Goal: Task Accomplishment & Management: Manage account settings

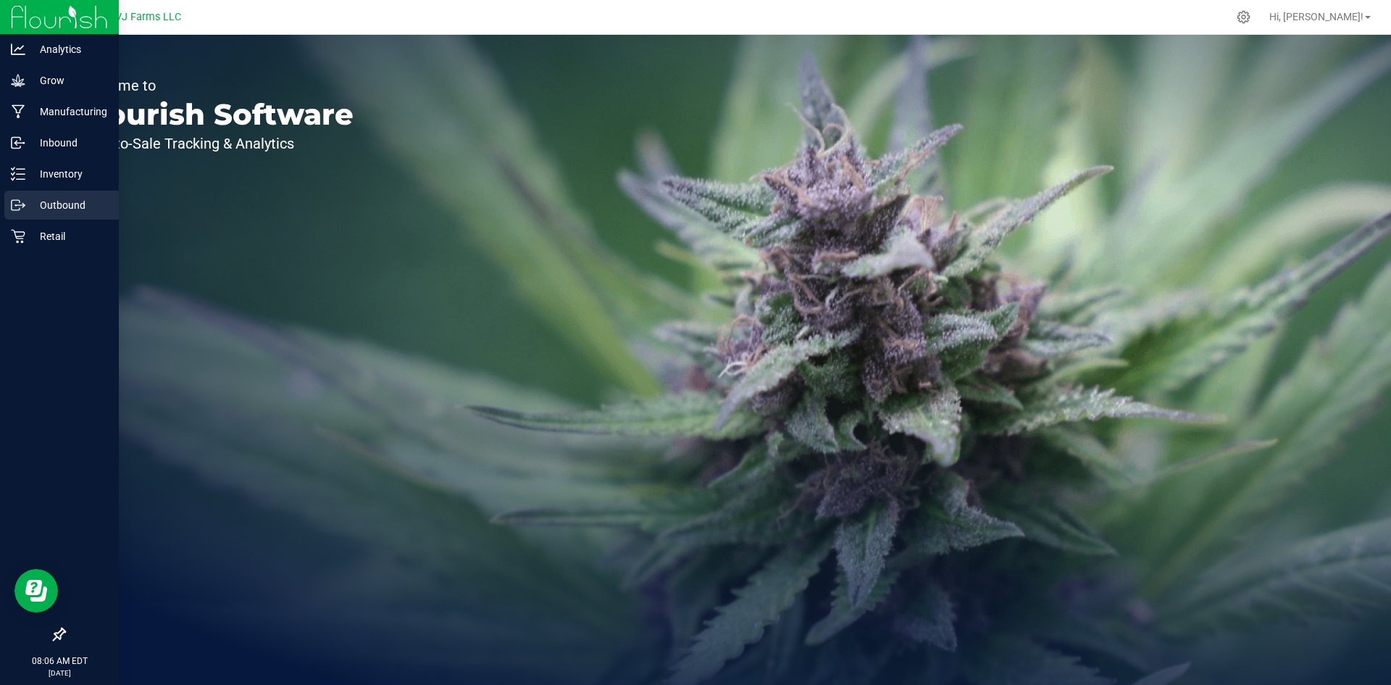
click at [72, 200] on p "Outbound" at bounding box center [68, 204] width 87 height 17
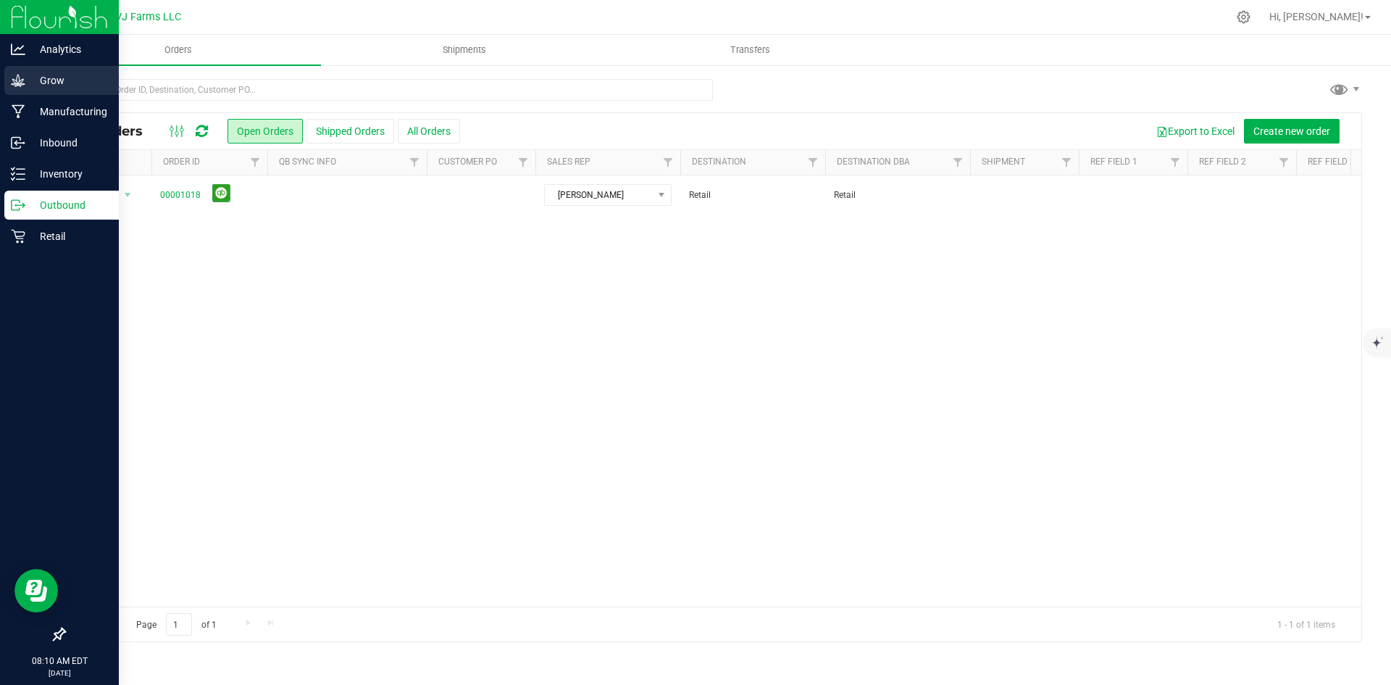
click at [49, 83] on p "Grow" at bounding box center [68, 80] width 87 height 17
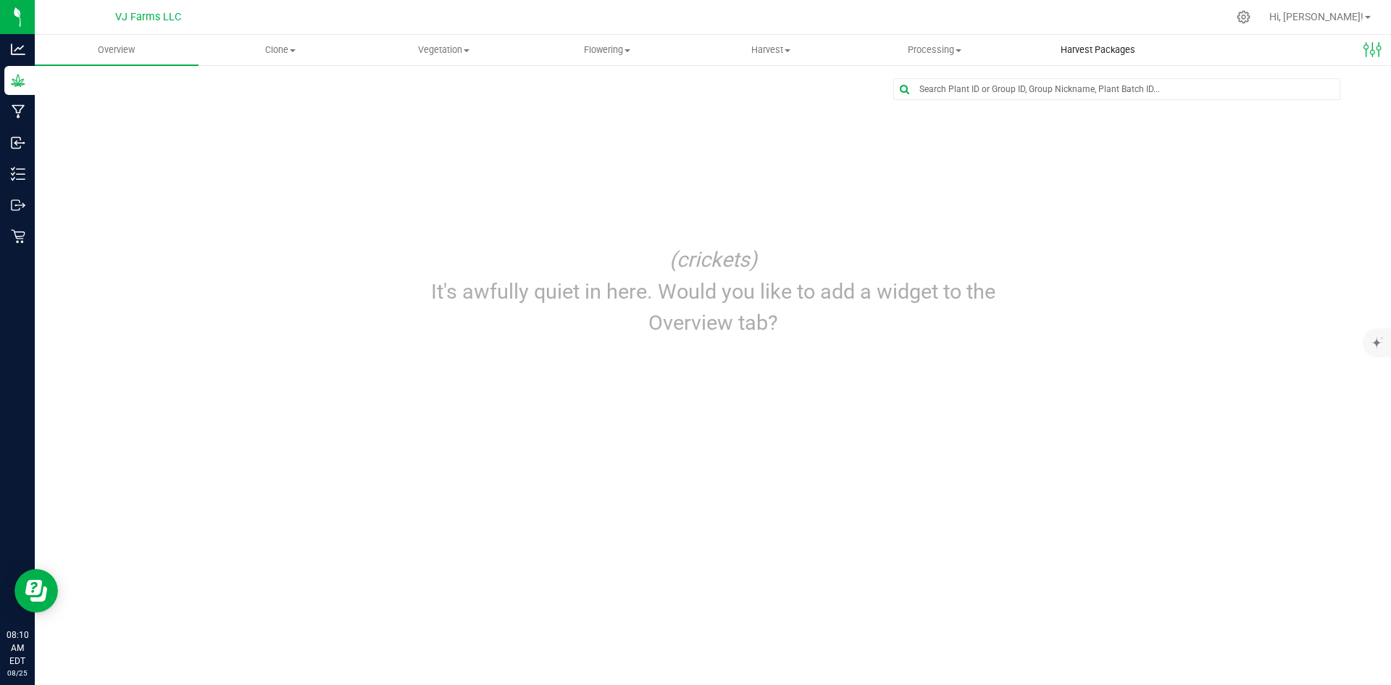
click at [1107, 58] on uib-tab-heading "Harvest Packages" at bounding box center [1098, 50] width 162 height 29
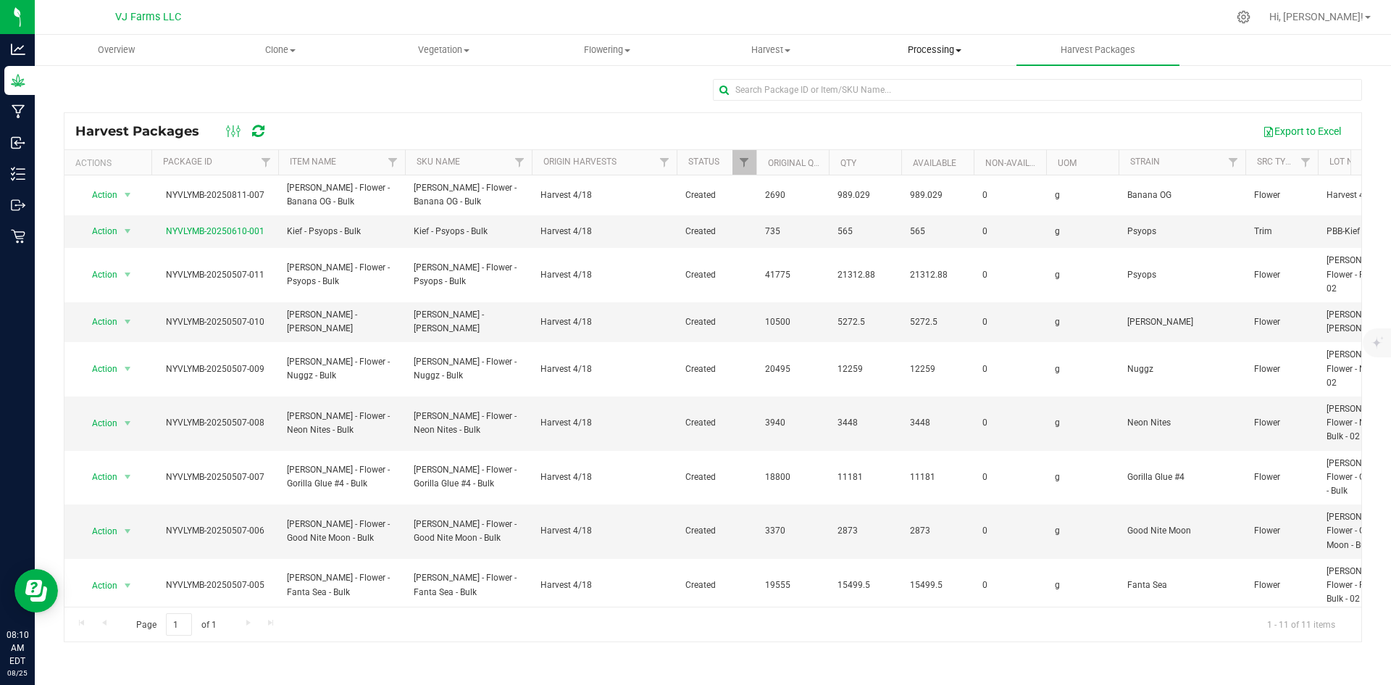
click at [920, 48] on span "Processing" at bounding box center [935, 49] width 162 height 13
click at [763, 41] on uib-tab-heading "Harvest Harvests Harvested plants" at bounding box center [771, 50] width 162 height 29
click at [736, 92] on span "Harvests" at bounding box center [729, 87] width 80 height 12
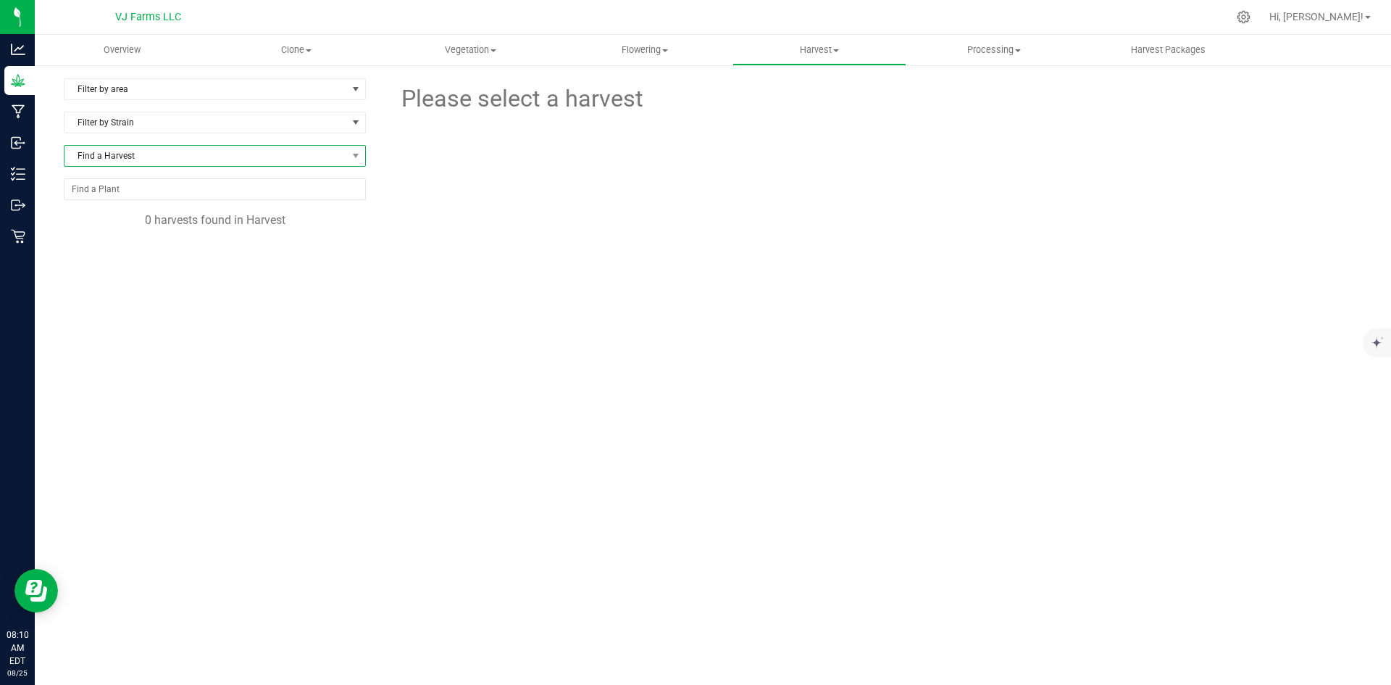
click at [220, 154] on span "Find a Harvest" at bounding box center [205, 156] width 283 height 20
click at [193, 213] on li "All" at bounding box center [214, 216] width 301 height 20
click at [179, 157] on span "Find a Harvest" at bounding box center [205, 156] width 283 height 20
drag, startPoint x: 614, startPoint y: 300, endPoint x: 340, endPoint y: 139, distance: 318.3
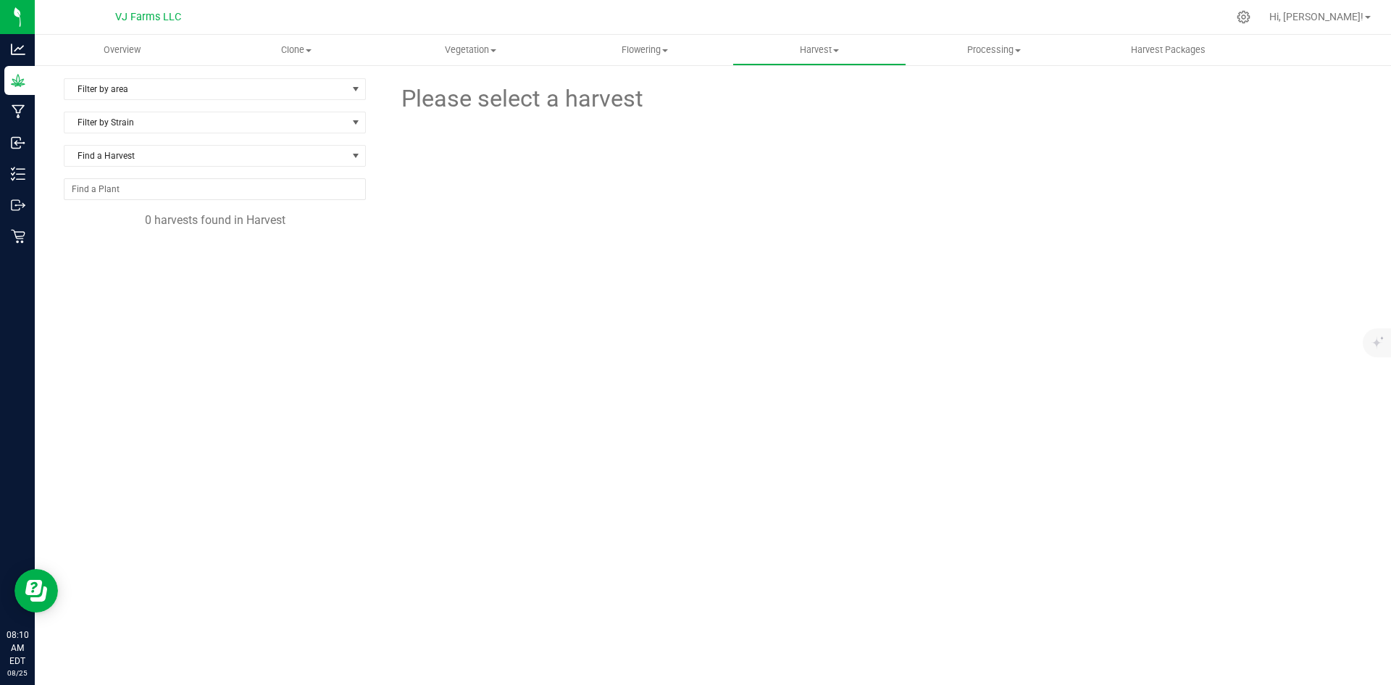
click at [604, 283] on div "Please select a harvest" at bounding box center [875, 295] width 974 height 435
click at [169, 185] on input "NO DATA FOUND" at bounding box center [214, 189] width 301 height 20
click at [175, 112] on span "Filter by Strain" at bounding box center [215, 123] width 302 height 22
click at [179, 90] on span "Filter by area" at bounding box center [205, 89] width 283 height 20
click at [554, 169] on div at bounding box center [876, 196] width 996 height 159
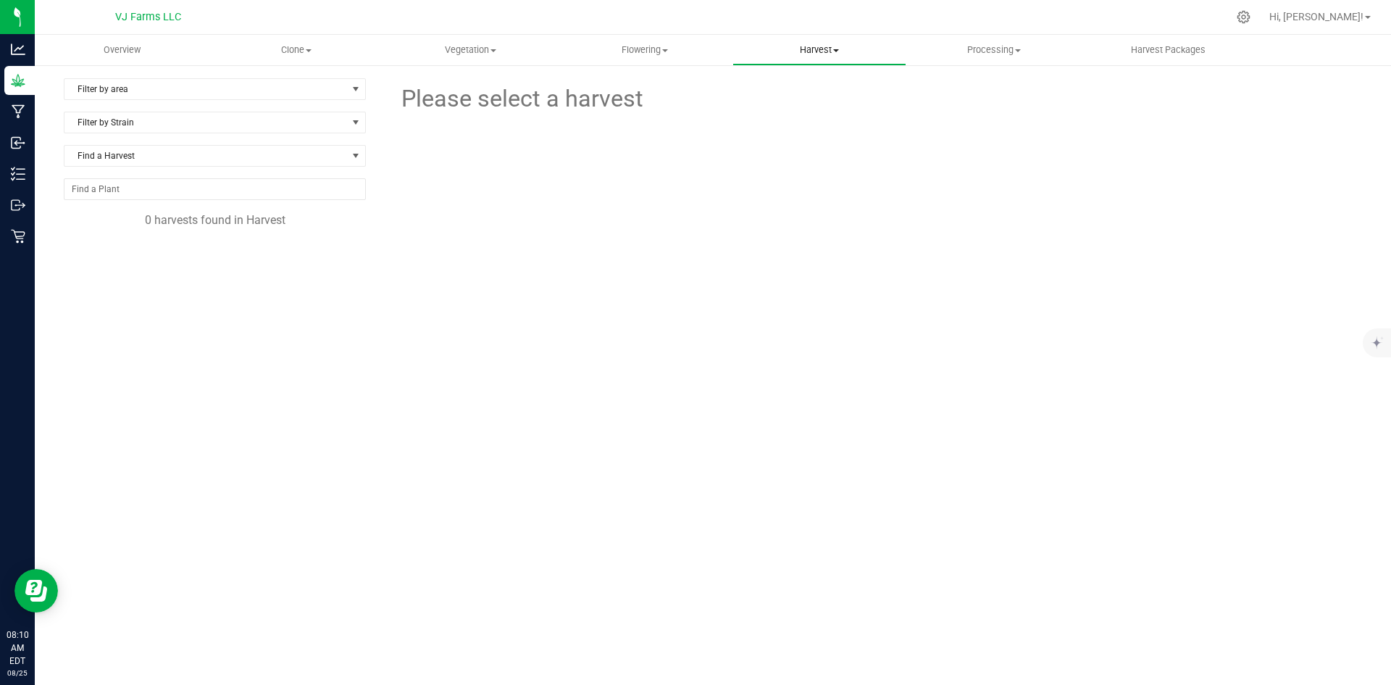
click at [846, 49] on span "Harvest" at bounding box center [819, 49] width 173 height 13
click at [809, 108] on span "Harvested plants" at bounding box center [792, 105] width 119 height 12
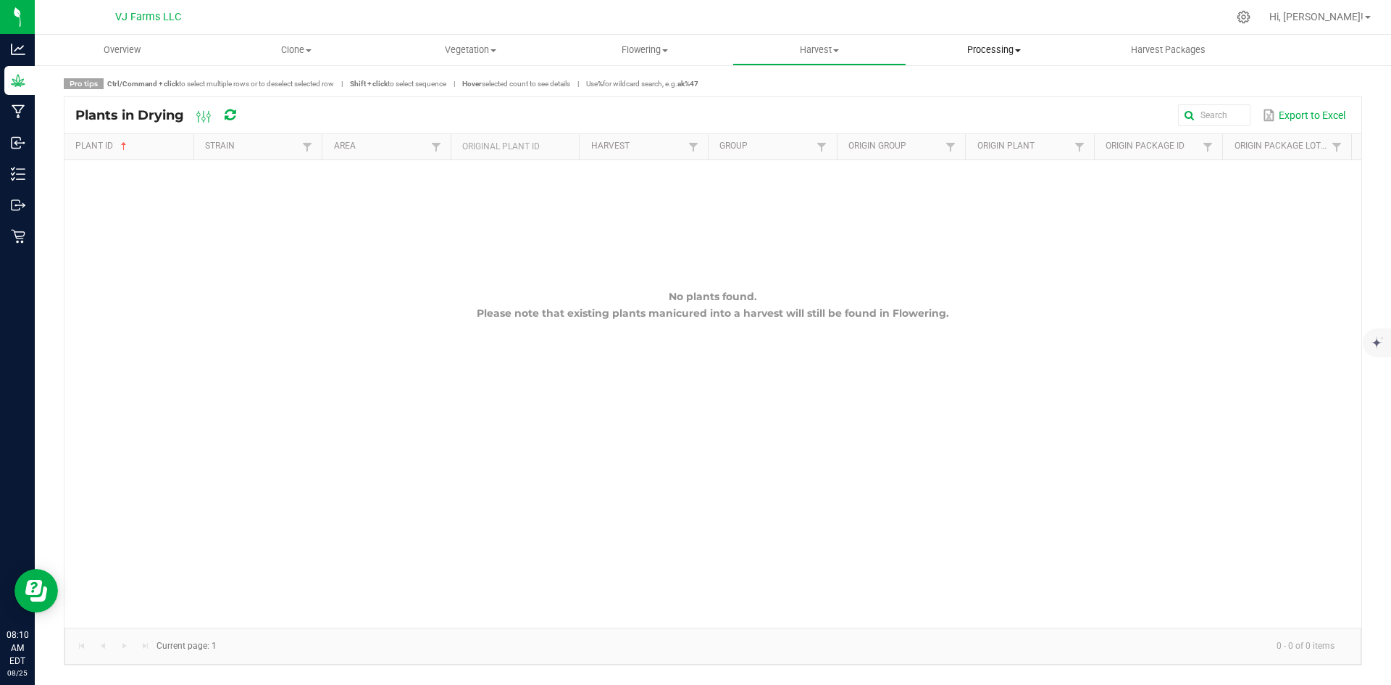
click at [957, 49] on span "Processing" at bounding box center [993, 49] width 173 height 13
click at [980, 105] on span "Processing harvests" at bounding box center [974, 105] width 134 height 12
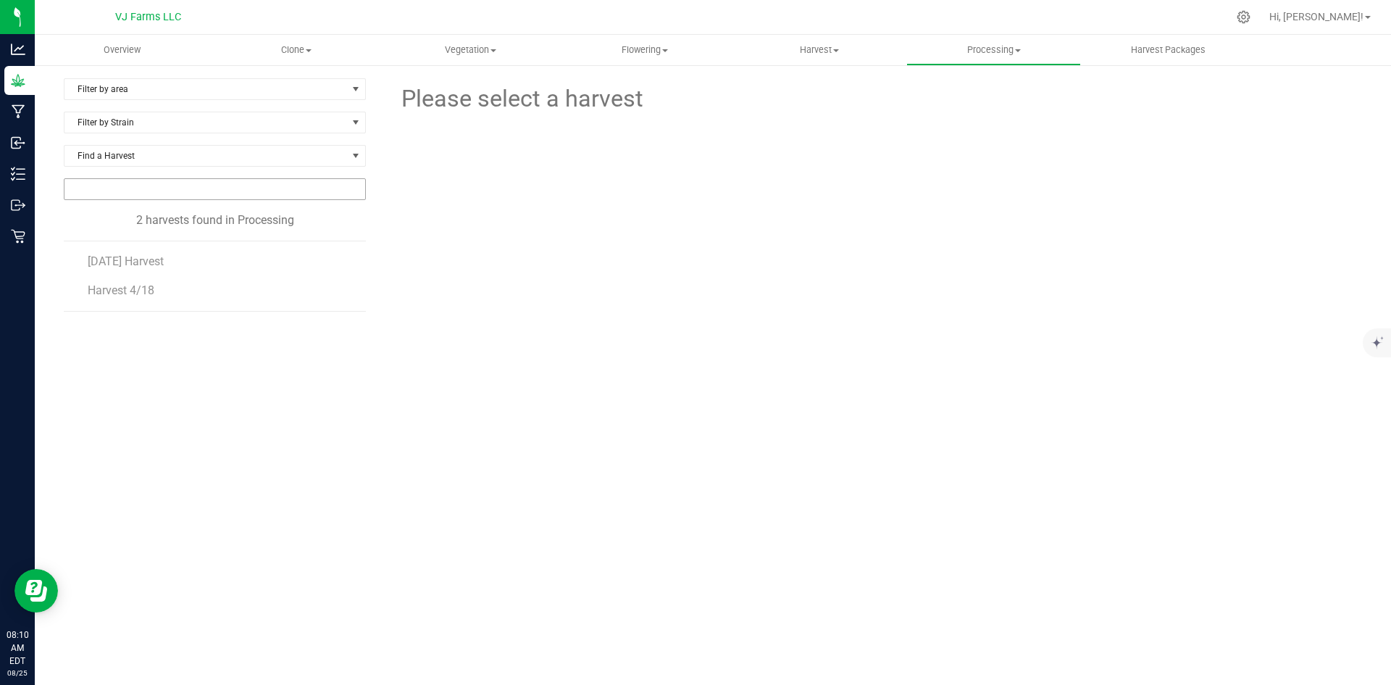
click at [204, 180] on input "NO DATA FOUND" at bounding box center [214, 189] width 301 height 20
click at [204, 162] on span "Find a Harvest" at bounding box center [205, 156] width 283 height 20
drag, startPoint x: 449, startPoint y: 359, endPoint x: 259, endPoint y: 346, distance: 190.3
click at [435, 357] on div "Please select a harvest" at bounding box center [875, 295] width 974 height 435
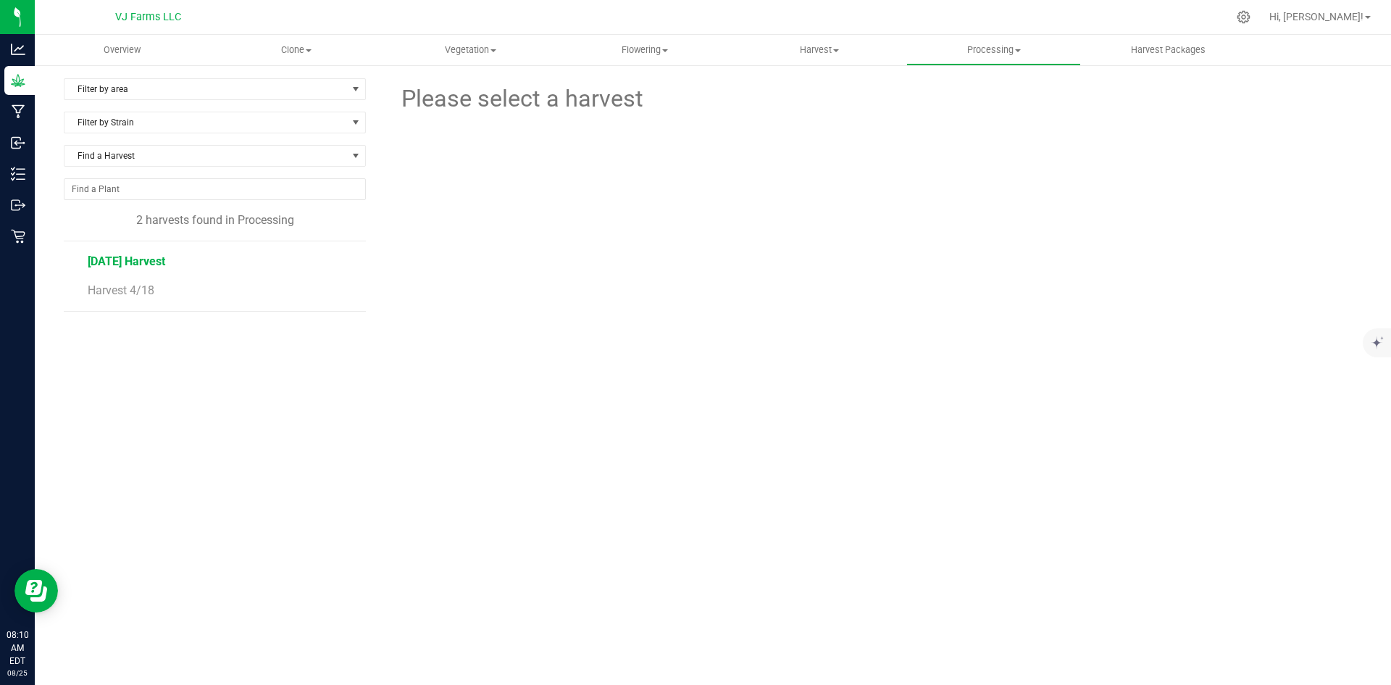
click at [146, 264] on span "[DATE] Harvest" at bounding box center [127, 261] width 78 height 14
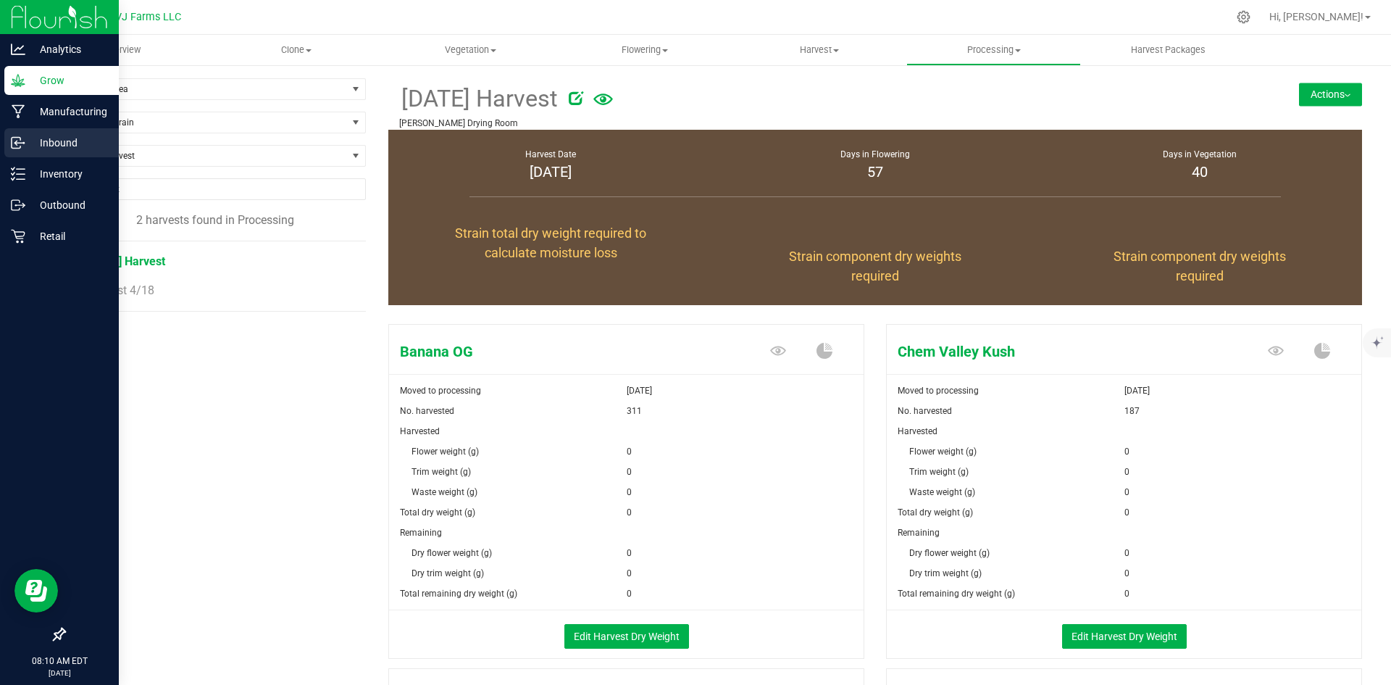
click at [69, 138] on p "Inbound" at bounding box center [68, 142] width 87 height 17
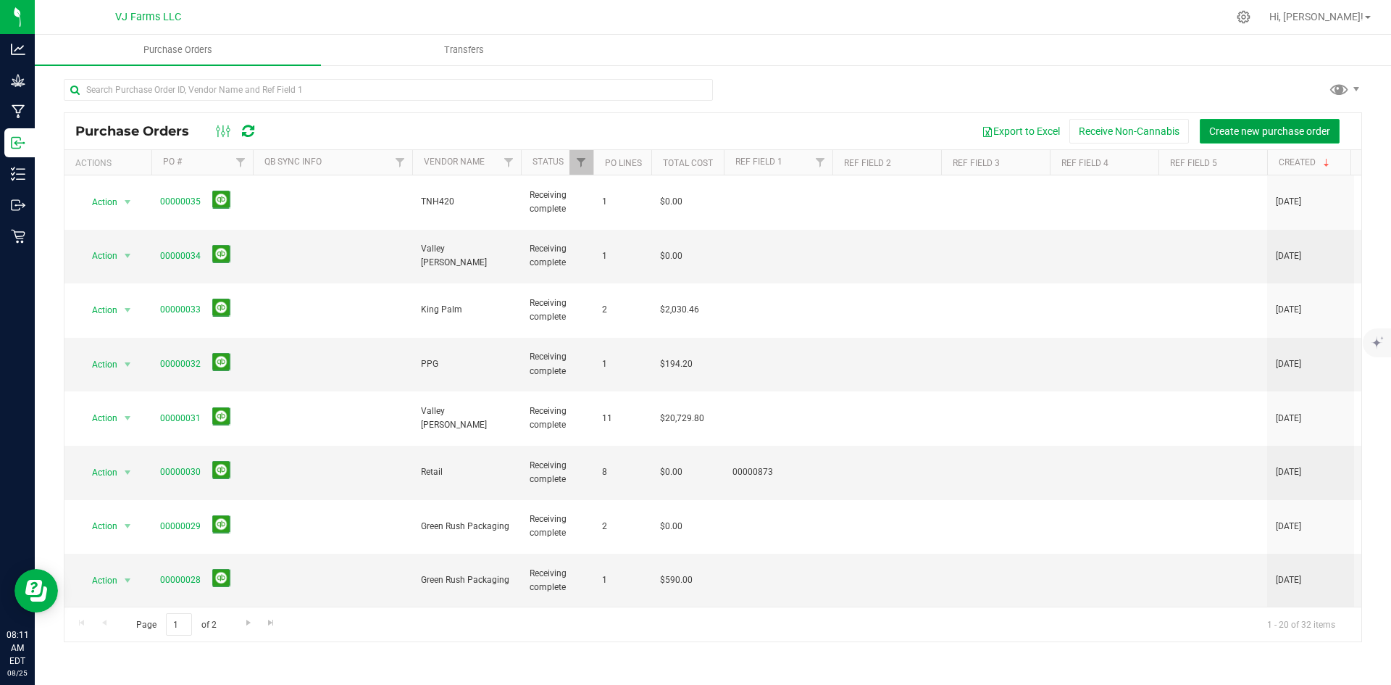
click at [1236, 130] on span "Create new purchase order" at bounding box center [1269, 131] width 121 height 12
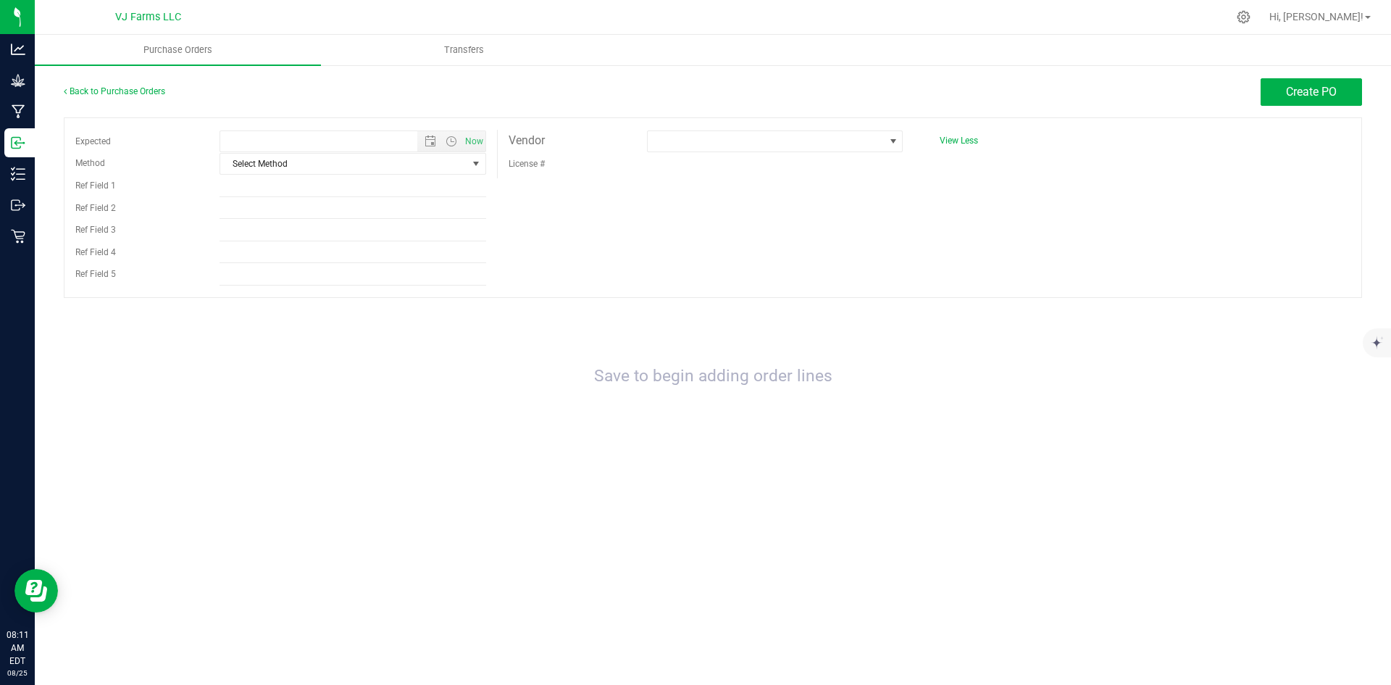
type input "8/25/2025 8:11 AM"
click at [449, 137] on span "Open the time view" at bounding box center [452, 142] width 12 height 12
click at [452, 491] on div "Purchase Orders Transfers Back to Purchase Orders Create PO Expected 8/25/2025 …" at bounding box center [713, 360] width 1357 height 650
click at [891, 140] on span at bounding box center [894, 142] width 12 height 12
click at [526, 456] on div at bounding box center [713, 462] width 1299 height 14
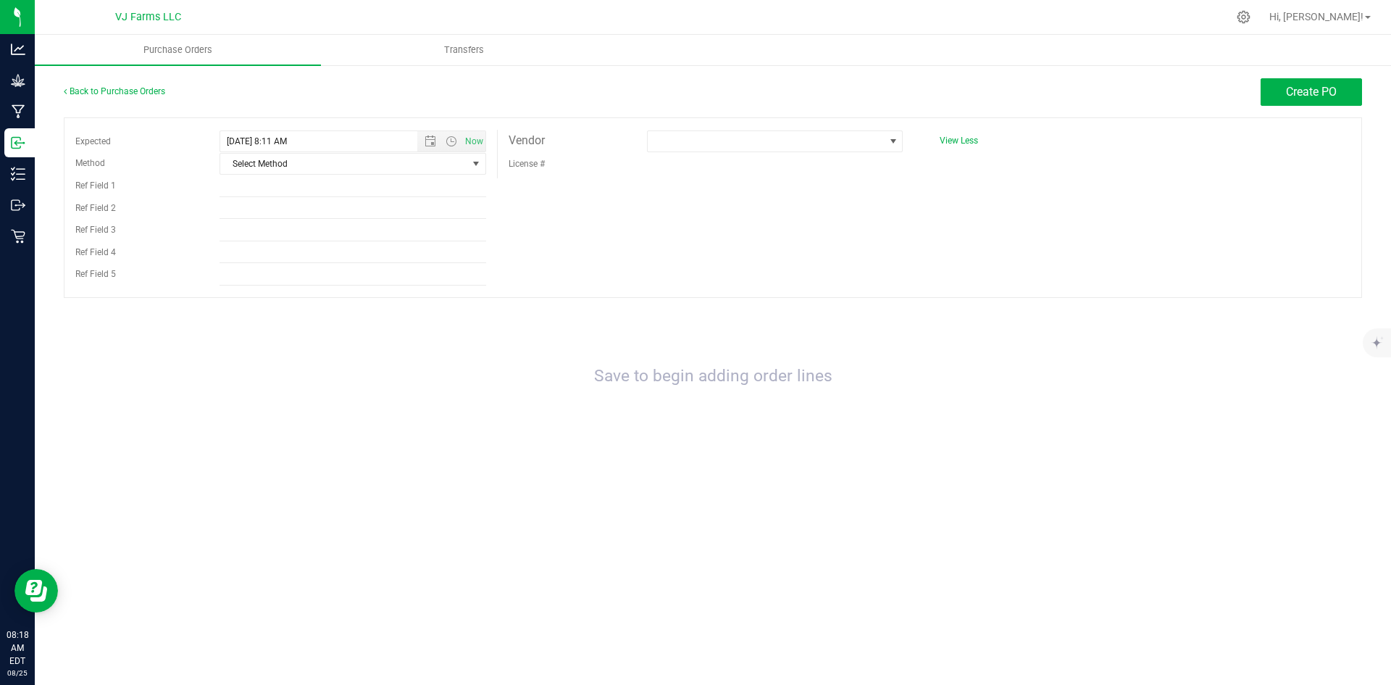
click at [772, 158] on div "License #" at bounding box center [706, 163] width 417 height 22
click at [778, 132] on span at bounding box center [766, 141] width 236 height 20
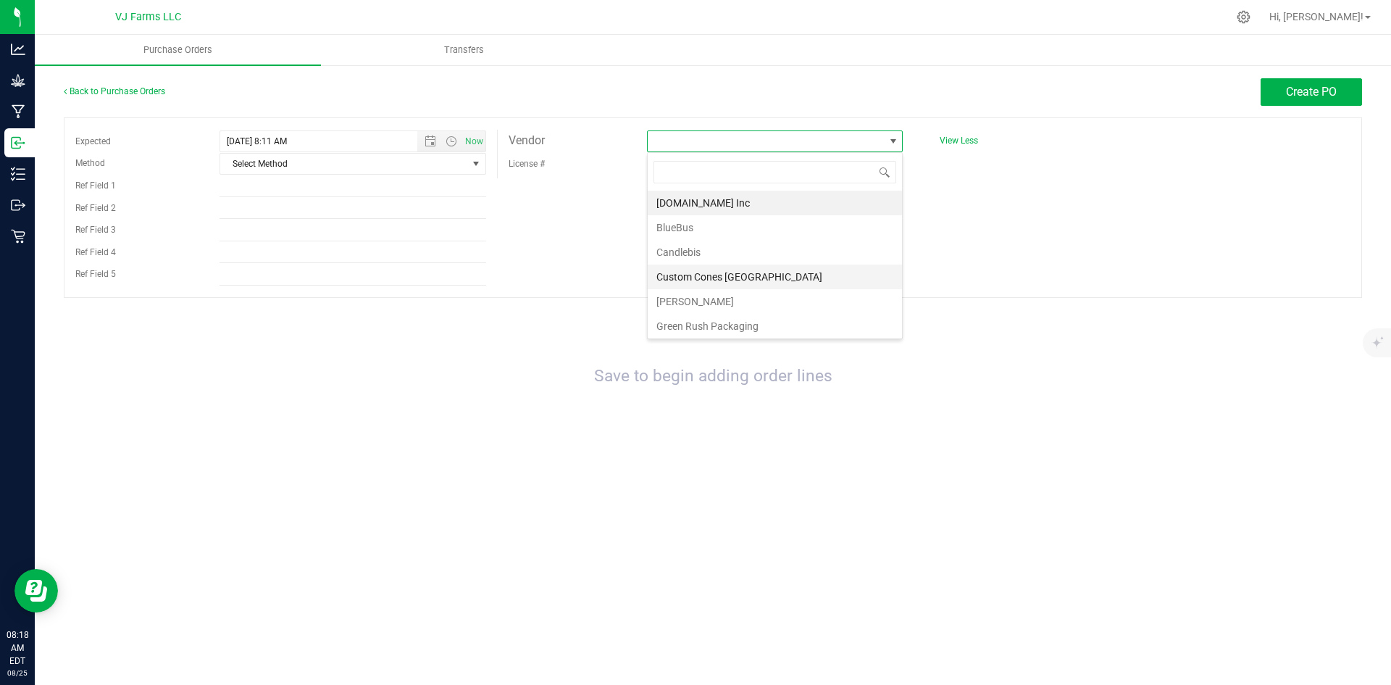
scroll to position [274, 0]
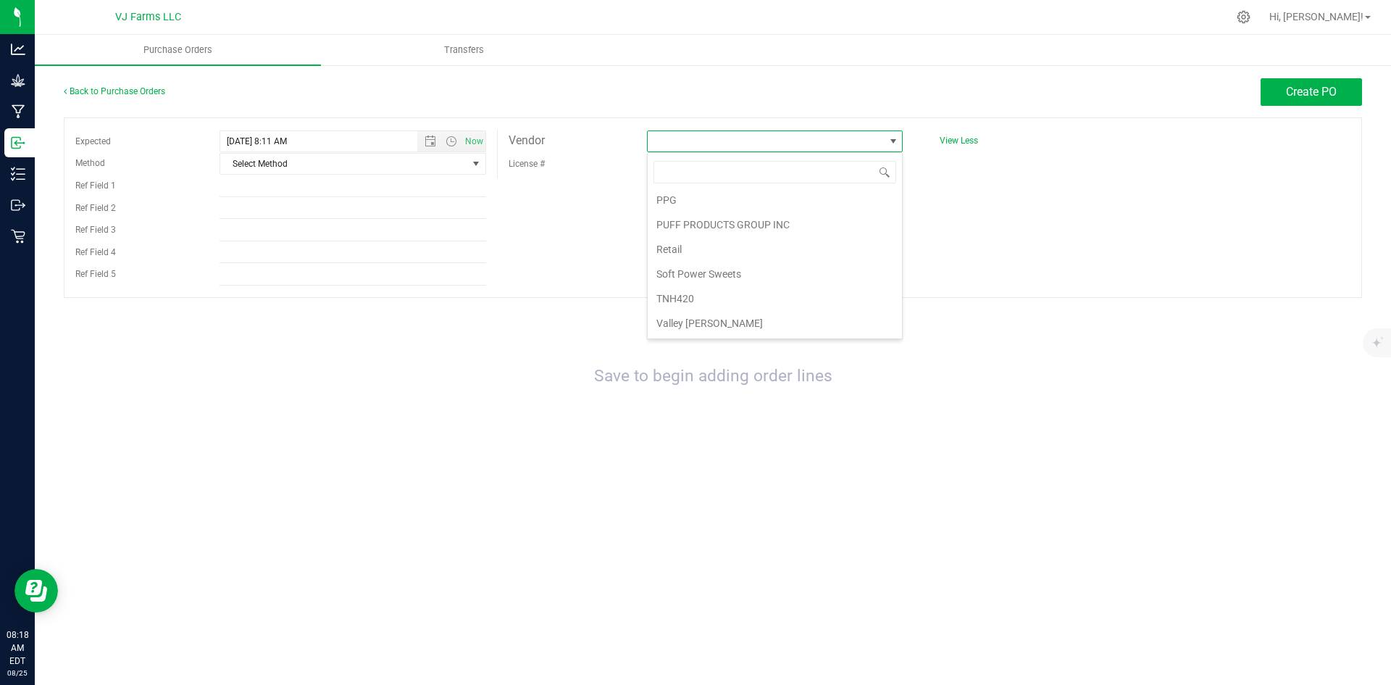
click at [209, 314] on div "Save to begin adding order lines" at bounding box center [713, 376] width 1299 height 129
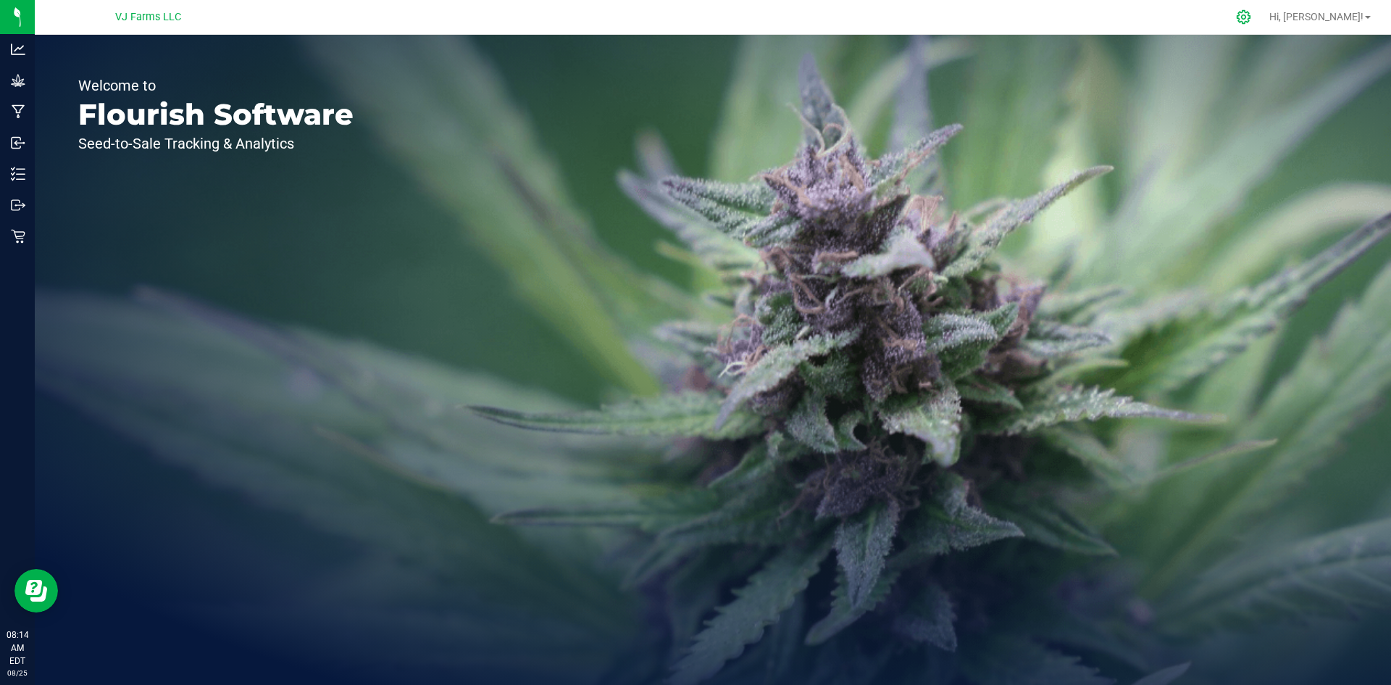
click at [1251, 13] on icon at bounding box center [1243, 16] width 15 height 15
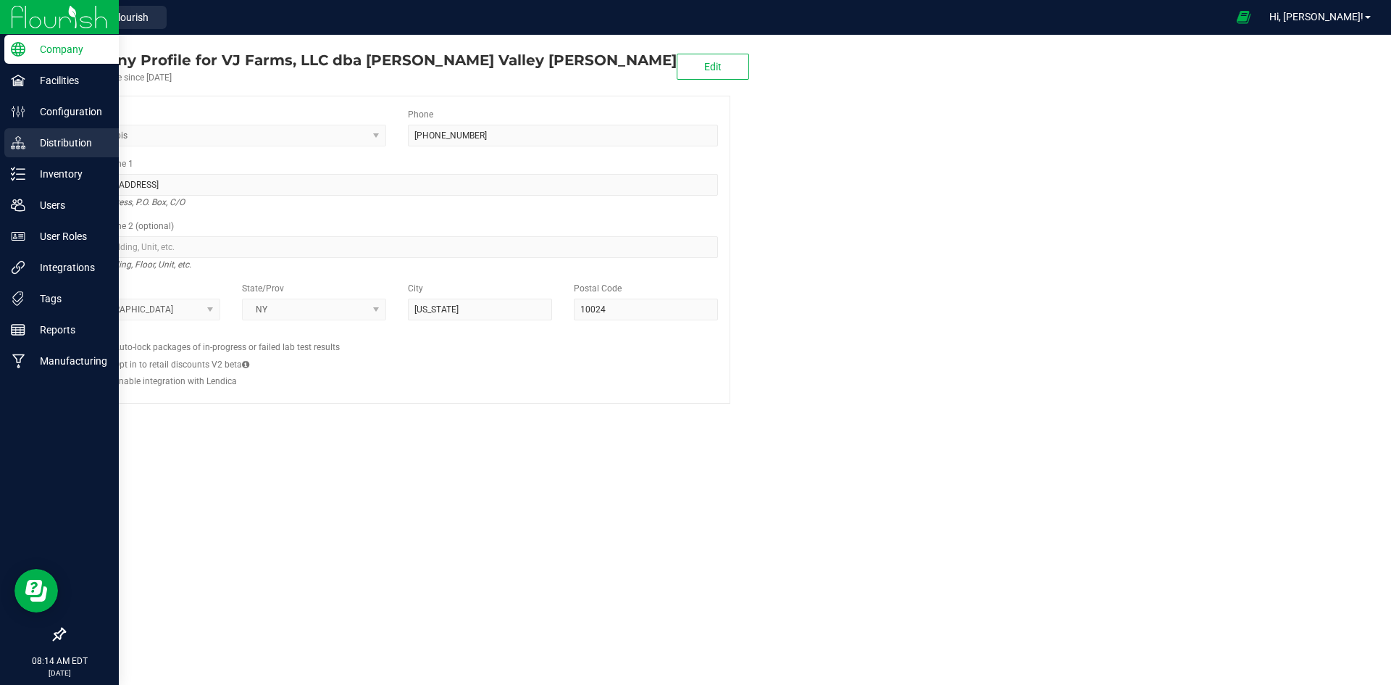
click at [92, 134] on p "Distribution" at bounding box center [68, 142] width 87 height 17
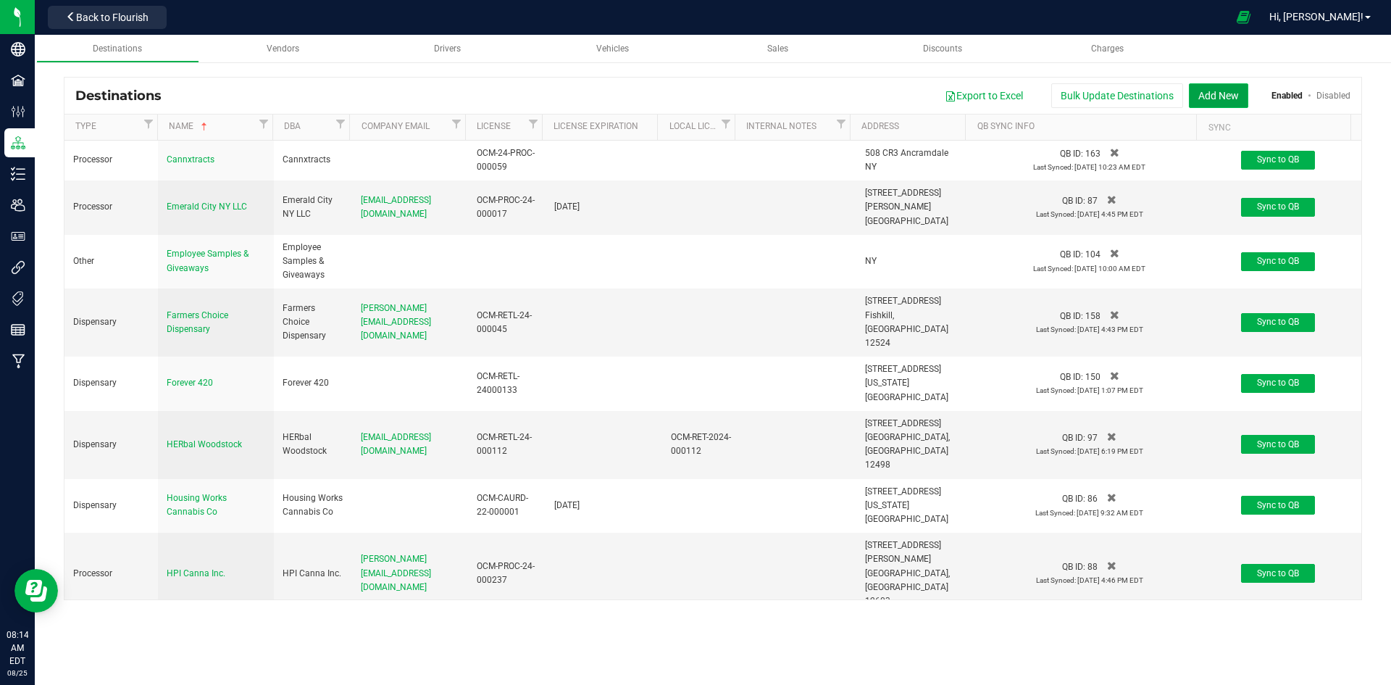
click at [1212, 86] on button "Add New" at bounding box center [1218, 95] width 59 height 25
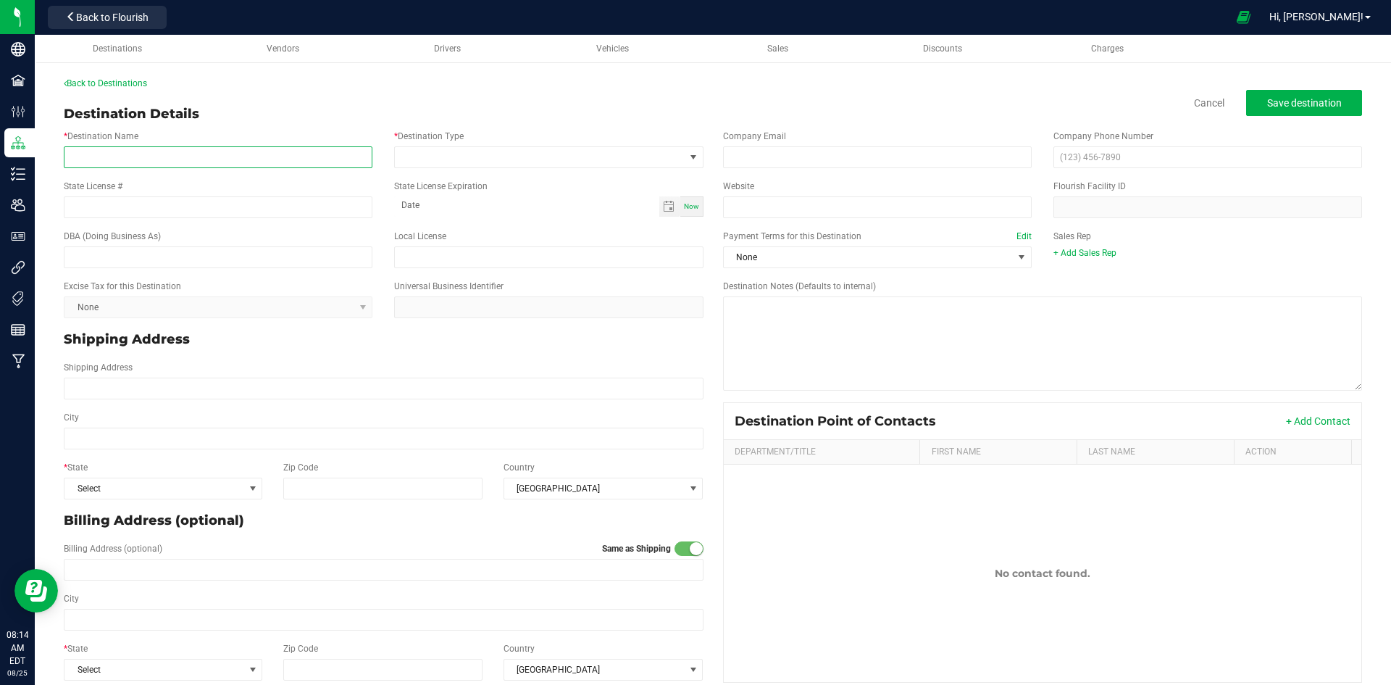
click at [98, 158] on input "* Destination Name" at bounding box center [218, 157] width 309 height 22
click at [121, 159] on input "Veterans" at bounding box center [218, 157] width 309 height 22
type input "Veterans Choice Creations"
click at [86, 204] on input "State License #" at bounding box center [218, 207] width 309 height 22
type input "OCM-PROC-24-000069"
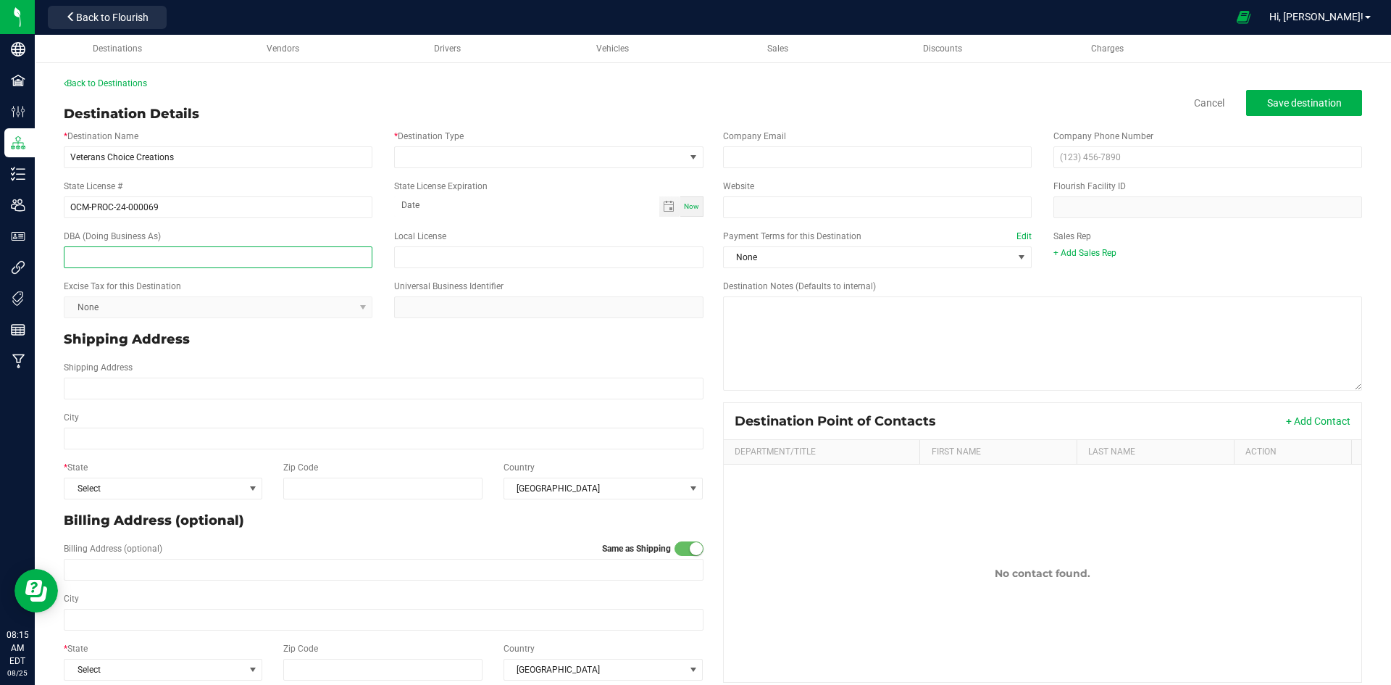
click at [101, 254] on input "text" at bounding box center [218, 257] width 309 height 22
click at [446, 152] on span at bounding box center [539, 157] width 289 height 20
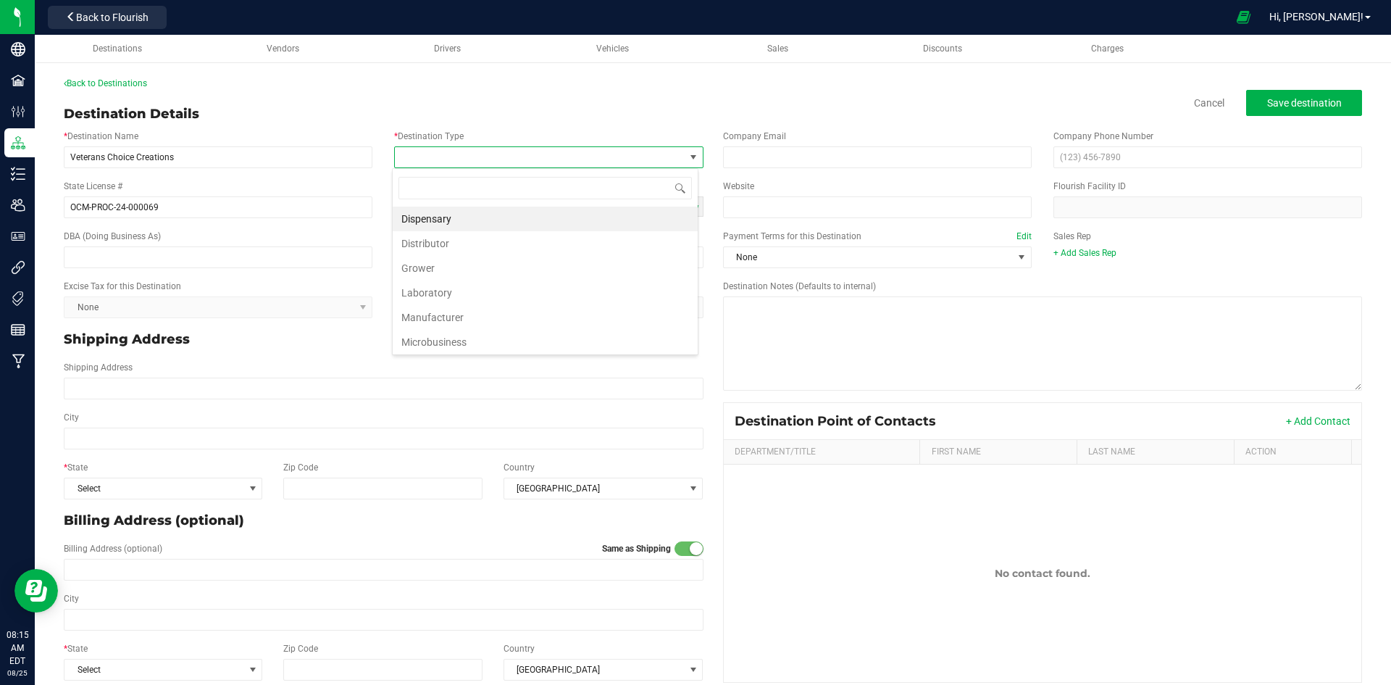
scroll to position [22, 306]
click at [443, 218] on li "Dispensary" at bounding box center [545, 219] width 305 height 25
click at [688, 154] on span at bounding box center [694, 157] width 12 height 12
click at [692, 158] on span at bounding box center [694, 157] width 12 height 12
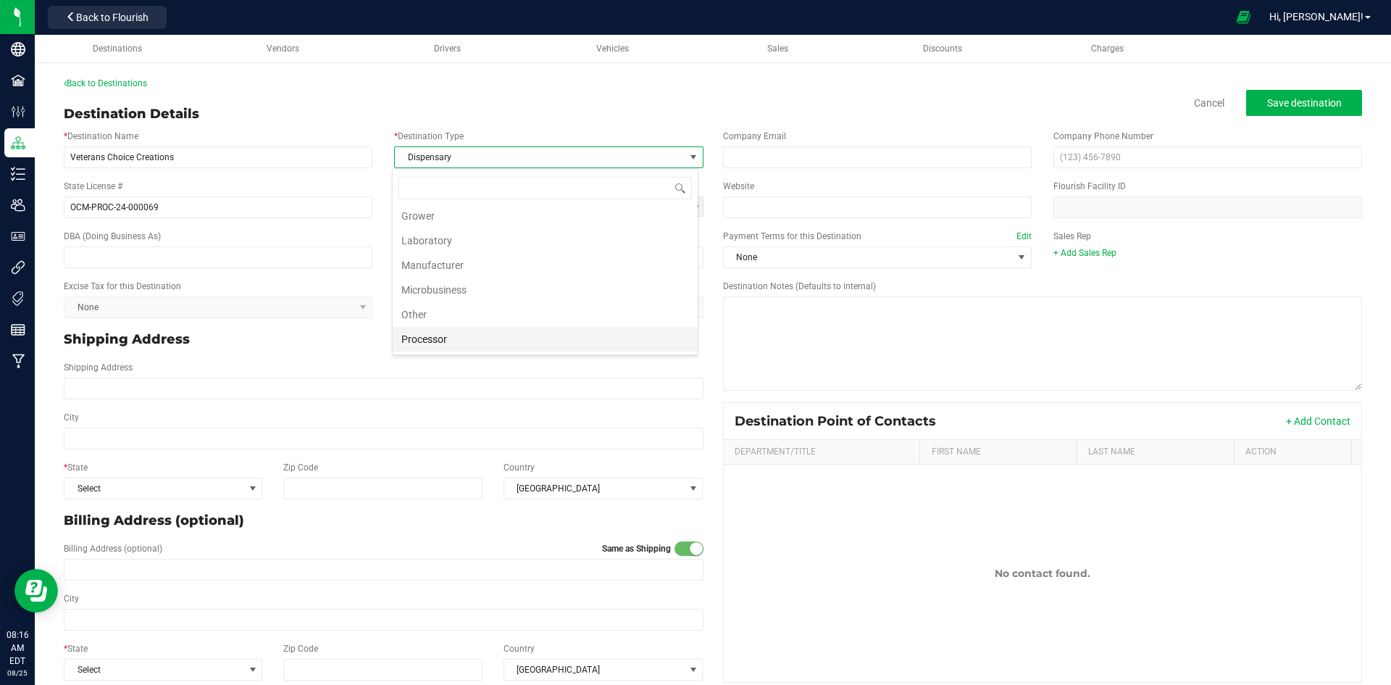
click at [436, 338] on li "Processor" at bounding box center [545, 339] width 305 height 25
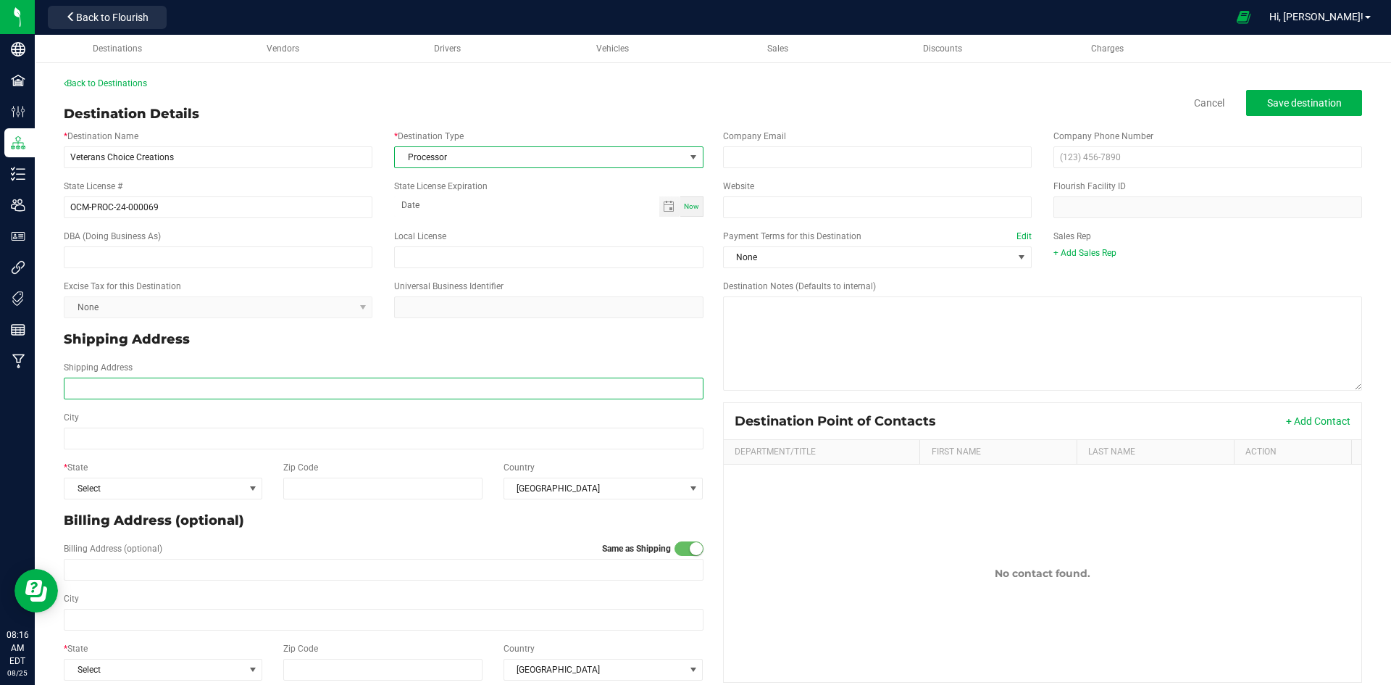
click at [136, 388] on input "Shipping Address" at bounding box center [384, 389] width 640 height 22
type input "[STREET_ADDRESS][PERSON_NAME]"
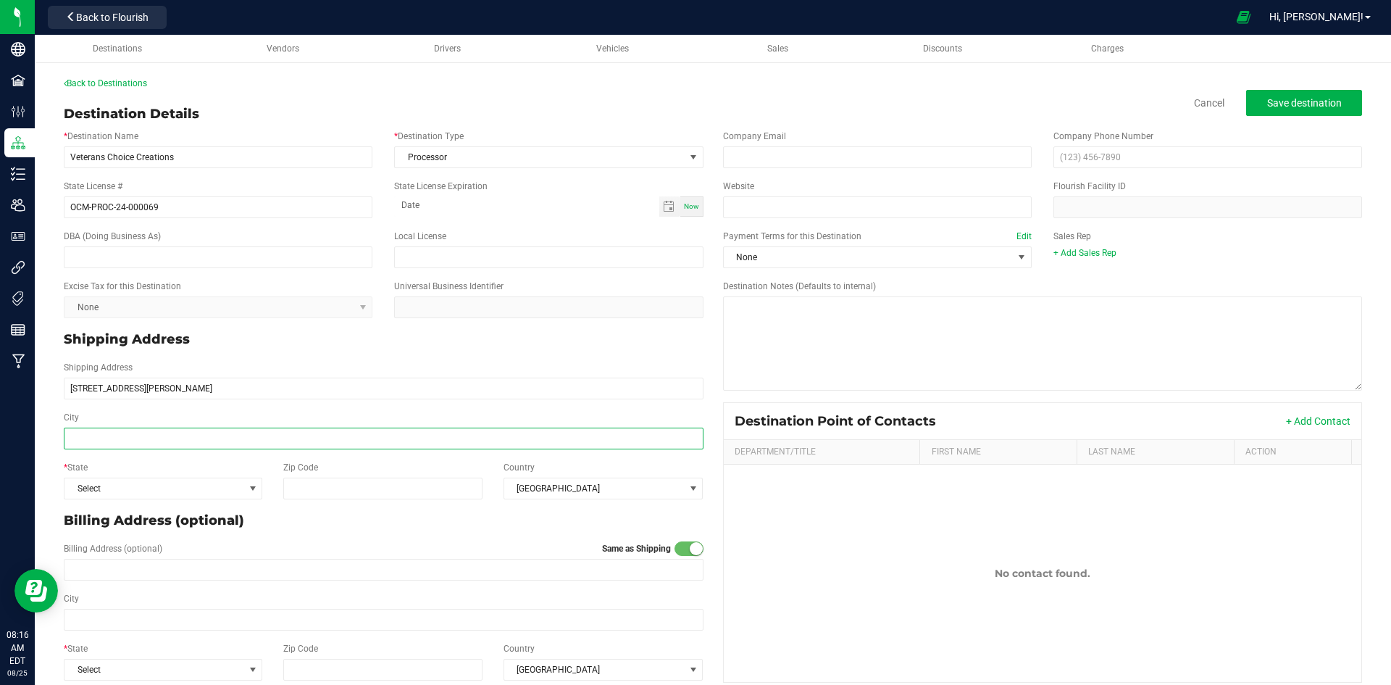
type input "[STREET_ADDRESS][PERSON_NAME]"
click at [89, 436] on input "City" at bounding box center [384, 439] width 640 height 22
type input "[GEOGRAPHIC_DATA]"
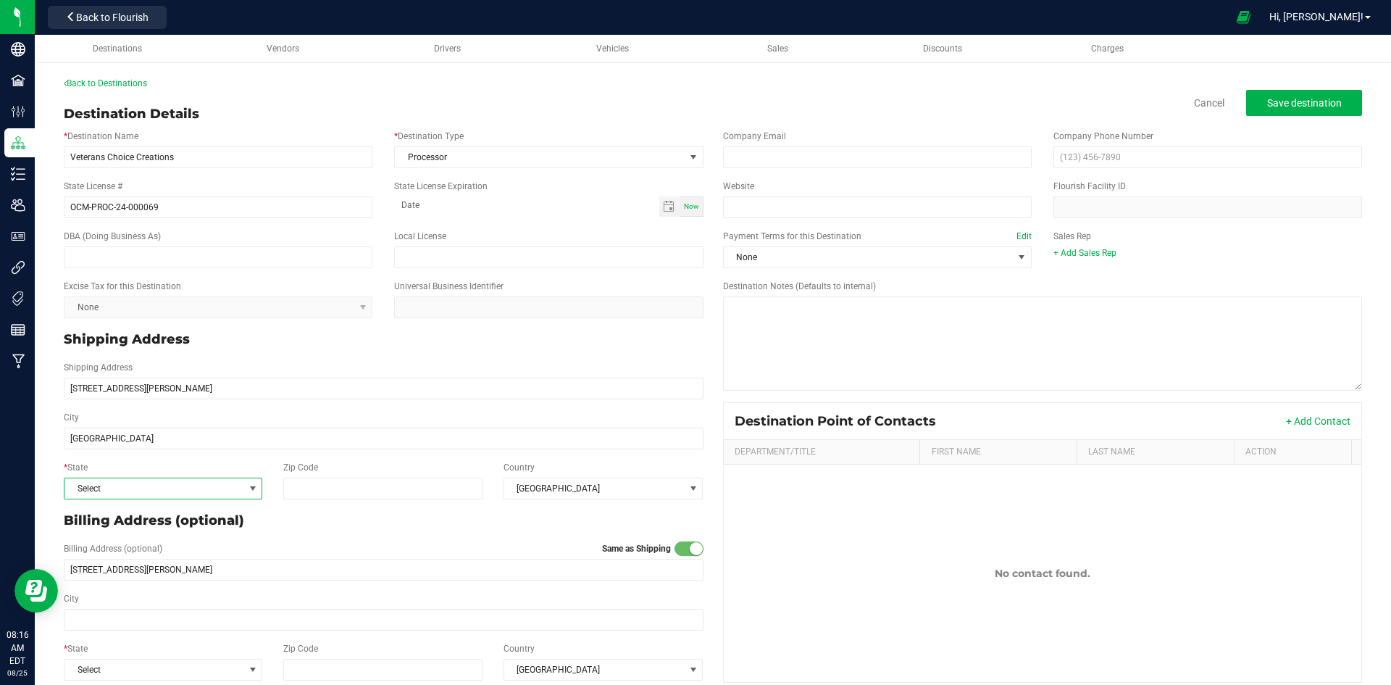
type input "[GEOGRAPHIC_DATA]"
click at [249, 490] on span at bounding box center [253, 489] width 12 height 12
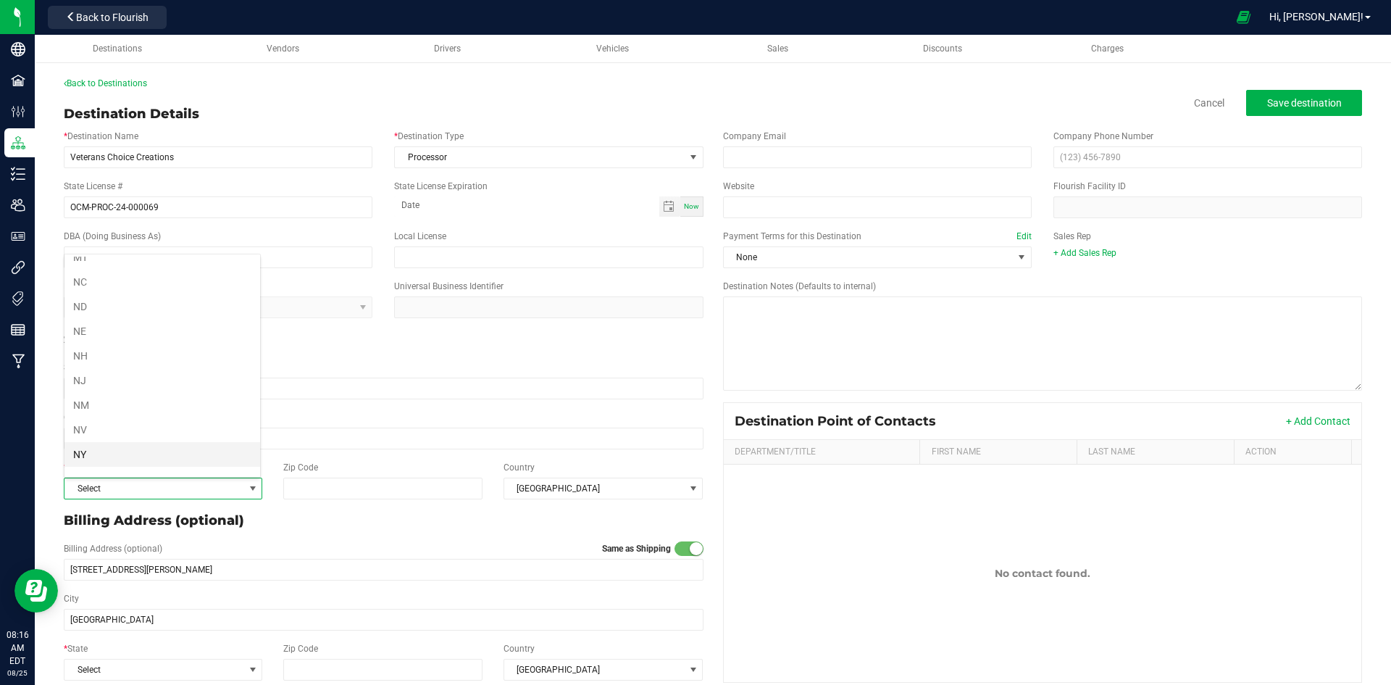
click at [179, 449] on li "NY" at bounding box center [162, 454] width 196 height 25
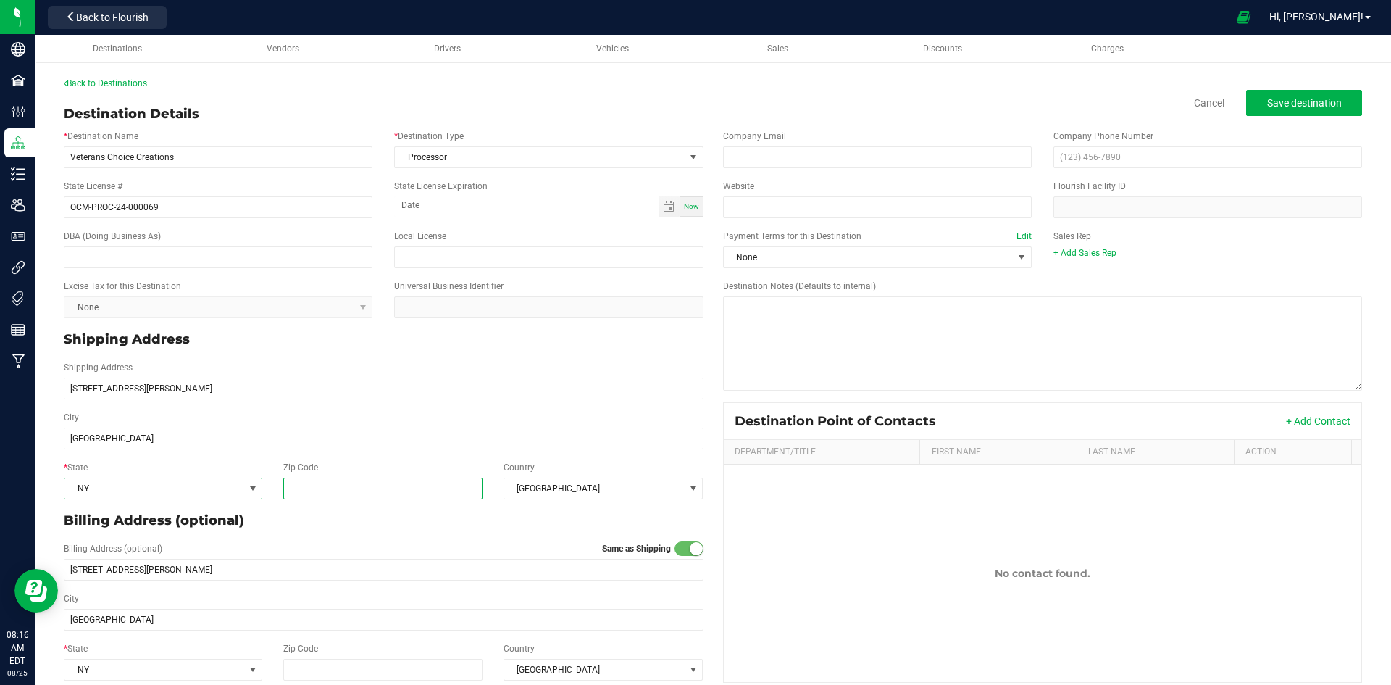
click at [298, 488] on input "Zip Code" at bounding box center [383, 489] width 200 height 22
type input "12078"
click at [1267, 101] on span "Save destination" at bounding box center [1304, 103] width 75 height 12
click at [288, 48] on span "Vendors" at bounding box center [283, 48] width 33 height 10
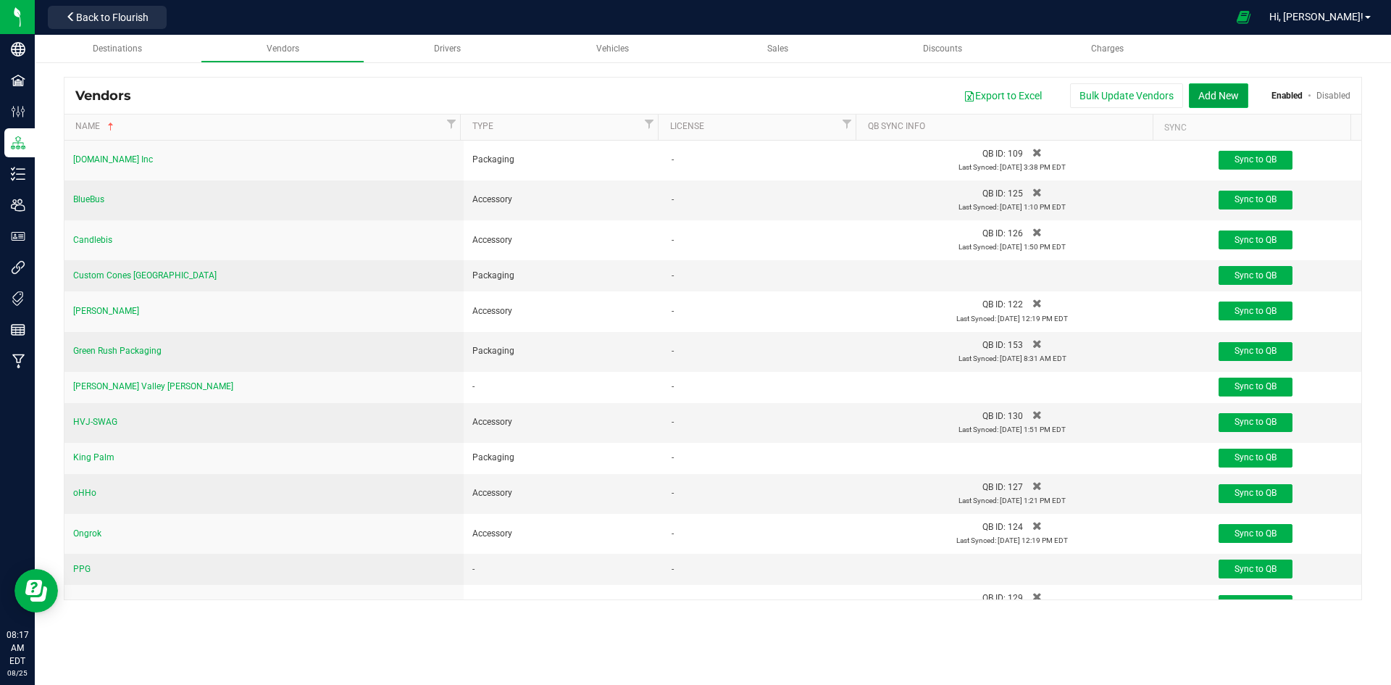
click at [1220, 93] on button "Add New" at bounding box center [1218, 95] width 59 height 25
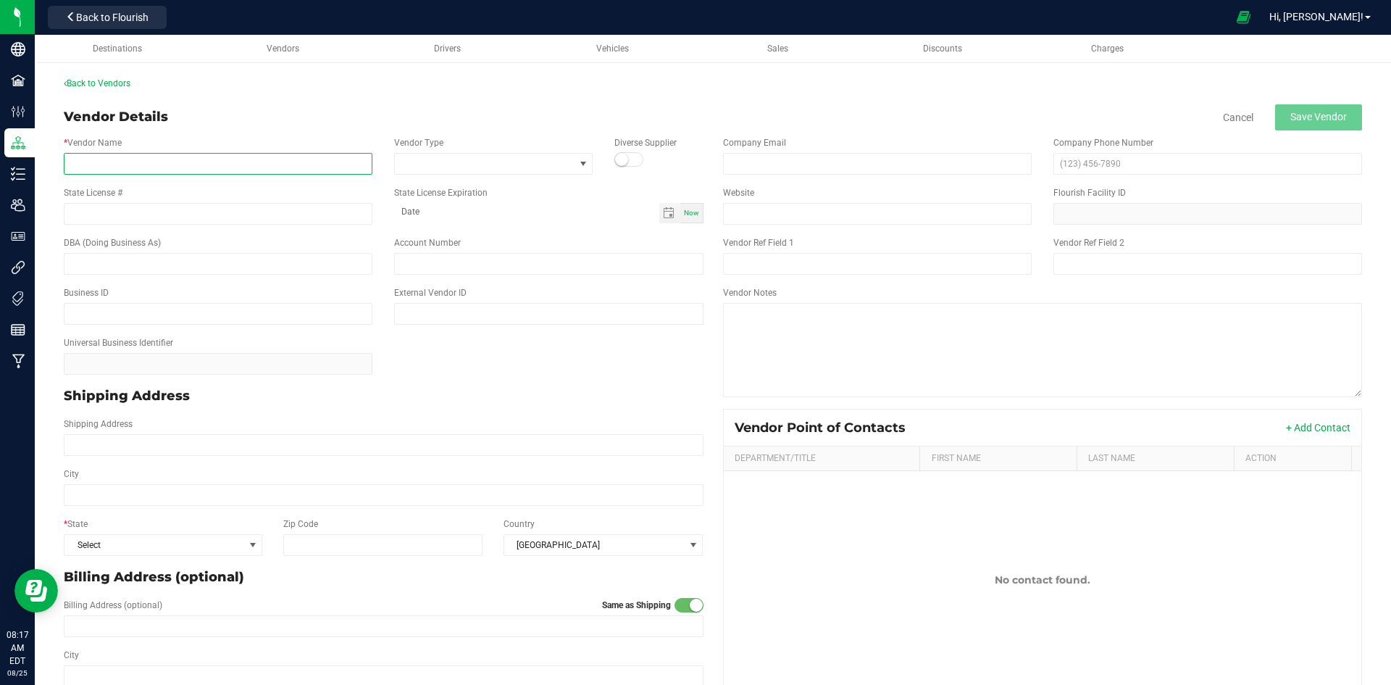
click at [275, 162] on input "* Vendor Name" at bounding box center [218, 164] width 309 height 22
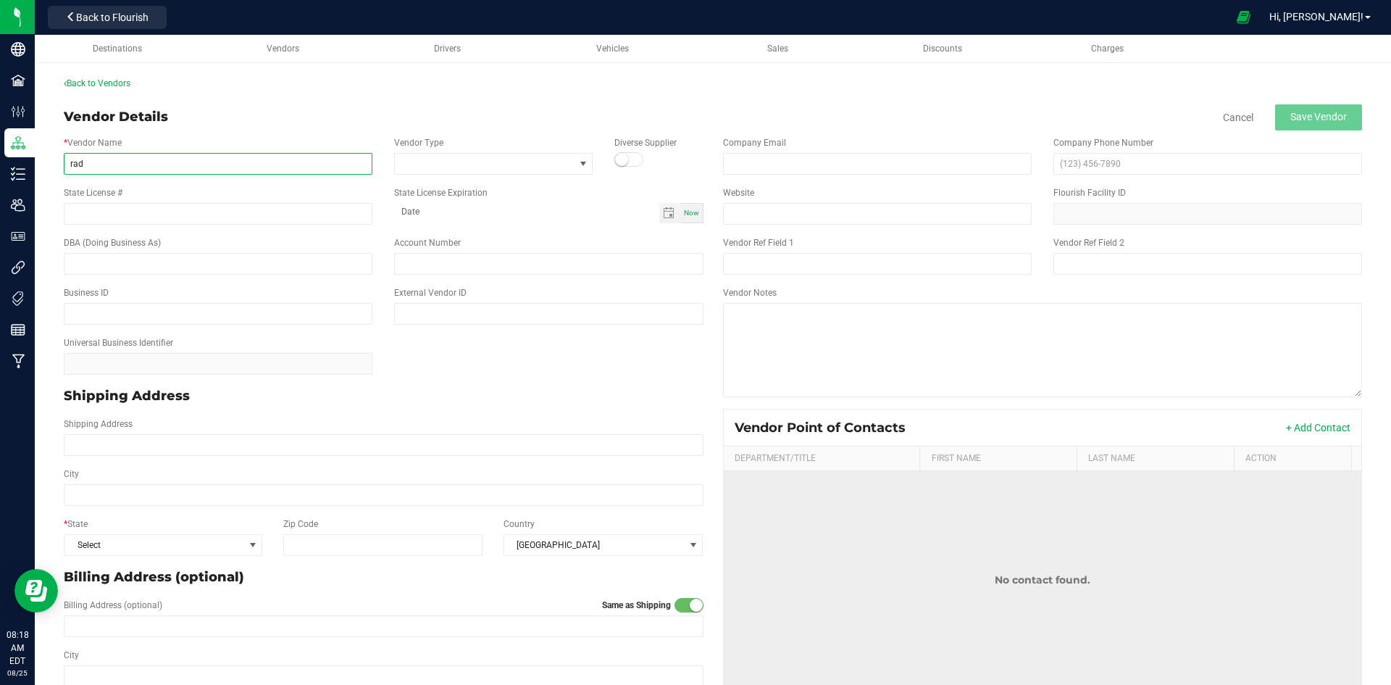
type input "rad"
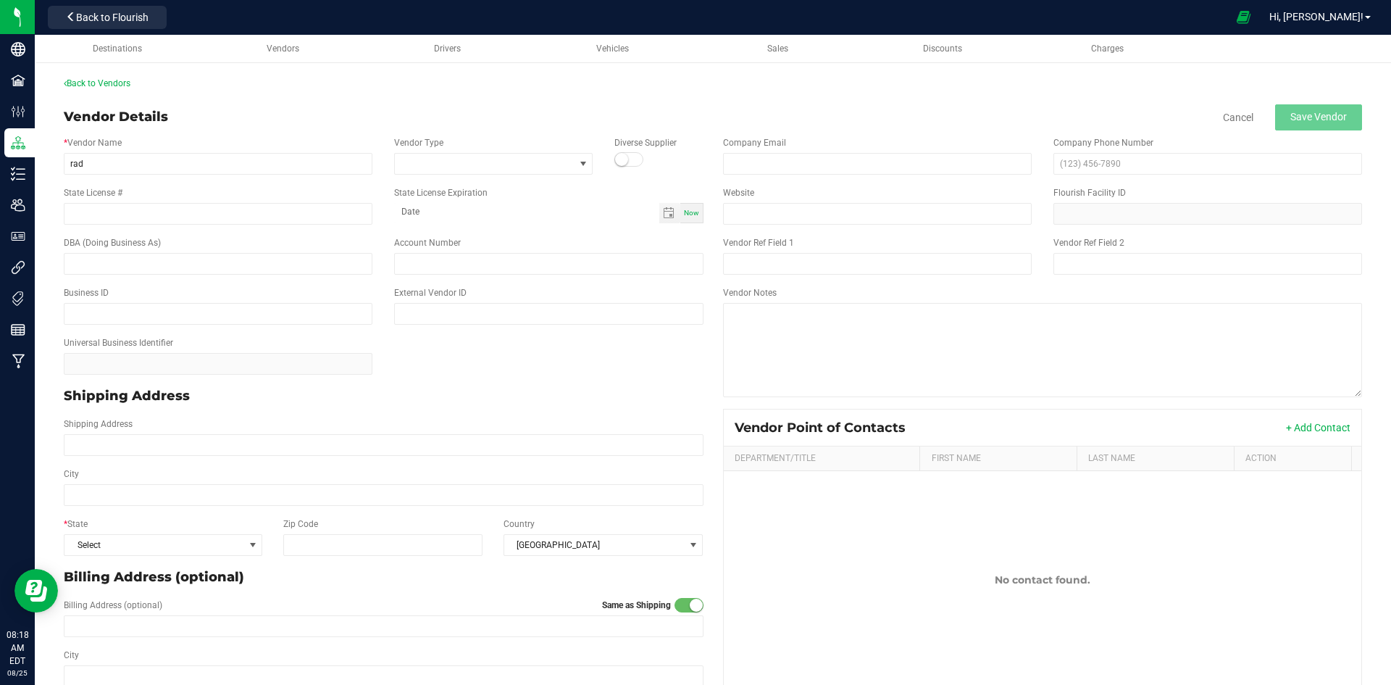
click at [182, 101] on div "Back to Vendors Vendor Details Cancel Save Vendor * Vendor Name rad Vendor Type…" at bounding box center [713, 410] width 1299 height 666
click at [147, 49] on div "Destinations" at bounding box center [118, 49] width 141 height 12
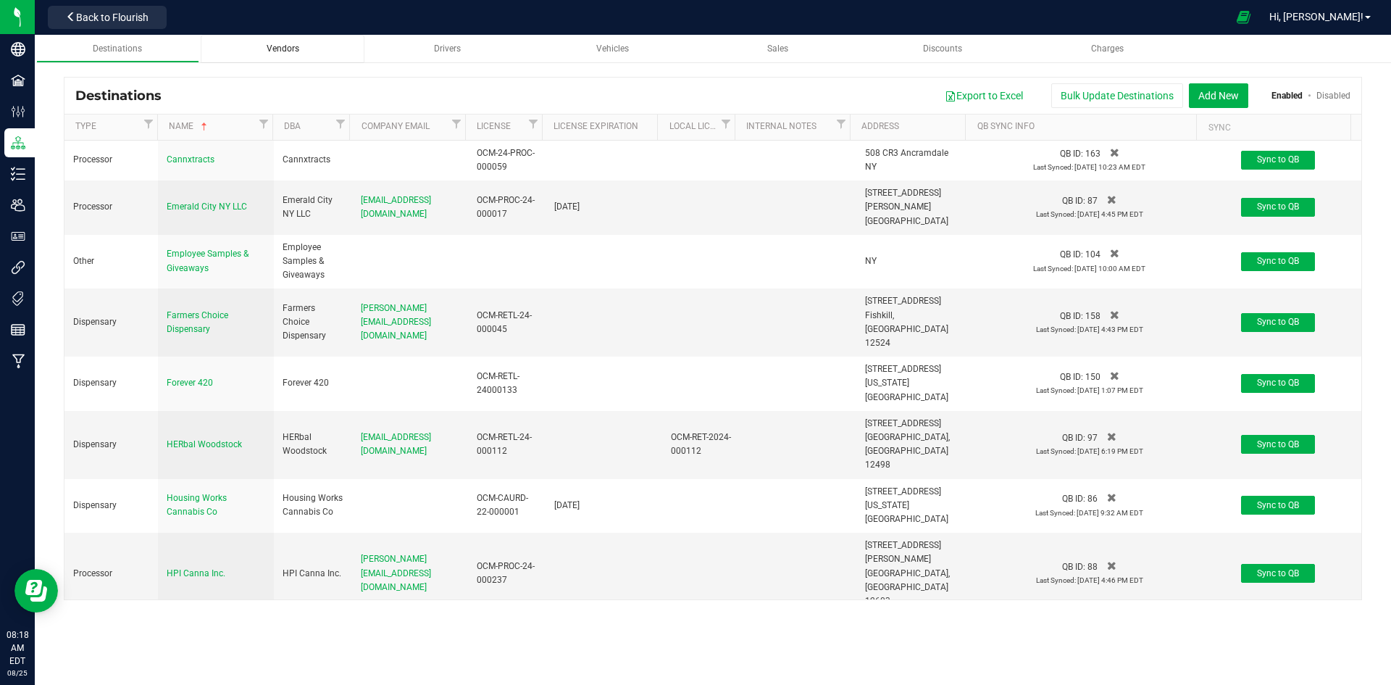
click at [310, 47] on div "Vendors" at bounding box center [282, 49] width 141 height 12
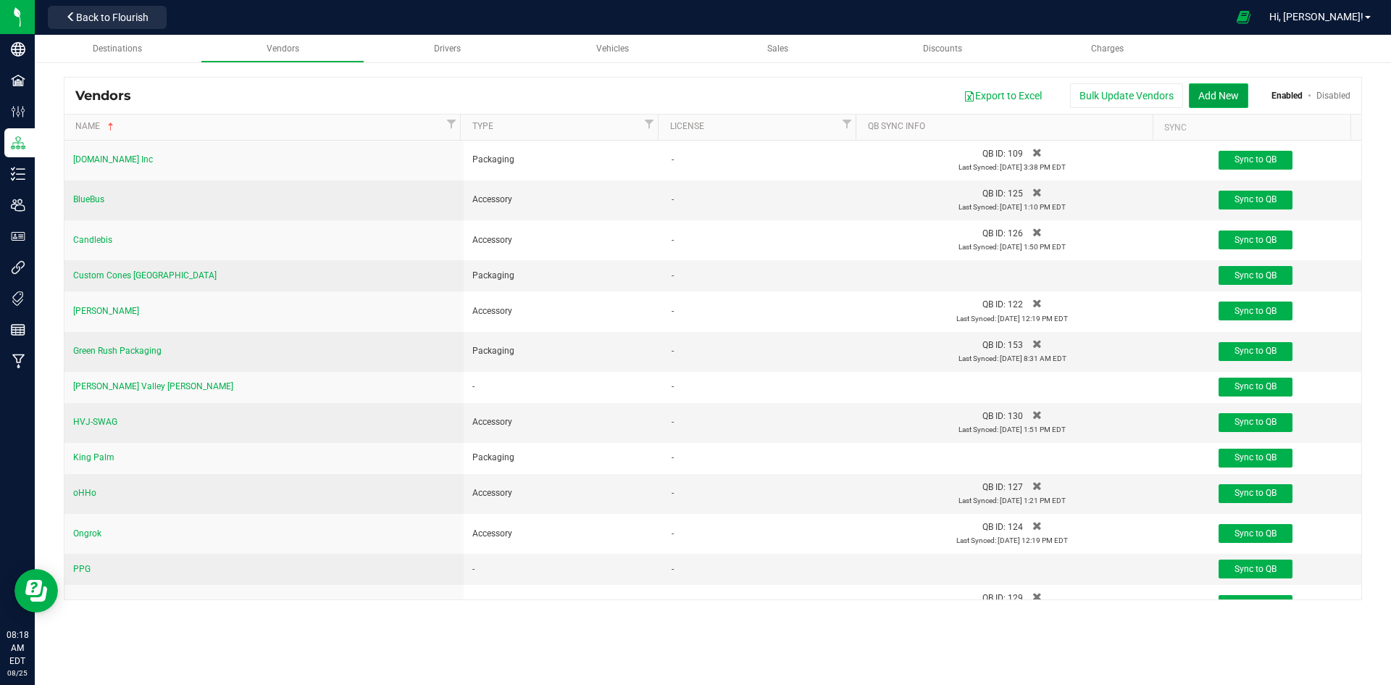
click at [1203, 98] on button "Add New" at bounding box center [1218, 95] width 59 height 25
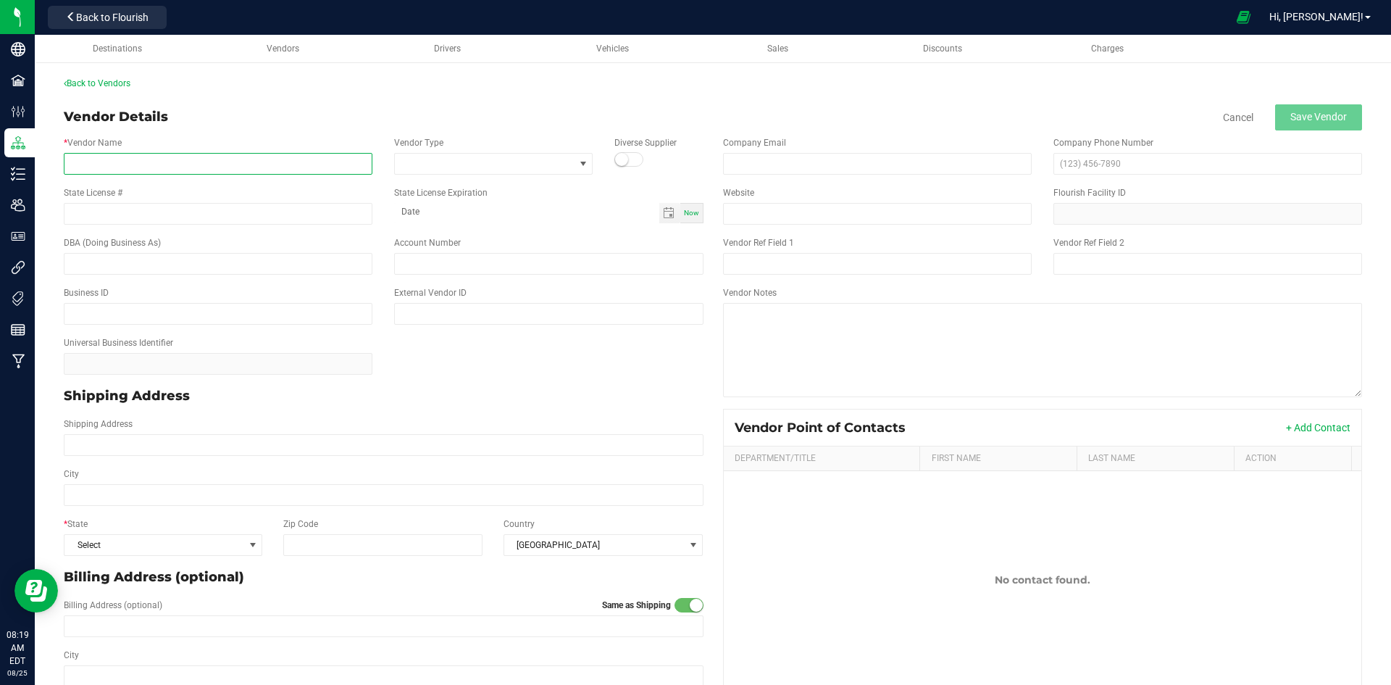
click at [224, 167] on input "* Vendor Name" at bounding box center [218, 164] width 309 height 22
click at [288, 162] on input "* Vendor Name" at bounding box center [218, 164] width 309 height 22
type input "veterans choice"
click at [581, 163] on span at bounding box center [584, 164] width 12 height 12
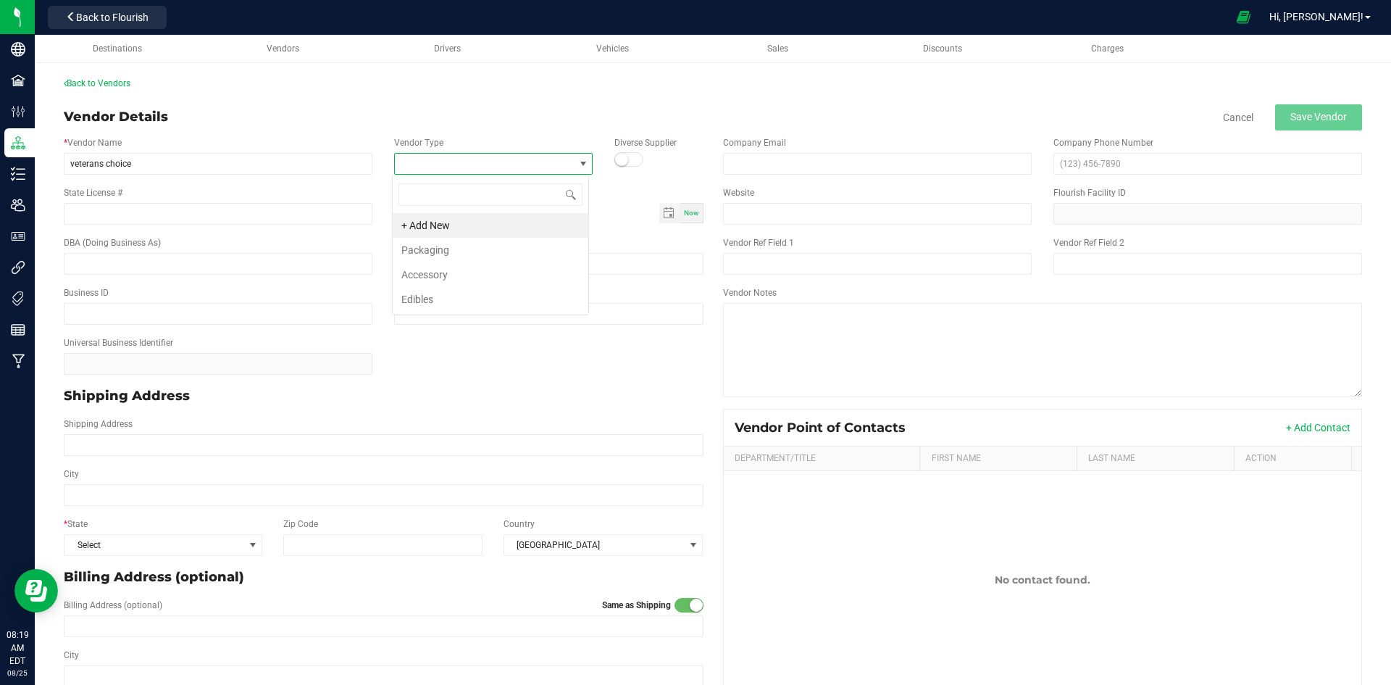
scroll to position [22, 196]
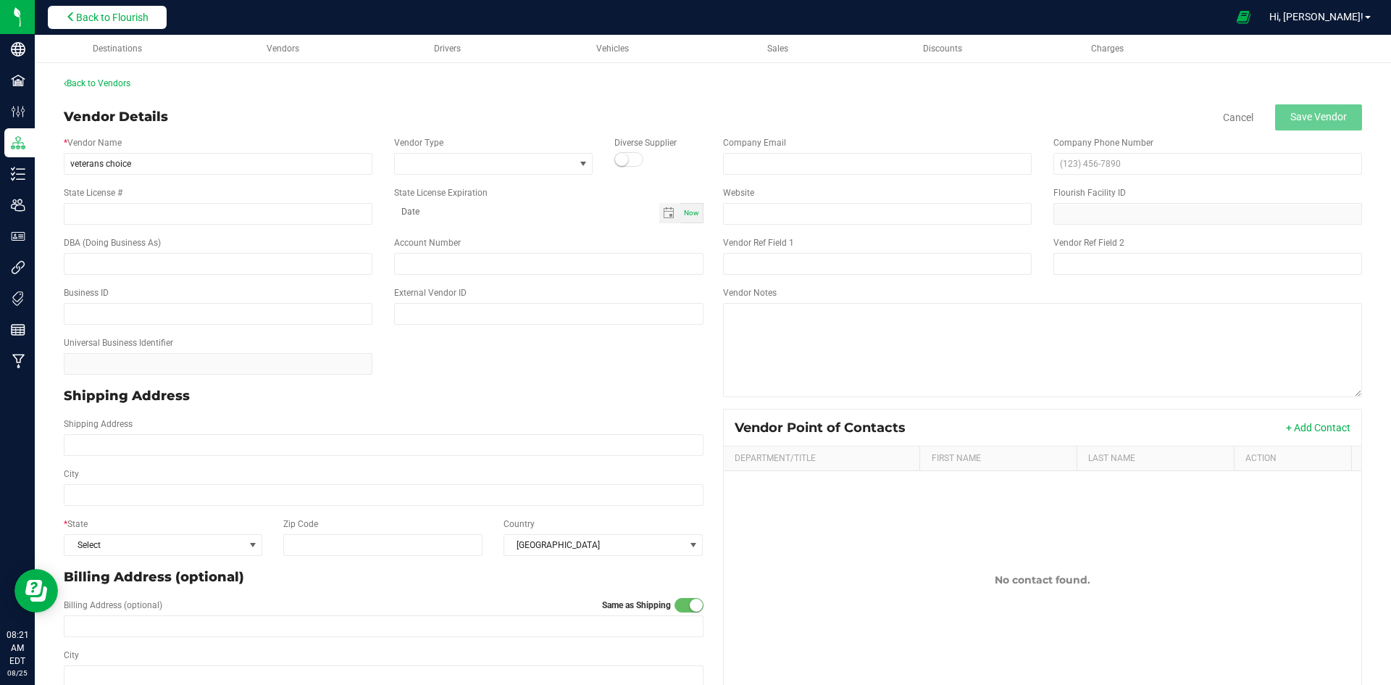
click at [89, 17] on span "Back to Flourish" at bounding box center [112, 18] width 72 height 12
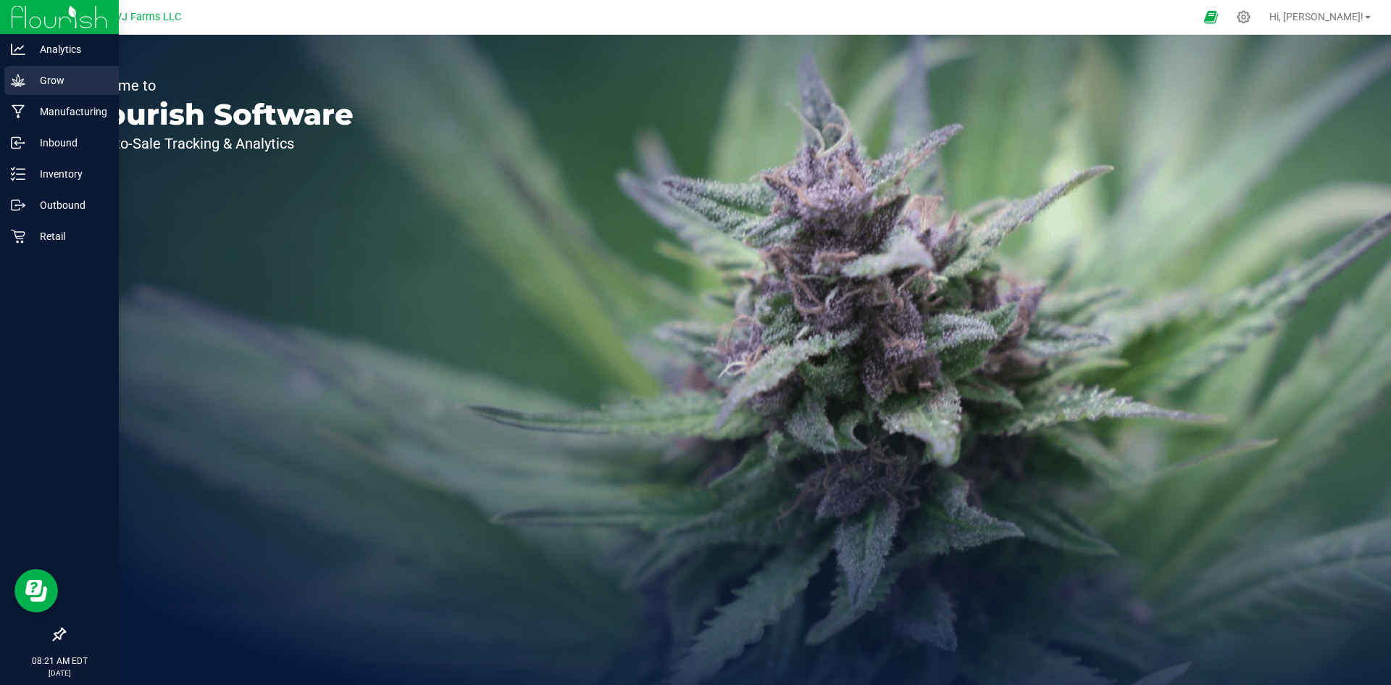
click at [34, 84] on p "Grow" at bounding box center [68, 80] width 87 height 17
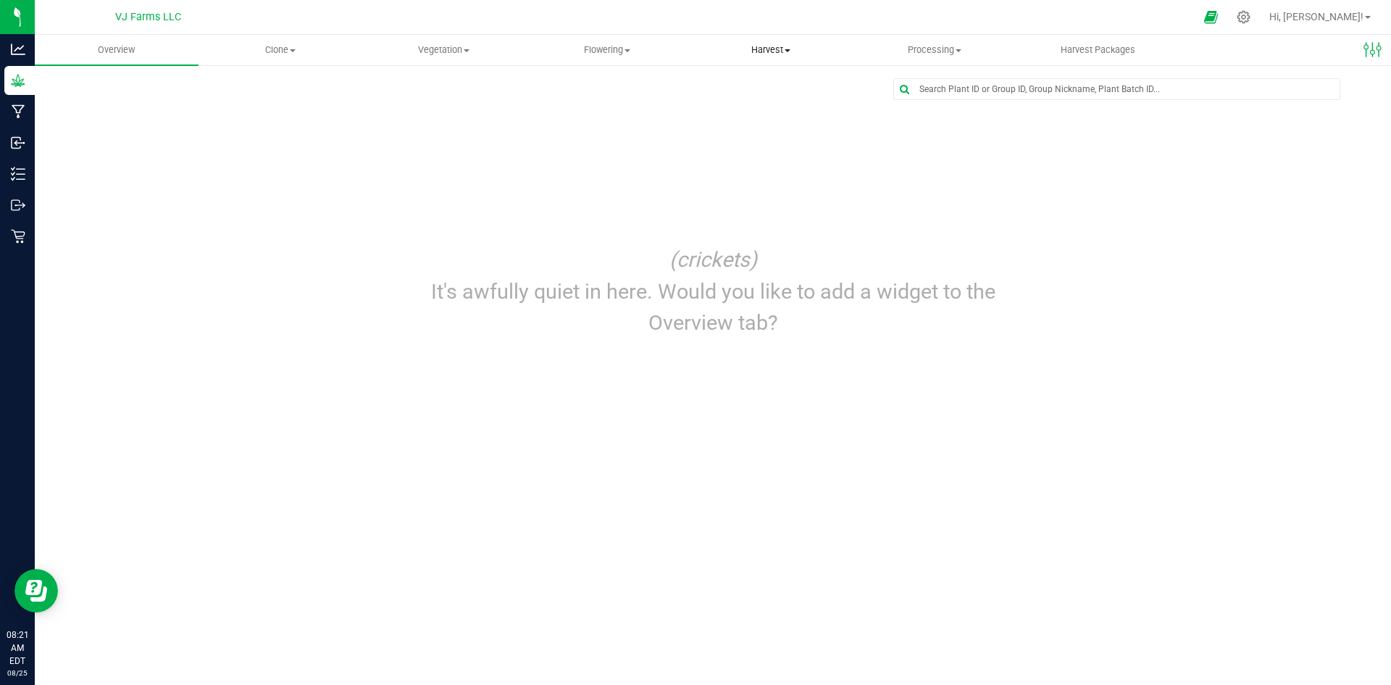
click at [759, 58] on uib-tab-heading "Harvest Harvests Harvested plants" at bounding box center [771, 50] width 162 height 29
click at [752, 92] on span "Harvests" at bounding box center [729, 87] width 80 height 12
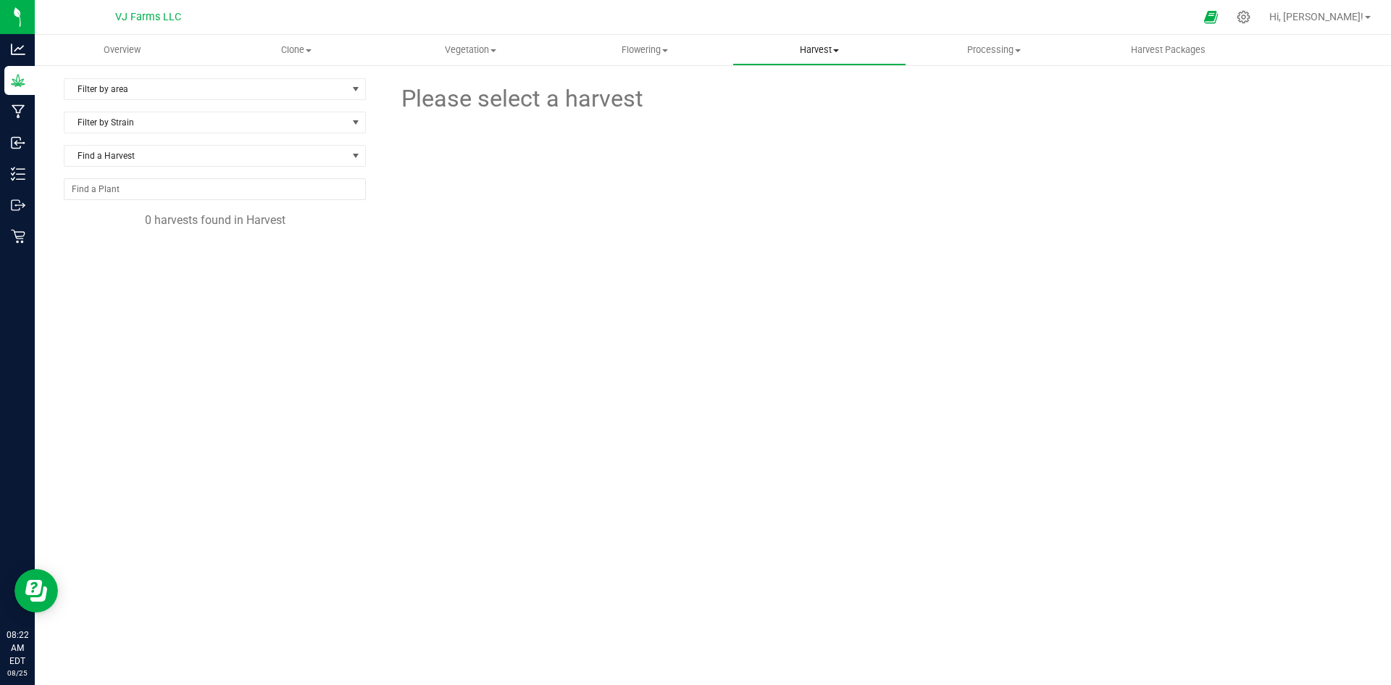
click at [812, 49] on span "Harvest" at bounding box center [819, 49] width 173 height 13
click at [801, 107] on span "Harvested plants" at bounding box center [792, 105] width 119 height 12
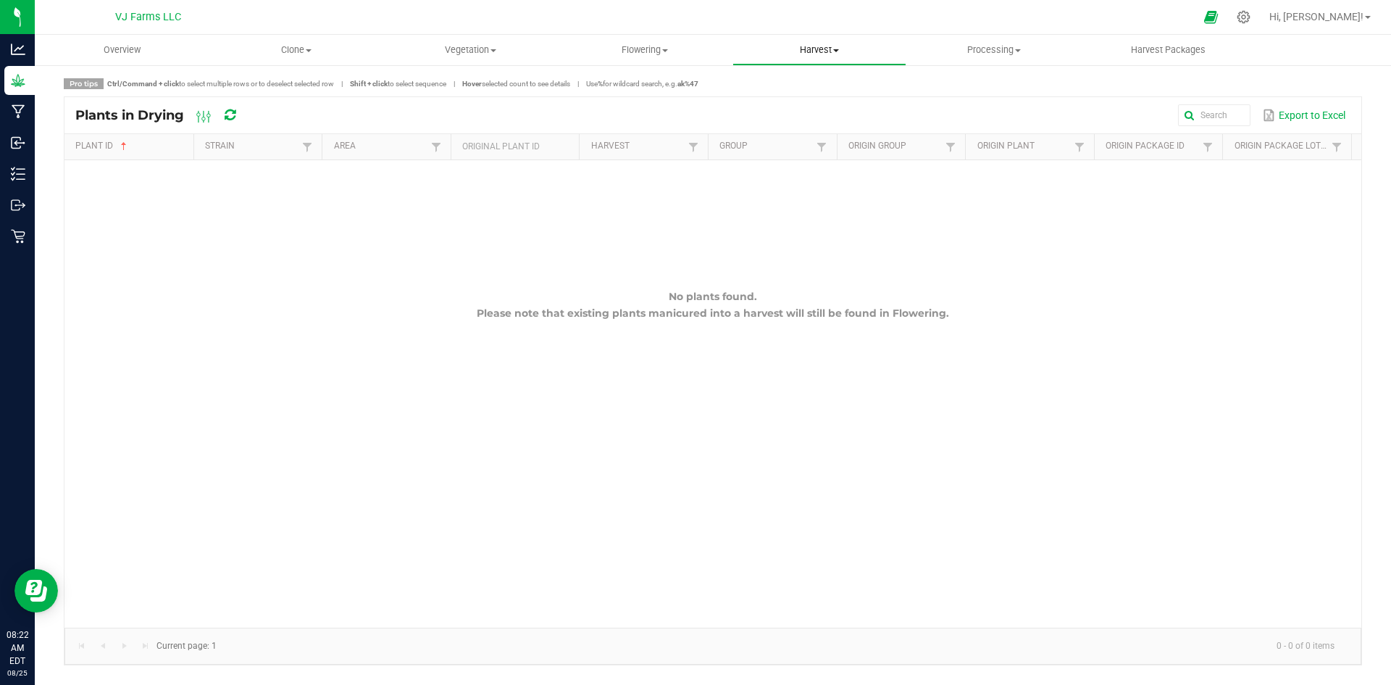
click at [837, 55] on span "Harvest" at bounding box center [819, 49] width 173 height 13
click at [980, 64] on uib-tab-heading "Processing Create package Processing harvests Processing plants Completed harve…" at bounding box center [993, 50] width 173 height 29
click at [972, 108] on span "Processing harvests" at bounding box center [974, 105] width 134 height 12
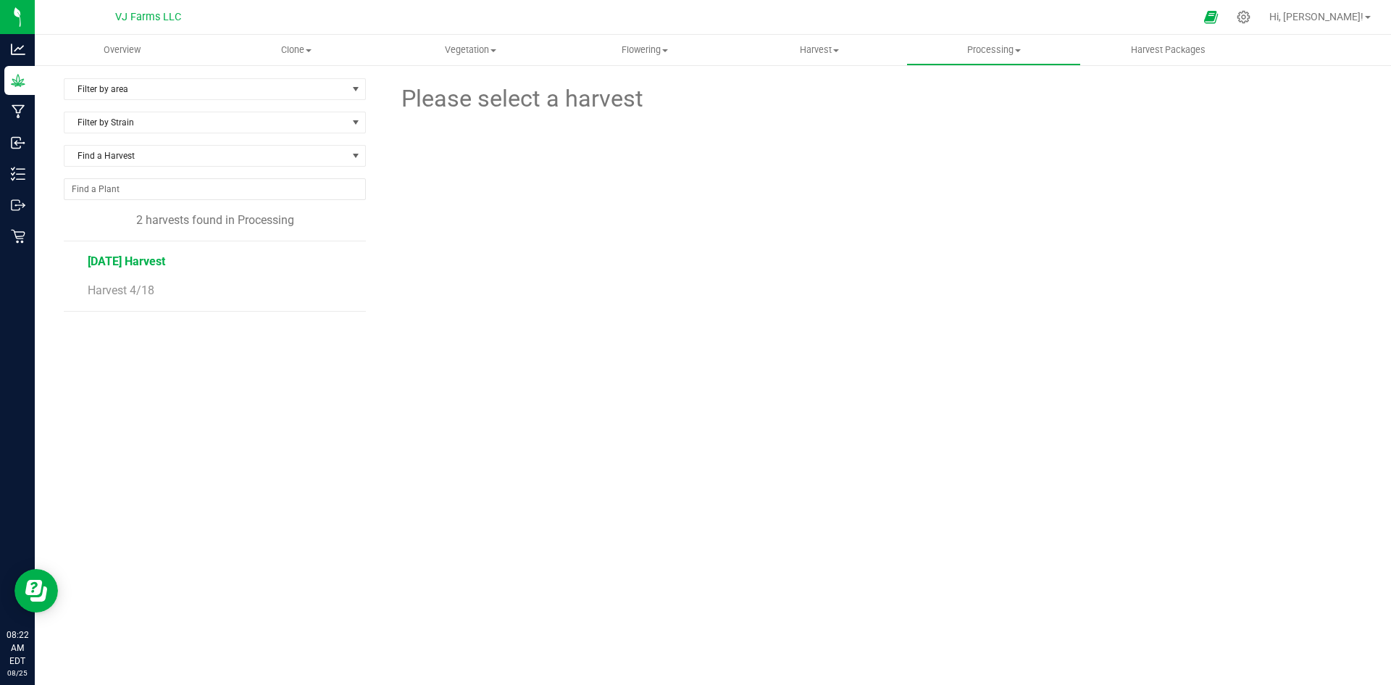
click at [136, 261] on span "[DATE] Harvest" at bounding box center [127, 261] width 78 height 14
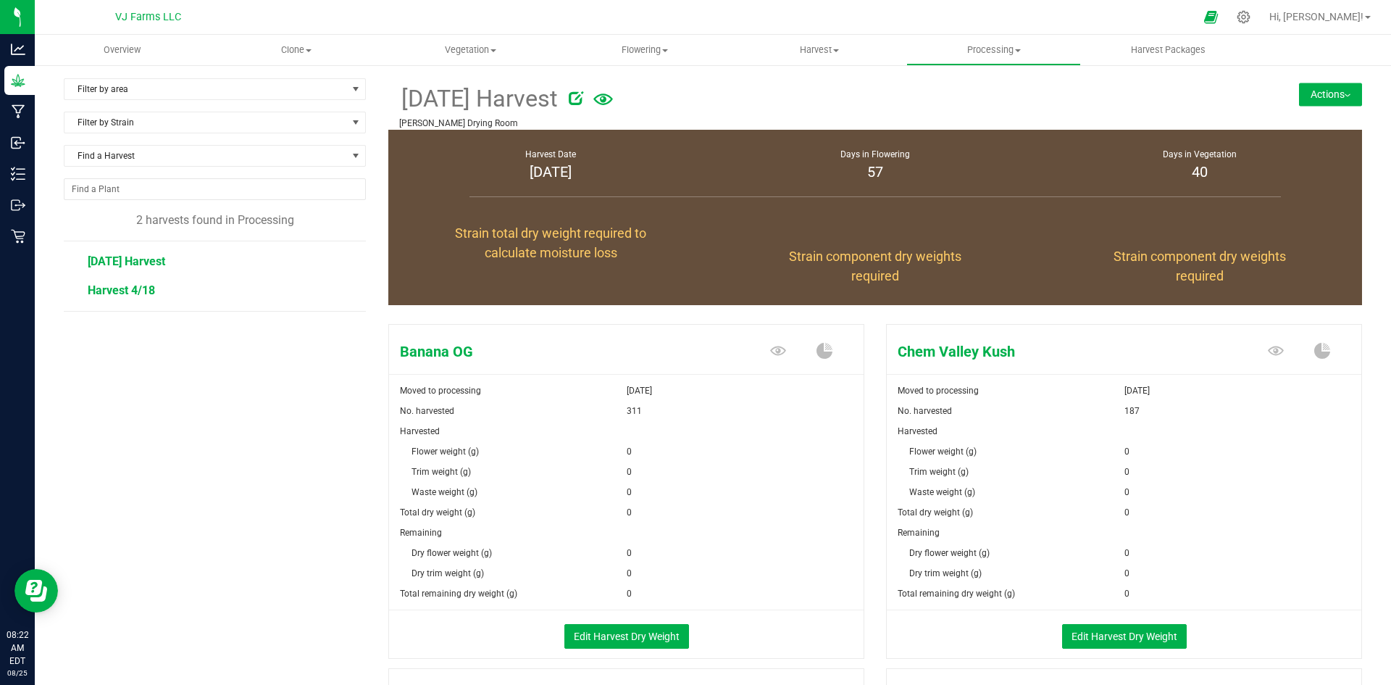
click at [144, 286] on span "Harvest 4/18" at bounding box center [121, 290] width 67 height 14
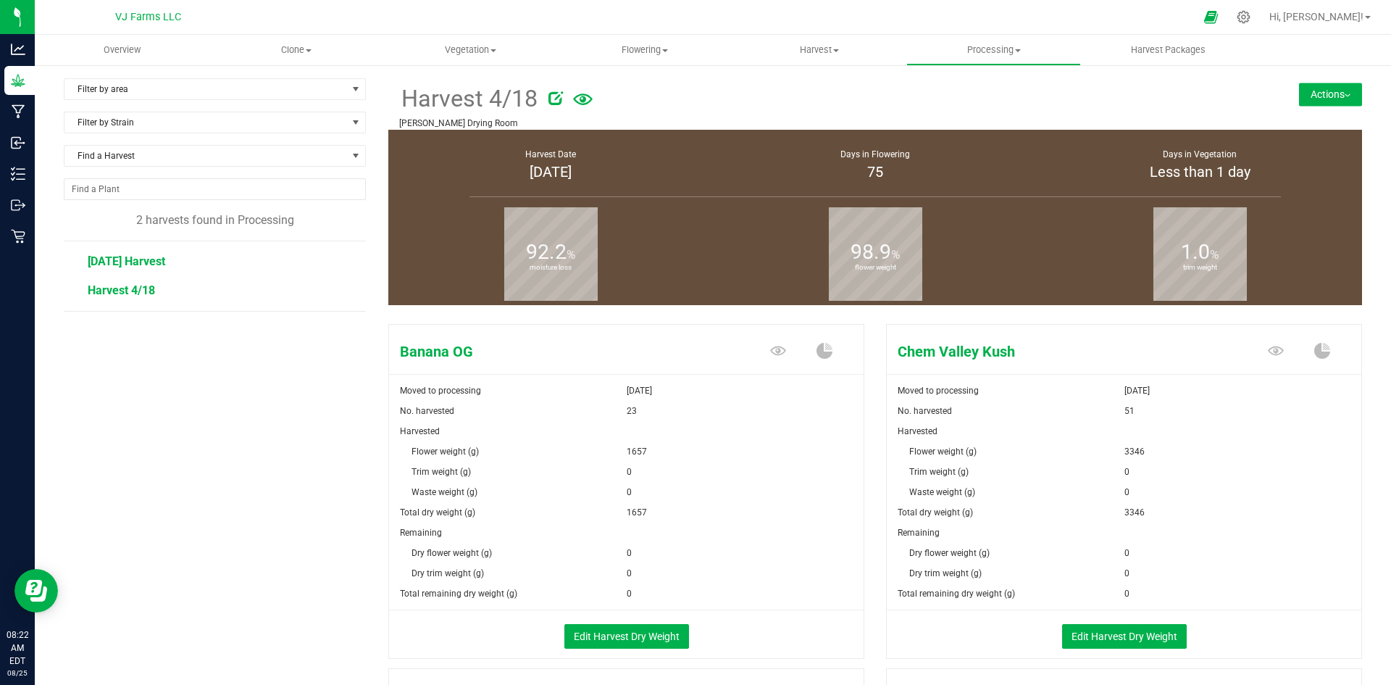
click at [158, 259] on span "[DATE] Harvest" at bounding box center [127, 261] width 78 height 14
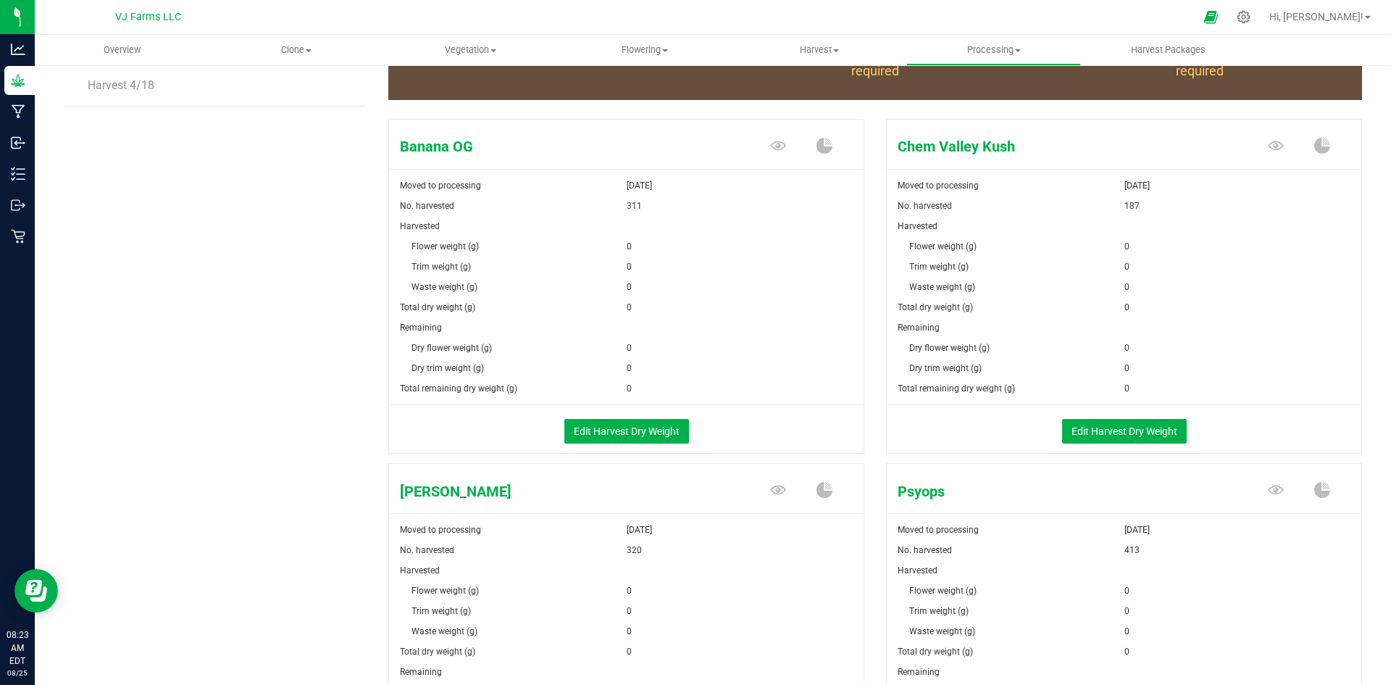
scroll to position [217, 0]
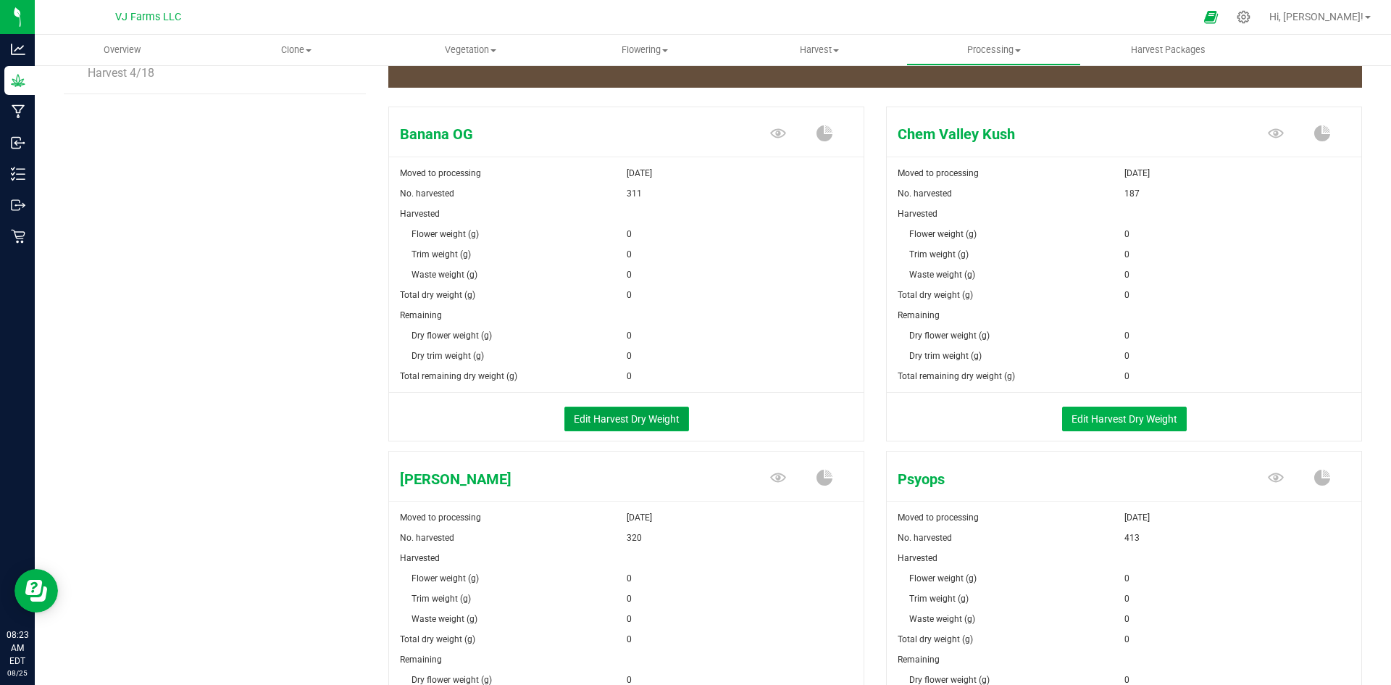
click at [634, 424] on button "Edit Harvest Dry Weight" at bounding box center [626, 419] width 125 height 25
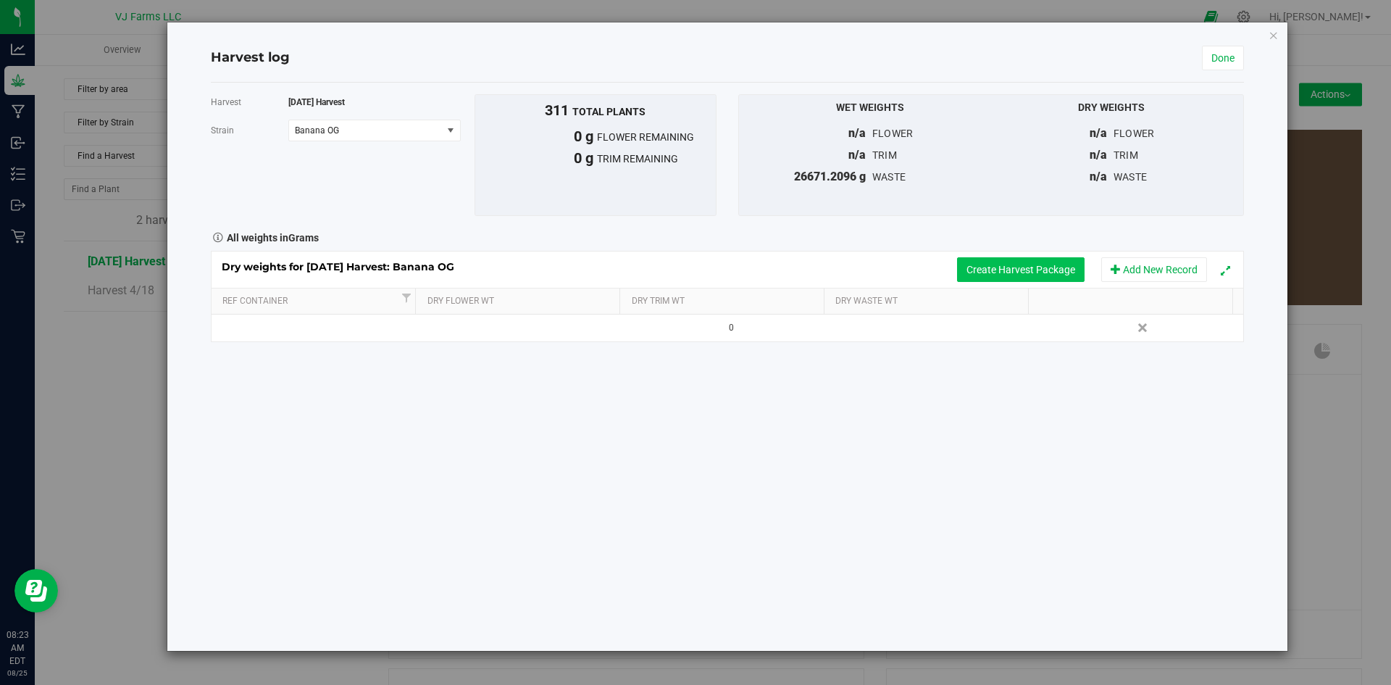
click at [1049, 272] on button "Create Harvest Package" at bounding box center [1021, 269] width 128 height 25
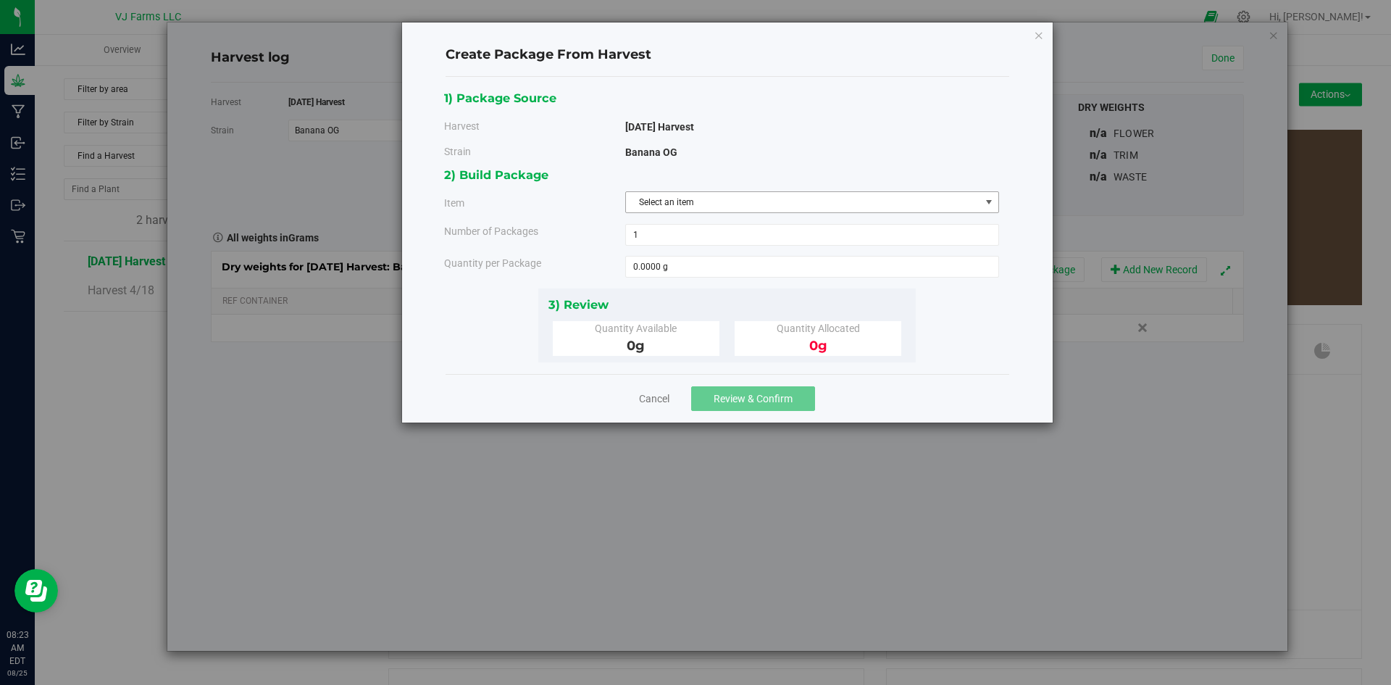
click at [767, 207] on span "Select an item" at bounding box center [803, 202] width 354 height 20
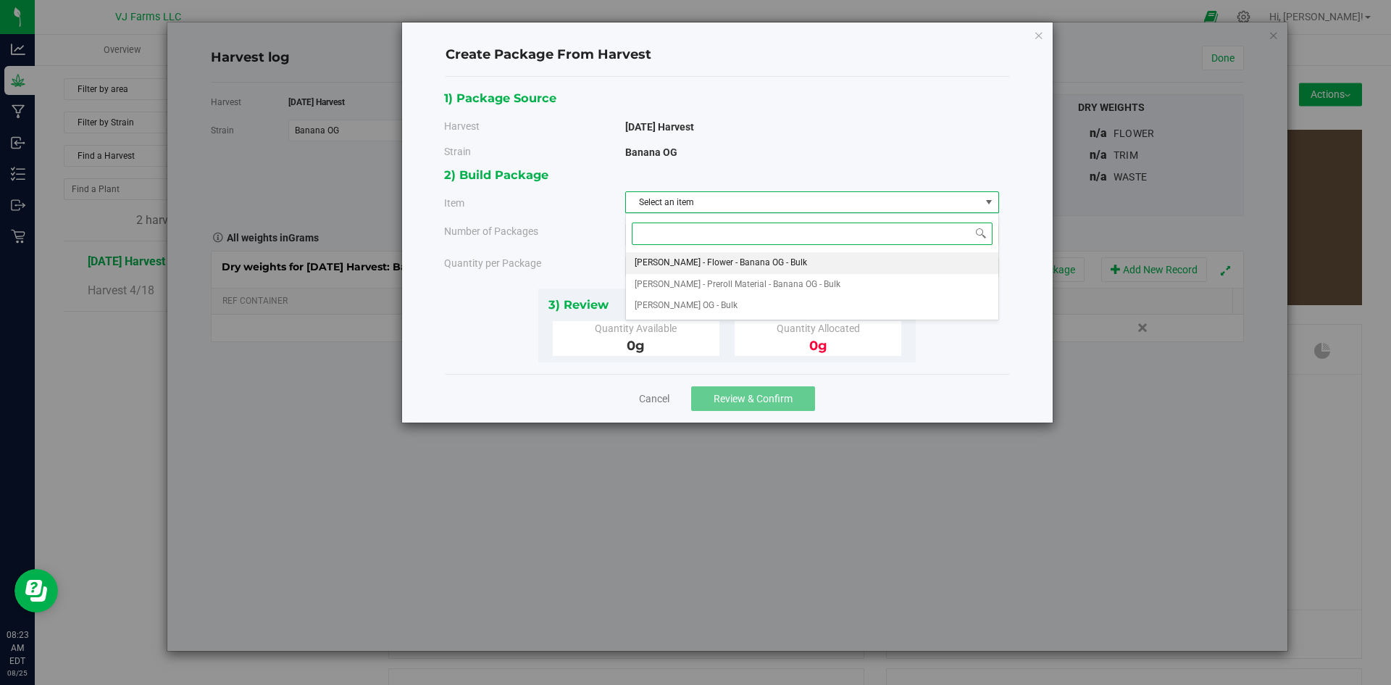
click at [766, 259] on span "[PERSON_NAME] - Flower - Banana OG - Bulk" at bounding box center [721, 263] width 172 height 19
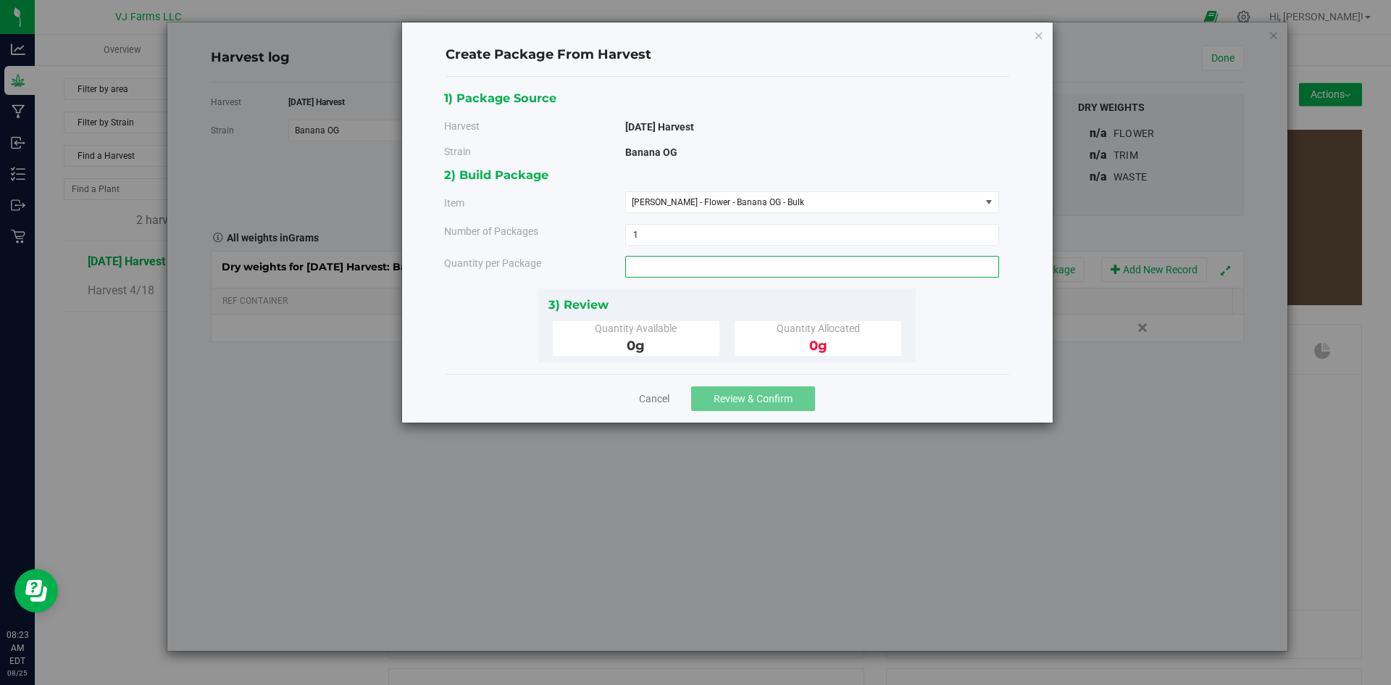
click at [712, 264] on span at bounding box center [812, 267] width 374 height 22
type input "0.0000 g"
click at [828, 328] on span "Quantity Allocated" at bounding box center [818, 328] width 83 height 12
click at [1022, 44] on div "Create Package From Harvest 1) Package Source Harvest 6/13/25 Harvest Strain Ba…" at bounding box center [727, 222] width 651 height 400
click at [1037, 30] on icon "button" at bounding box center [1039, 34] width 10 height 17
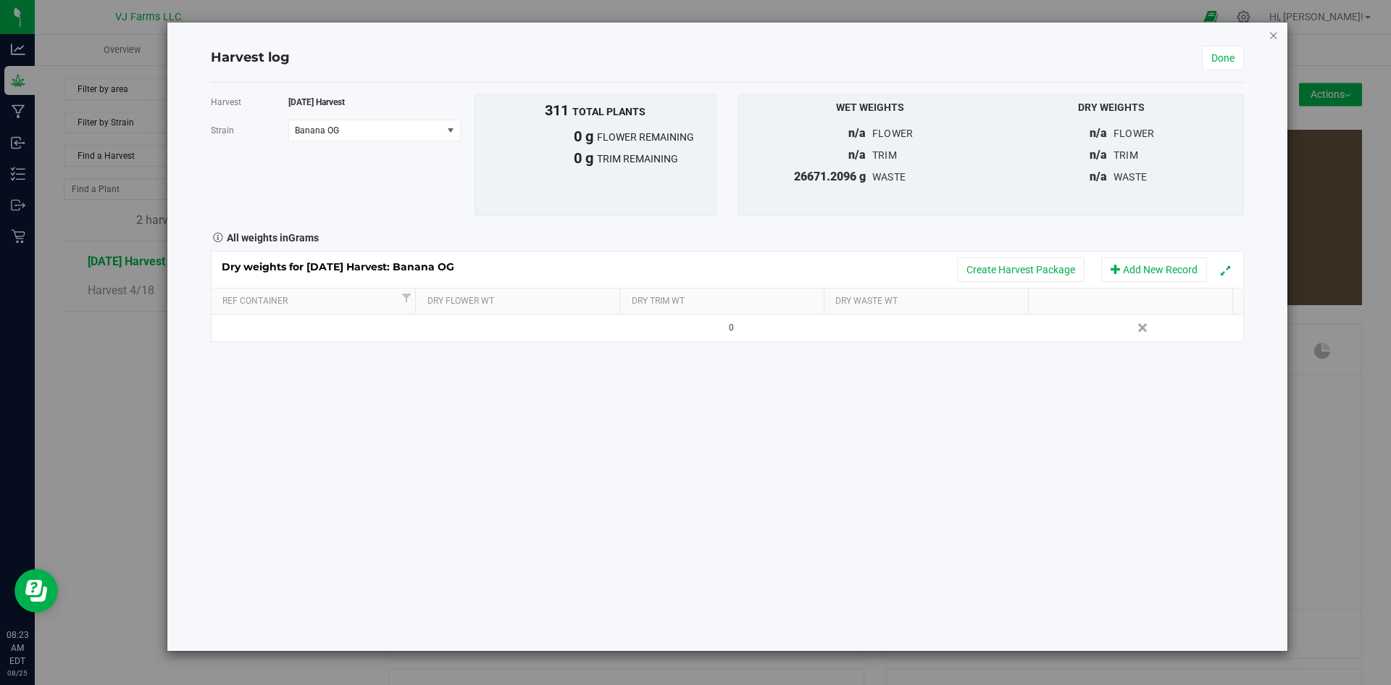
click at [1277, 38] on icon "button" at bounding box center [1274, 34] width 10 height 17
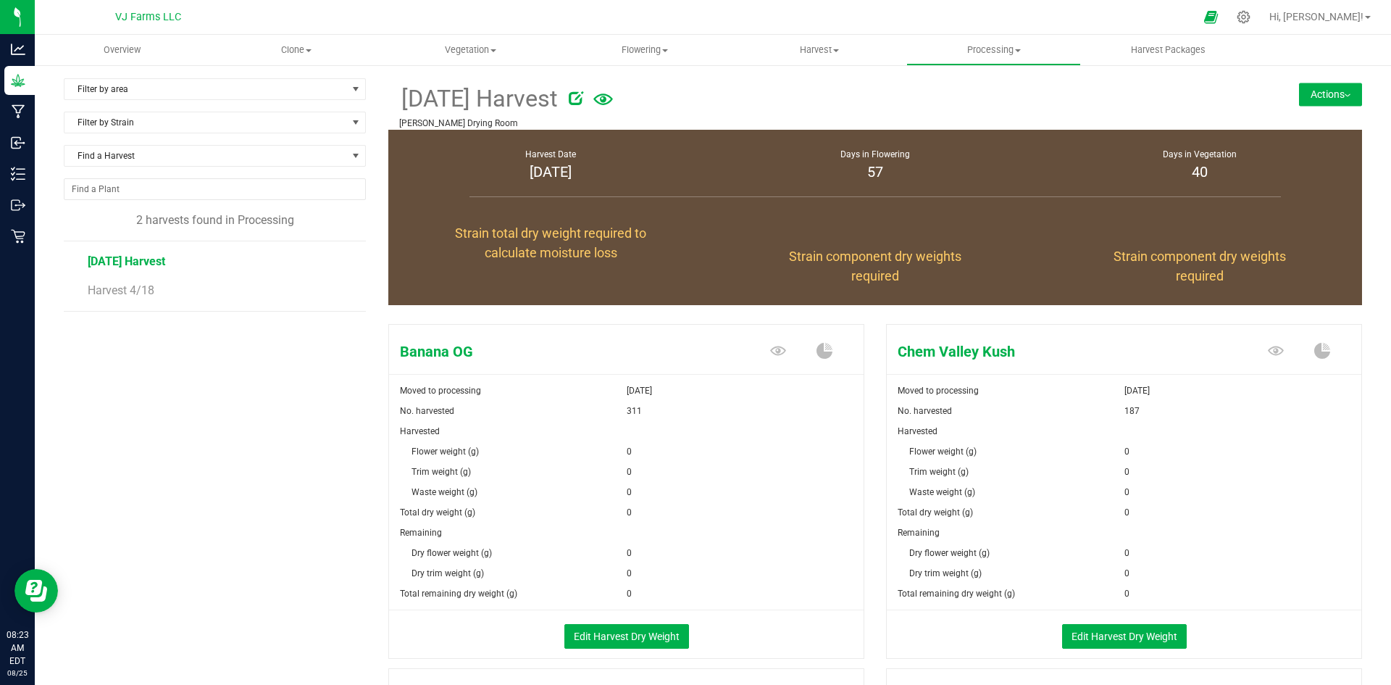
click at [1317, 91] on button "Actions" at bounding box center [1330, 94] width 63 height 23
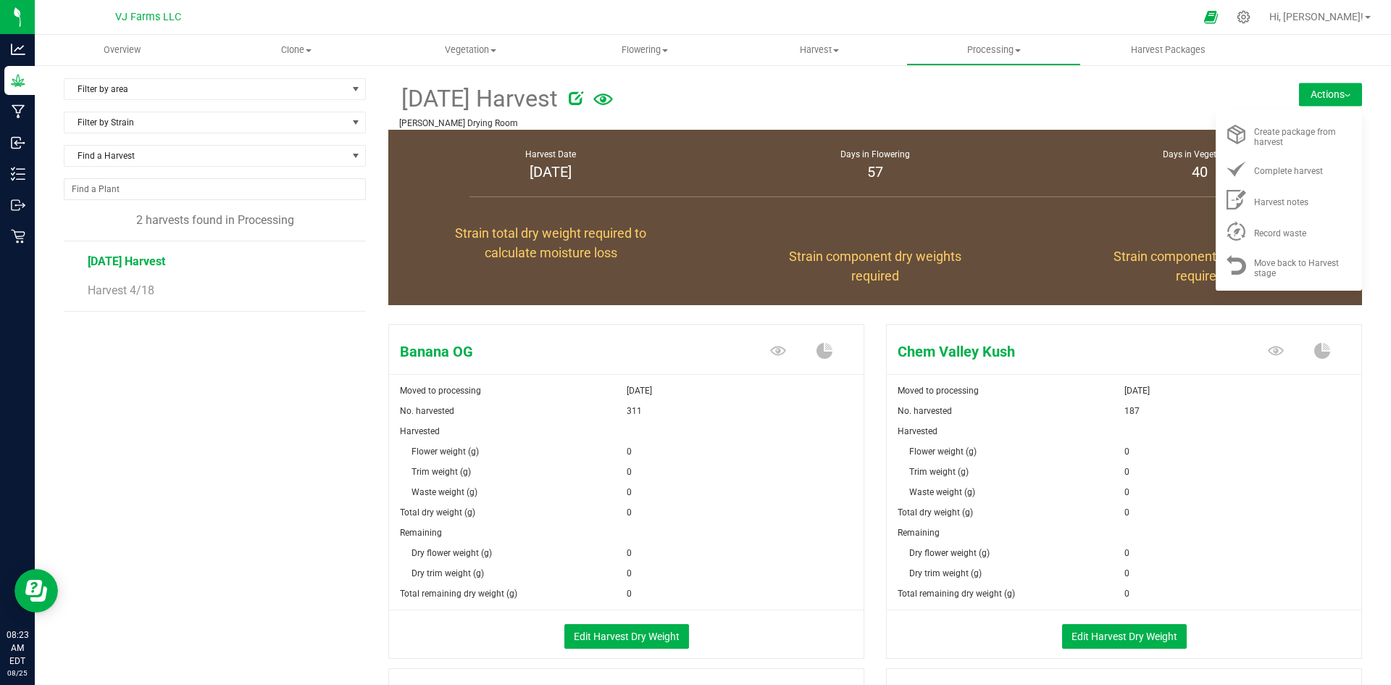
click at [1113, 355] on span "Chem Valley Kush" at bounding box center [1045, 352] width 316 height 22
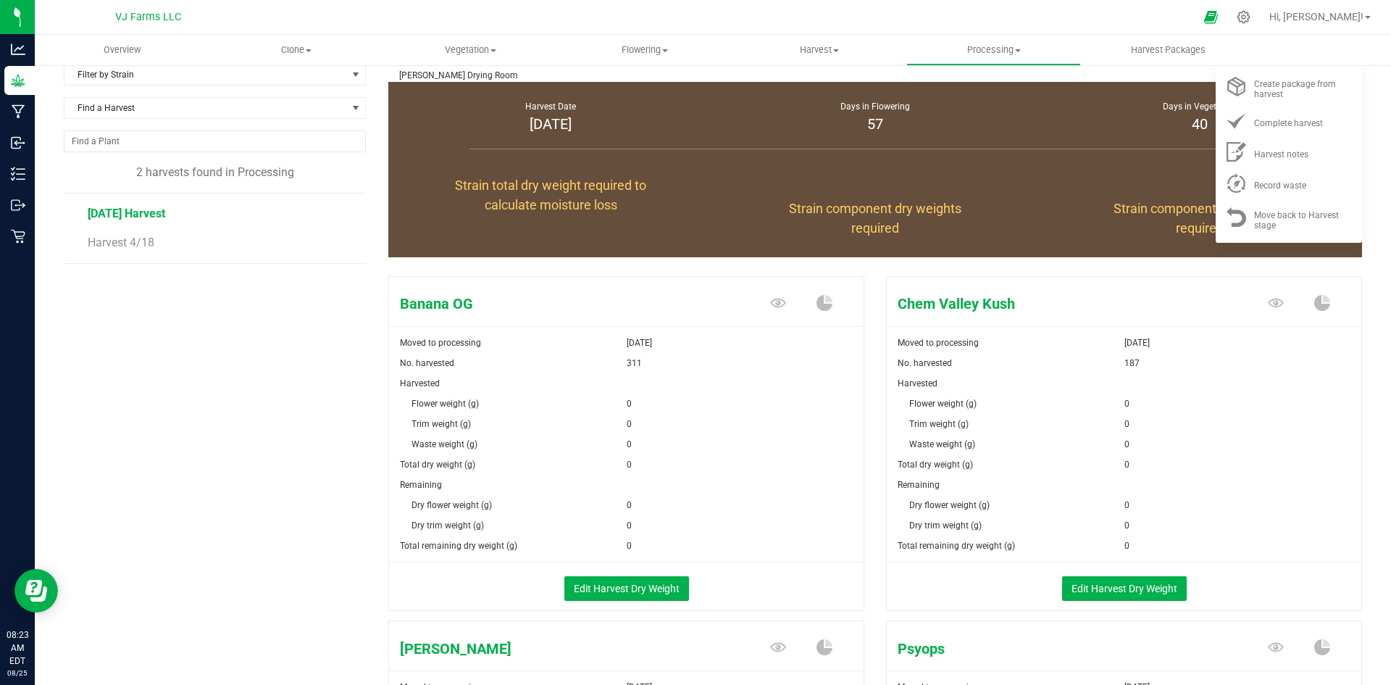
scroll to position [72, 0]
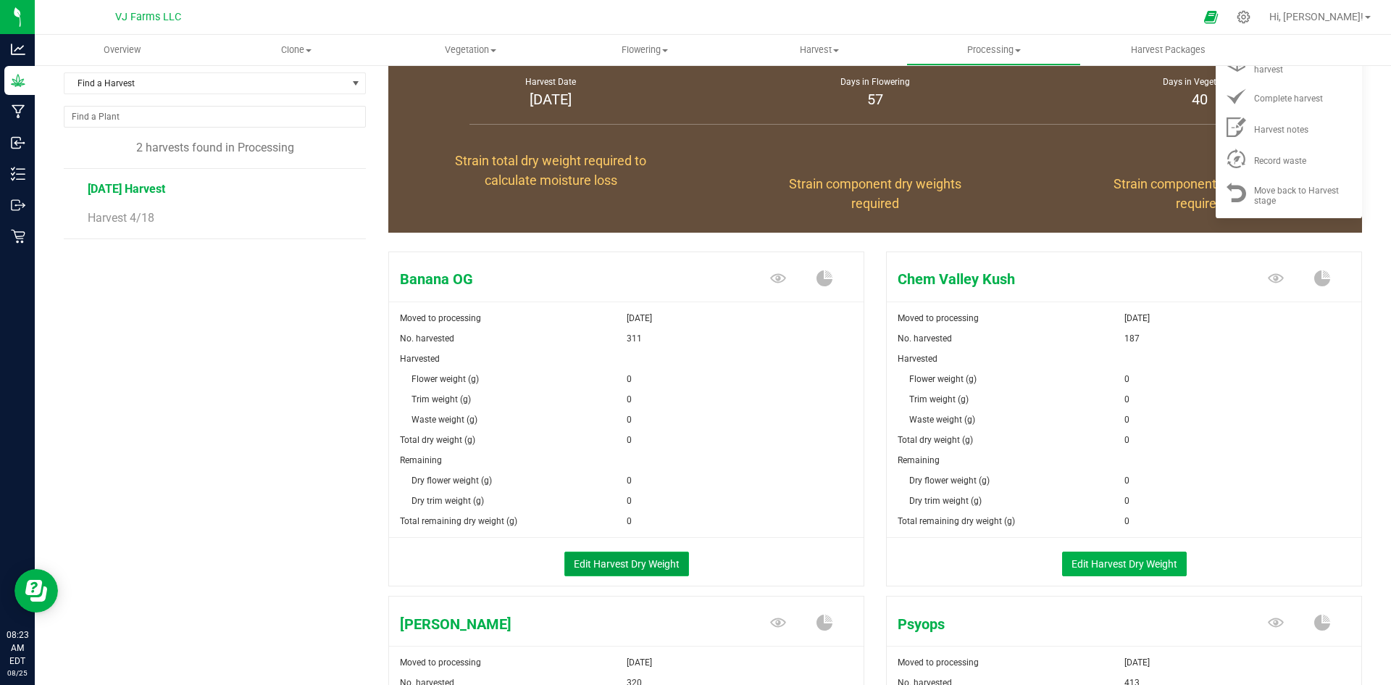
click at [680, 571] on button "Edit Harvest Dry Weight" at bounding box center [626, 563] width 125 height 25
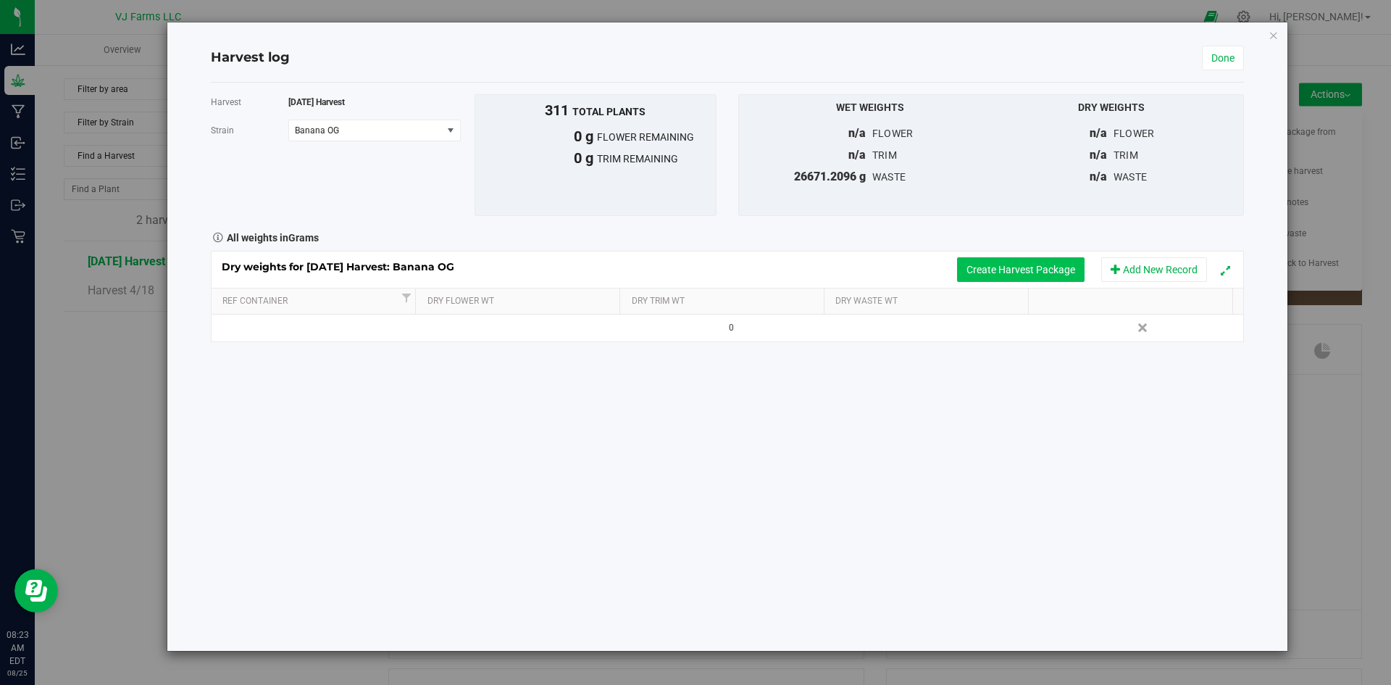
click at [1003, 264] on button "Create Harvest Package" at bounding box center [1021, 269] width 128 height 25
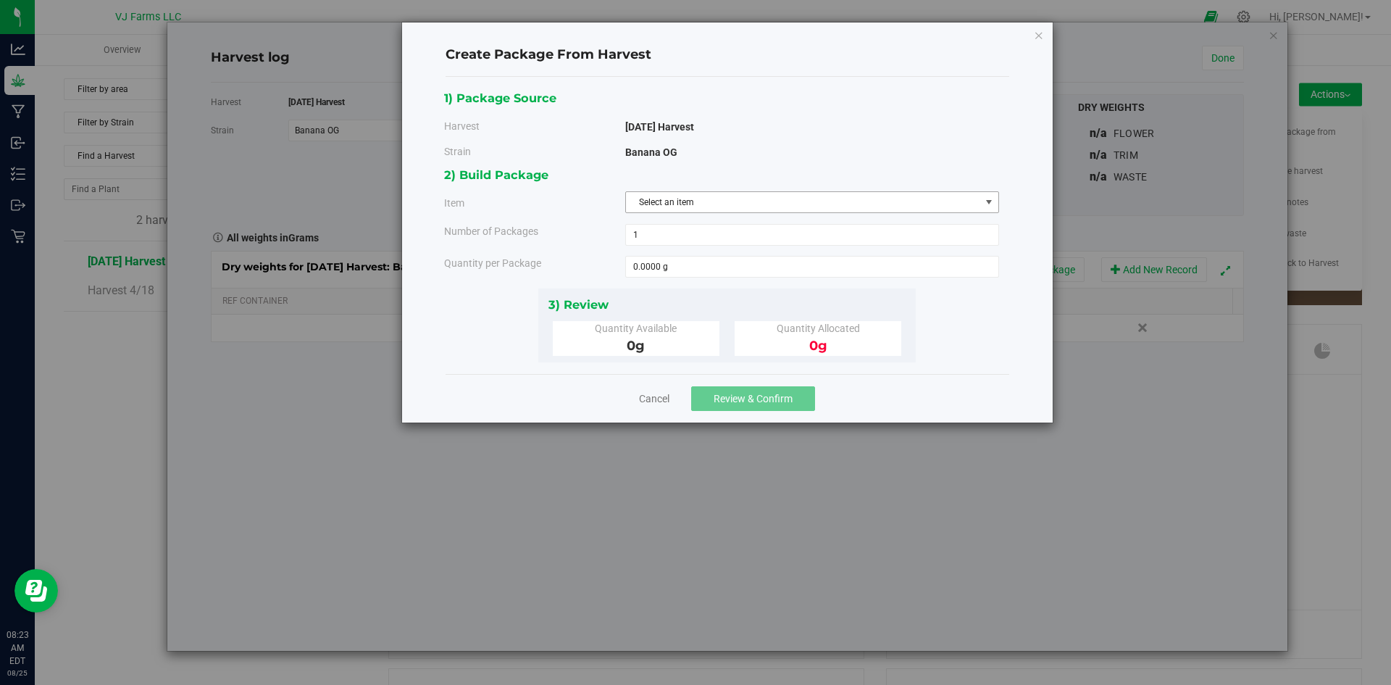
click at [698, 203] on span "Select an item" at bounding box center [803, 202] width 354 height 20
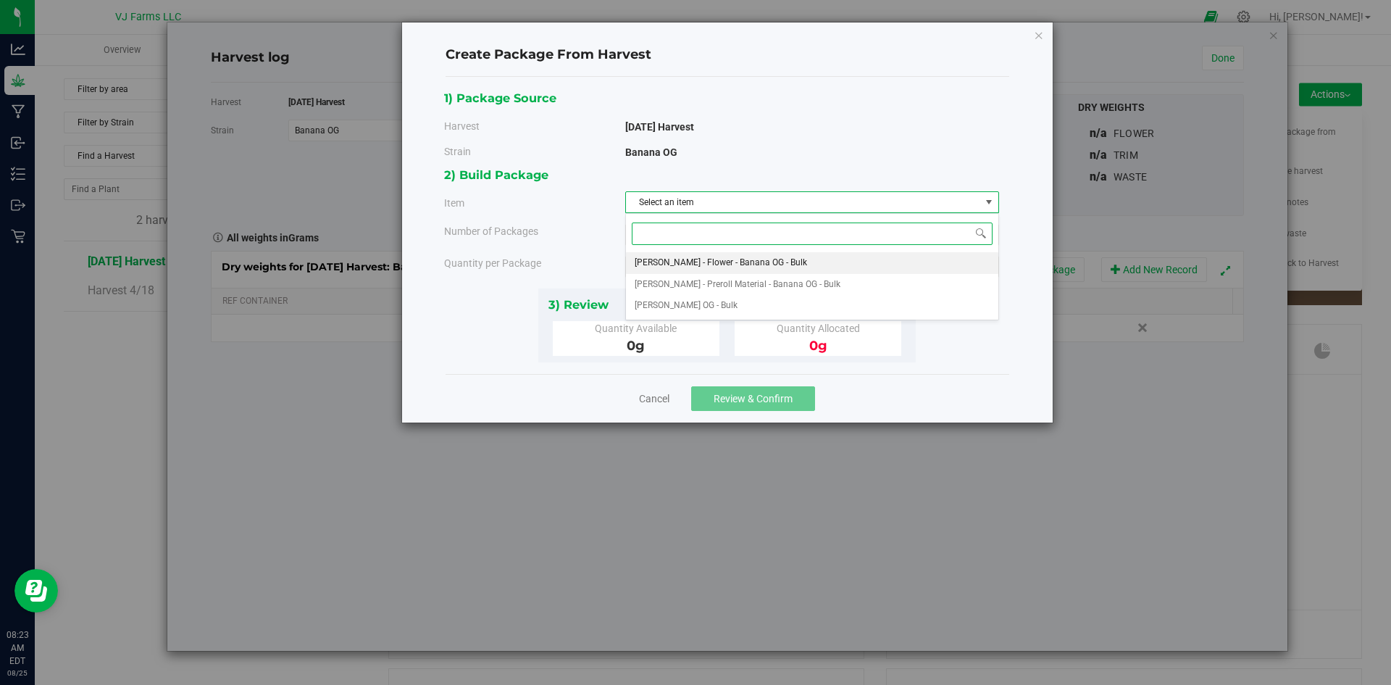
click at [699, 258] on span "[PERSON_NAME] - Flower - Banana OG - Bulk" at bounding box center [721, 263] width 172 height 19
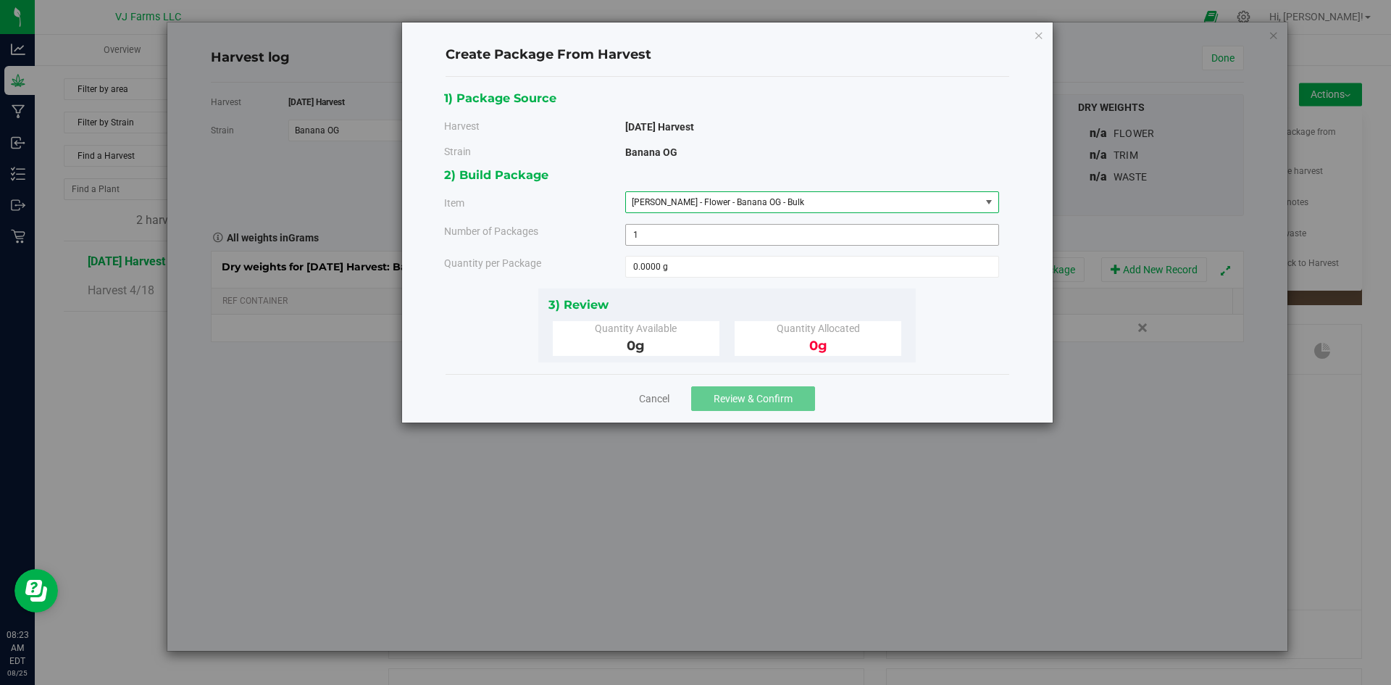
click at [698, 233] on span "1 1" at bounding box center [812, 235] width 374 height 22
click at [698, 233] on input "1" at bounding box center [812, 235] width 372 height 20
type input "87996.92"
type input "87,997"
type input "87997"
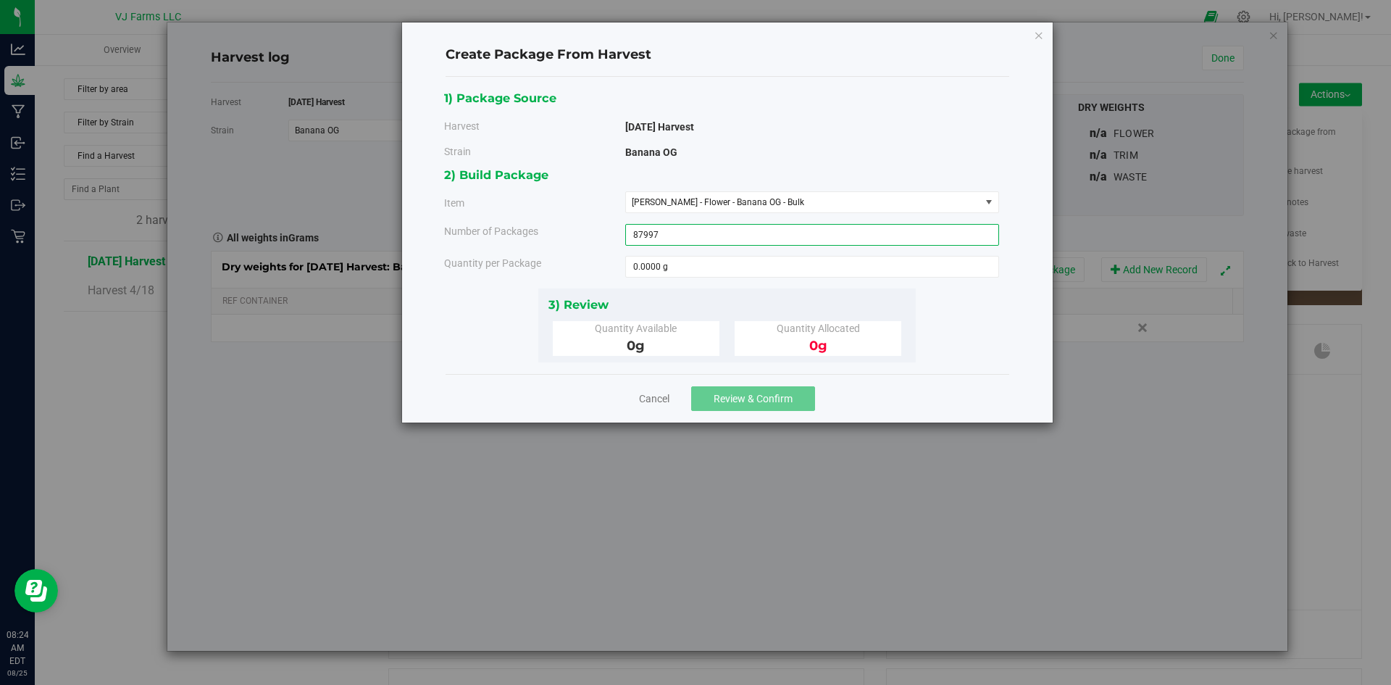
click at [928, 311] on div "1) Package Source Harvest 6/13/25 Harvest Strain Banana OG 87997" at bounding box center [727, 225] width 566 height 274
drag, startPoint x: 697, startPoint y: 232, endPoint x: 614, endPoint y: 249, distance: 84.3
click at [614, 249] on div "2) Build Packages Item Boujee Ben - Flower - Banana OG - Bulk Boujee Ben - Flow…" at bounding box center [727, 226] width 566 height 122
type input "1"
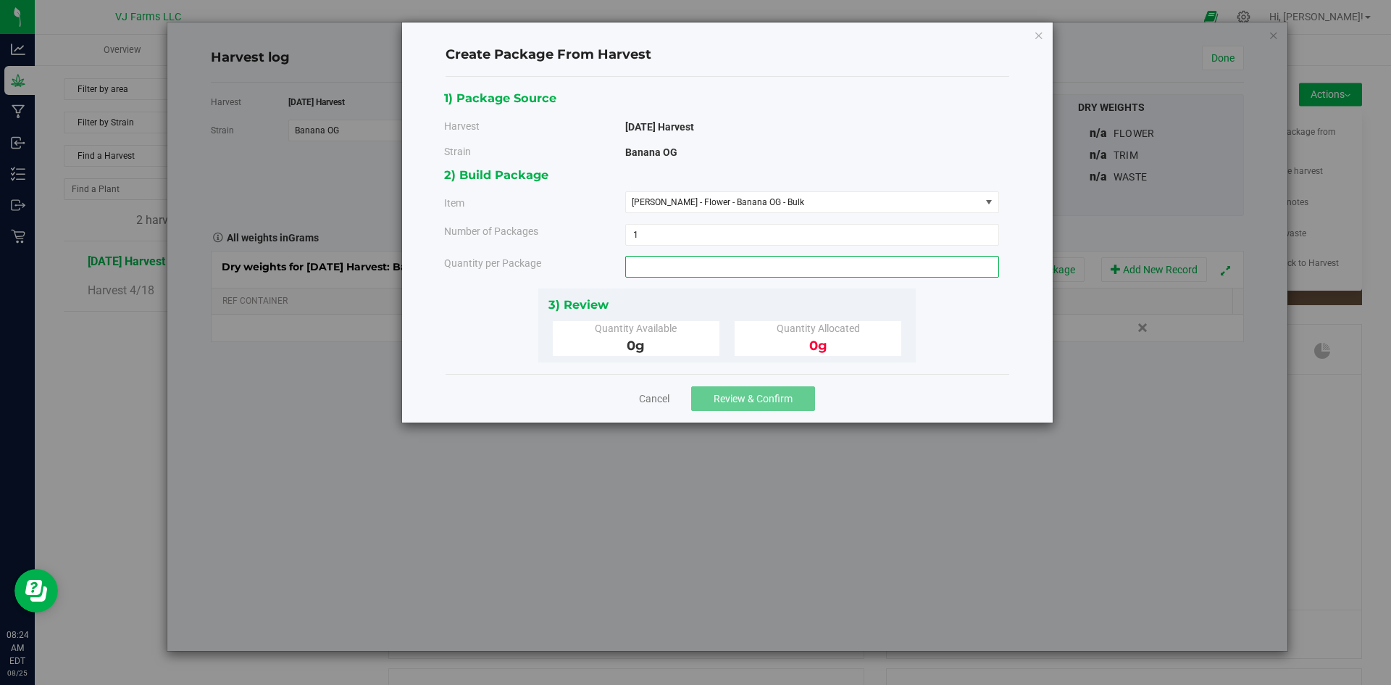
click at [737, 271] on span at bounding box center [812, 267] width 374 height 22
type input "87996.92"
type input "87996.9200 g"
click at [493, 331] on div "1) Package Source Harvest 6/13/25 Harvest Strain Banana OG 1 1 g" at bounding box center [727, 225] width 566 height 274
click at [647, 398] on link "Cancel" at bounding box center [654, 398] width 30 height 14
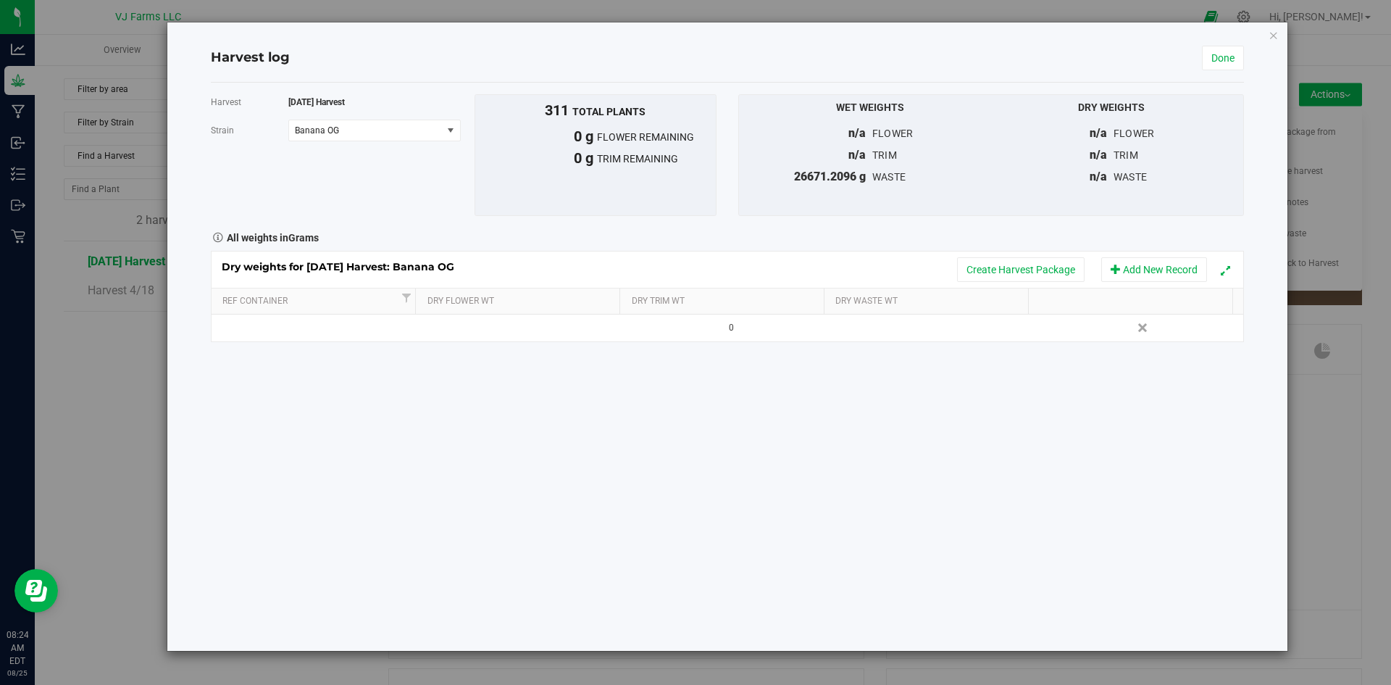
click at [1267, 36] on div "Harvest log Done Harvest 6/13/25 Harvest Strain Banana OG Select strain Banana …" at bounding box center [727, 336] width 1120 height 628
click at [1273, 35] on icon "button" at bounding box center [1274, 34] width 10 height 17
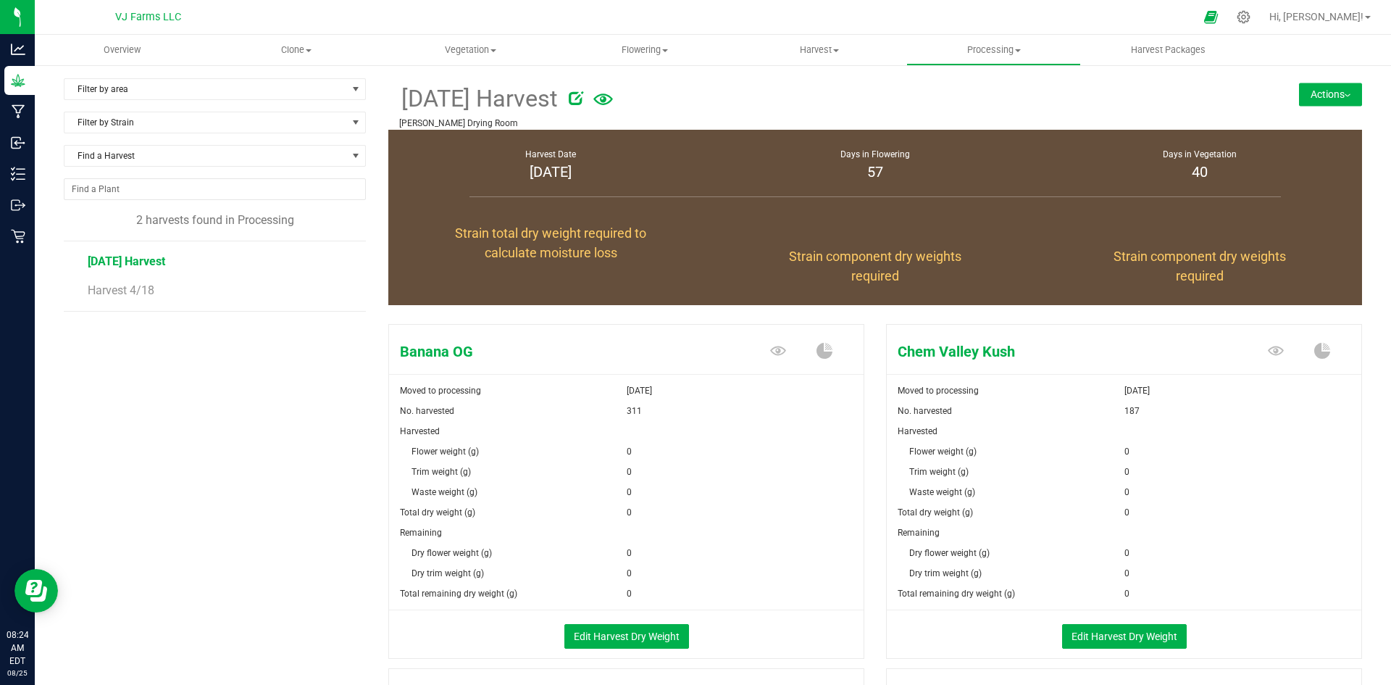
click at [1304, 86] on button "Actions" at bounding box center [1330, 94] width 63 height 23
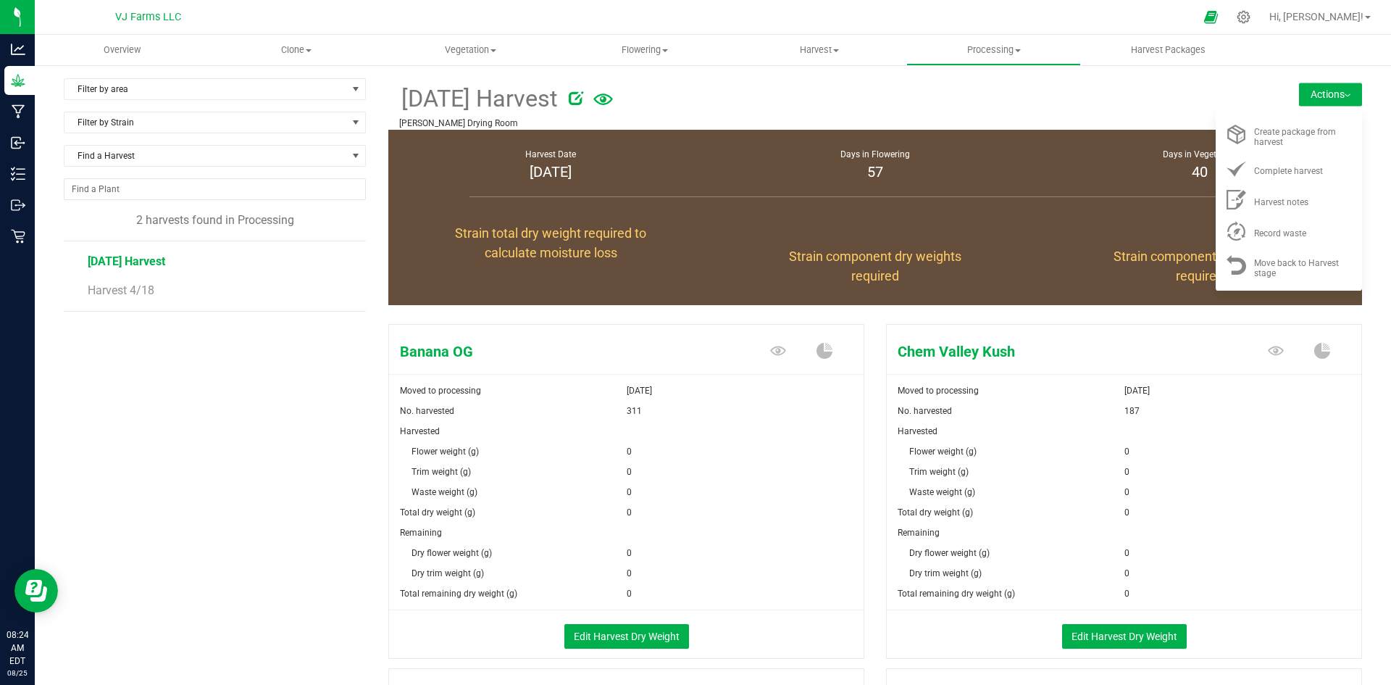
click at [1072, 93] on div at bounding box center [884, 95] width 631 height 29
click at [839, 50] on span at bounding box center [836, 50] width 6 height 3
click at [661, 98] on div at bounding box center [884, 95] width 631 height 29
click at [583, 97] on icon at bounding box center [576, 98] width 14 height 14
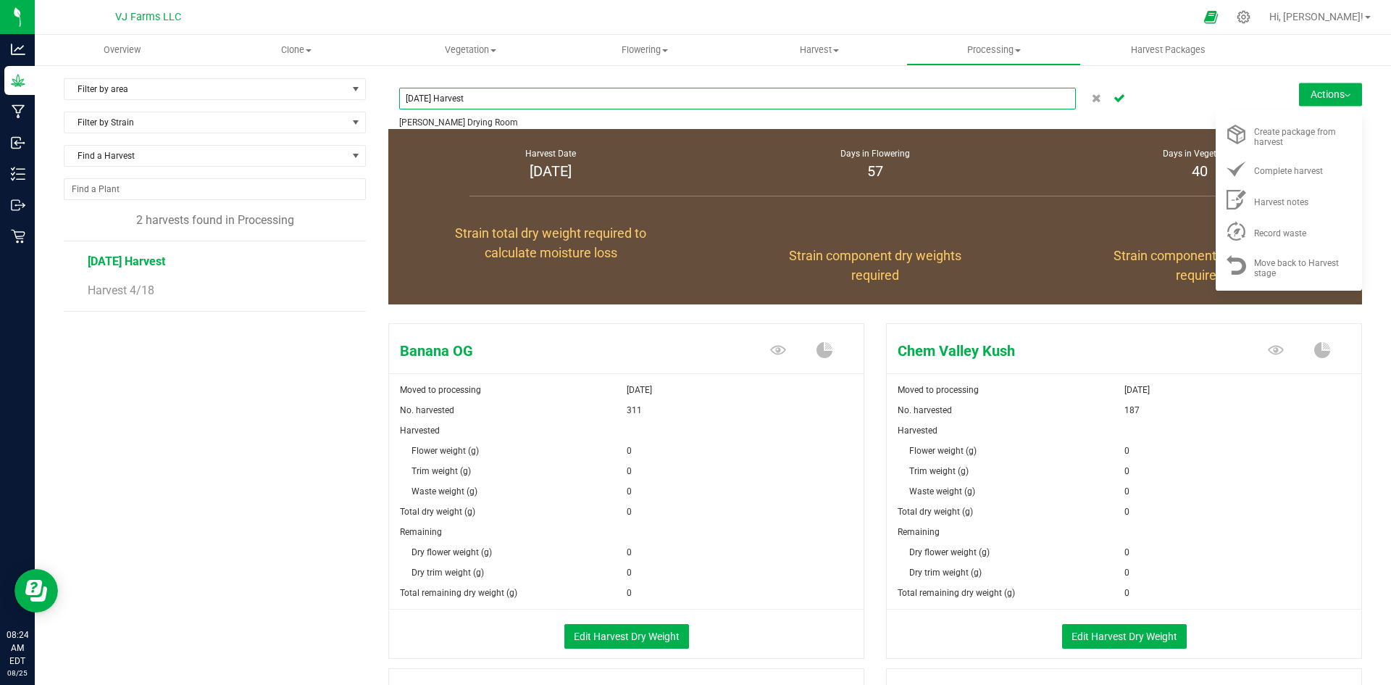
click at [591, 97] on input "[DATE] Harvest" at bounding box center [737, 99] width 677 height 22
click at [854, 42] on uib-tab-heading "Harvest Harvests Harvested plants" at bounding box center [820, 50] width 175 height 30
click at [835, 51] on span at bounding box center [836, 50] width 6 height 3
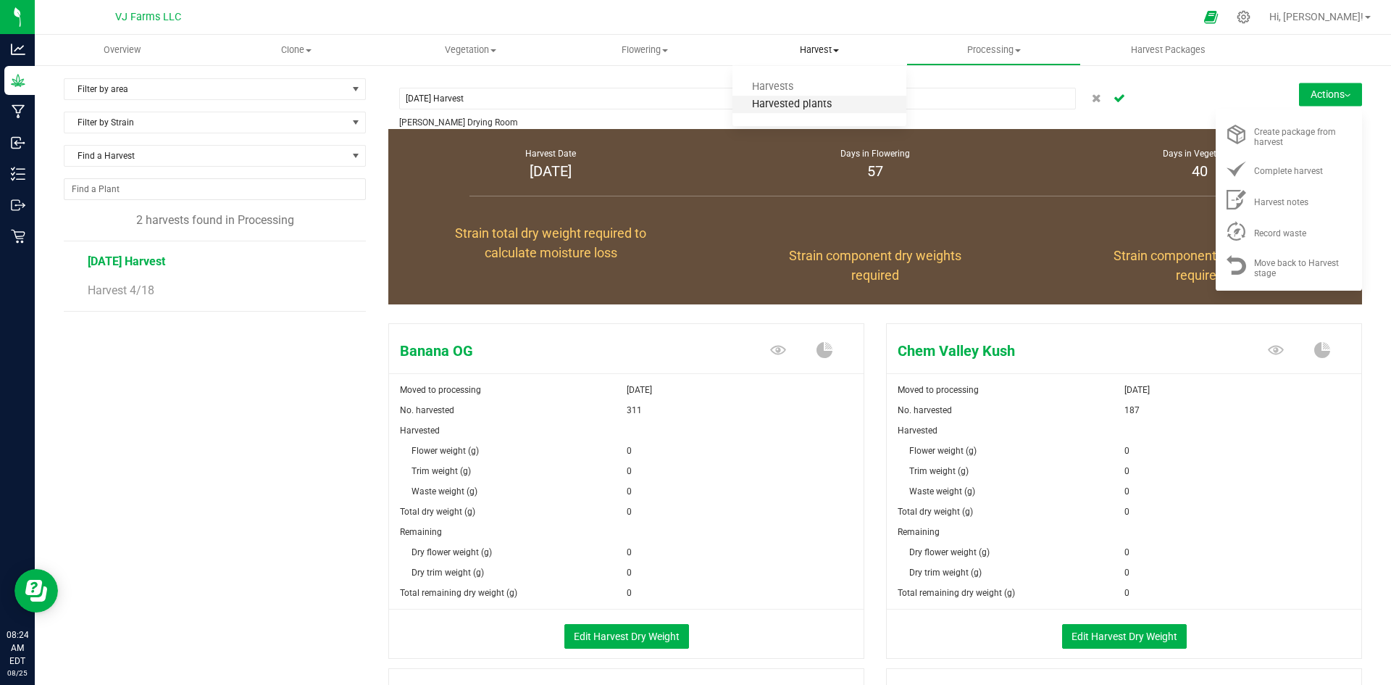
click at [809, 103] on span "Harvested plants" at bounding box center [792, 105] width 119 height 12
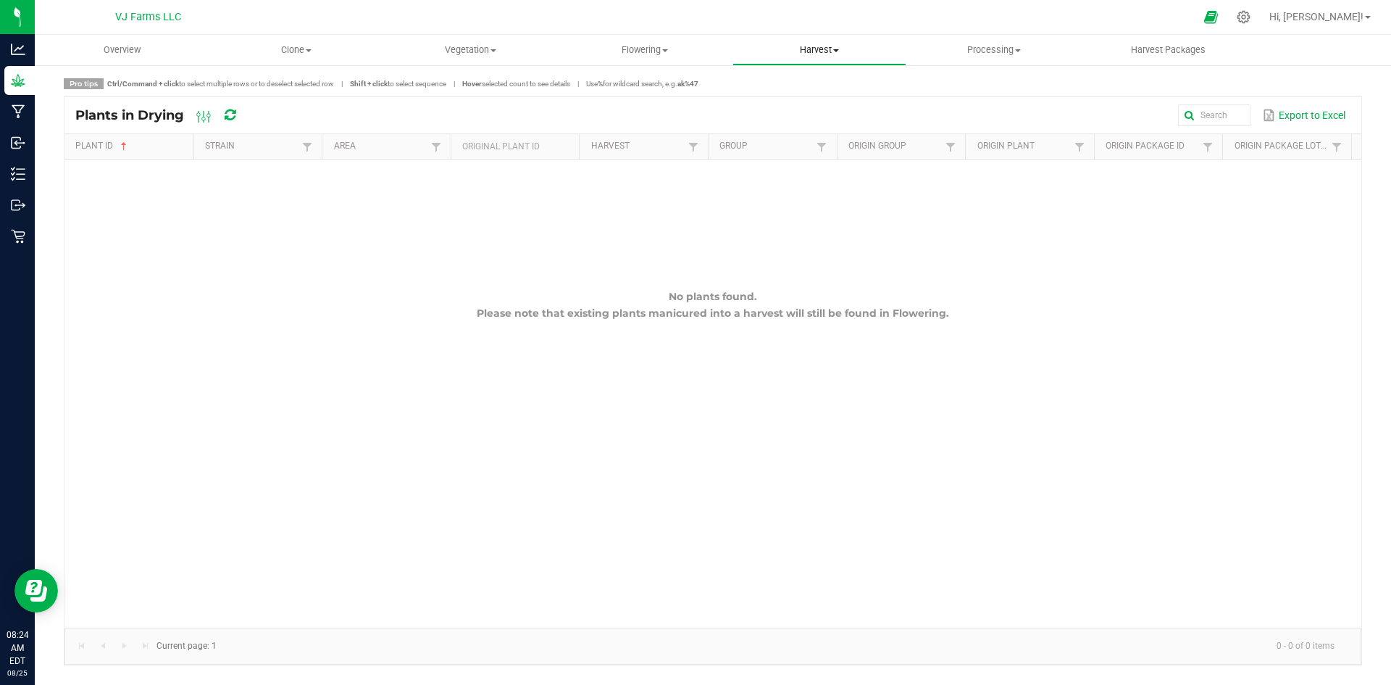
click at [825, 54] on span "Harvest" at bounding box center [819, 49] width 173 height 13
click at [822, 88] on li "Harvests" at bounding box center [820, 87] width 175 height 17
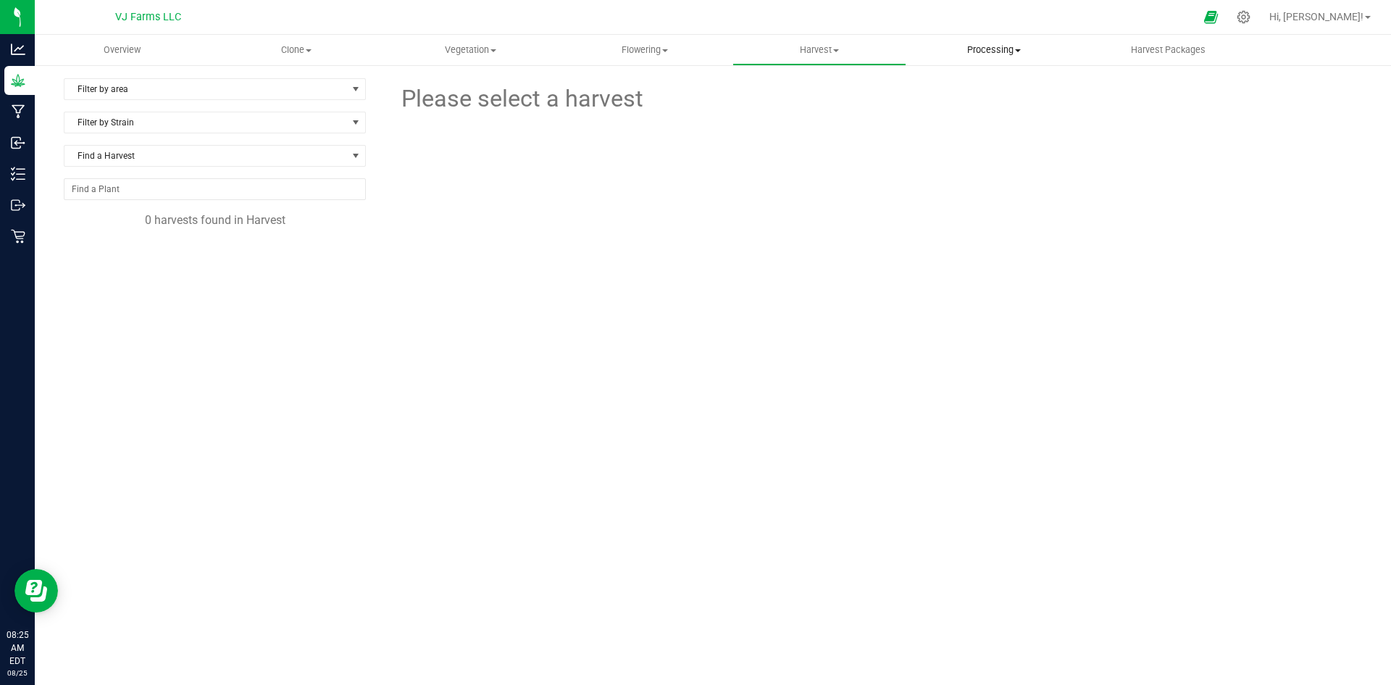
click at [1007, 38] on uib-tab-heading "Processing Create package Processing harvests Processing plants Completed harve…" at bounding box center [993, 50] width 173 height 29
click at [1138, 47] on span "Harvest Packages" at bounding box center [1169, 49] width 114 height 13
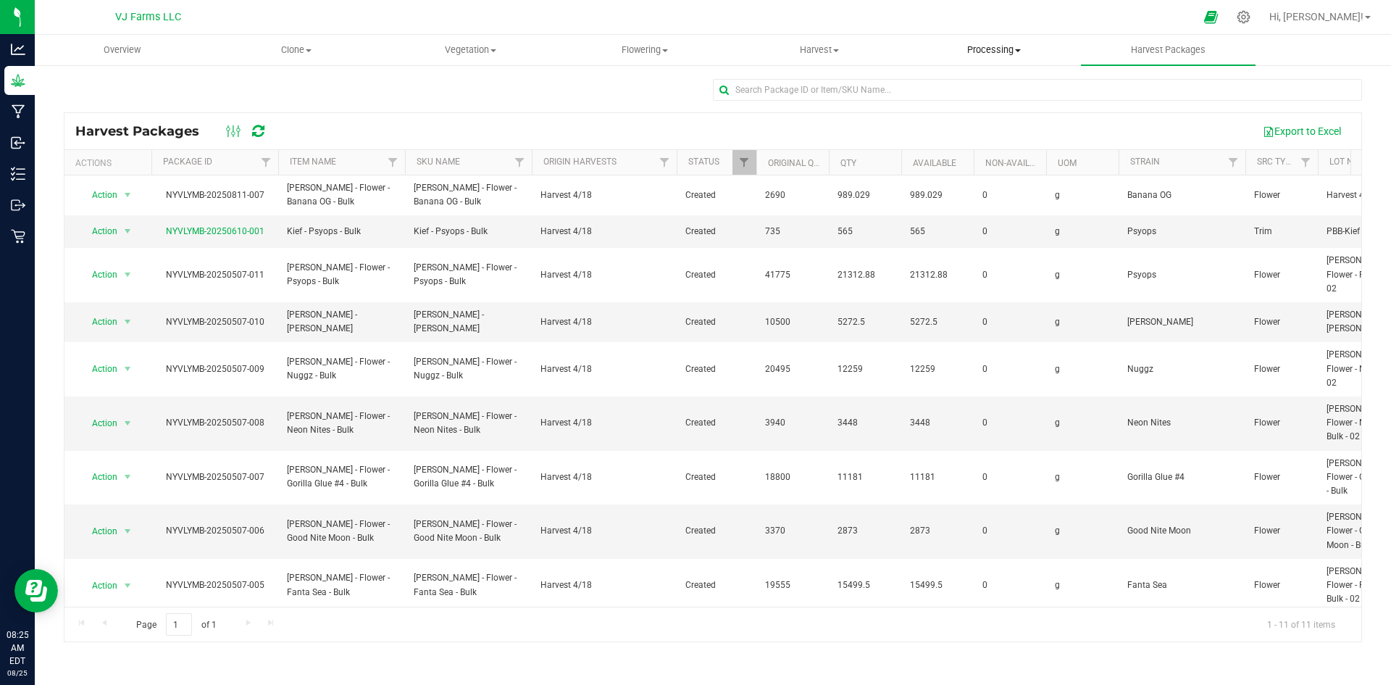
click at [992, 49] on span "Processing" at bounding box center [993, 49] width 173 height 13
click at [997, 99] on span "Processing harvests" at bounding box center [974, 105] width 134 height 12
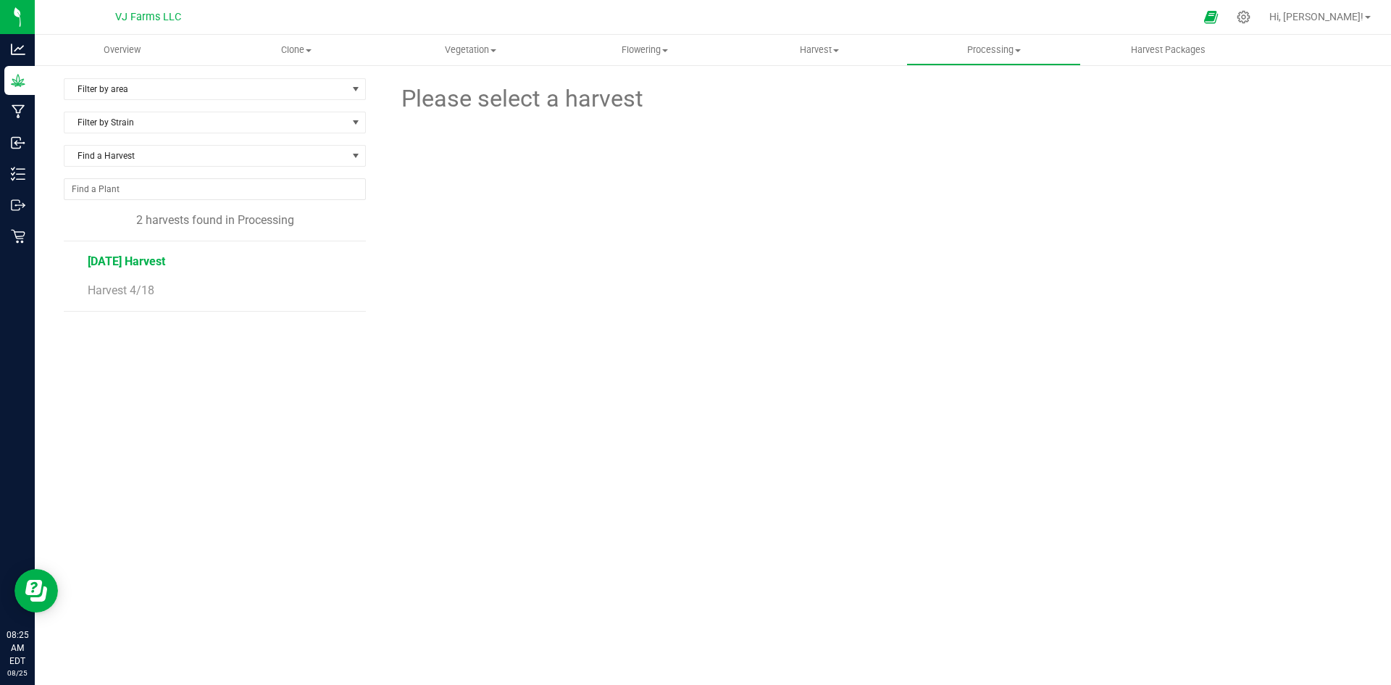
click at [114, 256] on span "[DATE] Harvest" at bounding box center [127, 261] width 78 height 14
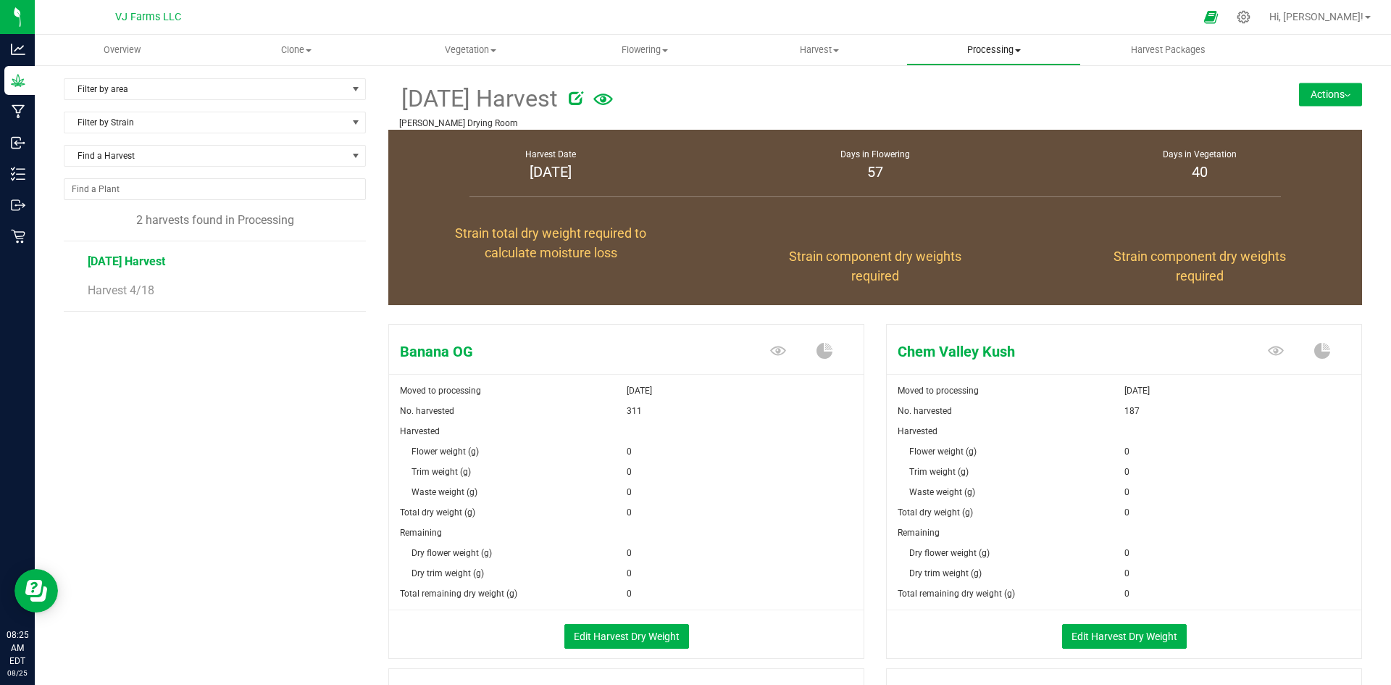
click at [993, 46] on span "Processing" at bounding box center [993, 49] width 173 height 13
click at [993, 122] on span "Processing plants" at bounding box center [968, 122] width 123 height 12
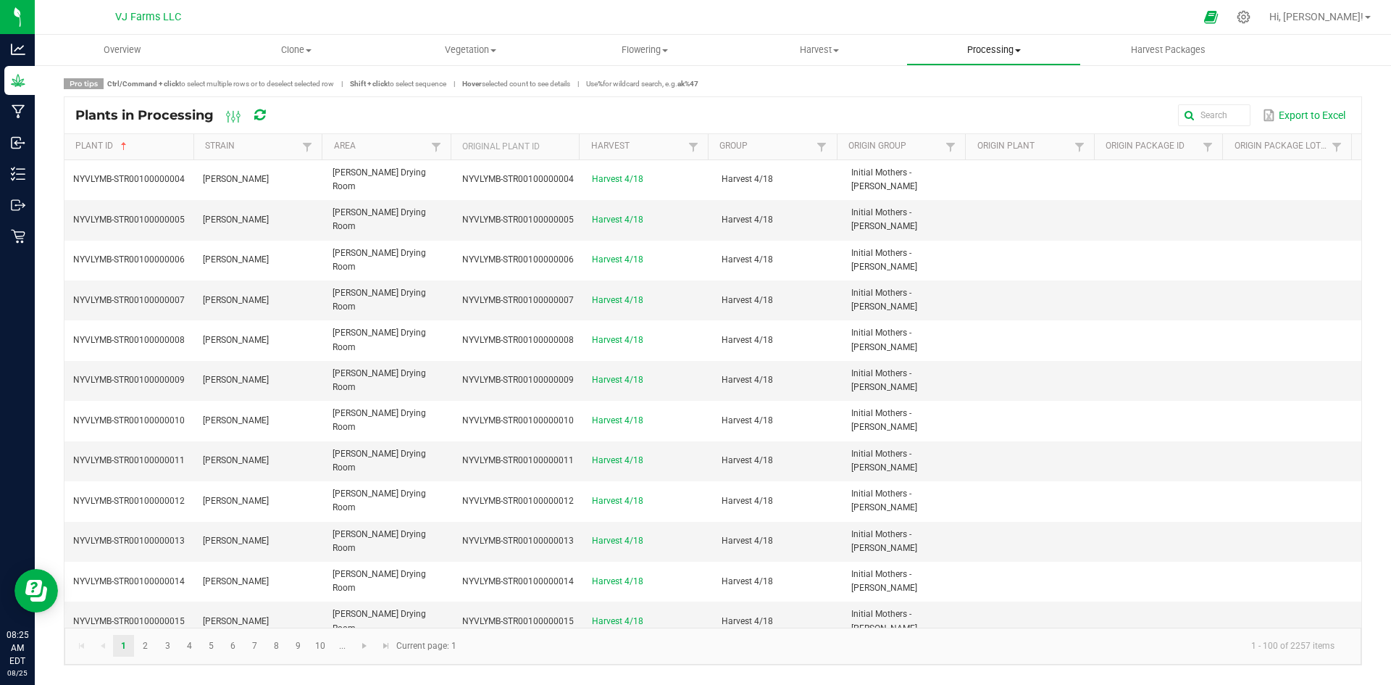
click at [991, 49] on span "Processing" at bounding box center [993, 49] width 173 height 13
click at [985, 99] on span "Processing harvests" at bounding box center [974, 105] width 134 height 12
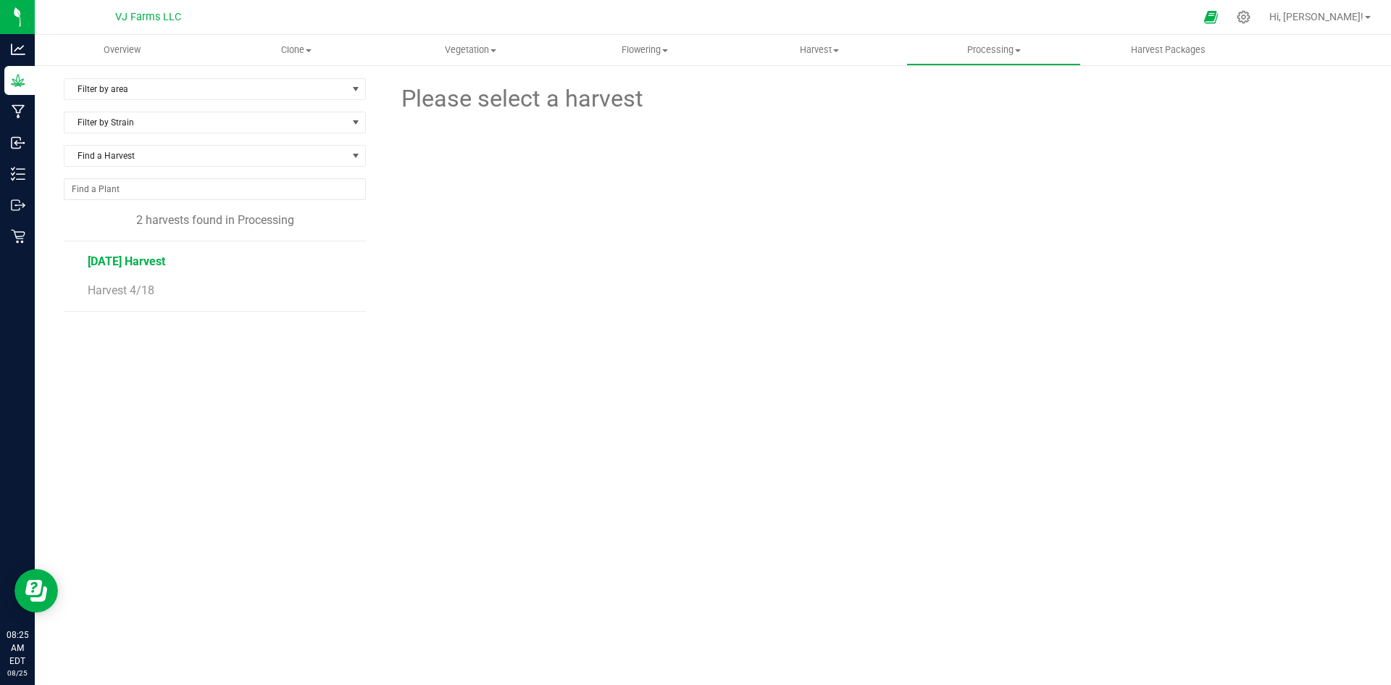
click at [126, 260] on span "[DATE] Harvest" at bounding box center [127, 261] width 78 height 14
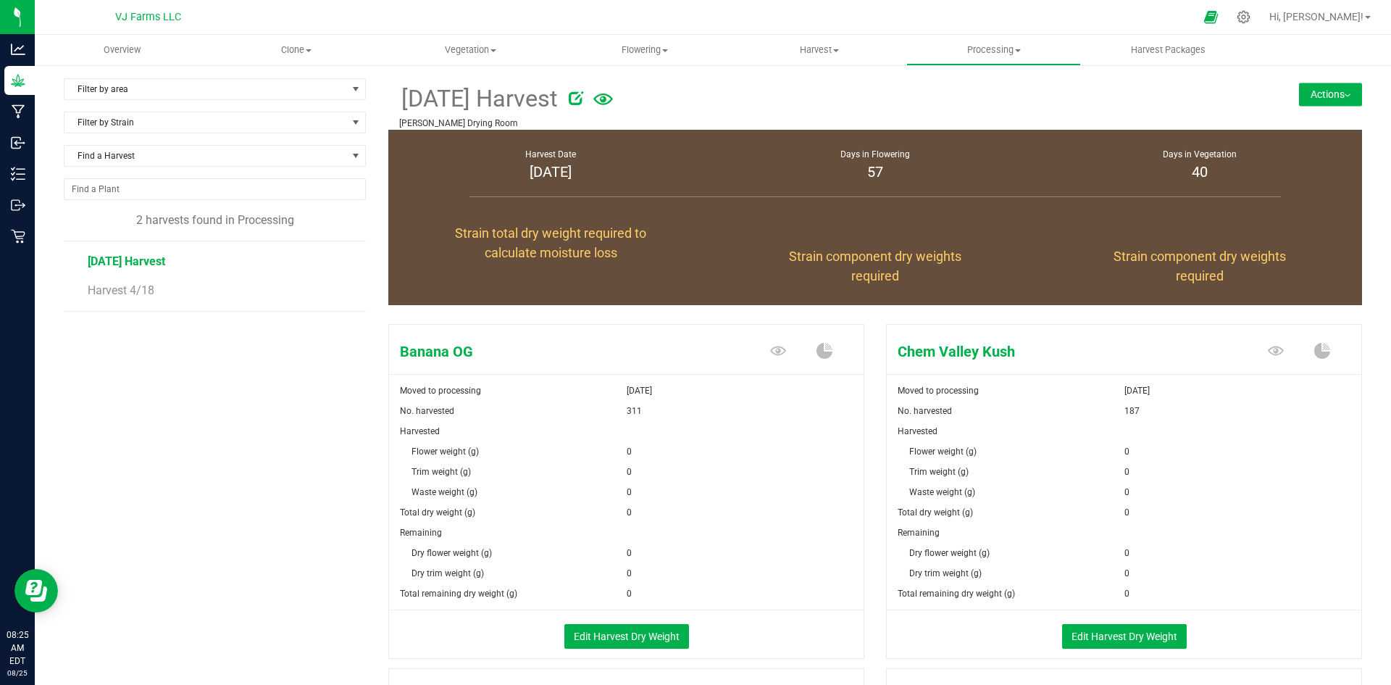
click at [1330, 88] on button "Actions" at bounding box center [1330, 94] width 63 height 23
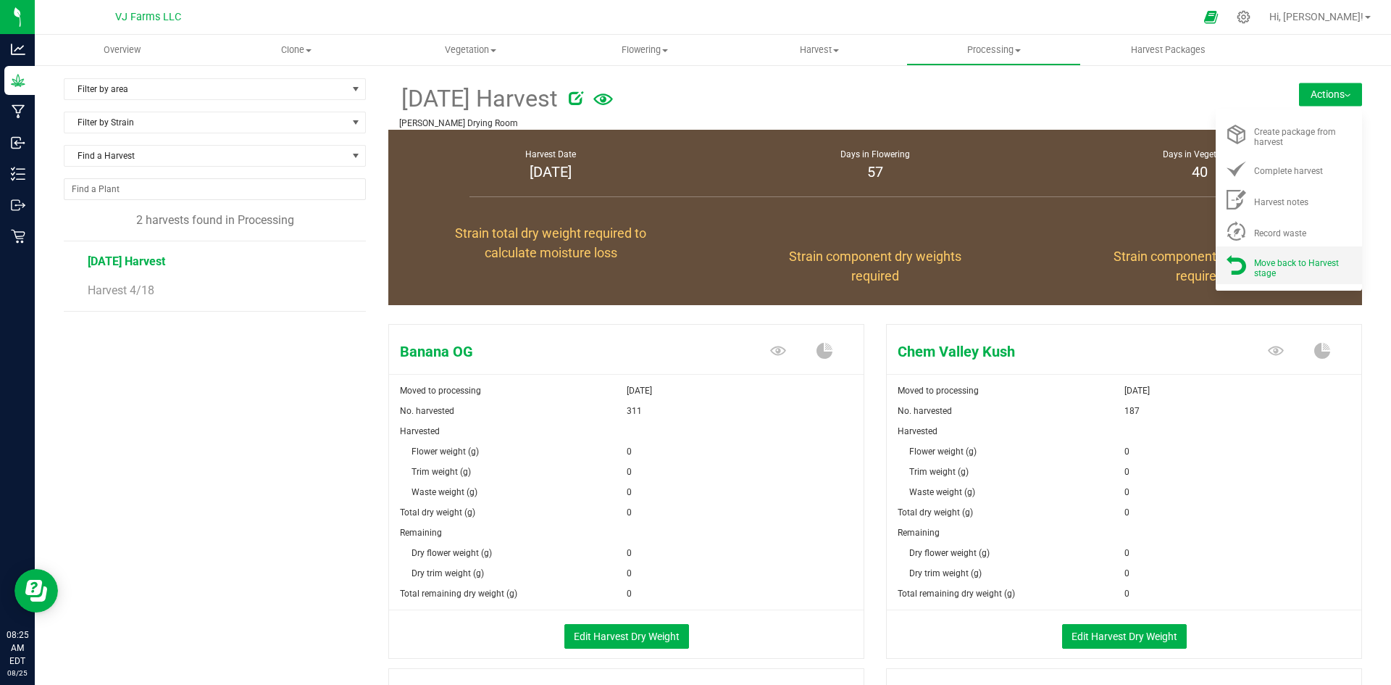
click at [1254, 268] on span "Move back to Harvest stage" at bounding box center [1296, 268] width 85 height 20
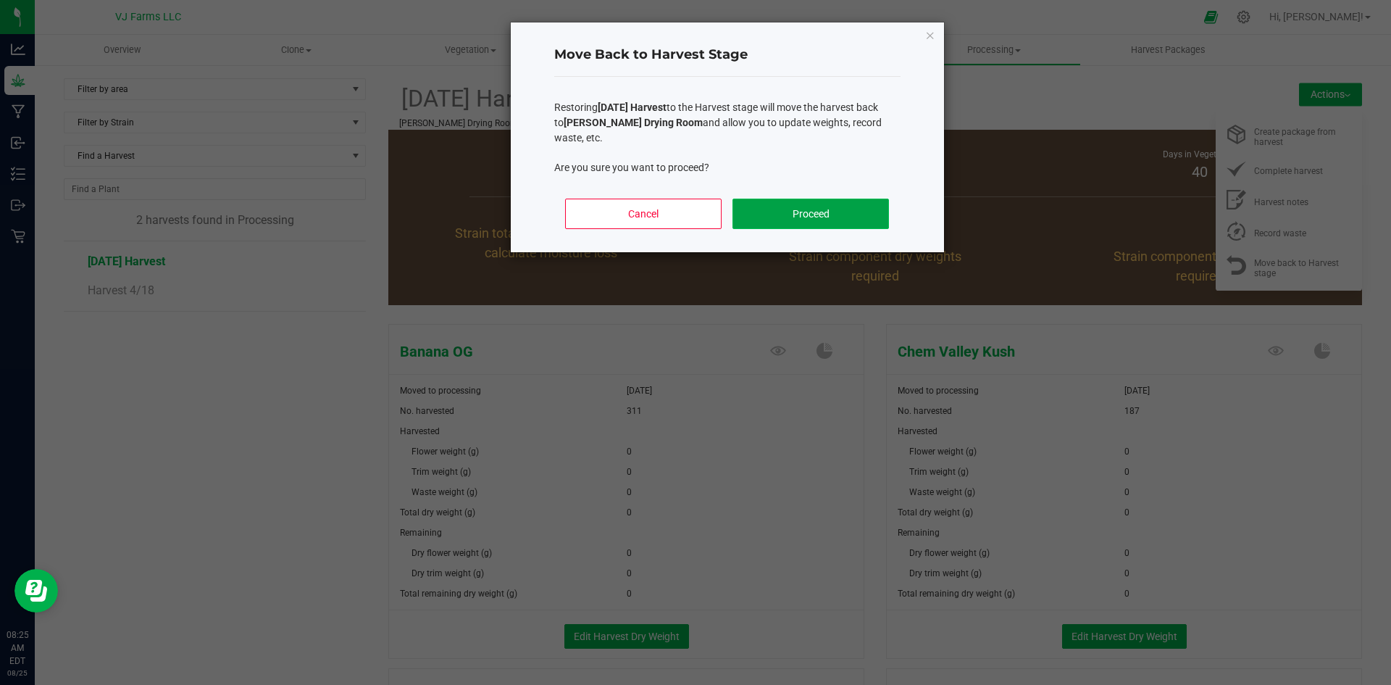
click at [822, 225] on button "Proceed" at bounding box center [811, 214] width 156 height 30
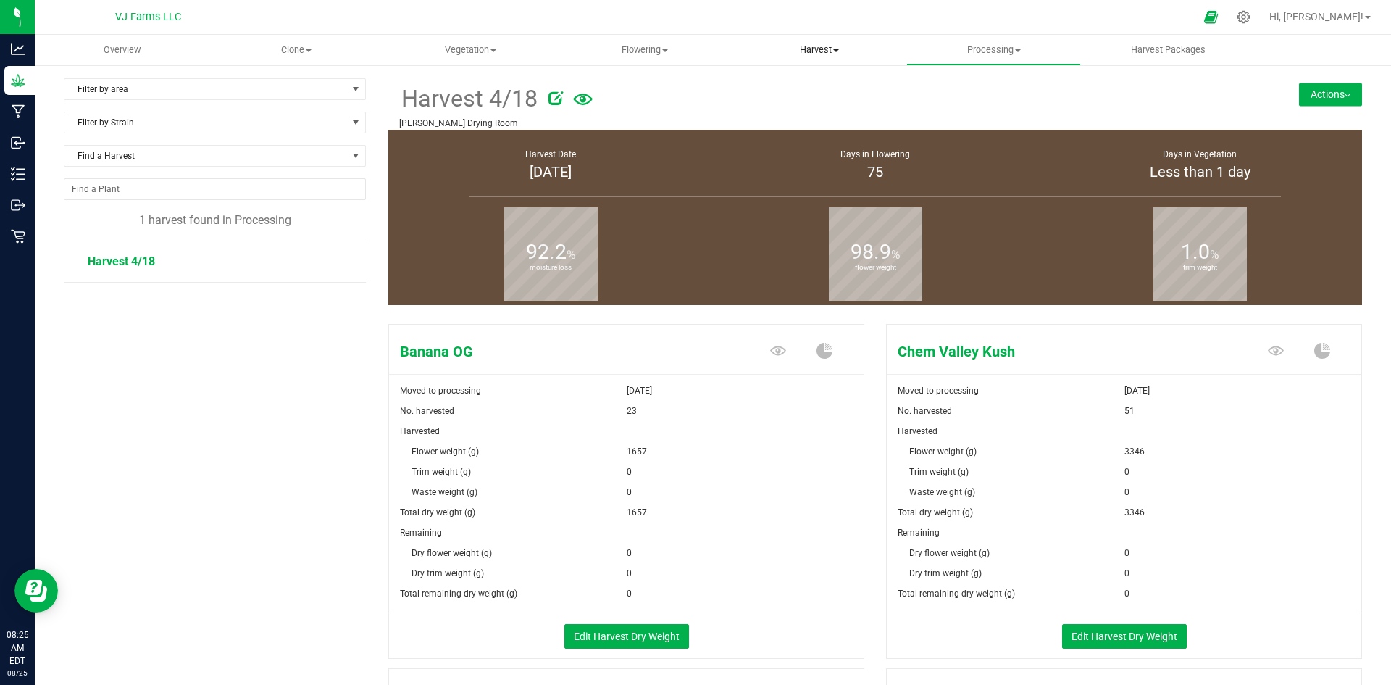
click at [813, 52] on span "Harvest" at bounding box center [819, 49] width 173 height 13
click at [804, 86] on span "Harvests" at bounding box center [773, 87] width 80 height 12
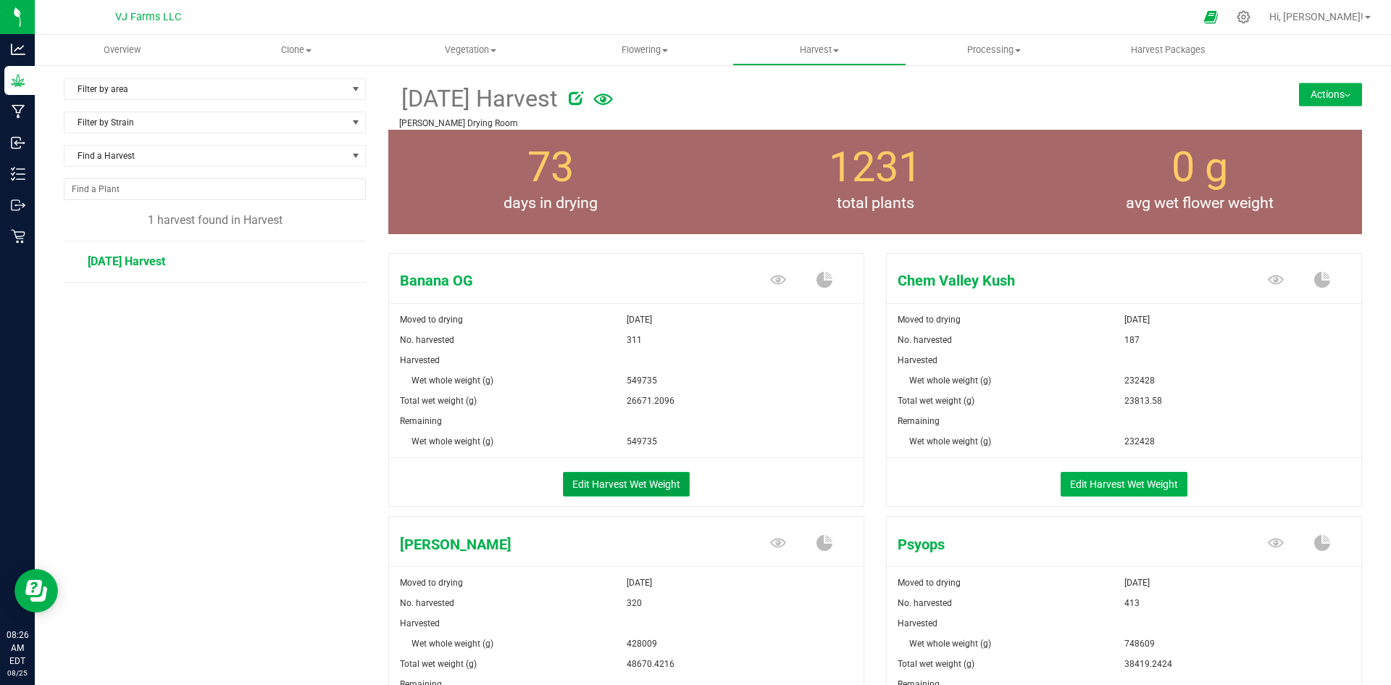
click at [644, 490] on button "Edit Harvest Wet Weight" at bounding box center [626, 484] width 127 height 25
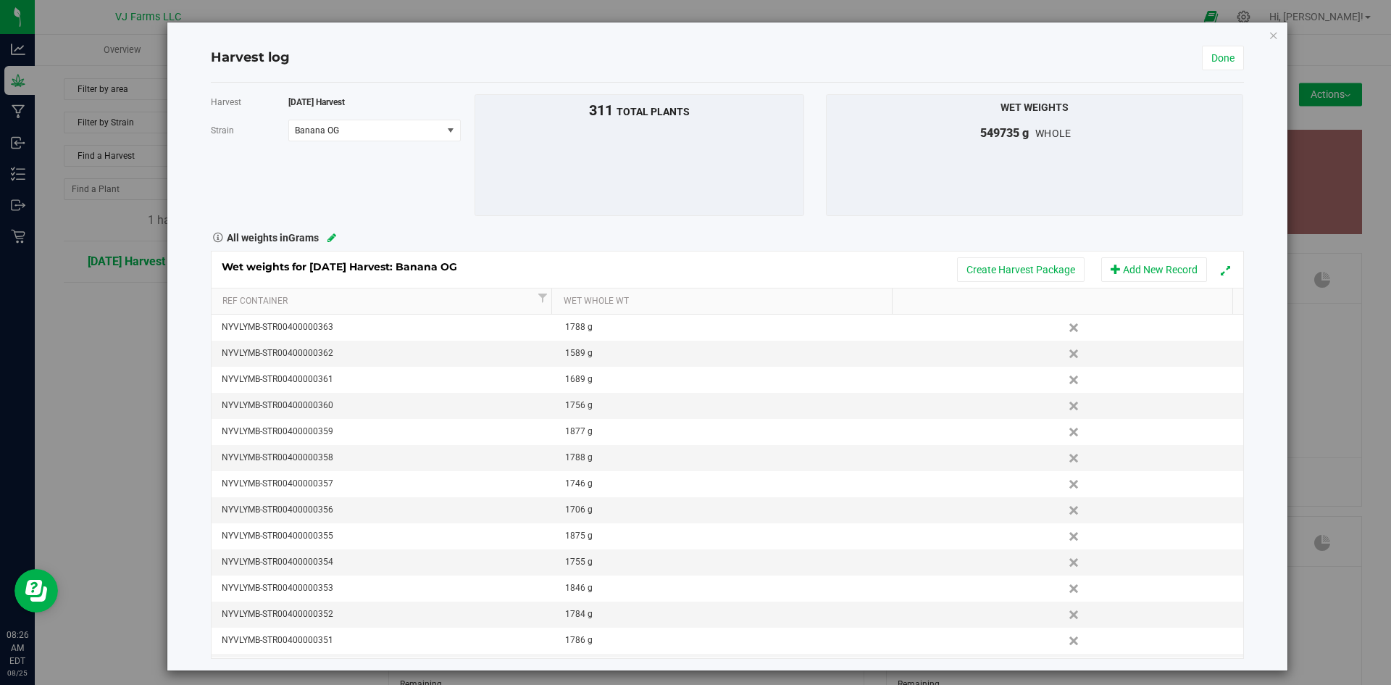
scroll to position [3043, 0]
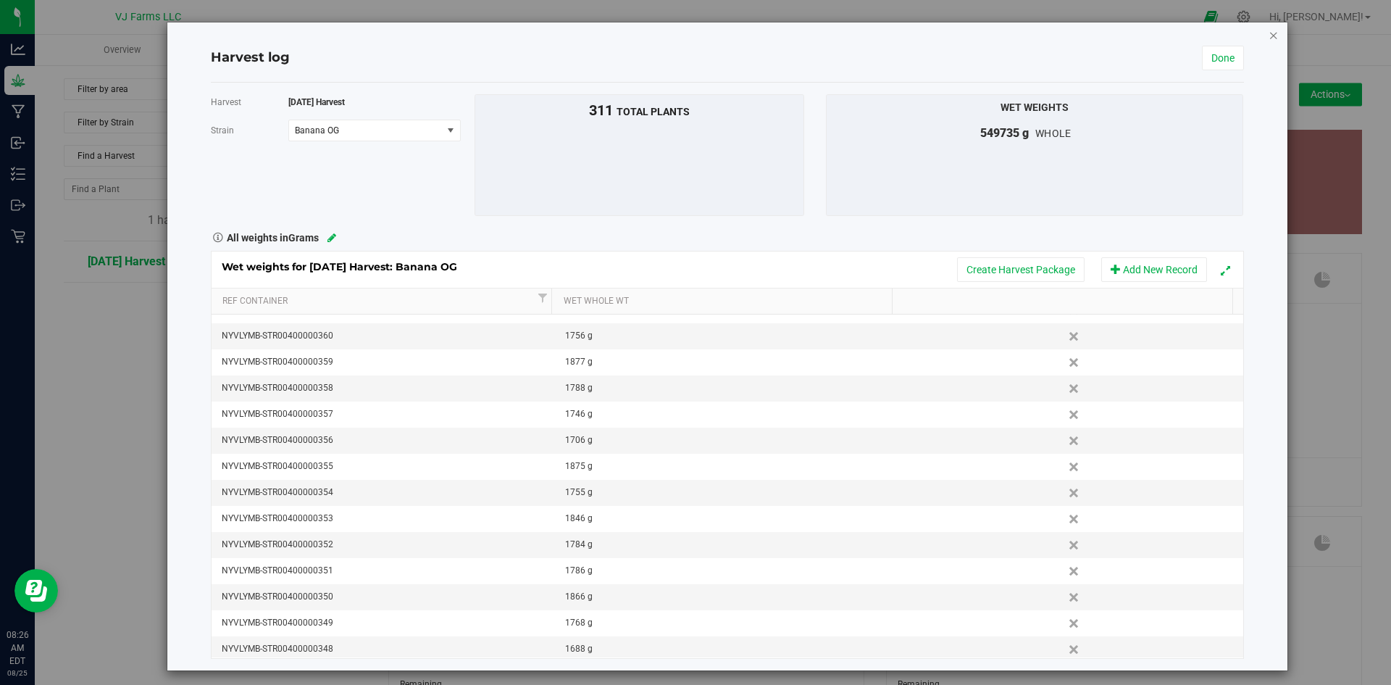
click at [1269, 33] on icon "button" at bounding box center [1274, 34] width 10 height 17
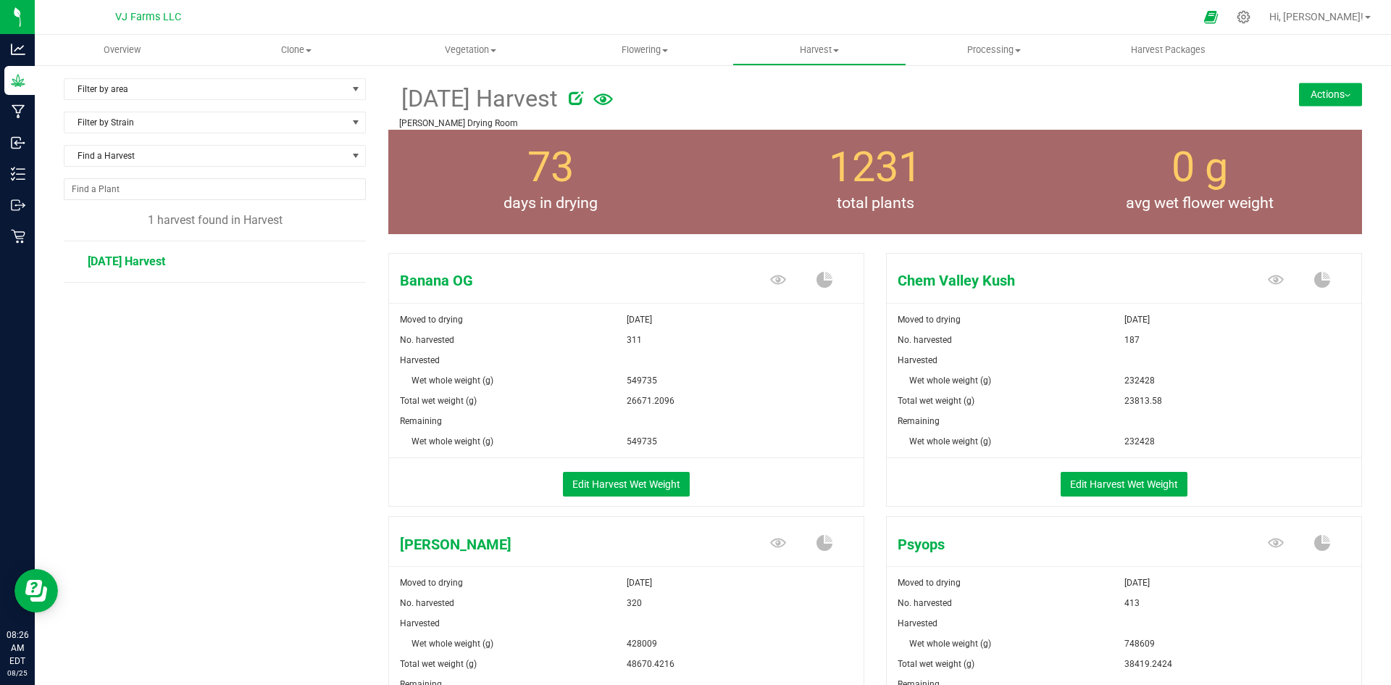
click at [1301, 83] on button "Actions" at bounding box center [1330, 94] width 63 height 23
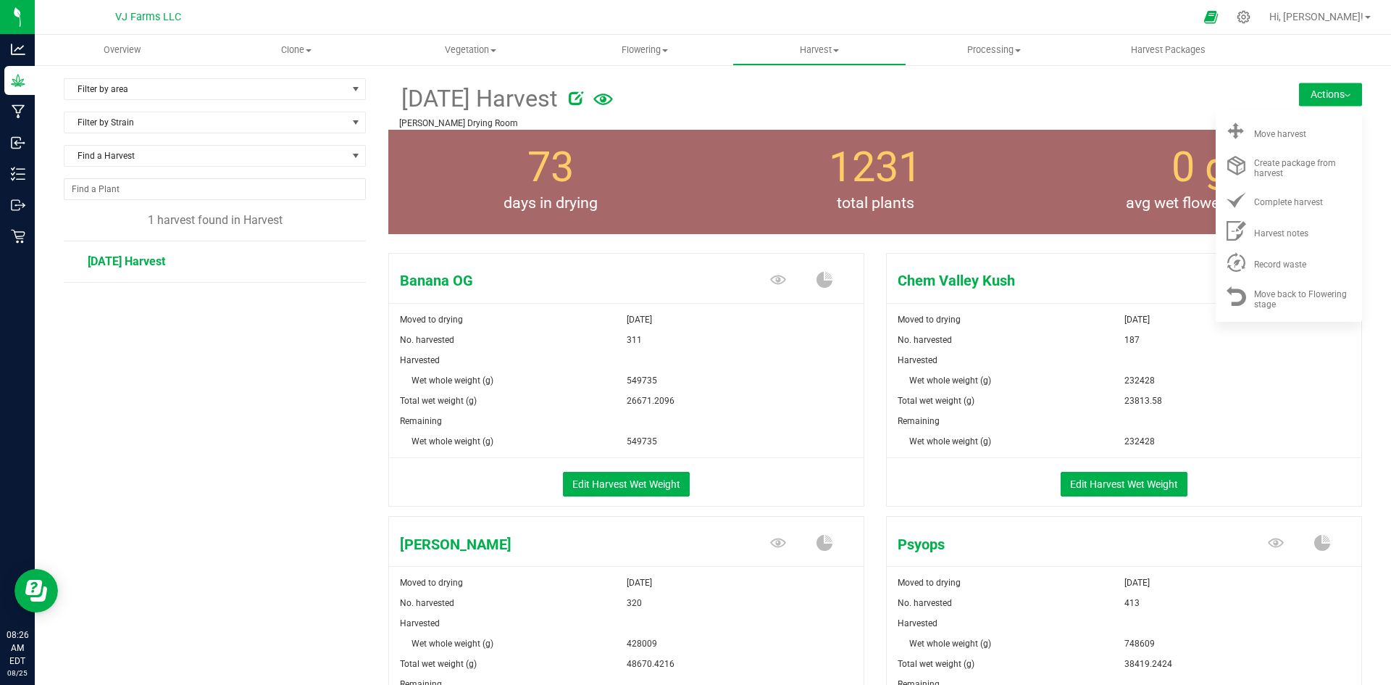
click at [1035, 85] on div at bounding box center [884, 95] width 631 height 29
click at [1273, 133] on span "Move harvest" at bounding box center [1280, 134] width 52 height 10
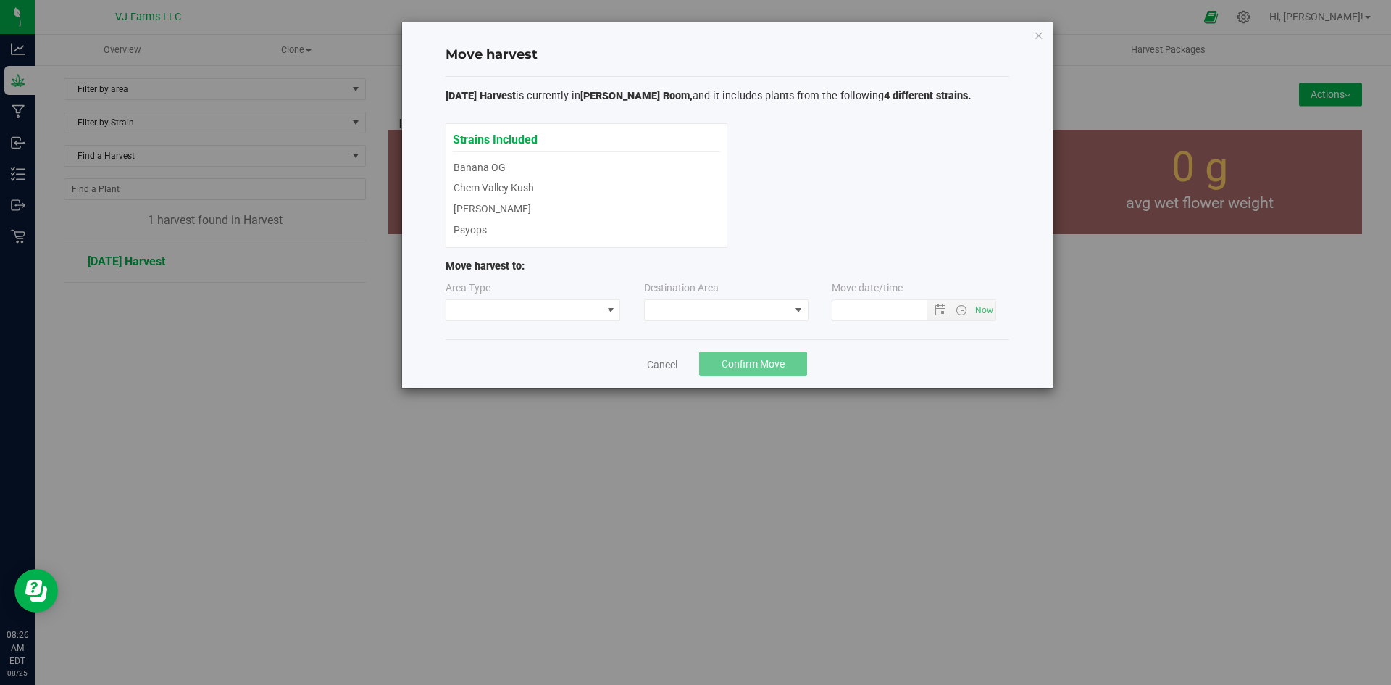
type input "8/25/2025 8:26 AM"
click at [533, 314] on span at bounding box center [524, 310] width 156 height 20
click at [533, 357] on li "Processing" at bounding box center [533, 361] width 174 height 25
click at [704, 306] on span at bounding box center [717, 310] width 145 height 20
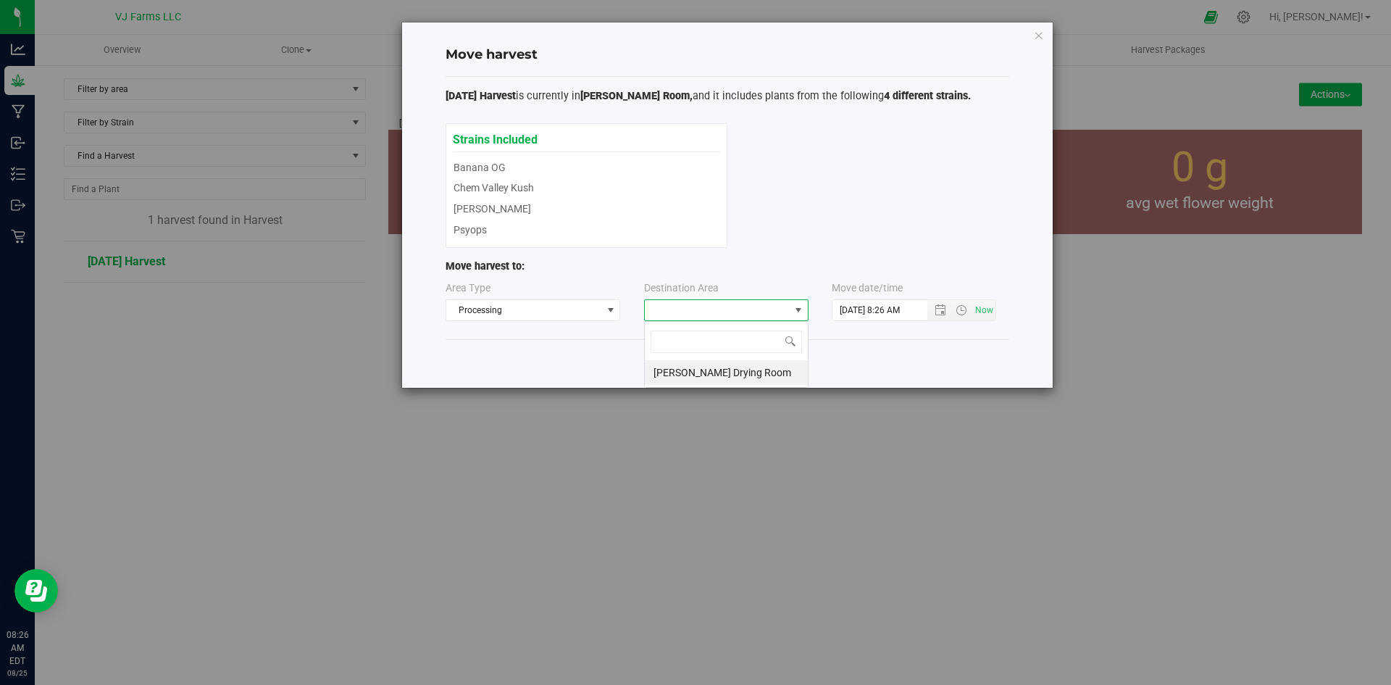
scroll to position [22, 164]
click at [741, 386] on div "Boujee Ben Drying Room" at bounding box center [726, 354] width 164 height 67
click at [745, 370] on li "Boujee Ben Drying Room" at bounding box center [726, 372] width 163 height 25
click at [773, 361] on span "Confirm Move" at bounding box center [753, 364] width 63 height 12
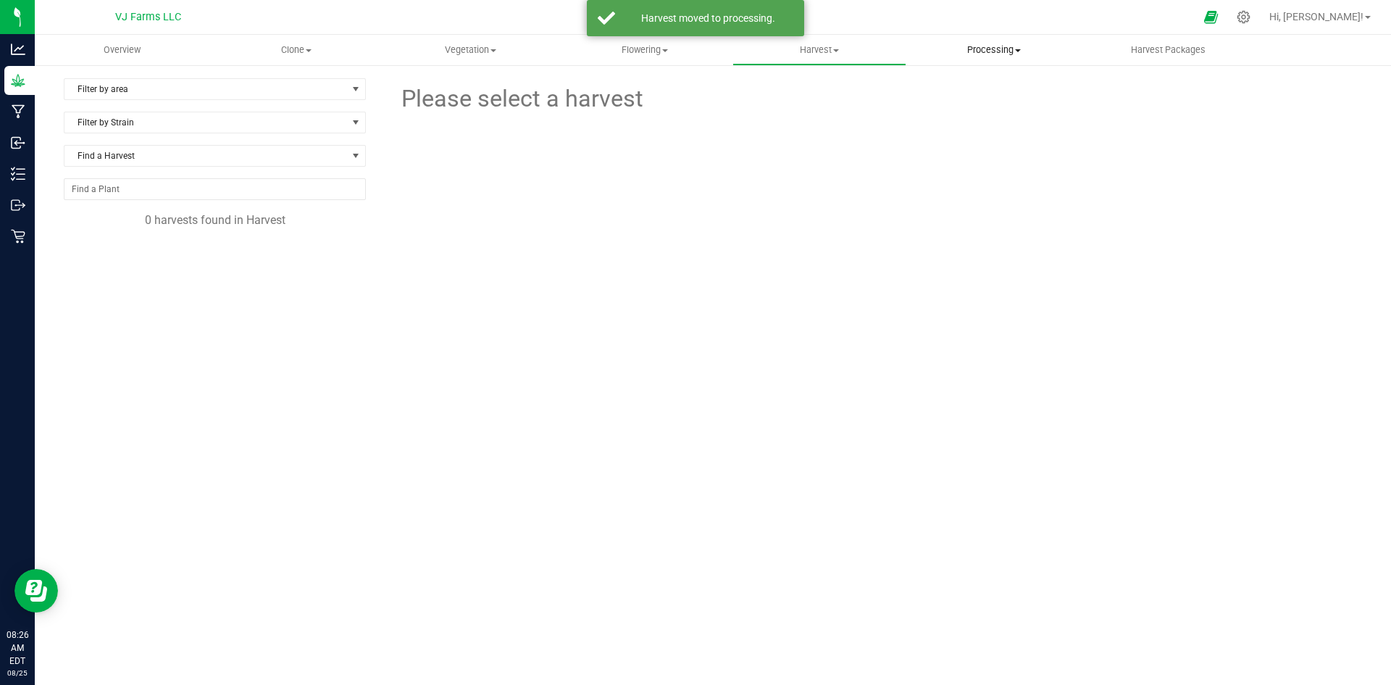
click at [970, 38] on uib-tab-heading "Processing Create package Processing harvests Processing plants Completed harve…" at bounding box center [993, 50] width 173 height 29
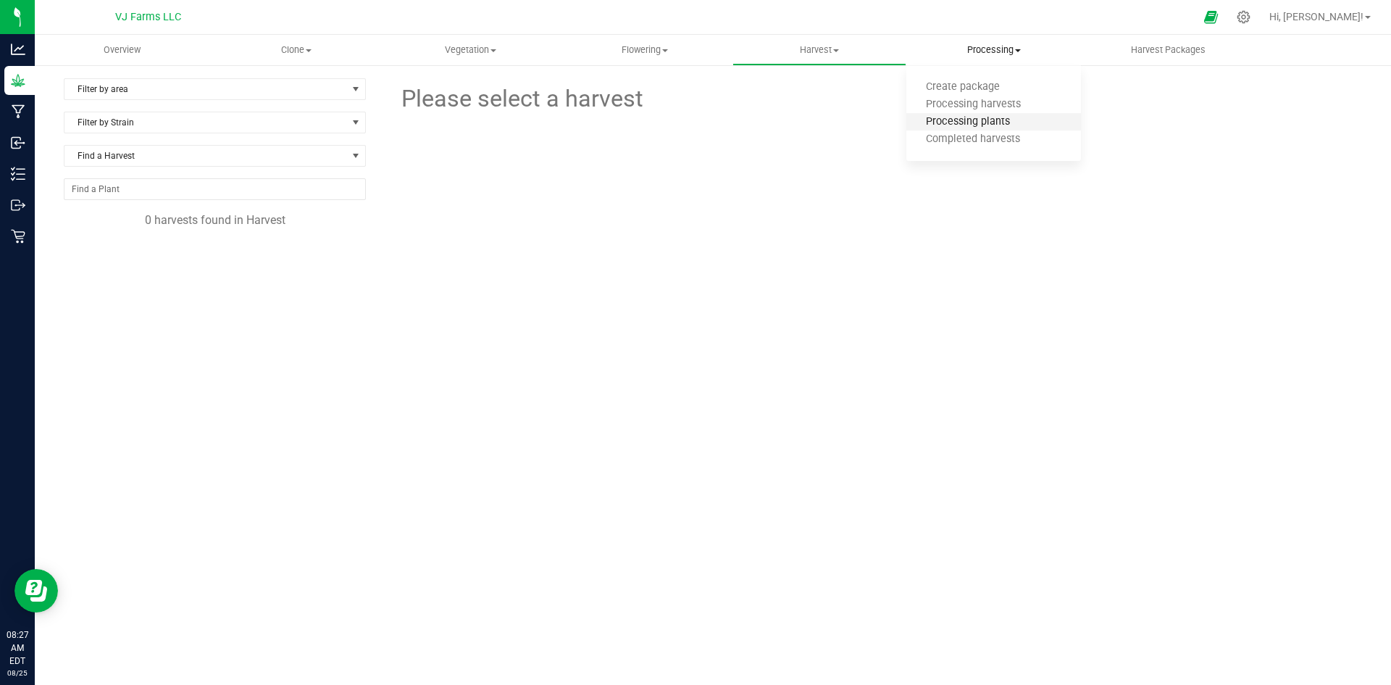
click at [969, 116] on span "Processing plants" at bounding box center [968, 122] width 123 height 12
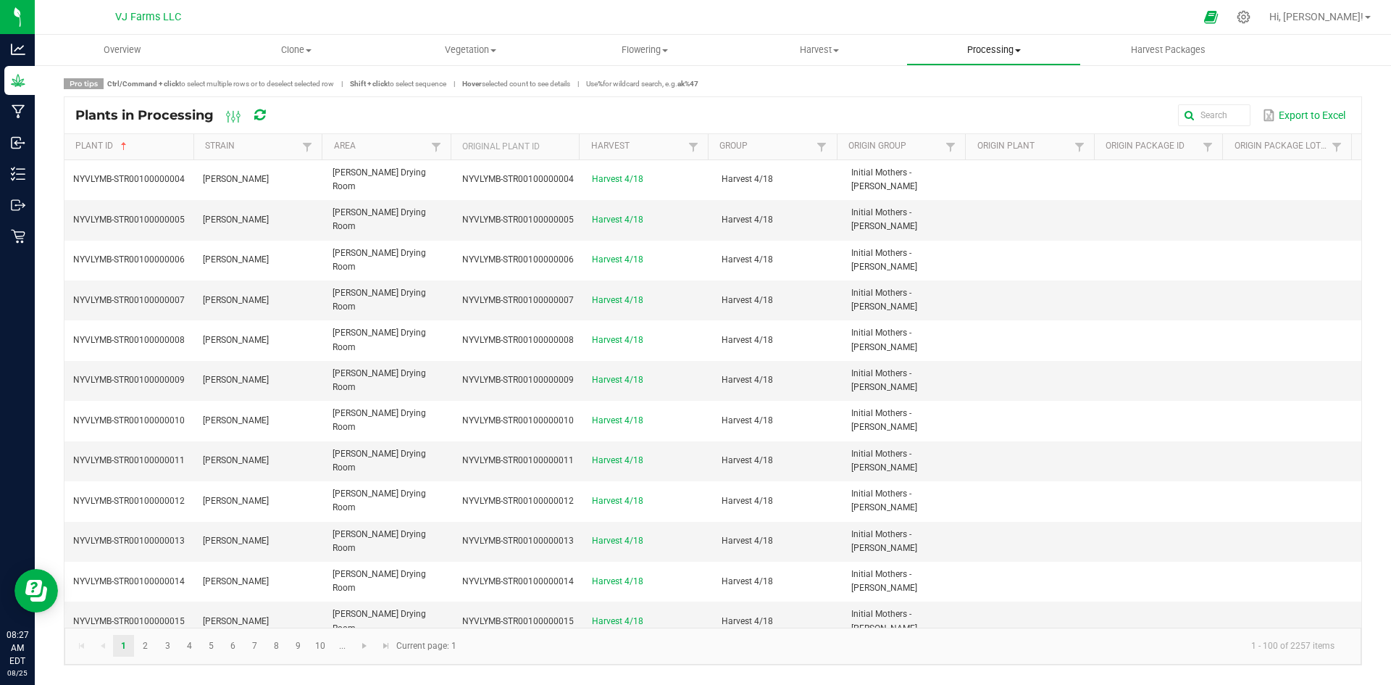
click at [985, 44] on span "Processing" at bounding box center [993, 49] width 173 height 13
click at [972, 131] on li "Completed harvests" at bounding box center [994, 139] width 175 height 17
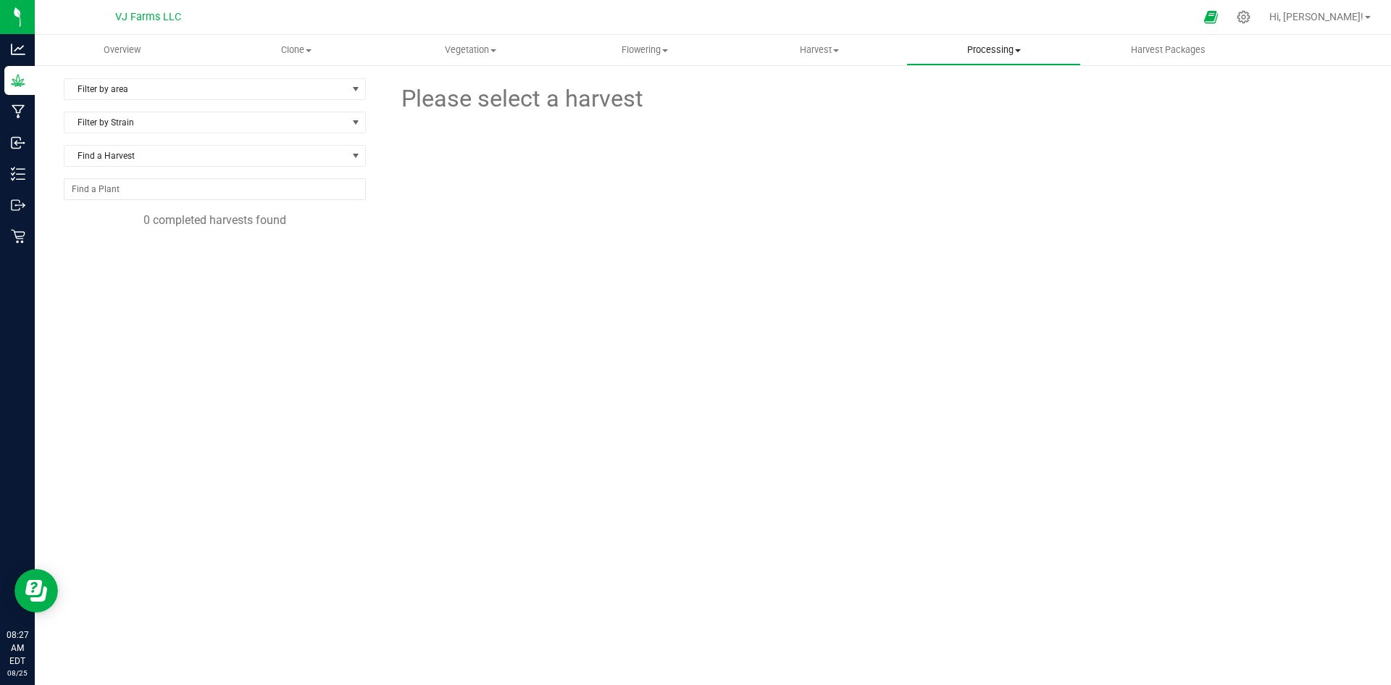
click at [972, 47] on span "Processing" at bounding box center [993, 49] width 173 height 13
click at [972, 103] on span "Processing harvests" at bounding box center [974, 105] width 134 height 12
click at [152, 262] on span "[DATE] Harvest" at bounding box center [127, 261] width 78 height 14
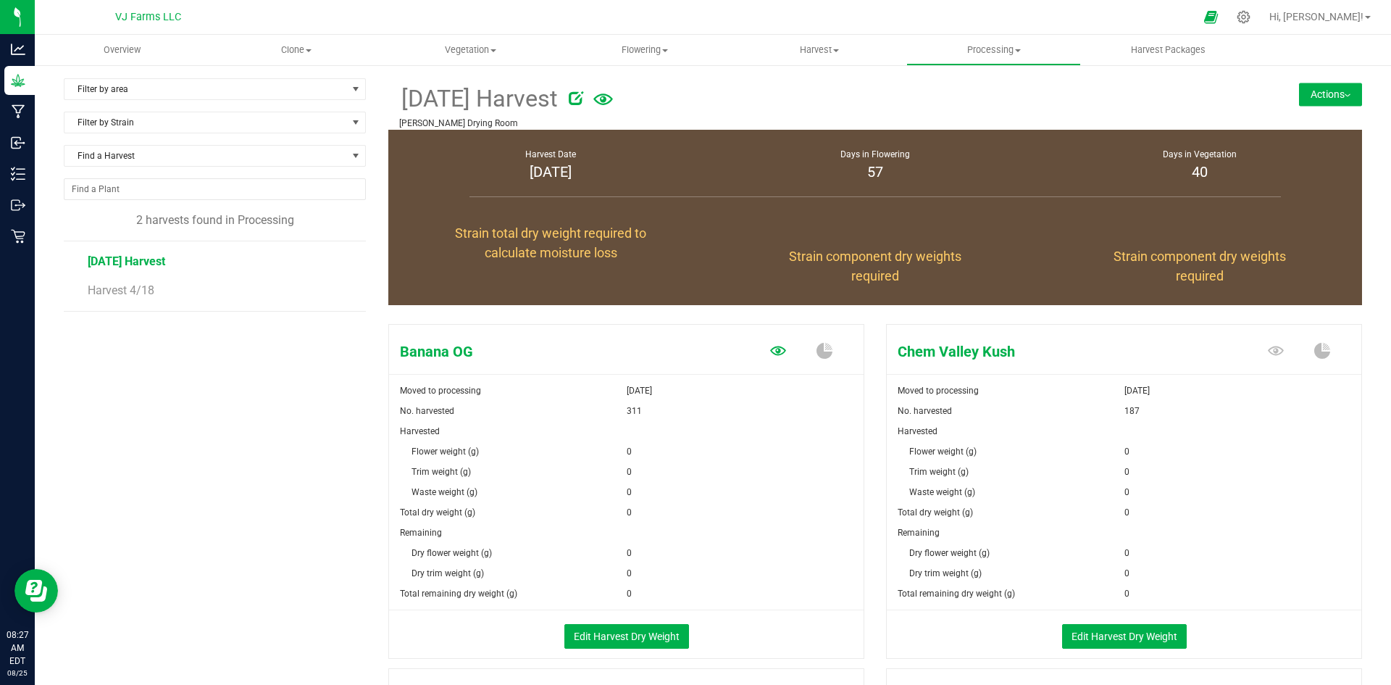
click at [770, 348] on icon at bounding box center [778, 351] width 16 height 16
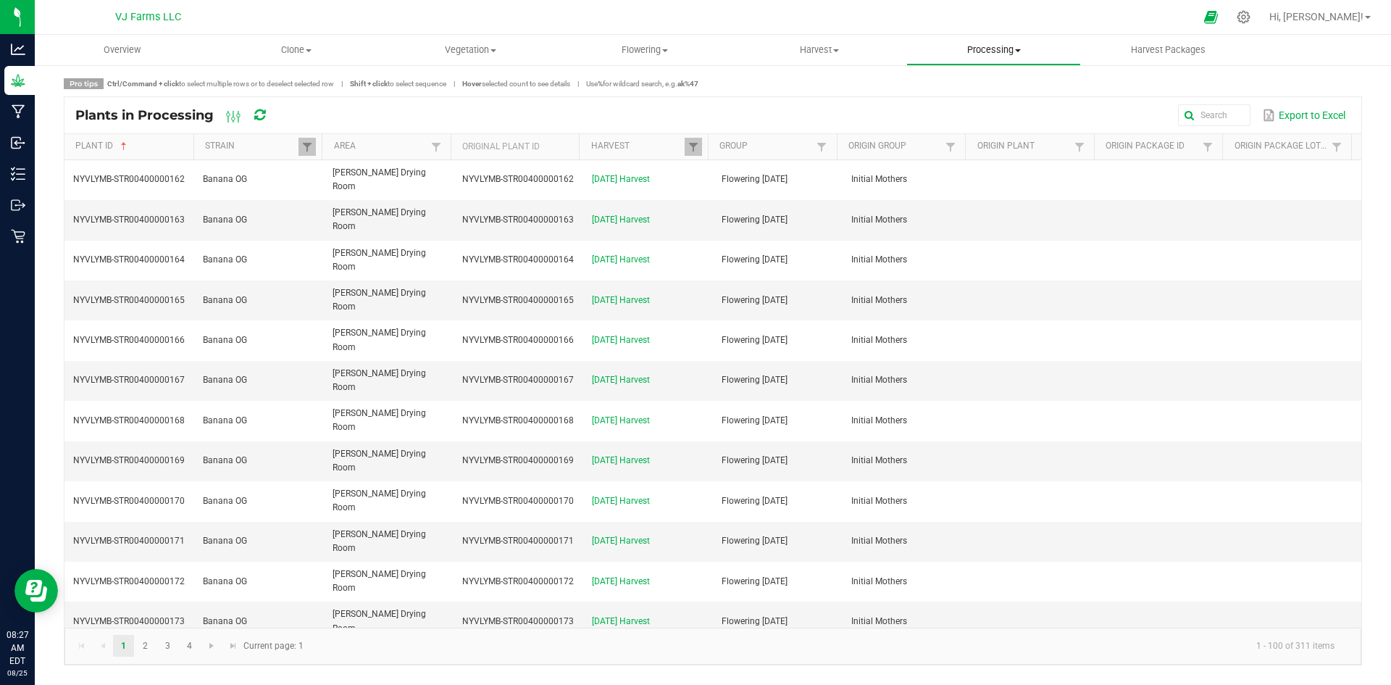
click at [1010, 62] on uib-tab-heading "Processing Create package Processing harvests Processing plants Completed harve…" at bounding box center [993, 50] width 173 height 29
click at [992, 138] on span "Completed harvests" at bounding box center [973, 139] width 133 height 12
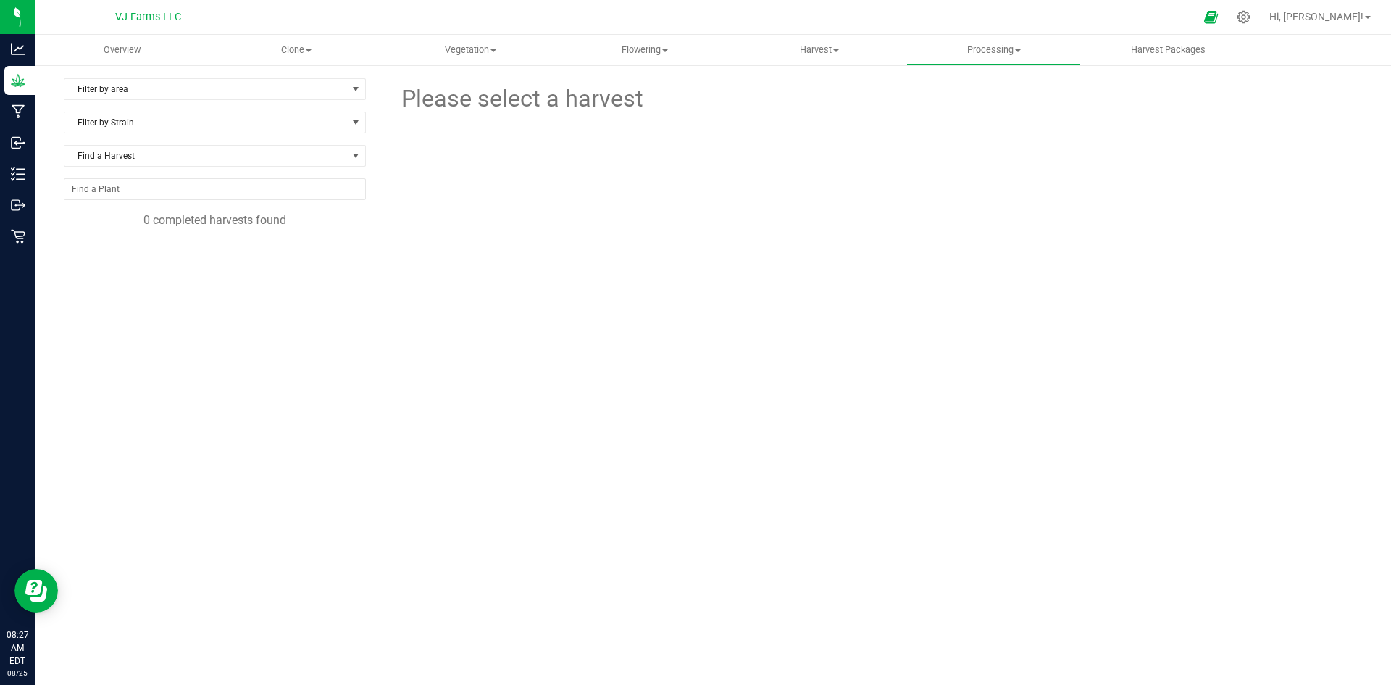
click at [202, 214] on div "0 completed harvests found" at bounding box center [215, 220] width 302 height 17
click at [972, 46] on span "Processing" at bounding box center [993, 49] width 173 height 13
click at [963, 87] on span "Create package" at bounding box center [963, 87] width 113 height 12
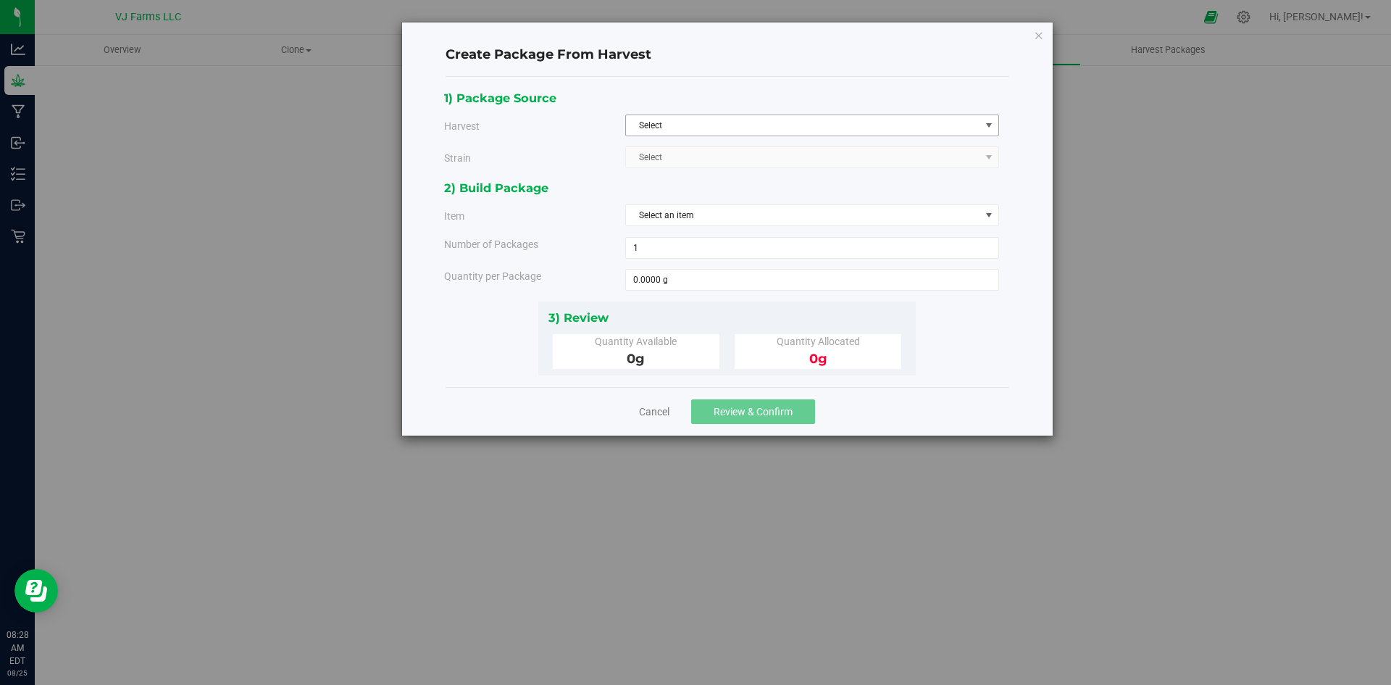
click at [677, 130] on span "Select" at bounding box center [803, 125] width 354 height 20
click at [680, 146] on li "[DATE] Harvest" at bounding box center [812, 150] width 372 height 22
click at [675, 159] on span "Select" at bounding box center [803, 157] width 354 height 20
click at [680, 183] on li "Banana OG" at bounding box center [812, 183] width 372 height 22
click at [690, 212] on span "Select an item" at bounding box center [803, 215] width 354 height 20
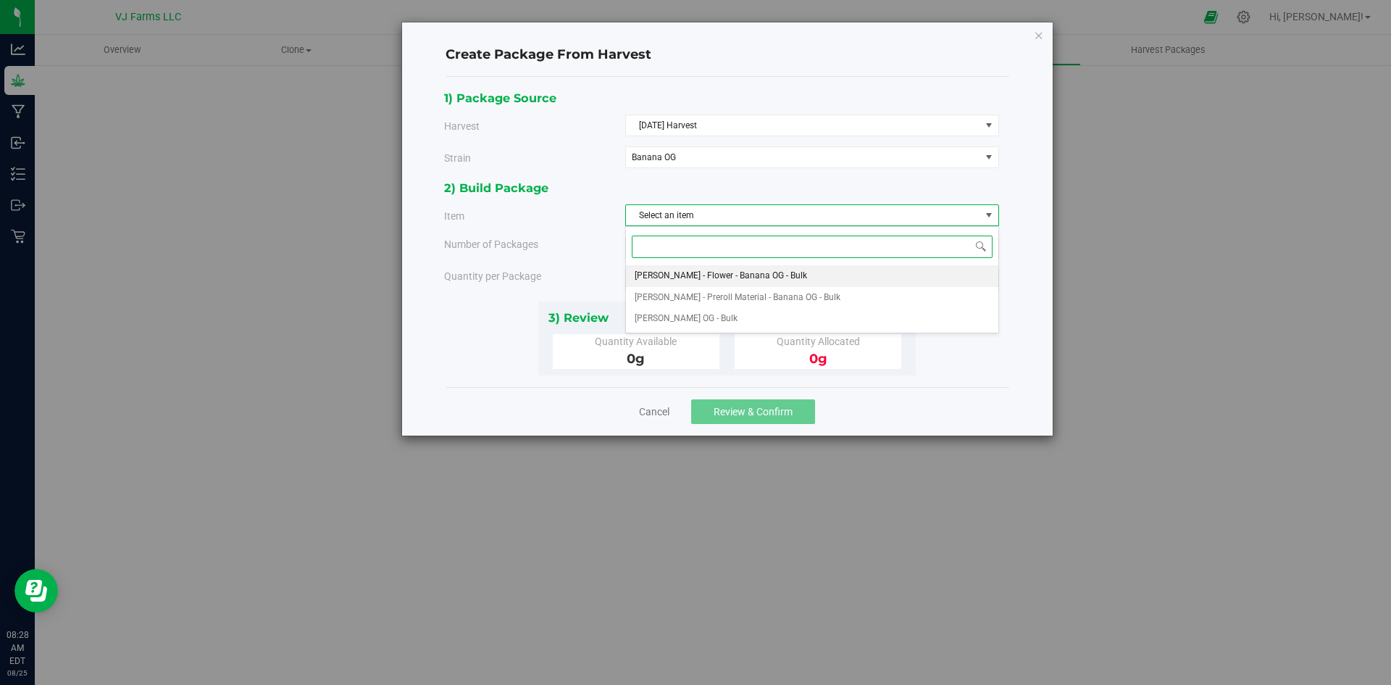
click at [712, 272] on span "[PERSON_NAME] - Flower - Banana OG - Bulk" at bounding box center [721, 276] width 172 height 19
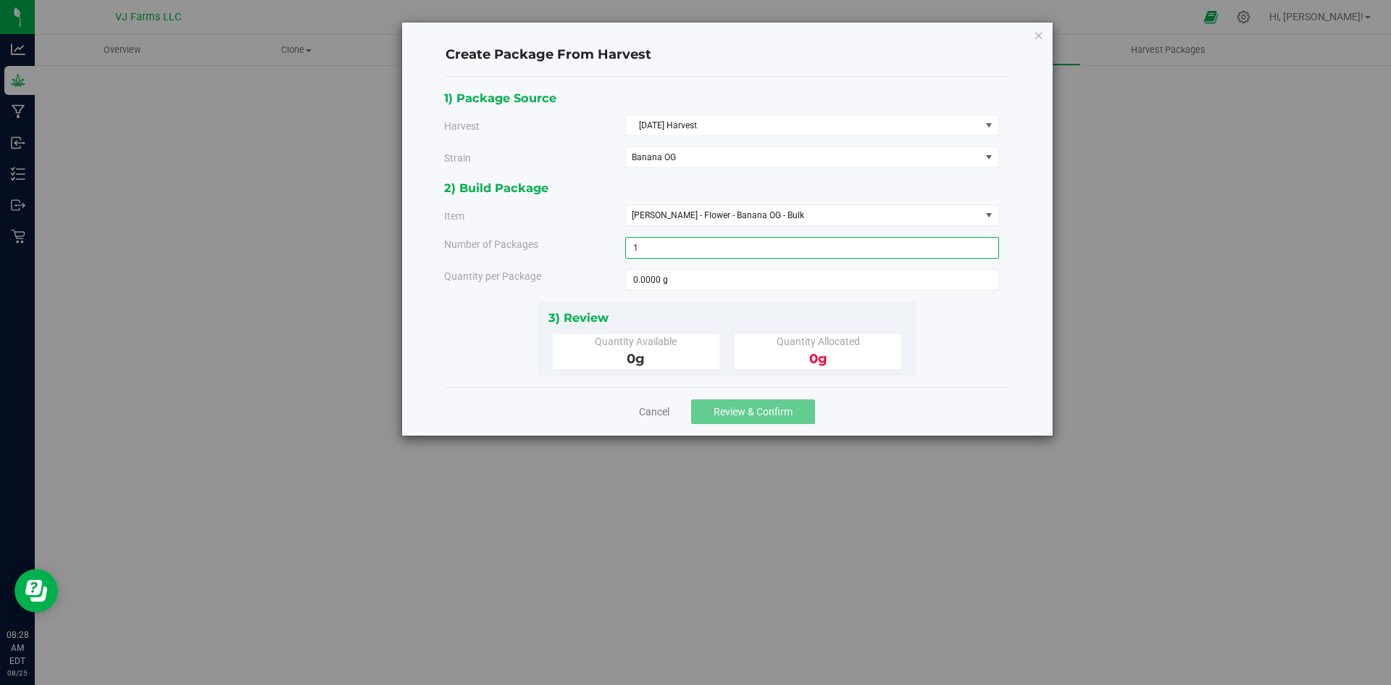
click at [701, 247] on span "1 1" at bounding box center [812, 248] width 374 height 22
click at [705, 286] on span at bounding box center [812, 280] width 374 height 22
type input "87996.92"
type input "87996.9200 g"
click at [905, 345] on div "Quantity Available 0 g Quantity Allocated 0 g" at bounding box center [728, 351] width 380 height 35
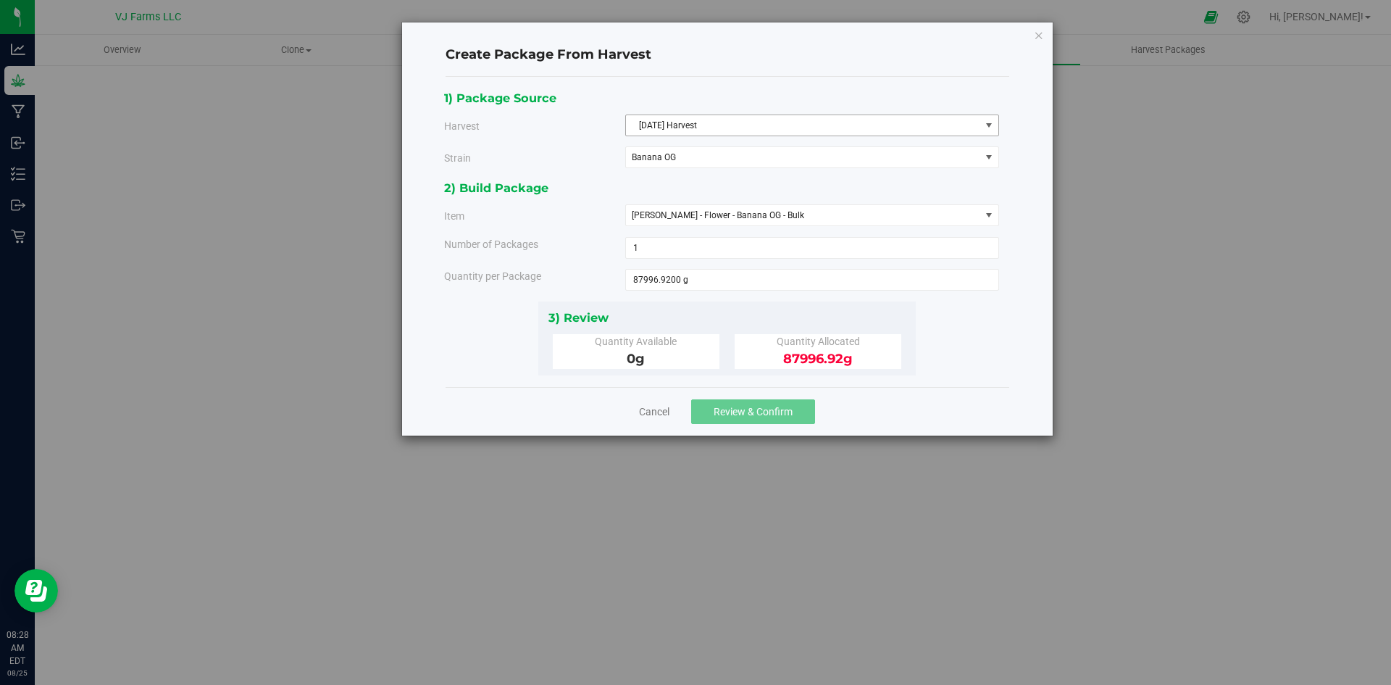
click at [716, 130] on span "[DATE] Harvest" at bounding box center [803, 125] width 354 height 20
click at [712, 168] on li "Harvest 4/18" at bounding box center [812, 172] width 372 height 22
click at [713, 151] on span "Banana OG" at bounding box center [803, 157] width 354 height 20
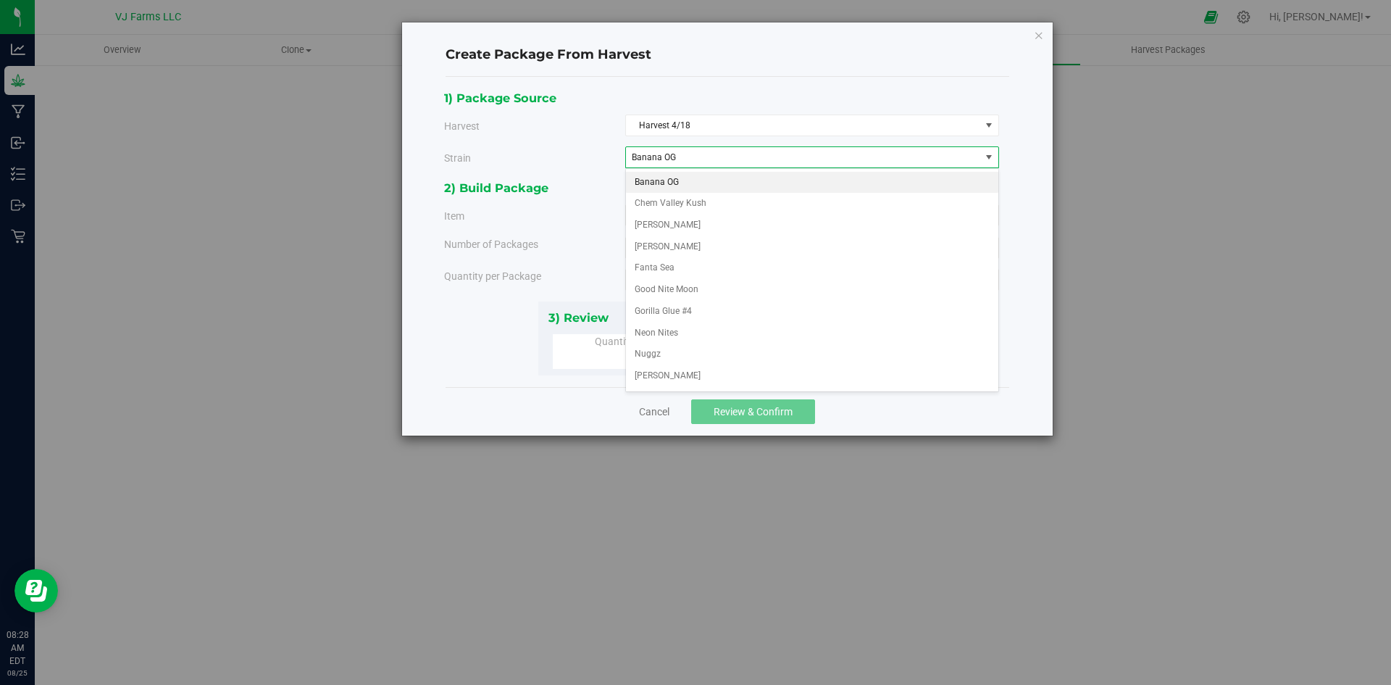
click at [707, 185] on li "Banana OG" at bounding box center [812, 183] width 372 height 22
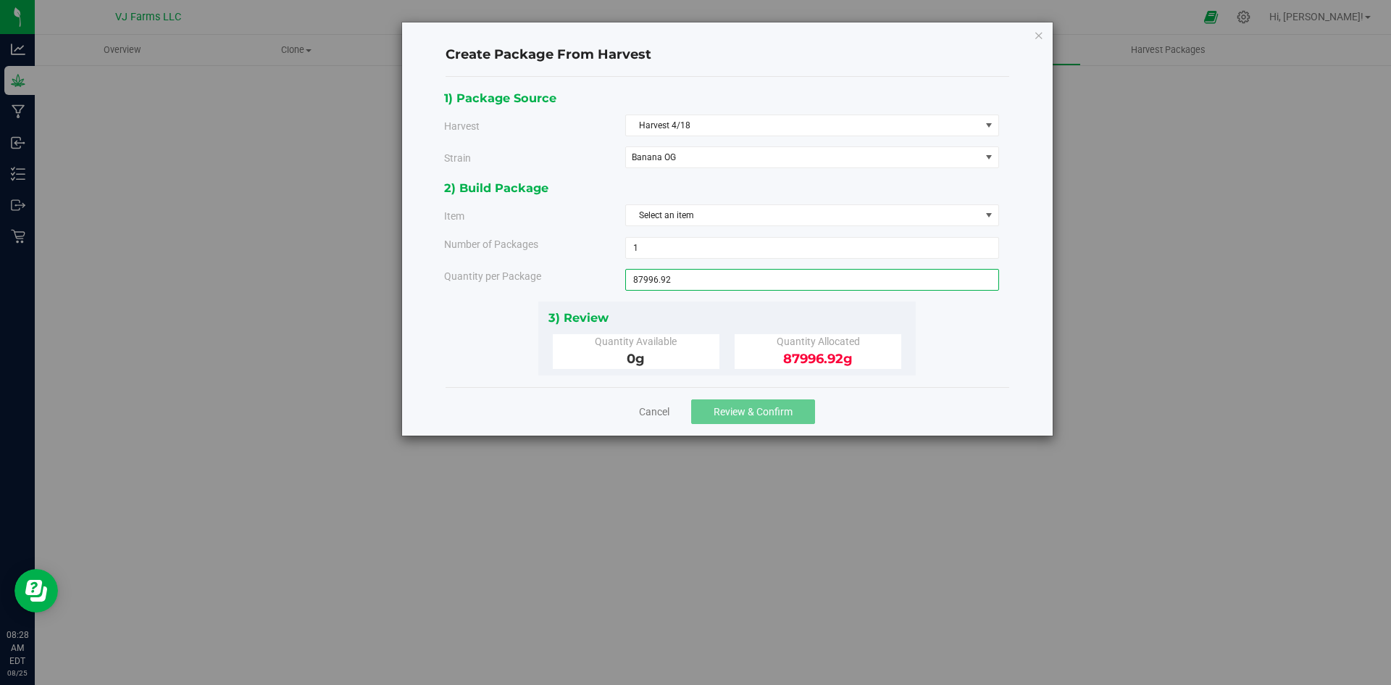
drag, startPoint x: 708, startPoint y: 279, endPoint x: 634, endPoint y: 281, distance: 73.9
click at [634, 281] on span "87996.9200 g 87996.92" at bounding box center [812, 280] width 374 height 22
type input "0.0000 g"
click at [795, 199] on div "2) Build Package Item Select an item Boujee Ben - Flower - Banana OG - Bulk Bou…" at bounding box center [727, 239] width 566 height 122
click at [792, 208] on span "Select an item" at bounding box center [803, 215] width 354 height 20
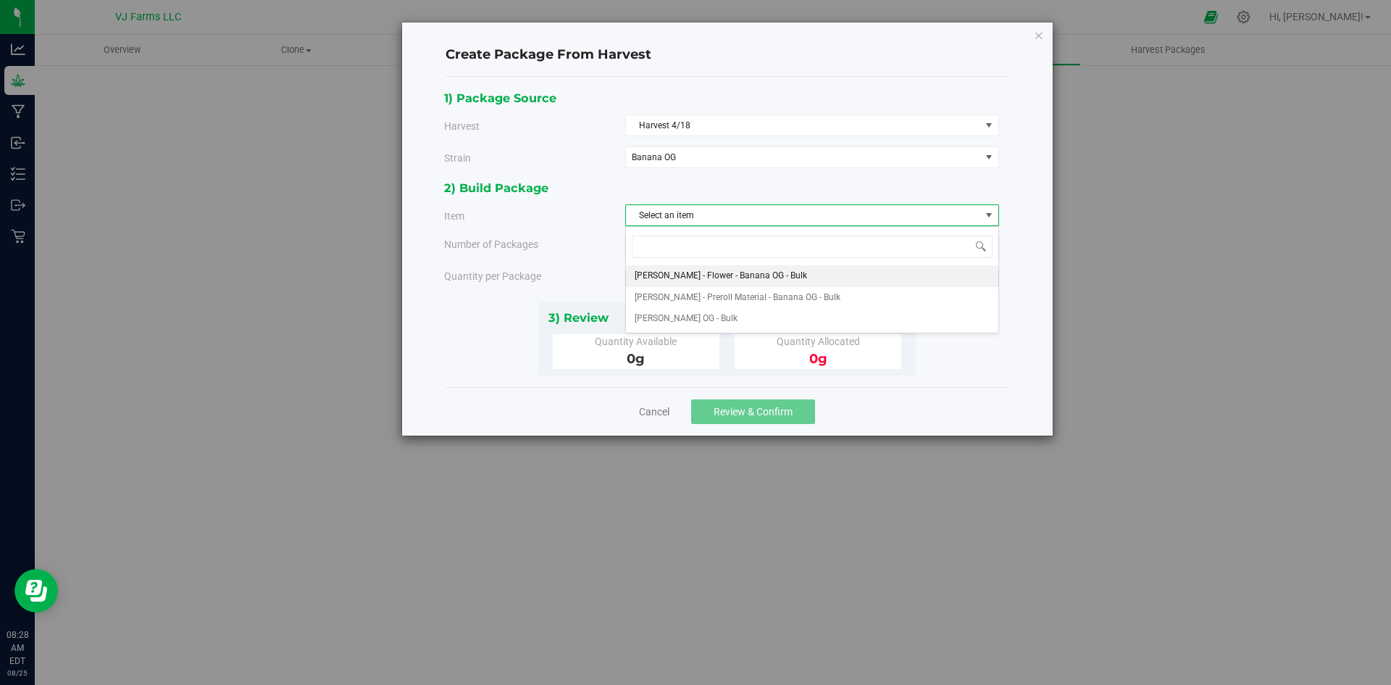
click at [778, 278] on span "[PERSON_NAME] - Flower - Banana OG - Bulk" at bounding box center [721, 276] width 172 height 19
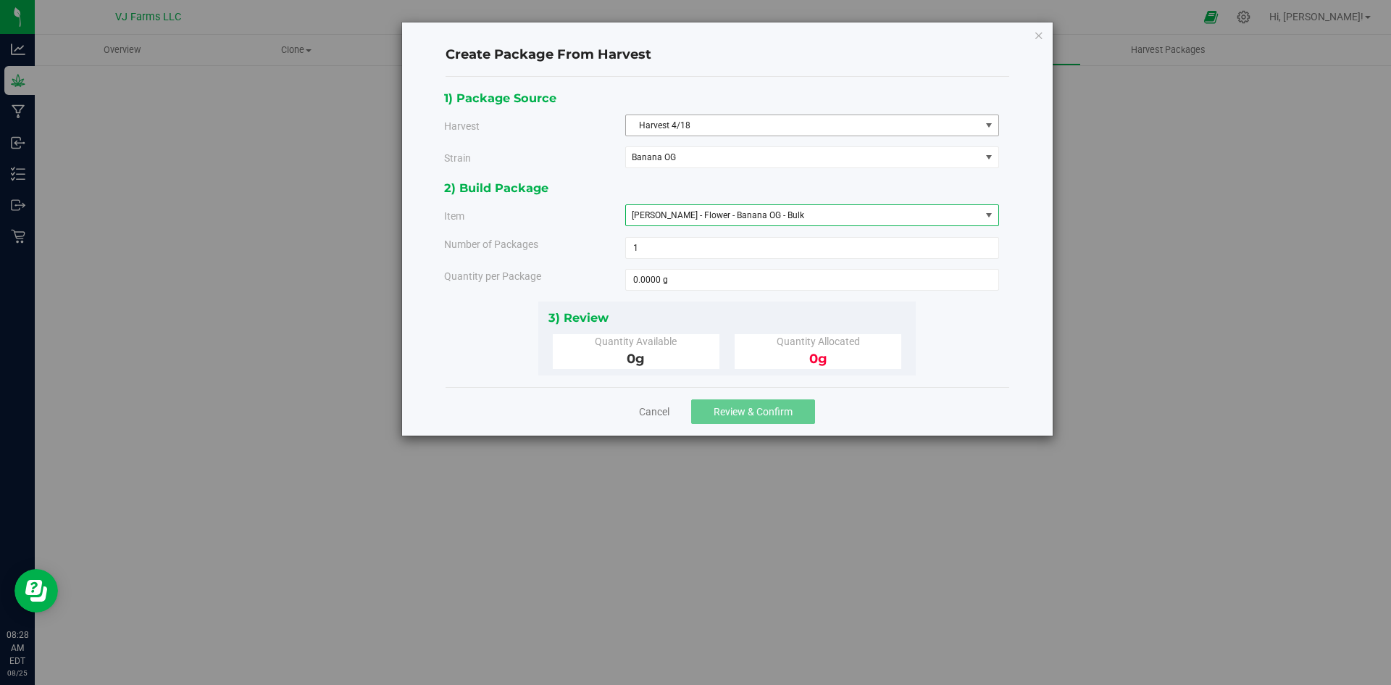
click at [744, 125] on span "Harvest 4/18" at bounding box center [803, 125] width 354 height 20
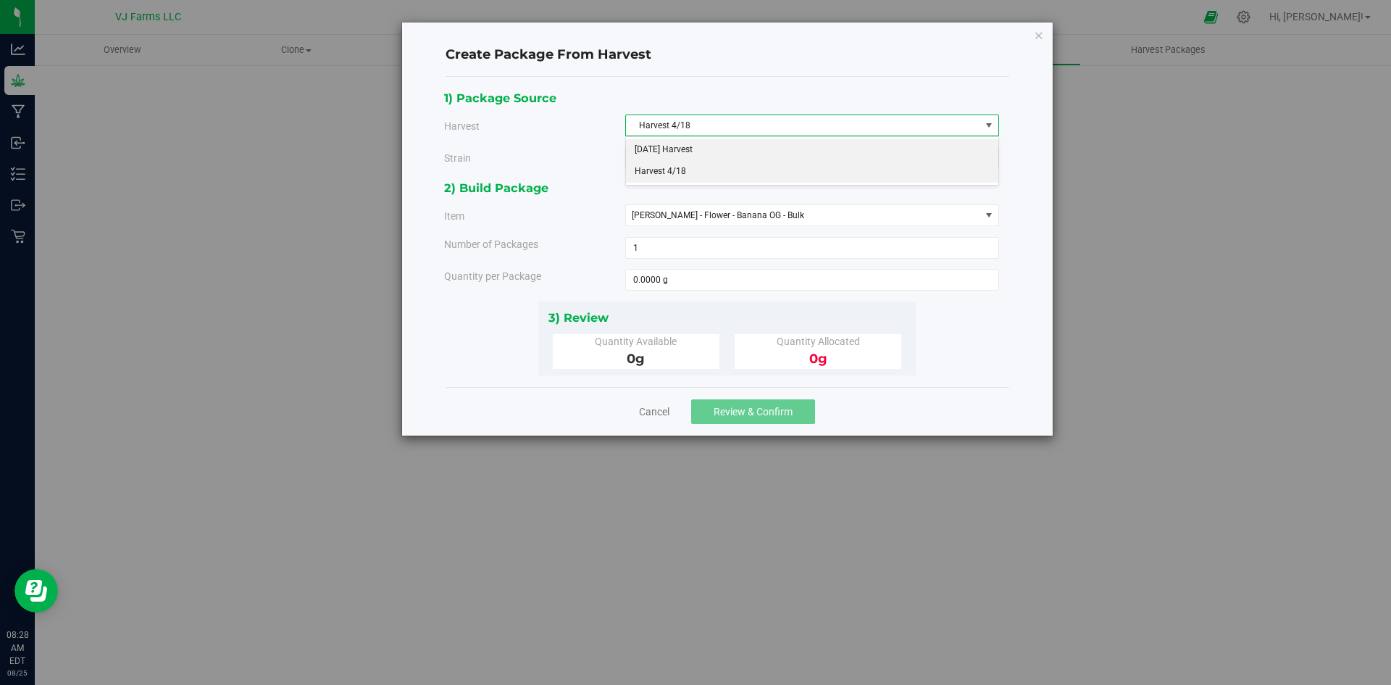
click at [723, 154] on li "[DATE] Harvest" at bounding box center [812, 150] width 372 height 22
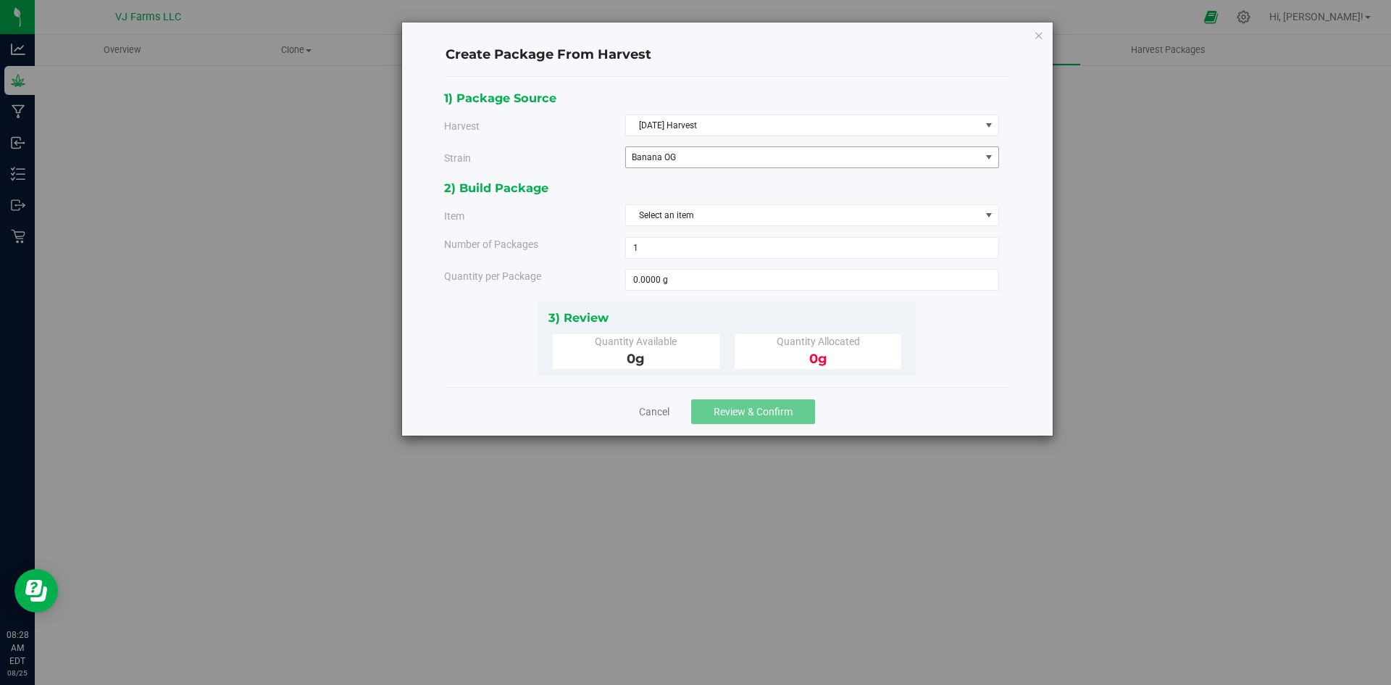
click at [725, 157] on span "Banana OG" at bounding box center [796, 157] width 329 height 10
click at [720, 182] on li "Banana OG" at bounding box center [812, 183] width 372 height 22
click at [716, 217] on span "Select an item" at bounding box center [803, 215] width 354 height 20
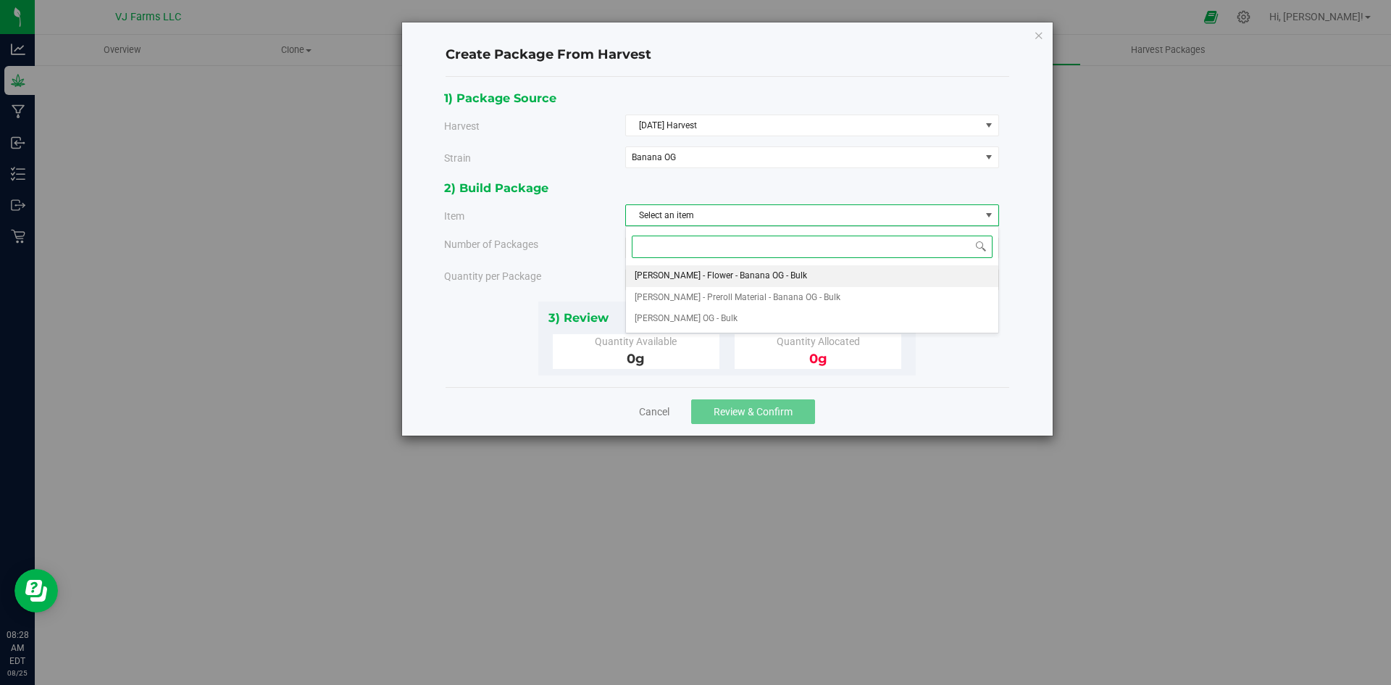
click at [740, 276] on span "[PERSON_NAME] - Flower - Banana OG - Bulk" at bounding box center [721, 276] width 172 height 19
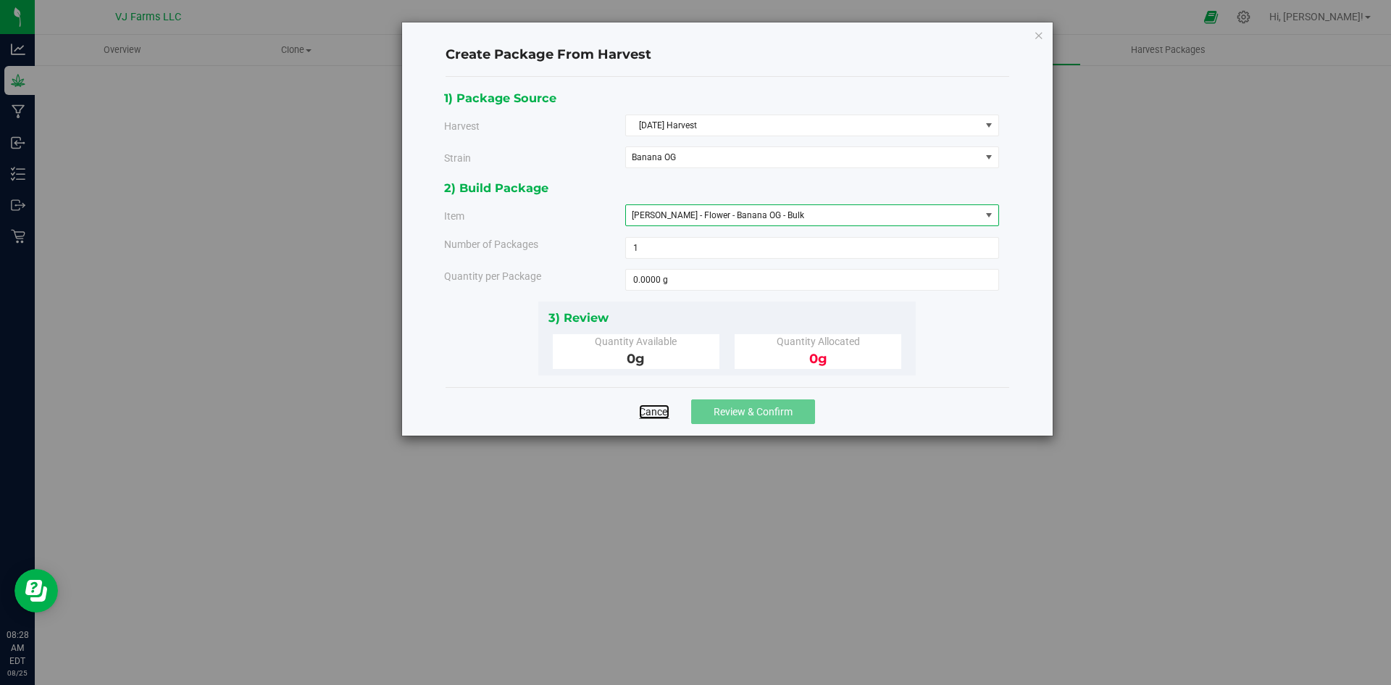
click at [653, 410] on link "Cancel" at bounding box center [654, 411] width 30 height 14
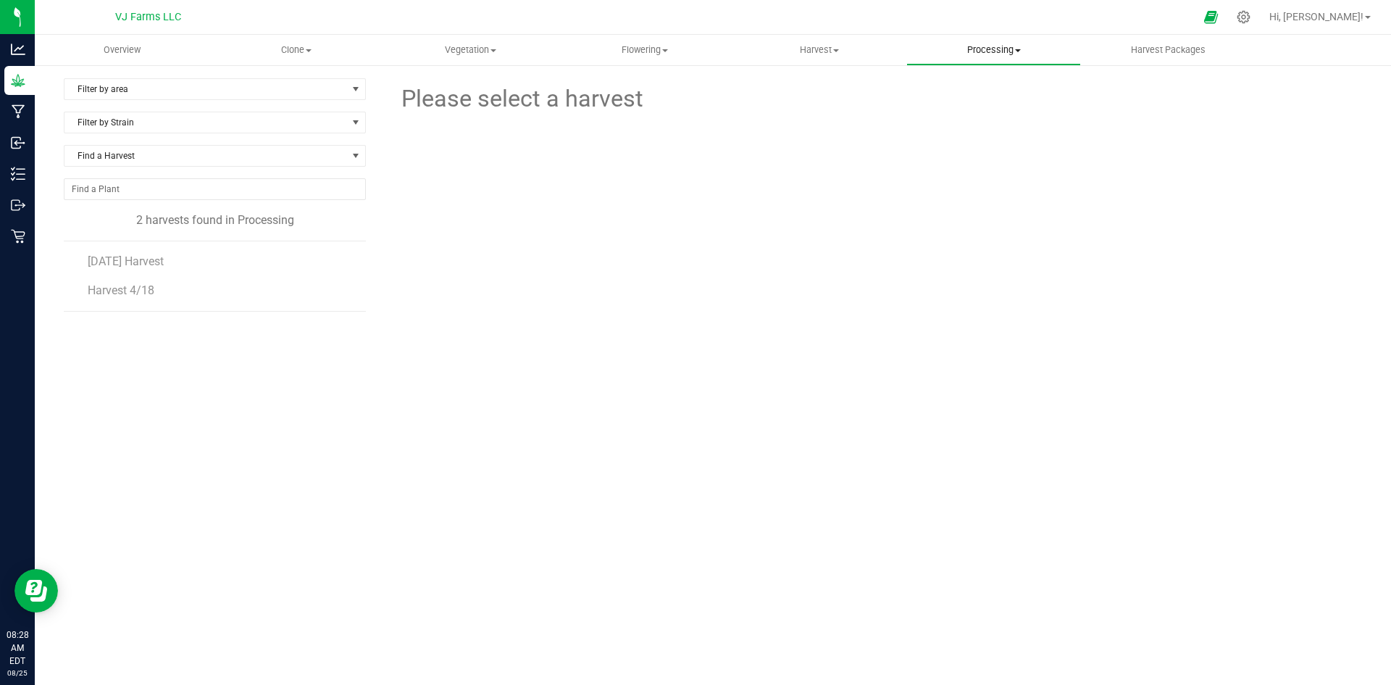
click at [1037, 48] on span "Processing" at bounding box center [993, 49] width 173 height 13
click at [994, 118] on span "Processing plants" at bounding box center [968, 122] width 123 height 12
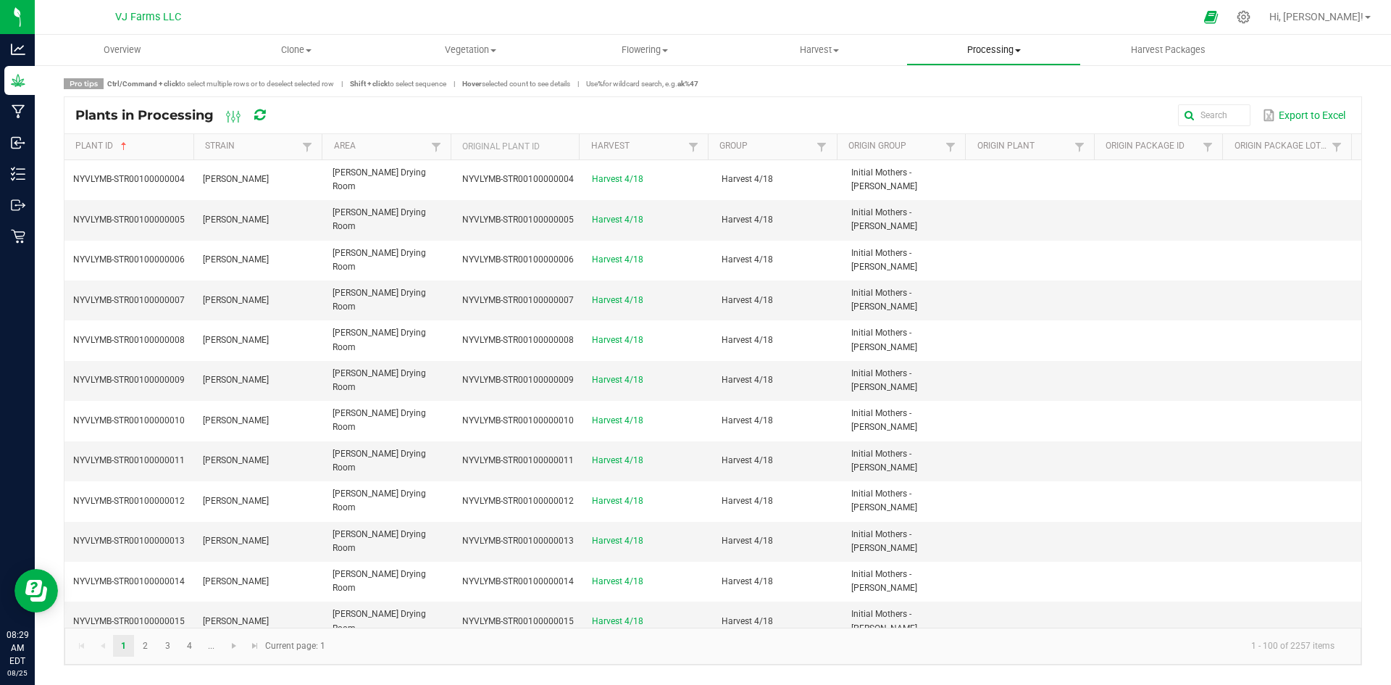
click at [1027, 45] on span "Processing" at bounding box center [993, 49] width 173 height 13
click at [1001, 136] on span "Completed harvests" at bounding box center [973, 139] width 133 height 12
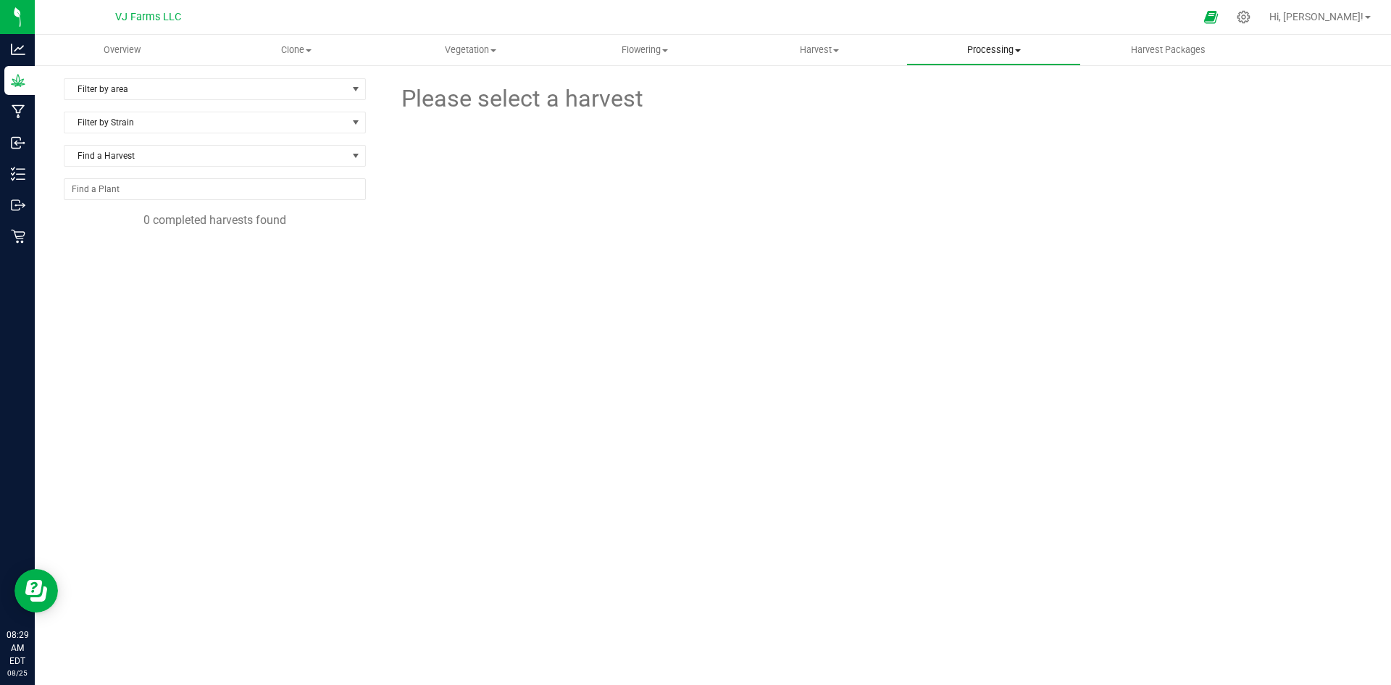
click at [990, 46] on span "Processing" at bounding box center [993, 49] width 173 height 13
click at [999, 105] on span "Processing harvests" at bounding box center [974, 105] width 134 height 12
click at [143, 256] on span "[DATE] Harvest" at bounding box center [127, 261] width 78 height 14
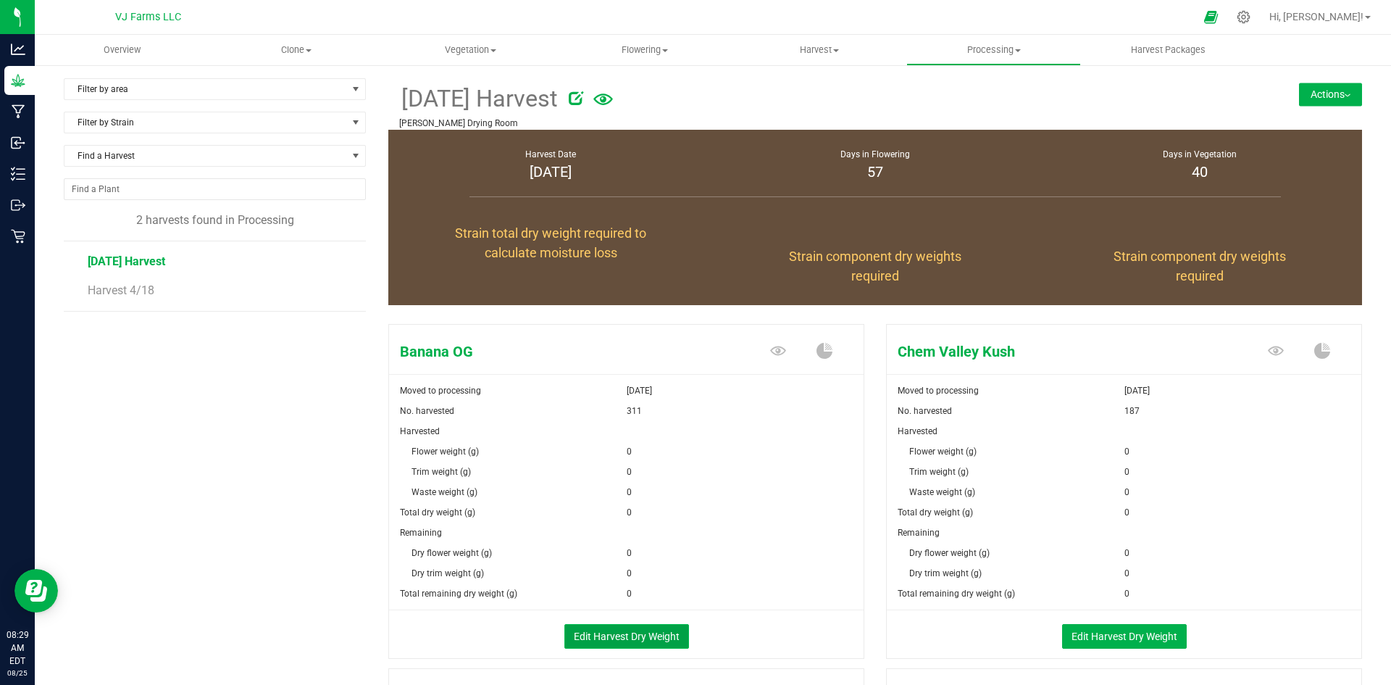
click at [631, 643] on button "Edit Harvest Dry Weight" at bounding box center [626, 636] width 125 height 25
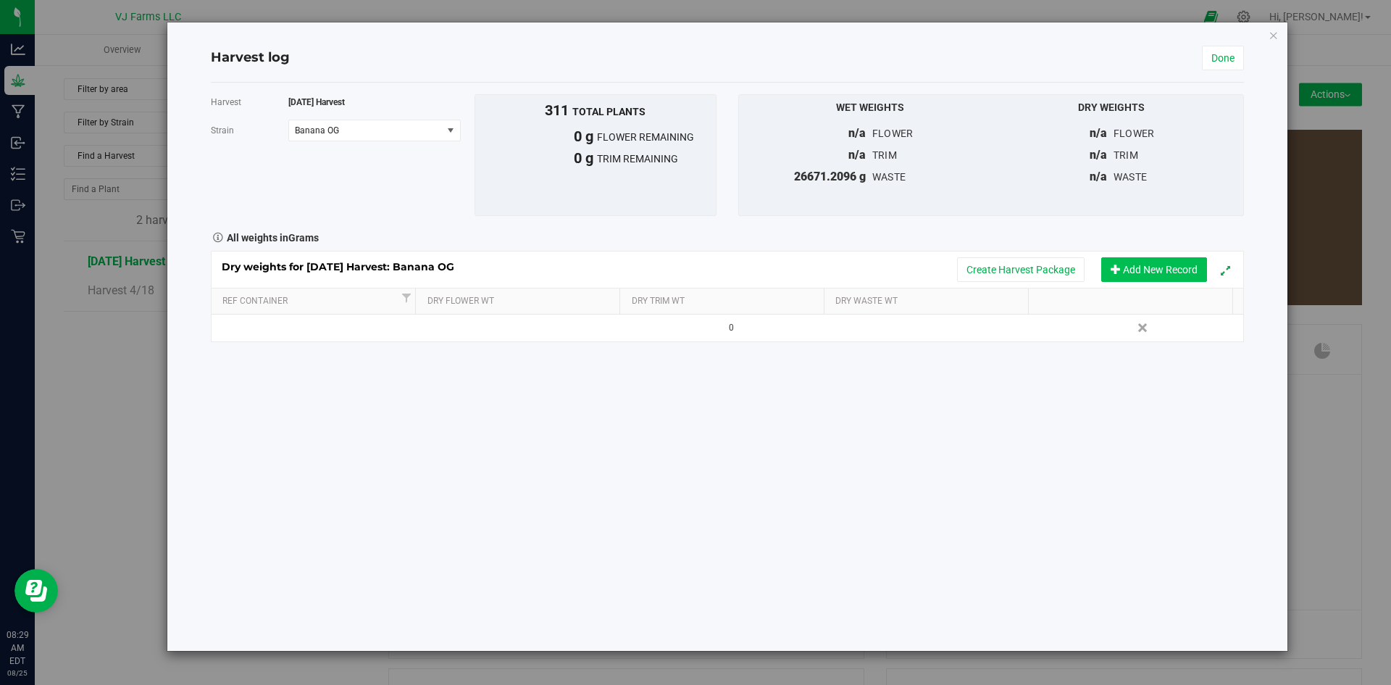
click at [1169, 271] on button "Add New Record" at bounding box center [1154, 269] width 106 height 25
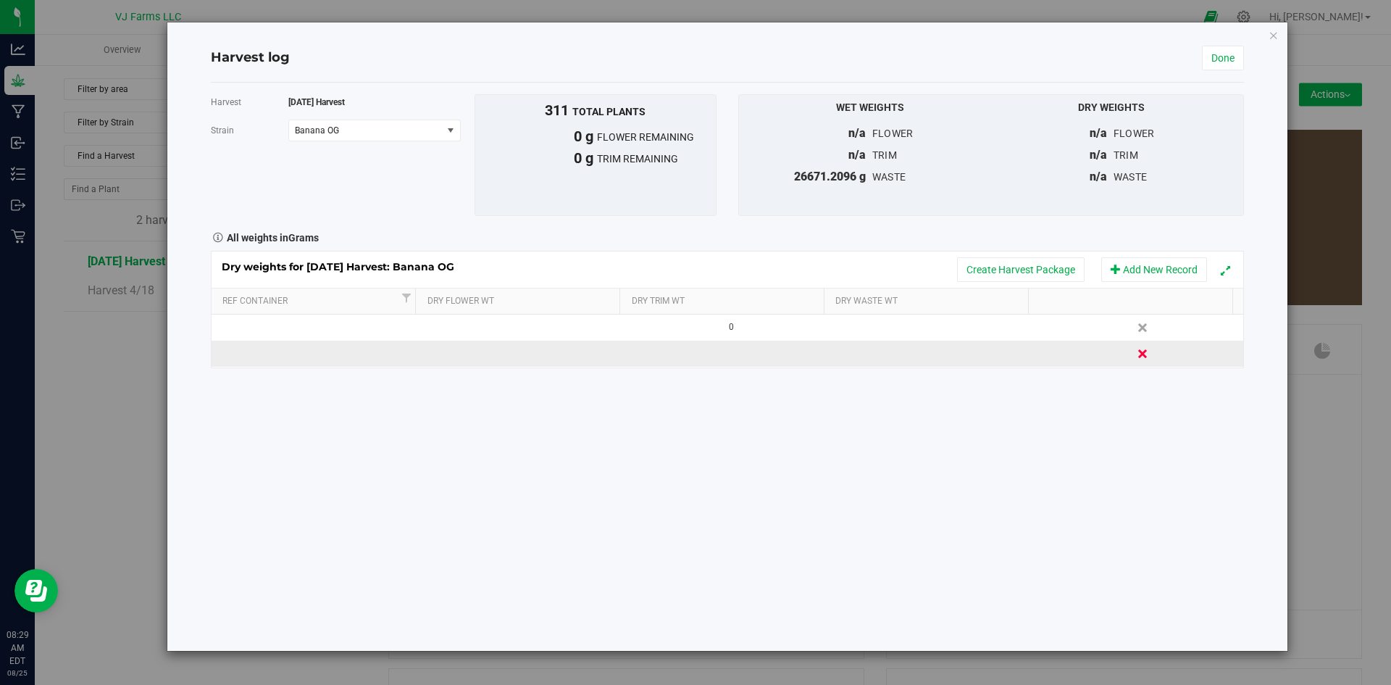
click at [1133, 352] on link "Delete" at bounding box center [1144, 353] width 22 height 19
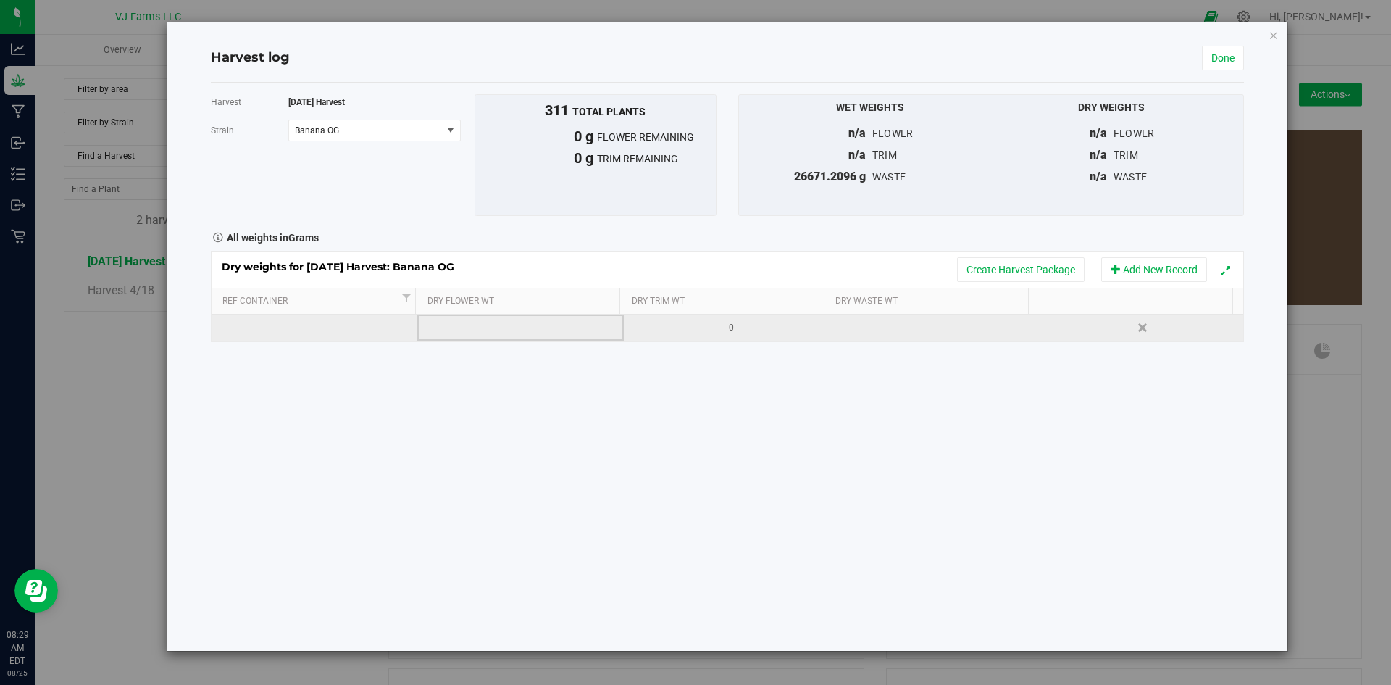
click at [462, 330] on td at bounding box center [520, 327] width 207 height 26
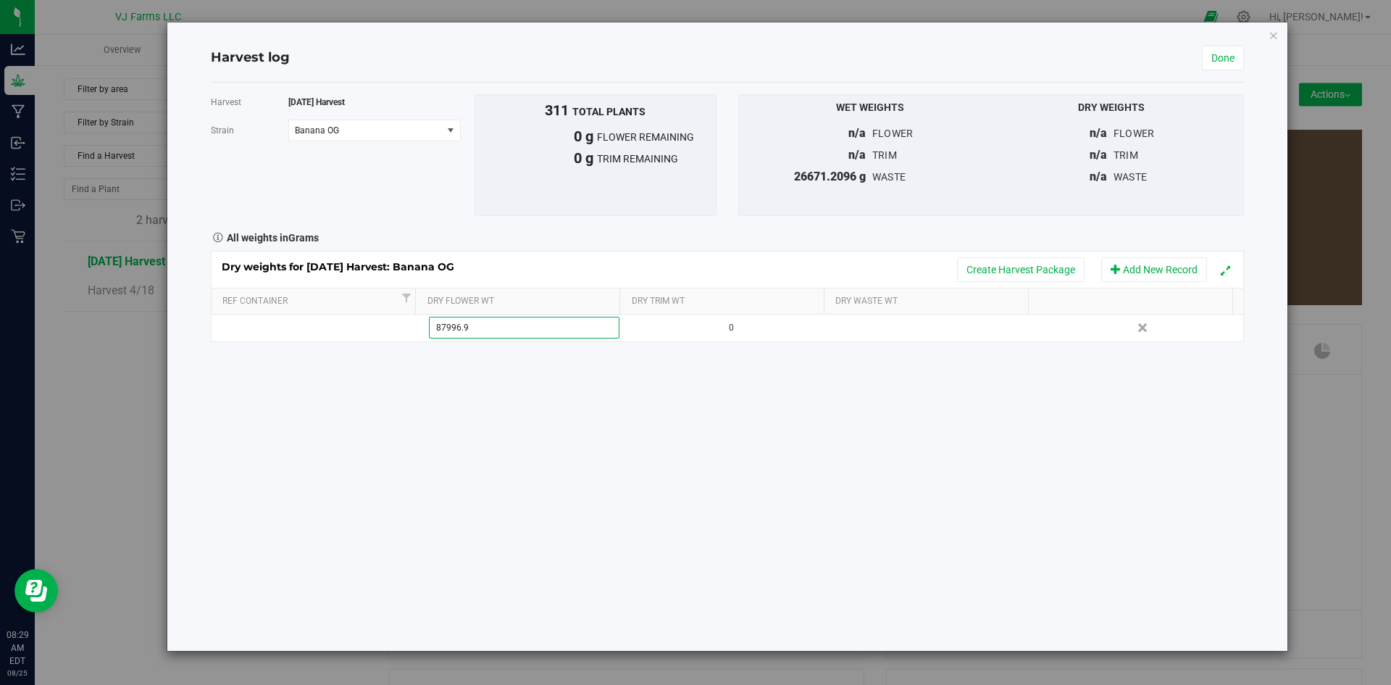
type input "87996.92"
type input "87996.9200 g"
click at [1226, 56] on link "Done" at bounding box center [1223, 58] width 42 height 25
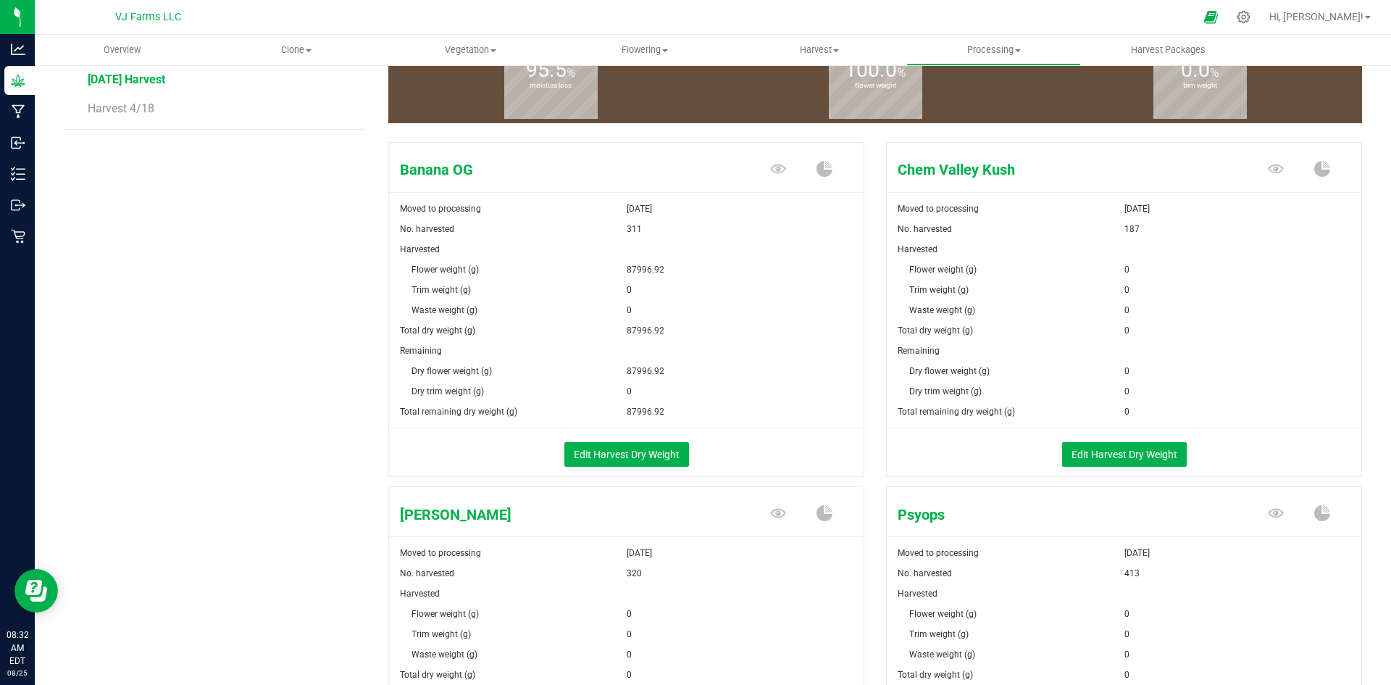
scroll to position [217, 0]
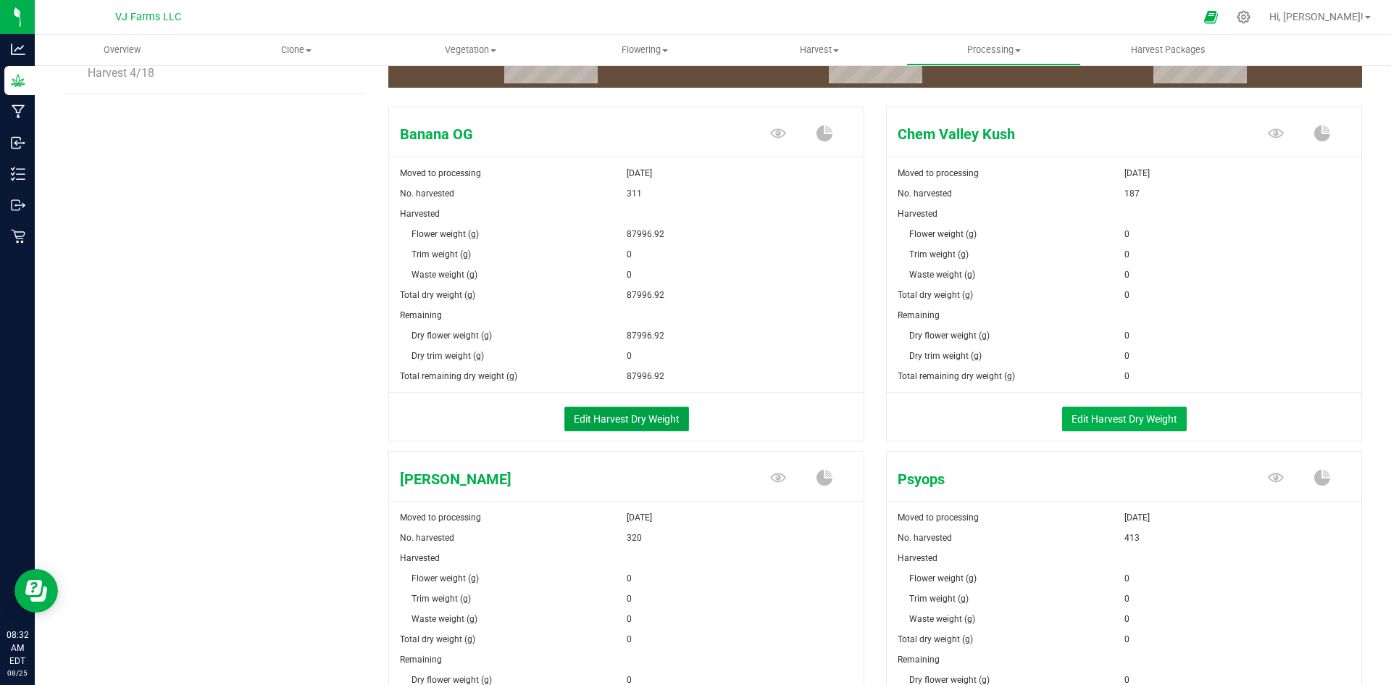
click at [654, 416] on button "Edit Harvest Dry Weight" at bounding box center [626, 419] width 125 height 25
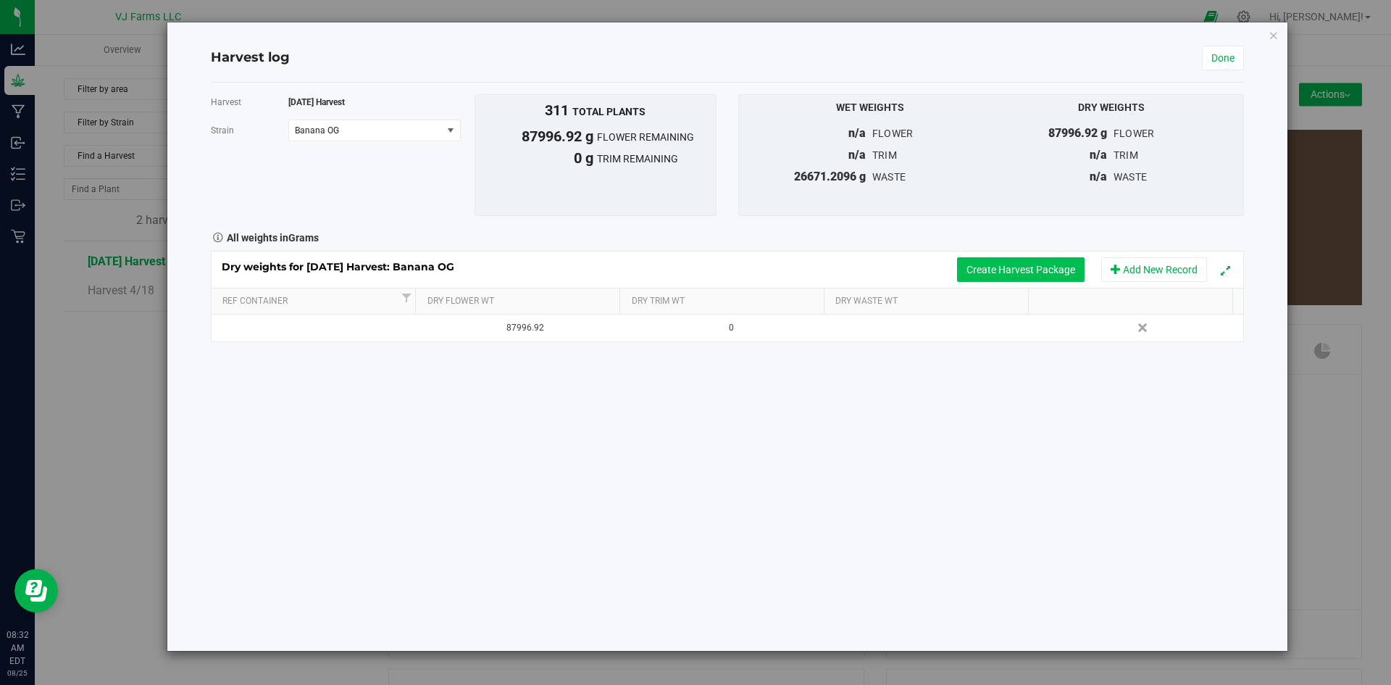
click at [988, 273] on button "Create Harvest Package" at bounding box center [1021, 269] width 128 height 25
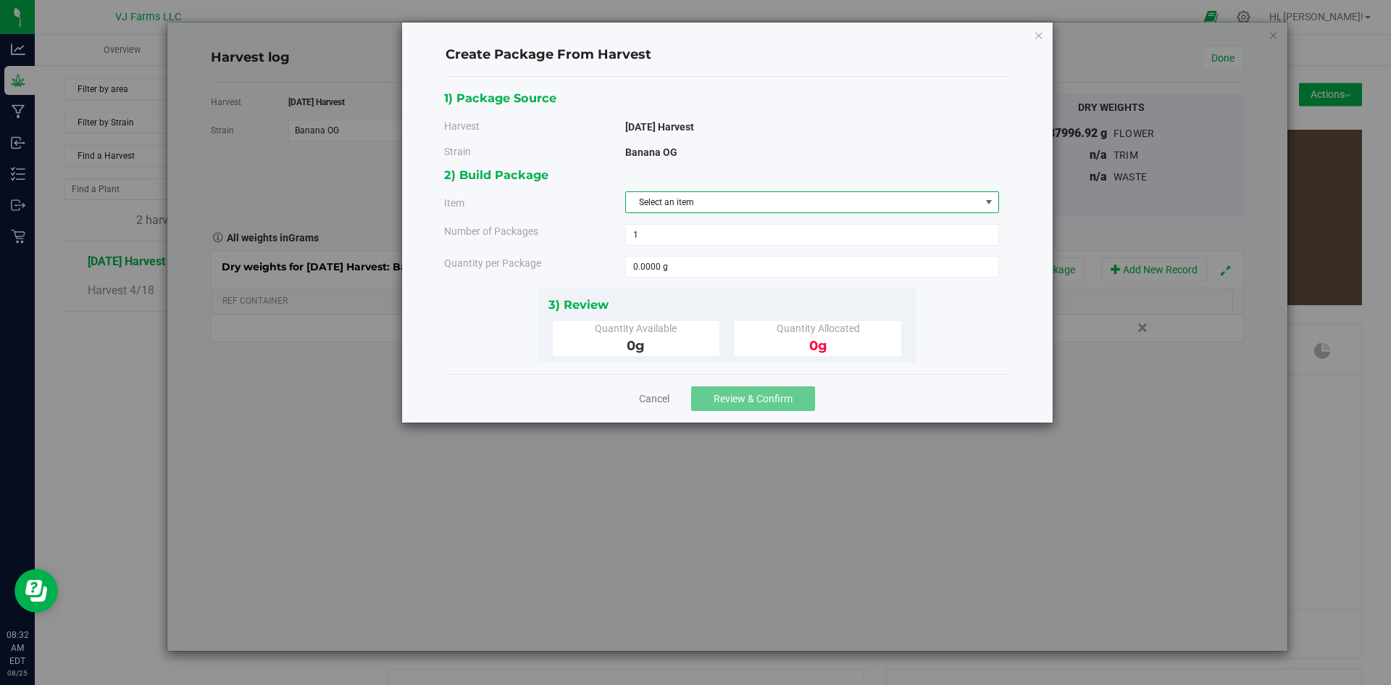
click at [761, 199] on span "Select an item" at bounding box center [803, 202] width 354 height 20
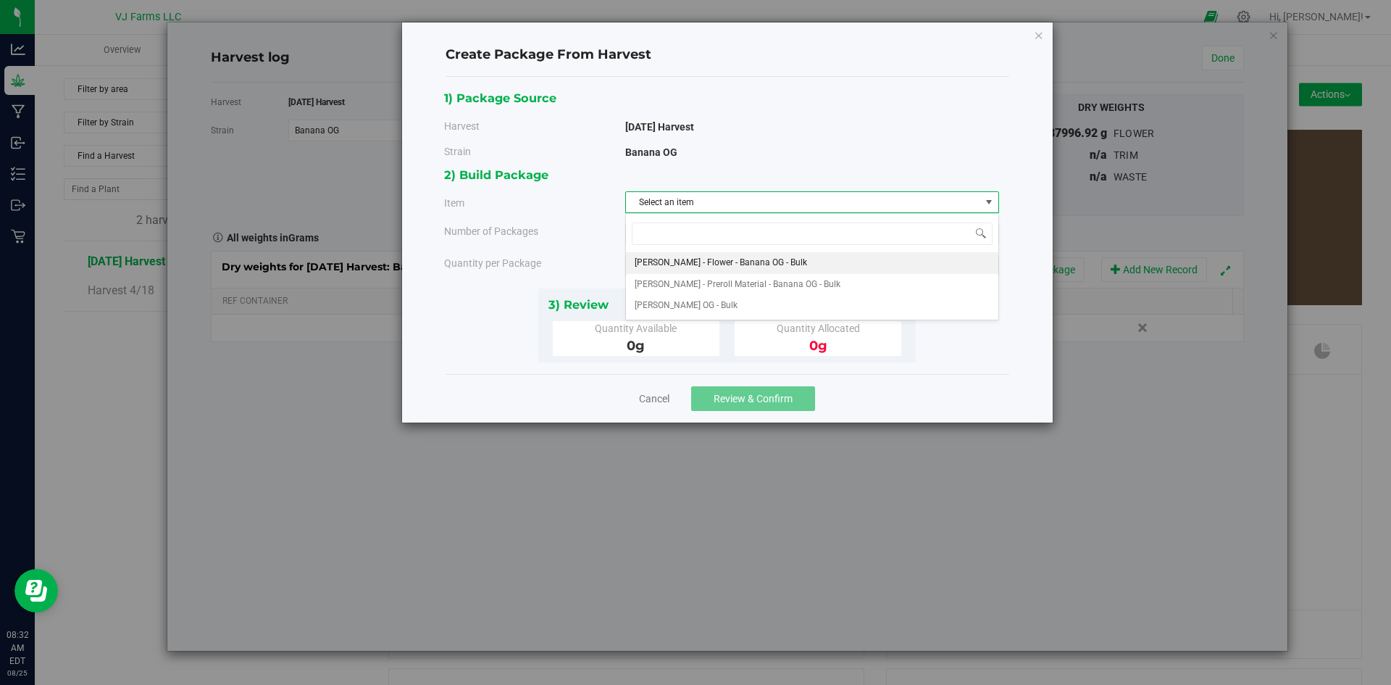
click at [712, 259] on span "[PERSON_NAME] - Flower - Banana OG - Bulk" at bounding box center [721, 263] width 172 height 19
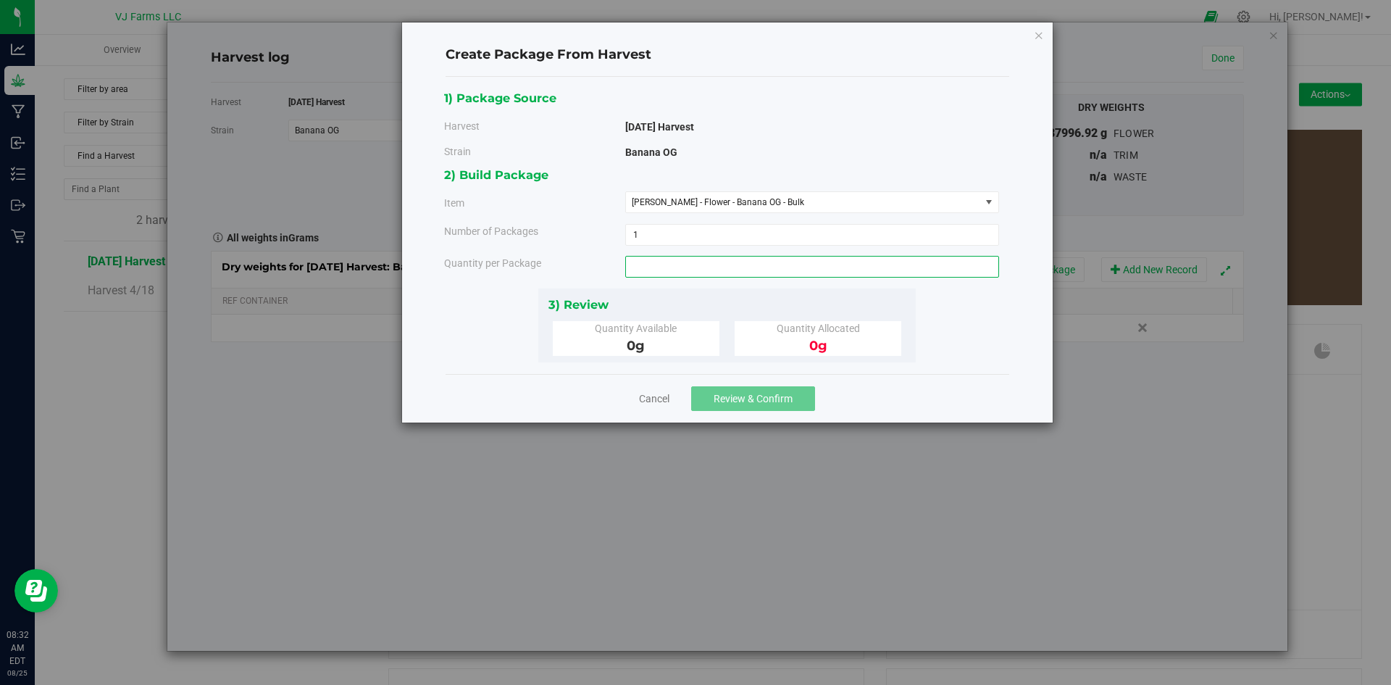
click at [714, 264] on span at bounding box center [812, 267] width 374 height 22
type input "87996.92"
type input "87996.9200 g"
click at [752, 304] on div "3) Review" at bounding box center [728, 305] width 358 height 20
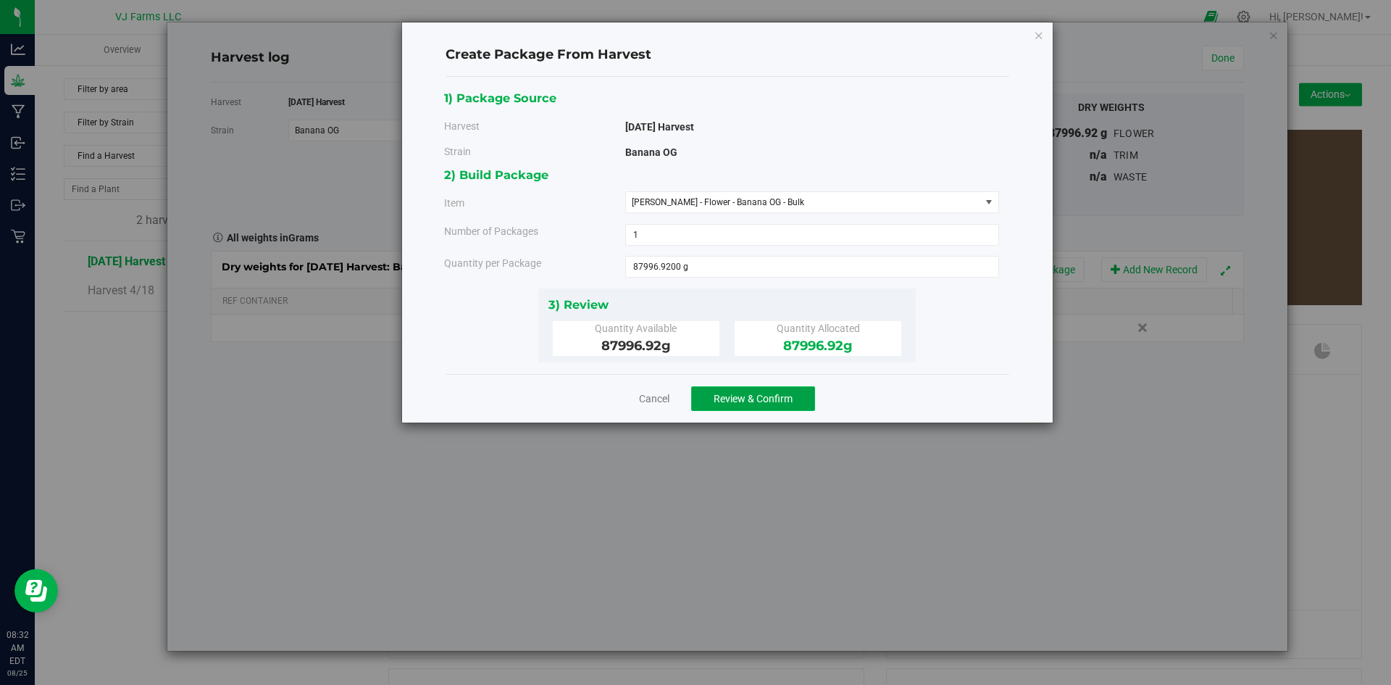
click at [757, 401] on span "Review & Confirm" at bounding box center [753, 399] width 79 height 12
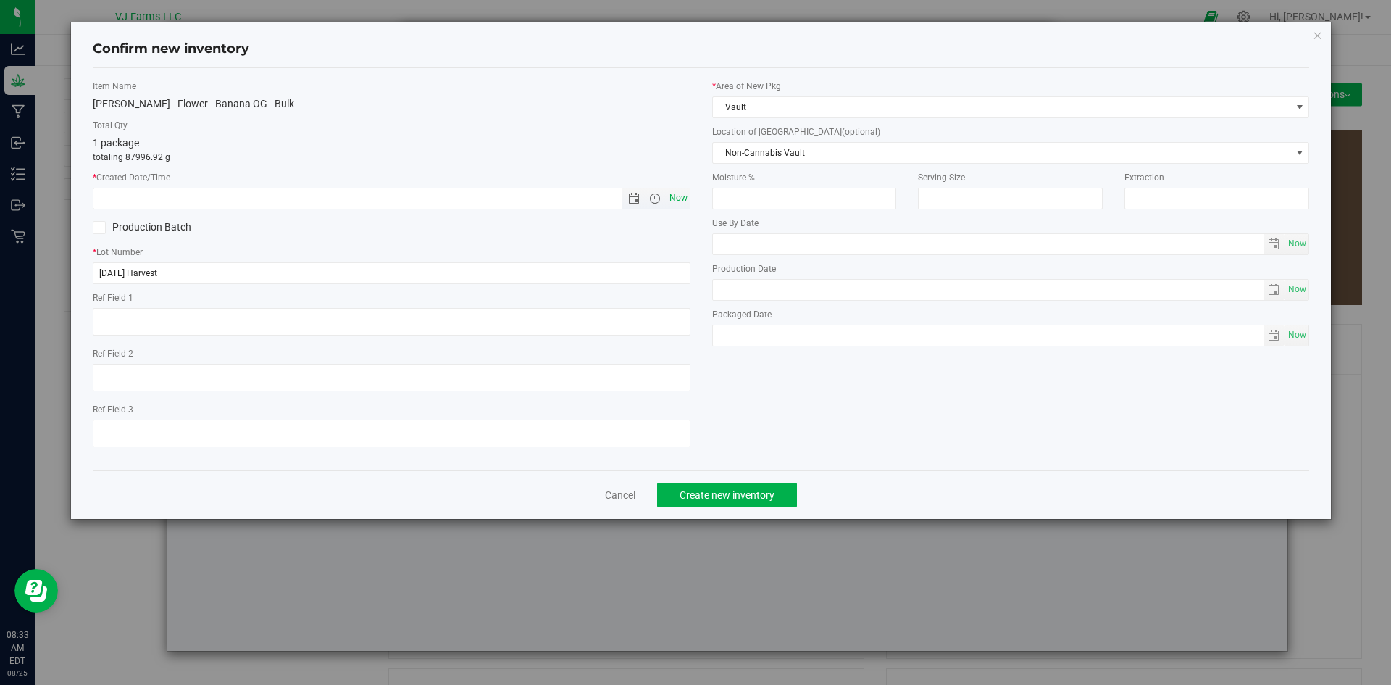
click at [676, 201] on span "Now" at bounding box center [678, 198] width 25 height 21
type input "8/25/2025 8:33 AM"
drag, startPoint x: 175, startPoint y: 267, endPoint x: 0, endPoint y: 269, distance: 174.6
click at [0, 269] on div "Confirm new inventory Item Name Boujee Ben - Flower - Banana OG - Bulk Total Qt…" at bounding box center [701, 342] width 1402 height 685
click at [292, 283] on input "[DATE] Harvest" at bounding box center [392, 273] width 598 height 22
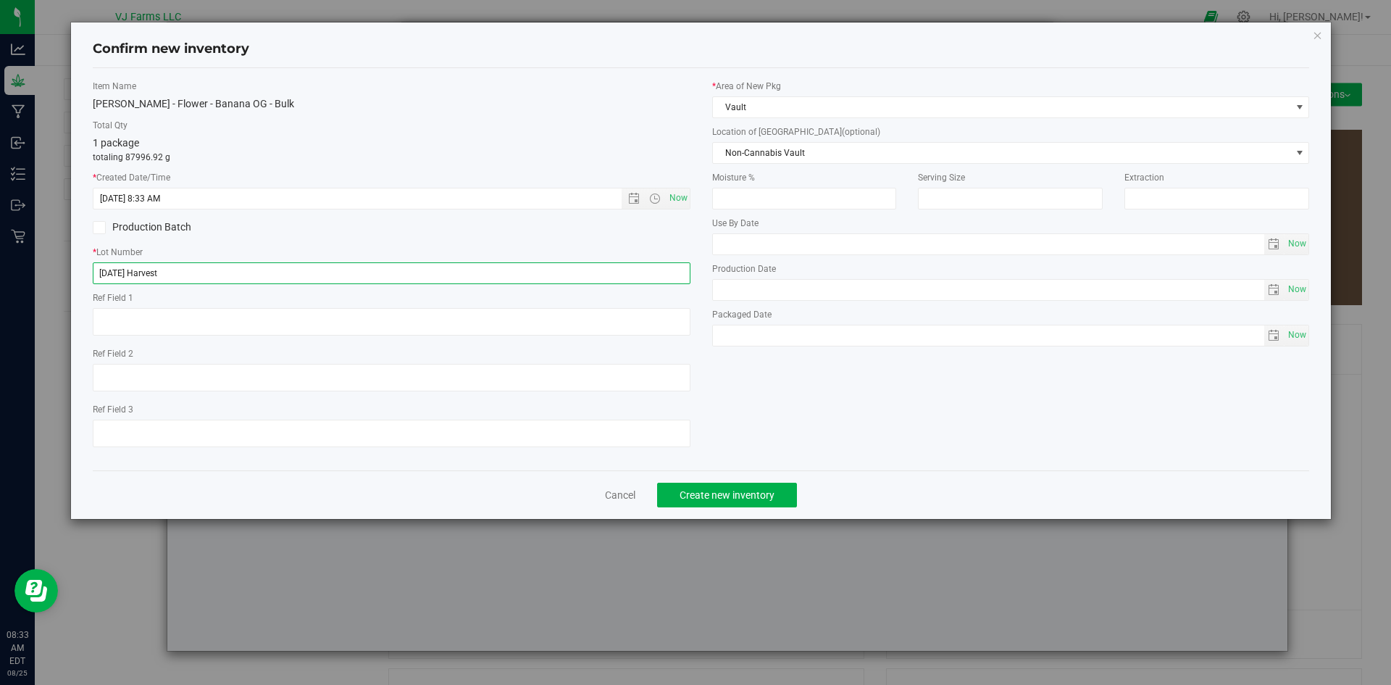
drag, startPoint x: 295, startPoint y: 271, endPoint x: 70, endPoint y: 274, distance: 224.7
click at [71, 274] on div "Confirm new inventory Item Name Boujee Ben - Flower - Banana OG - Bulk Total Qt…" at bounding box center [701, 270] width 1261 height 496
click at [235, 225] on label "Production Batch" at bounding box center [237, 227] width 288 height 15
click at [0, 0] on input "Production Batch" at bounding box center [0, 0] width 0 height 0
click at [164, 220] on label "Production Batch" at bounding box center [237, 227] width 288 height 15
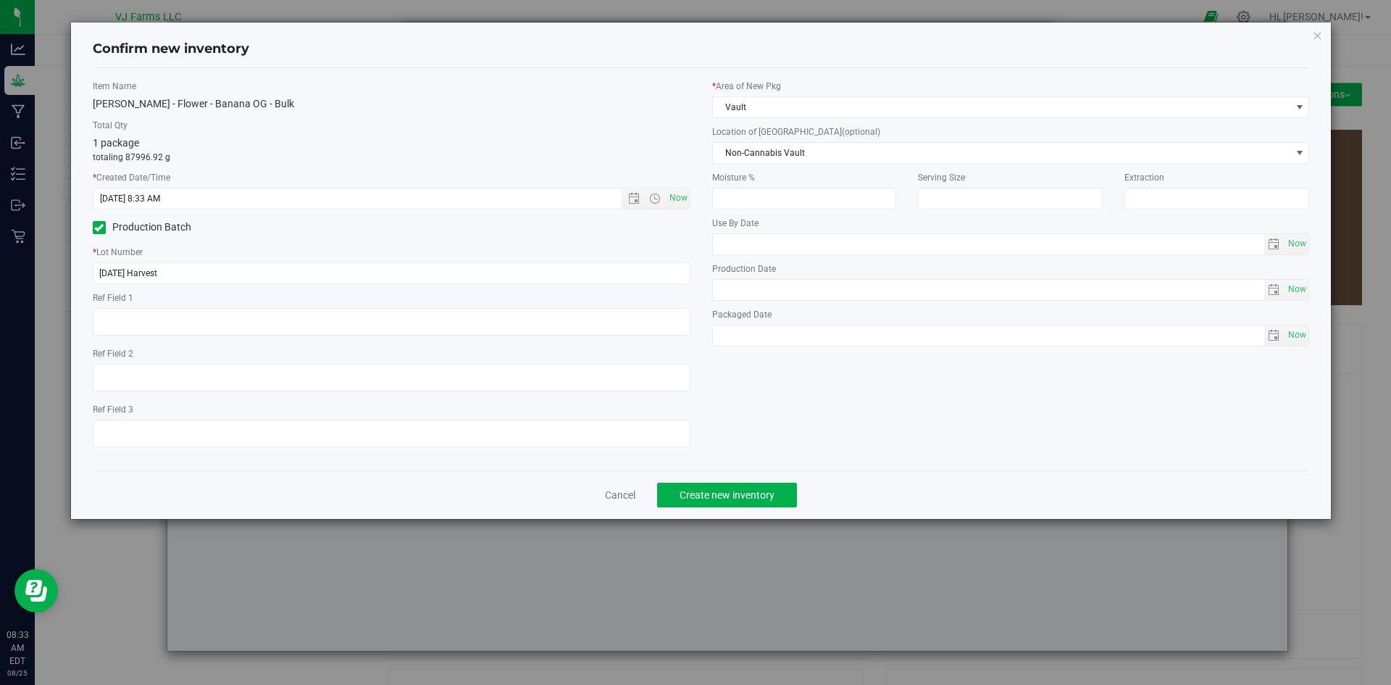
click at [0, 0] on input "Production Batch" at bounding box center [0, 0] width 0 height 0
click at [762, 489] on span "Create new inventory" at bounding box center [727, 495] width 95 height 12
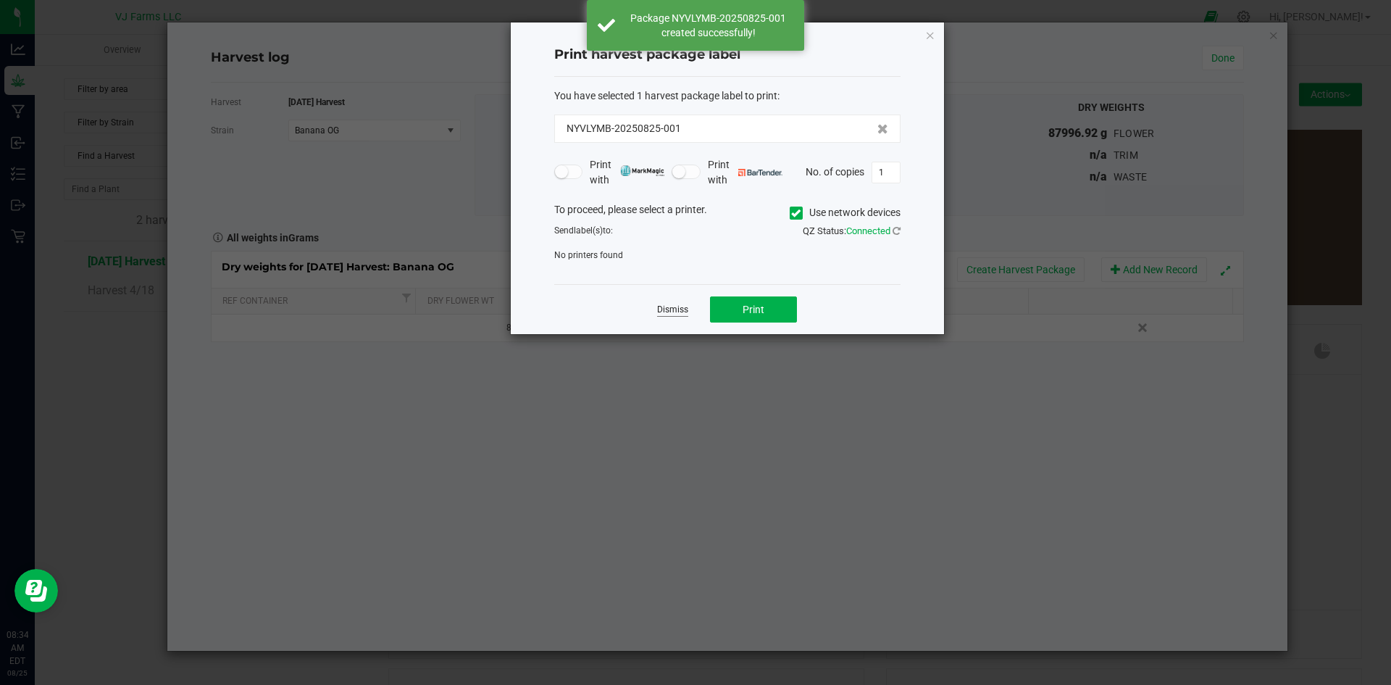
click at [683, 306] on link "Dismiss" at bounding box center [672, 310] width 31 height 12
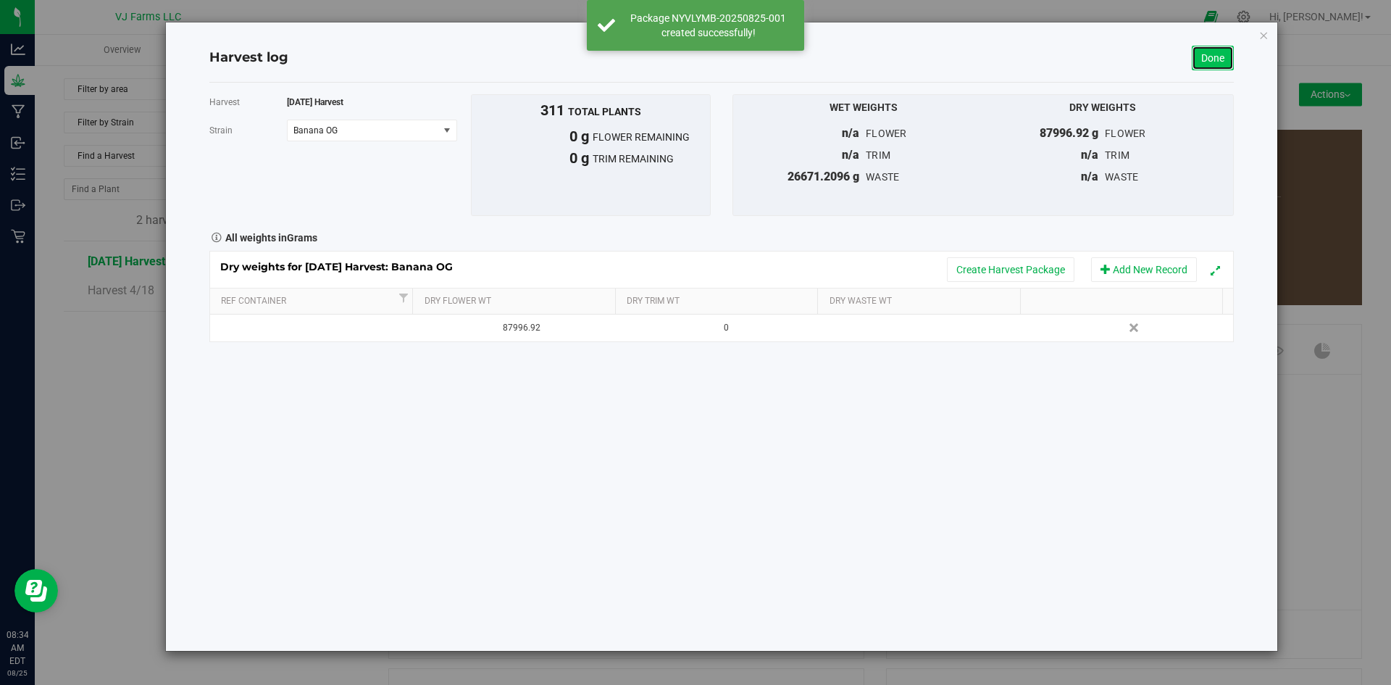
click at [1214, 66] on link "Done" at bounding box center [1213, 58] width 42 height 25
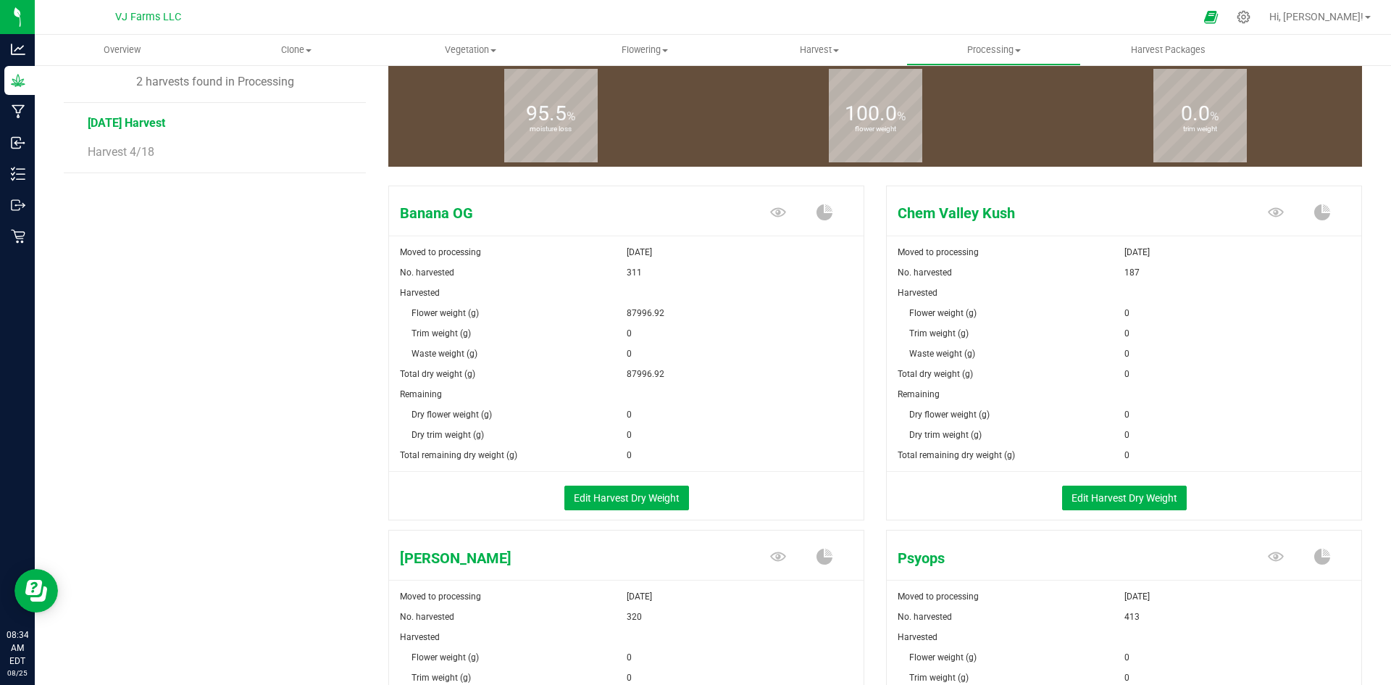
scroll to position [145, 0]
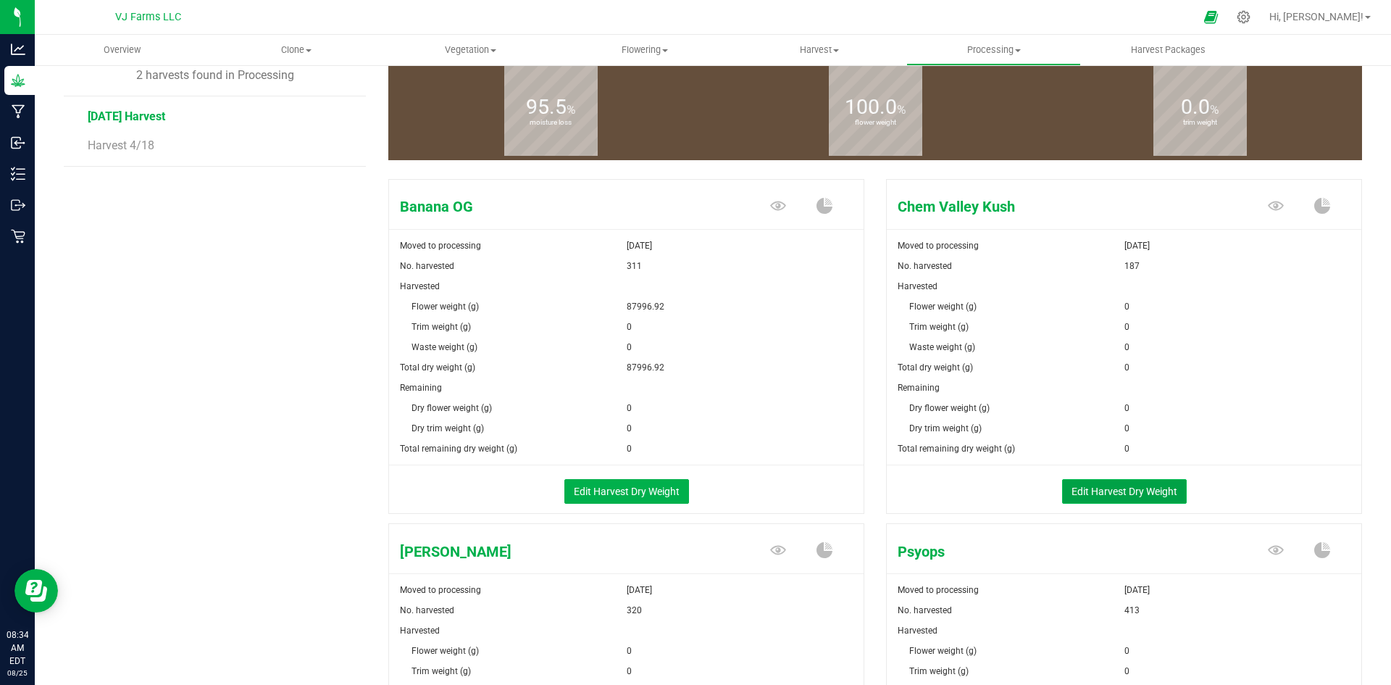
click at [1125, 489] on button "Edit Harvest Dry Weight" at bounding box center [1124, 491] width 125 height 25
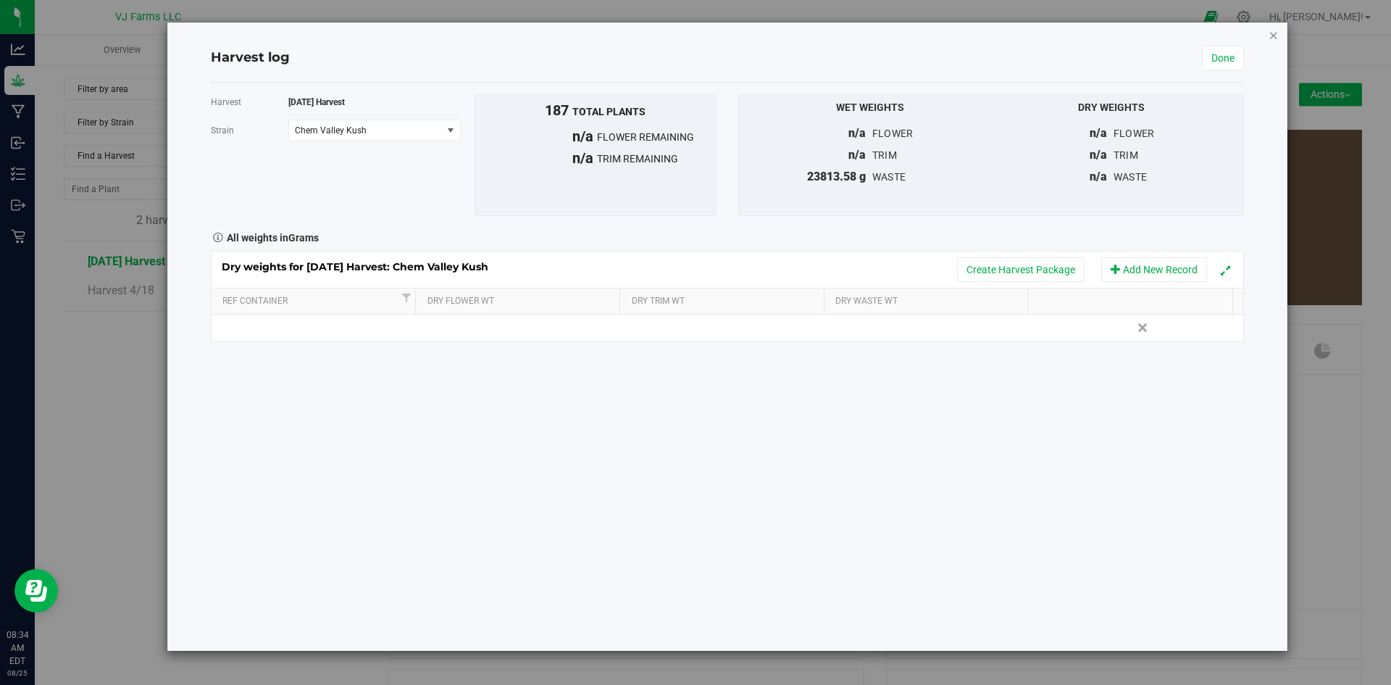
click at [1275, 36] on icon "button" at bounding box center [1274, 34] width 10 height 17
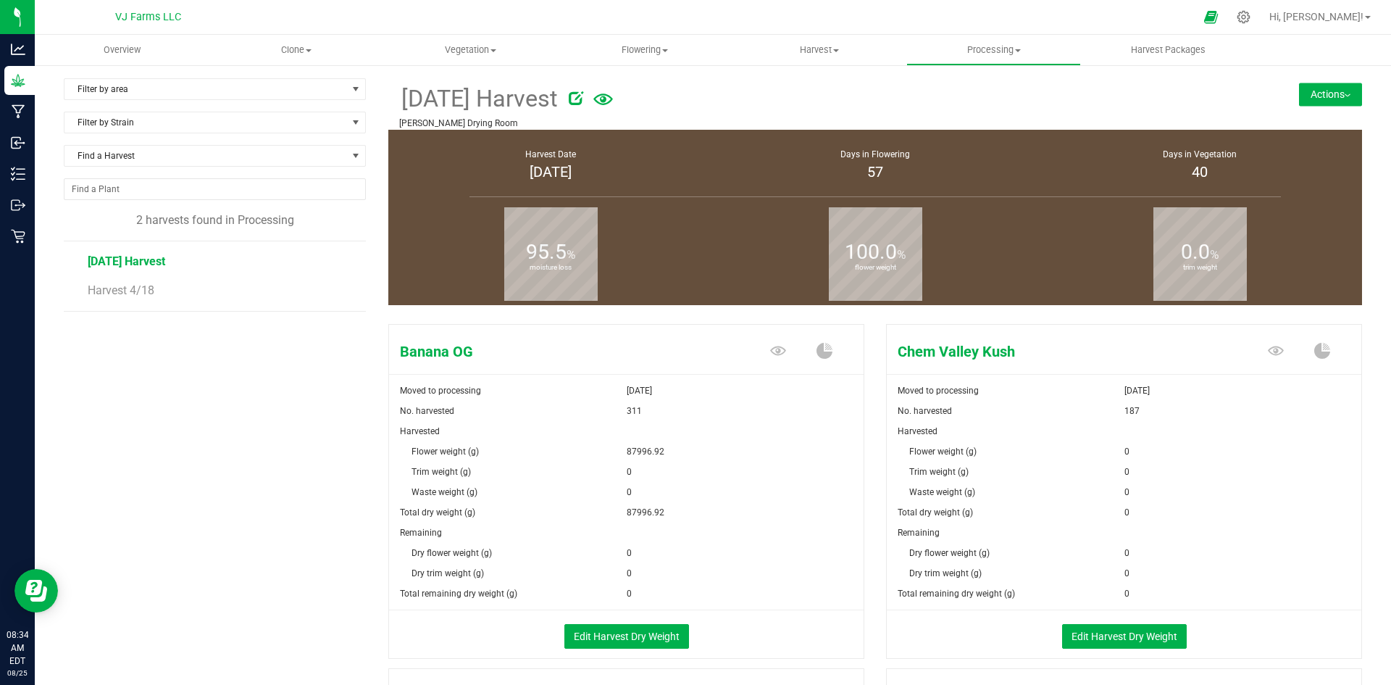
click at [1299, 99] on button "Actions" at bounding box center [1330, 94] width 63 height 23
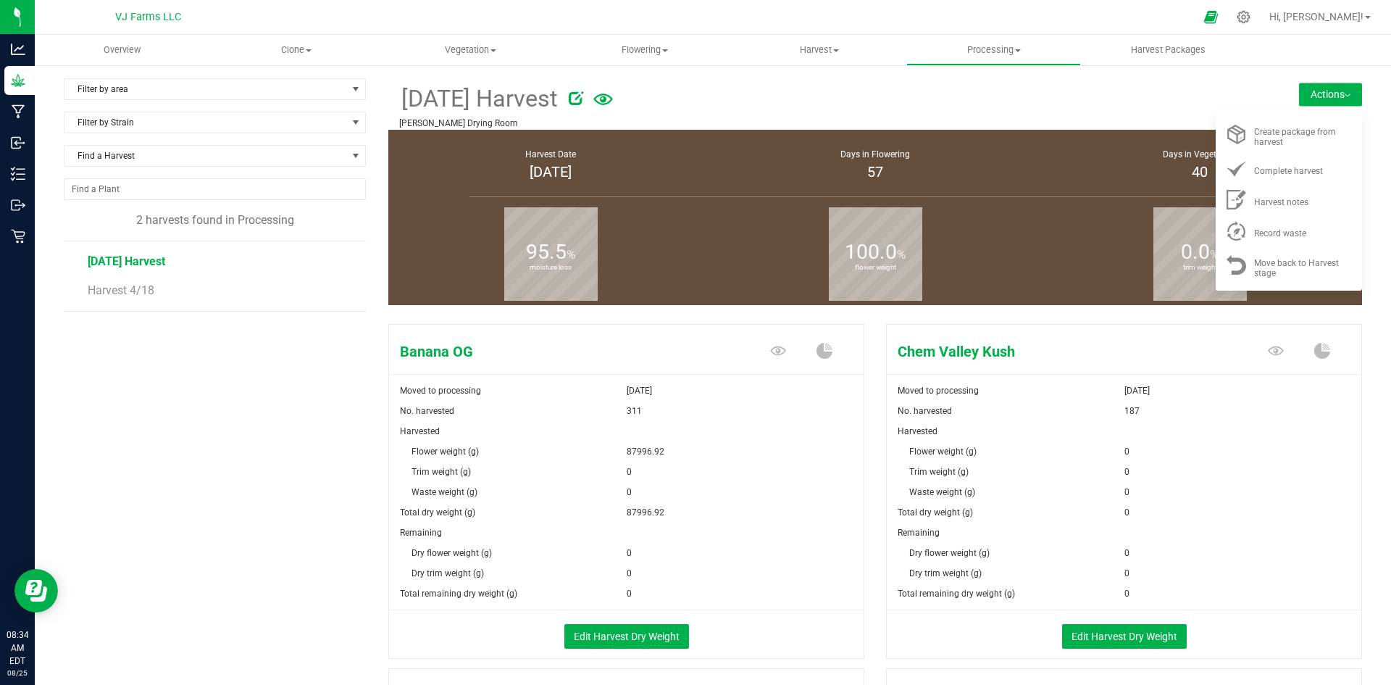
click at [1108, 341] on span "Chem Valley Kush" at bounding box center [1045, 352] width 316 height 22
click at [1113, 634] on button "Edit Harvest Dry Weight" at bounding box center [1124, 636] width 125 height 25
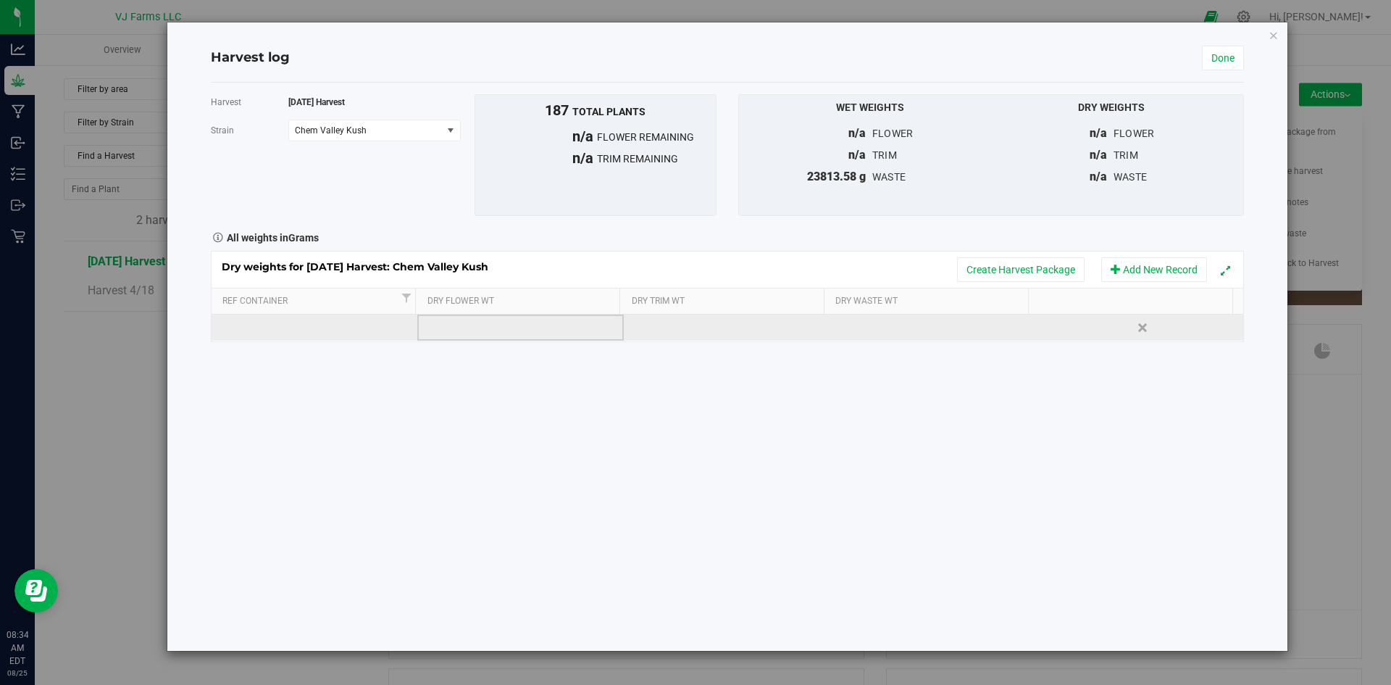
click at [469, 325] on td at bounding box center [520, 327] width 207 height 26
type input "303.9907"
click at [483, 332] on input "303.9907" at bounding box center [524, 327] width 189 height 20
drag, startPoint x: 458, startPoint y: 326, endPoint x: 394, endPoint y: 341, distance: 65.4
click at [411, 322] on tr "303.9907 Delete" at bounding box center [728, 327] width 1032 height 26
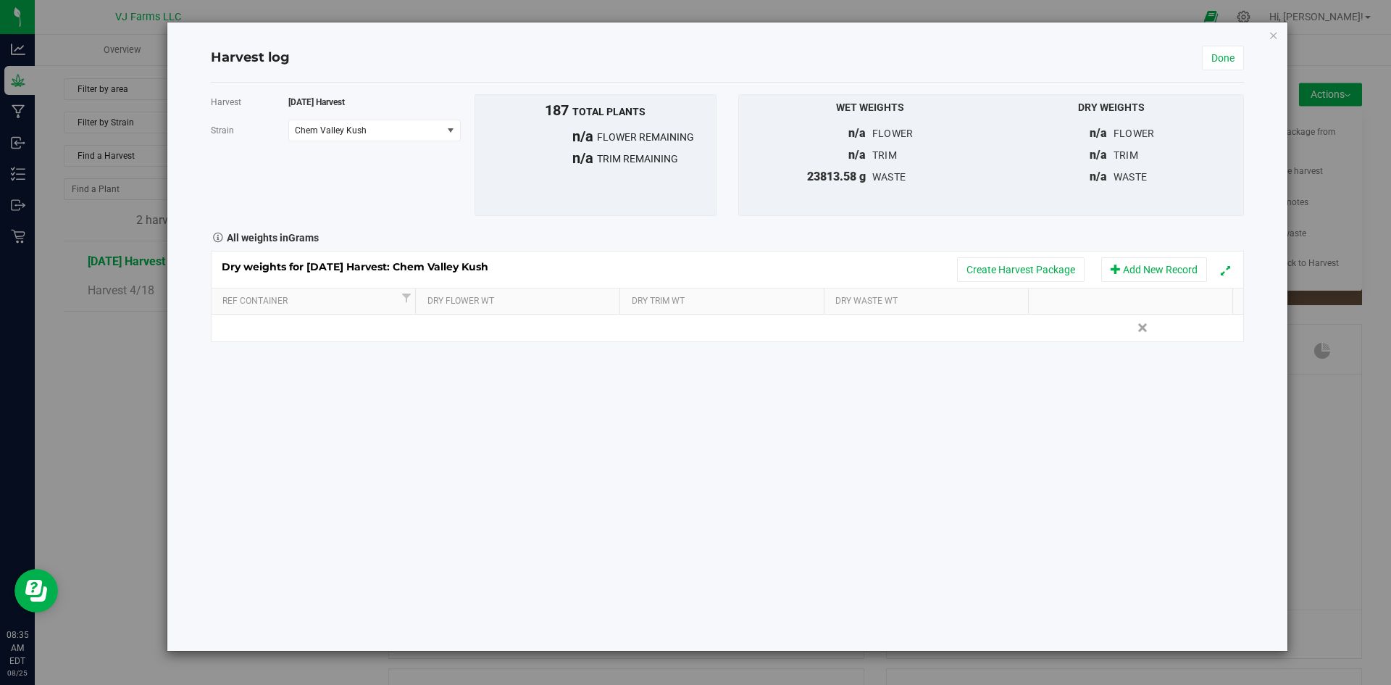
click at [783, 446] on div "Harvest 6/13/25 Harvest Strain Chem Valley Kush Select strain Banana OG Chem Va…" at bounding box center [727, 367] width 1033 height 568
click at [1280, 36] on div "Harvest log Done Harvest 6/13/25 Harvest Strain Chem Valley Kush Select strain …" at bounding box center [727, 336] width 1120 height 628
click at [1267, 36] on div "Harvest log Done Harvest 6/13/25 Harvest Strain Chem Valley Kush Select strain …" at bounding box center [727, 336] width 1120 height 628
click at [1267, 35] on div "Harvest log Done Harvest 6/13/25 Harvest Strain Chem Valley Kush Select strain …" at bounding box center [727, 336] width 1120 height 628
click at [1272, 34] on icon "button" at bounding box center [1274, 34] width 10 height 17
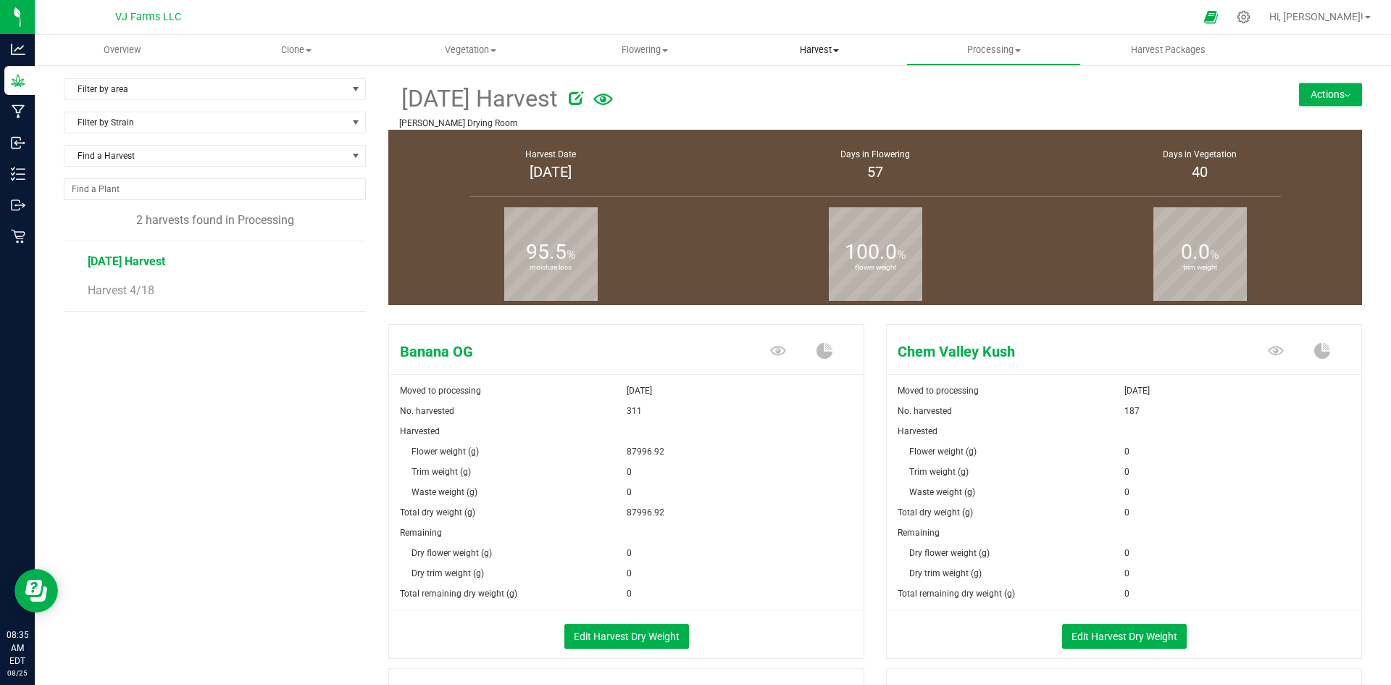
click at [836, 51] on span at bounding box center [836, 50] width 6 height 3
click at [1022, 116] on form at bounding box center [873, 99] width 631 height 36
click at [1022, 49] on span "Processing" at bounding box center [993, 49] width 173 height 13
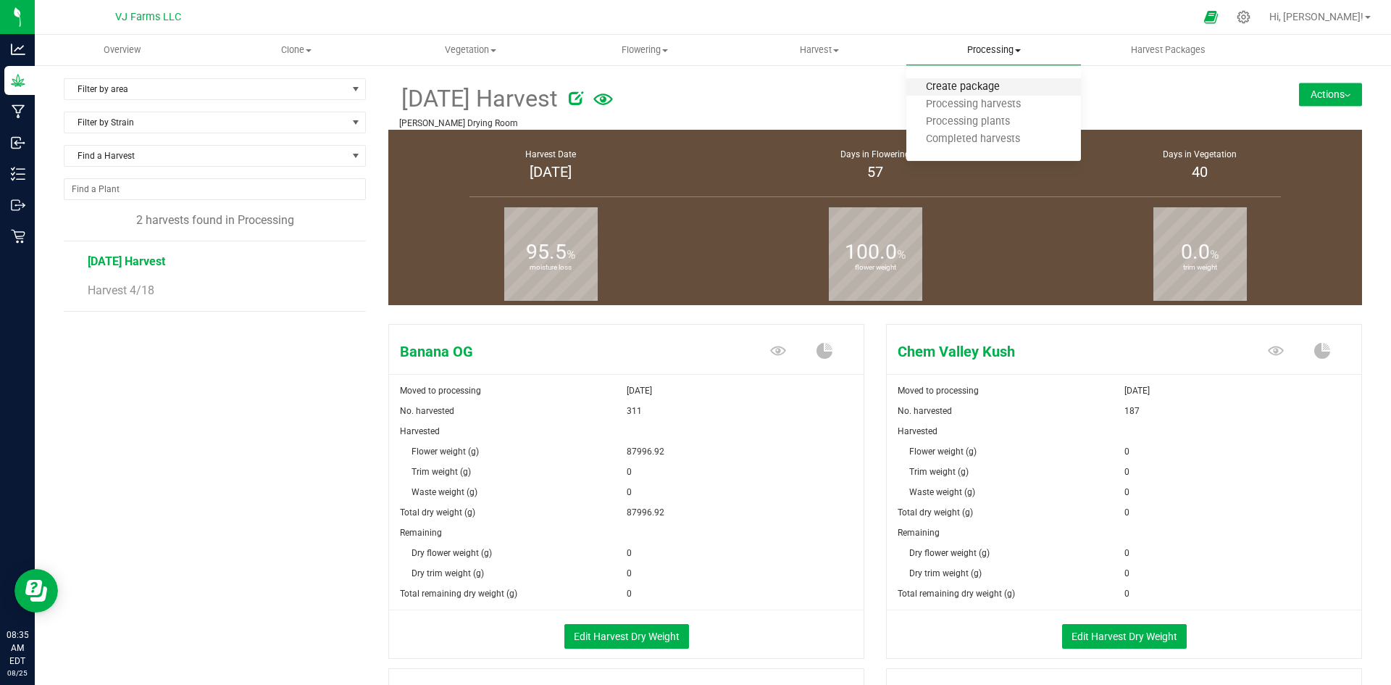
click at [997, 90] on span "Create package" at bounding box center [963, 87] width 113 height 12
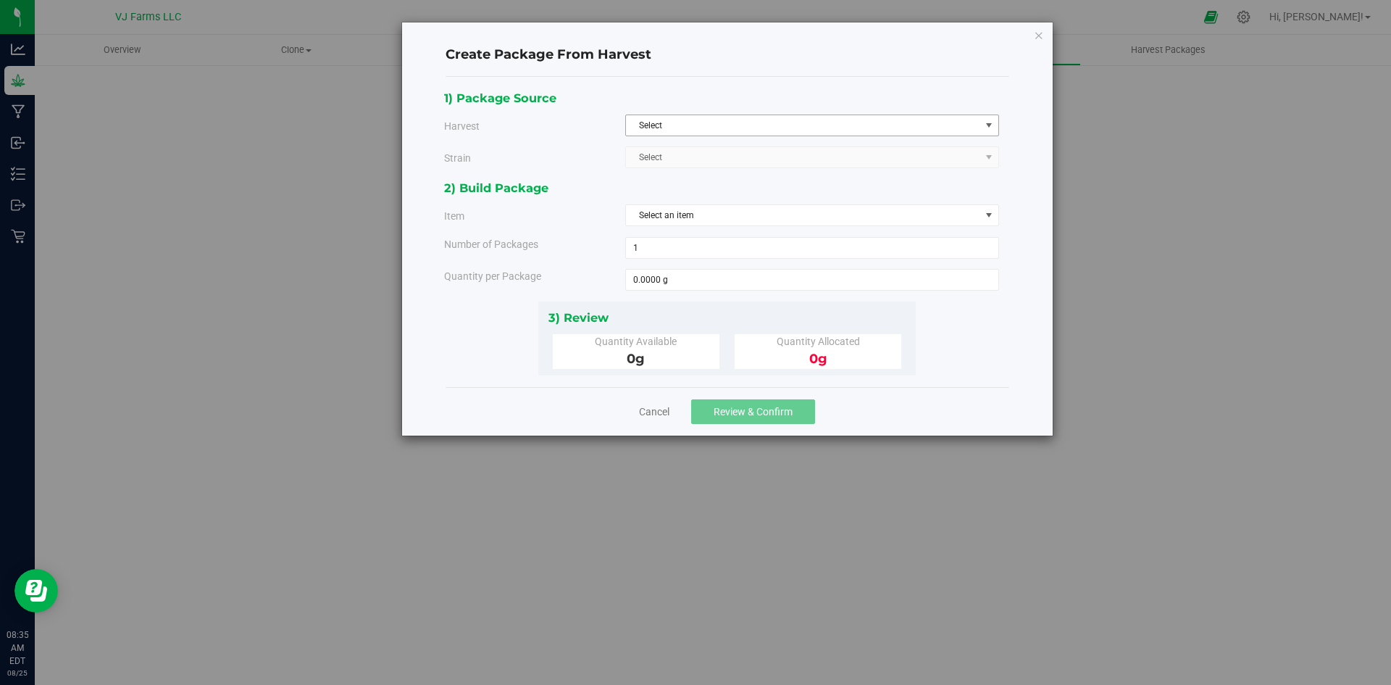
click at [710, 128] on span "Select" at bounding box center [803, 125] width 354 height 20
click at [704, 144] on li "[DATE] Harvest" at bounding box center [812, 150] width 372 height 22
click at [721, 158] on span "Select" at bounding box center [803, 157] width 354 height 20
click at [701, 204] on span "Chem Valley Kush" at bounding box center [671, 203] width 72 height 19
click at [701, 212] on span "Select an item" at bounding box center [803, 215] width 354 height 20
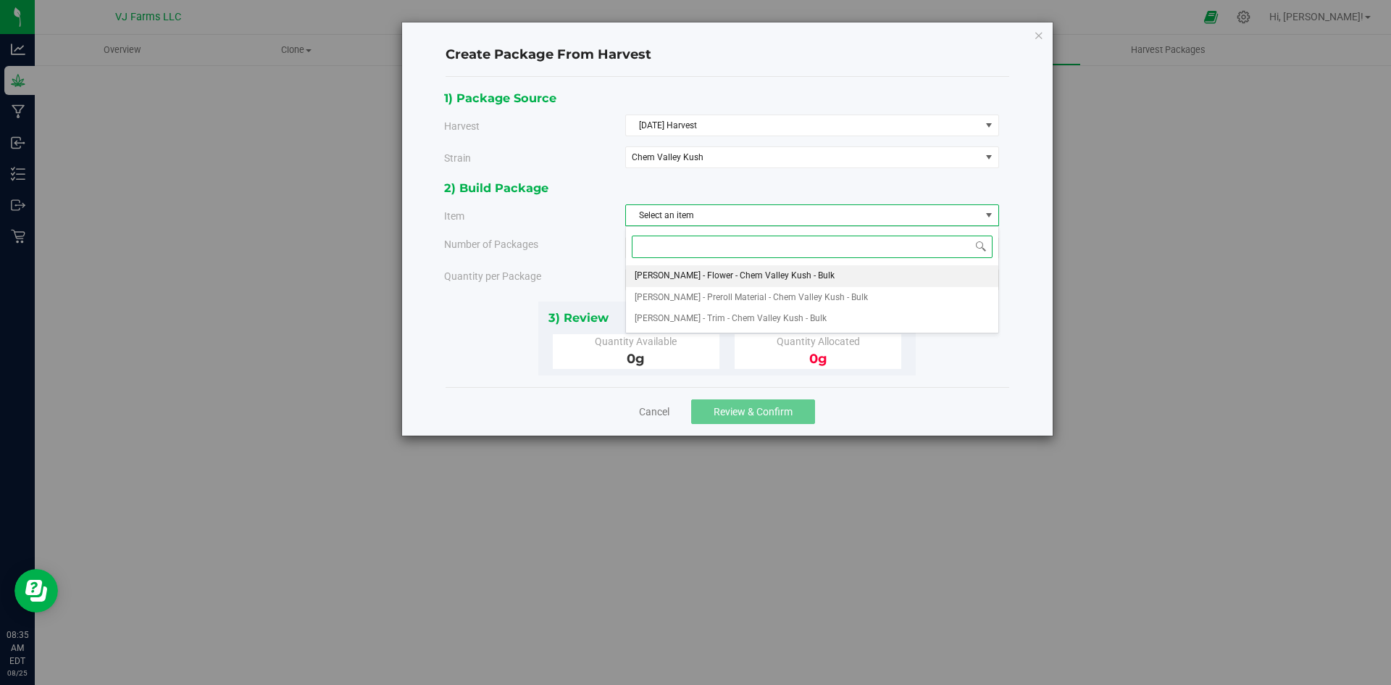
click at [714, 274] on span "[PERSON_NAME] - Flower - Chem Valley Kush - Bulk" at bounding box center [735, 276] width 200 height 19
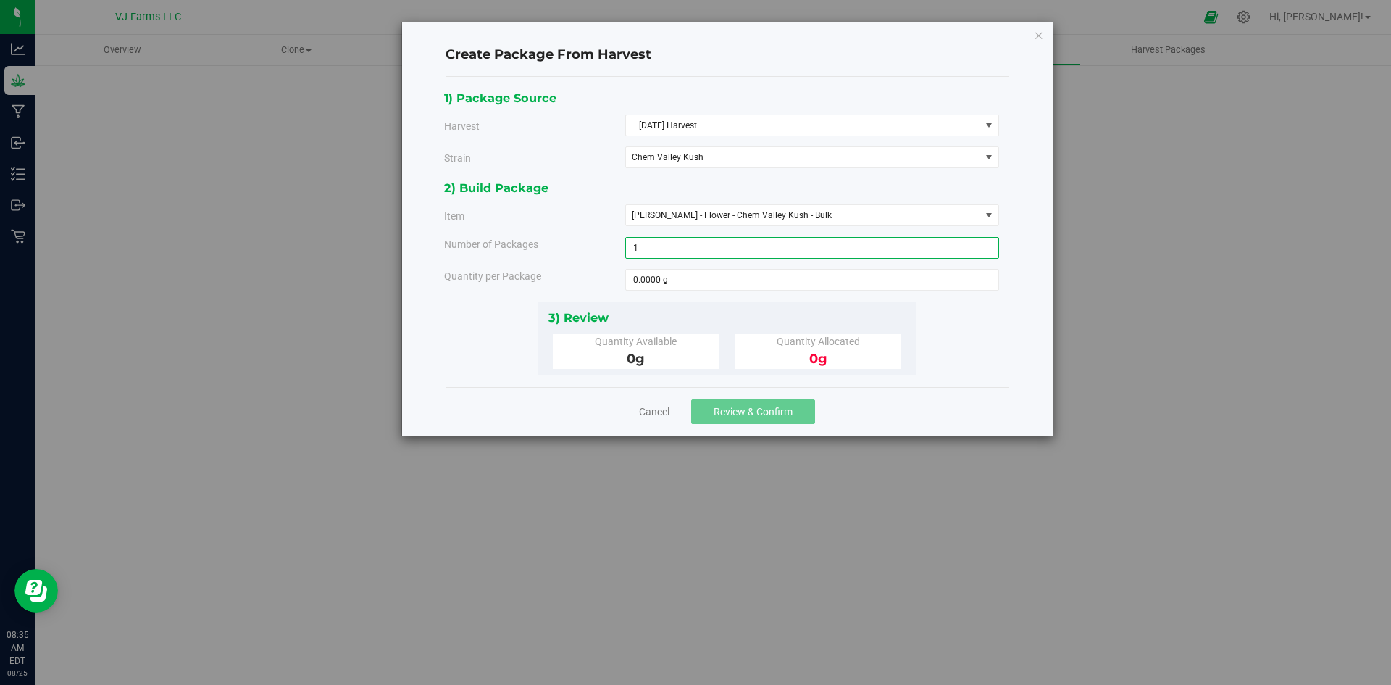
click at [718, 243] on span "1 1" at bounding box center [812, 248] width 374 height 22
click at [1038, 30] on icon "button" at bounding box center [1039, 34] width 10 height 17
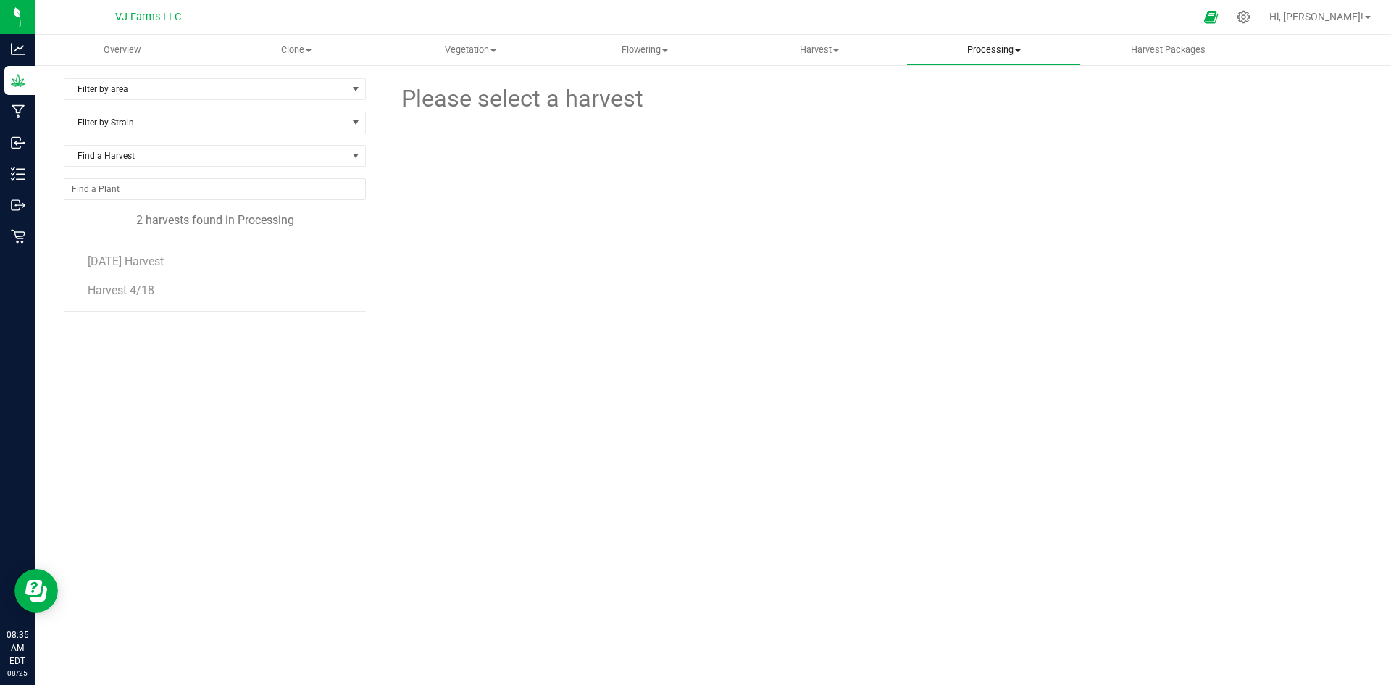
click at [1006, 54] on span "Processing" at bounding box center [993, 49] width 173 height 13
click at [143, 257] on span "[DATE] Harvest" at bounding box center [127, 261] width 78 height 14
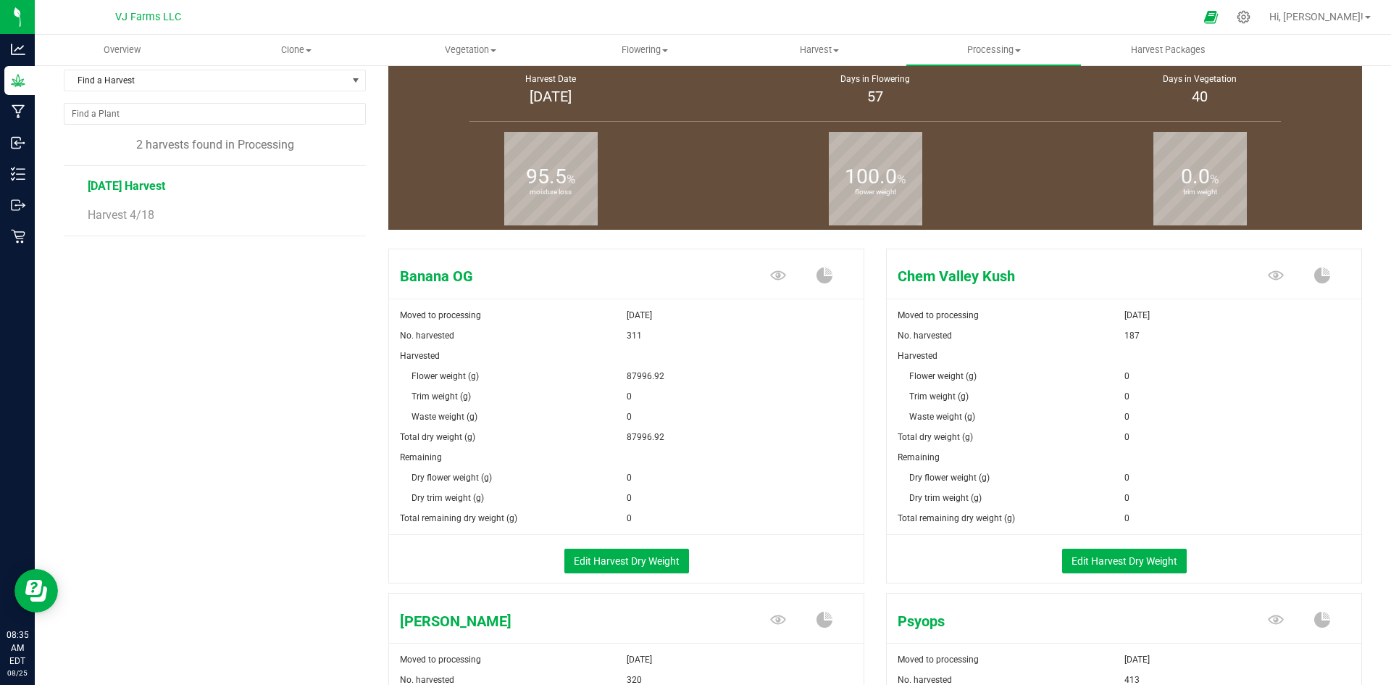
scroll to position [145, 0]
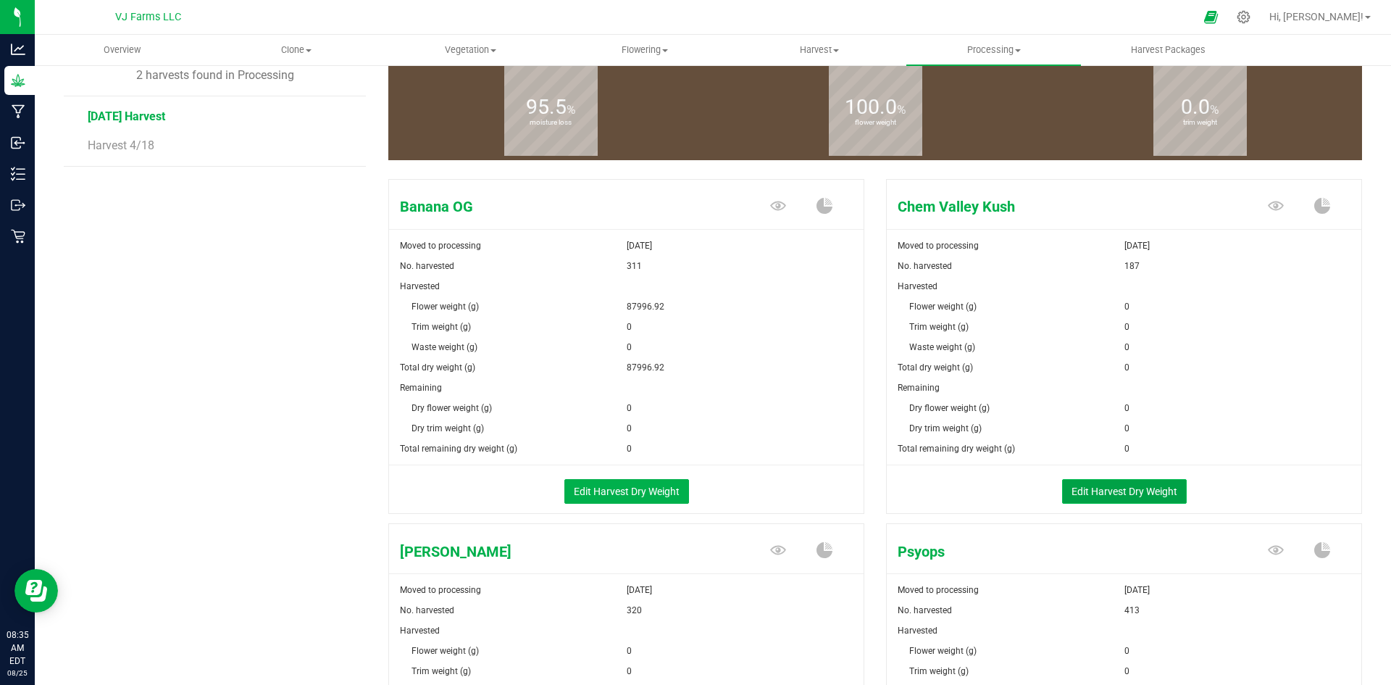
click at [1110, 488] on button "Edit Harvest Dry Weight" at bounding box center [1124, 491] width 125 height 25
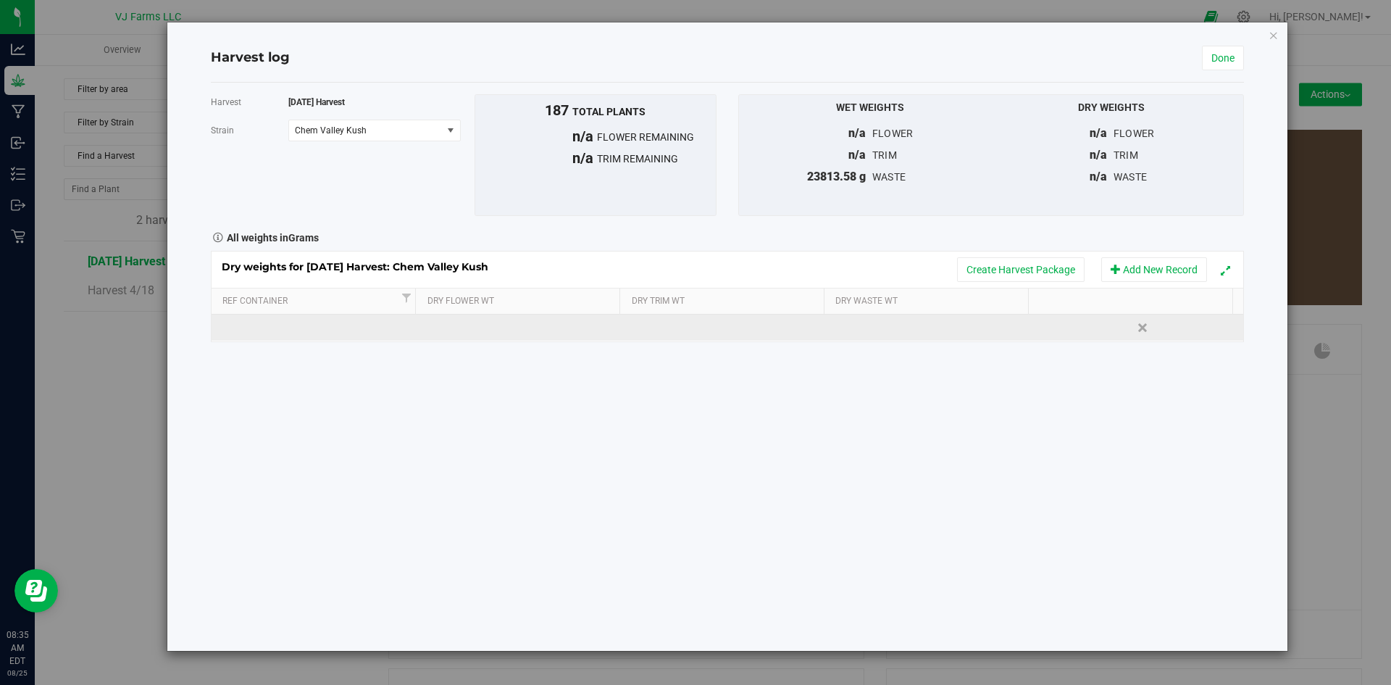
click at [543, 327] on td at bounding box center [520, 327] width 207 height 26
type input "303.907"
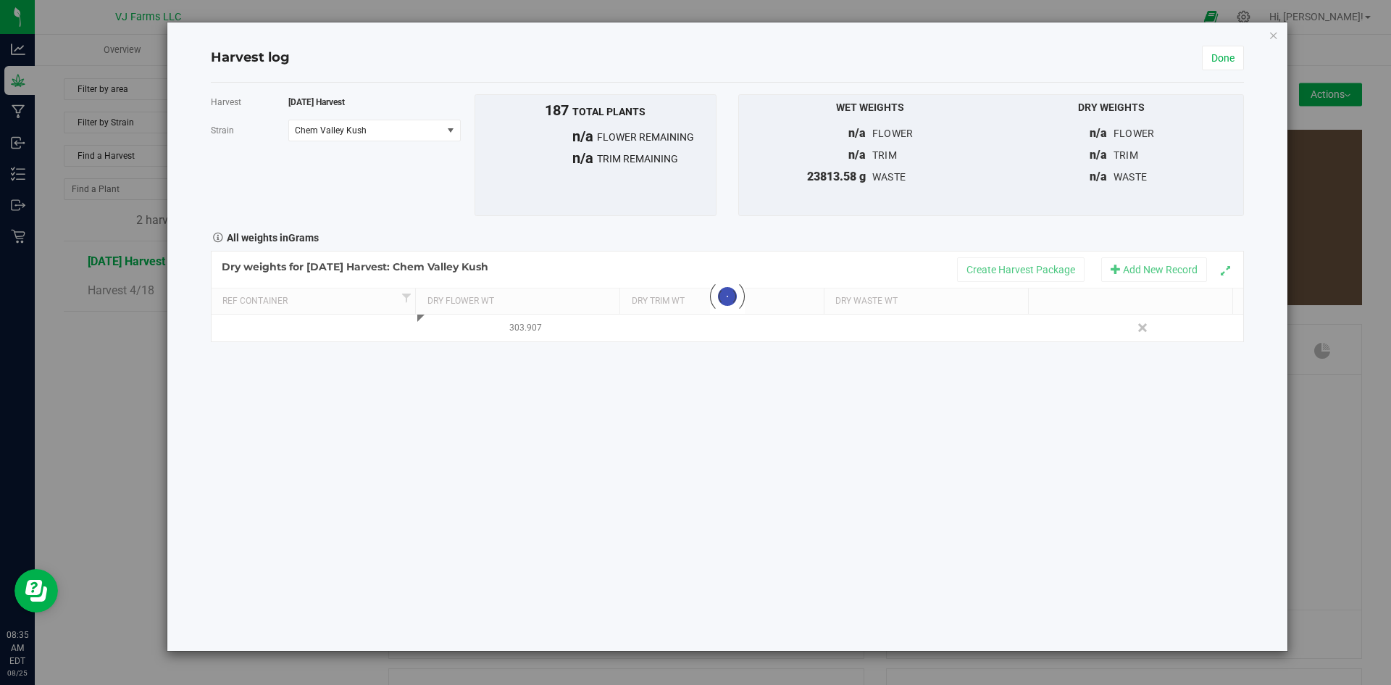
click at [711, 417] on div "Harvest 6/13/25 Harvest Strain Chem Valley Kush Select strain Banana OG Chem Va…" at bounding box center [727, 367] width 1033 height 568
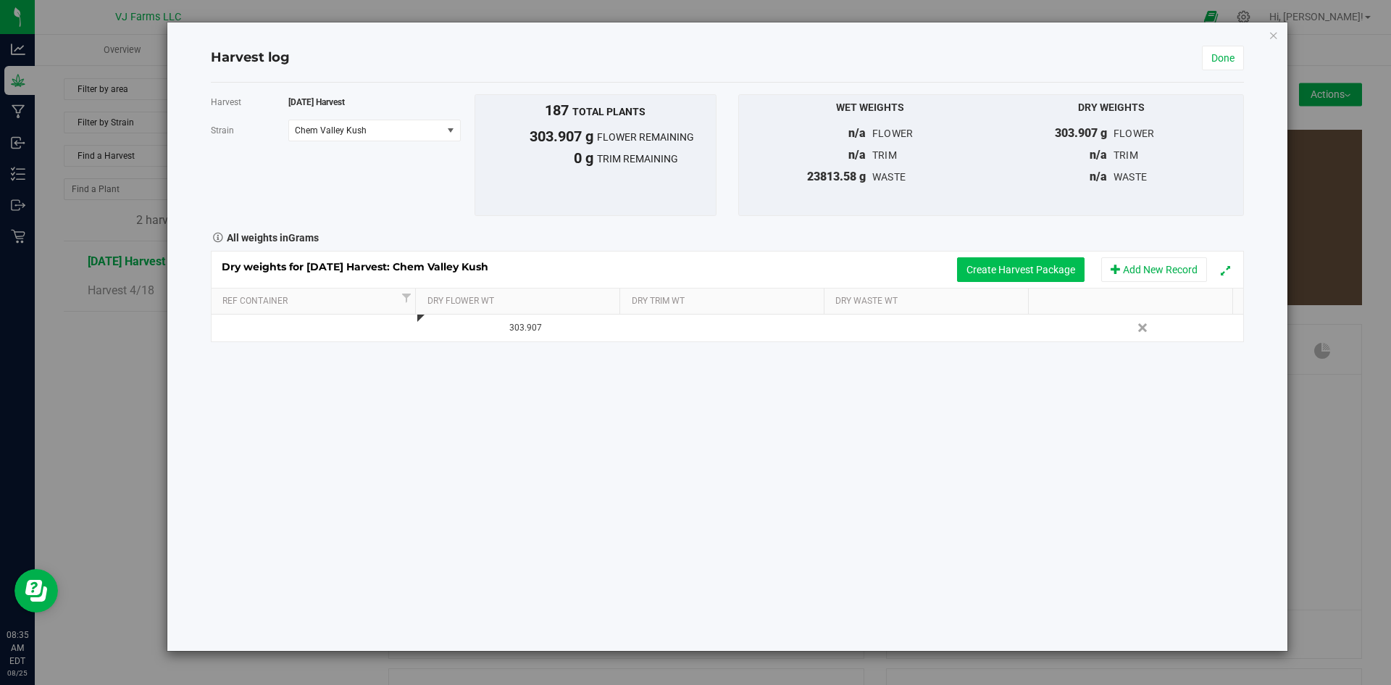
click at [1044, 269] on button "Create Harvest Package" at bounding box center [1021, 269] width 128 height 25
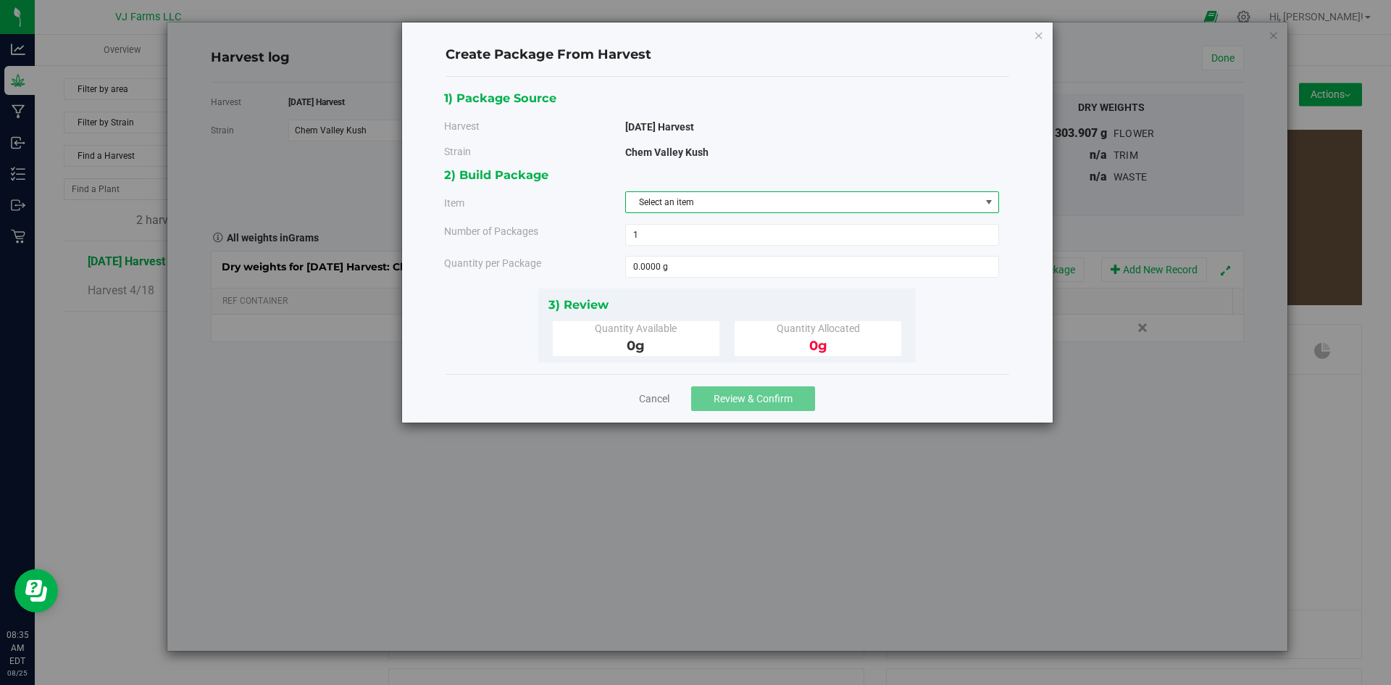
click at [657, 200] on span "Select an item" at bounding box center [803, 202] width 354 height 20
click at [701, 263] on span "[PERSON_NAME] - Flower - Chem Valley Kush - Bulk" at bounding box center [735, 263] width 200 height 19
click at [691, 258] on span at bounding box center [812, 267] width 374 height 22
type input "3063.907"
type input "3063.9070 g"
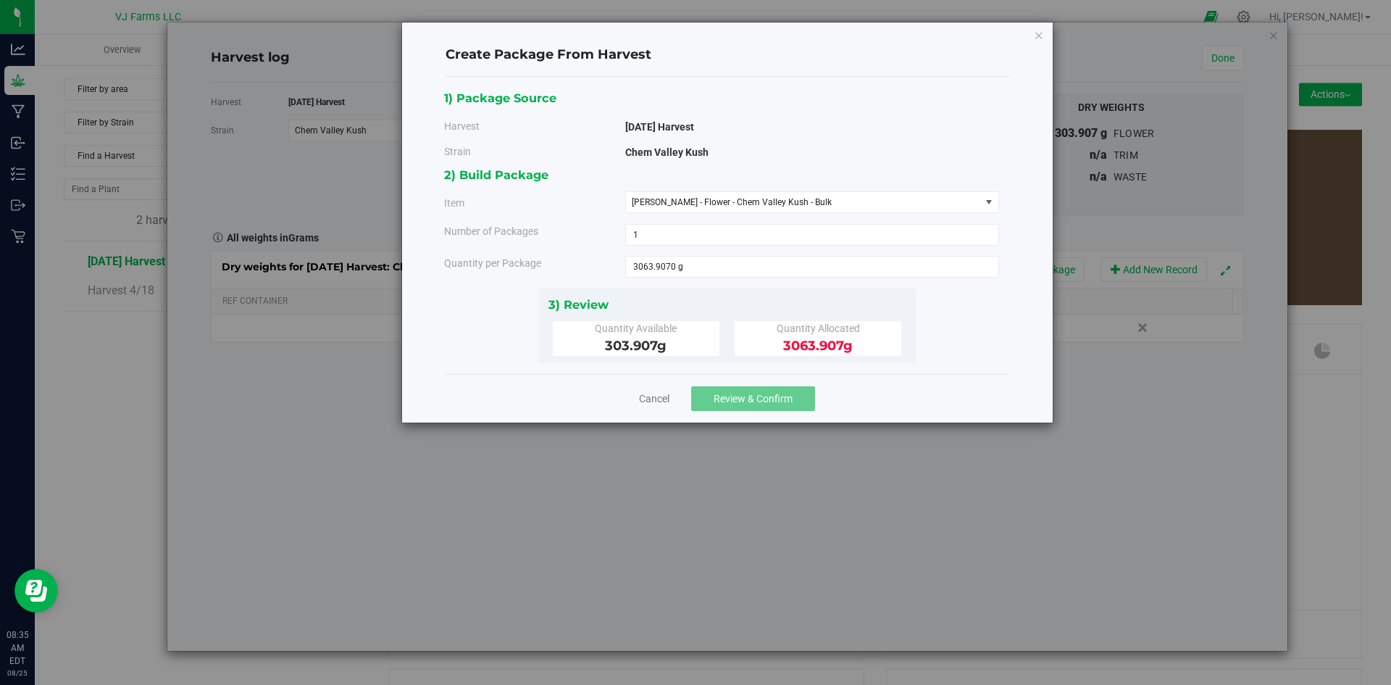
click at [943, 359] on div "1) Package Source Harvest 6/13/25 Harvest Strain Chem Valley Kush" at bounding box center [727, 225] width 566 height 274
click at [719, 277] on span "3063.9070 g 3063.907" at bounding box center [812, 267] width 374 height 22
click at [646, 268] on input "3063.907" at bounding box center [812, 267] width 372 height 20
type input "303.907"
type input "303.9070 g"
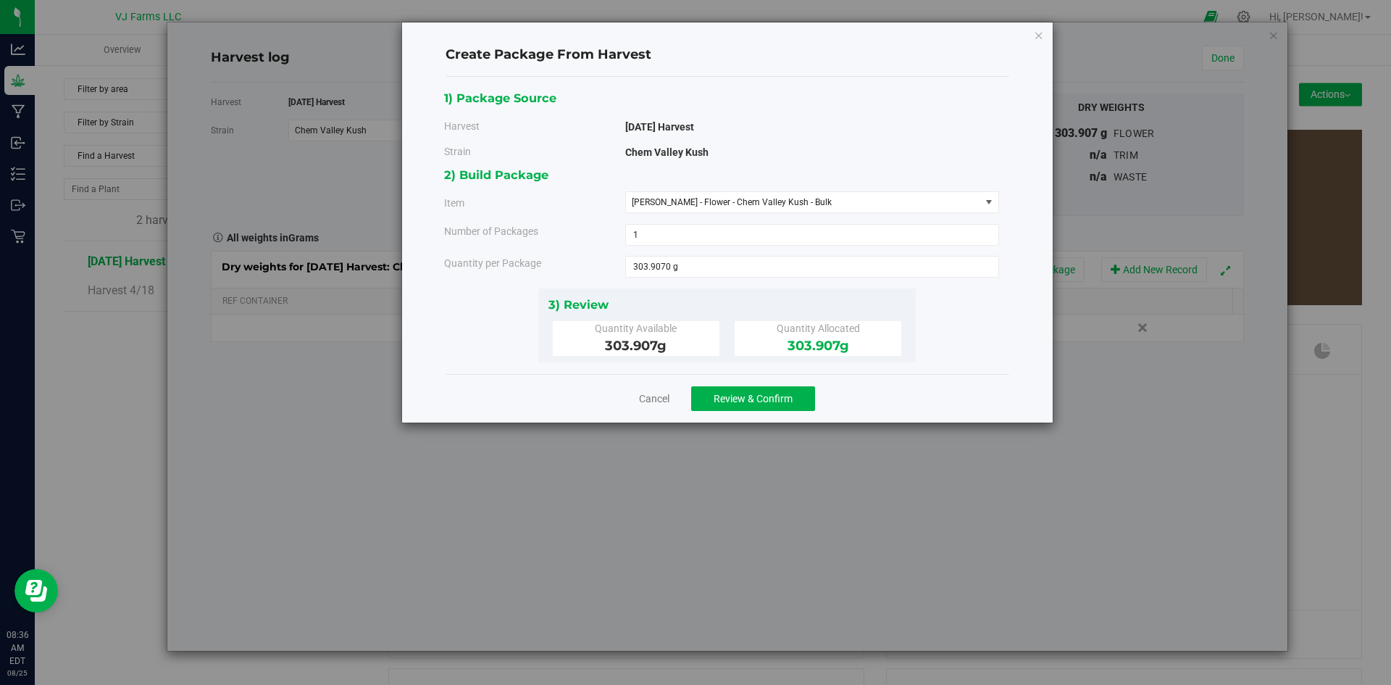
click at [835, 290] on div "3) Review Quantity Available 303.907 g Quantity Allocated 303.907 g" at bounding box center [727, 325] width 378 height 74
click at [777, 399] on span "Review & Confirm" at bounding box center [753, 399] width 79 height 12
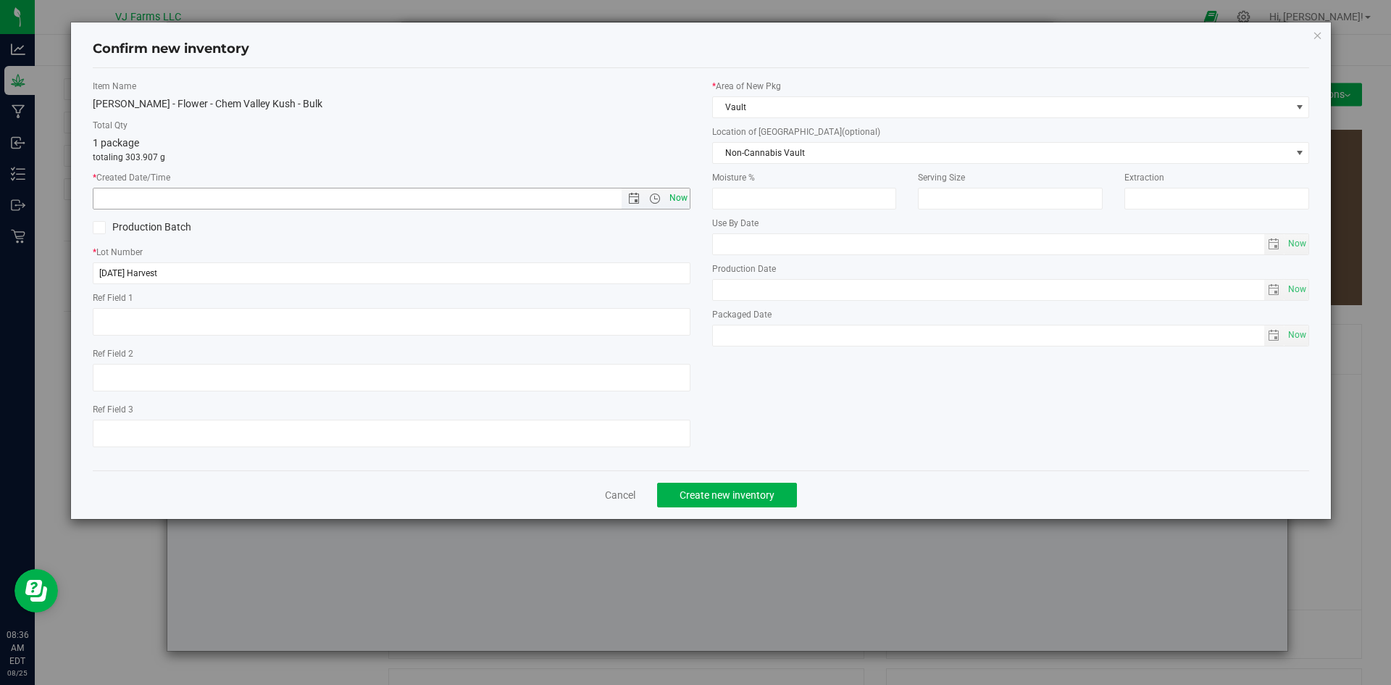
click at [676, 199] on span "Now" at bounding box center [678, 198] width 25 height 21
type input "8/25/2025 8:36 AM"
click at [739, 500] on span "Create new inventory" at bounding box center [727, 495] width 95 height 12
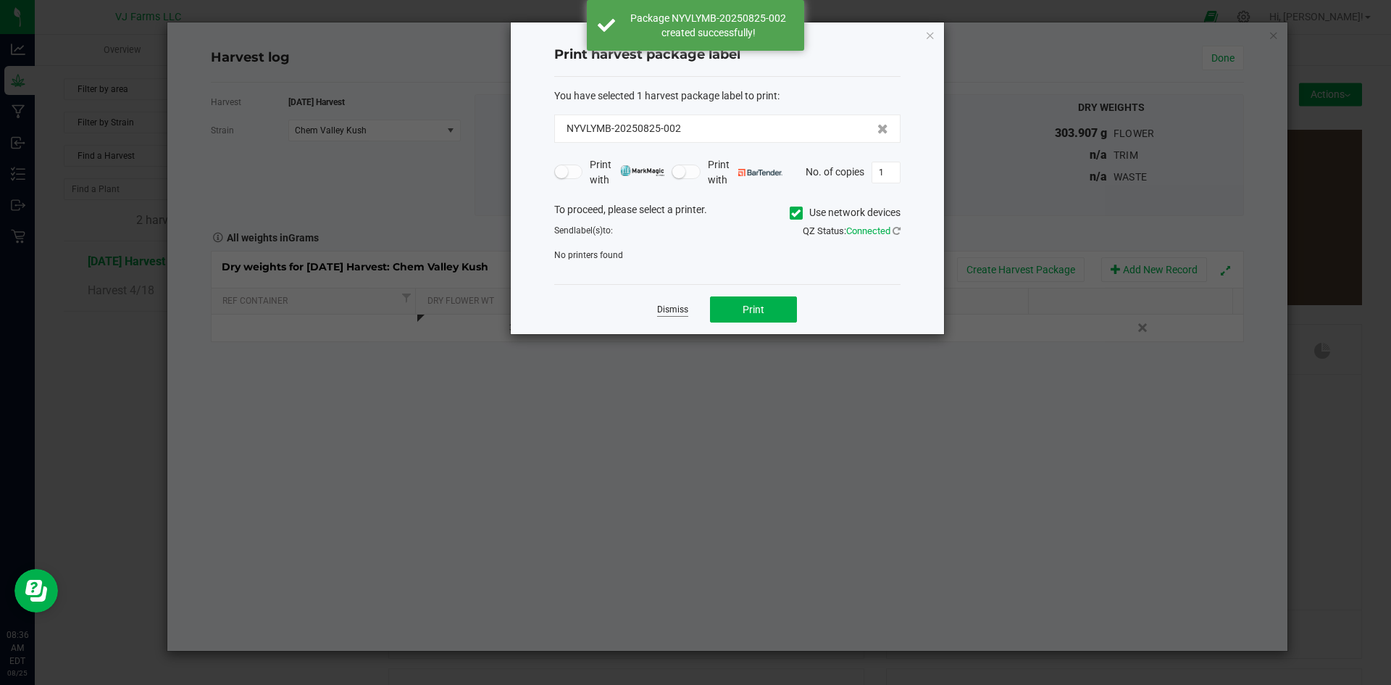
click at [683, 306] on link "Dismiss" at bounding box center [672, 310] width 31 height 12
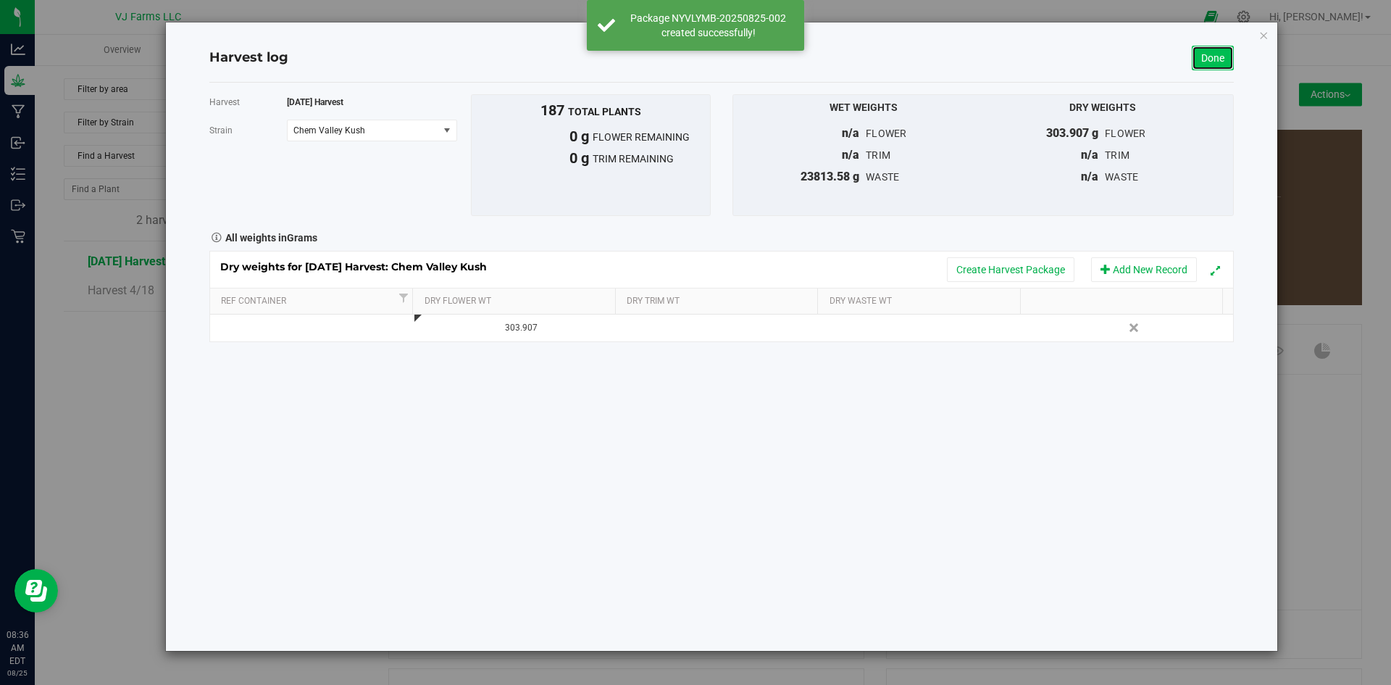
click at [1204, 64] on link "Done" at bounding box center [1213, 58] width 42 height 25
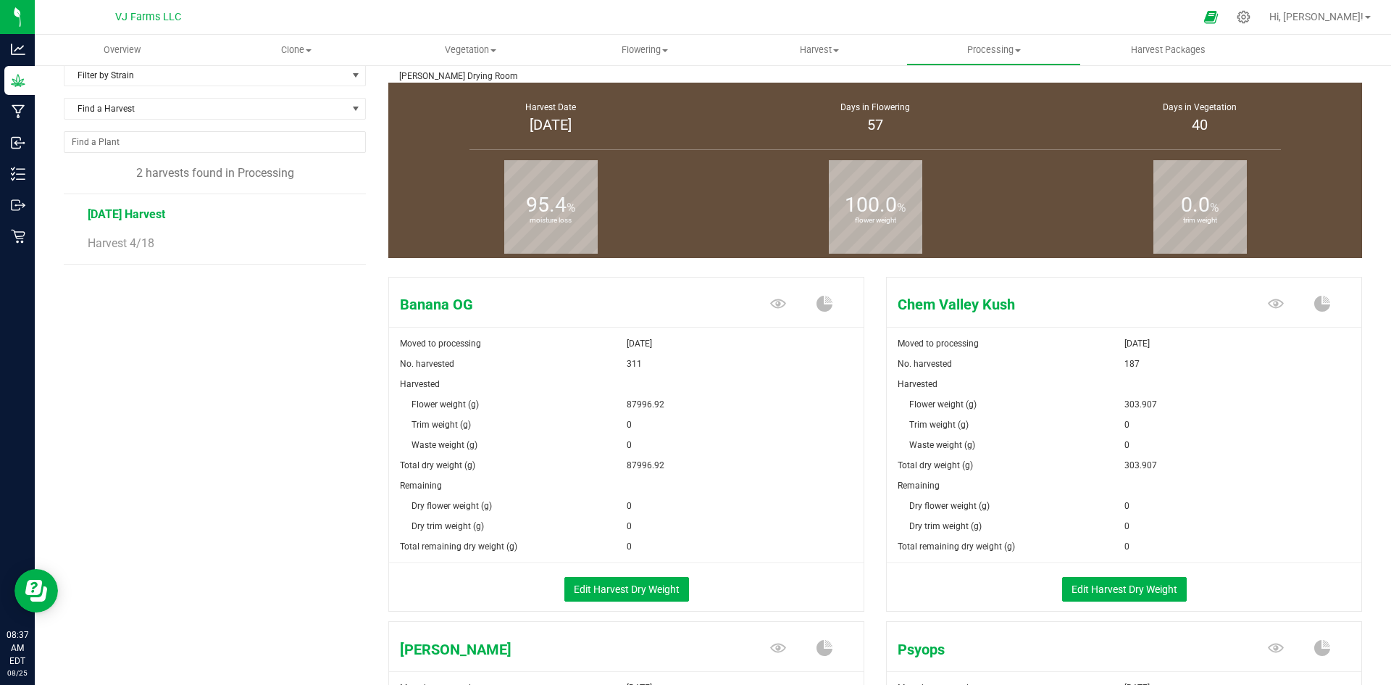
scroll to position [72, 0]
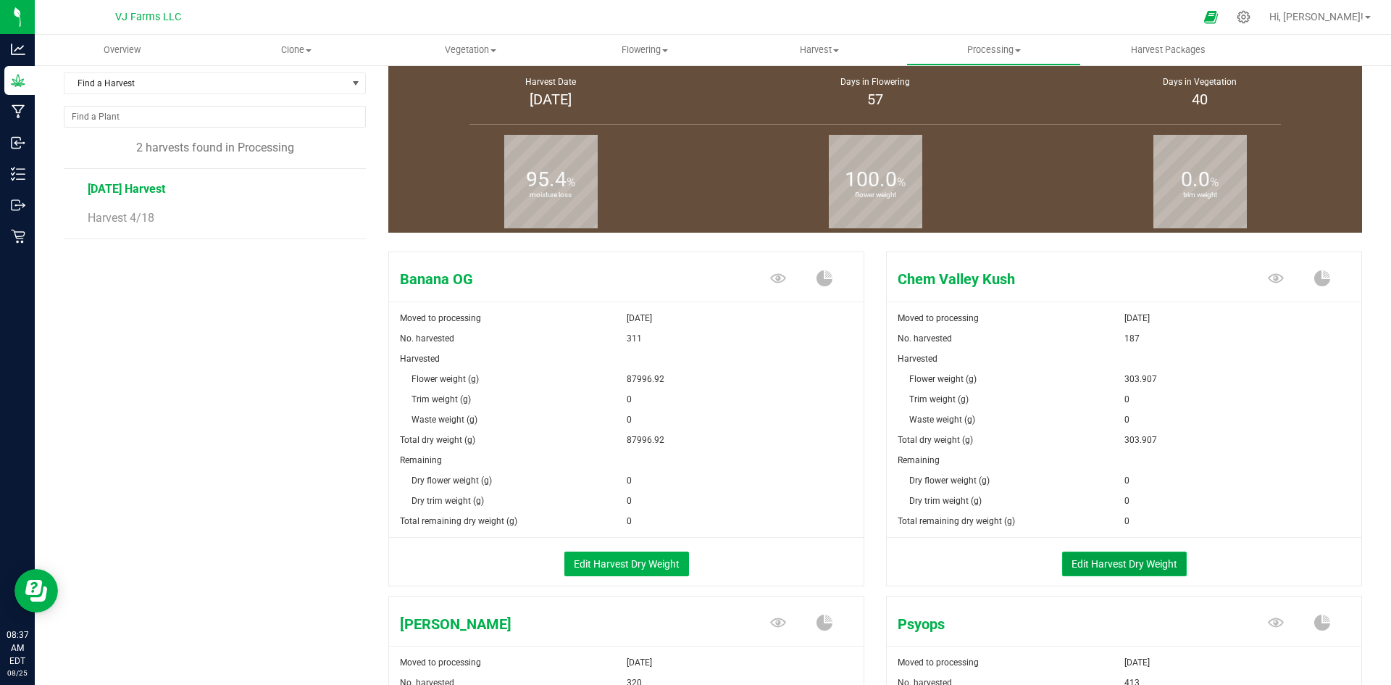
click at [1127, 557] on button "Edit Harvest Dry Weight" at bounding box center [1124, 563] width 125 height 25
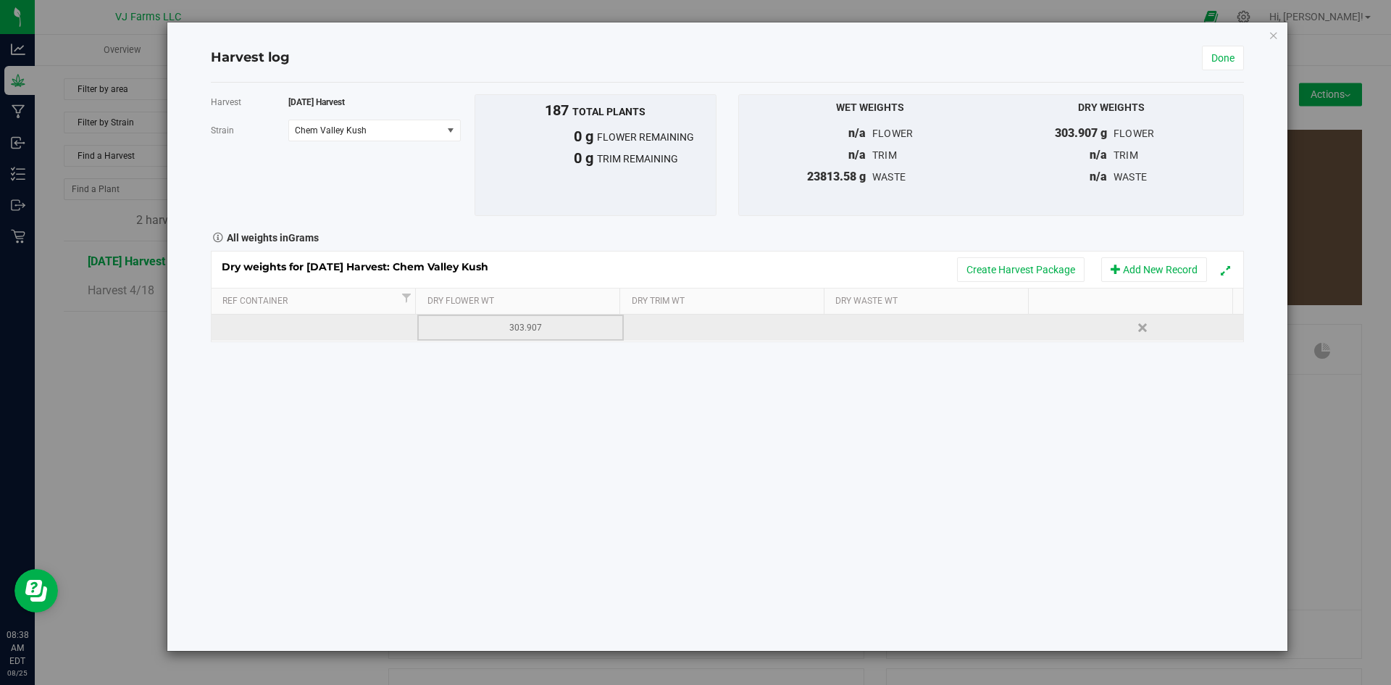
click at [530, 330] on div "303.907" at bounding box center [525, 328] width 195 height 14
drag, startPoint x: 567, startPoint y: 319, endPoint x: 370, endPoint y: 317, distance: 196.4
click at [370, 317] on tr "303.9070 g 303.907 Delete" at bounding box center [728, 327] width 1032 height 26
type input "30390.689"
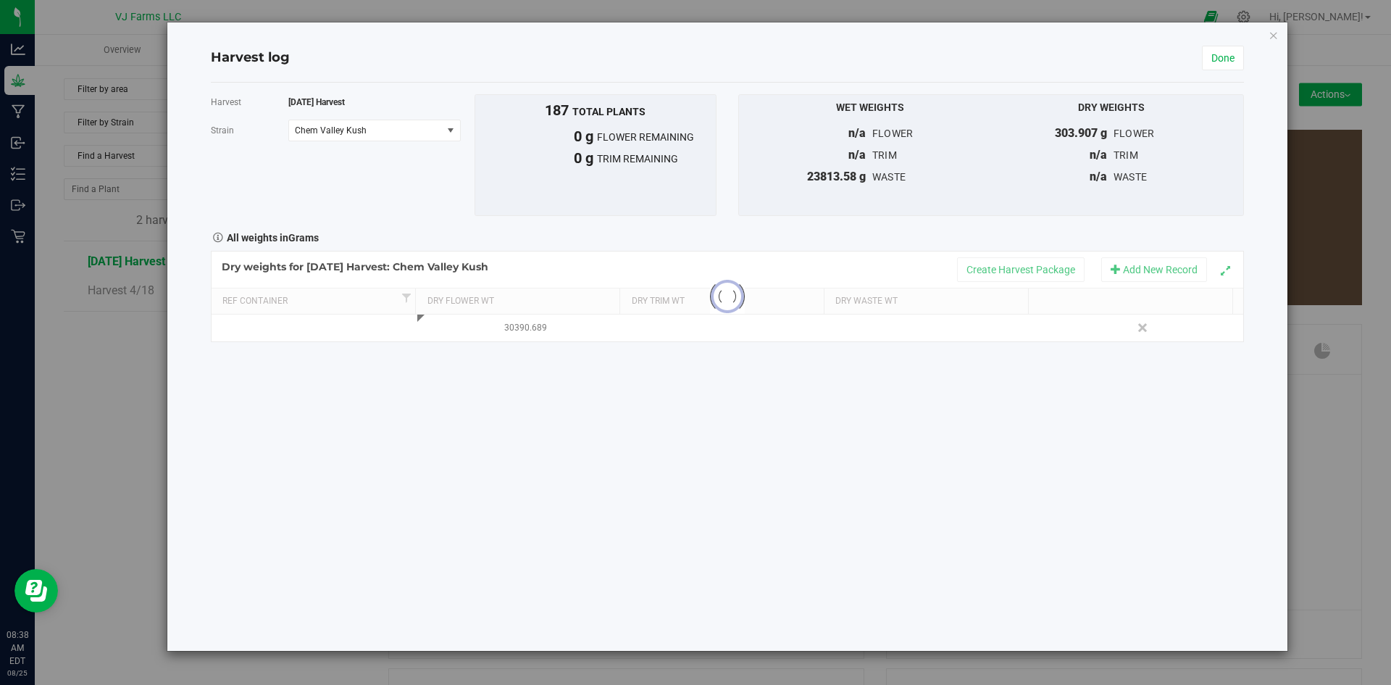
click at [512, 364] on div "Harvest 6/13/25 Harvest Strain Chem Valley Kush Select strain Banana OG Chem Va…" at bounding box center [727, 367] width 1033 height 568
click at [1235, 54] on link "Done" at bounding box center [1223, 58] width 42 height 25
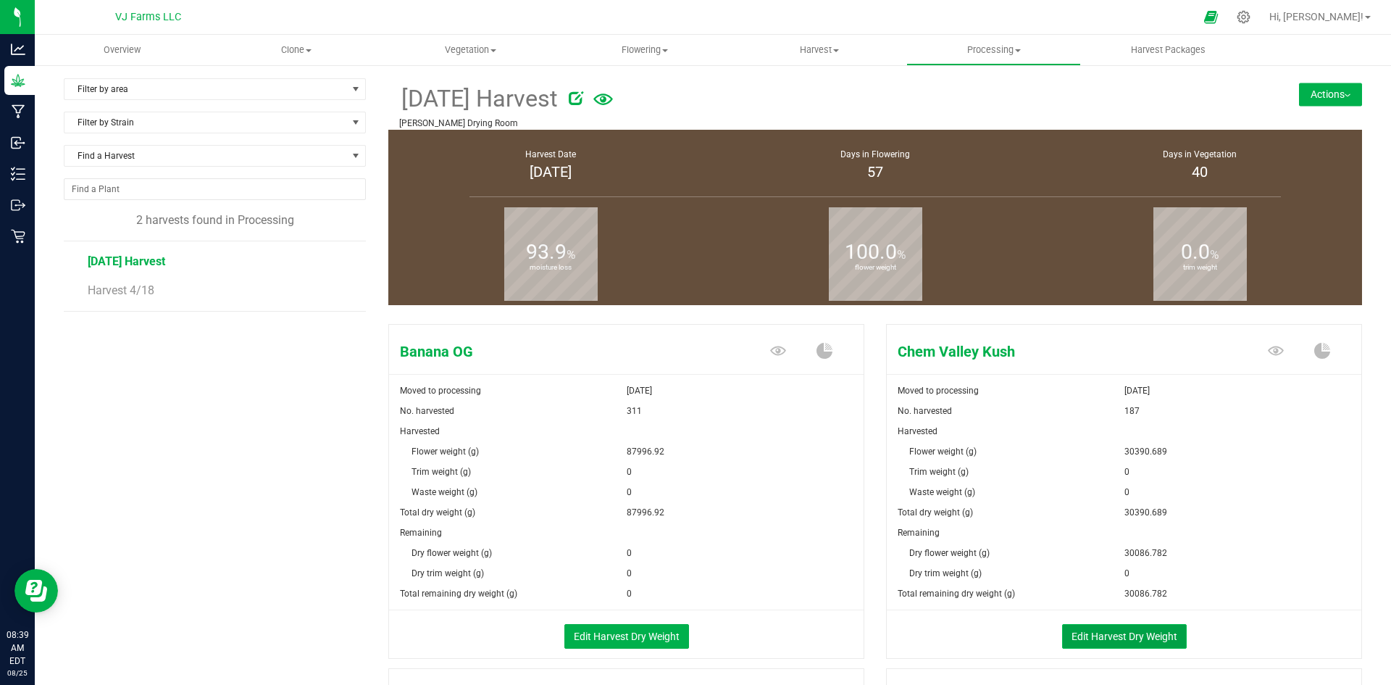
click at [1147, 645] on button "Edit Harvest Dry Weight" at bounding box center [1124, 636] width 125 height 25
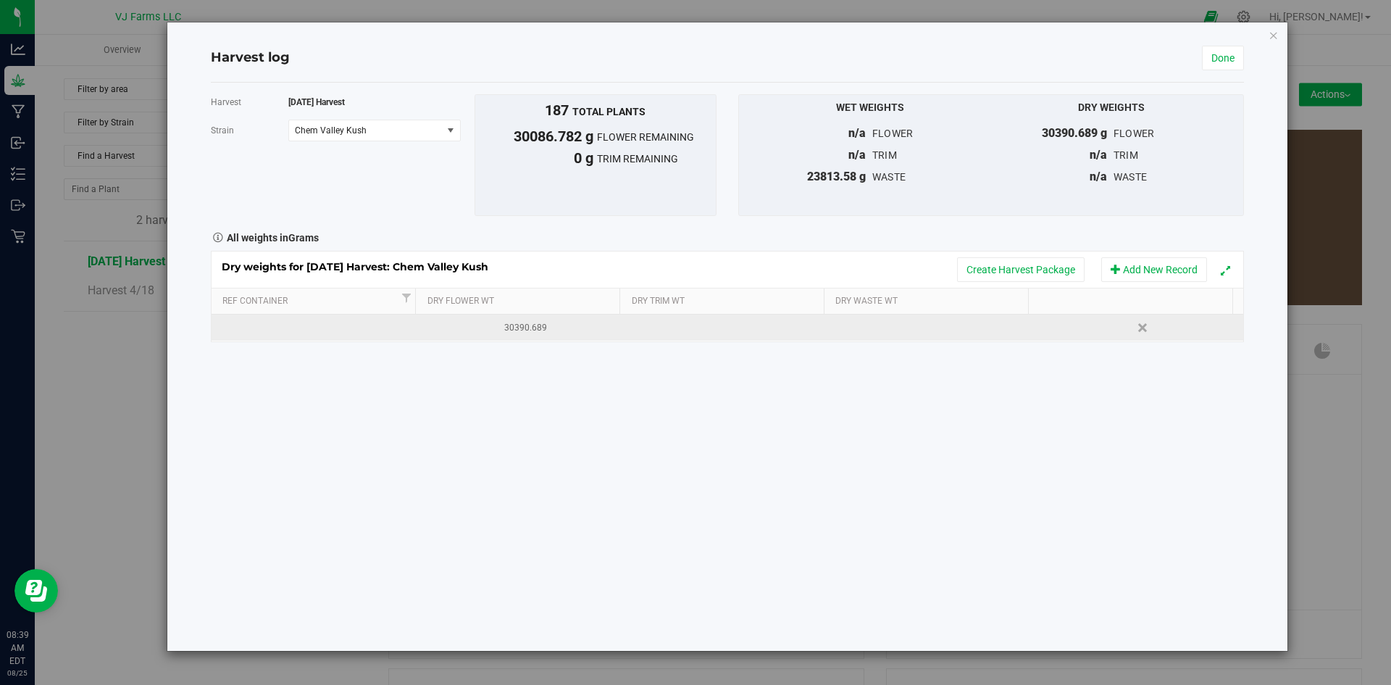
click at [560, 327] on div "30390.689" at bounding box center [525, 328] width 195 height 14
drag, startPoint x: 570, startPoint y: 327, endPoint x: 320, endPoint y: 328, distance: 249.3
click at [320, 328] on tr "30390.6890 g 30390.689 Delete" at bounding box center [728, 327] width 1032 height 26
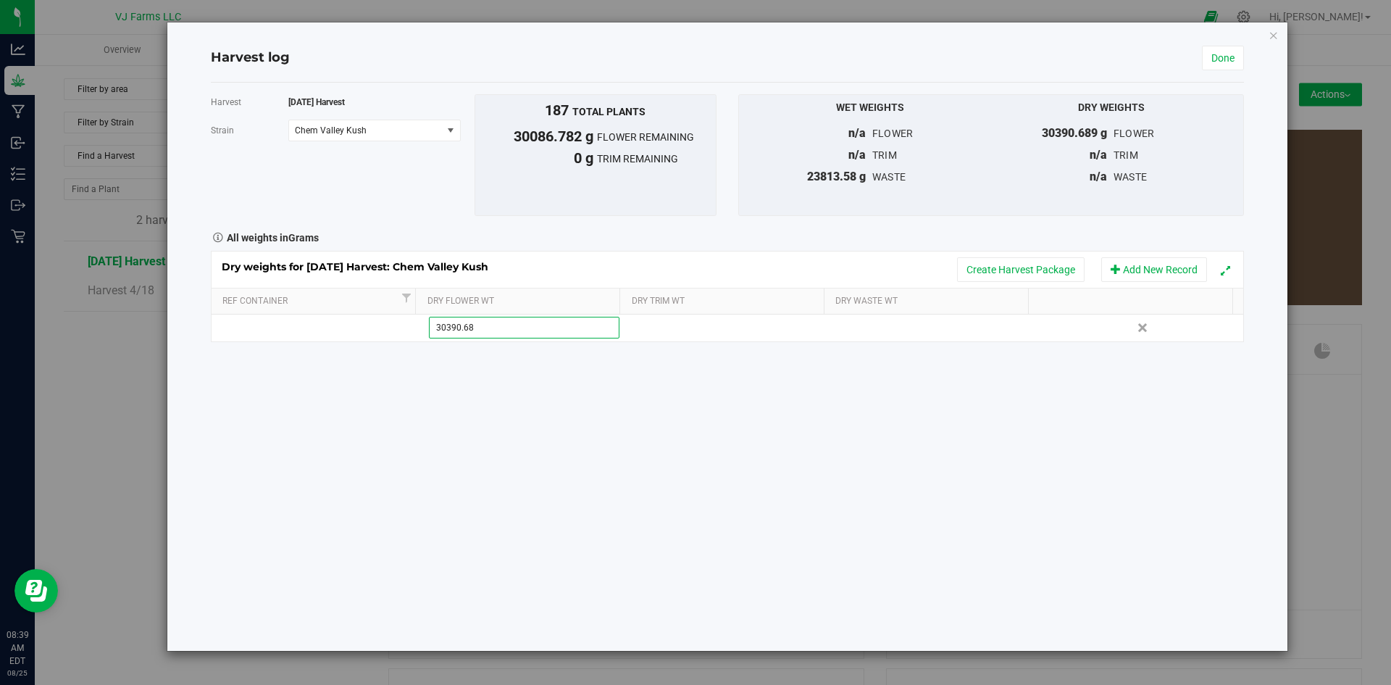
type input "30390.689"
click at [511, 520] on div "Harvest 6/13/25 Harvest Strain Chem Valley Kush Select strain Banana OG Chem Va…" at bounding box center [727, 367] width 1033 height 568
click at [1230, 57] on link "Done" at bounding box center [1223, 58] width 42 height 25
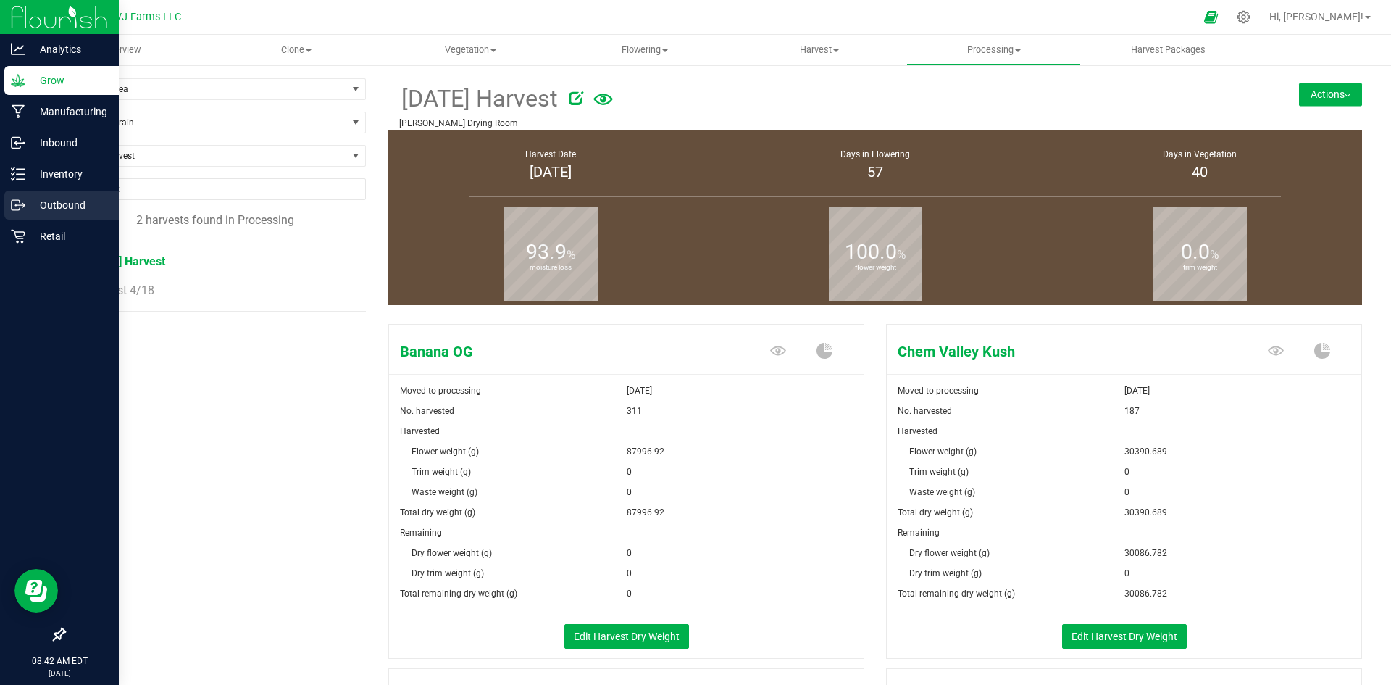
click at [96, 195] on div "Outbound" at bounding box center [61, 205] width 114 height 29
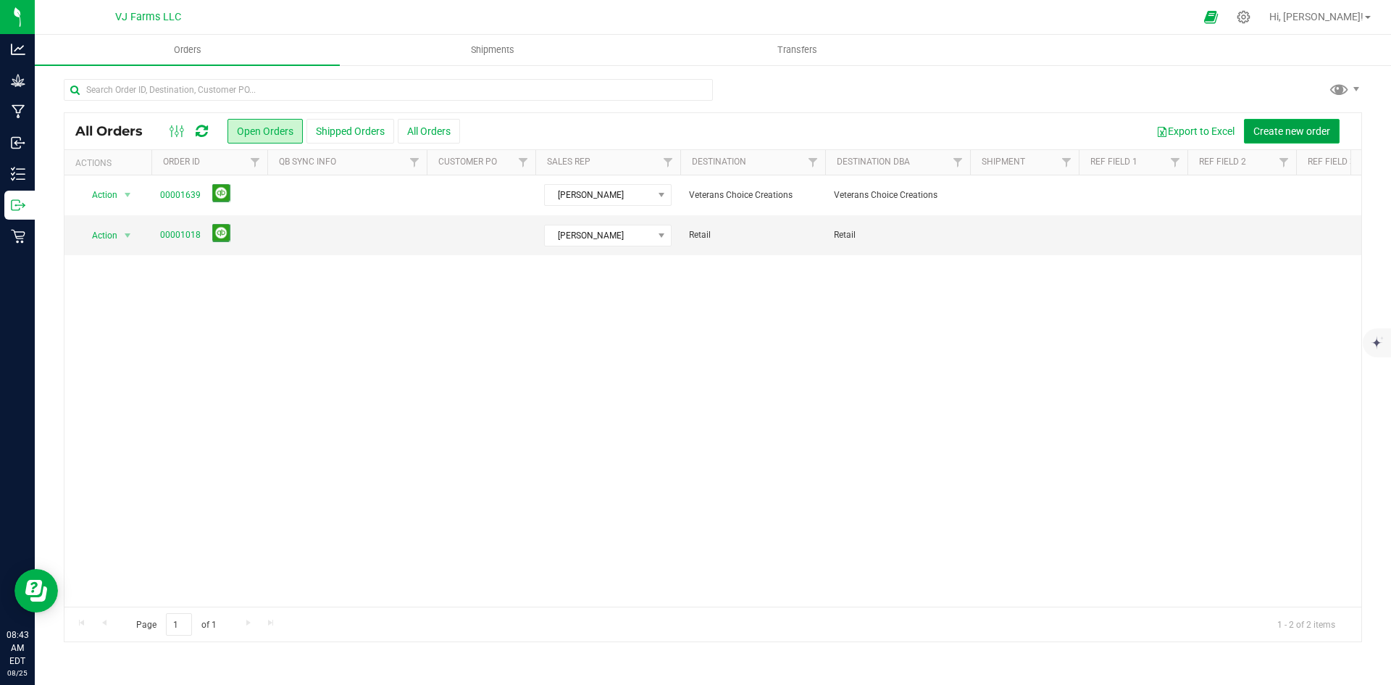
click at [1264, 128] on span "Create new order" at bounding box center [1292, 131] width 77 height 12
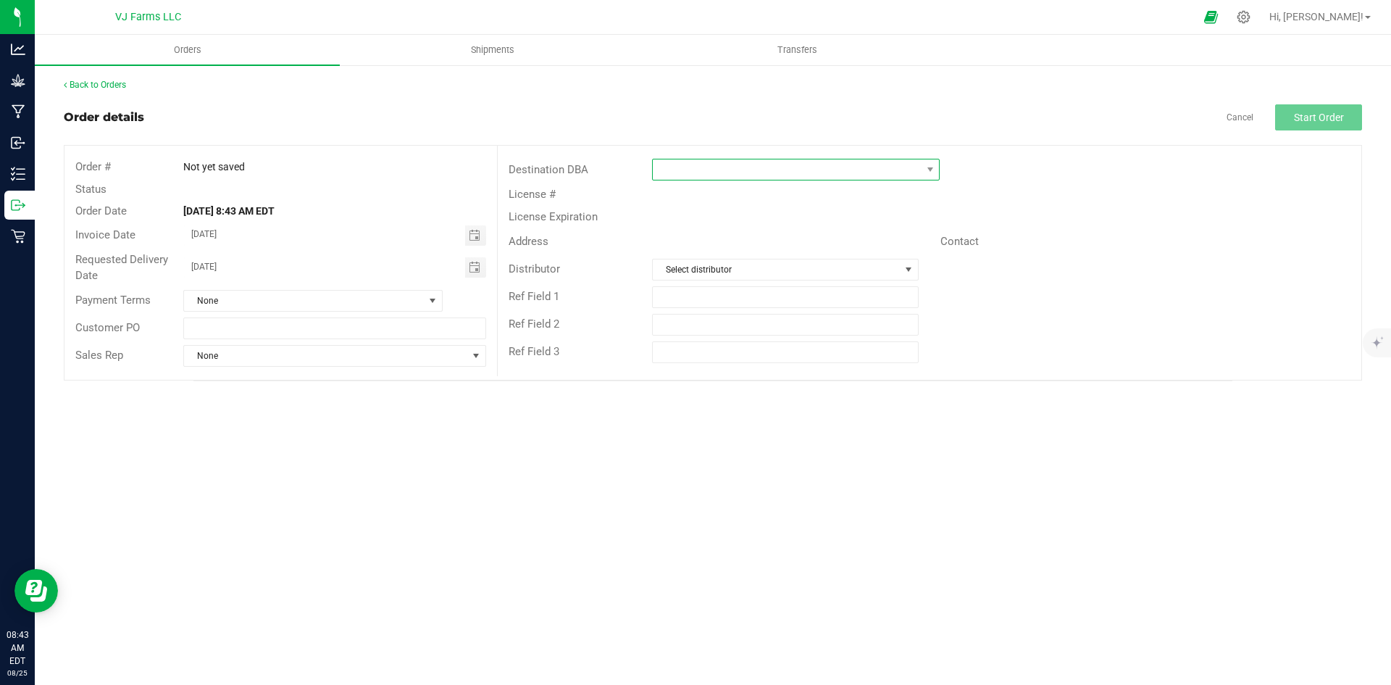
click at [732, 159] on span at bounding box center [796, 170] width 288 height 22
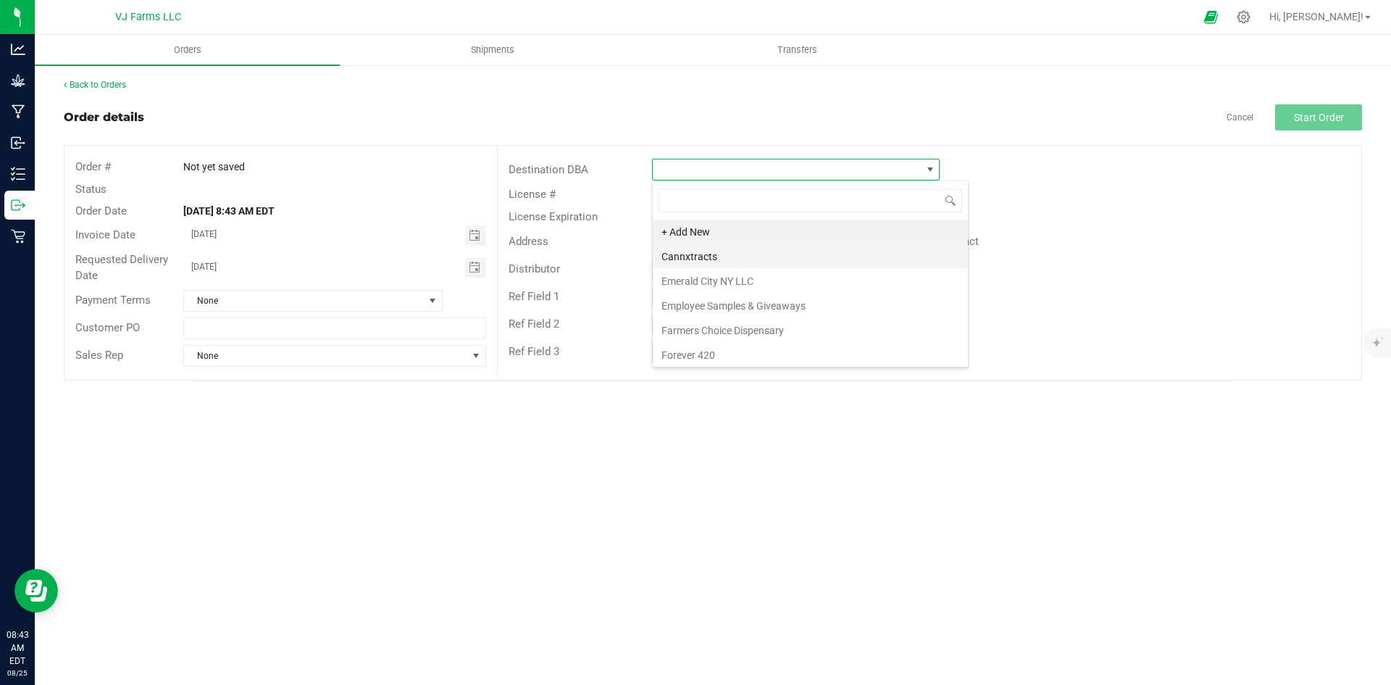
click at [743, 262] on li "Cannxtracts" at bounding box center [810, 256] width 315 height 25
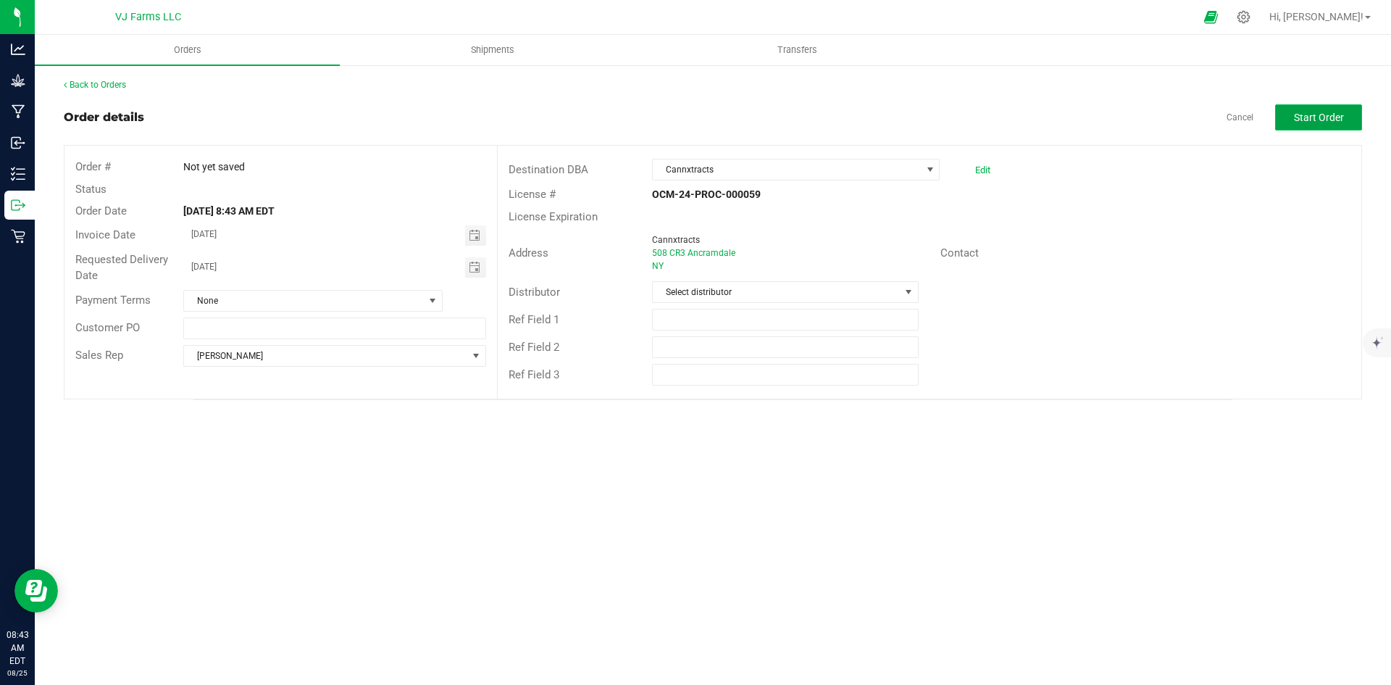
click at [1329, 116] on span "Start Order" at bounding box center [1319, 118] width 50 height 12
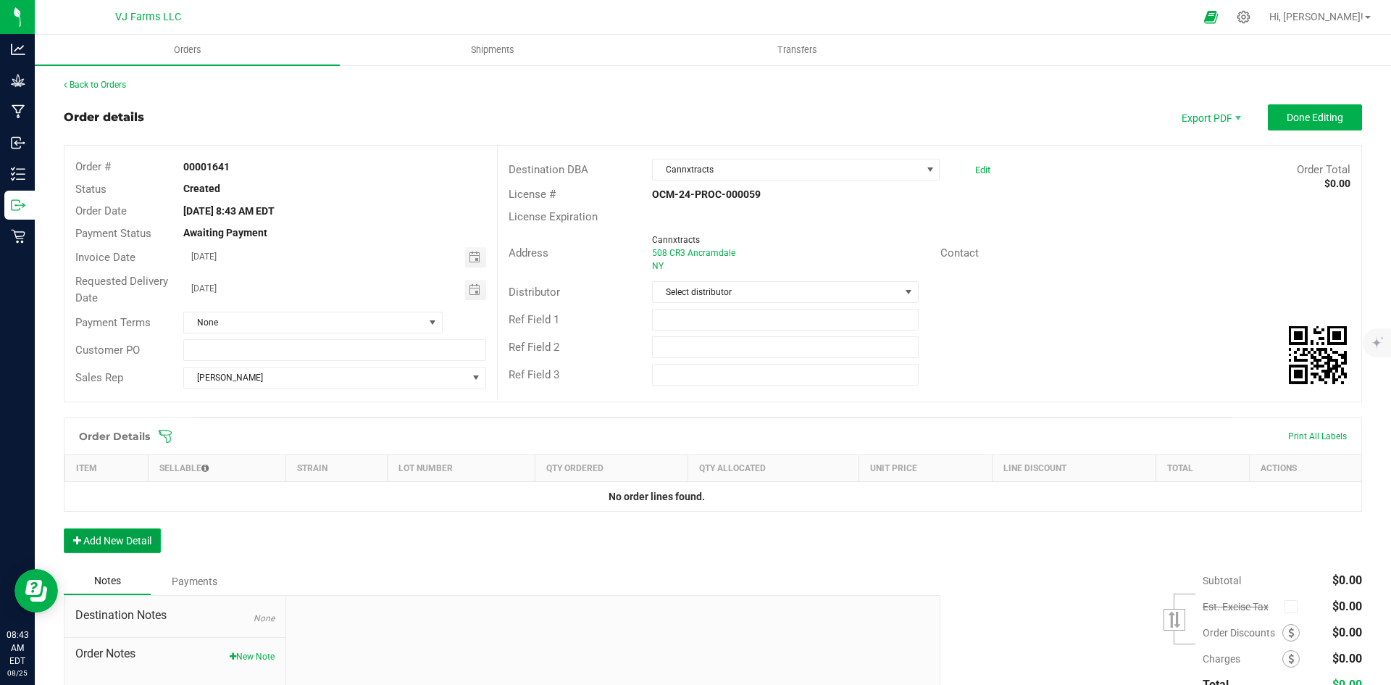
click at [134, 546] on button "Add New Detail" at bounding box center [112, 540] width 97 height 25
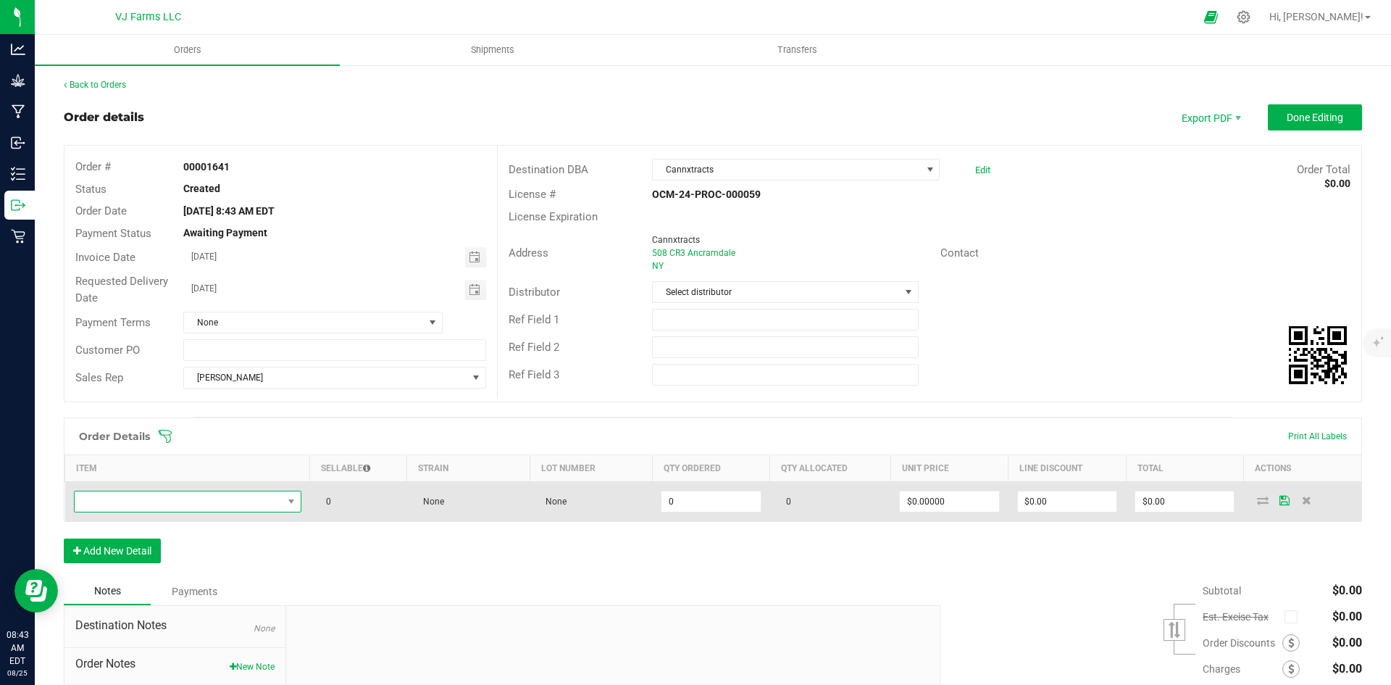
click at [226, 499] on span "NO DATA FOUND" at bounding box center [179, 501] width 208 height 20
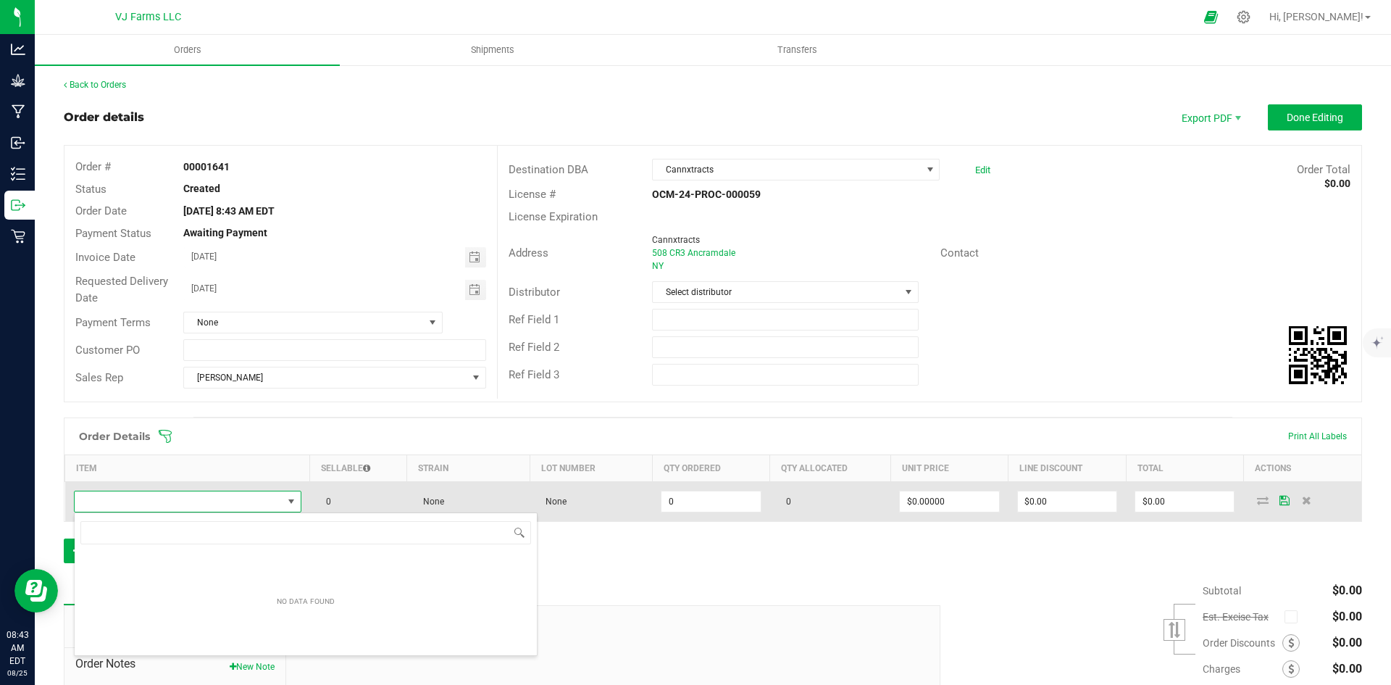
scroll to position [22, 224]
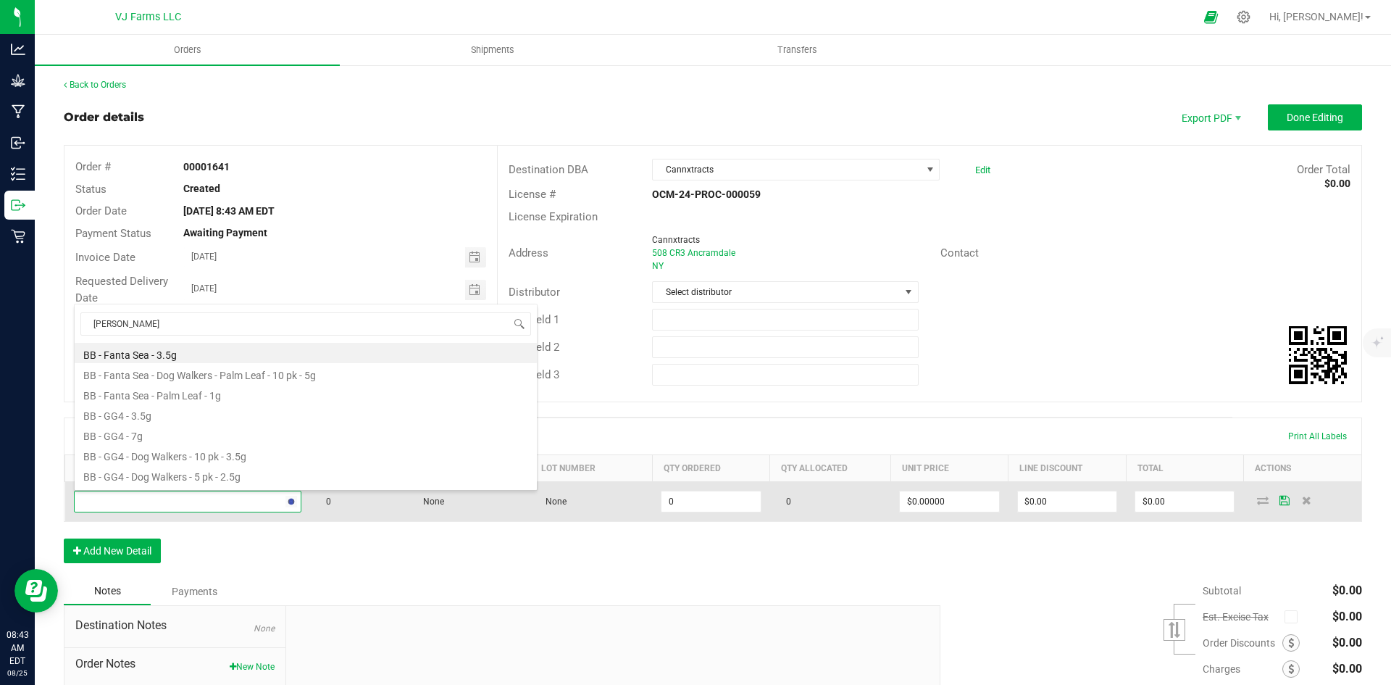
type input "fanta"
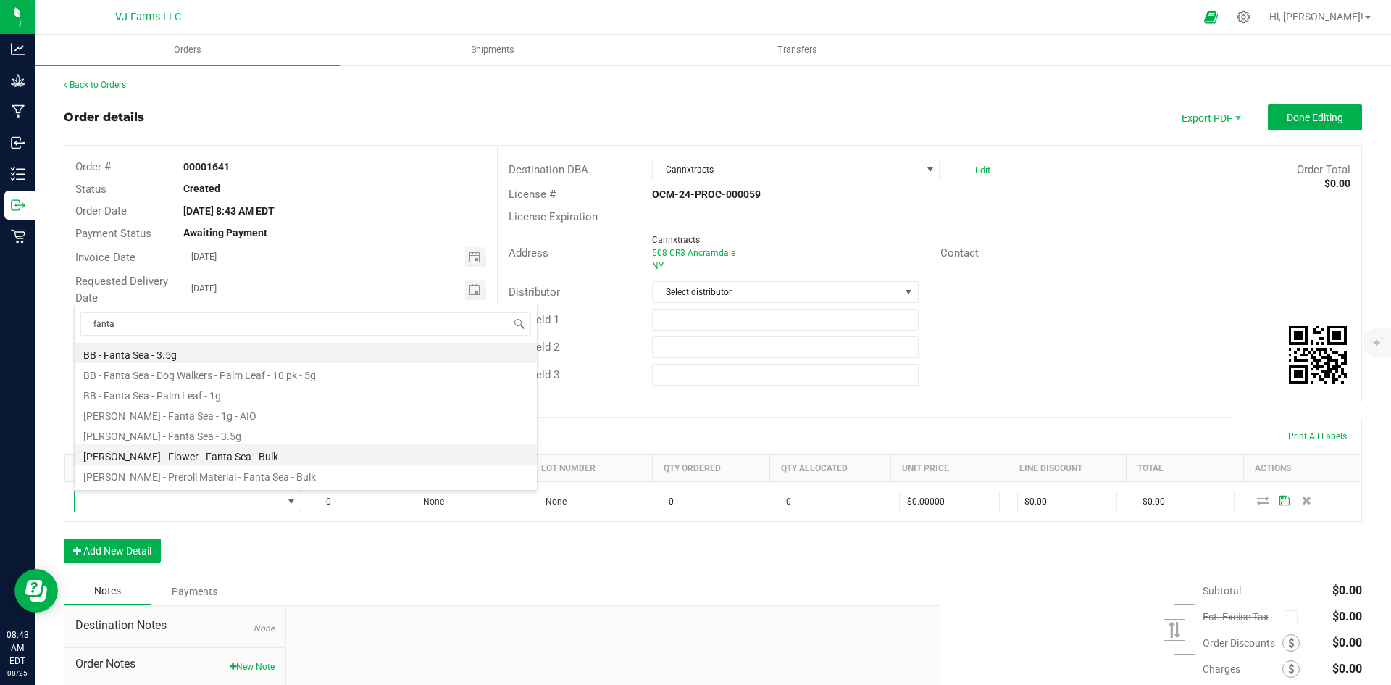
click at [280, 449] on li "Boujee Ben - Flower - Fanta Sea - Bulk" at bounding box center [306, 454] width 462 height 20
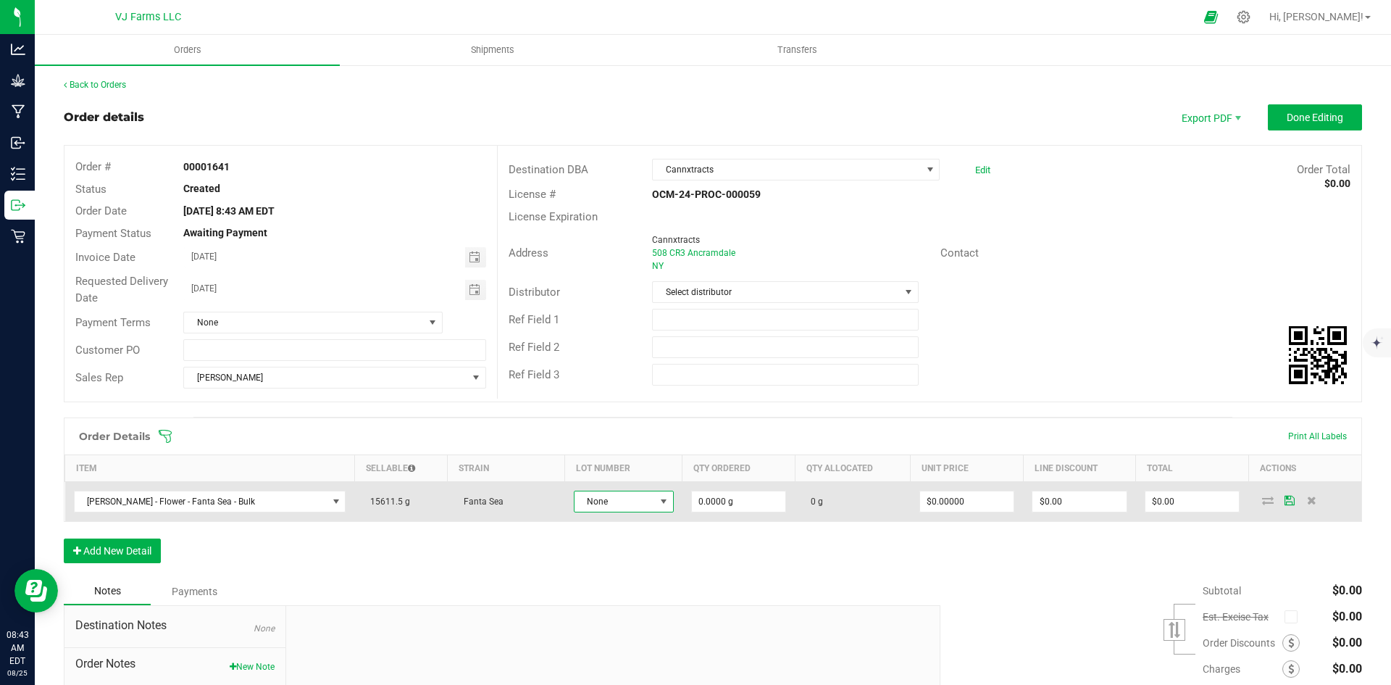
click at [623, 501] on span "None" at bounding box center [615, 501] width 80 height 20
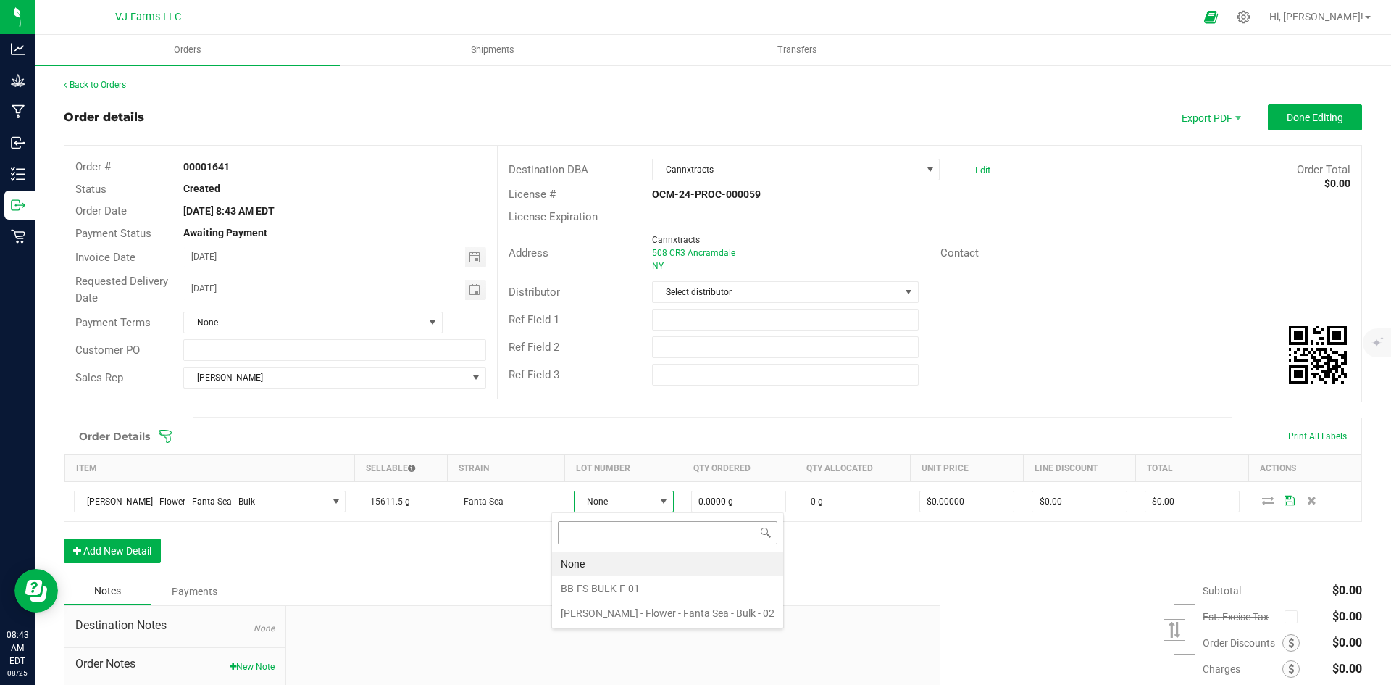
scroll to position [22, 102]
click at [626, 592] on li "BB-FS-BULK-F-01" at bounding box center [667, 588] width 231 height 25
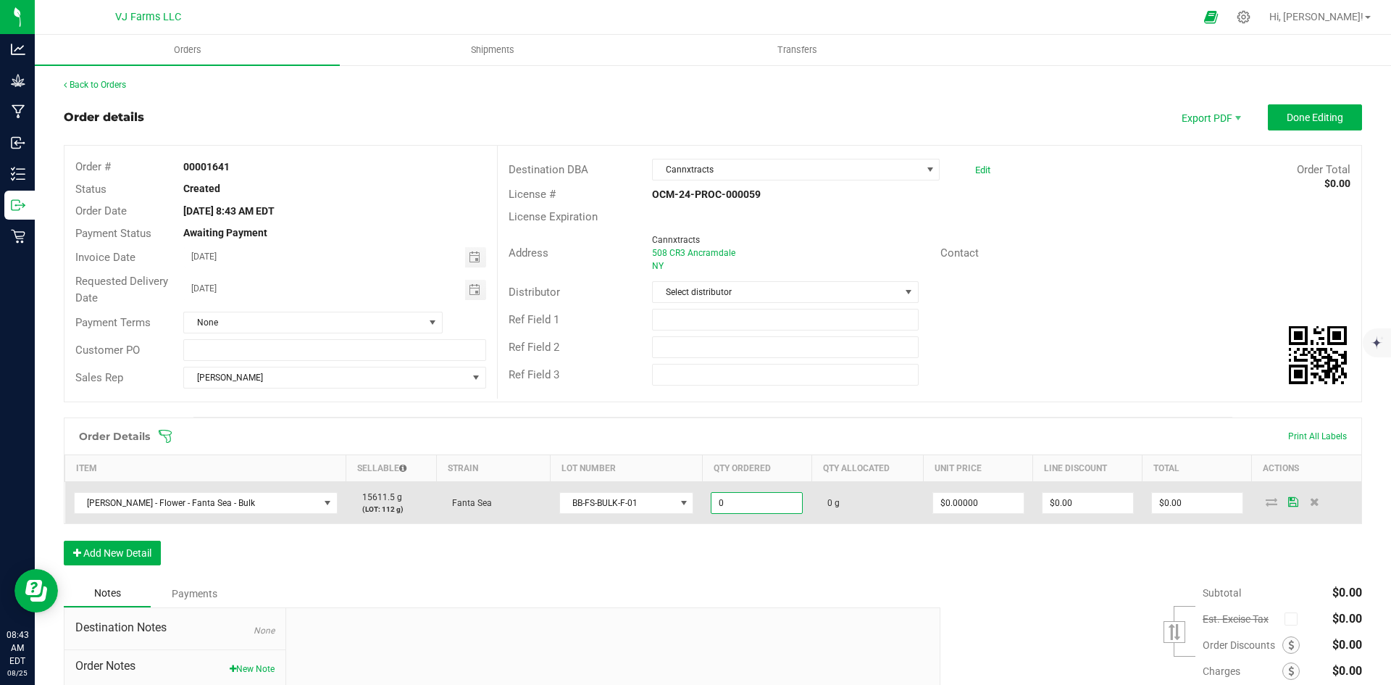
click at [712, 499] on input "0" at bounding box center [757, 503] width 91 height 20
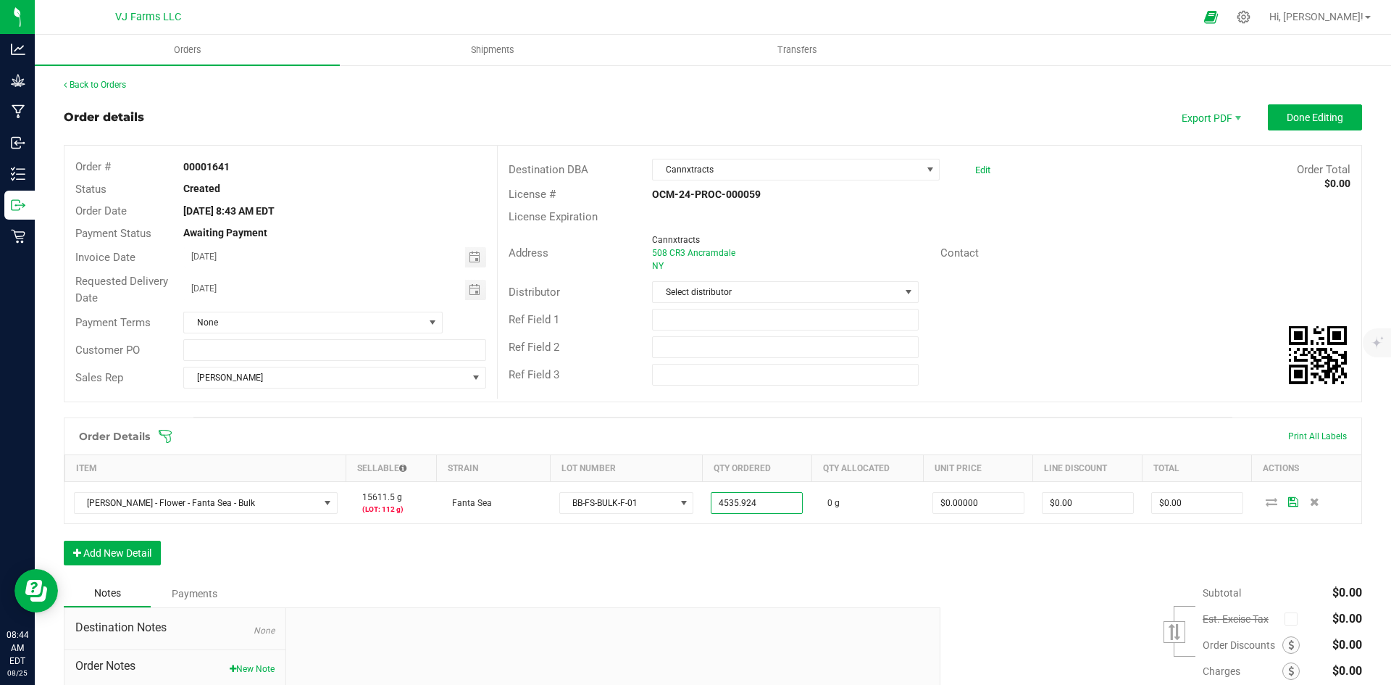
type input "4535.9240 g"
click at [990, 591] on div "Subtotal $0.00 Est. Excise Tax" at bounding box center [1146, 671] width 433 height 183
click at [811, 545] on div "Order Details Print All Labels Item Sellable Strain Lot Number Qty Ordered Qty …" at bounding box center [713, 498] width 1299 height 162
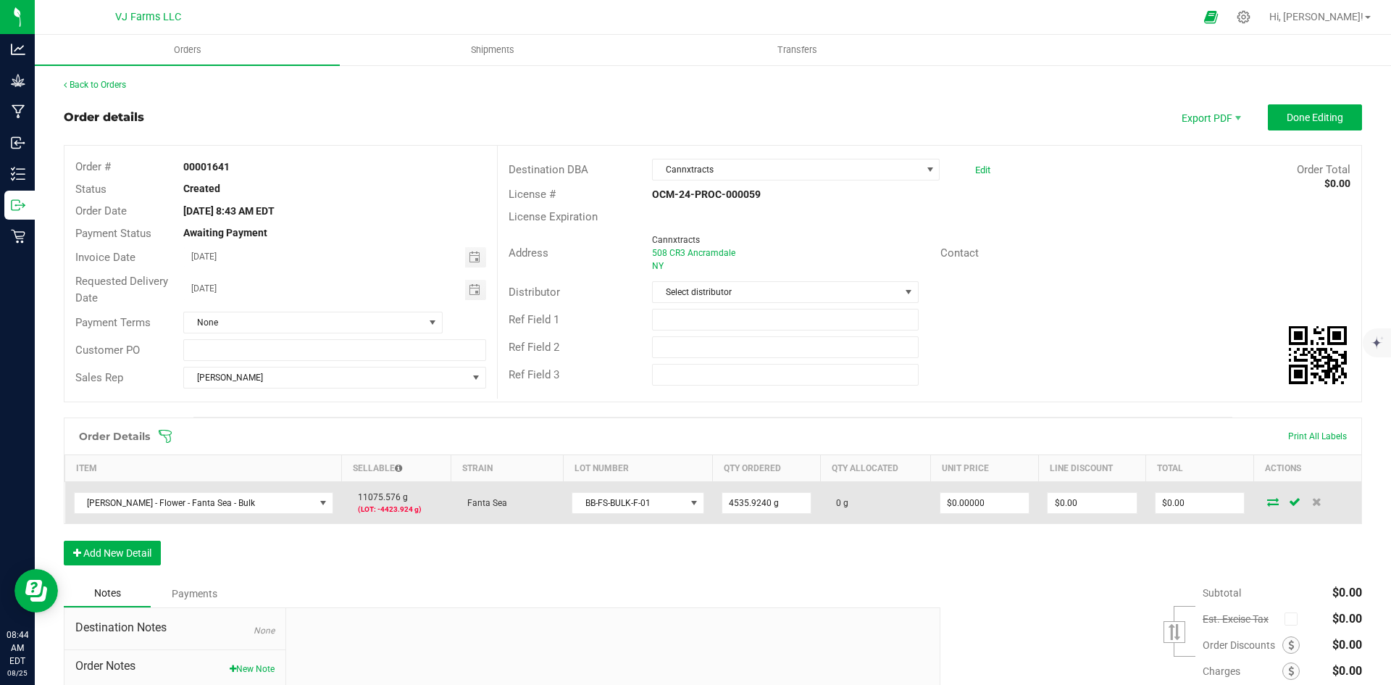
click at [1267, 505] on icon at bounding box center [1273, 501] width 12 height 9
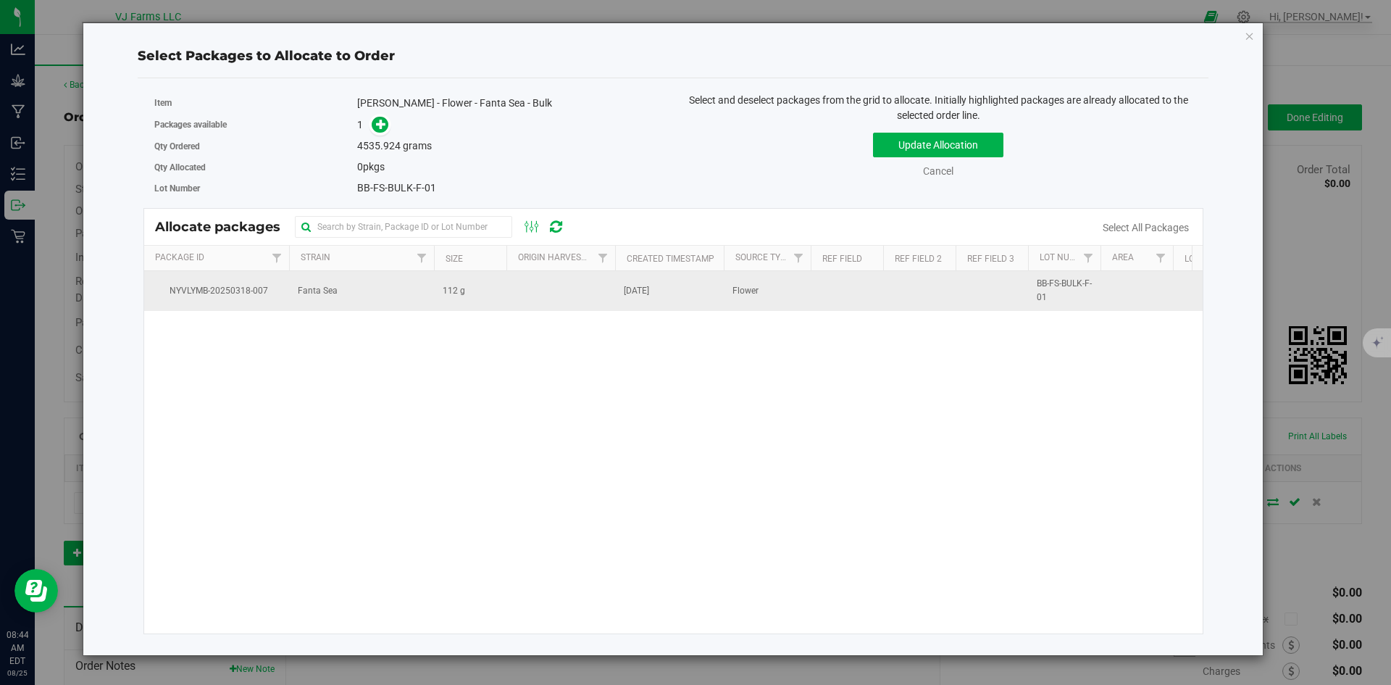
click at [383, 290] on td "Fanta Sea" at bounding box center [361, 290] width 145 height 39
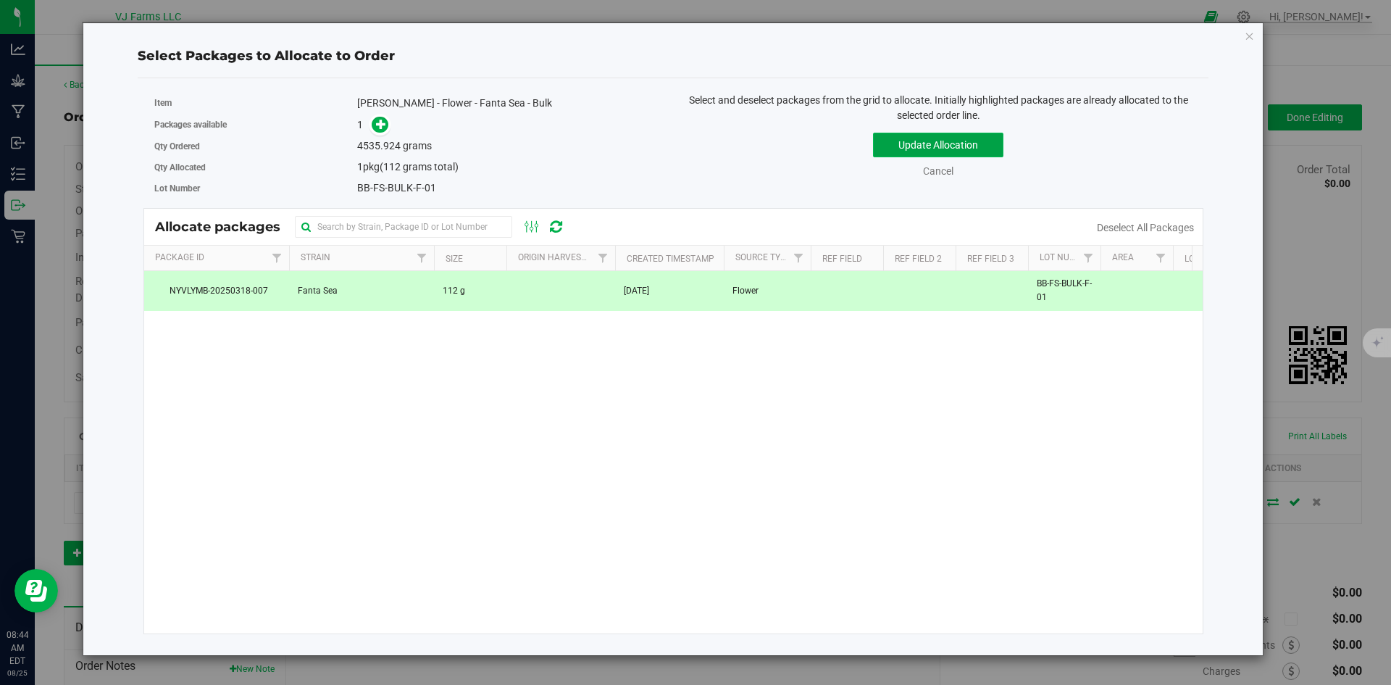
click at [933, 141] on button "Update Allocation" at bounding box center [938, 145] width 130 height 25
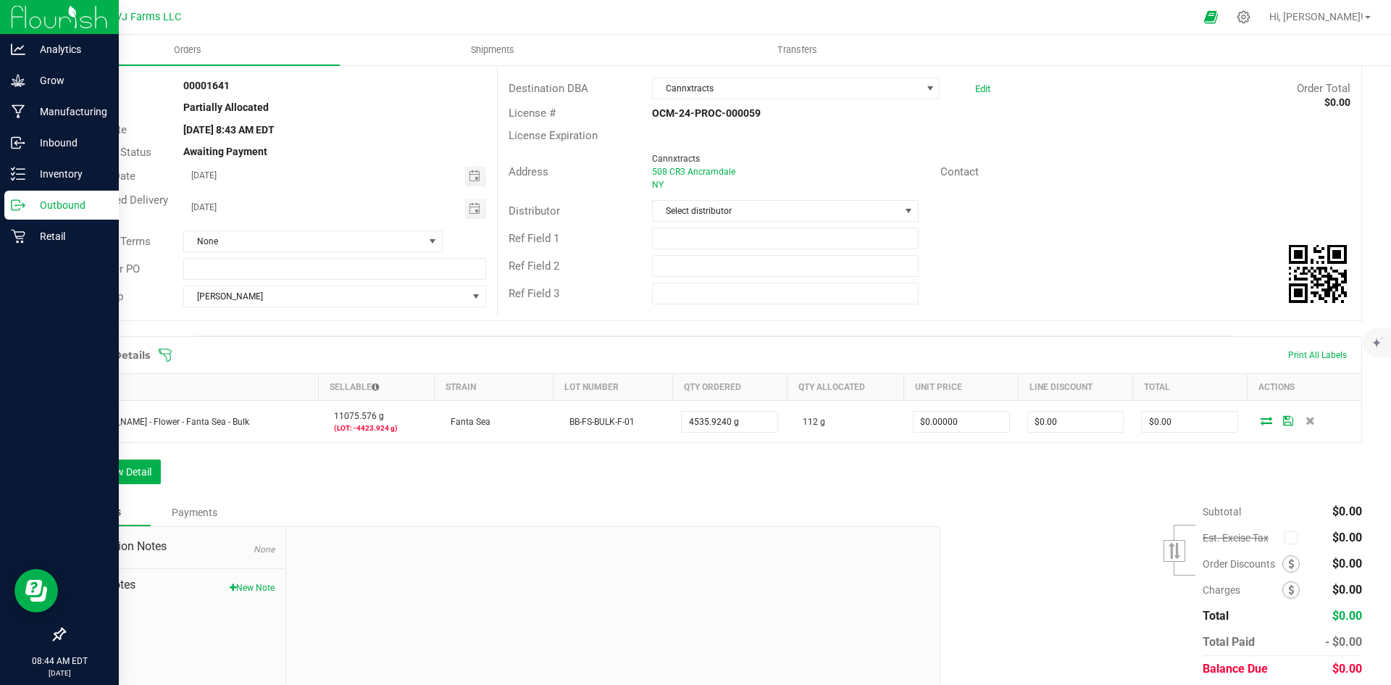
scroll to position [133, 0]
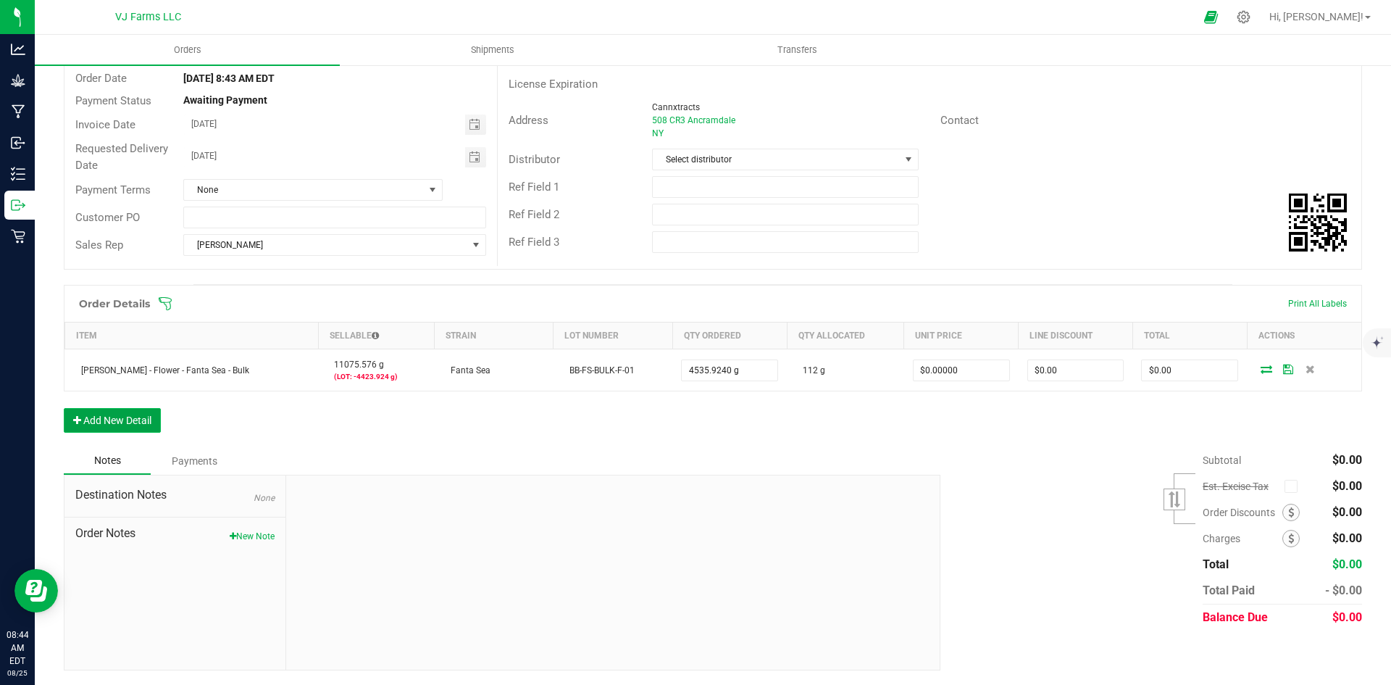
click at [132, 413] on button "Add New Detail" at bounding box center [112, 420] width 97 height 25
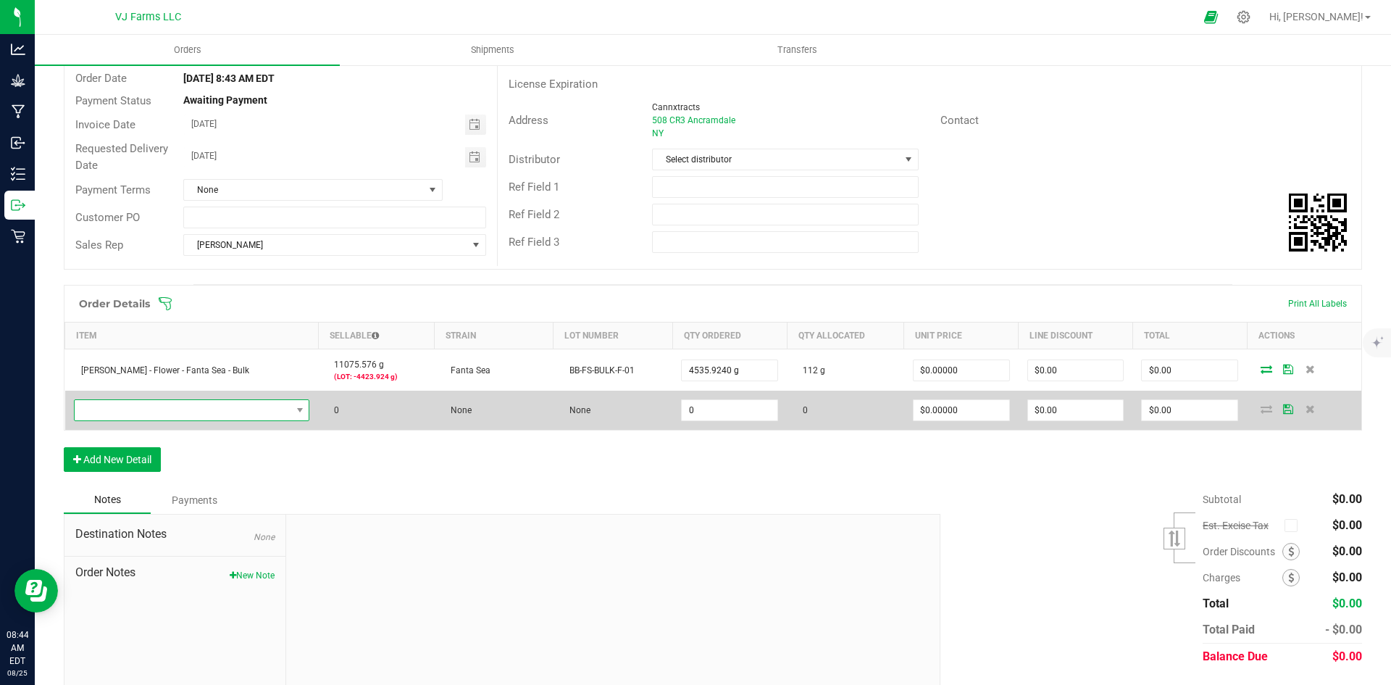
click at [190, 399] on span "NO DATA FOUND" at bounding box center [192, 410] width 236 height 22
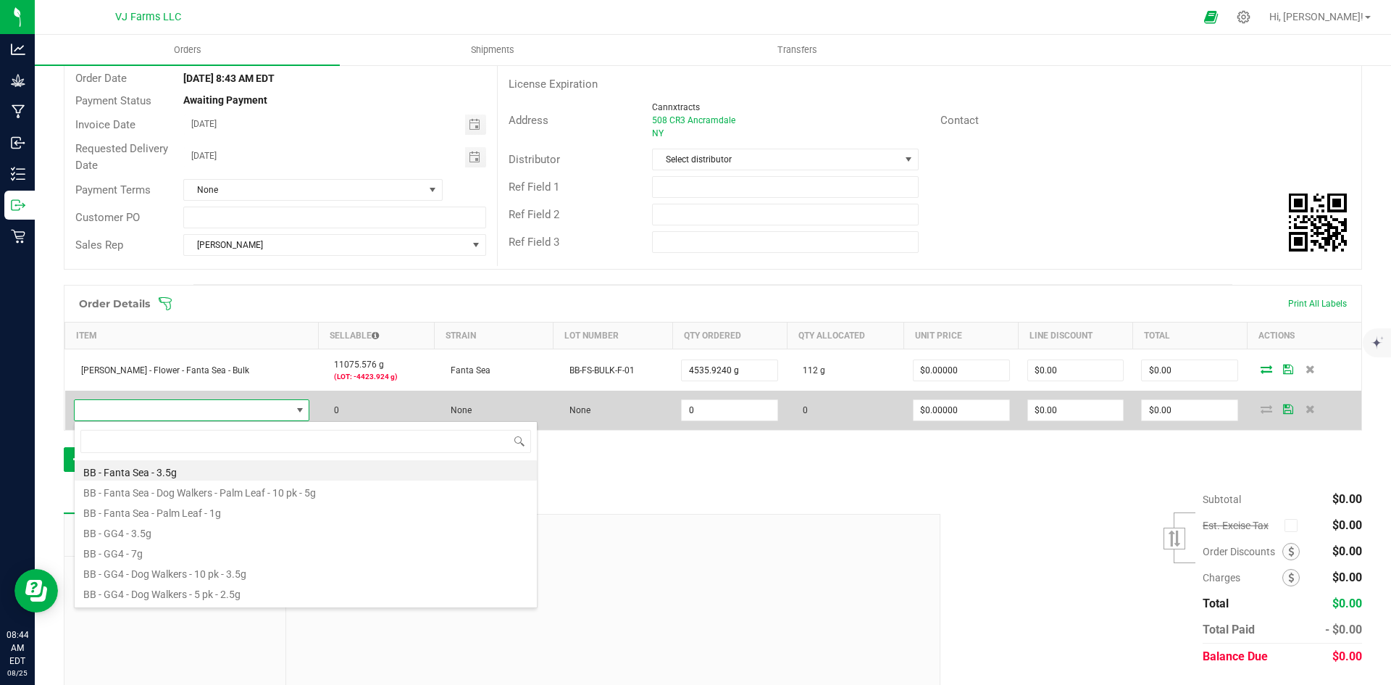
scroll to position [22, 220]
type input "f"
type input "a"
type input "fant"
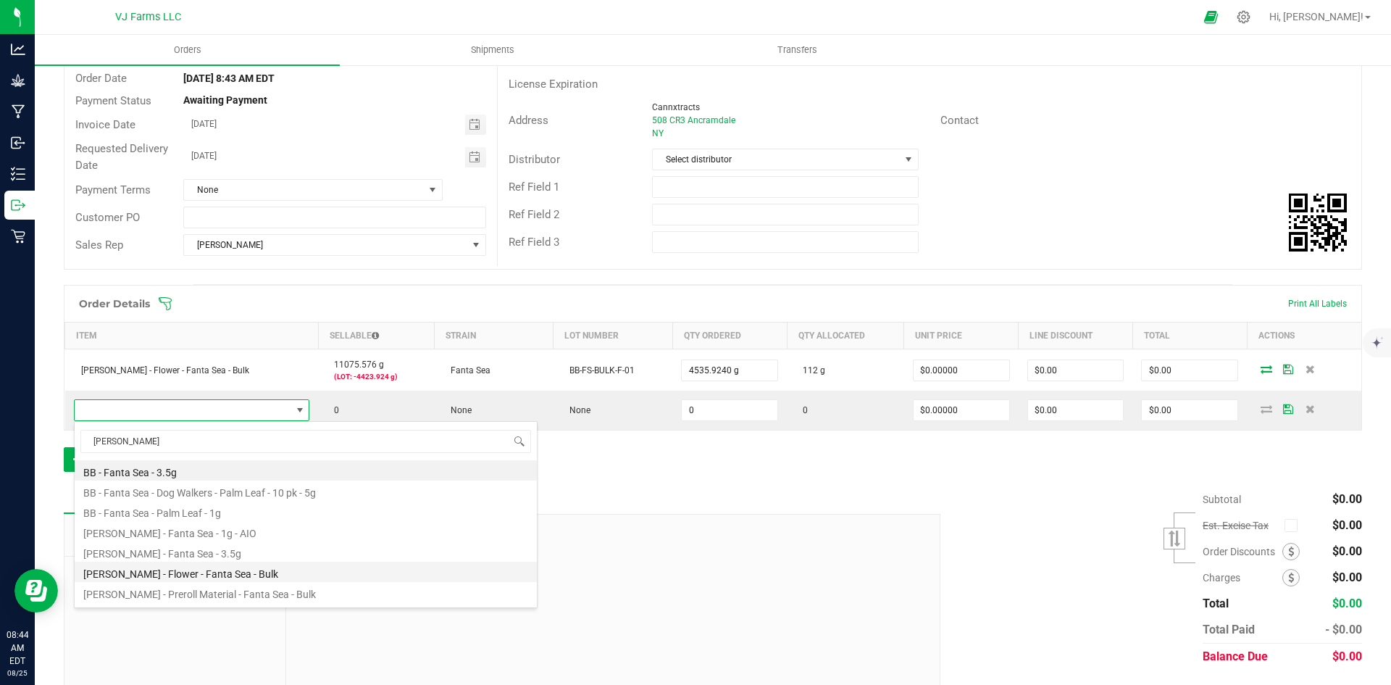
click at [268, 572] on li "Boujee Ben - Flower - Fanta Sea - Bulk" at bounding box center [306, 572] width 462 height 20
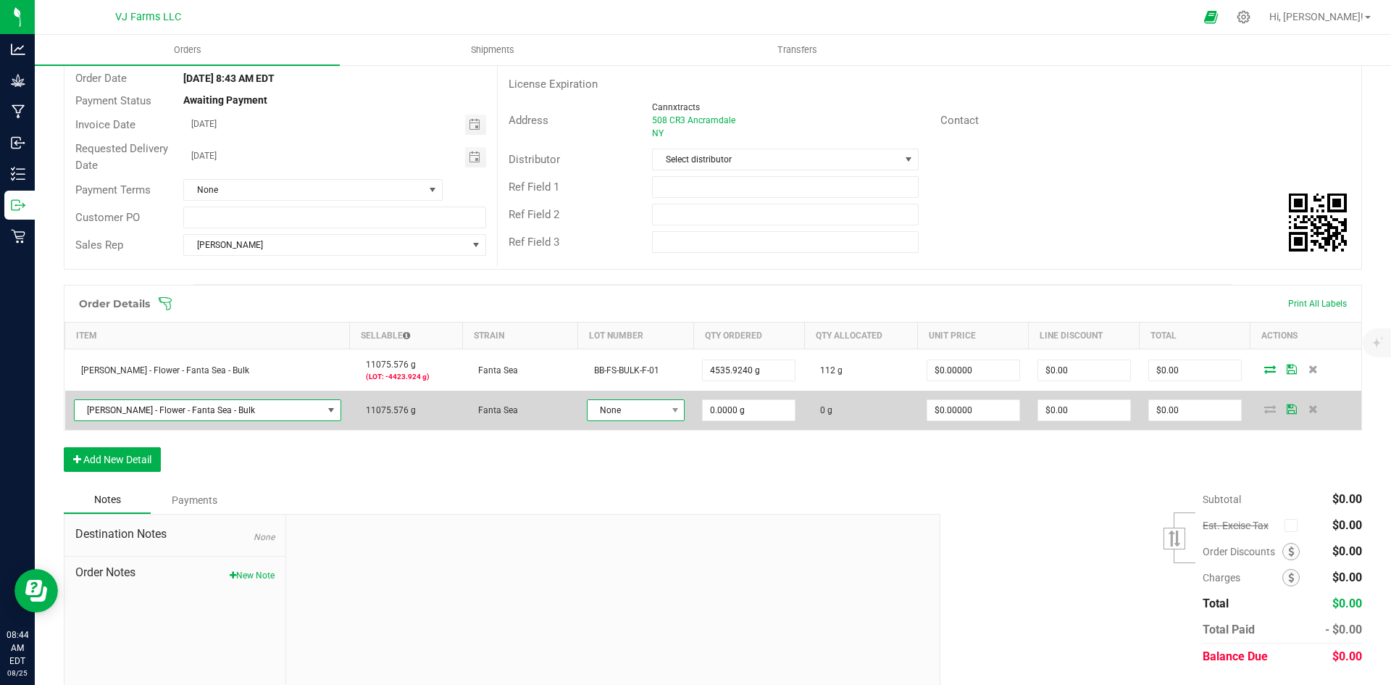
click at [598, 404] on span "None" at bounding box center [627, 410] width 78 height 20
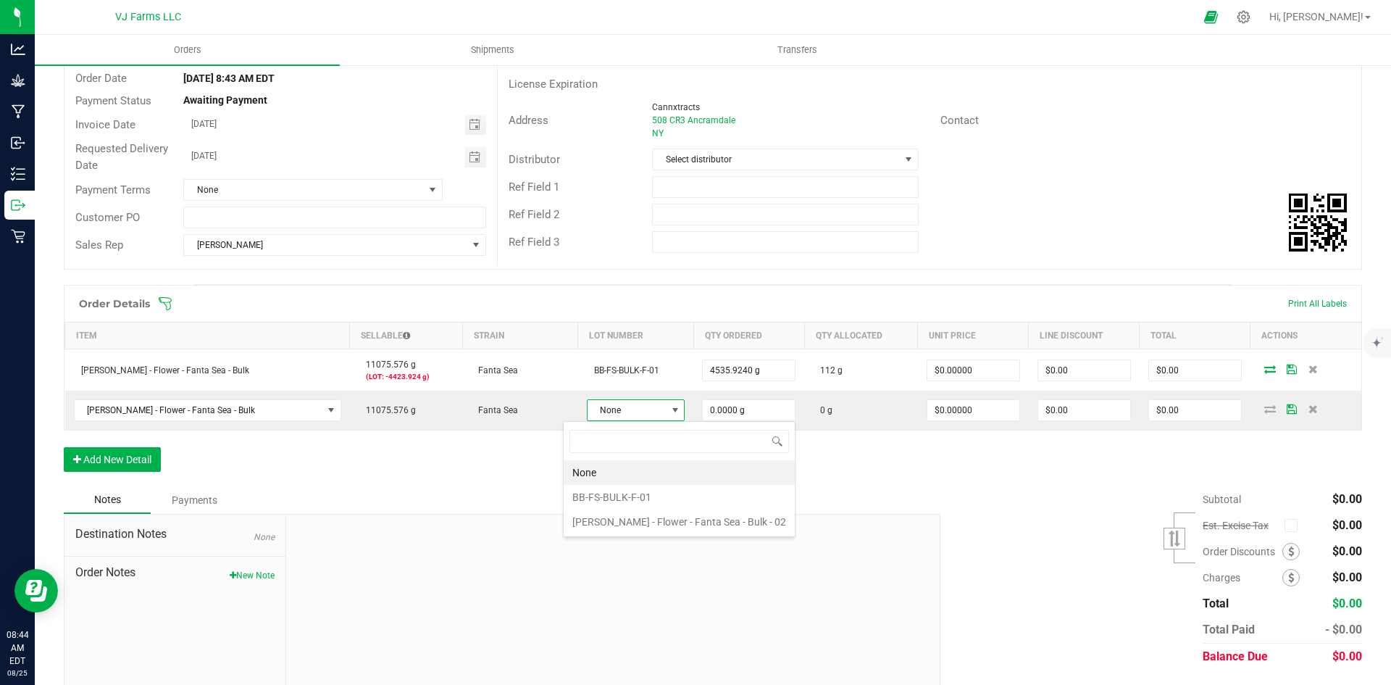
scroll to position [22, 100]
click at [629, 526] on 02 "Boujee Ben - Flower - Fanta Sea - Bulk - 02" at bounding box center [679, 521] width 231 height 25
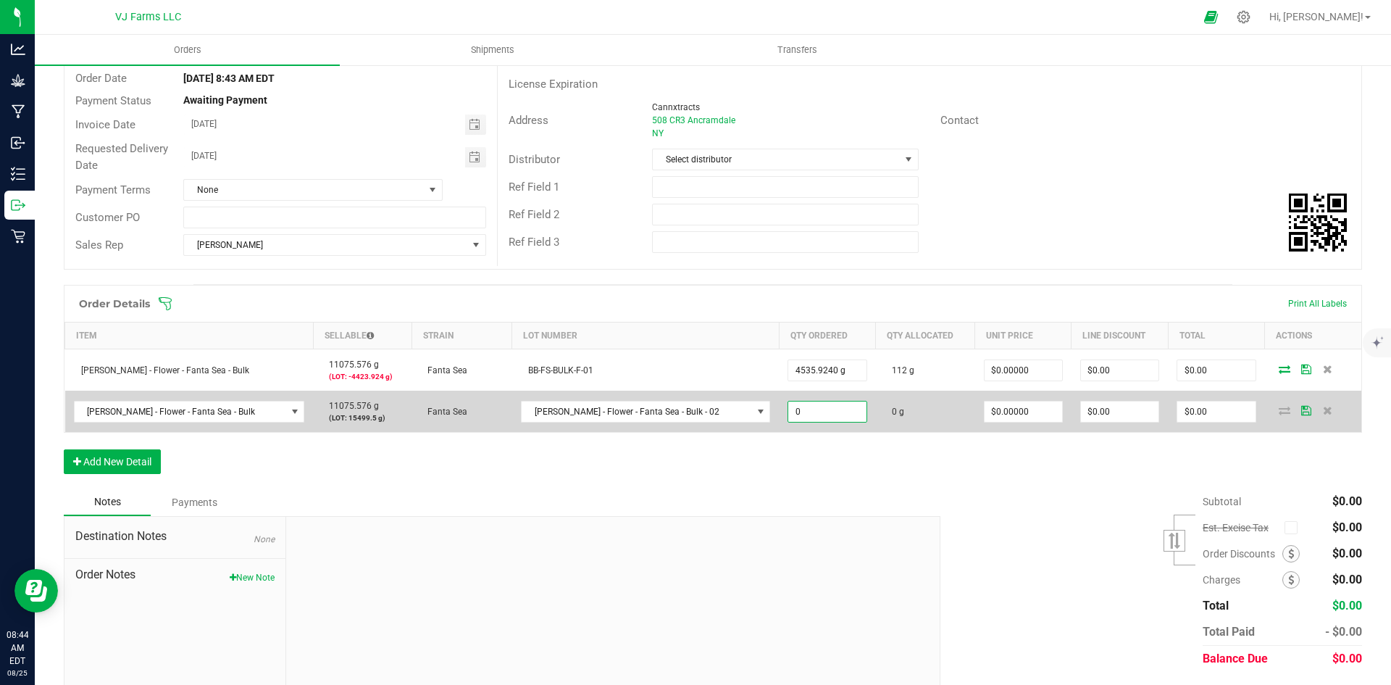
click at [791, 407] on input "0" at bounding box center [827, 411] width 78 height 20
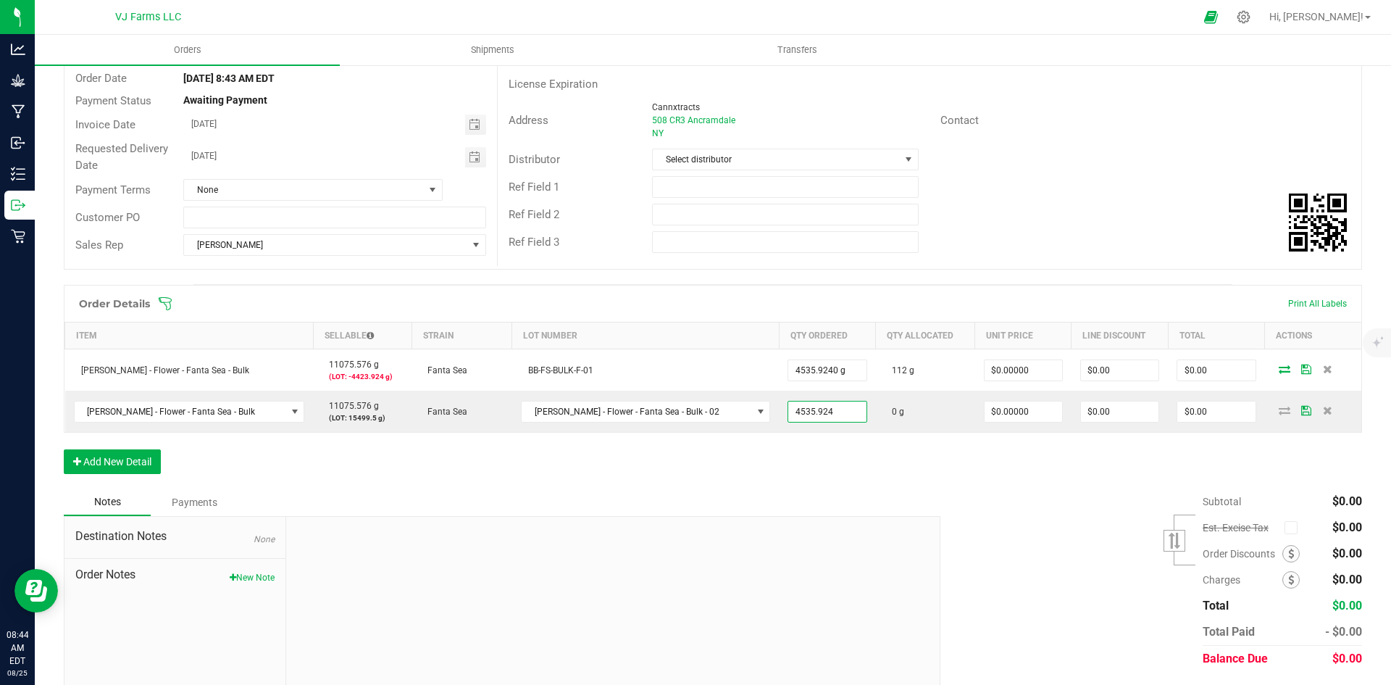
type input "4535.9240 g"
click at [851, 471] on div "Order Details Print All Labels Item Sellable Strain Lot Number Qty Ordered Qty …" at bounding box center [713, 387] width 1299 height 204
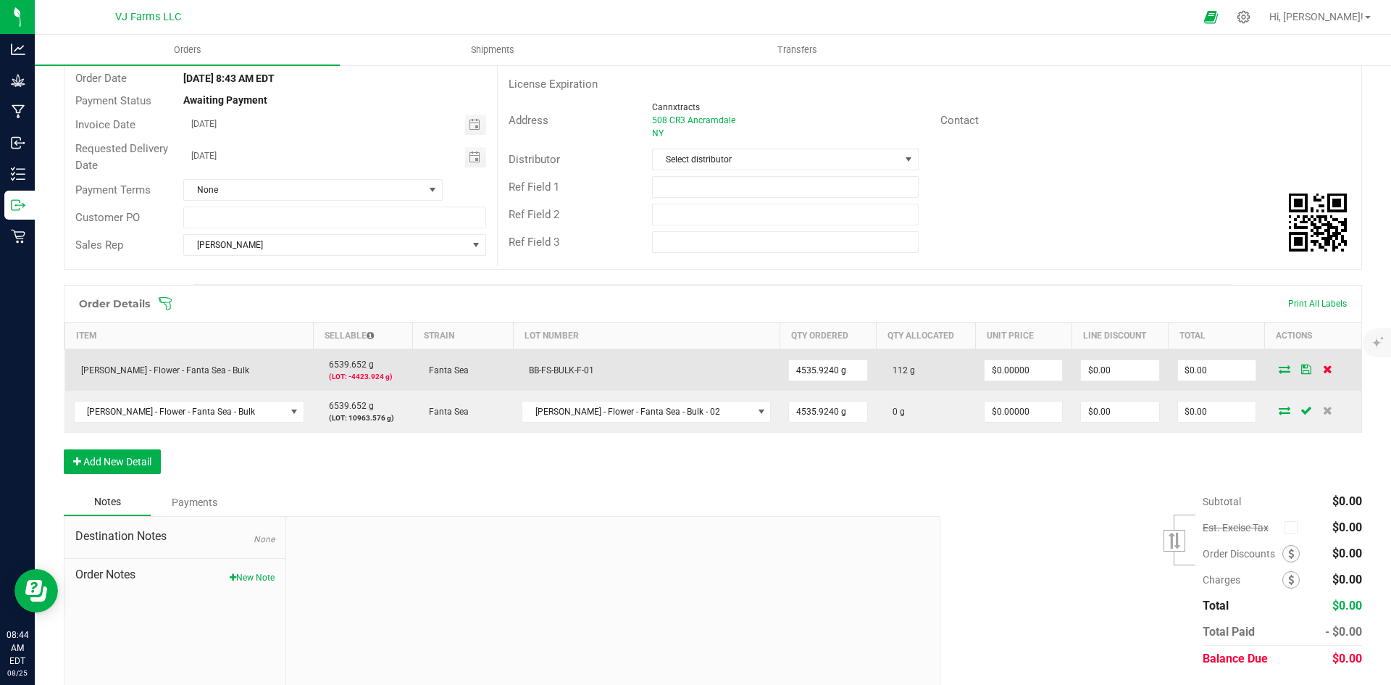
click at [1323, 366] on icon at bounding box center [1327, 368] width 9 height 9
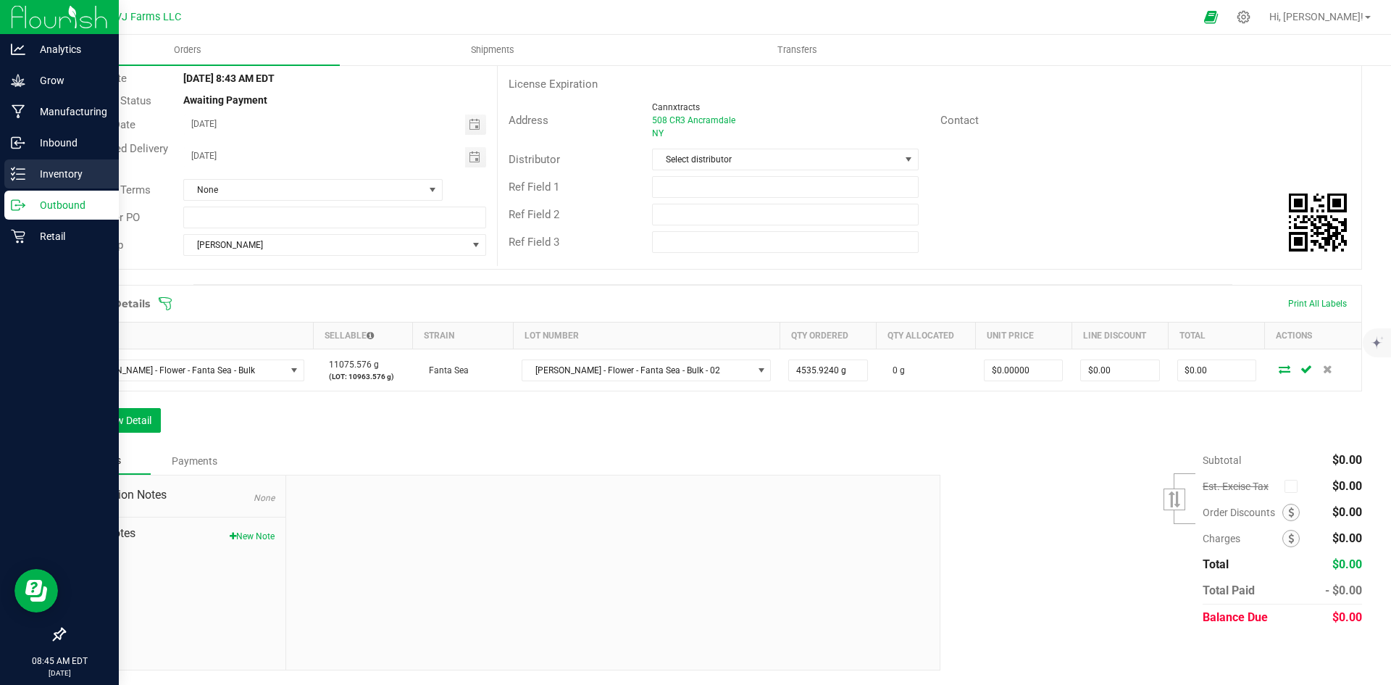
click at [95, 166] on p "Inventory" at bounding box center [68, 173] width 87 height 17
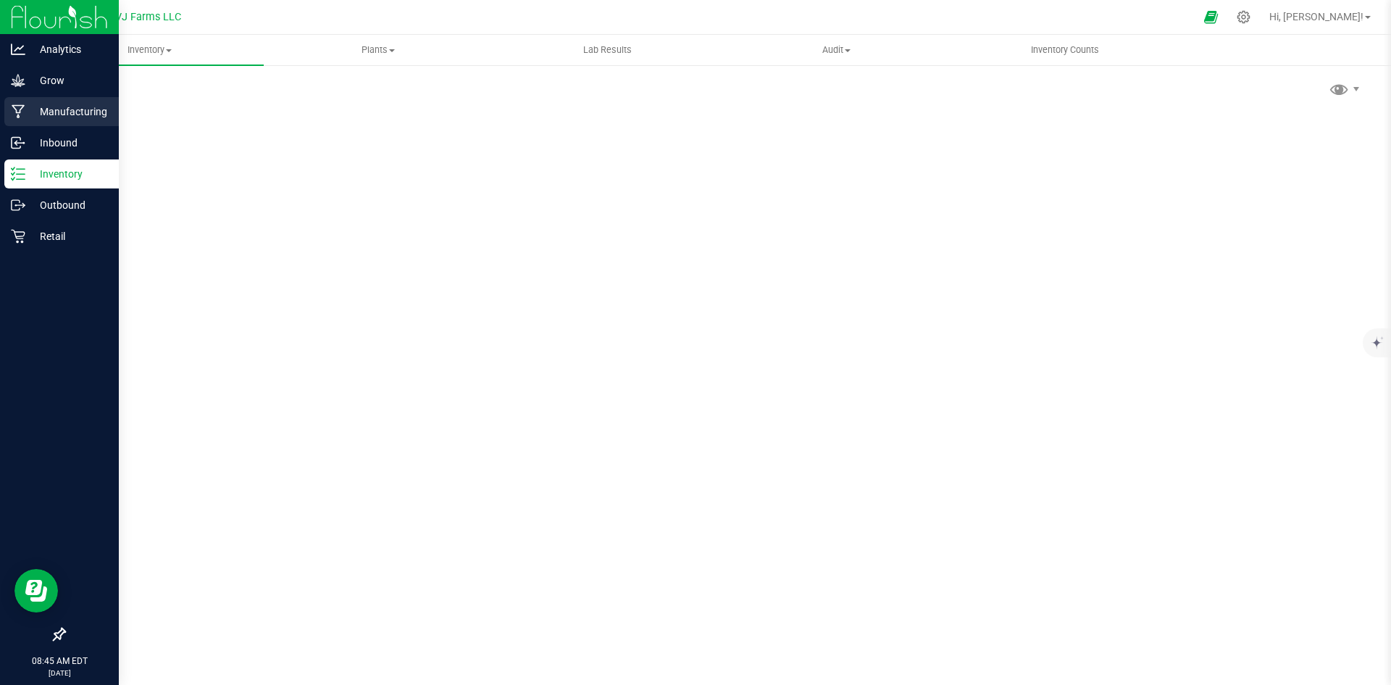
click at [84, 104] on p "Manufacturing" at bounding box center [68, 111] width 87 height 17
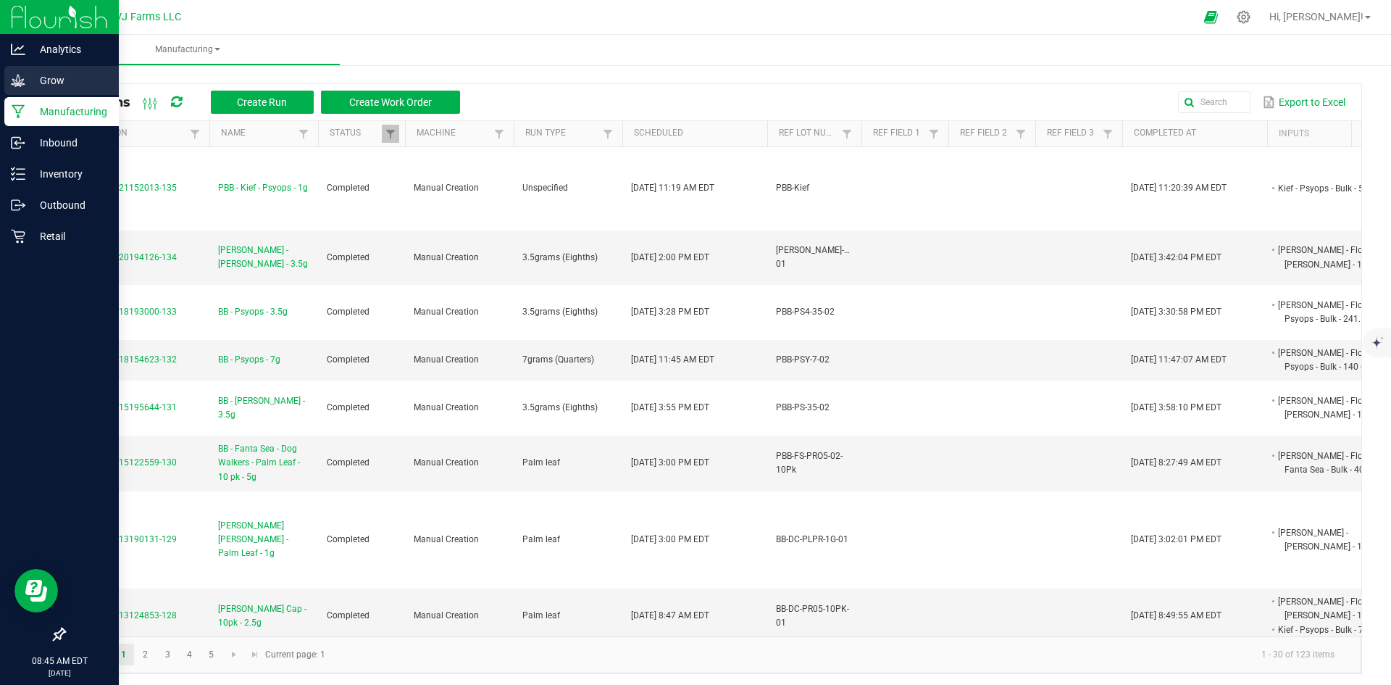
click at [35, 78] on p "Grow" at bounding box center [68, 80] width 87 height 17
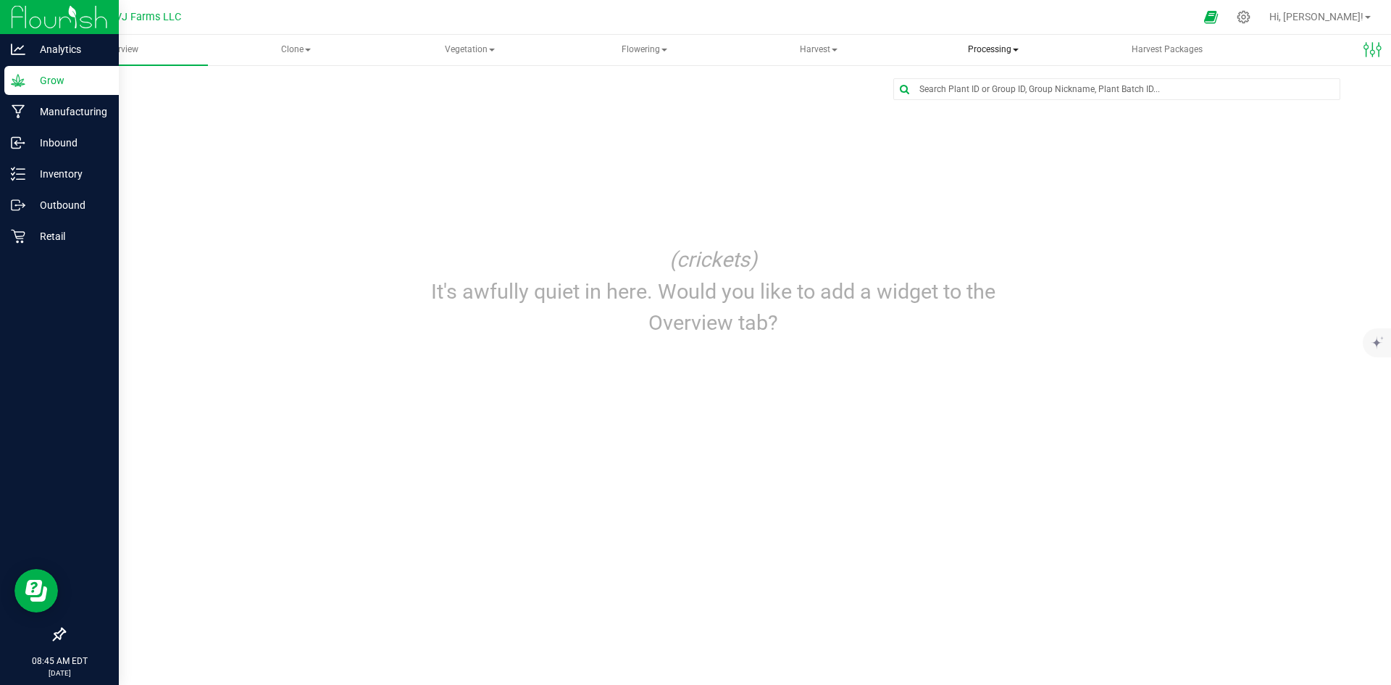
click at [955, 41] on span "Processing" at bounding box center [993, 50] width 172 height 29
click at [965, 111] on li "Processing harvests" at bounding box center [993, 104] width 173 height 17
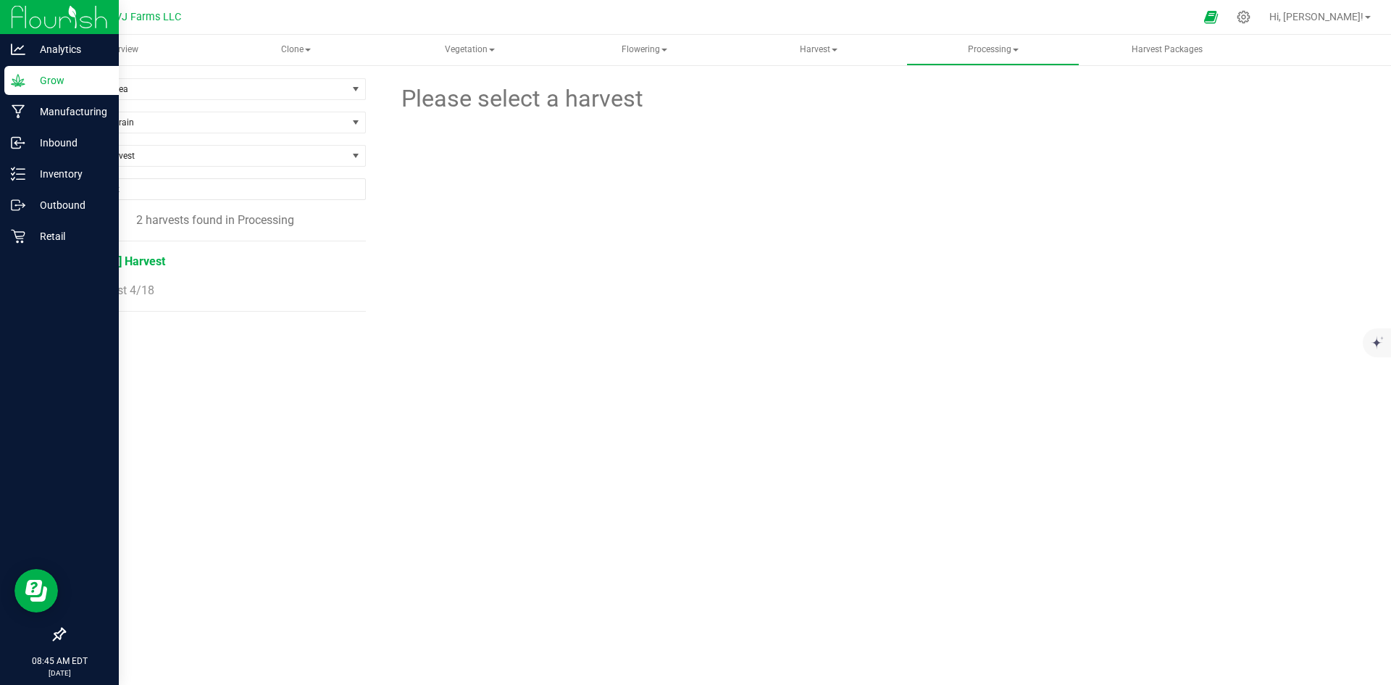
click at [151, 258] on span "[DATE] Harvest" at bounding box center [127, 261] width 78 height 14
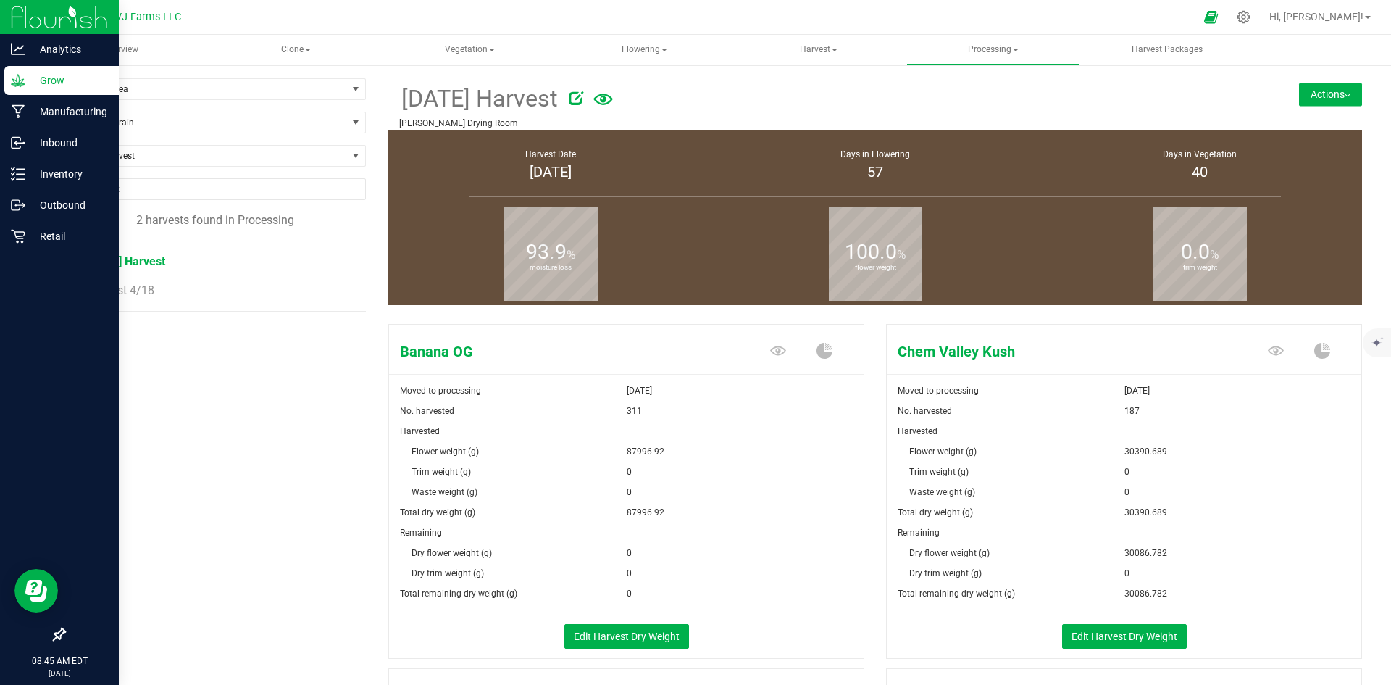
click at [1305, 84] on button "Actions" at bounding box center [1330, 94] width 63 height 23
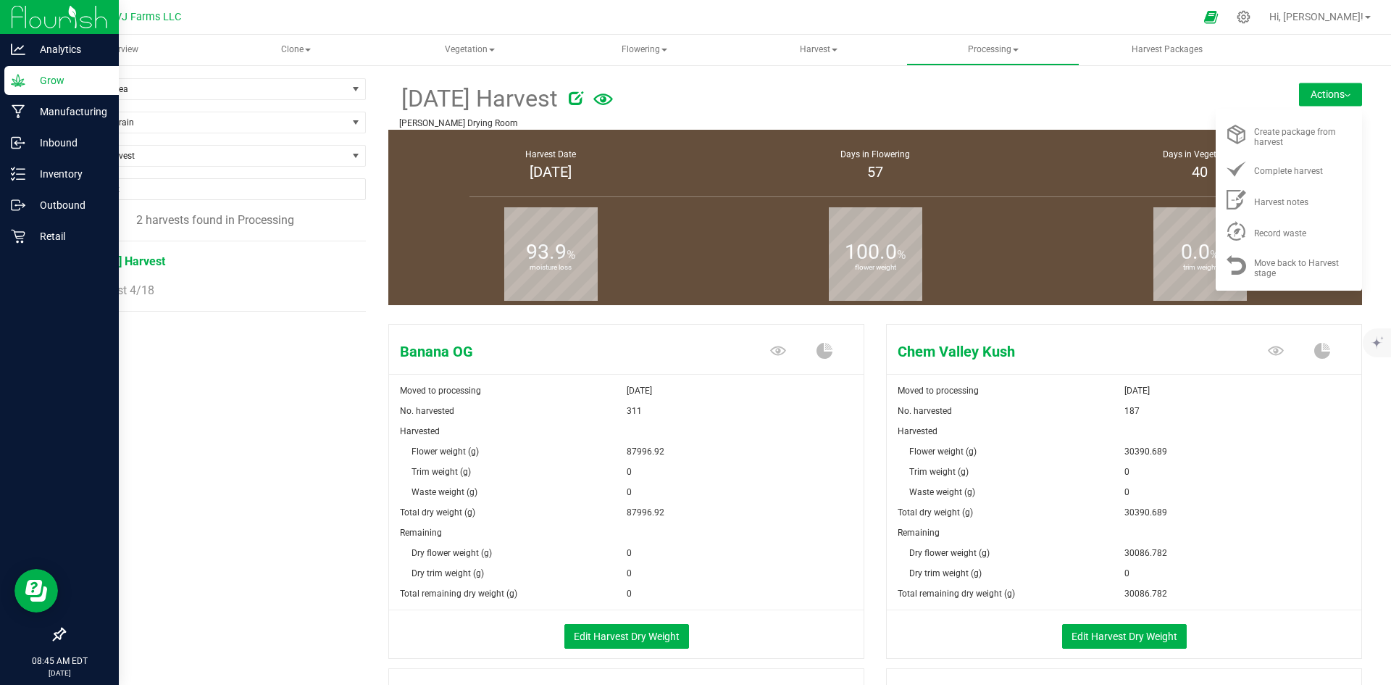
click at [1048, 374] on hr at bounding box center [1124, 374] width 475 height 1
click at [1359, 424] on div "Banana OG Moved to processing Aug 25, 2025 No. harvested 311 Harvested Flower w…" at bounding box center [876, 679] width 996 height 722
click at [583, 94] on icon at bounding box center [576, 98] width 14 height 14
click at [1267, 133] on span "Create package from harvest" at bounding box center [1295, 137] width 82 height 20
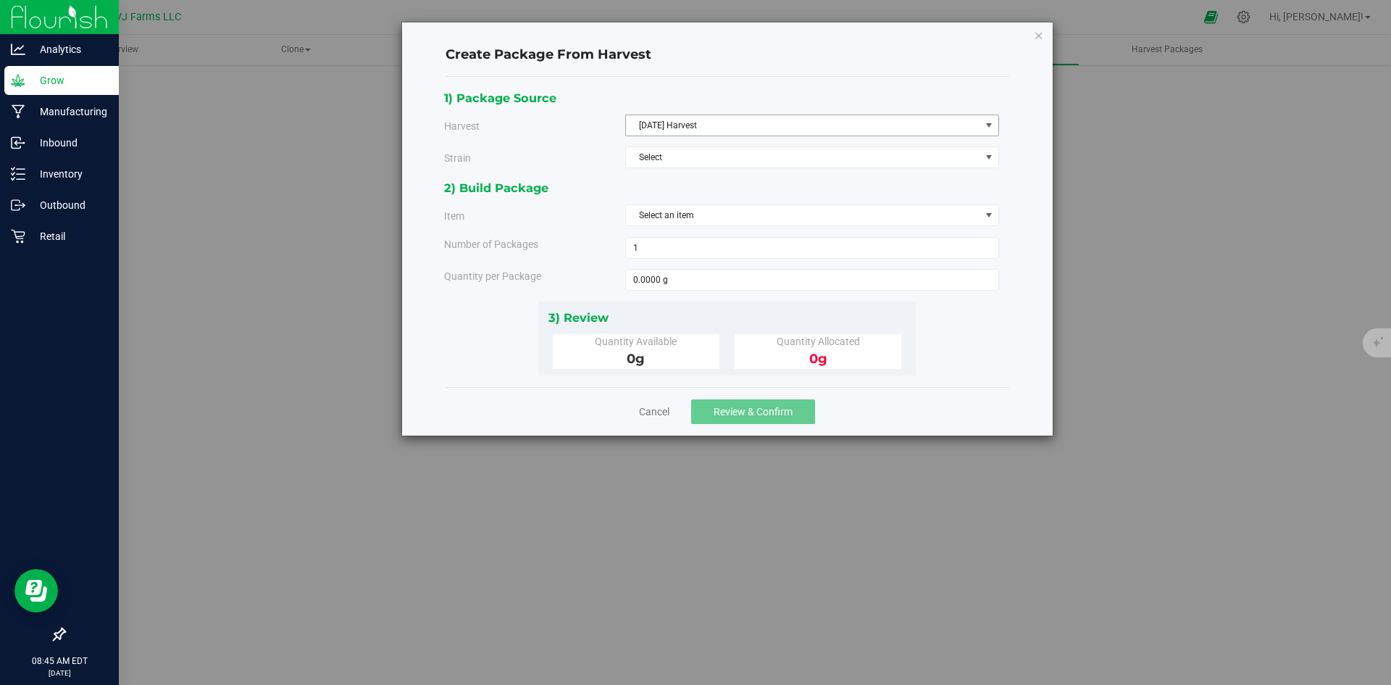
click at [748, 115] on span "[DATE] Harvest" at bounding box center [803, 125] width 354 height 20
click at [722, 141] on li "[DATE] Harvest" at bounding box center [812, 150] width 372 height 22
click at [722, 146] on div "1) Package Source Harvest 6/13/25 Harvest Select 6/13/25 Harvest Harvest 4/18 S…" at bounding box center [727, 133] width 566 height 91
click at [718, 160] on span "Select" at bounding box center [803, 157] width 354 height 20
click at [708, 205] on li "Chem Valley Kush" at bounding box center [812, 204] width 372 height 22
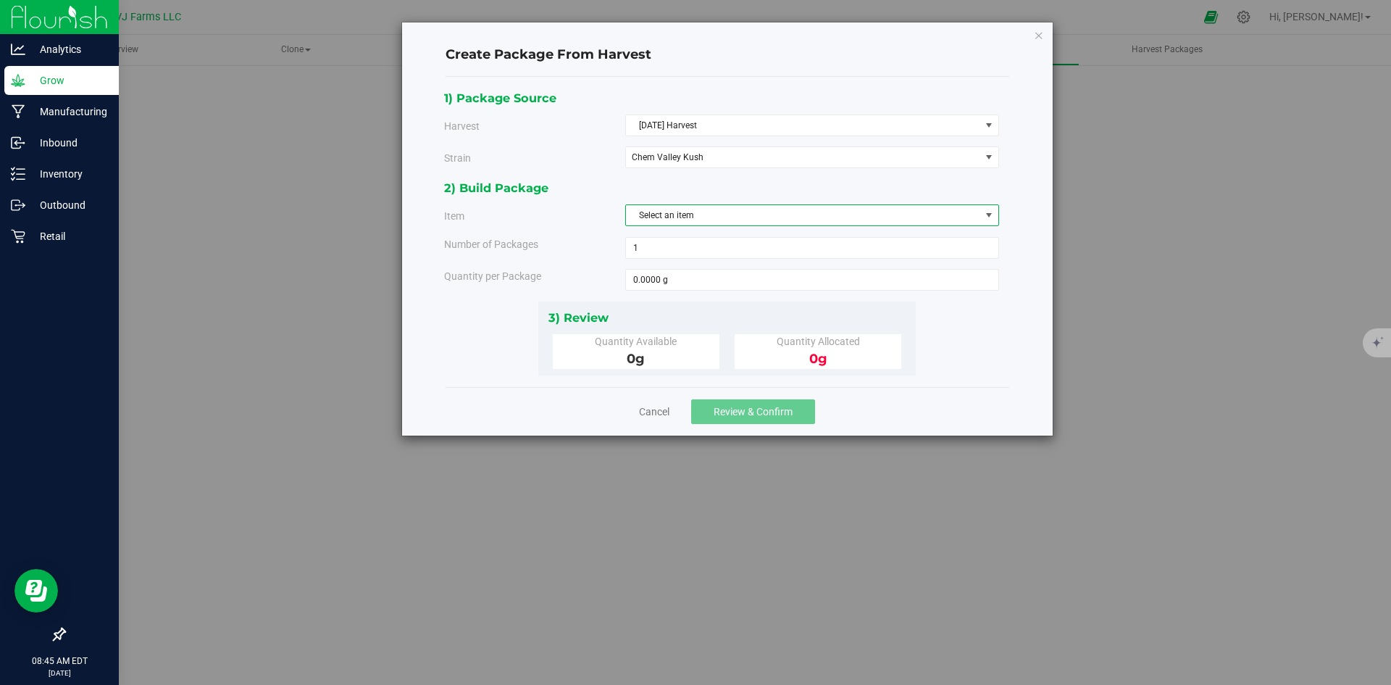
click at [711, 216] on span "Select an item" at bounding box center [803, 215] width 354 height 20
click at [724, 280] on span "[PERSON_NAME] - Flower - Chem Valley Kush - Bulk" at bounding box center [735, 276] width 200 height 19
click at [722, 278] on span at bounding box center [812, 280] width 374 height 22
type input "0.0000 g"
click at [648, 417] on link "Cancel" at bounding box center [654, 411] width 30 height 14
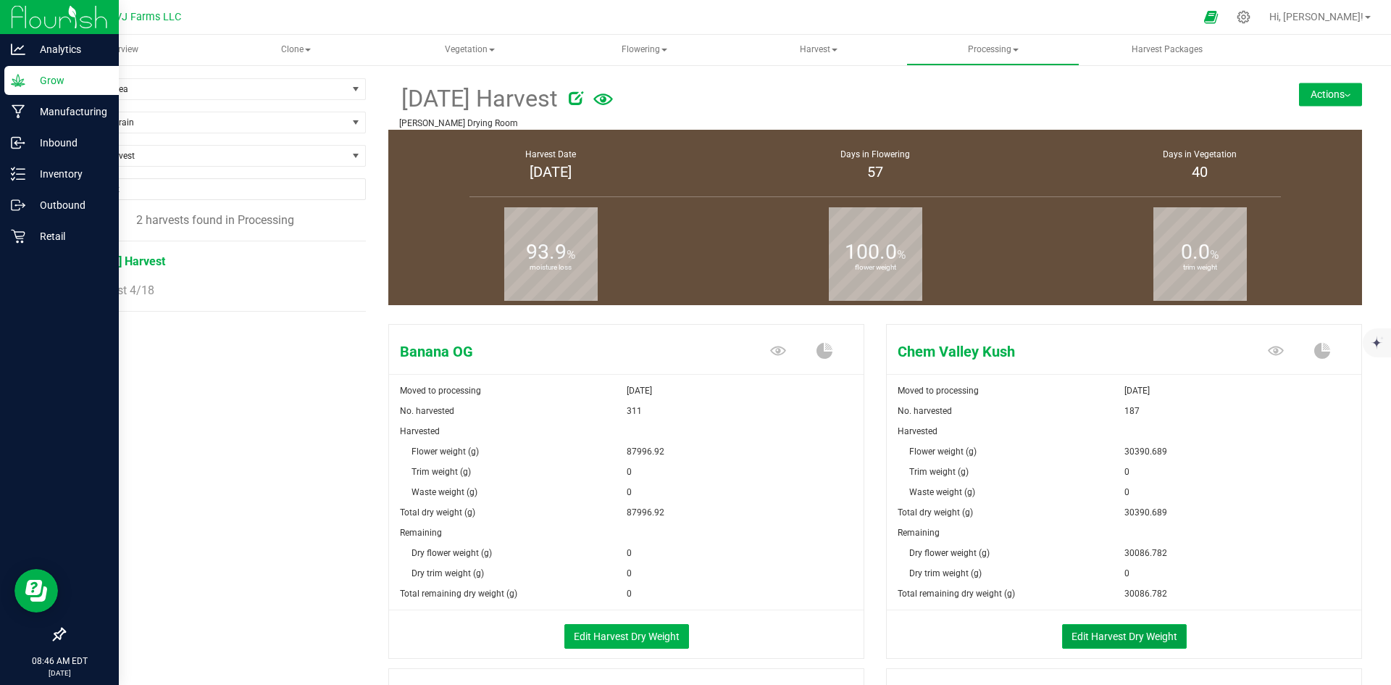
click at [1089, 637] on button "Edit Harvest Dry Weight" at bounding box center [1124, 636] width 125 height 25
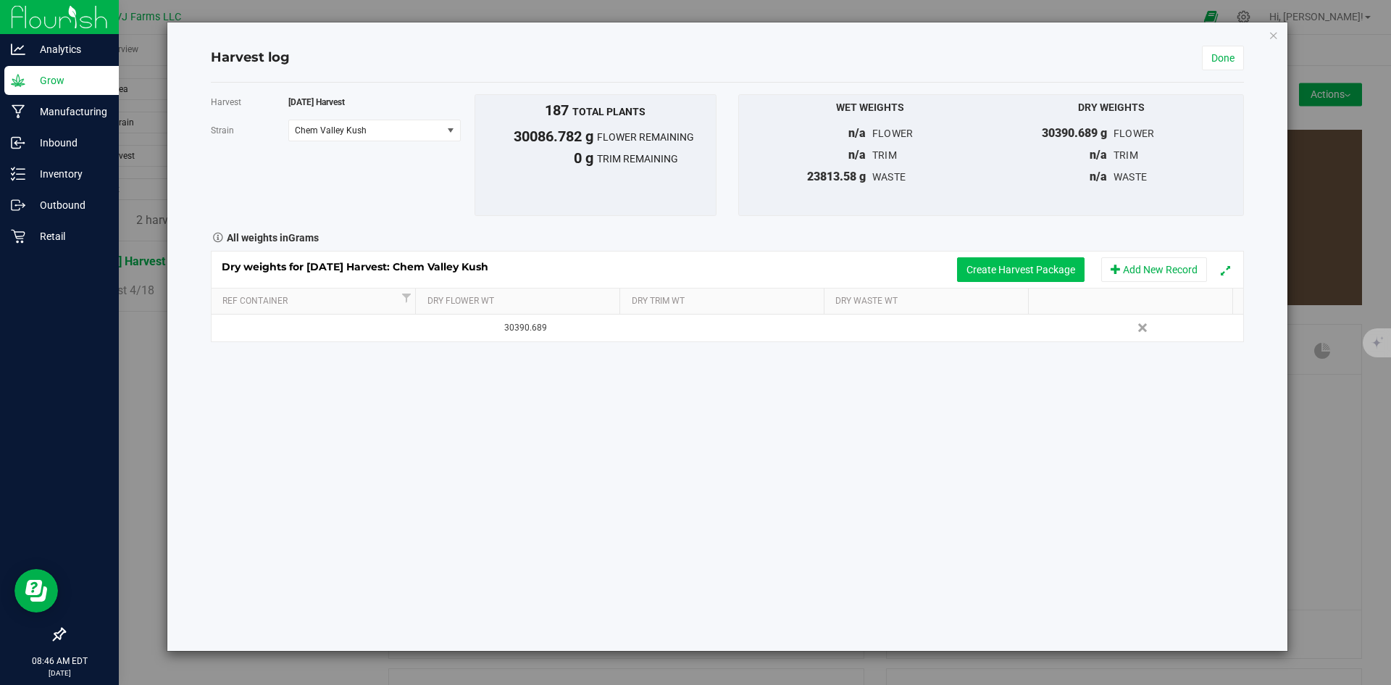
click at [972, 260] on button "Create Harvest Package" at bounding box center [1021, 269] width 128 height 25
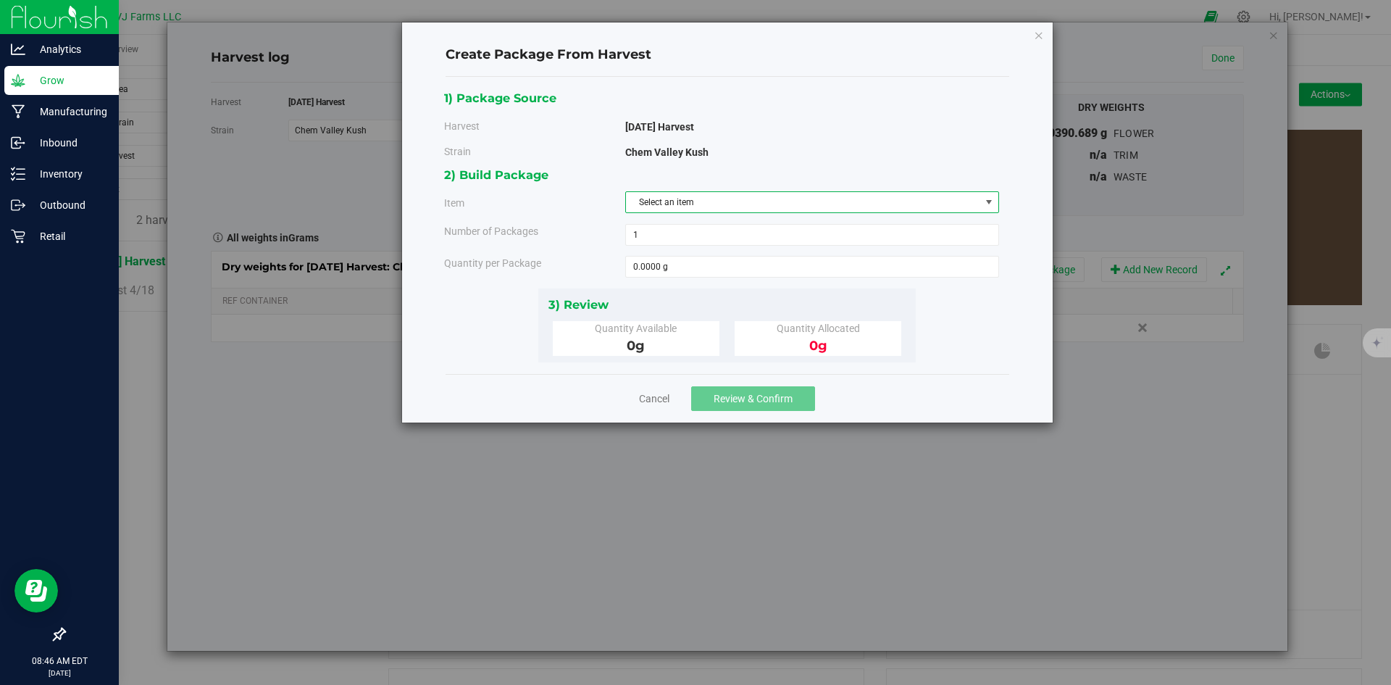
click at [677, 204] on span "Select an item" at bounding box center [803, 202] width 354 height 20
click at [727, 274] on li "[PERSON_NAME] - Preroll Material - Chem Valley Kush - Bulk" at bounding box center [812, 285] width 372 height 22
click at [727, 186] on div "2) Build Package Item Boujee Ben - Preroll Material - Chem Valley Kush - Bulk B…" at bounding box center [727, 226] width 566 height 122
click at [728, 191] on div "2) Build Package Item Boujee Ben - Preroll Material - Chem Valley Kush - Bulk B…" at bounding box center [727, 226] width 566 height 122
click at [722, 201] on span "[PERSON_NAME] - Preroll Material - Chem Valley Kush - Bulk" at bounding box center [748, 202] width 233 height 10
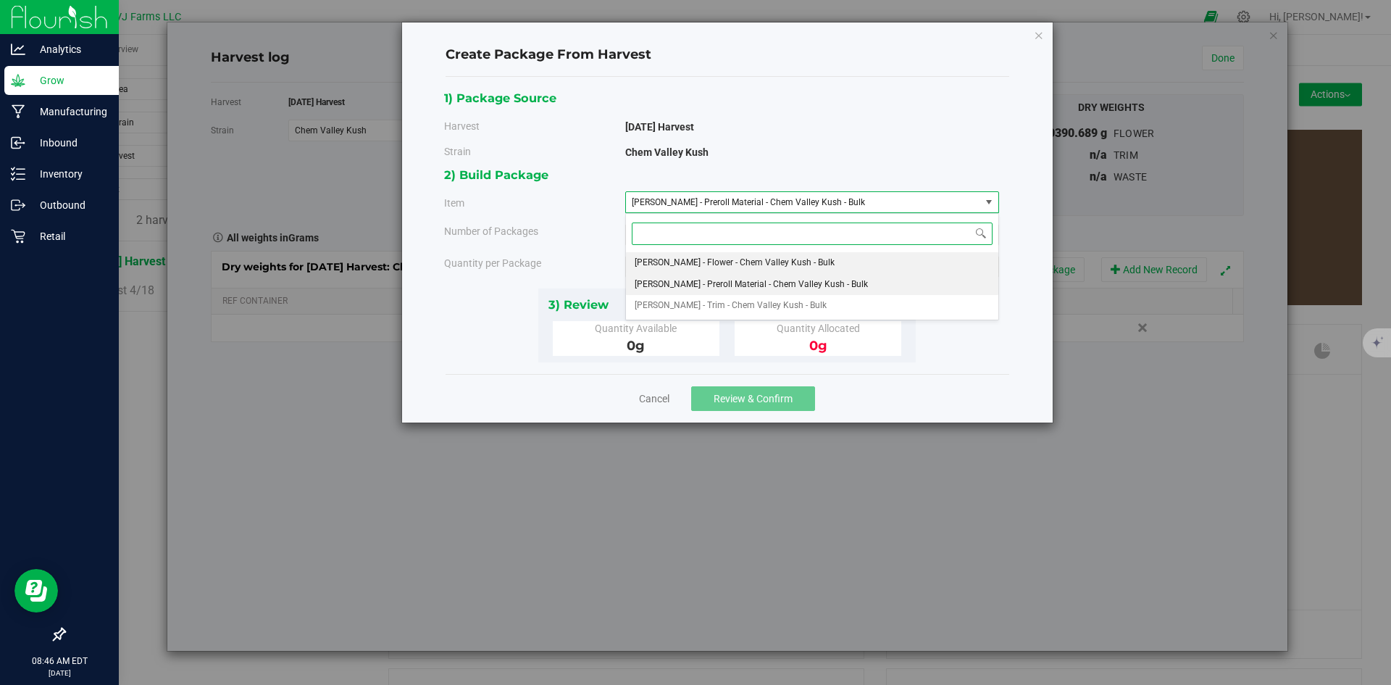
click at [728, 265] on span "[PERSON_NAME] - Flower - Chem Valley Kush - Bulk" at bounding box center [735, 263] width 200 height 19
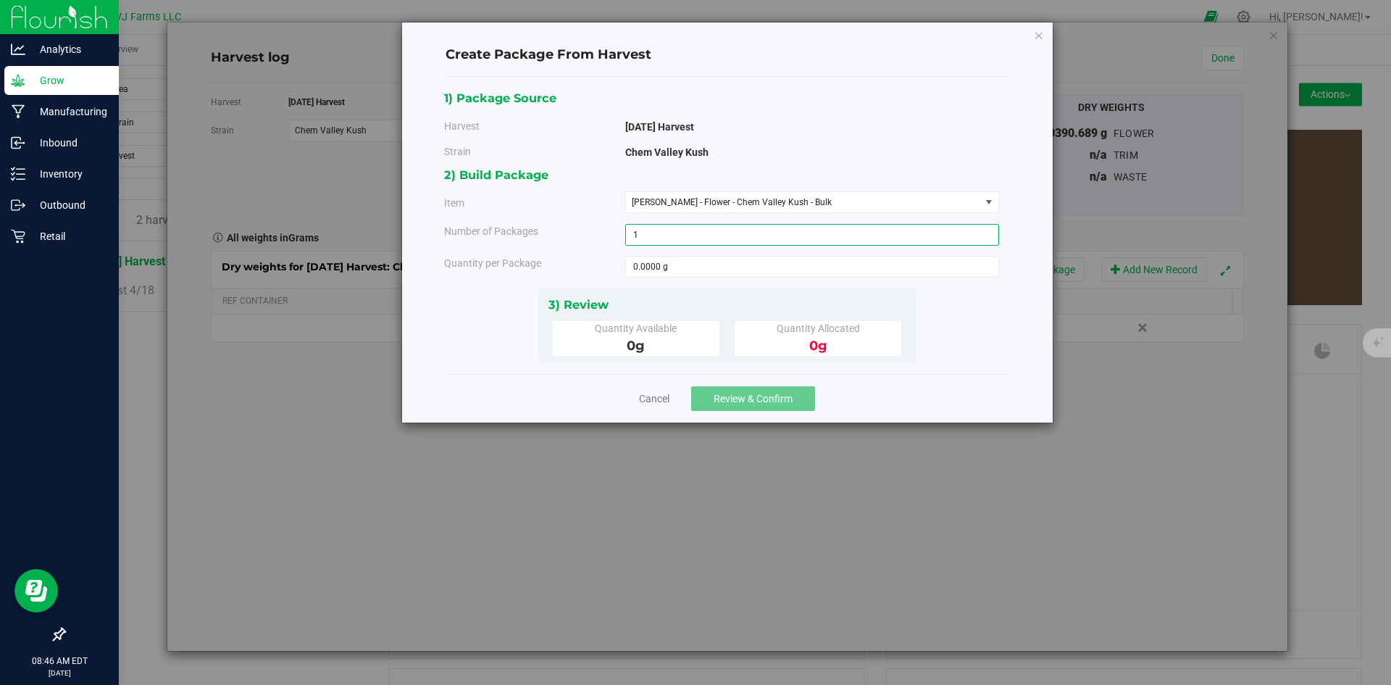
click at [716, 239] on span "1 1" at bounding box center [812, 235] width 374 height 22
click at [714, 263] on span at bounding box center [812, 267] width 374 height 22
type input "30390.689"
type input "30390.6890 g"
click at [947, 324] on div "1) Package Source Harvest 6/13/25 Harvest Strain Chem Valley Kush" at bounding box center [727, 225] width 566 height 274
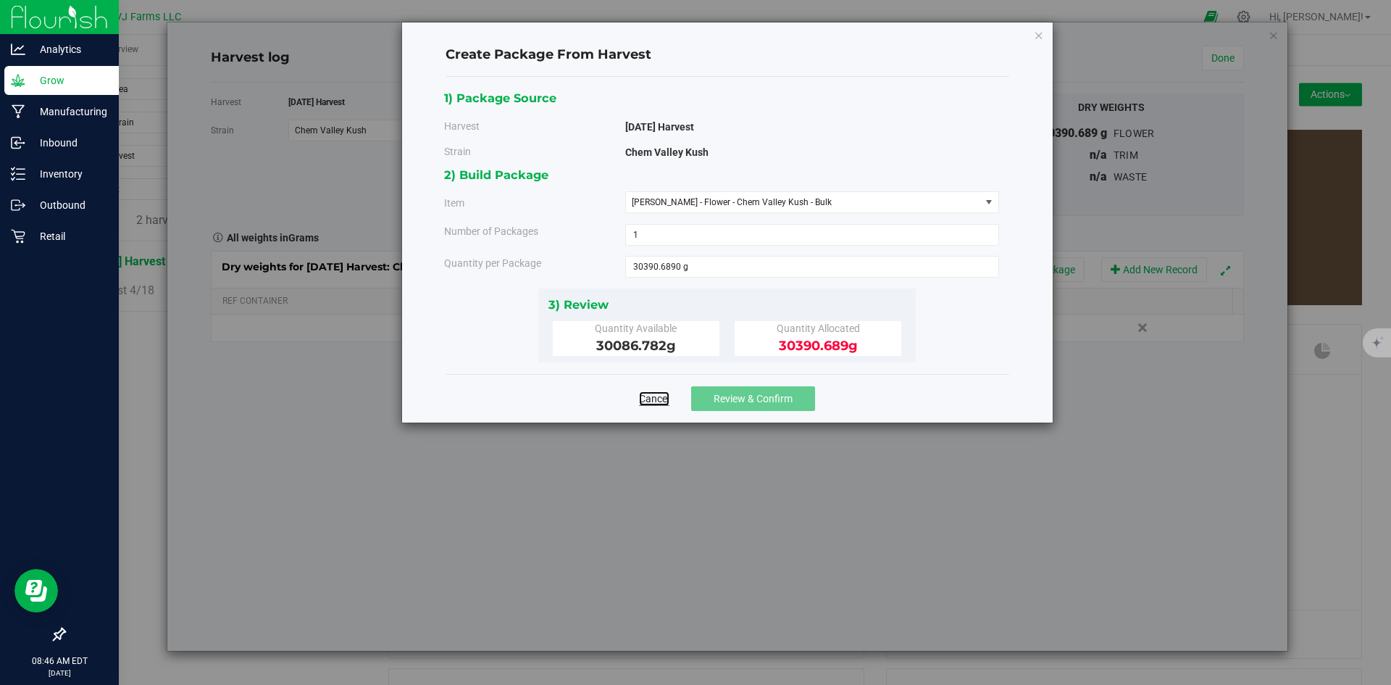
click at [646, 399] on link "Cancel" at bounding box center [654, 398] width 30 height 14
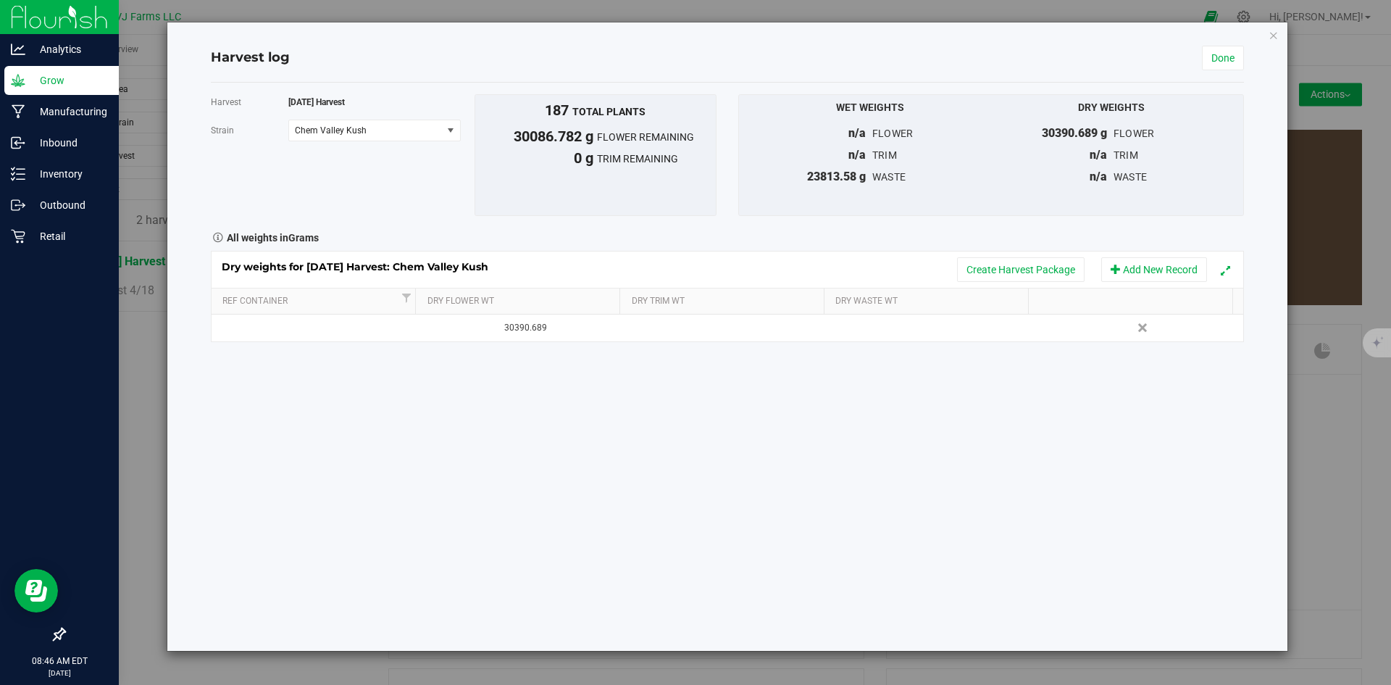
drag, startPoint x: 799, startPoint y: 169, endPoint x: 890, endPoint y: 169, distance: 90.6
click at [890, 169] on div "23813.58 g waste" at bounding box center [871, 176] width 220 height 17
click at [1004, 218] on div "Harvest 6/13/25 Harvest Strain Chem Valley Kush Select strain Banana OG Chem Va…" at bounding box center [727, 218] width 1033 height 248
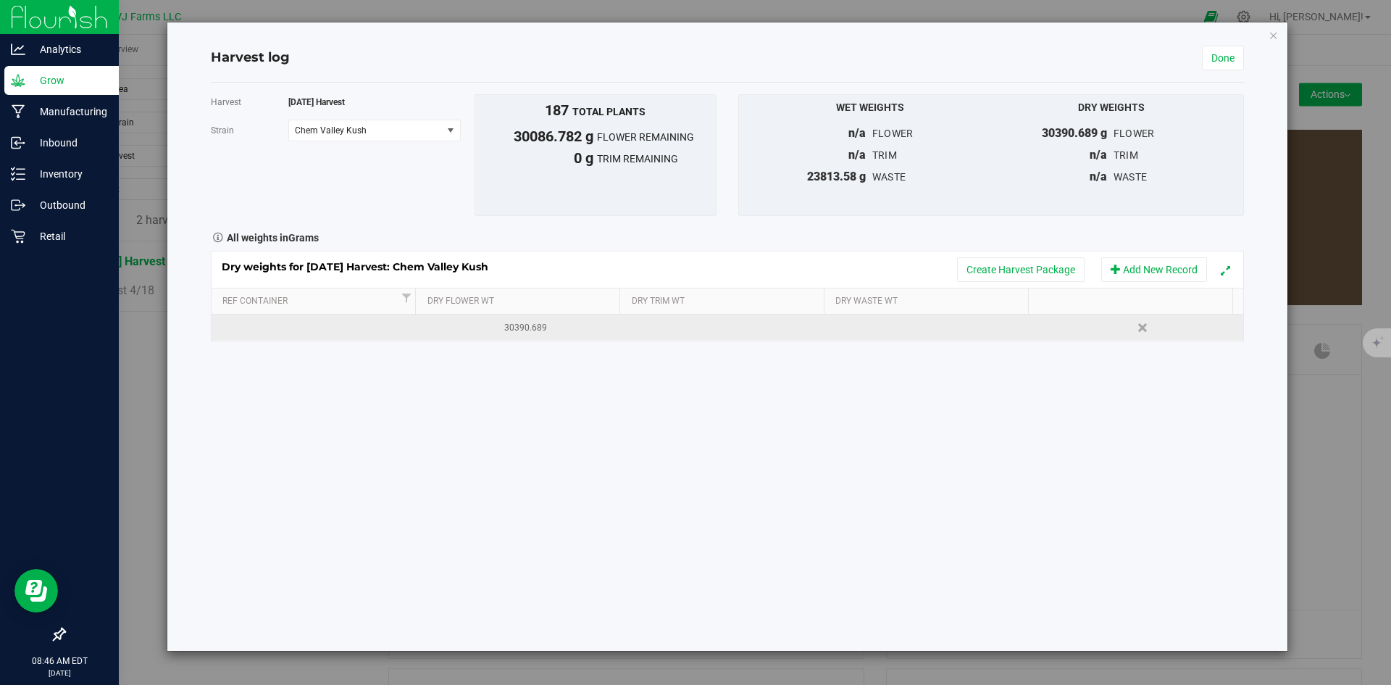
click at [574, 333] on div "30390.689" at bounding box center [525, 328] width 195 height 14
drag, startPoint x: 565, startPoint y: 332, endPoint x: 546, endPoint y: 332, distance: 19.6
click at [546, 332] on input "30390.689" at bounding box center [524, 327] width 189 height 20
drag, startPoint x: 496, startPoint y: 331, endPoint x: 386, endPoint y: 336, distance: 109.5
click at [386, 336] on tr "30390.6890 g 30390.689 Delete" at bounding box center [728, 327] width 1032 height 26
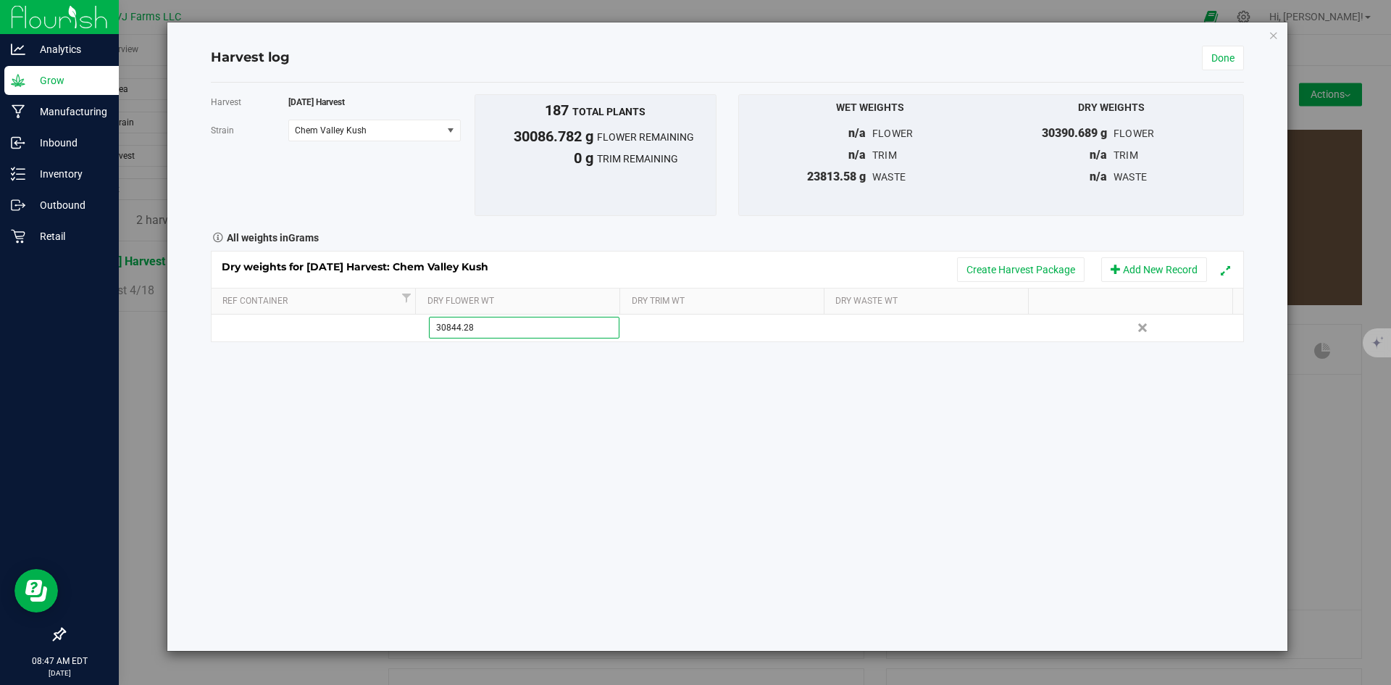
type input "30844.281"
click at [312, 446] on div "Harvest 6/13/25 Harvest Strain Chem Valley Kush Select strain Banana OG Chem Va…" at bounding box center [727, 367] width 1033 height 568
click at [1210, 64] on link "Done" at bounding box center [1223, 58] width 42 height 25
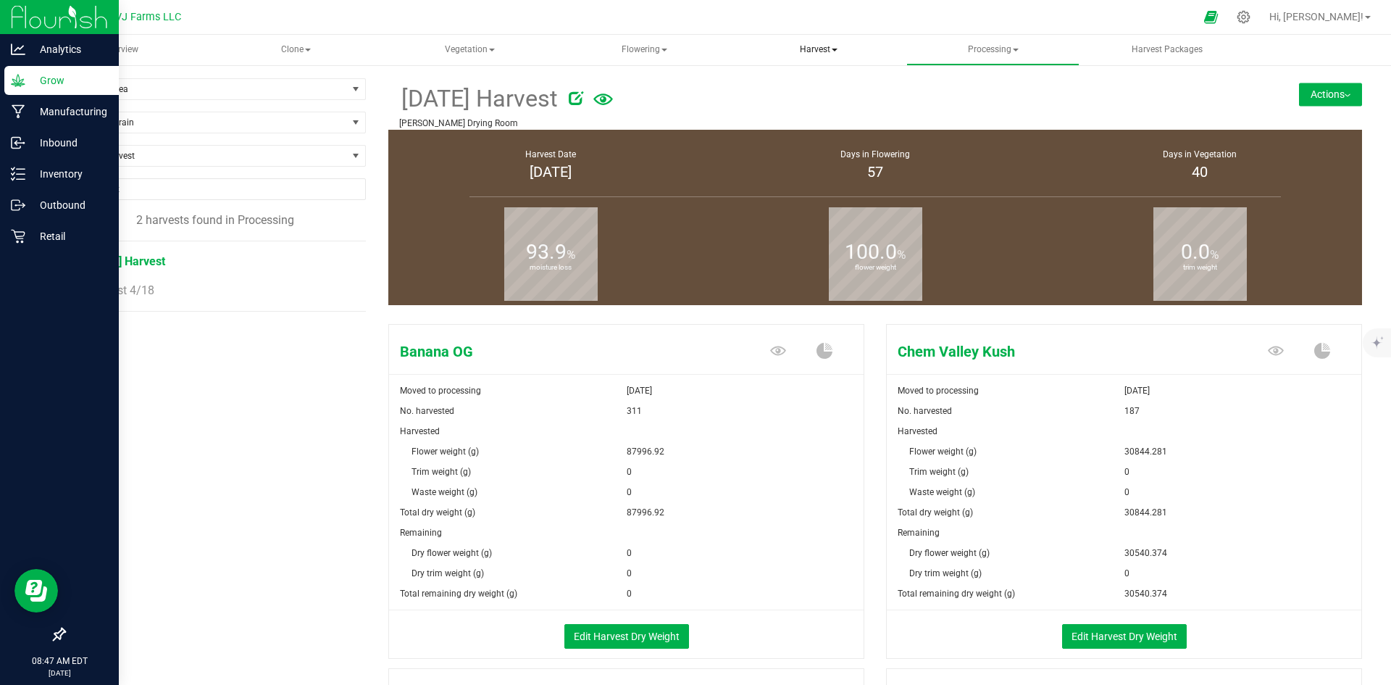
click at [817, 49] on span "Harvest" at bounding box center [819, 50] width 172 height 29
click at [820, 106] on span "Harvested plants" at bounding box center [811, 104] width 119 height 12
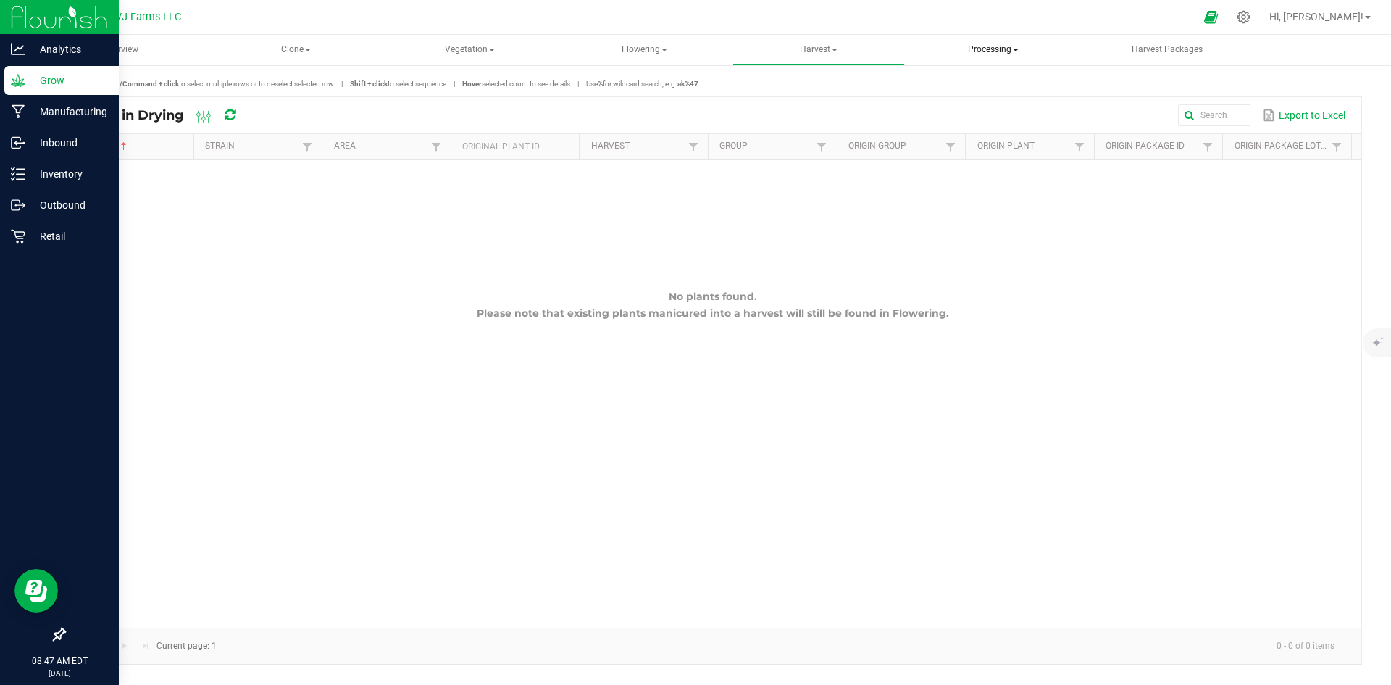
click at [1012, 51] on span "Processing" at bounding box center [993, 50] width 172 height 29
click at [801, 56] on span "Harvest" at bounding box center [819, 50] width 172 height 29
click at [816, 79] on li "Harvests" at bounding box center [819, 86] width 173 height 17
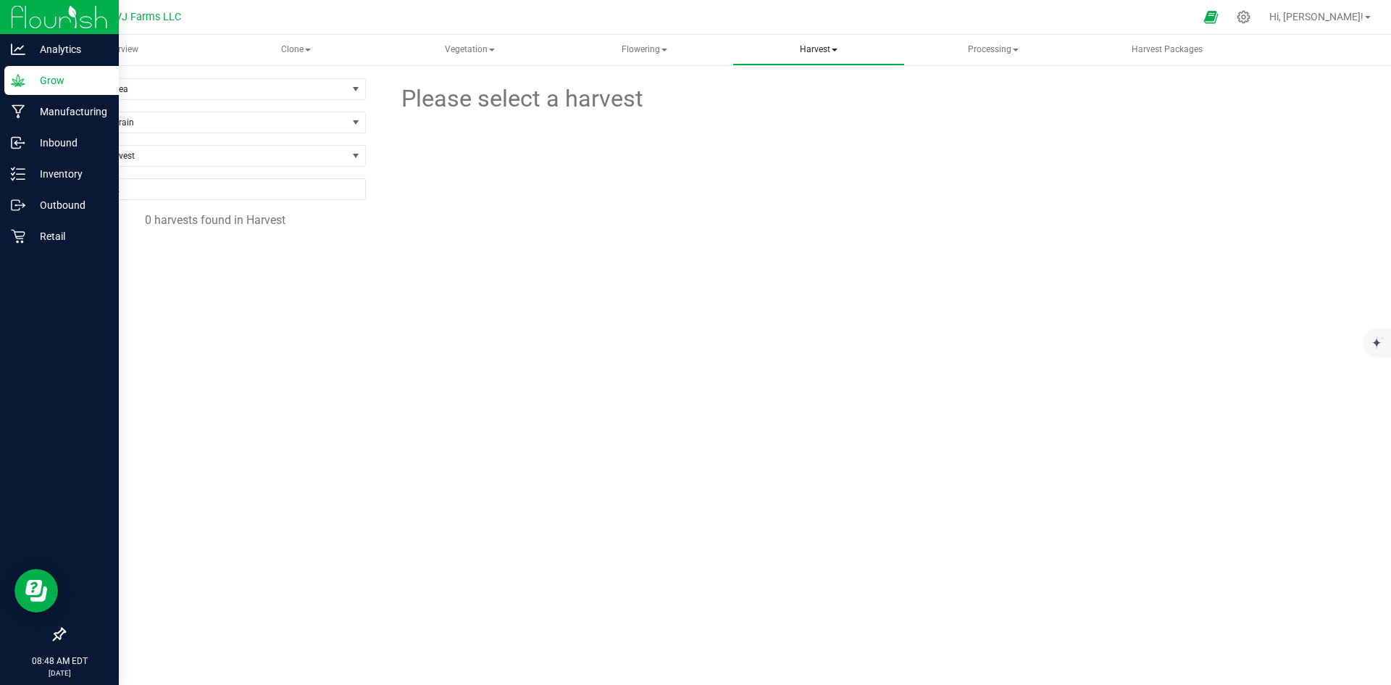
click at [821, 60] on span "Harvest" at bounding box center [819, 50] width 172 height 29
click at [827, 114] on ul "Harvests Harvested plants" at bounding box center [819, 95] width 173 height 61
click at [832, 51] on span at bounding box center [835, 50] width 6 height 3
click at [820, 101] on span "Harvested plants" at bounding box center [811, 104] width 119 height 12
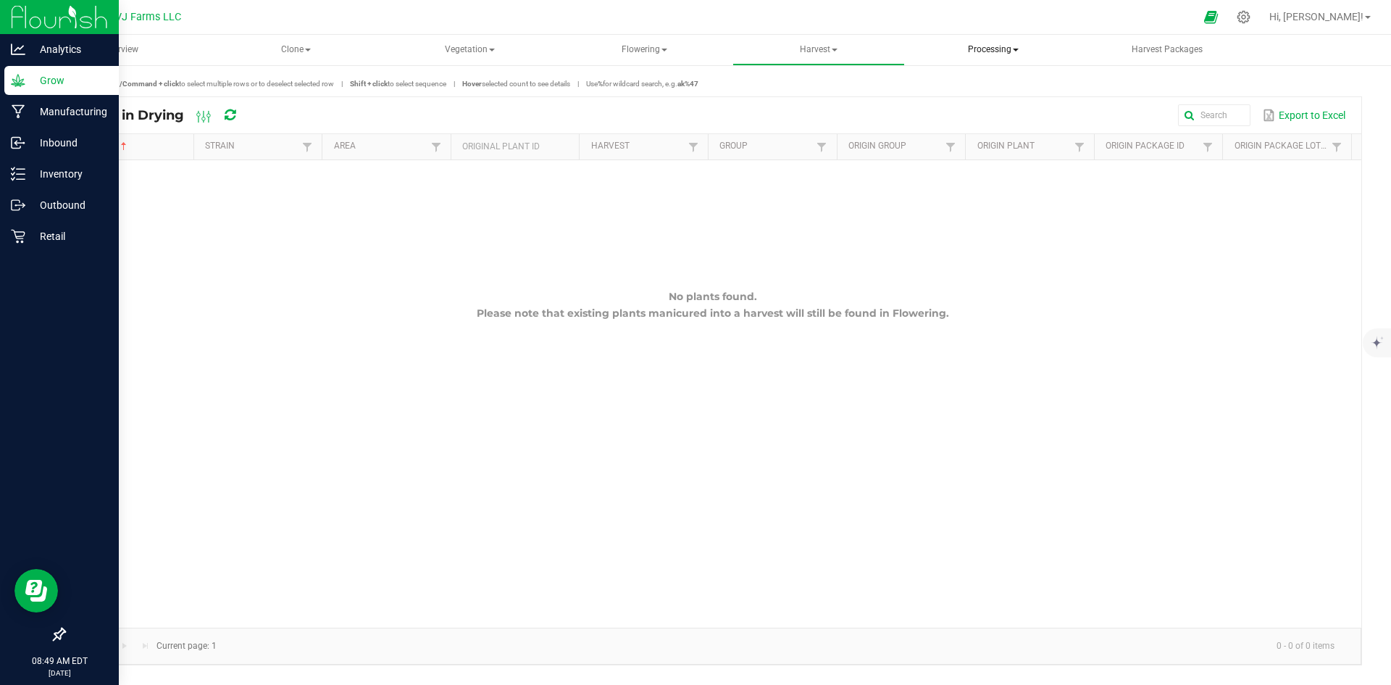
click at [987, 43] on span "Processing" at bounding box center [993, 50] width 172 height 29
click at [1008, 97] on li "Processing harvests" at bounding box center [993, 104] width 173 height 17
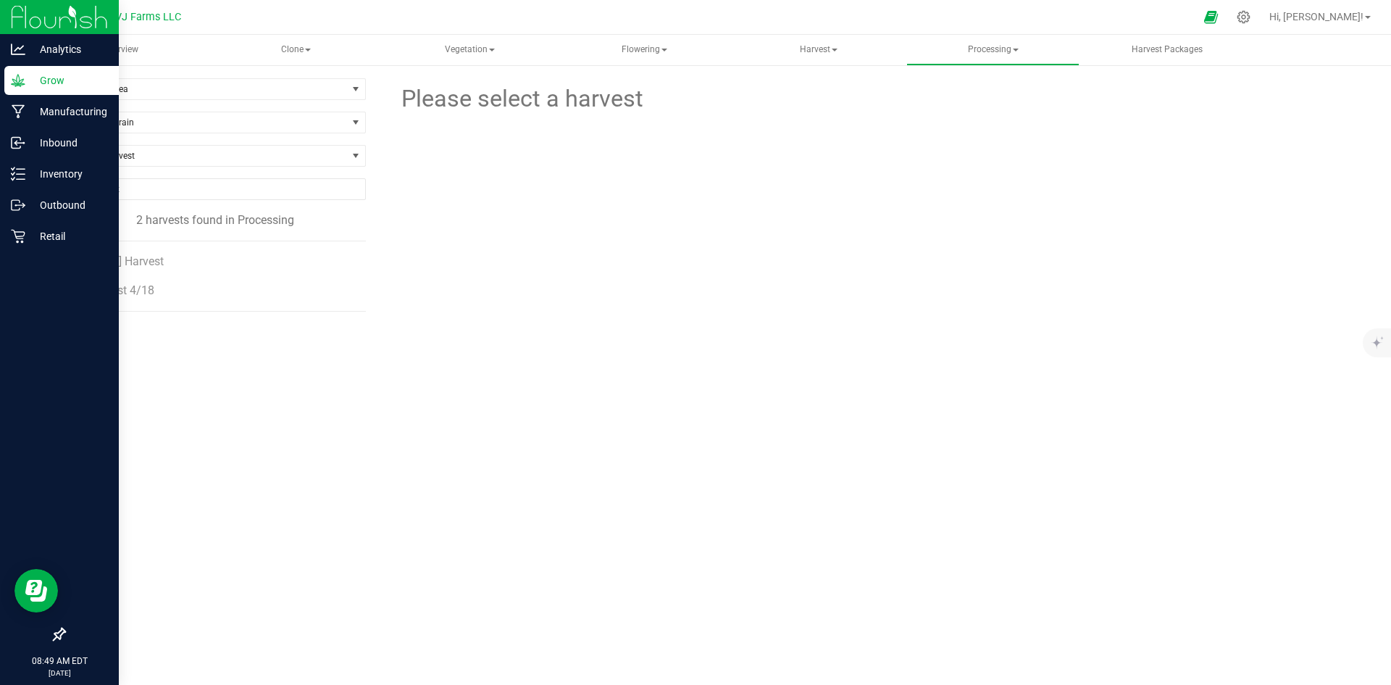
click at [149, 254] on li "[DATE] Harvest" at bounding box center [221, 255] width 267 height 29
click at [151, 257] on span "[DATE] Harvest" at bounding box center [127, 261] width 78 height 14
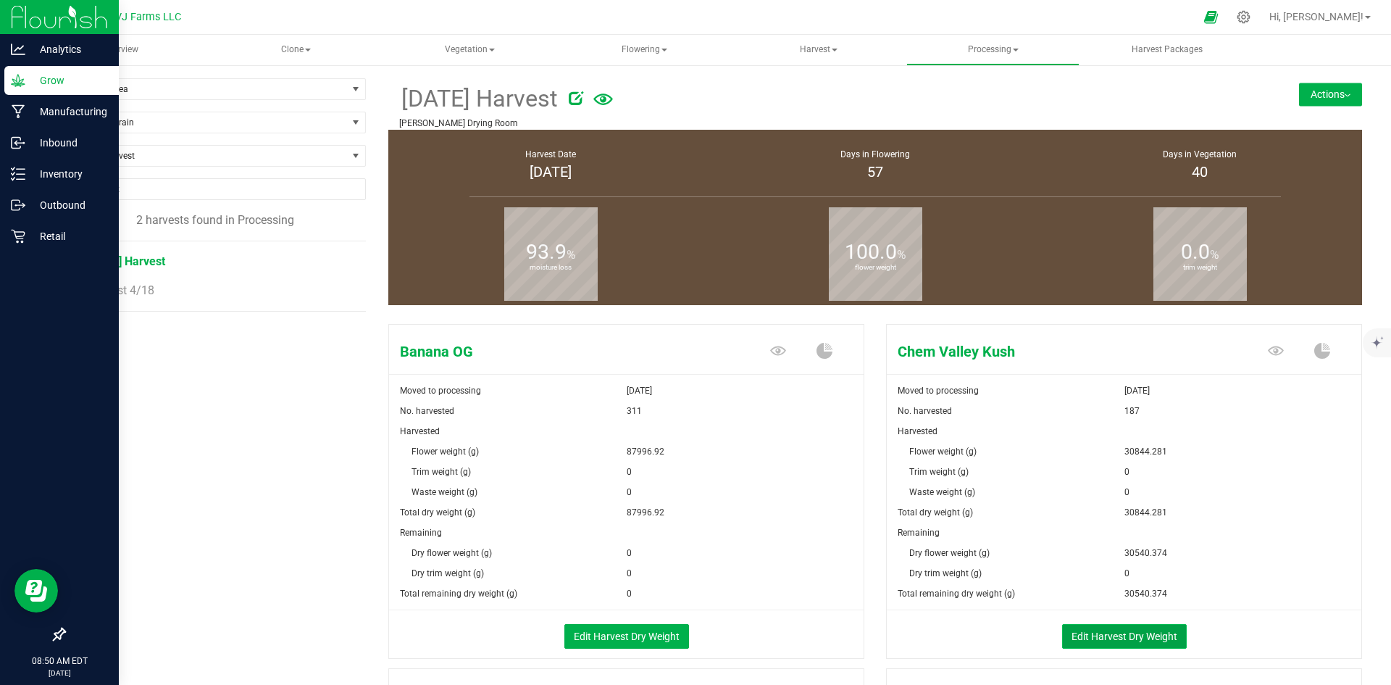
click at [1128, 633] on button "Edit Harvest Dry Weight" at bounding box center [1124, 636] width 125 height 25
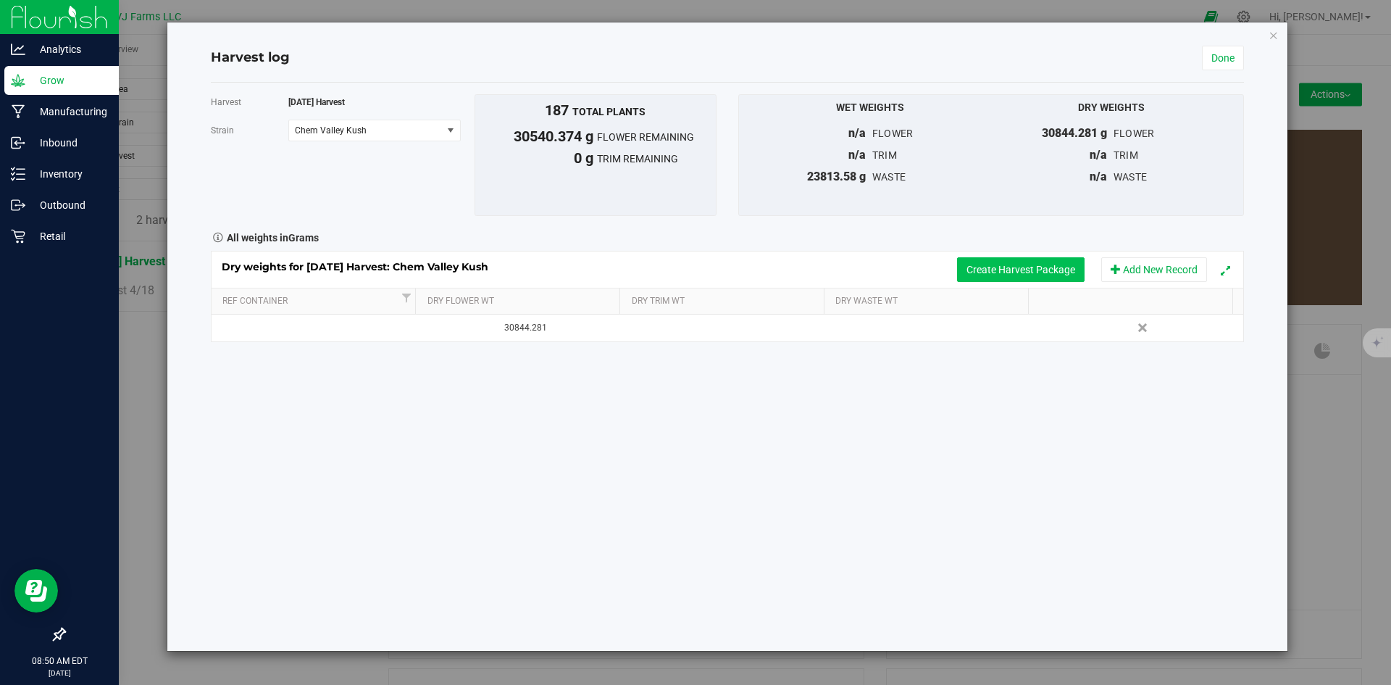
click at [1012, 270] on button "Create Harvest Package" at bounding box center [1021, 269] width 128 height 25
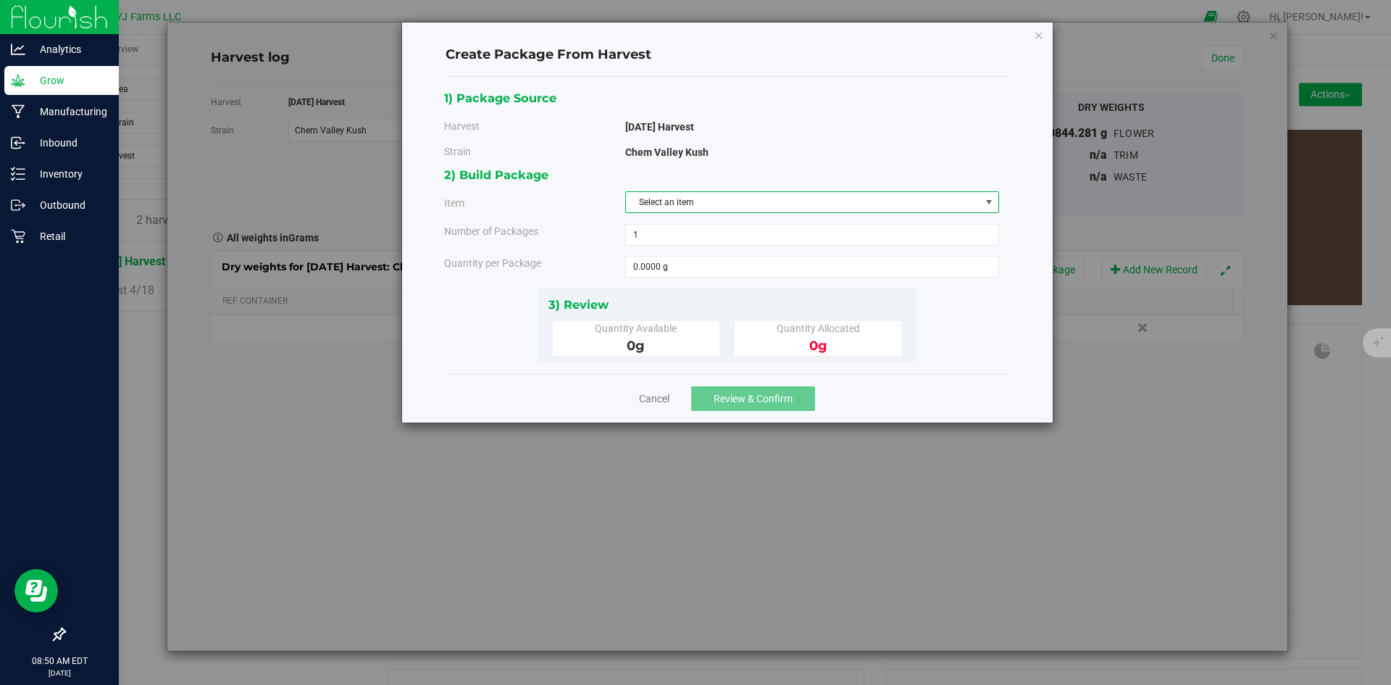
click at [738, 193] on span "Select an item" at bounding box center [803, 202] width 354 height 20
click at [754, 263] on span "[PERSON_NAME] - Flower - Chem Valley Kush - Bulk" at bounding box center [735, 263] width 200 height 19
click at [677, 265] on span at bounding box center [812, 267] width 374 height 22
type input "30390.689"
type input "30390.6890 g"
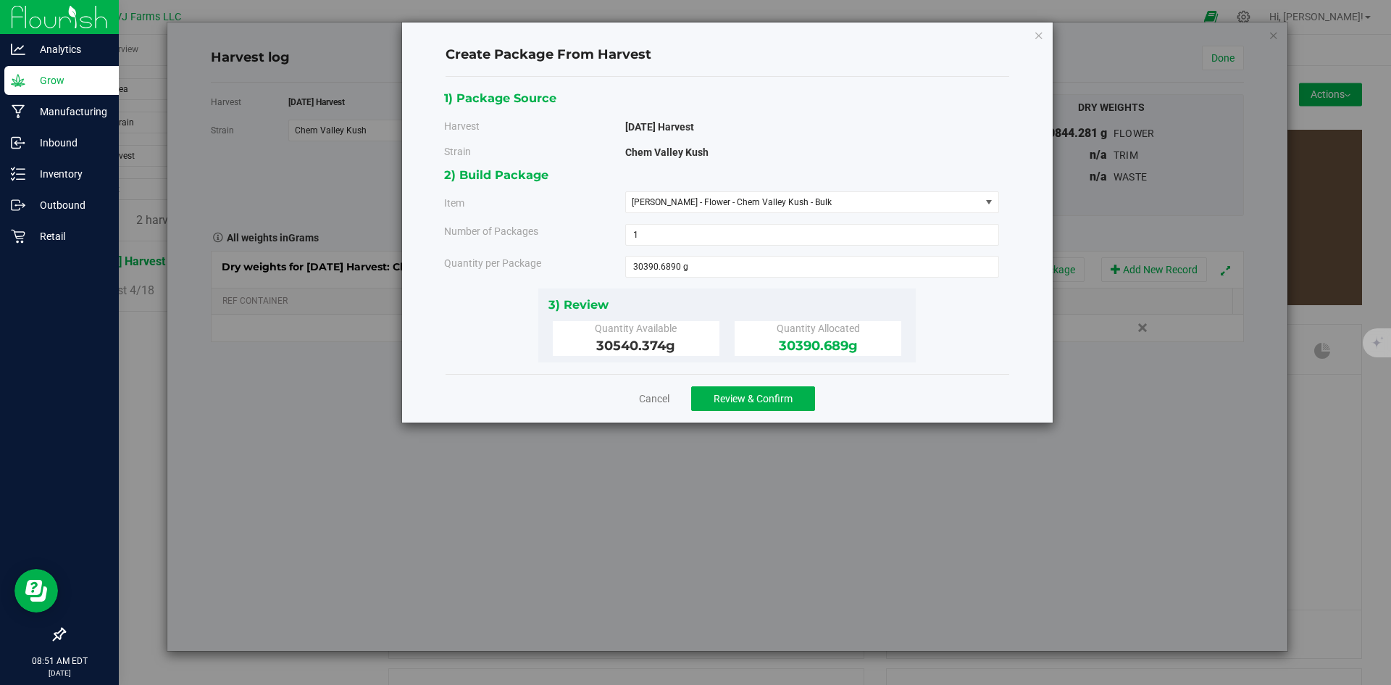
click at [970, 355] on div "1) Package Source Harvest 6/13/25 Harvest Strain Chem Valley Kush" at bounding box center [727, 225] width 566 height 274
click at [728, 398] on span "Review & Confirm" at bounding box center [753, 399] width 79 height 12
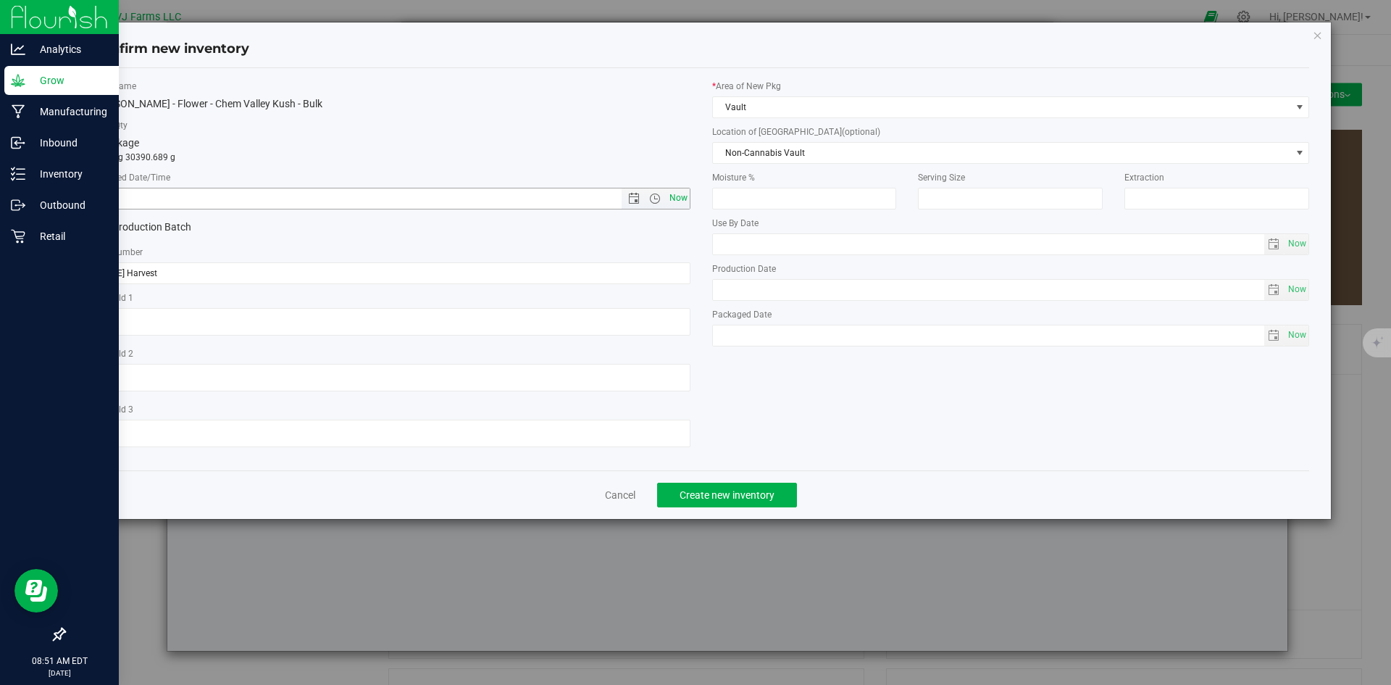
click at [686, 193] on span "Now" at bounding box center [678, 198] width 25 height 21
type input "8/25/2025 8:51 AM"
click at [717, 497] on span "Create new inventory" at bounding box center [727, 495] width 95 height 12
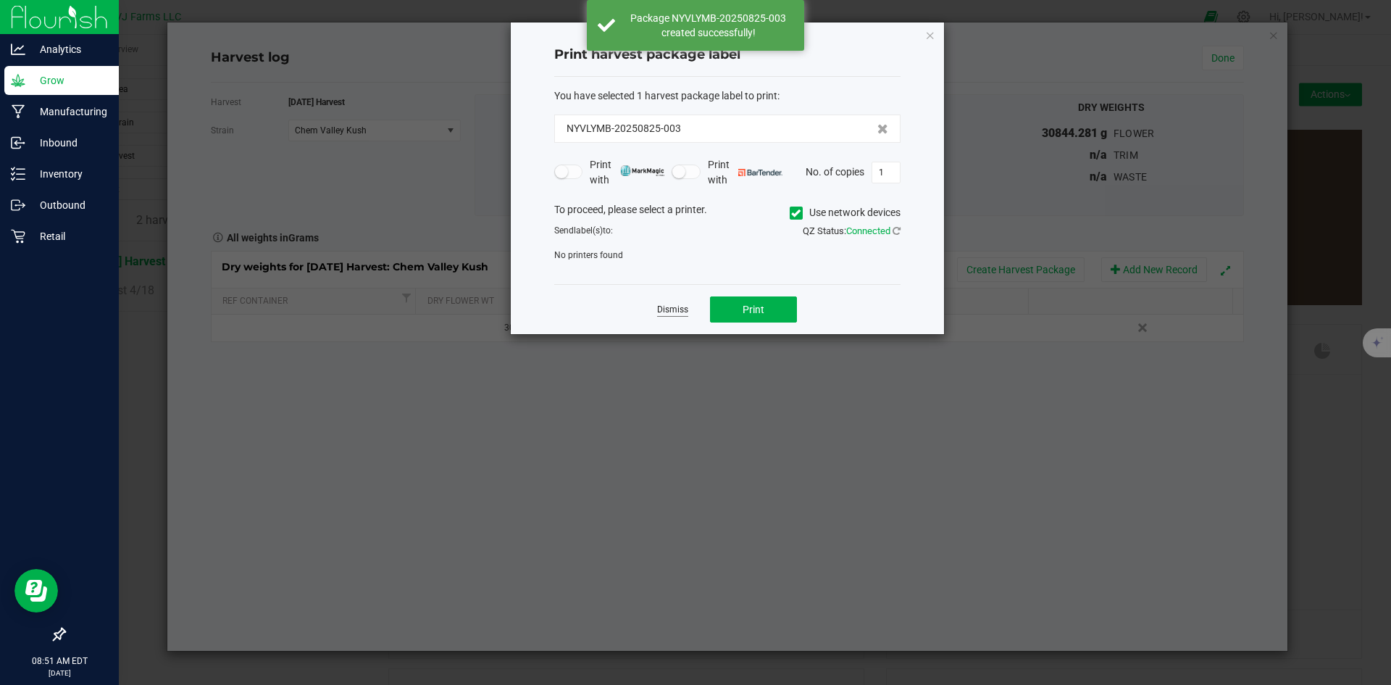
click at [682, 309] on link "Dismiss" at bounding box center [672, 310] width 31 height 12
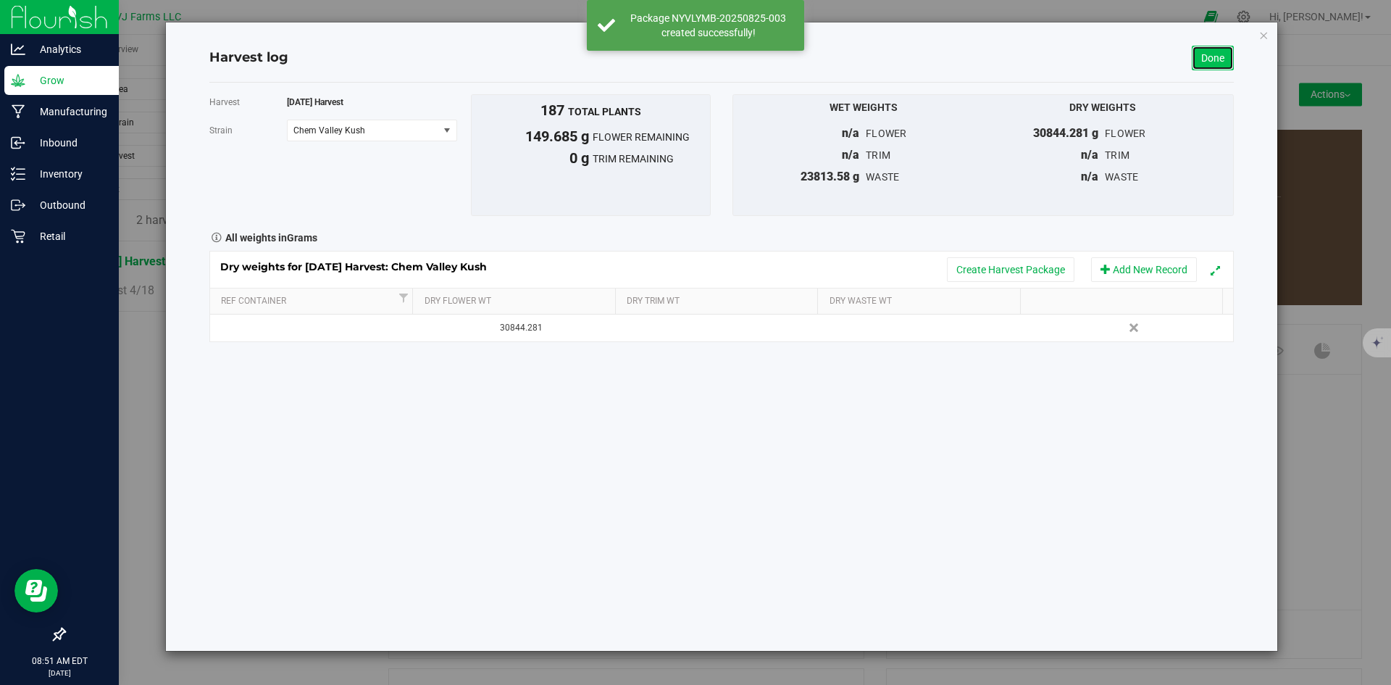
click at [1220, 58] on link "Done" at bounding box center [1213, 58] width 42 height 25
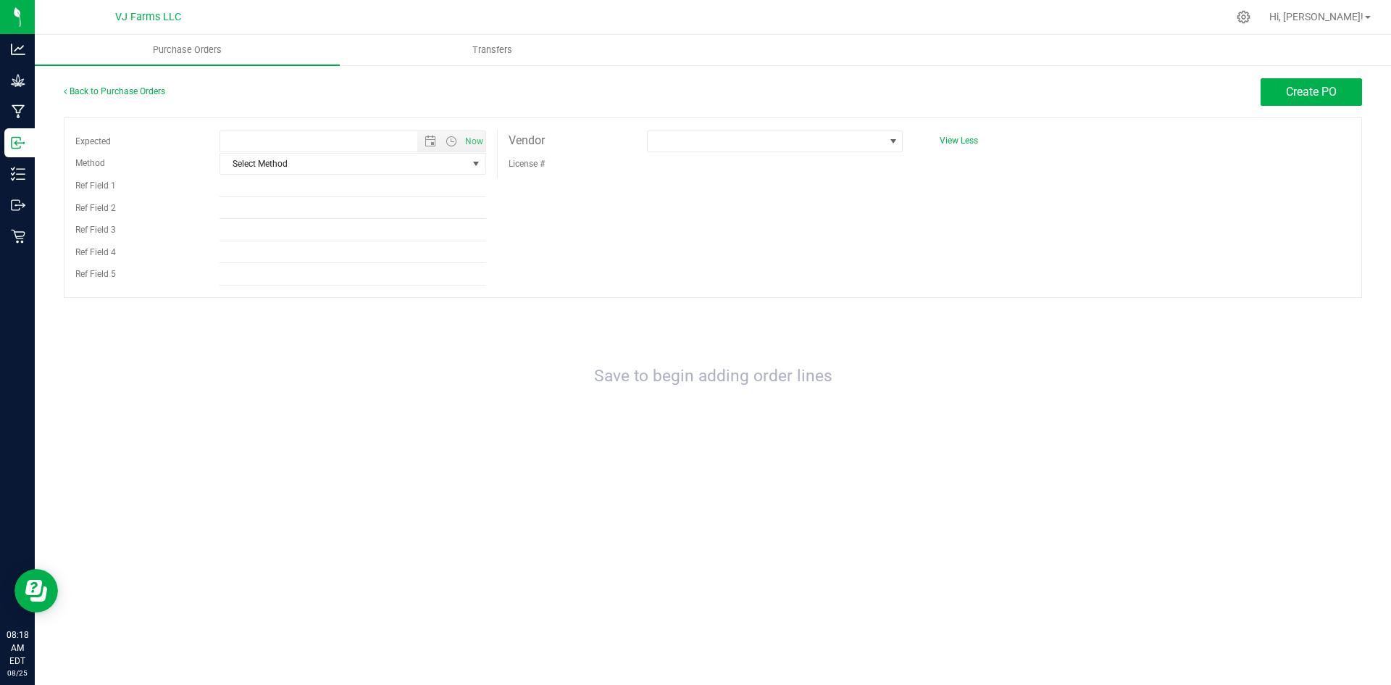
type input "8/25/2025 8:18 AM"
click at [788, 144] on span at bounding box center [766, 141] width 236 height 20
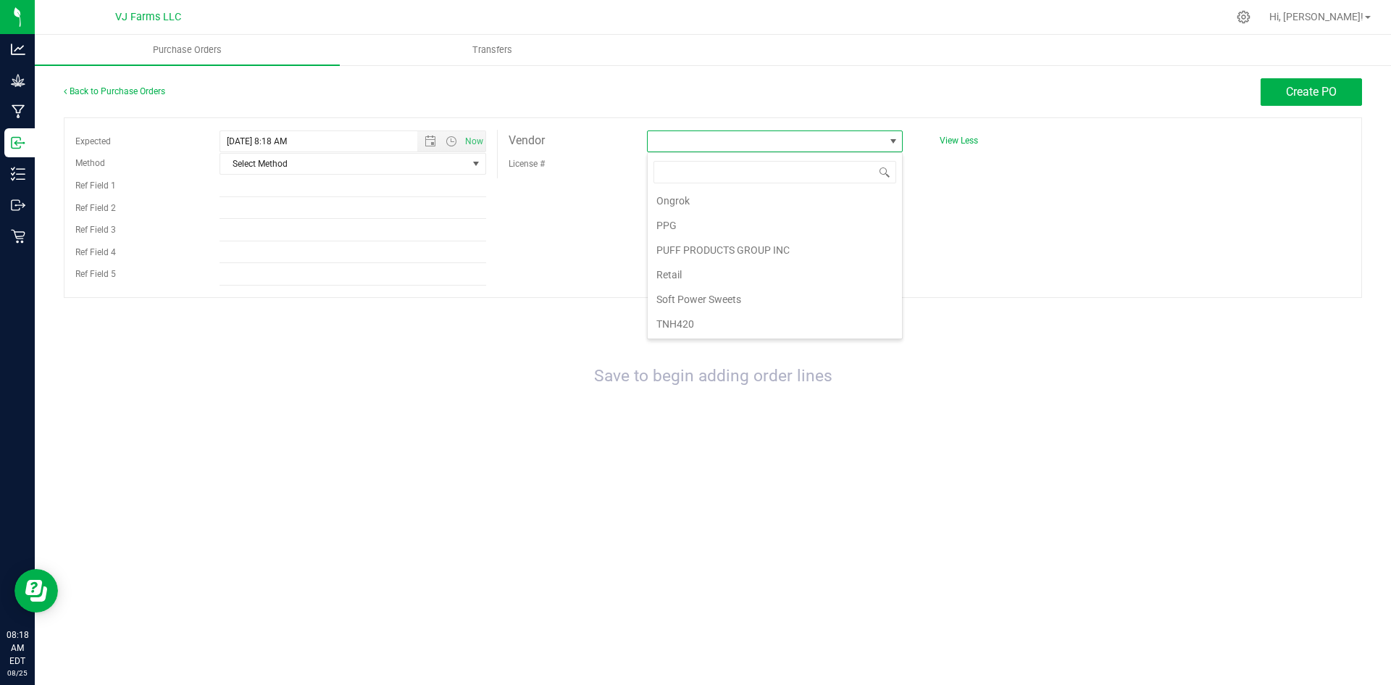
scroll to position [274, 0]
click at [526, 352] on div "Save to begin adding order lines" at bounding box center [713, 376] width 1299 height 129
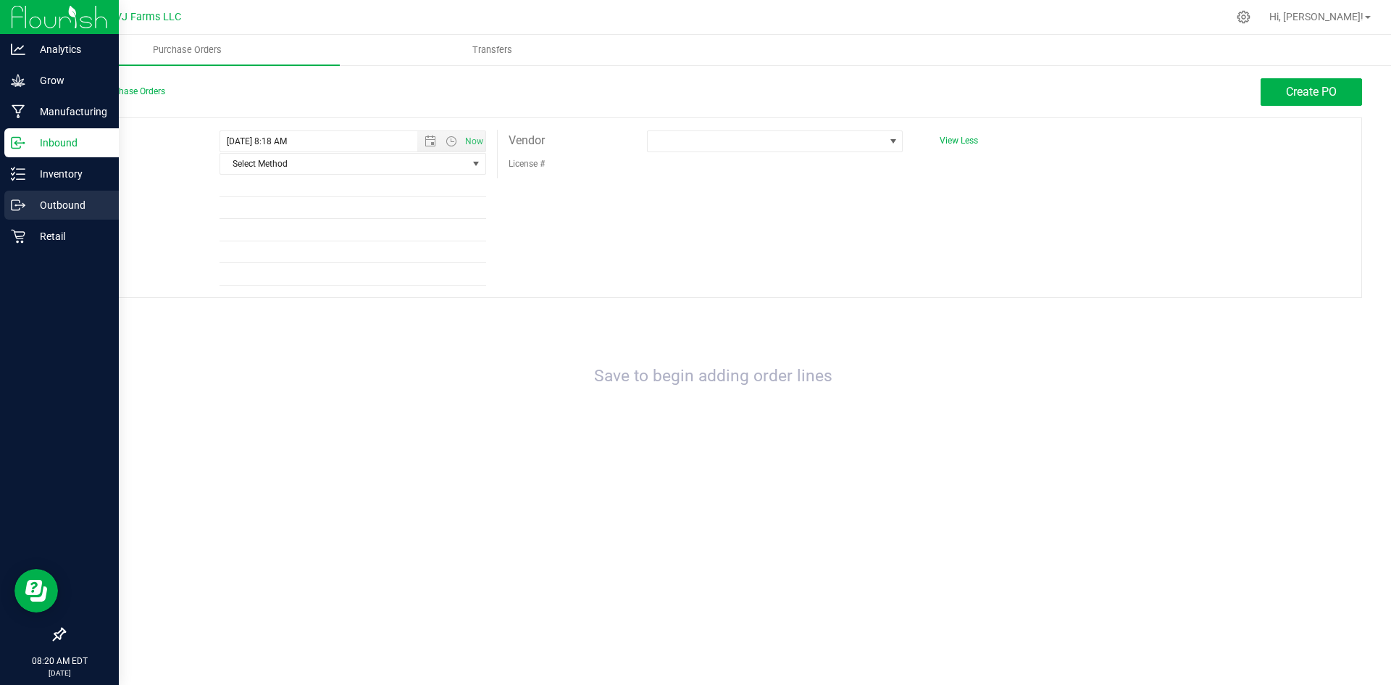
click at [78, 199] on p "Outbound" at bounding box center [68, 204] width 87 height 17
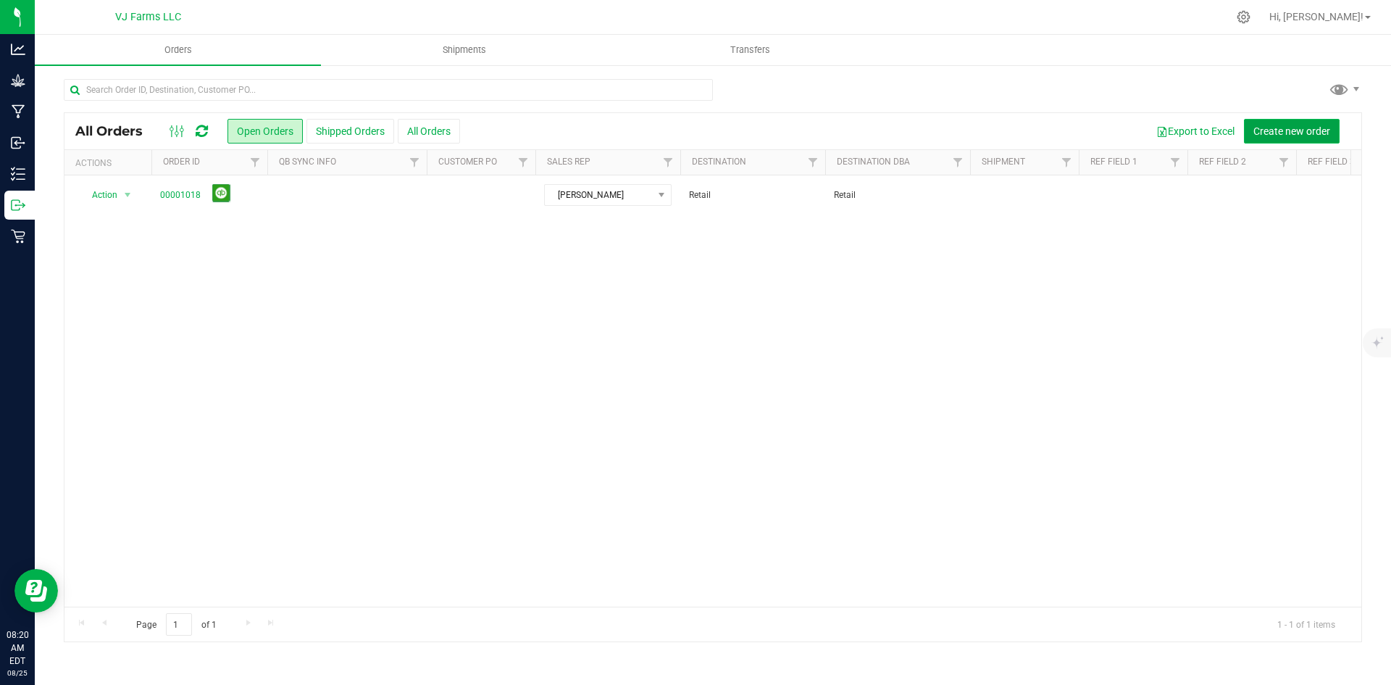
click at [1318, 133] on span "Create new order" at bounding box center [1292, 131] width 77 height 12
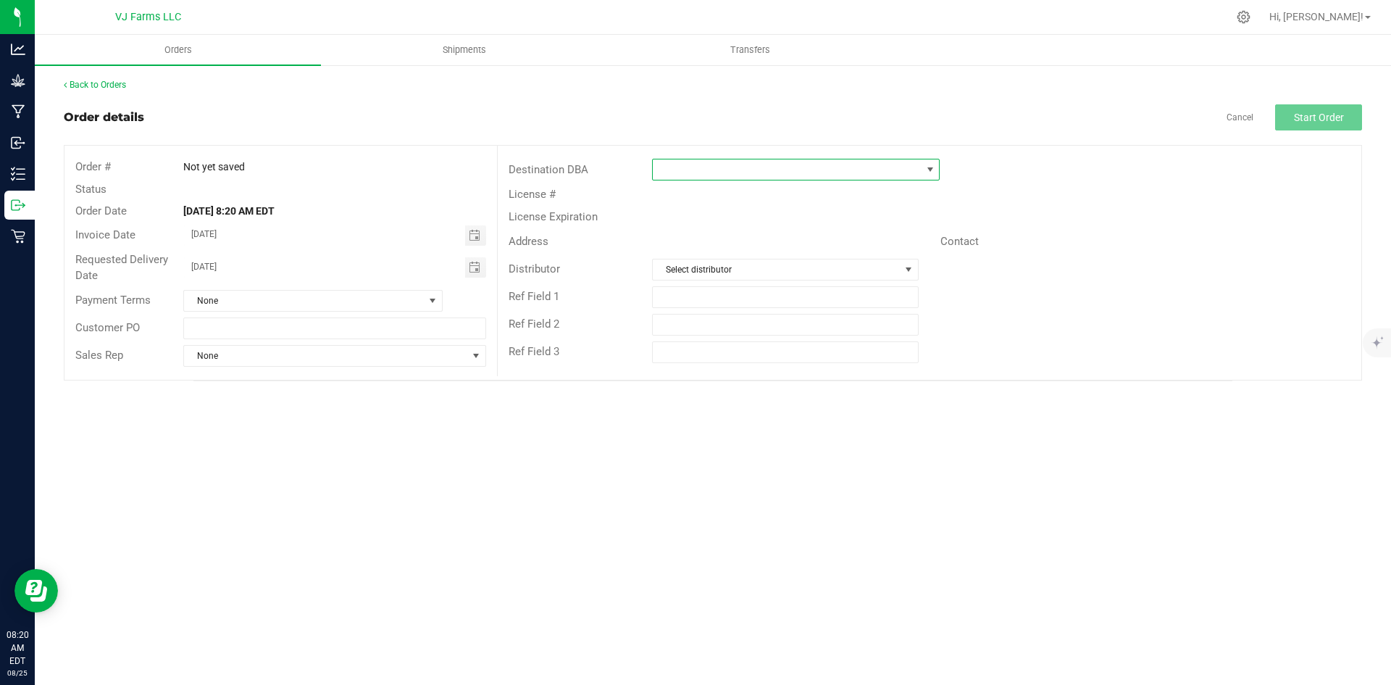
click at [675, 170] on span at bounding box center [787, 169] width 268 height 20
click at [357, 106] on div "Order details Cancel Start Order" at bounding box center [713, 117] width 1299 height 26
click at [718, 183] on div "License #" at bounding box center [930, 194] width 864 height 22
click at [718, 175] on span at bounding box center [787, 169] width 268 height 20
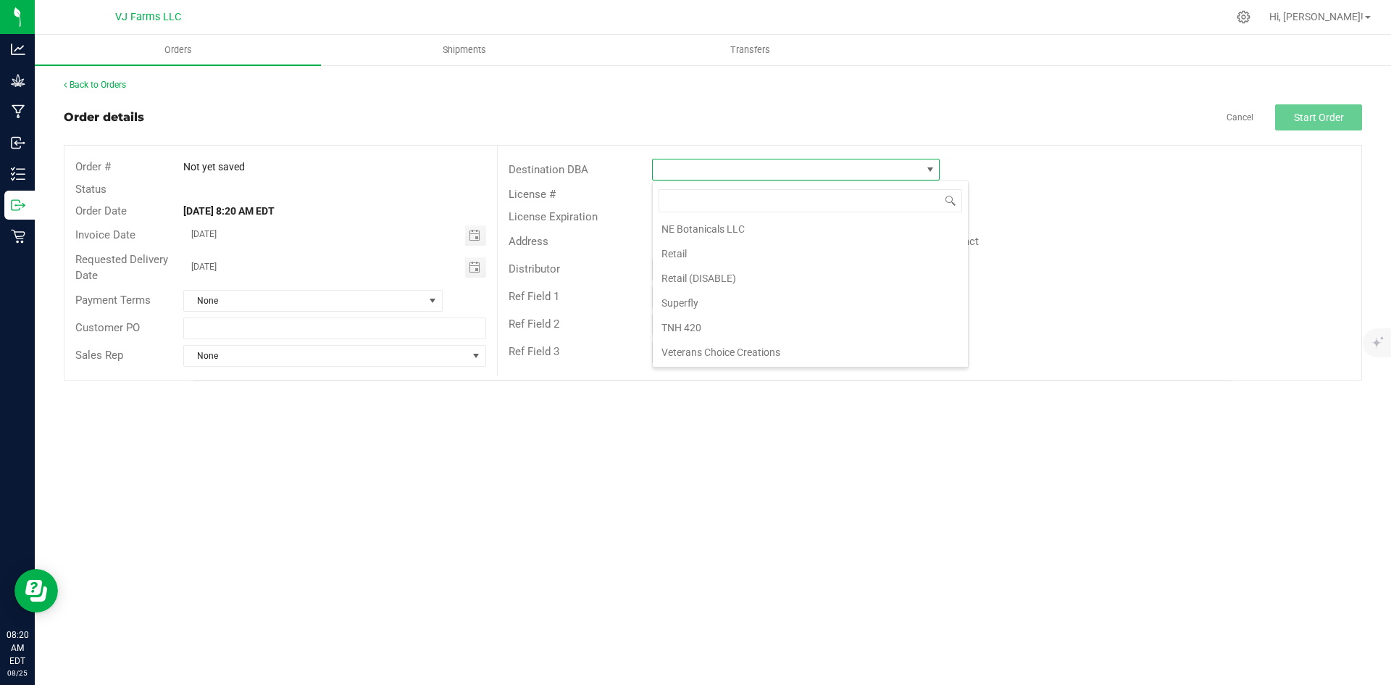
click at [486, 108] on div "Order details Cancel Start Order" at bounding box center [713, 117] width 1299 height 26
click at [696, 170] on span at bounding box center [787, 169] width 268 height 20
click at [728, 343] on li "Veterans Choice Creations" at bounding box center [810, 352] width 315 height 25
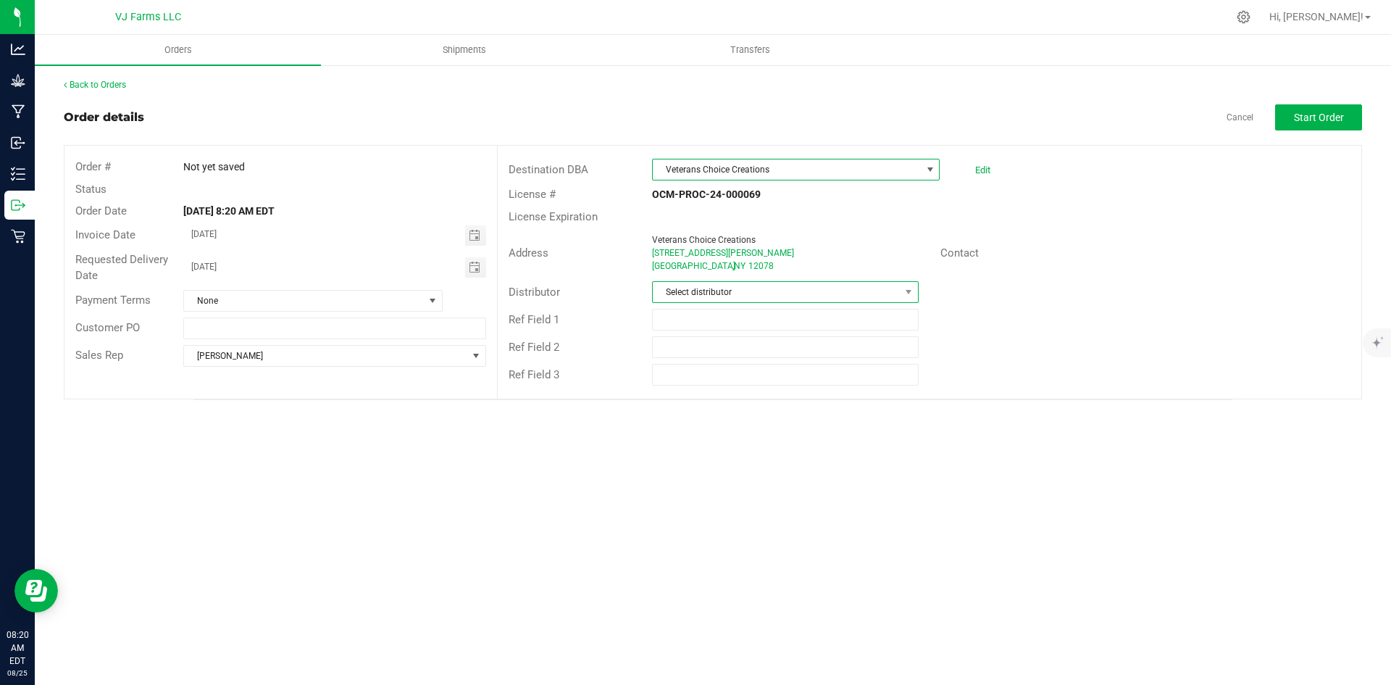
click at [673, 289] on span "Select distributor" at bounding box center [776, 292] width 246 height 20
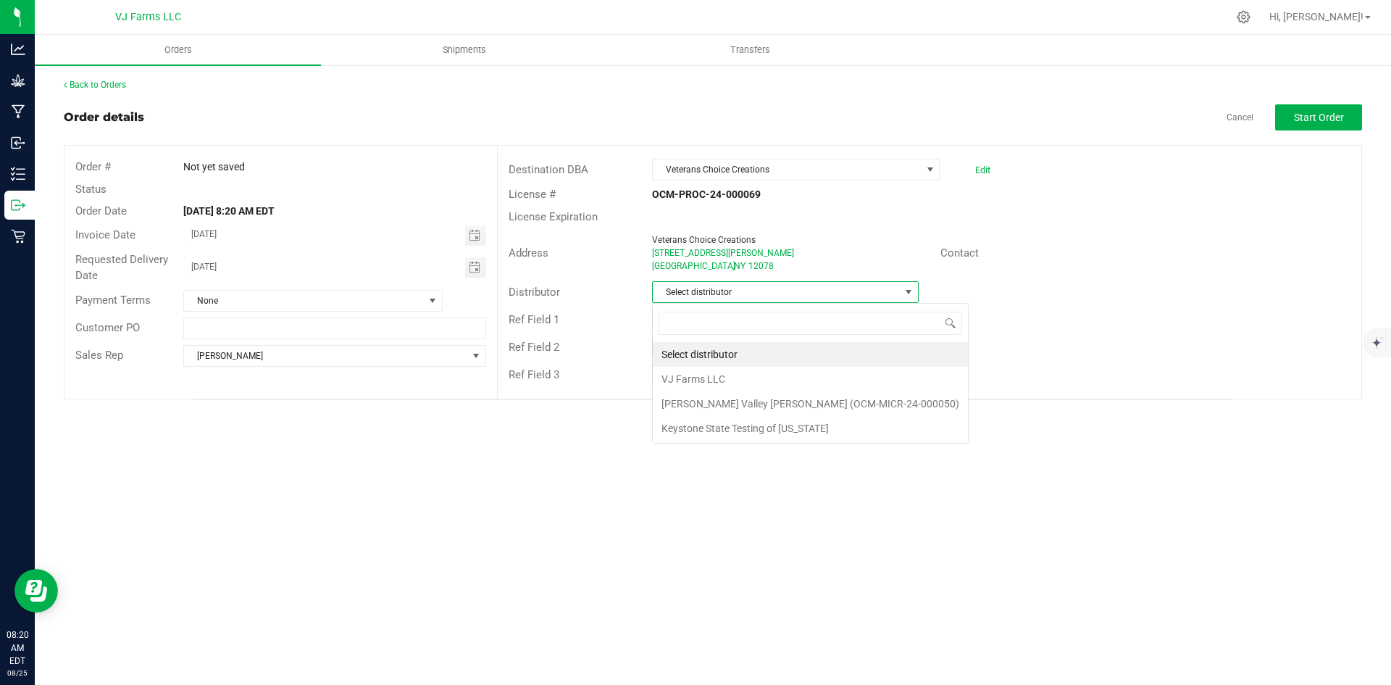
scroll to position [22, 267]
click at [762, 432] on li "Keystone State Testing of New York" at bounding box center [810, 428] width 315 height 25
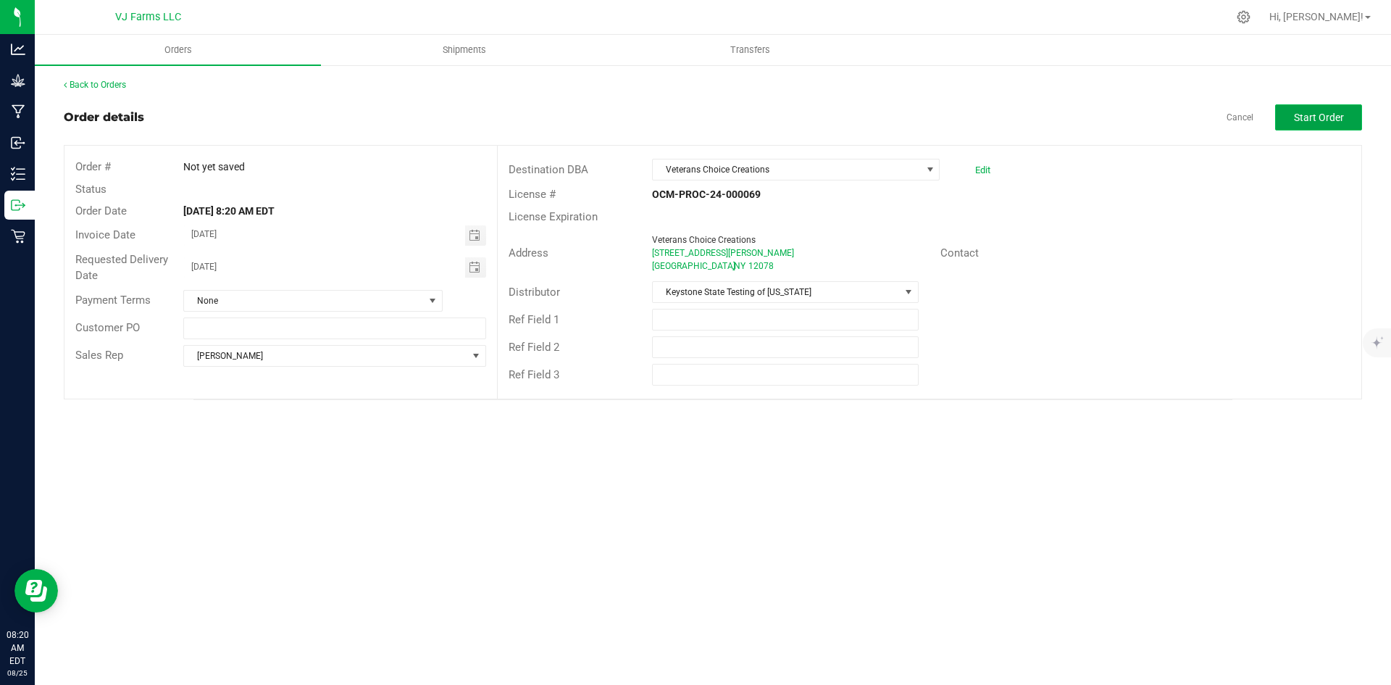
click at [1330, 109] on button "Start Order" at bounding box center [1318, 117] width 87 height 26
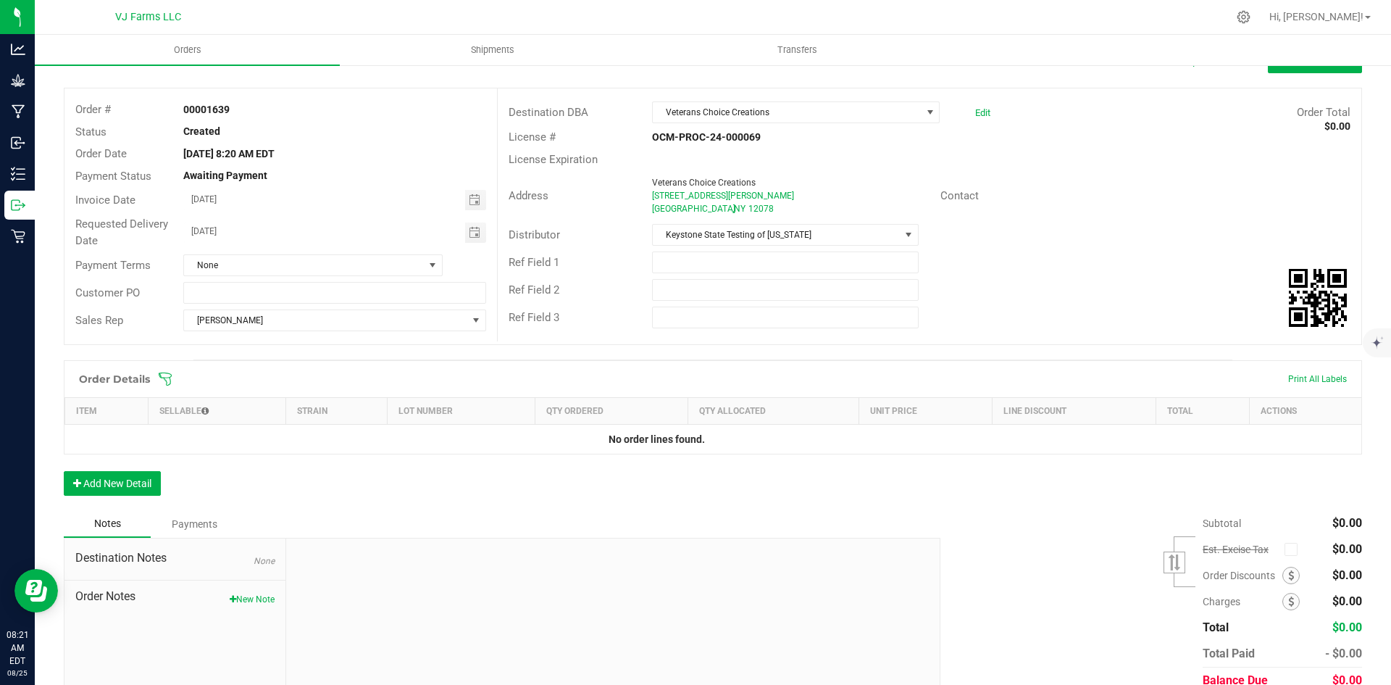
scroll to position [120, 0]
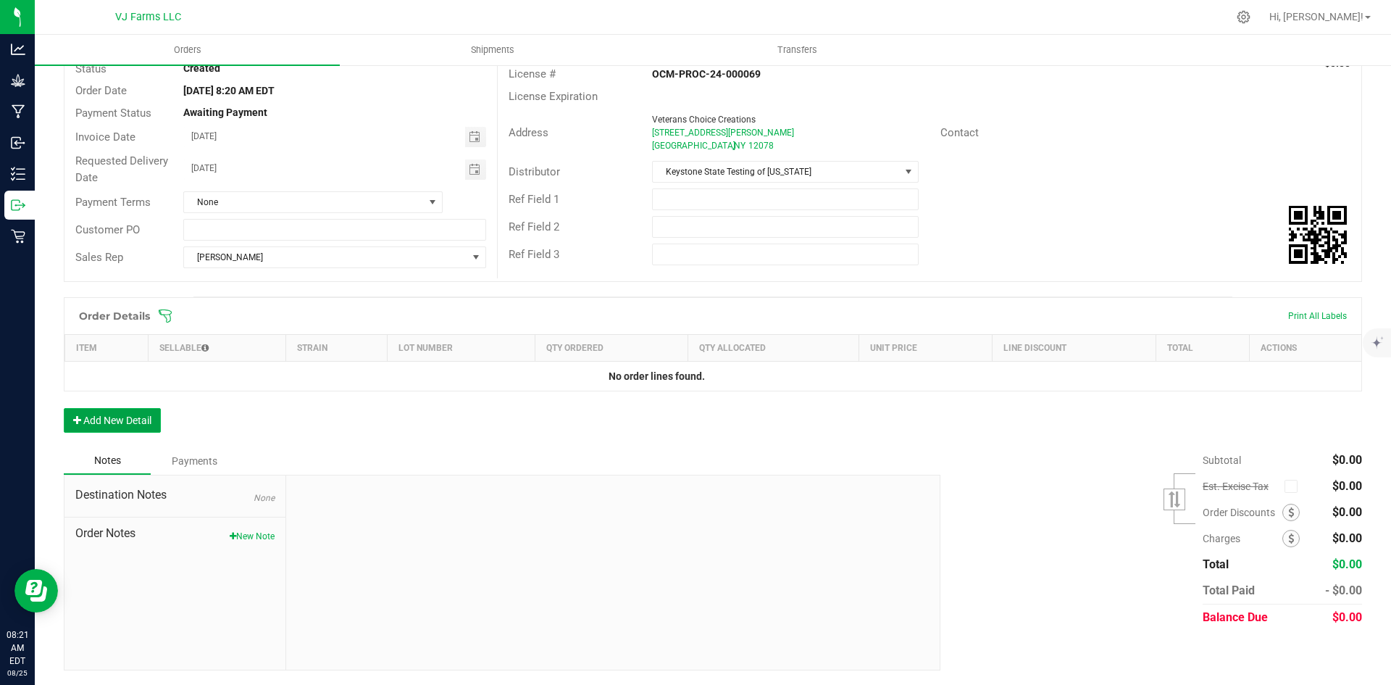
click at [116, 414] on button "Add New Detail" at bounding box center [112, 420] width 97 height 25
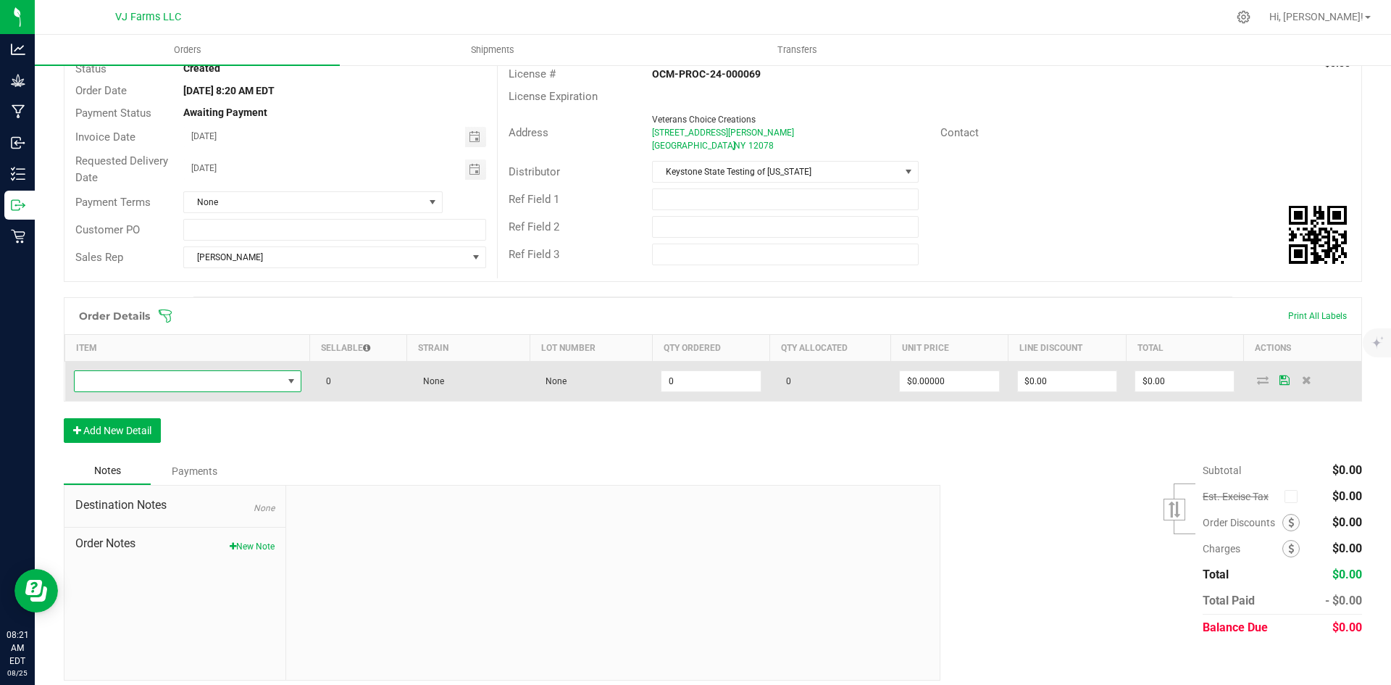
click at [293, 383] on span "NO DATA FOUND" at bounding box center [292, 381] width 12 height 12
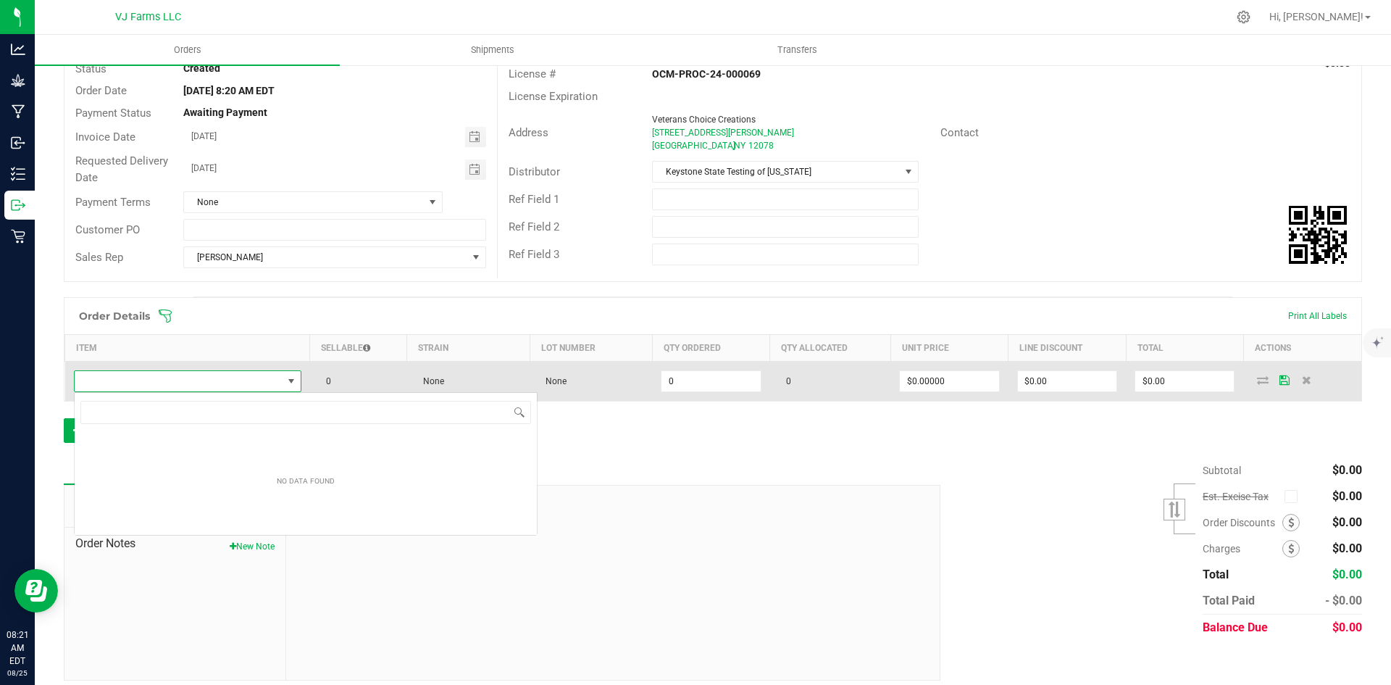
scroll to position [22, 225]
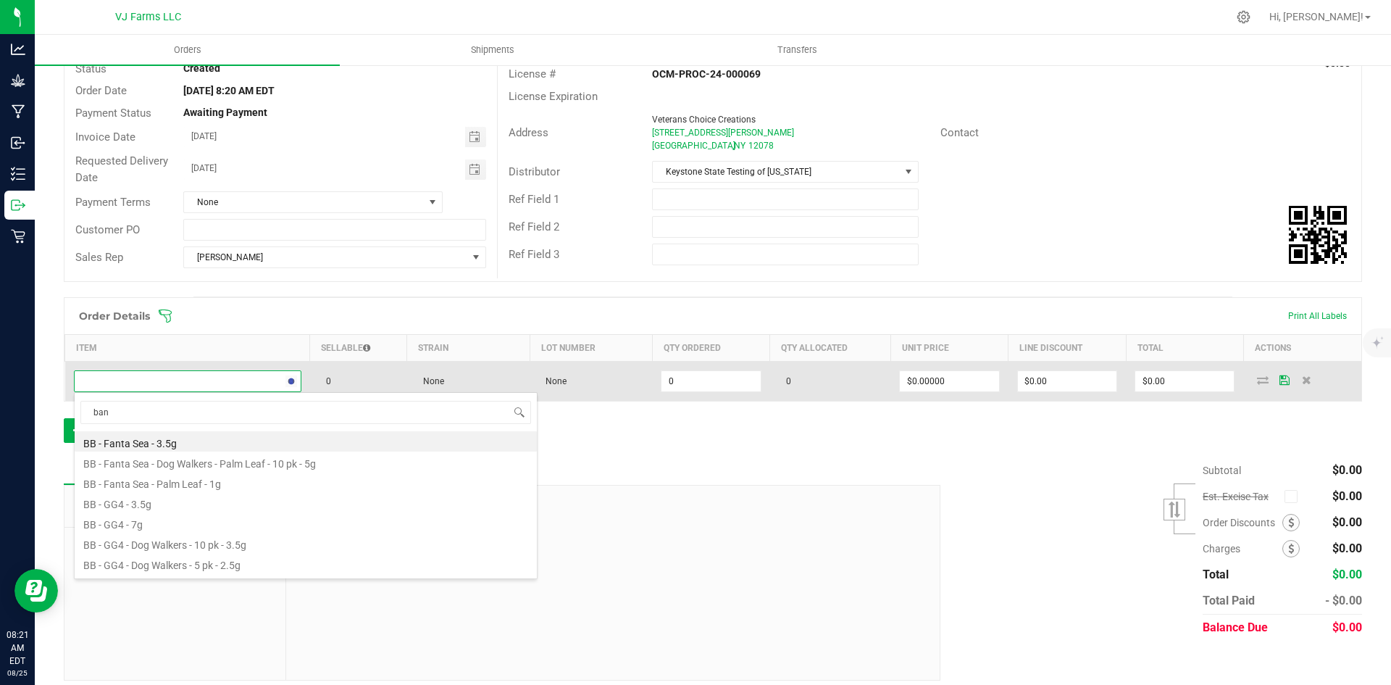
type input "bana"
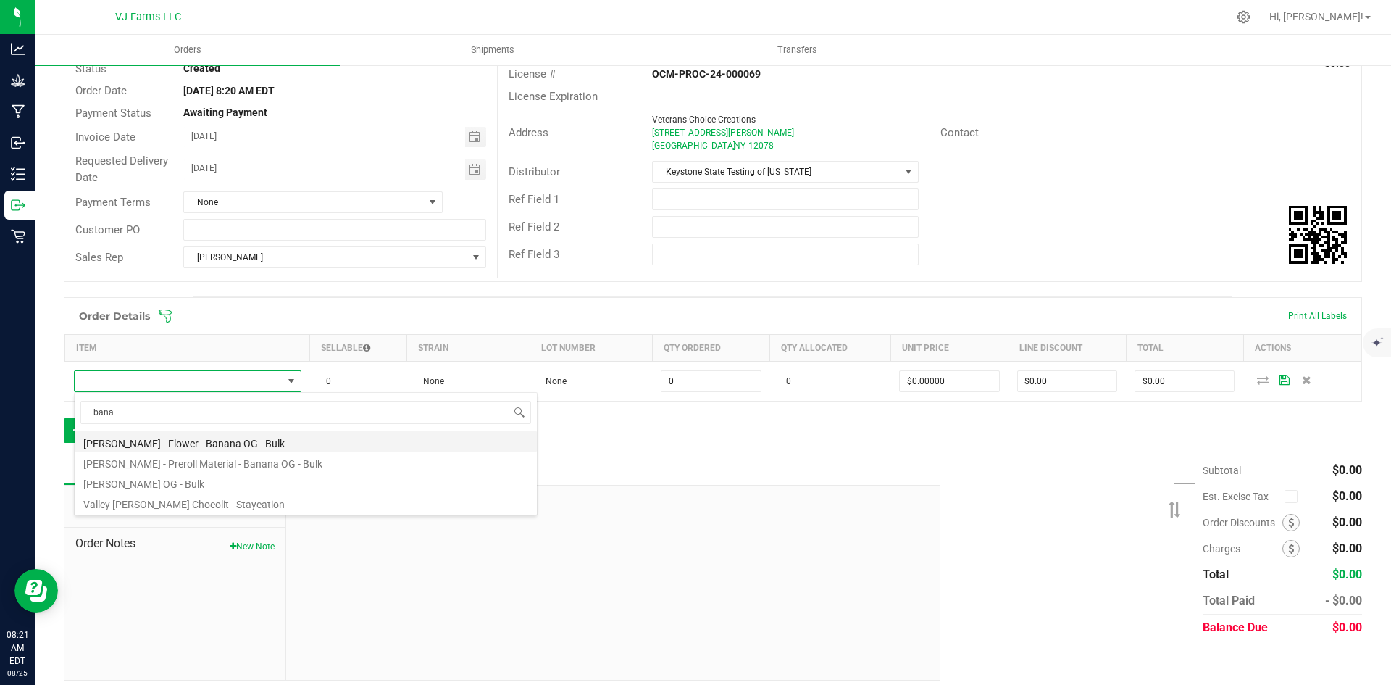
click at [248, 437] on li "[PERSON_NAME] - Flower - Banana OG - Bulk" at bounding box center [306, 441] width 462 height 20
type input "0.0000 g"
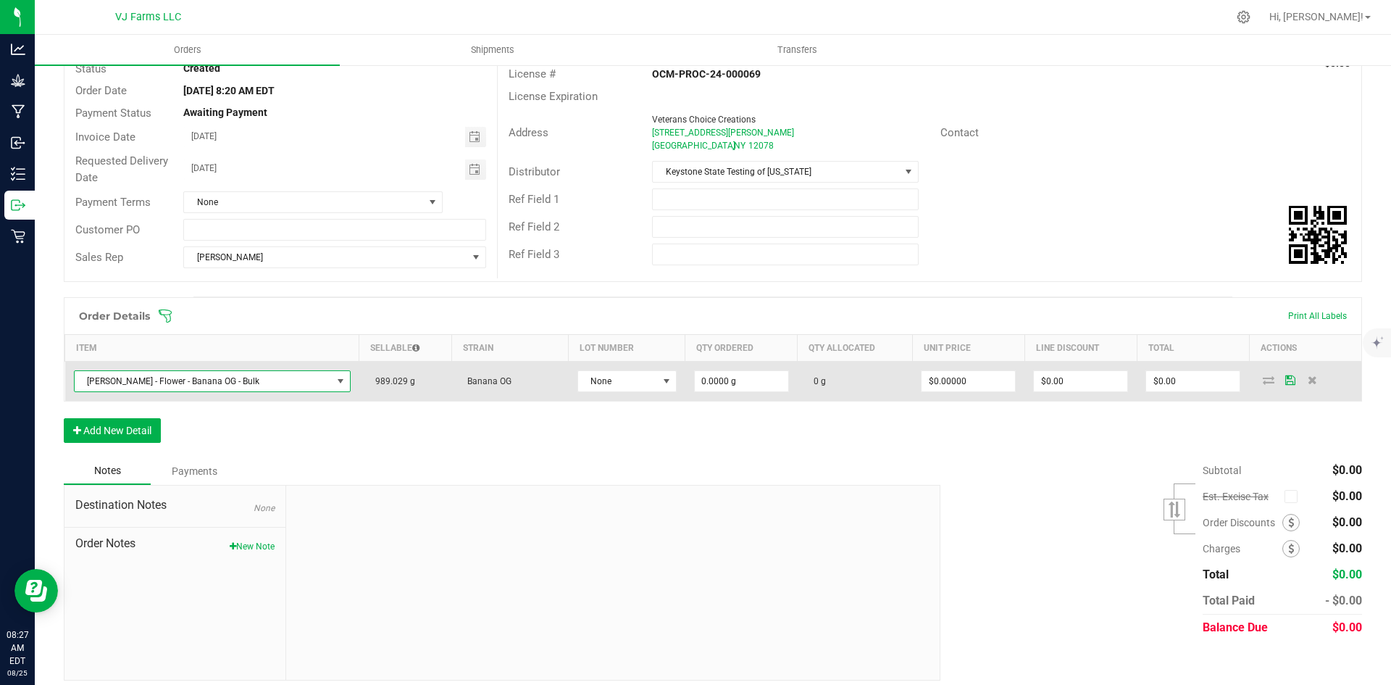
click at [195, 383] on span "[PERSON_NAME] - Flower - Banana OG - Bulk" at bounding box center [203, 381] width 257 height 20
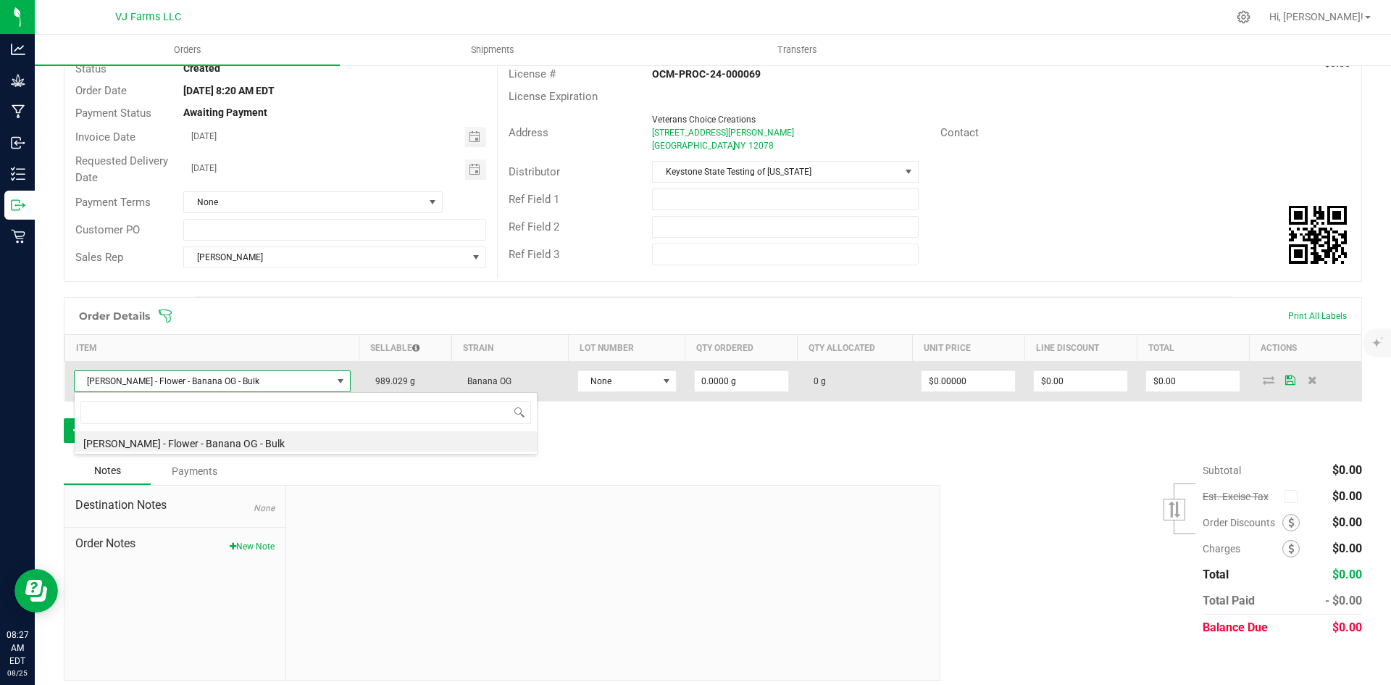
scroll to position [22, 251]
click at [614, 381] on span "None" at bounding box center [618, 381] width 80 height 20
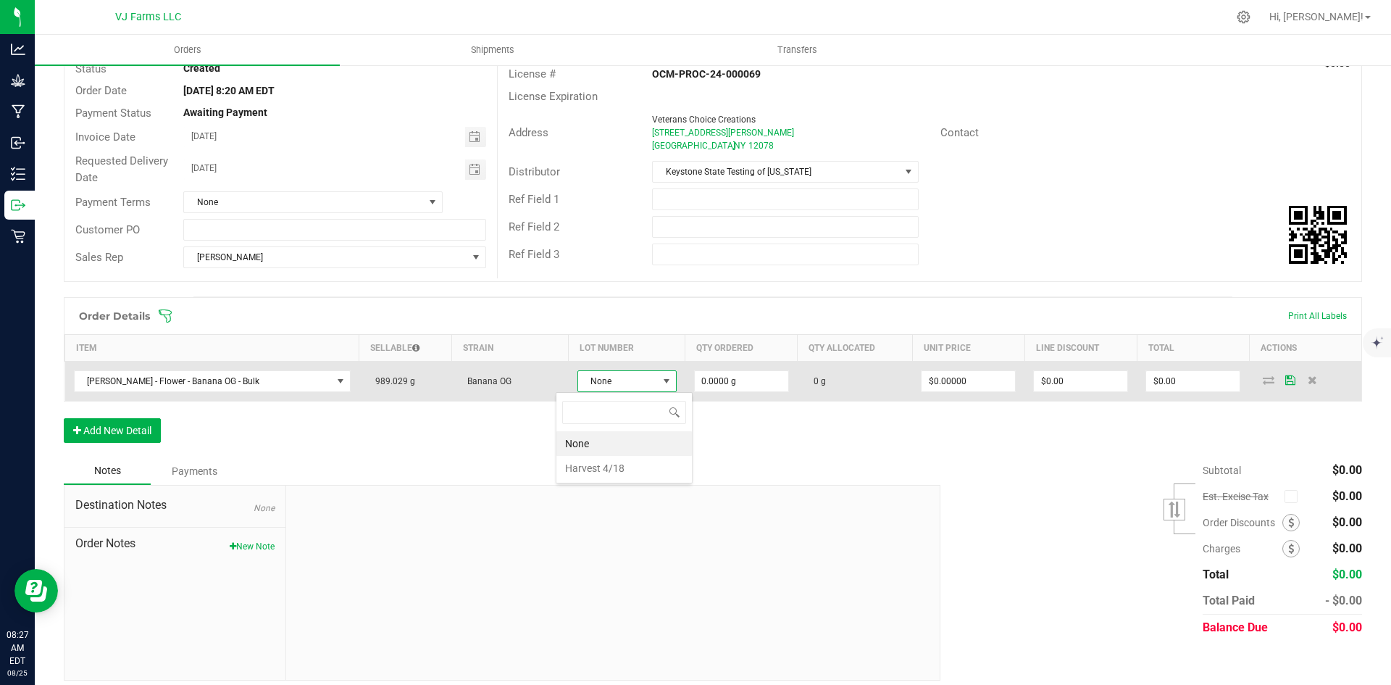
scroll to position [22, 101]
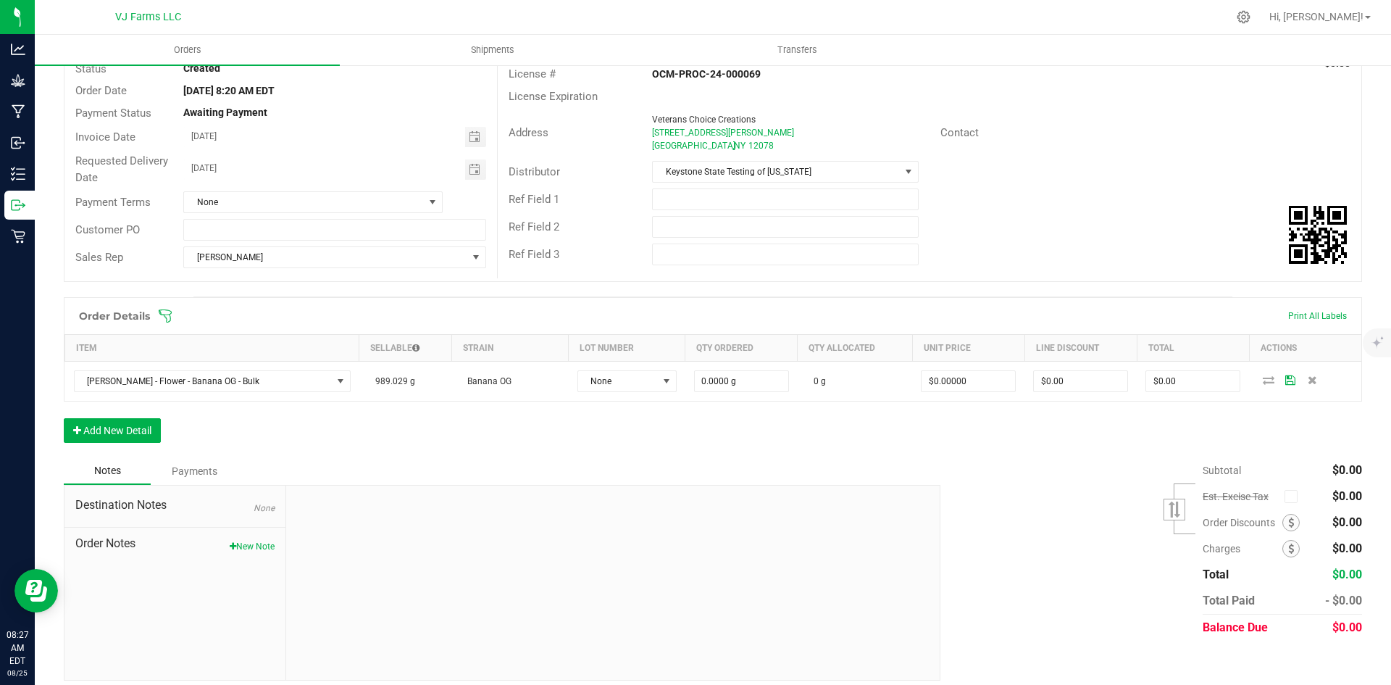
click at [501, 449] on div "Order Details Print All Labels Item Sellable Strain Lot Number Qty Ordered Qty …" at bounding box center [713, 377] width 1299 height 160
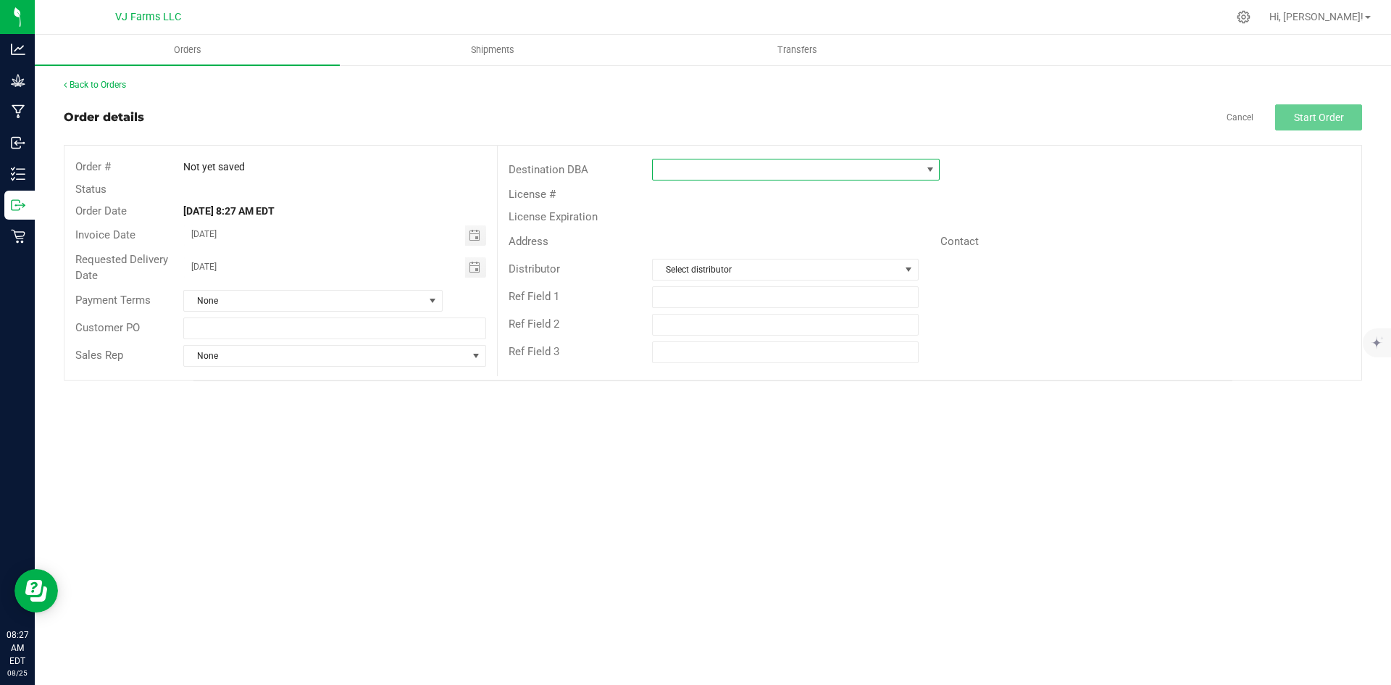
click at [887, 167] on span at bounding box center [787, 169] width 268 height 20
click at [709, 347] on li "Veterans Choice Creations" at bounding box center [810, 352] width 315 height 25
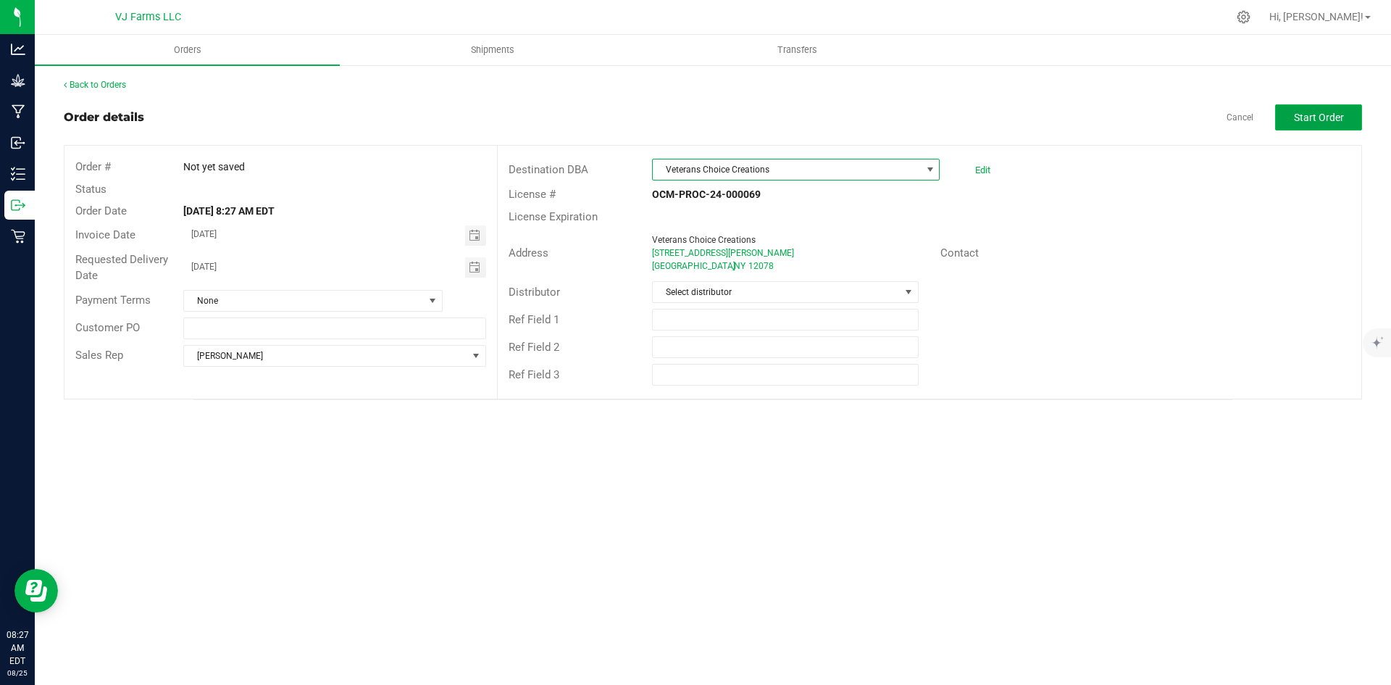
click at [1356, 105] on button "Start Order" at bounding box center [1318, 117] width 87 height 26
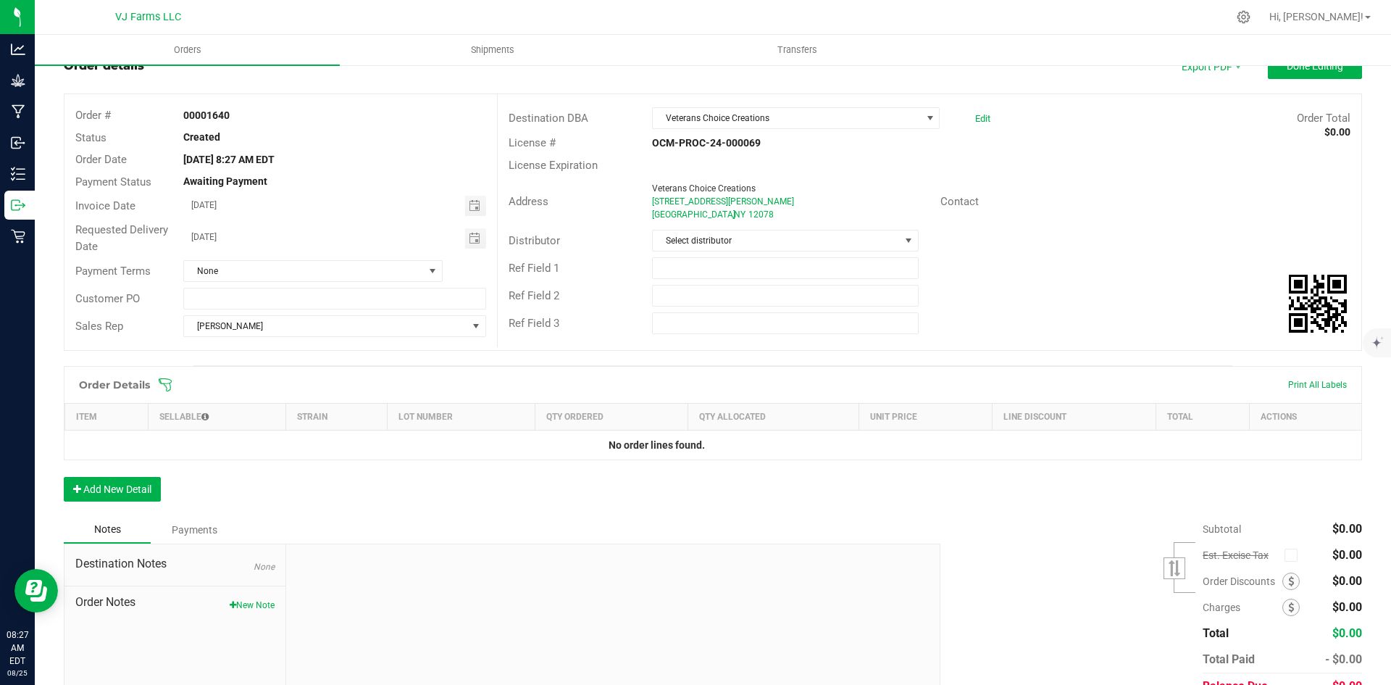
scroll to position [120, 0]
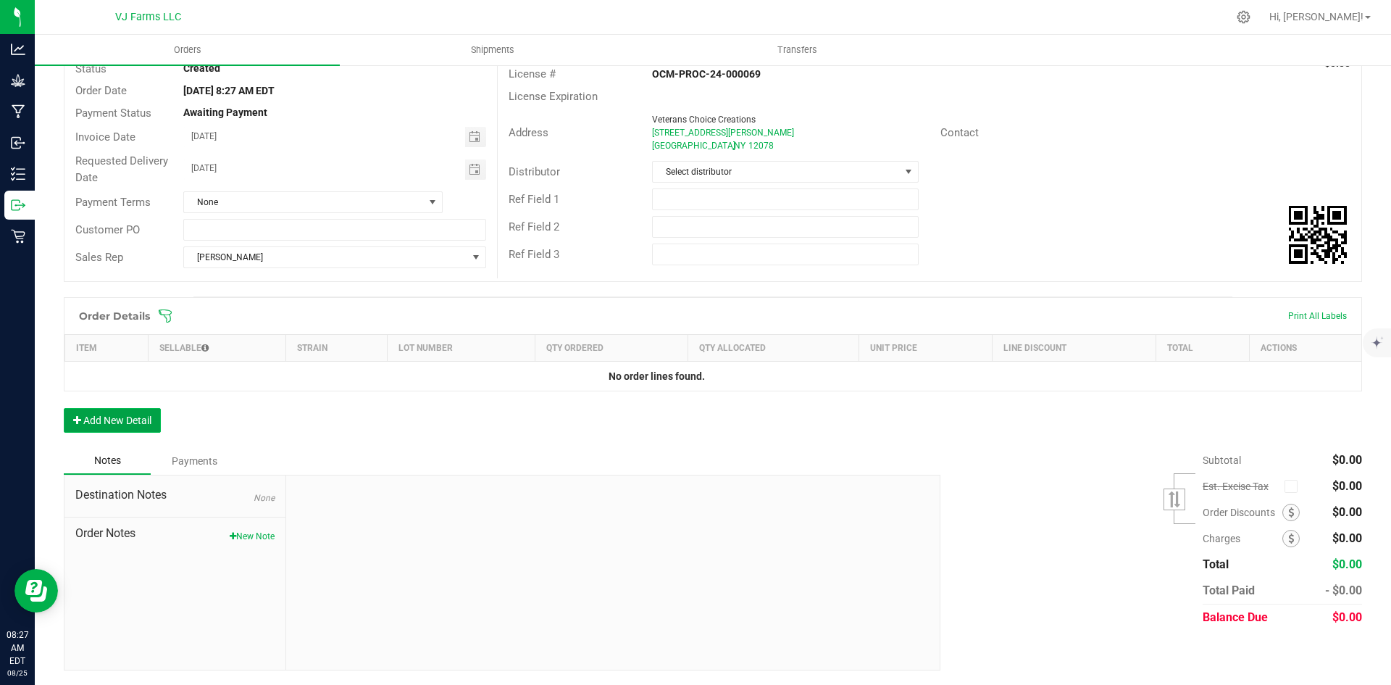
click at [118, 412] on button "Add New Detail" at bounding box center [112, 420] width 97 height 25
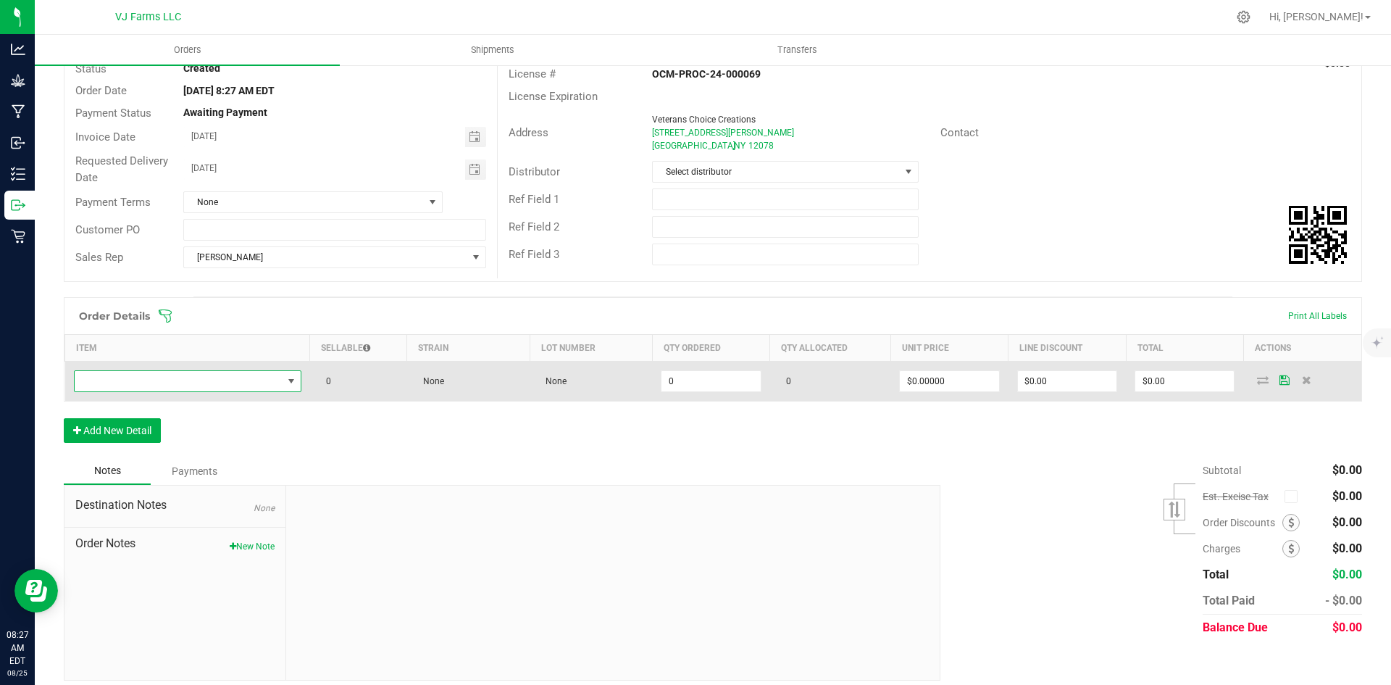
click at [209, 370] on span "NO DATA FOUND" at bounding box center [188, 381] width 228 height 22
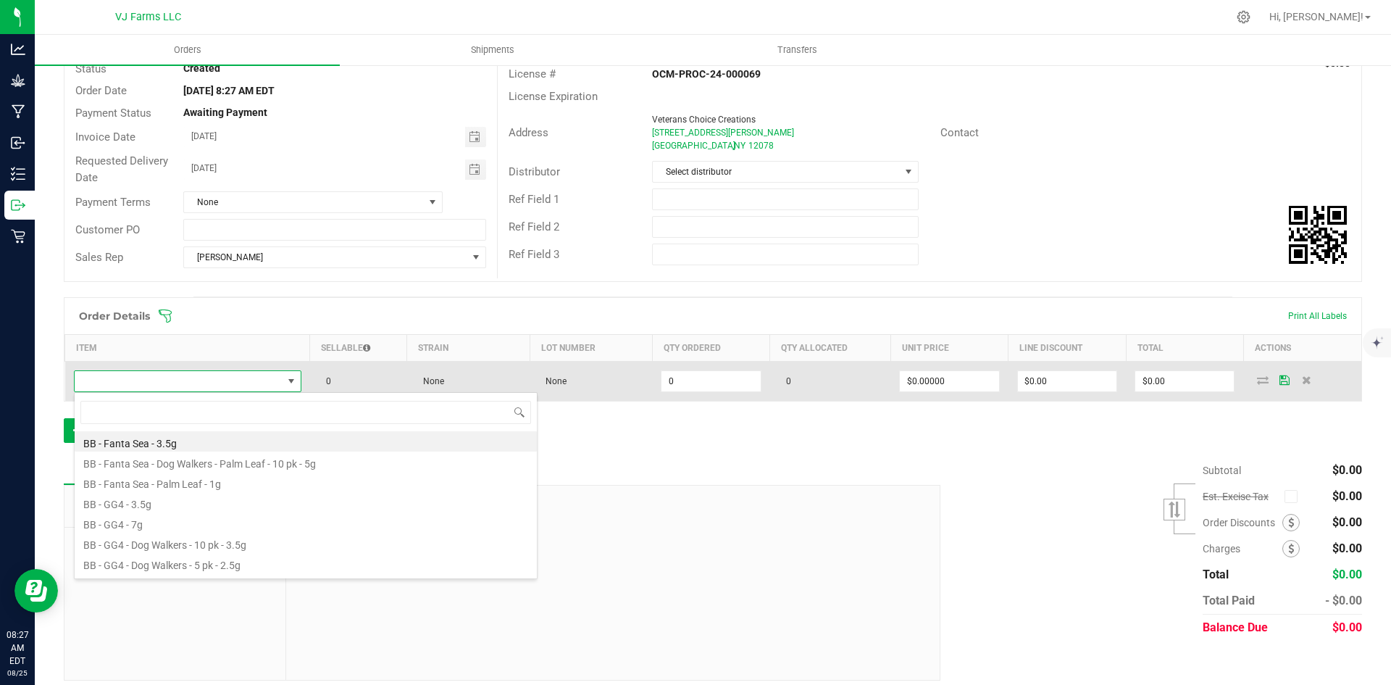
scroll to position [22, 225]
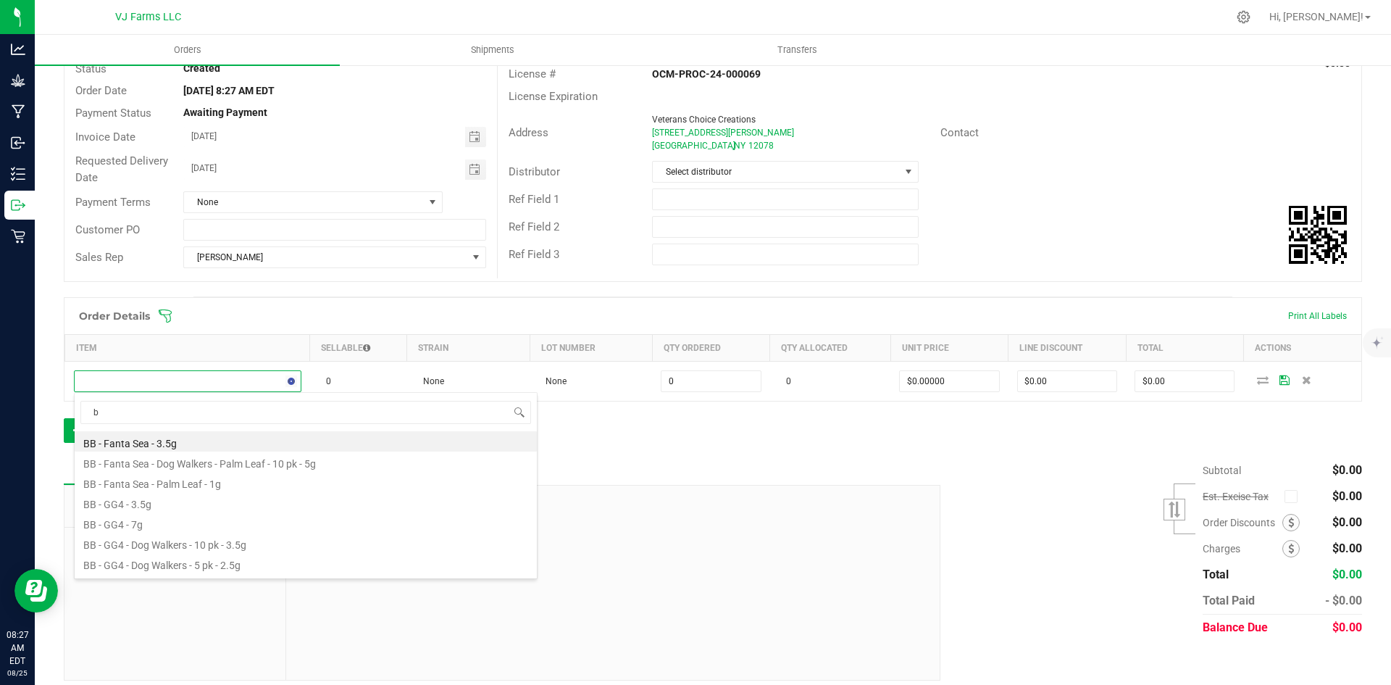
type input "ba"
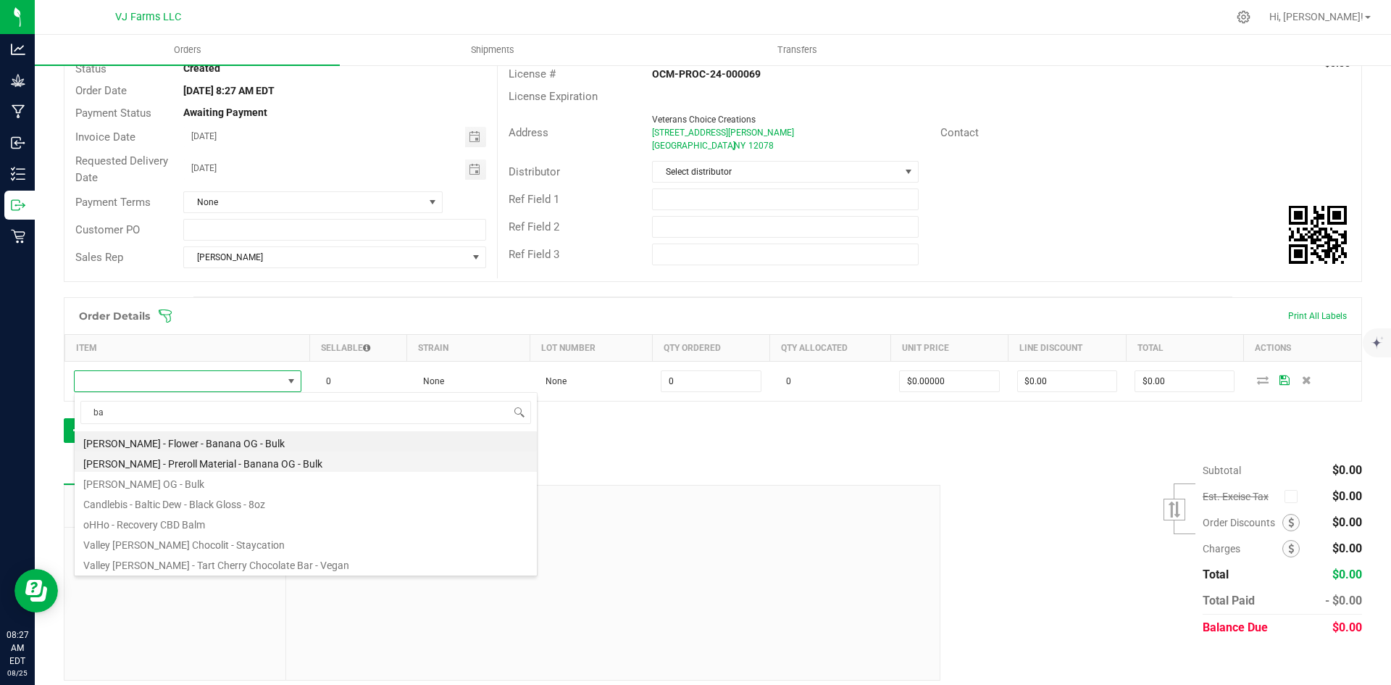
click at [257, 451] on li "Boujee Ben - Preroll Material - Banana OG - Bulk" at bounding box center [306, 461] width 462 height 20
type input "0.0000 g"
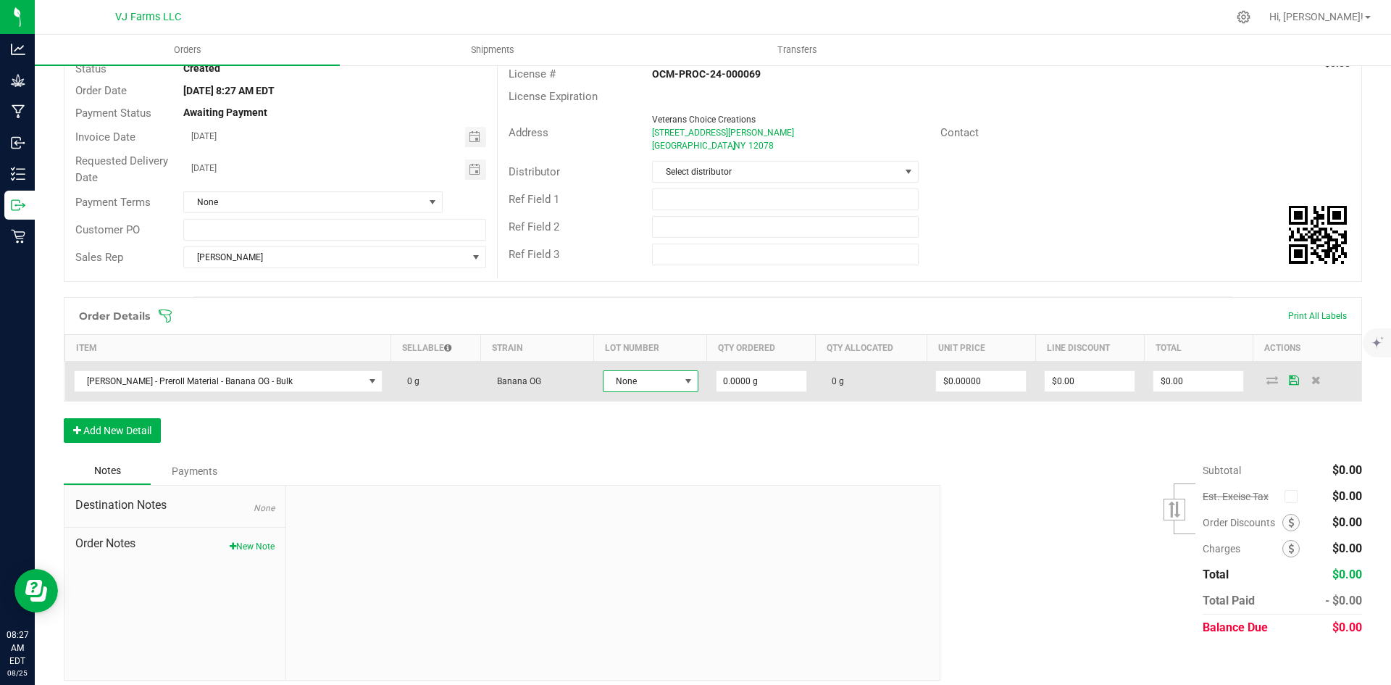
click at [633, 383] on span "None" at bounding box center [642, 381] width 76 height 20
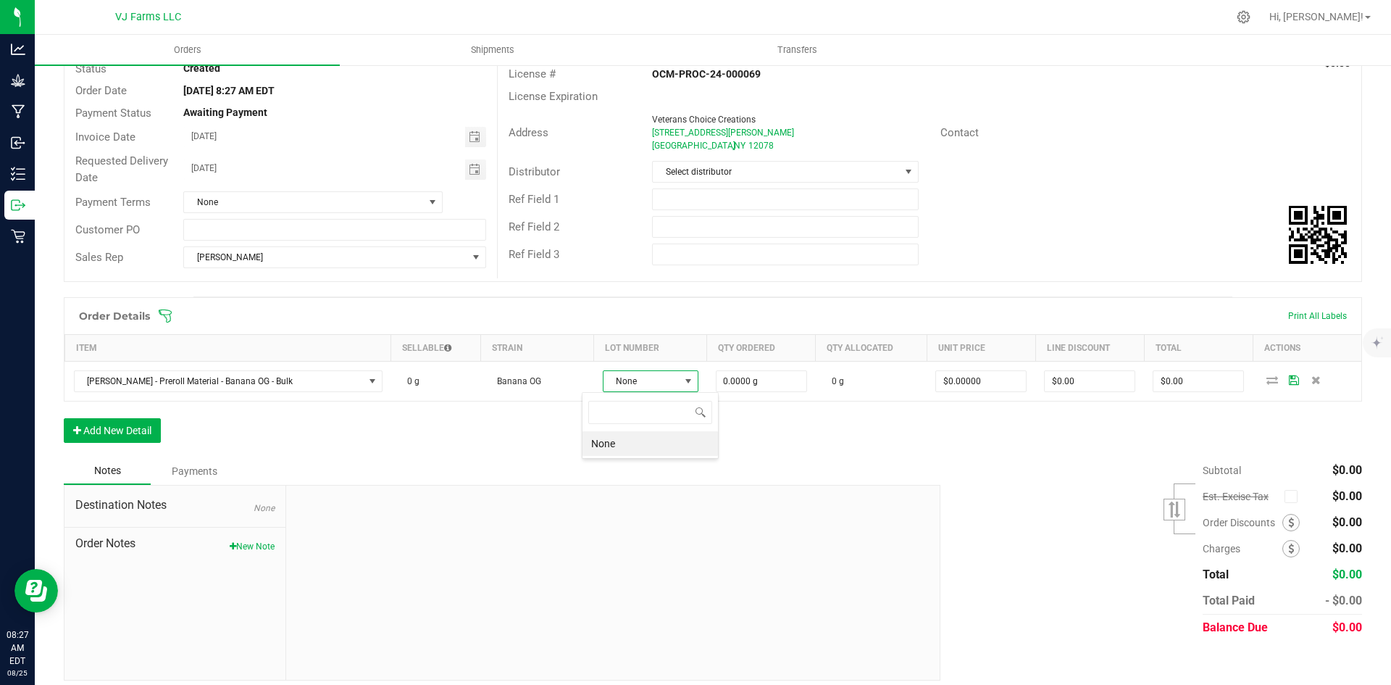
click at [544, 457] on div "Order Details Print All Labels Item Sellable Strain Lot Number Qty Ordered Qty …" at bounding box center [713, 377] width 1299 height 160
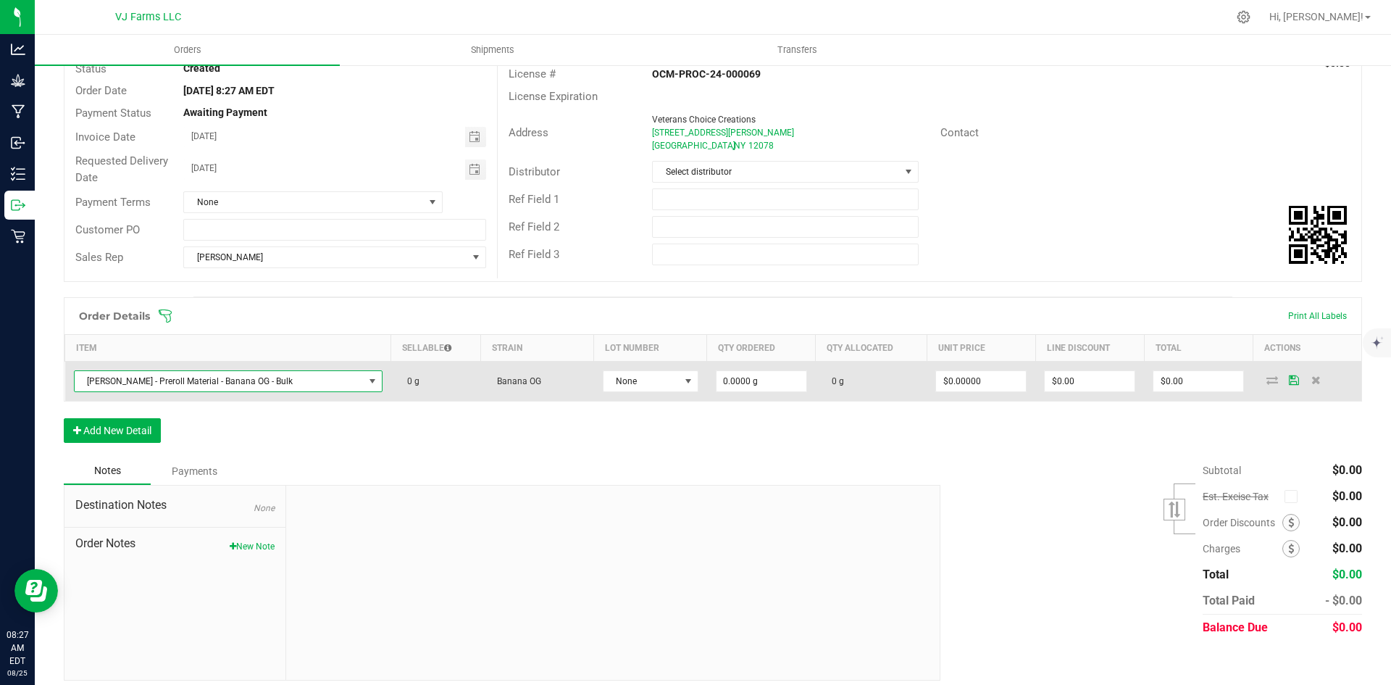
click at [308, 383] on span "Boujee Ben - Preroll Material - Banana OG - Bulk" at bounding box center [219, 381] width 289 height 20
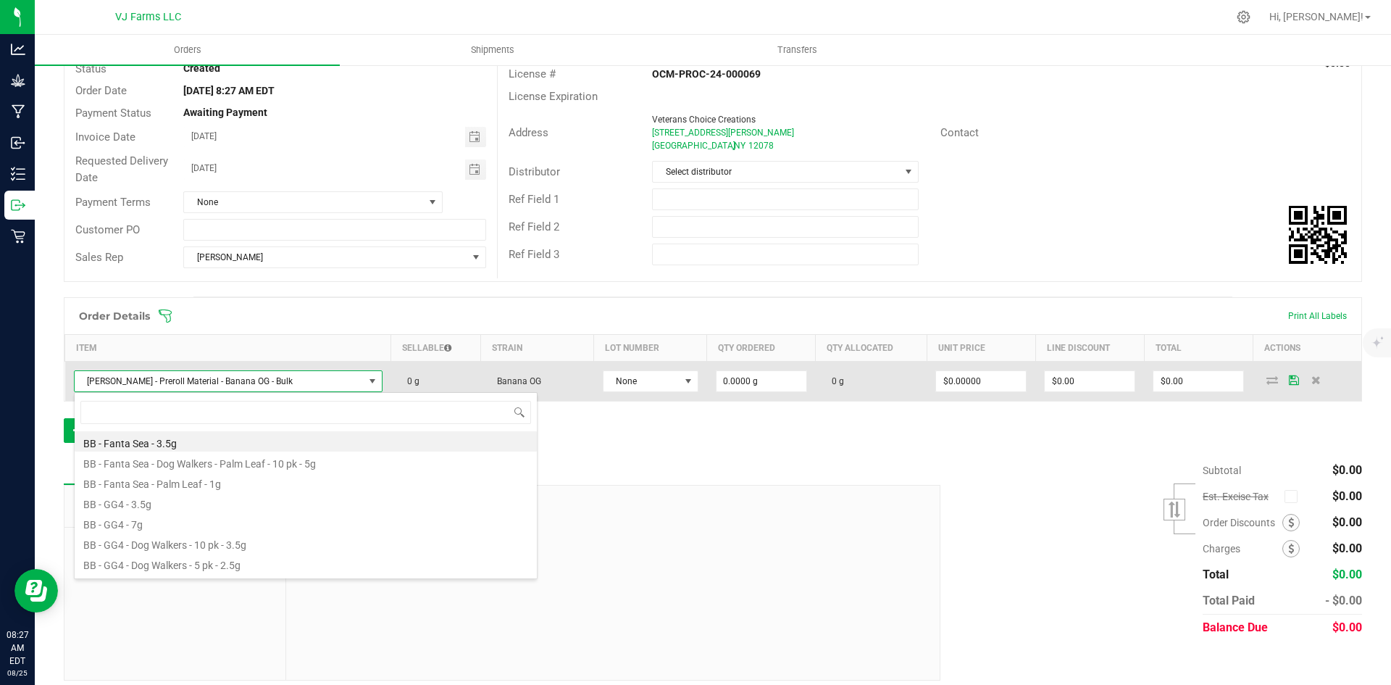
scroll to position [22, 283]
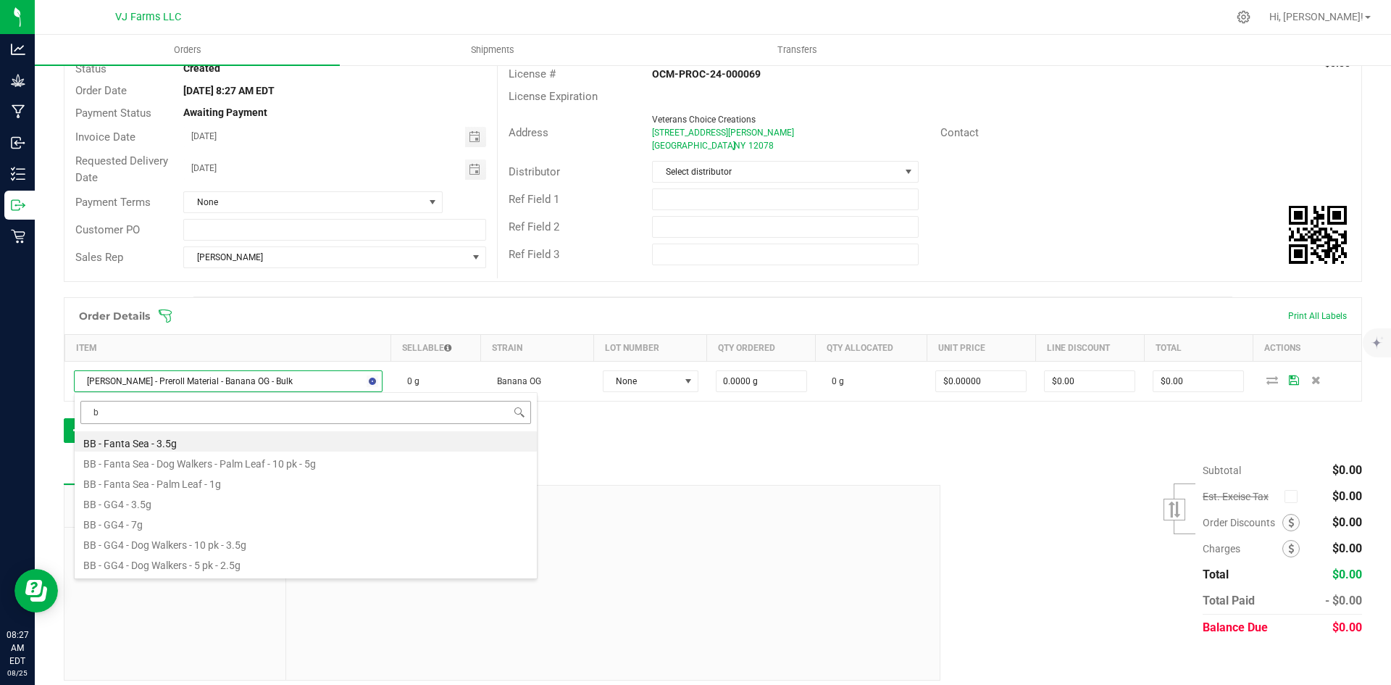
type input "ba"
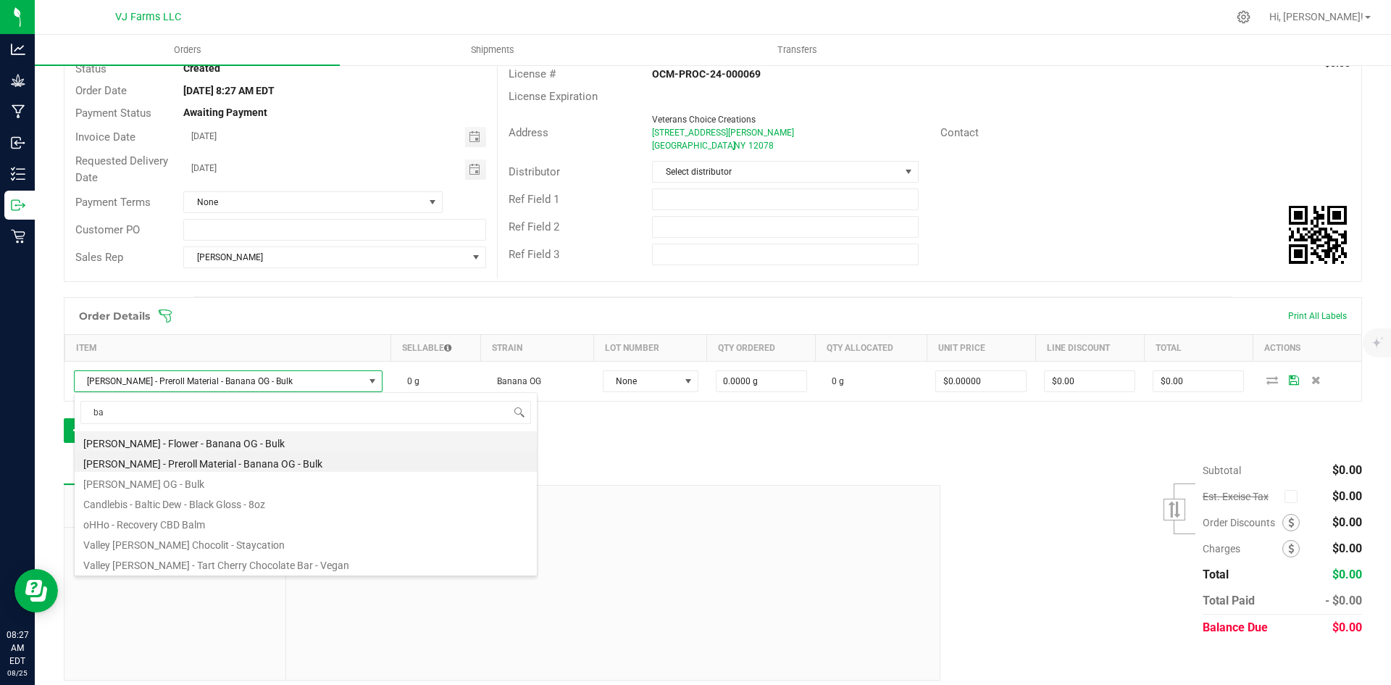
click at [276, 445] on li "[PERSON_NAME] - Flower - Banana OG - Bulk" at bounding box center [306, 441] width 462 height 20
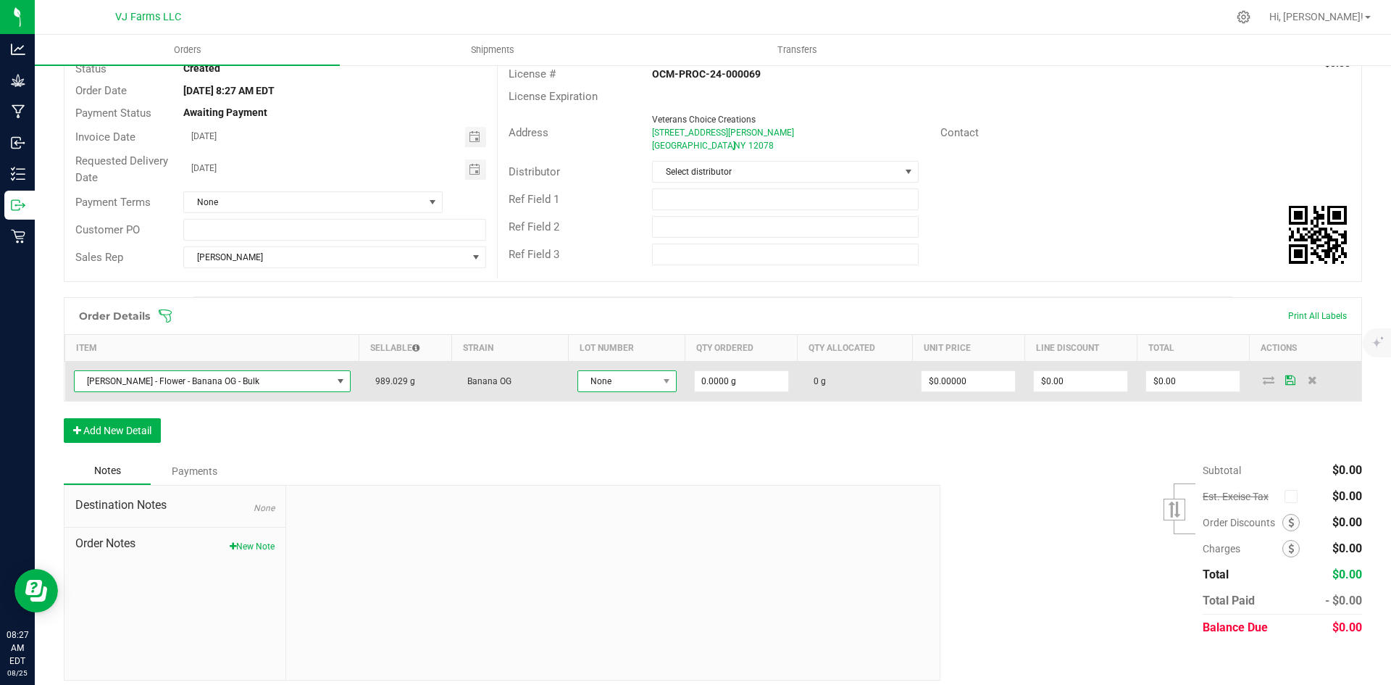
click at [622, 388] on span "None" at bounding box center [618, 381] width 80 height 20
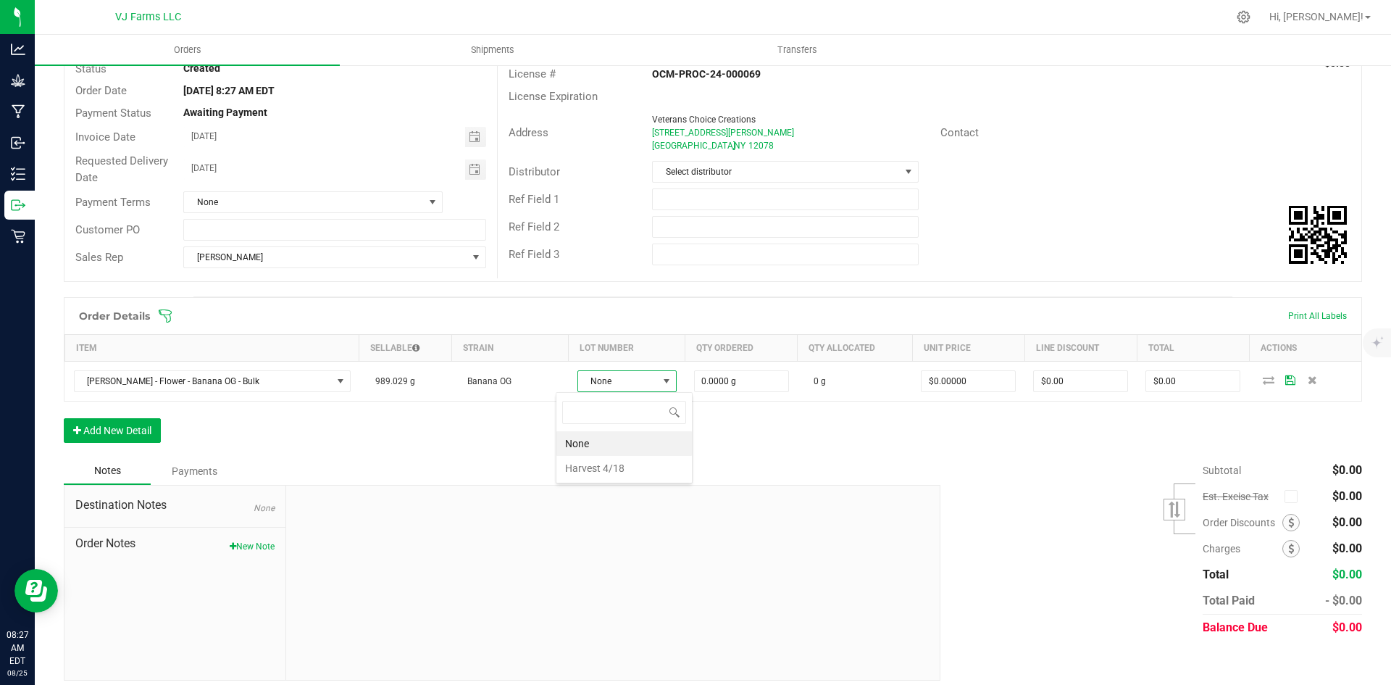
click at [787, 482] on div "Notes Payments" at bounding box center [497, 471] width 866 height 28
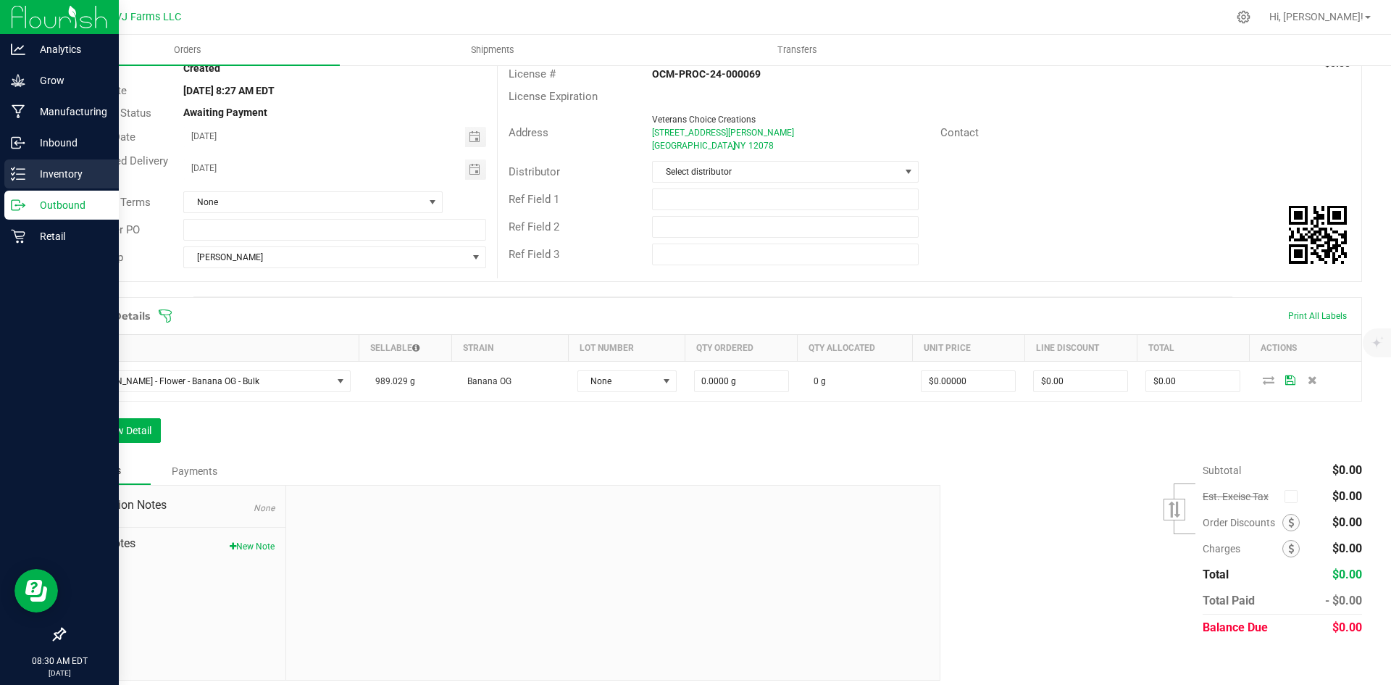
click at [61, 170] on p "Inventory" at bounding box center [68, 173] width 87 height 17
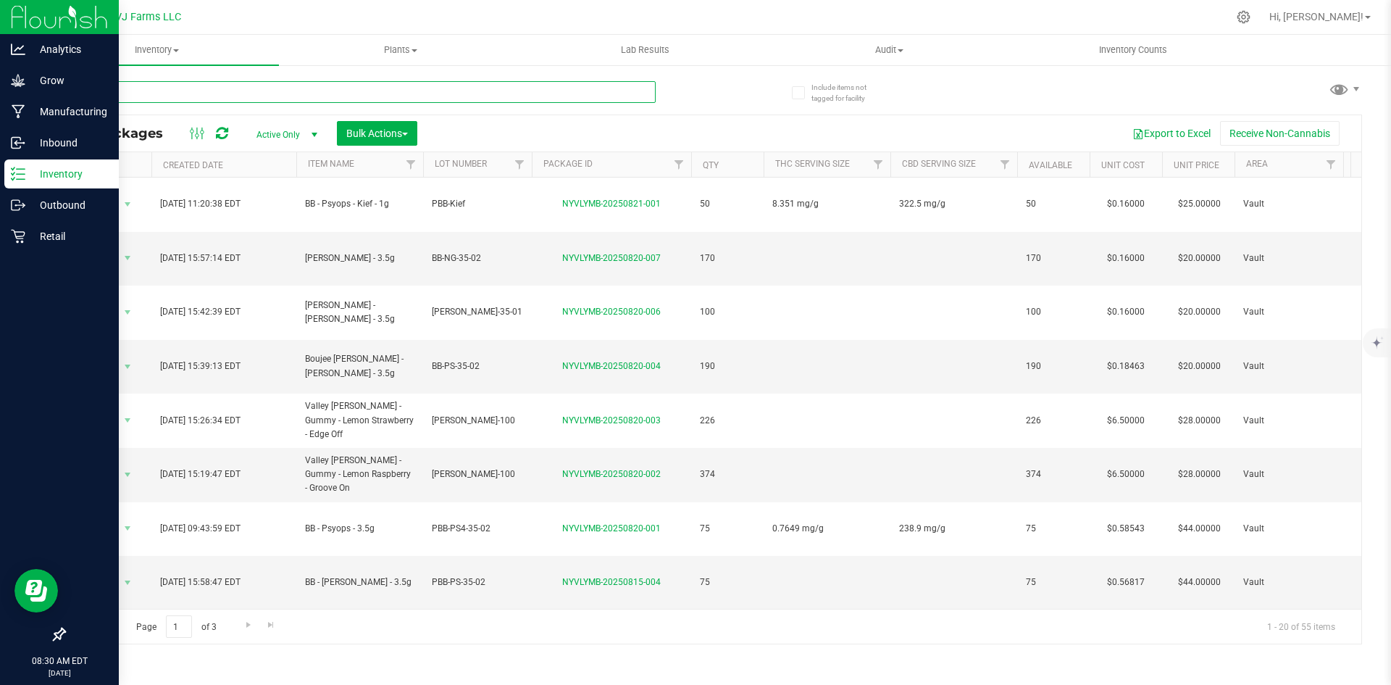
click at [213, 86] on input "text" at bounding box center [360, 92] width 592 height 22
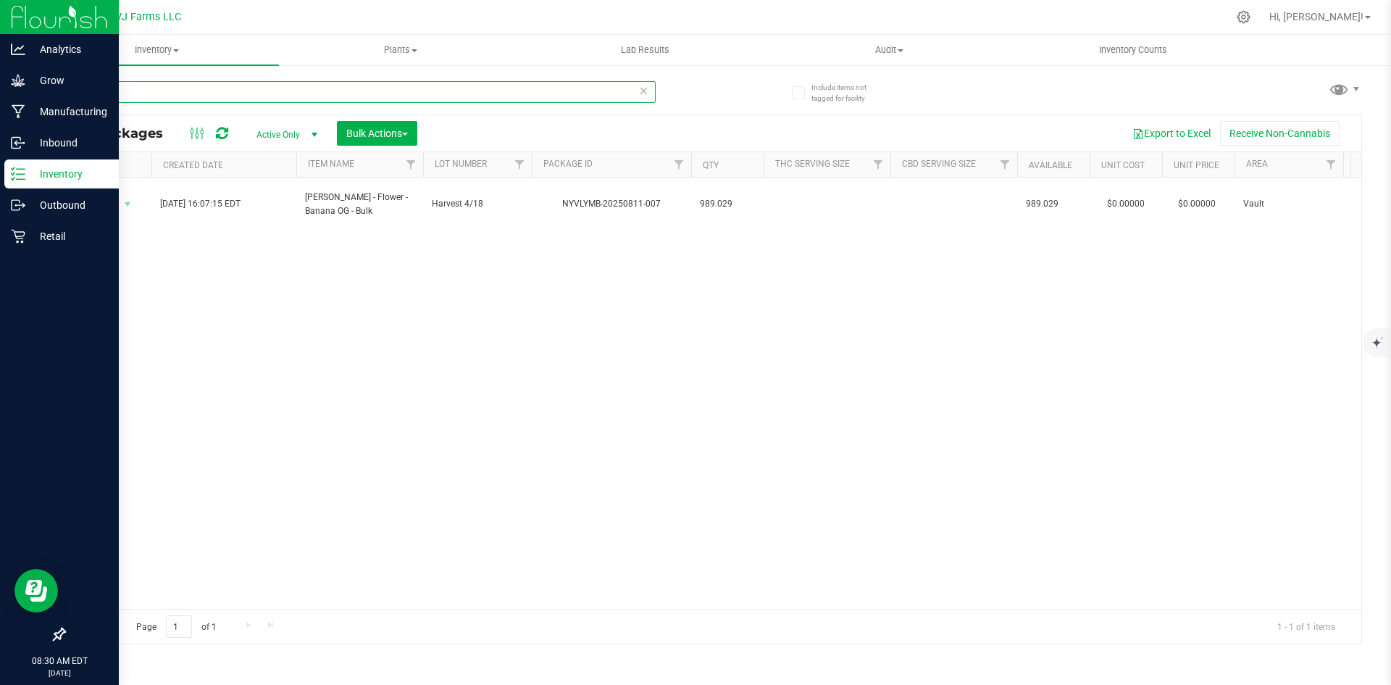
type input "banana"
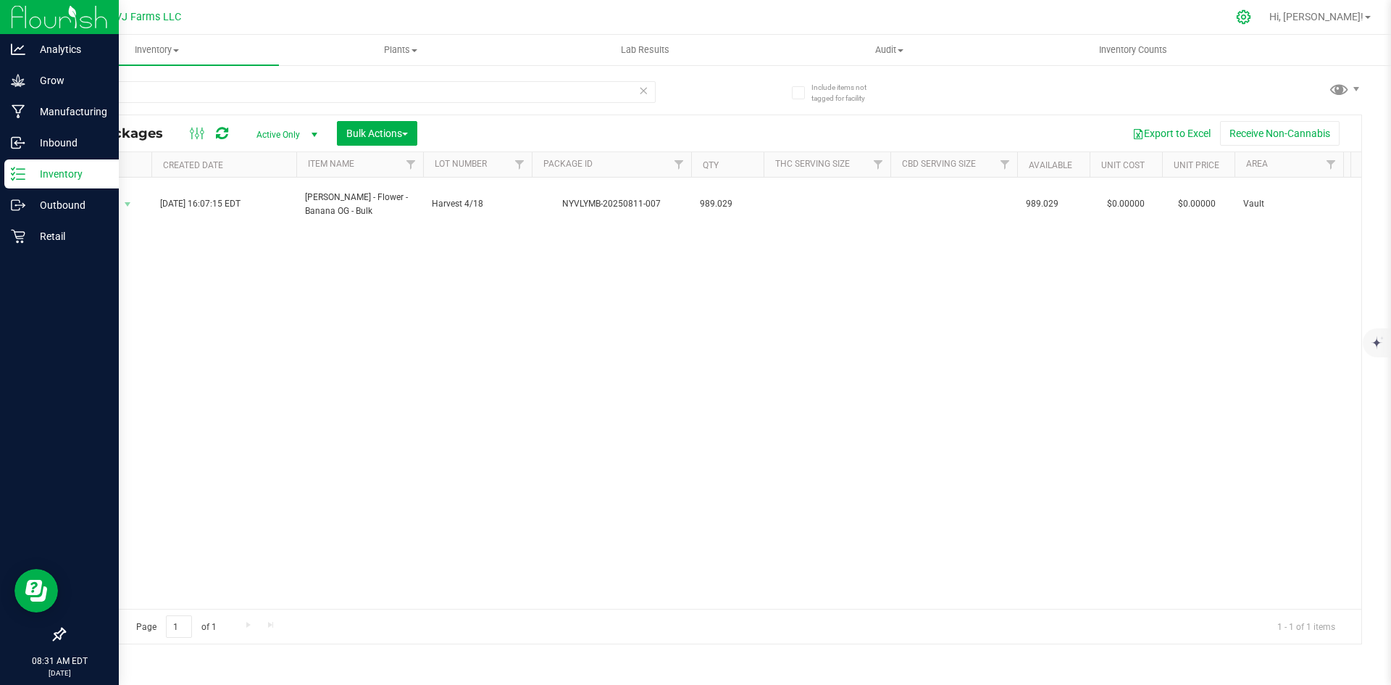
click at [1262, 24] on div at bounding box center [1244, 16] width 36 height 31
click at [1251, 14] on icon at bounding box center [1243, 16] width 15 height 15
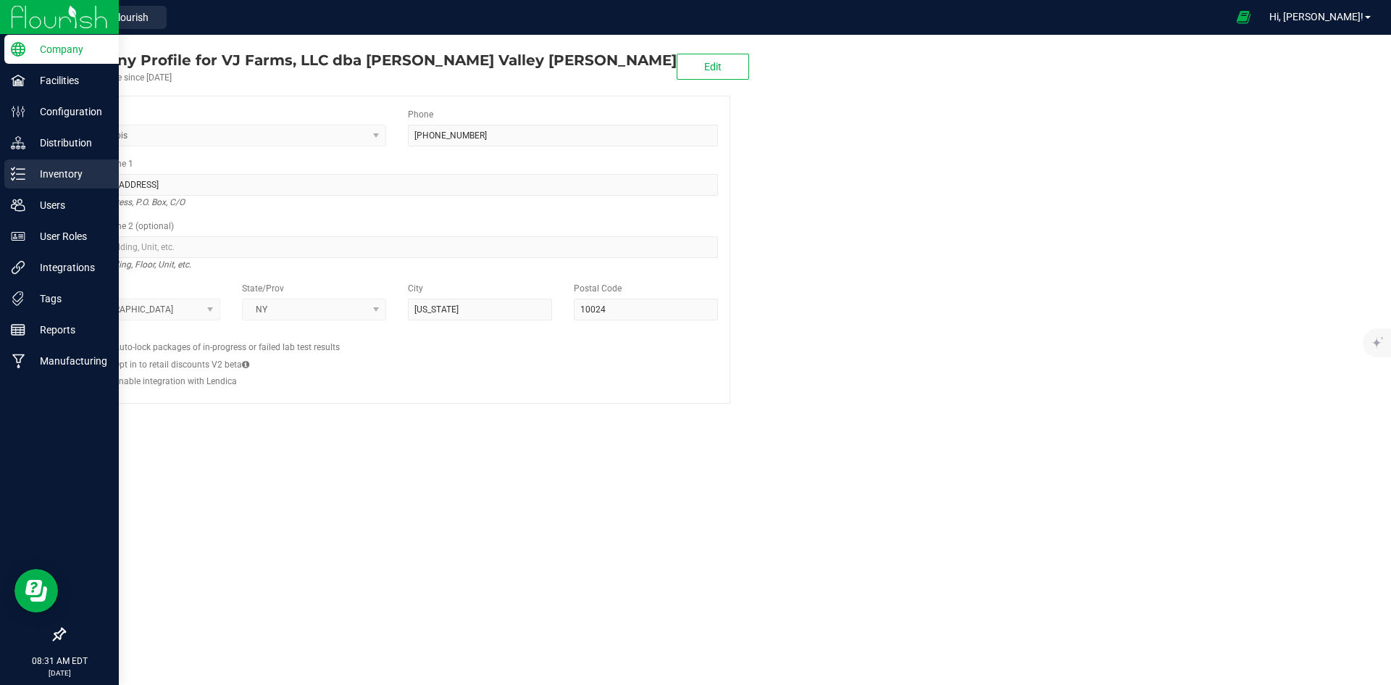
click at [82, 162] on div "Inventory" at bounding box center [61, 173] width 114 height 29
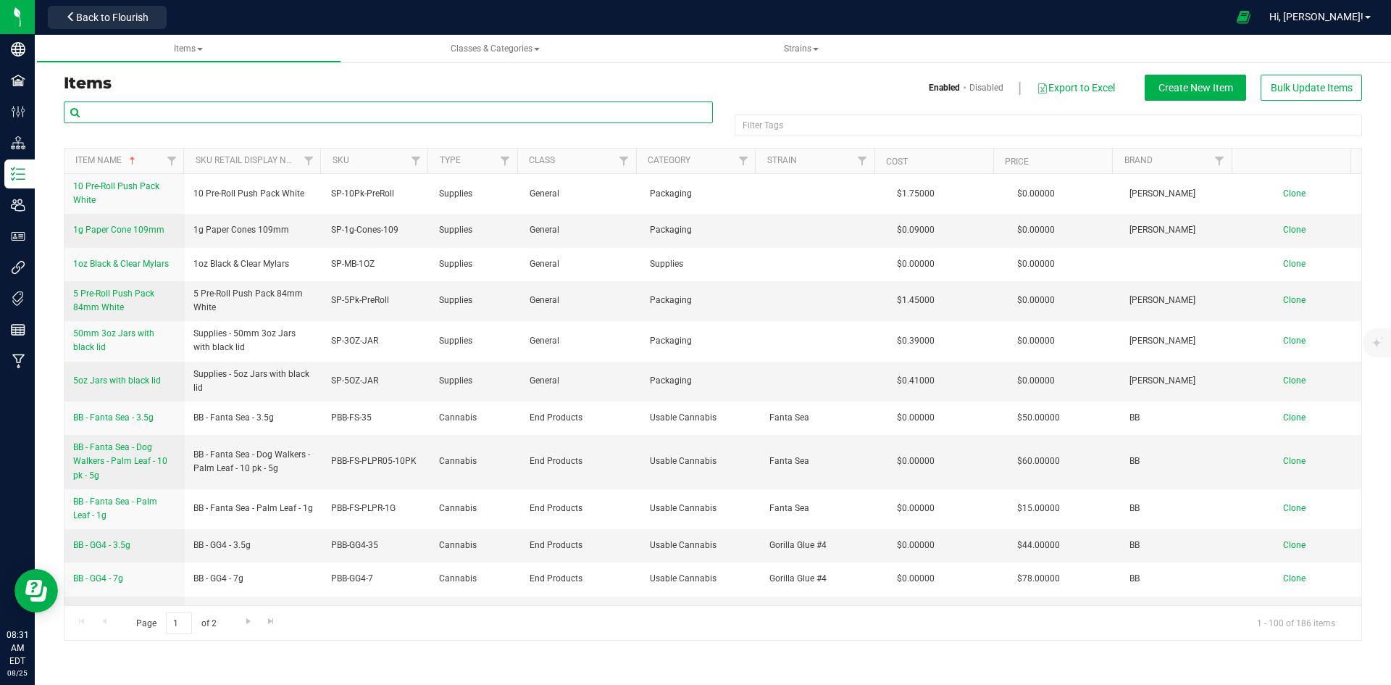
click at [175, 103] on input "text" at bounding box center [388, 112] width 649 height 22
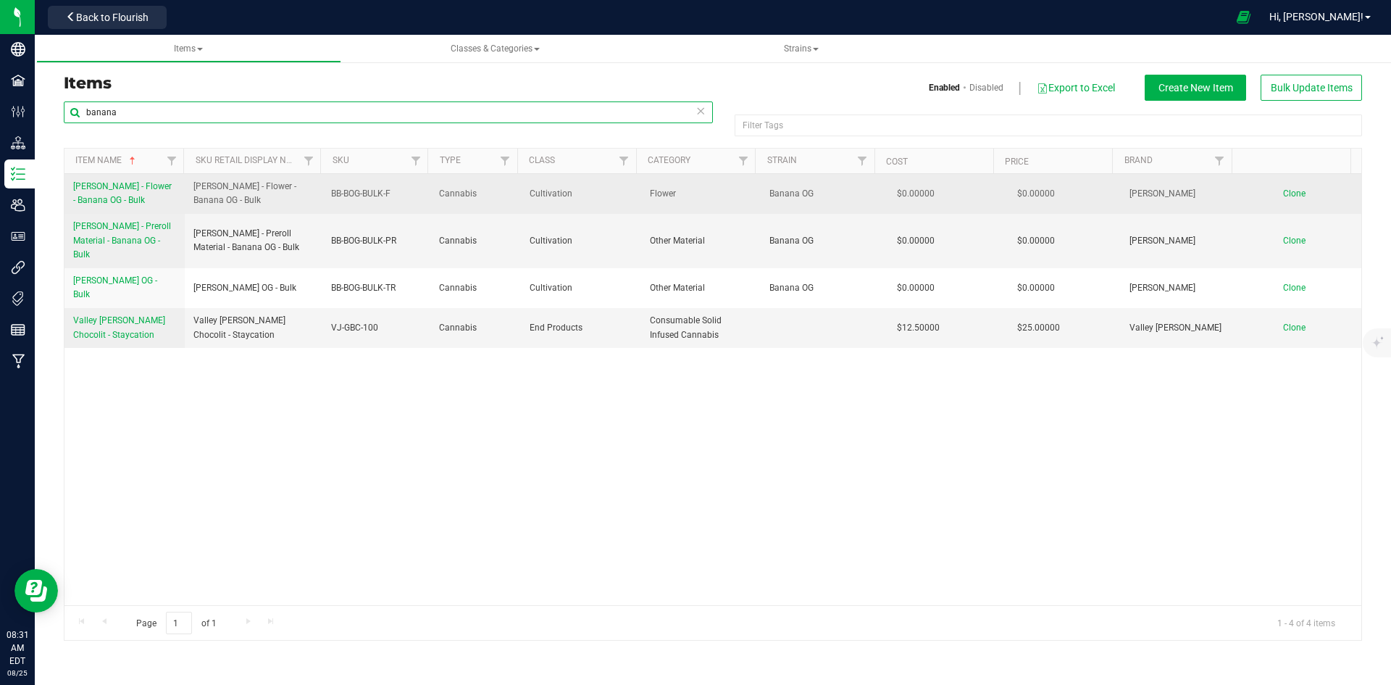
type input "banana"
click at [122, 190] on span "[PERSON_NAME] - Flower - Banana OG - Bulk" at bounding box center [122, 193] width 99 height 24
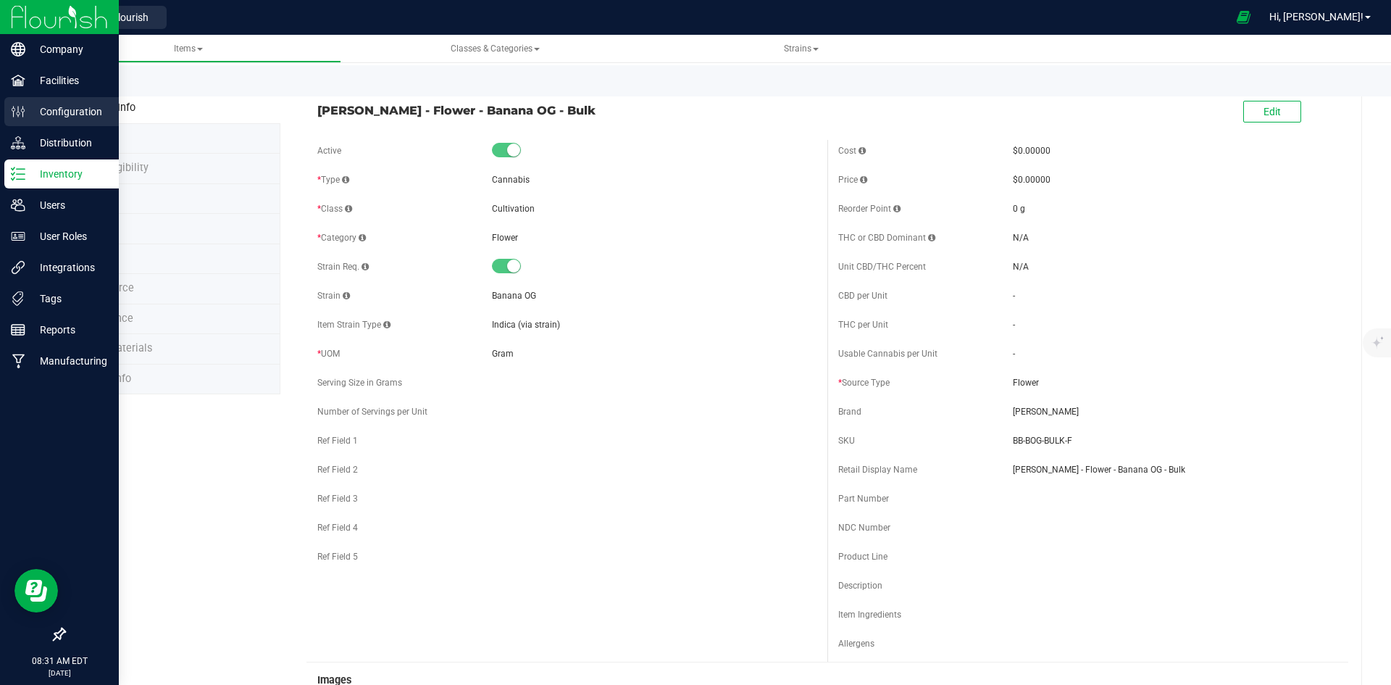
click at [59, 109] on p "Configuration" at bounding box center [68, 111] width 87 height 17
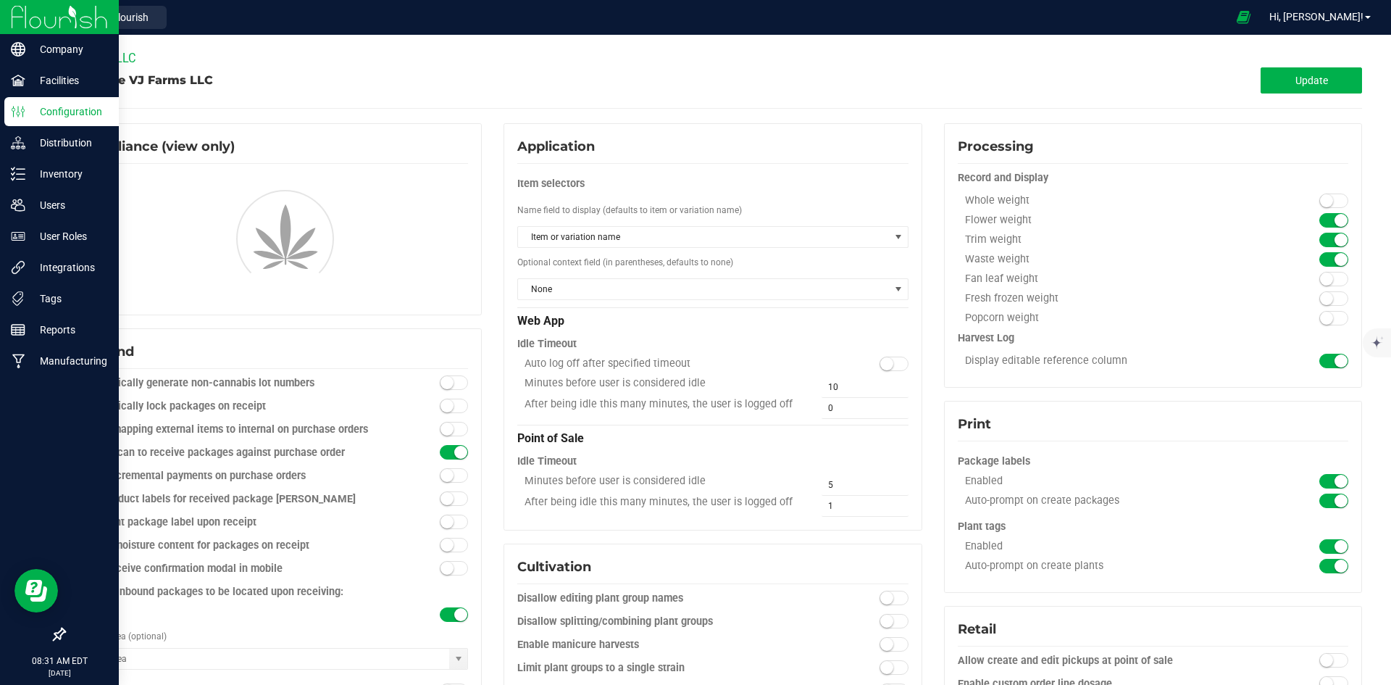
type input "Vault"
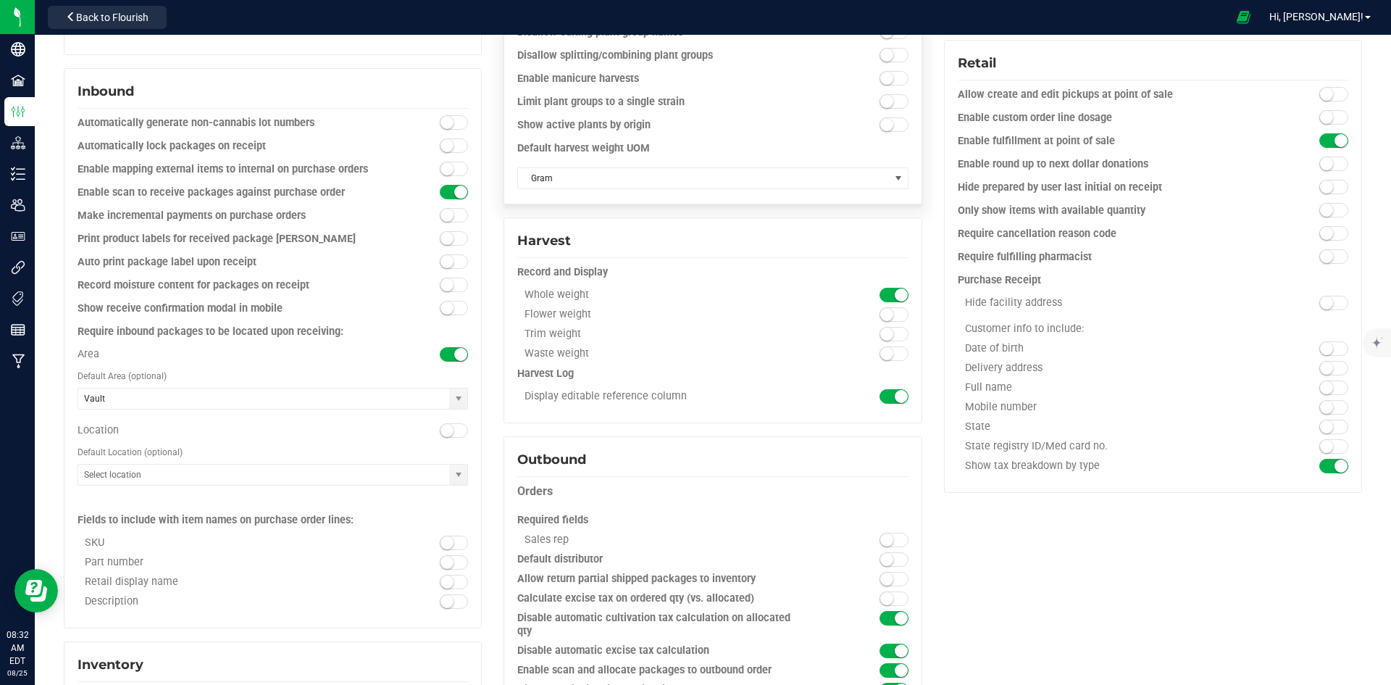
scroll to position [580, 0]
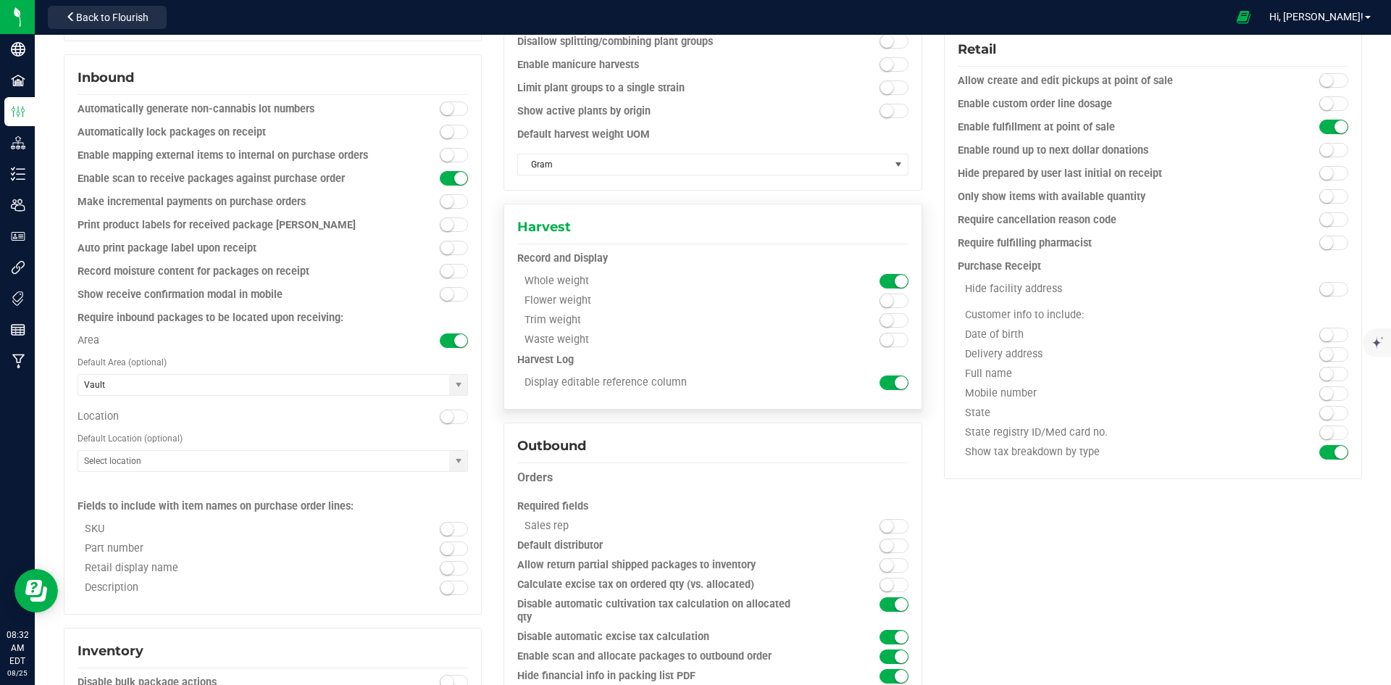
click at [883, 301] on small at bounding box center [886, 300] width 13 height 13
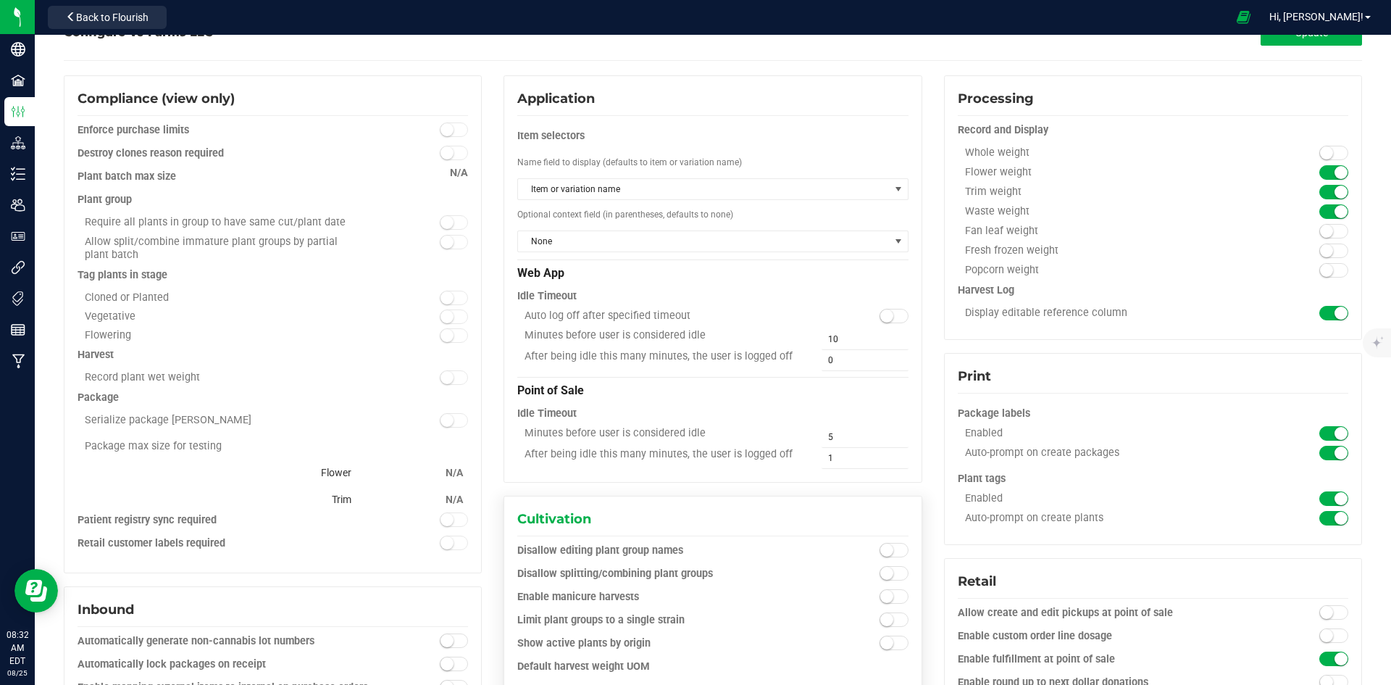
scroll to position [0, 0]
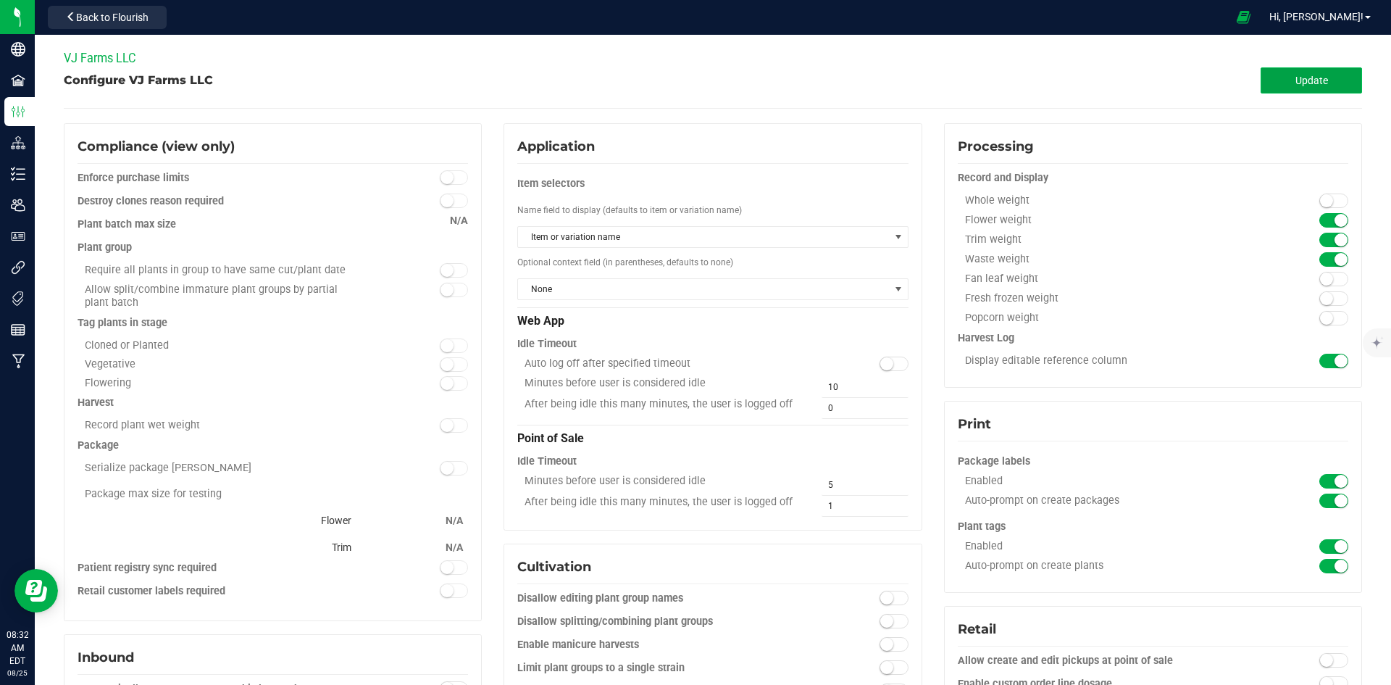
click at [1330, 70] on button "Update" at bounding box center [1311, 80] width 101 height 26
click at [141, 12] on span "Back to Flourish" at bounding box center [112, 18] width 72 height 12
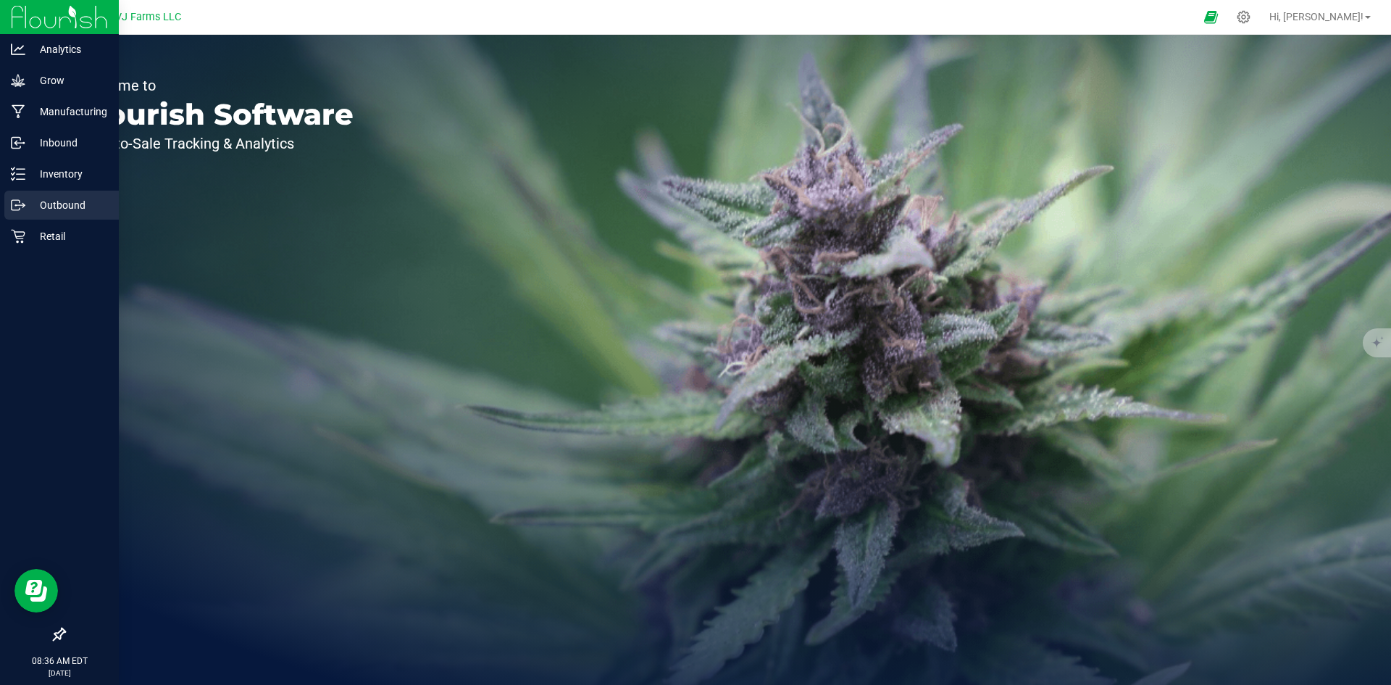
click at [59, 196] on div "Outbound" at bounding box center [61, 205] width 114 height 29
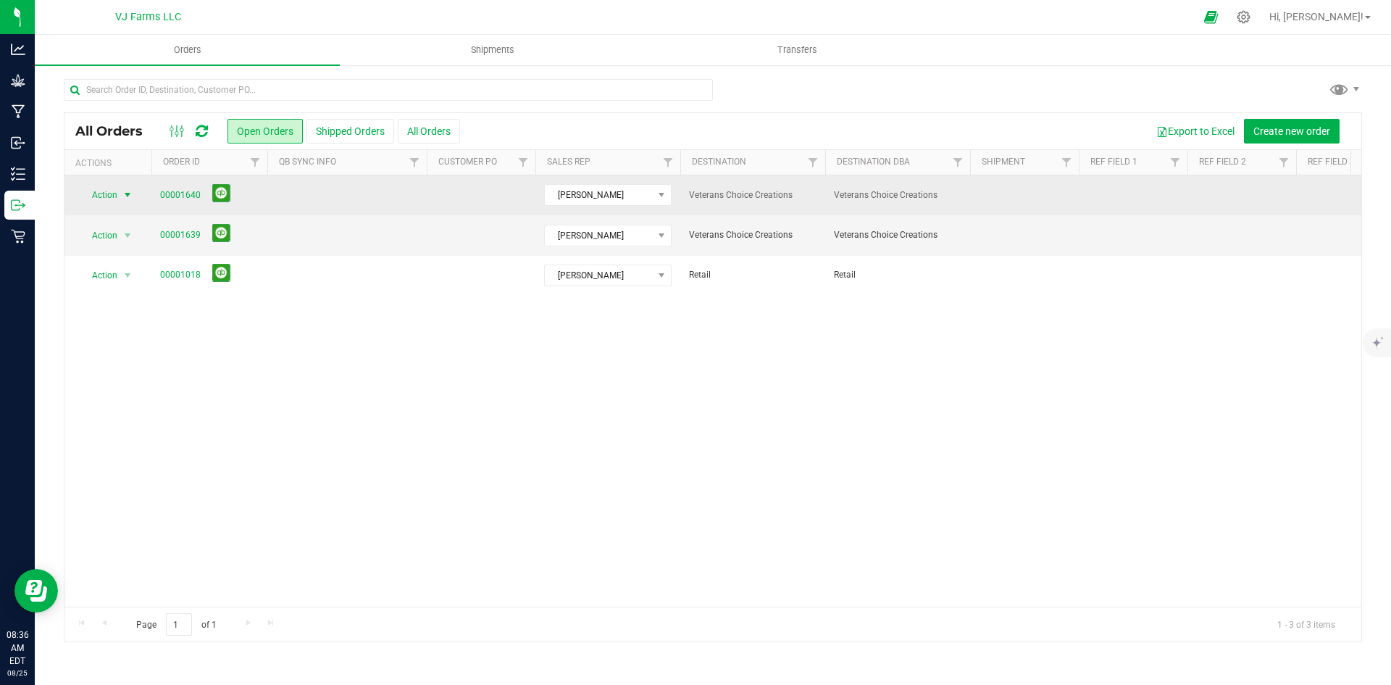
click at [126, 191] on span "select" at bounding box center [128, 195] width 12 height 12
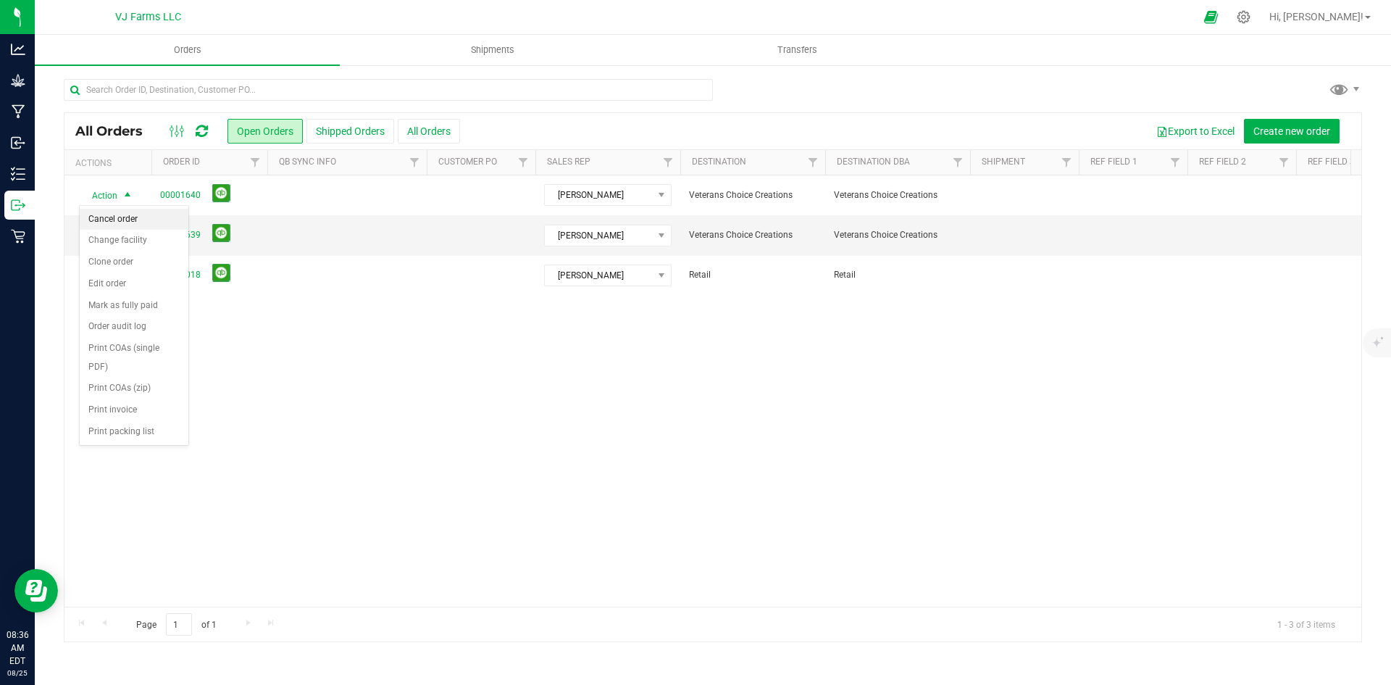
click at [170, 212] on li "Cancel order" at bounding box center [134, 220] width 109 height 22
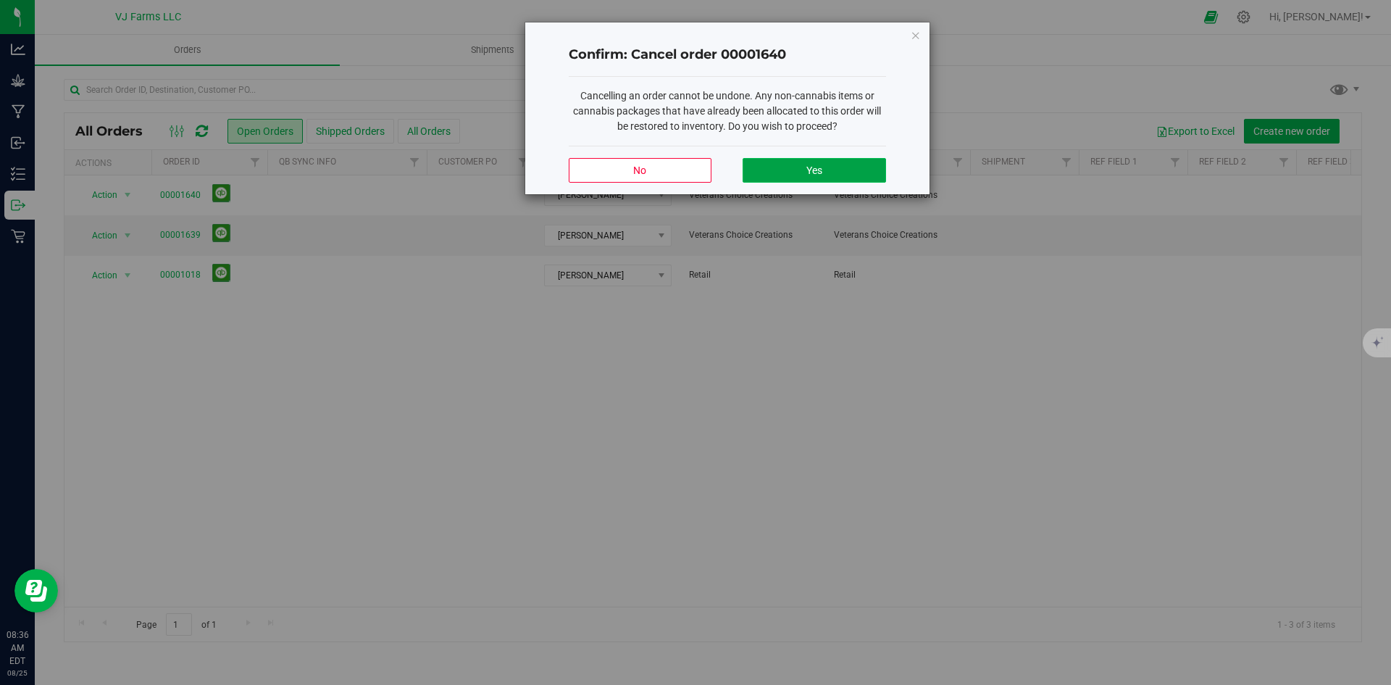
click at [810, 159] on button "Yes" at bounding box center [814, 170] width 143 height 25
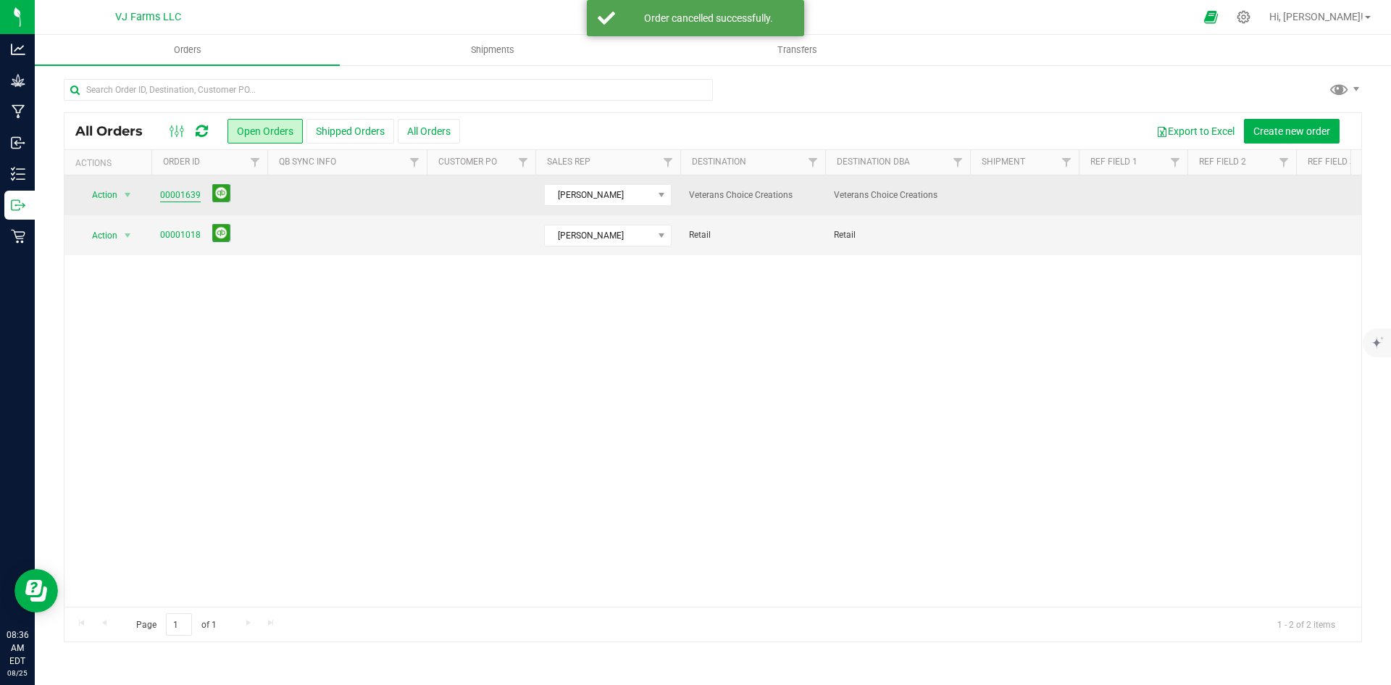
click at [191, 198] on link "00001639" at bounding box center [180, 195] width 41 height 14
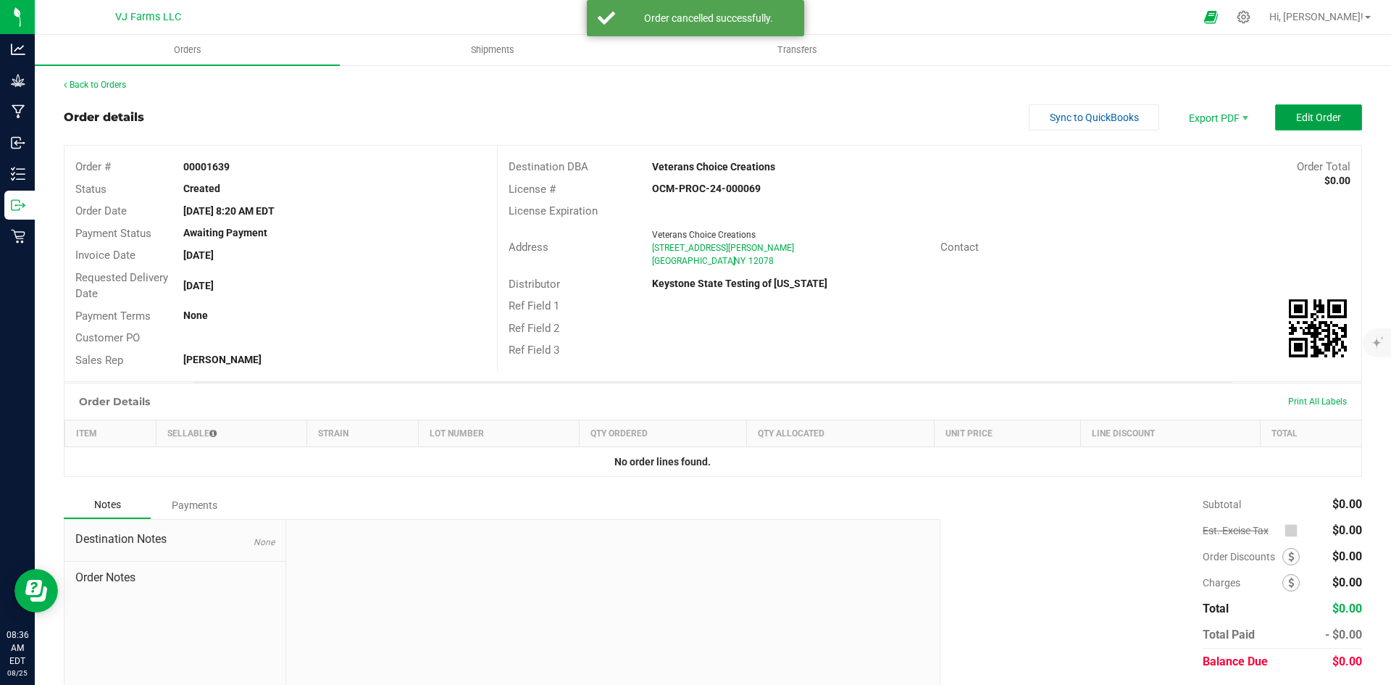
click at [1312, 123] on span "Edit Order" at bounding box center [1318, 118] width 45 height 12
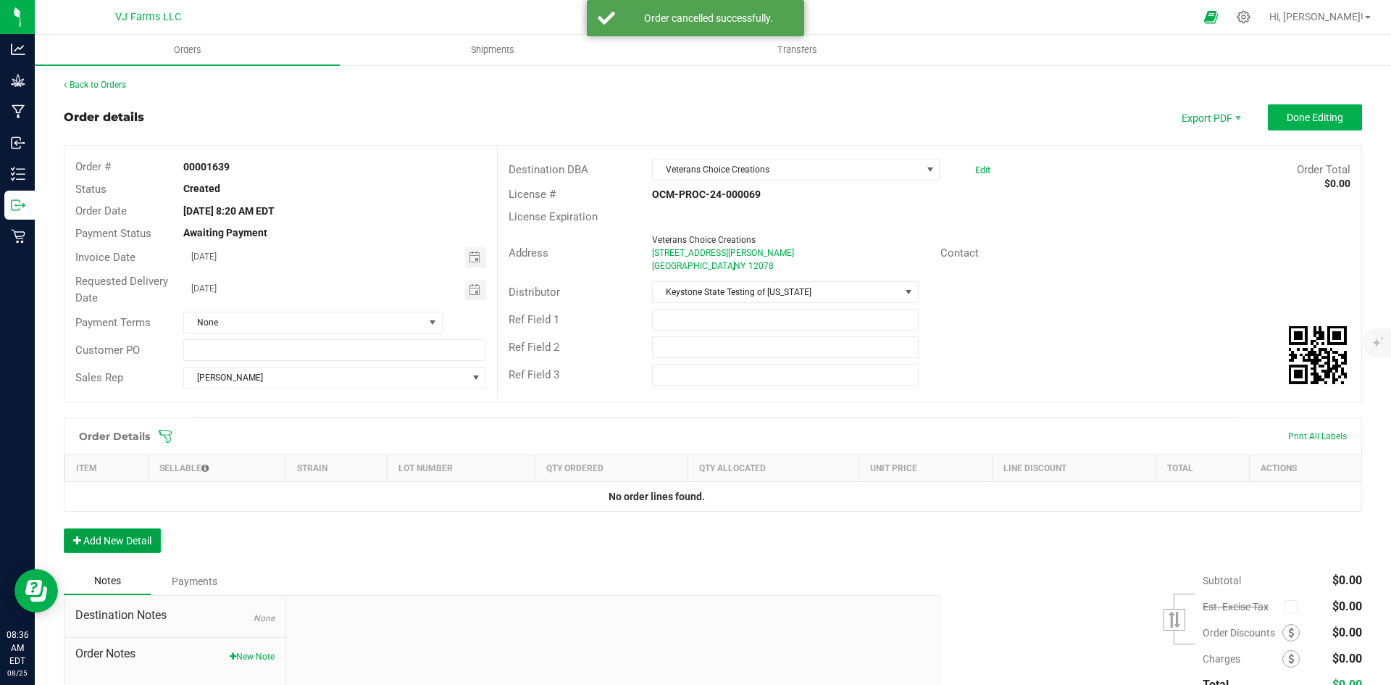
click at [117, 546] on button "Add New Detail" at bounding box center [112, 540] width 97 height 25
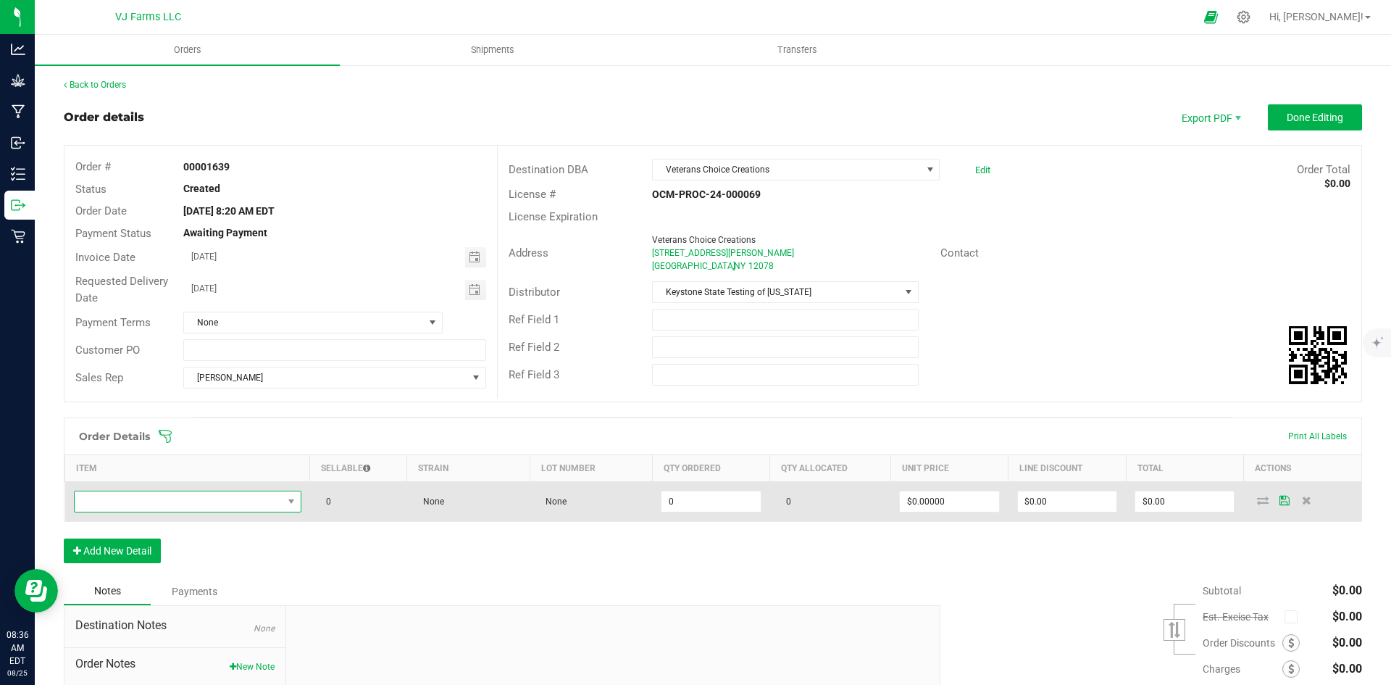
click at [189, 491] on span "NO DATA FOUND" at bounding box center [188, 502] width 228 height 22
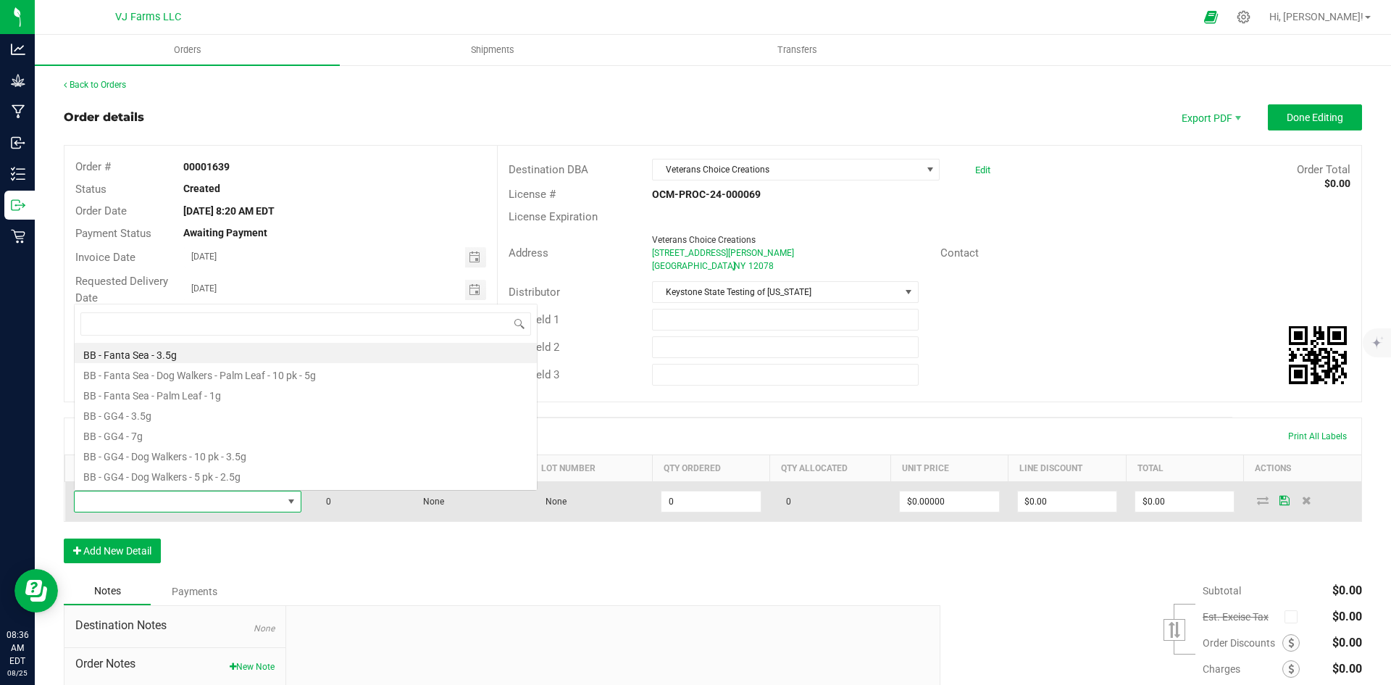
scroll to position [22, 224]
type input "ba"
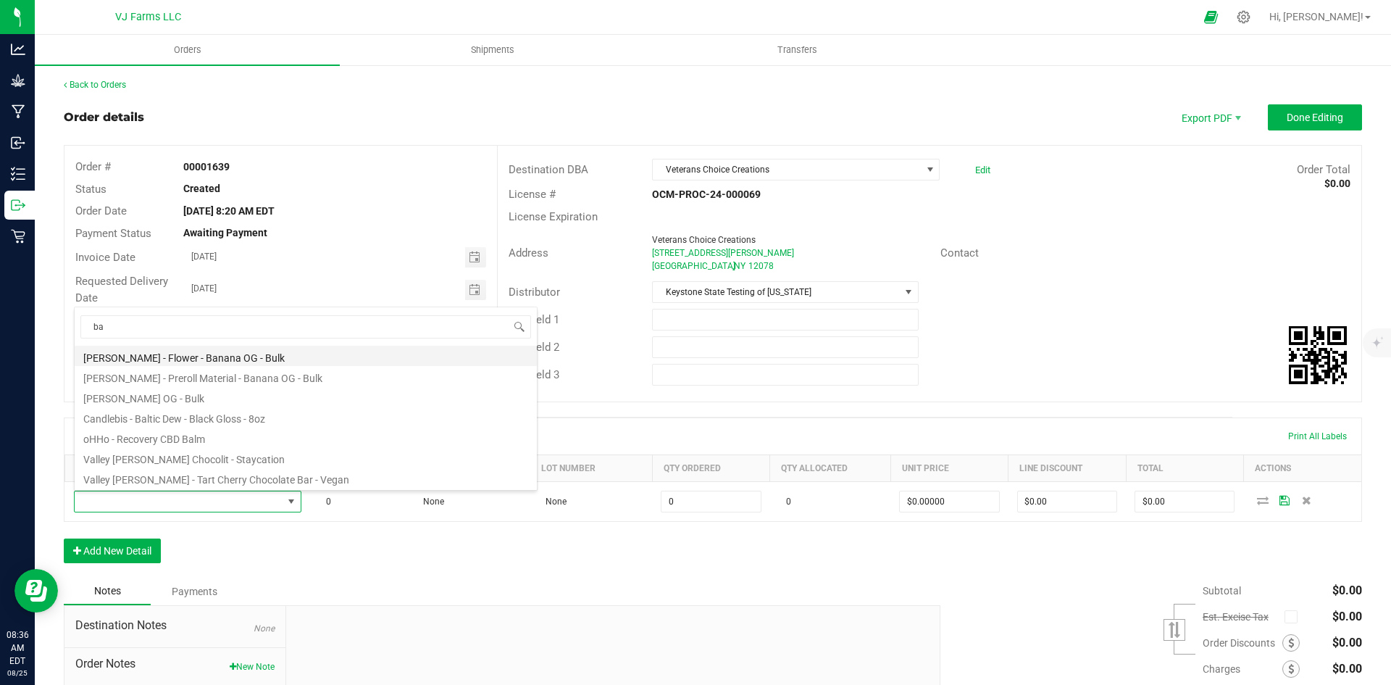
click at [249, 354] on li "[PERSON_NAME] - Flower - Banana OG - Bulk" at bounding box center [306, 356] width 462 height 20
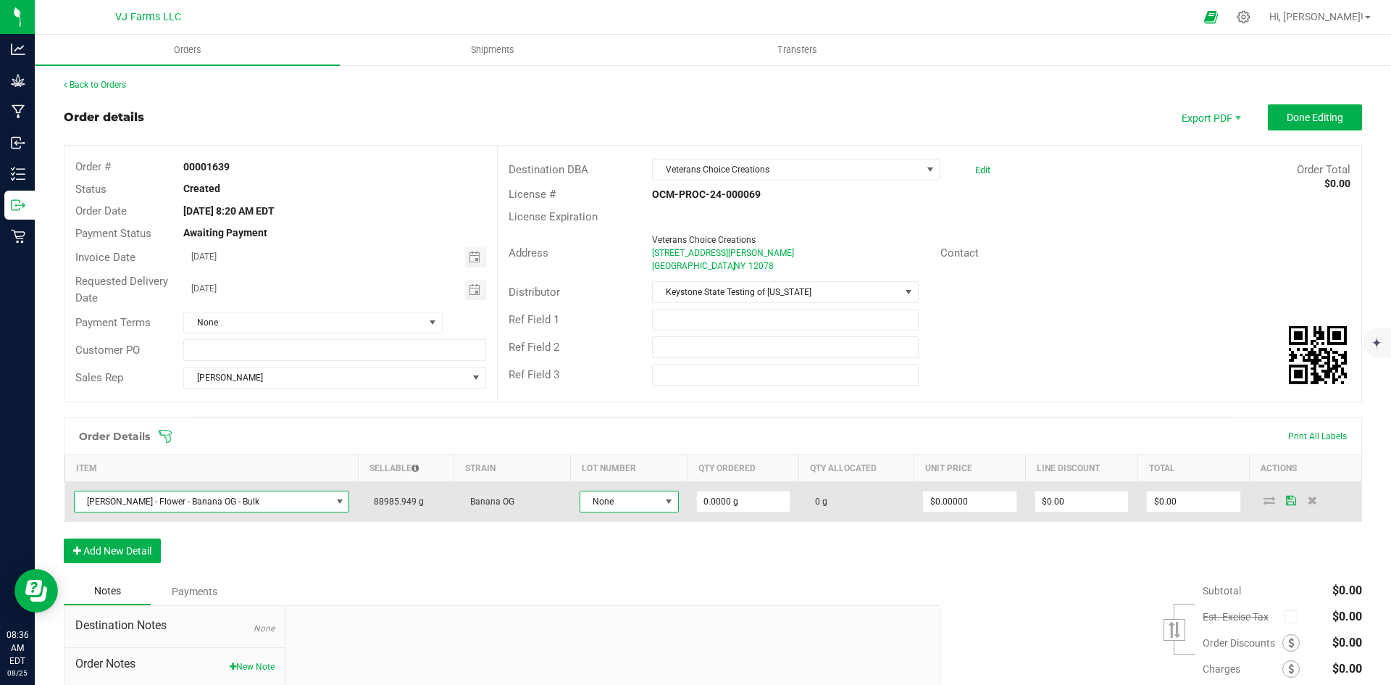
click at [614, 504] on span "None" at bounding box center [620, 501] width 80 height 20
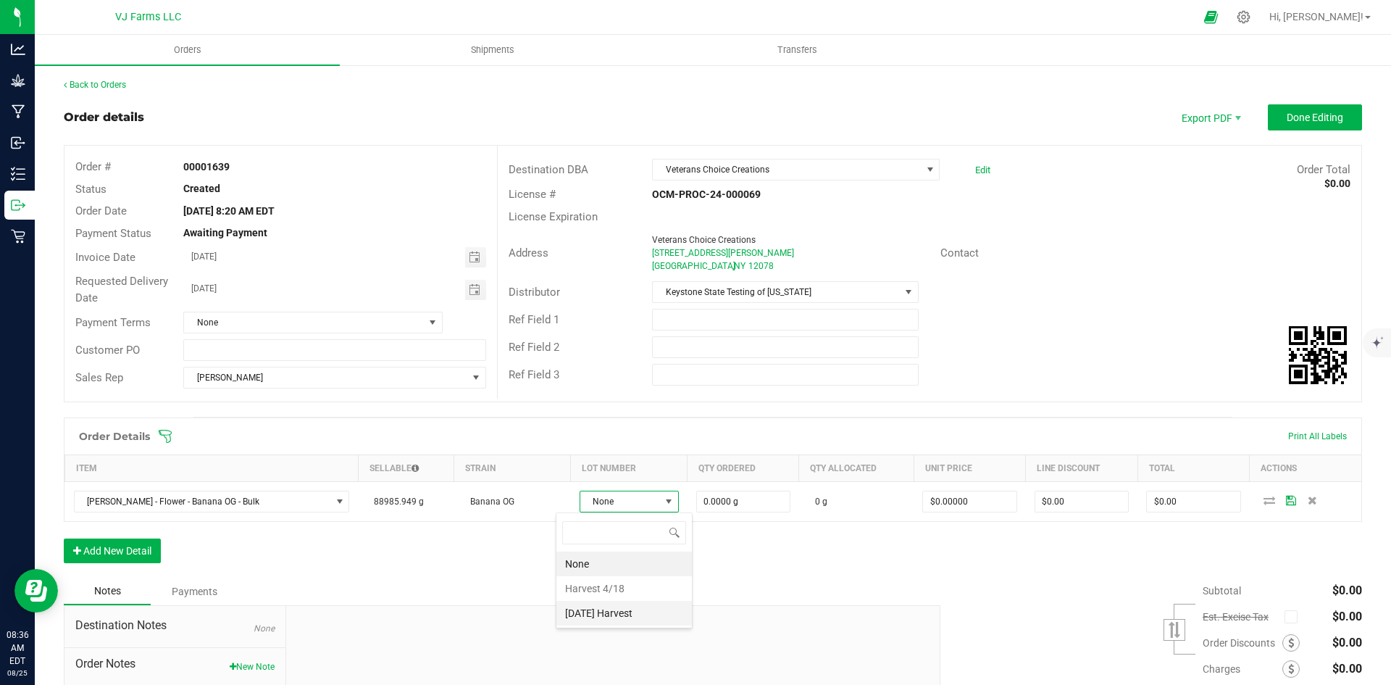
click at [625, 611] on Harvest "[DATE] Harvest" at bounding box center [625, 613] width 136 height 25
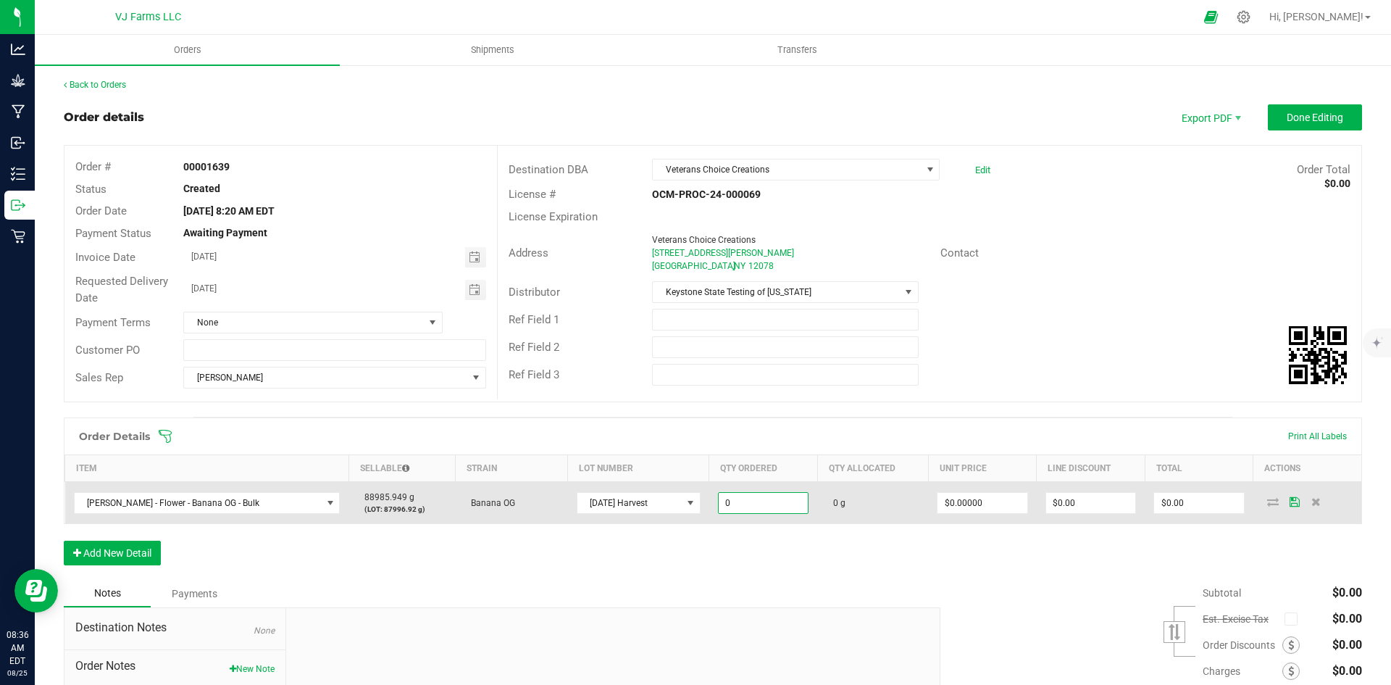
click at [757, 499] on input "0" at bounding box center [763, 503] width 89 height 20
drag, startPoint x: 758, startPoint y: 503, endPoint x: 636, endPoint y: 502, distance: 122.5
click at [636, 502] on outbound-order-line-row "Boujee Ben - Flower - Banana OG - Bulk 88985.949 g (LOT: 87996.92 g) Banana OG …" at bounding box center [713, 503] width 1297 height 42
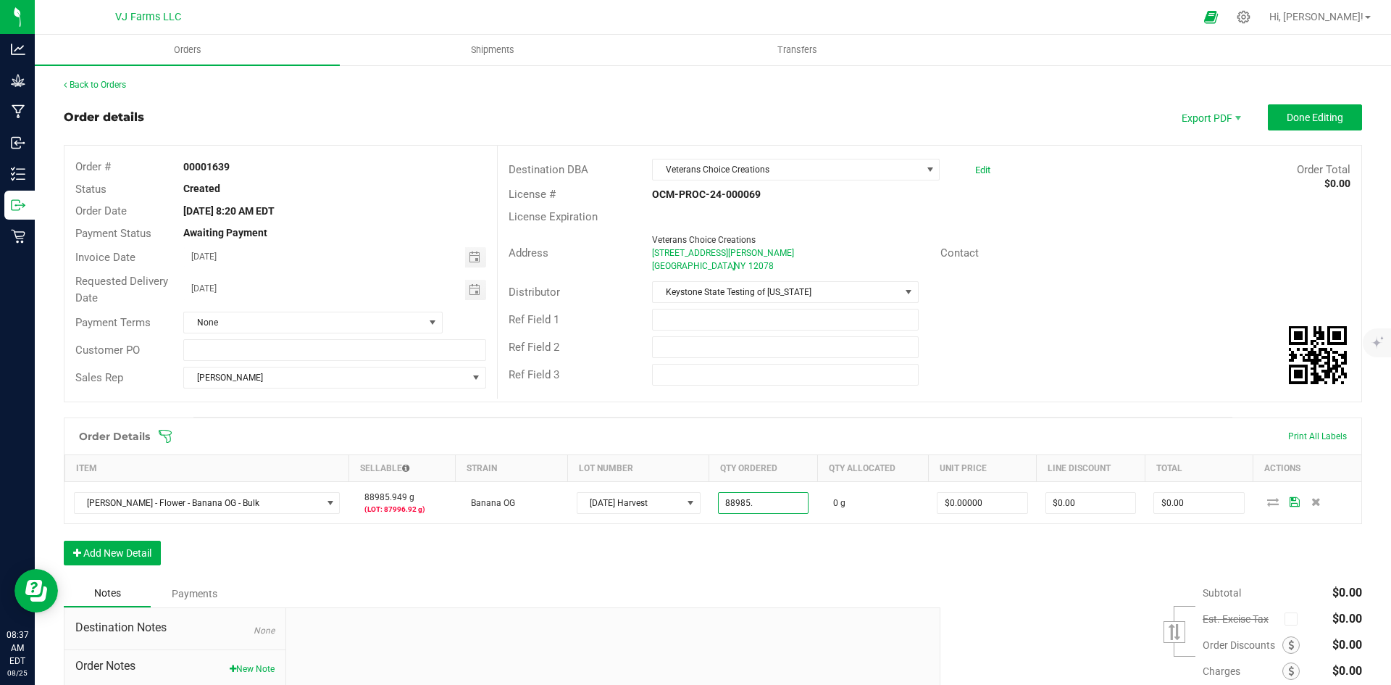
type input "88985.0000 g"
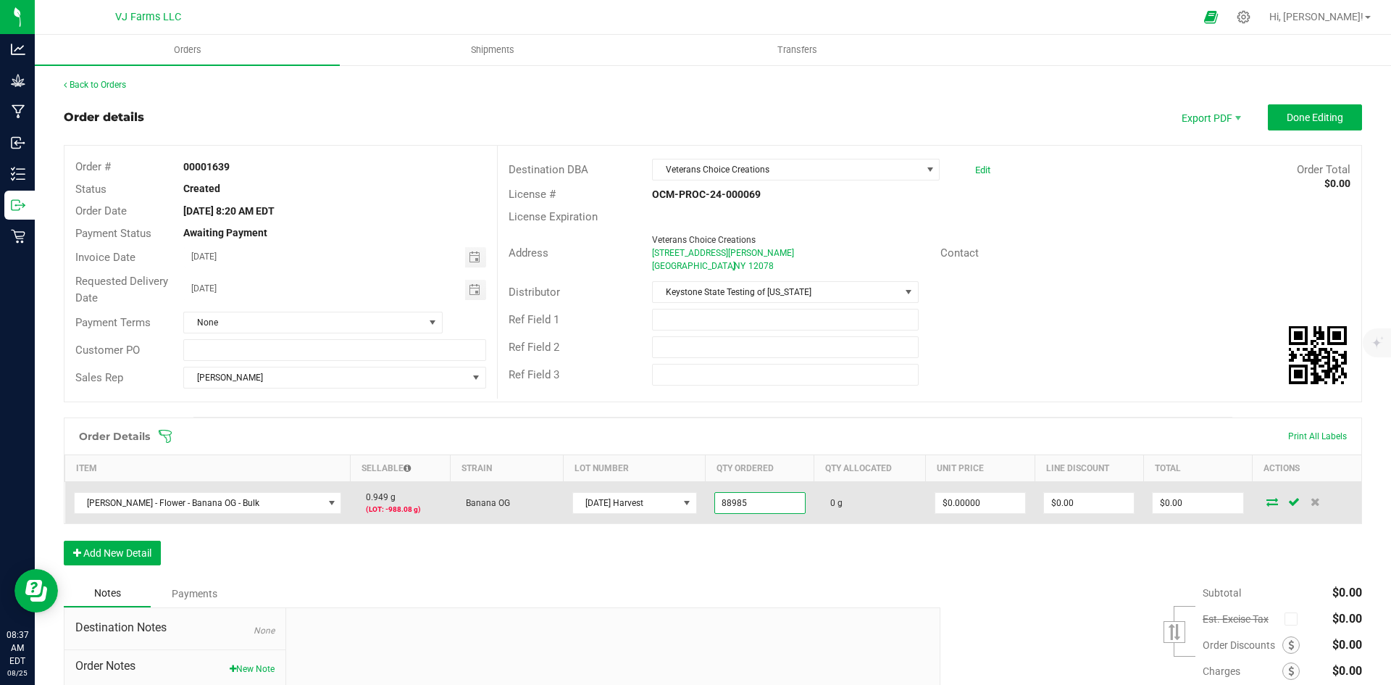
click at [770, 504] on input "88985" at bounding box center [760, 503] width 90 height 20
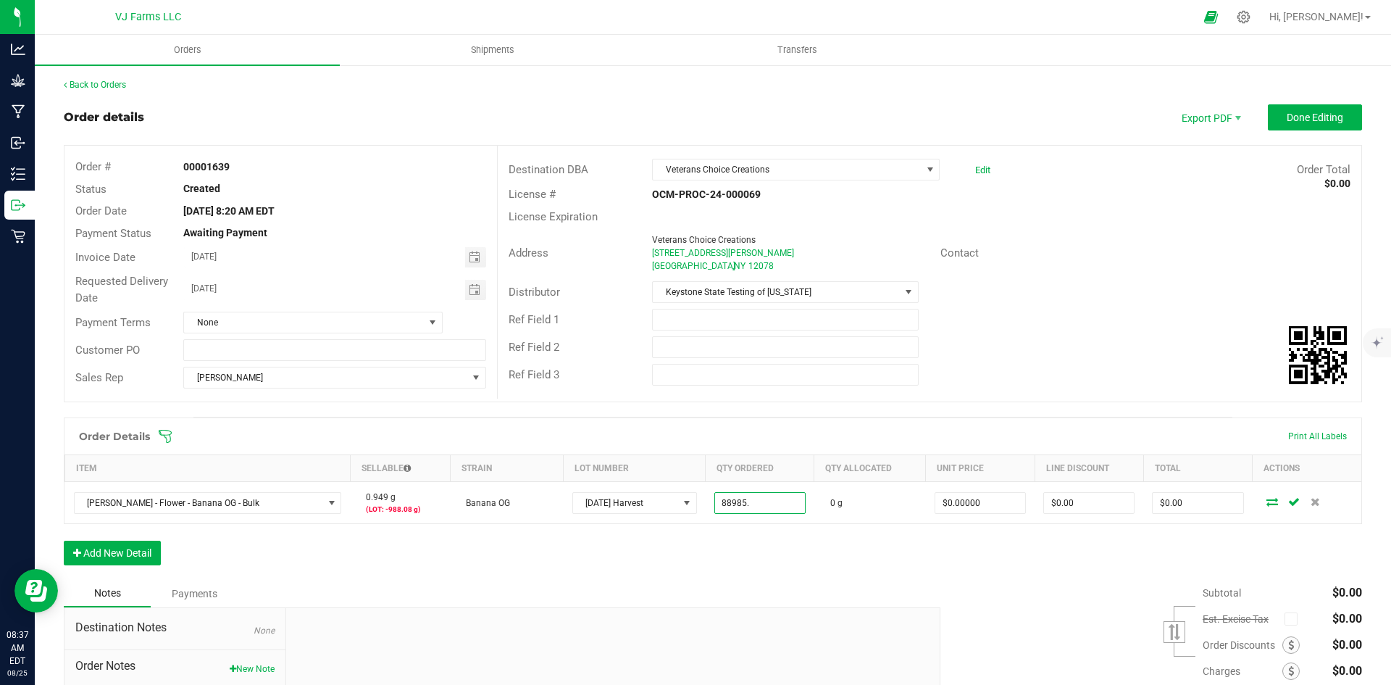
type input "88985."
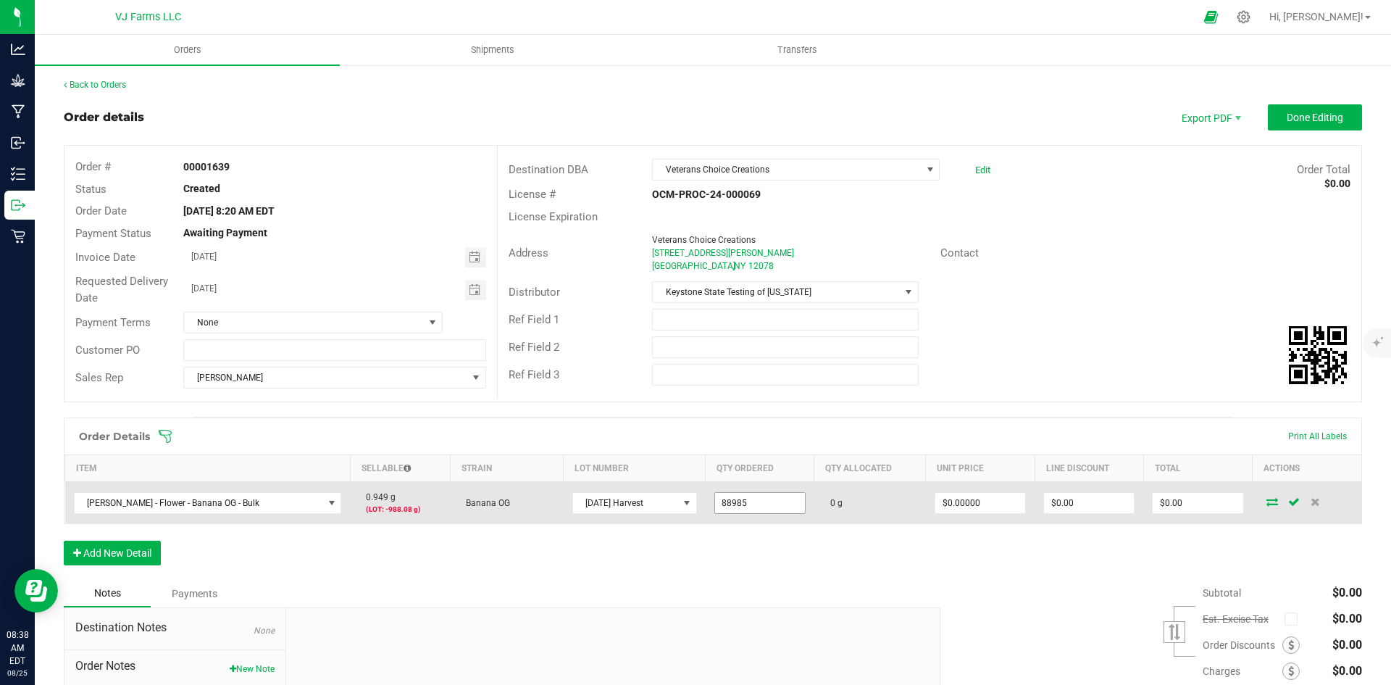
click at [786, 506] on input "88985" at bounding box center [760, 503] width 90 height 20
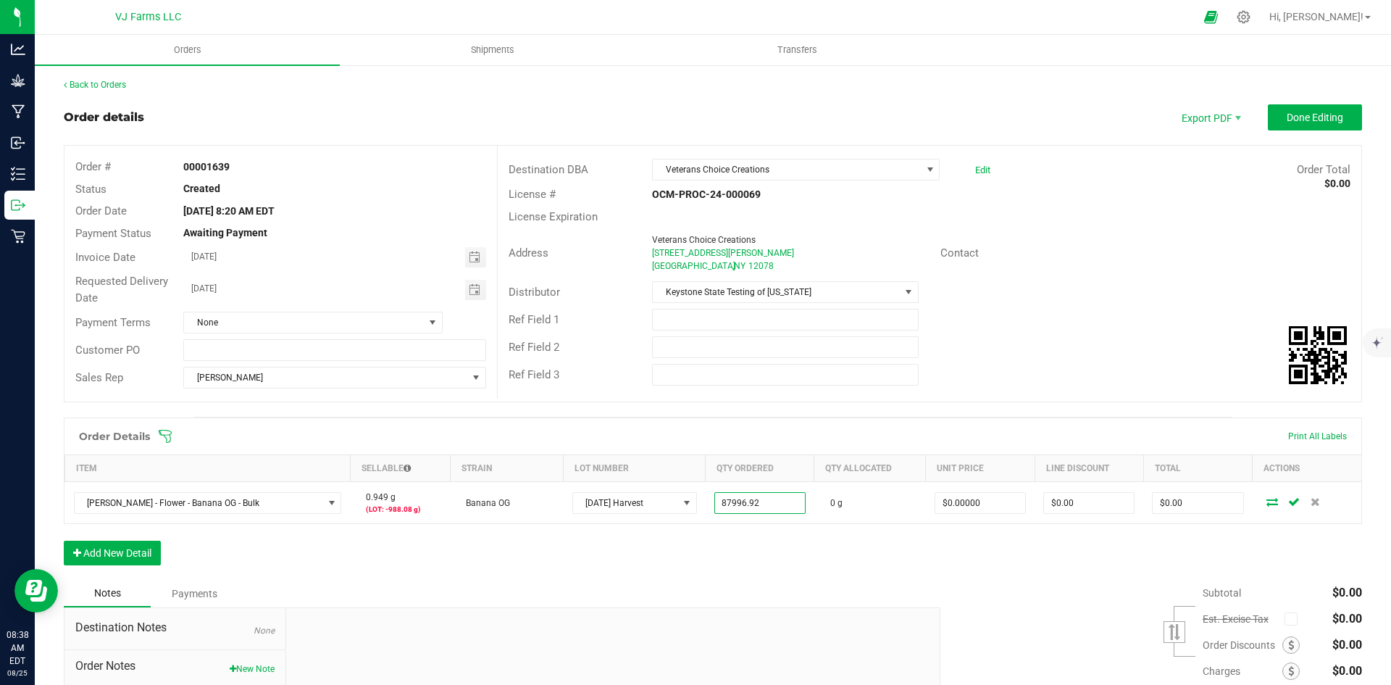
type input "87996.9200 g"
click at [790, 531] on div "Order Details Print All Labels Item Sellable Strain Lot Number Qty Ordered Qty …" at bounding box center [713, 498] width 1299 height 162
click at [121, 546] on button "Add New Detail" at bounding box center [112, 553] width 97 height 25
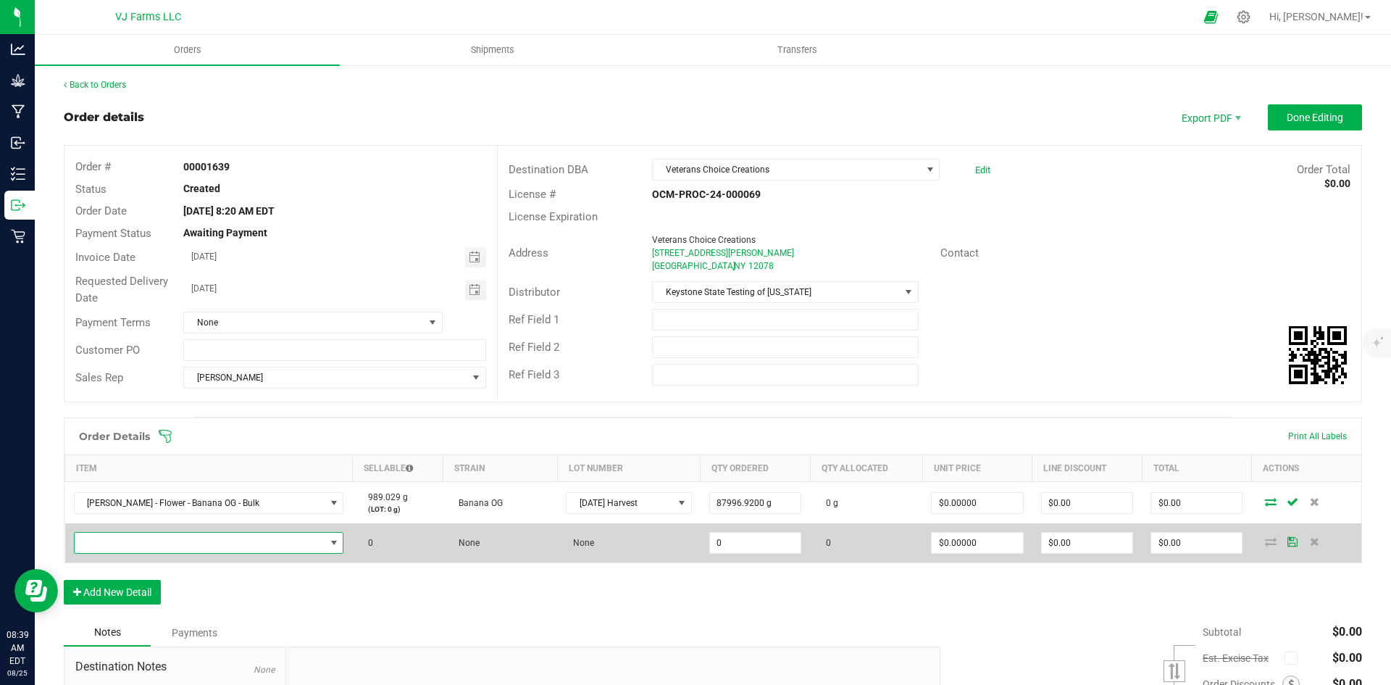
click at [229, 537] on span "NO DATA FOUND" at bounding box center [200, 543] width 251 height 20
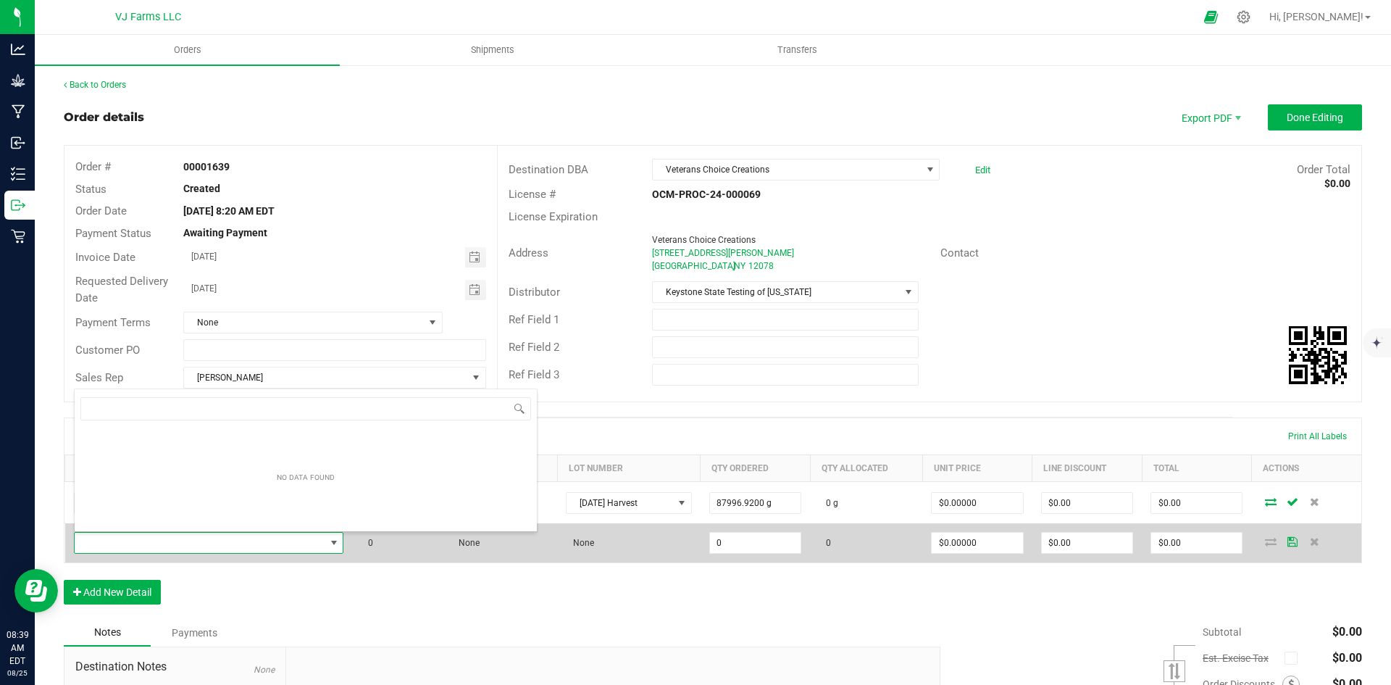
scroll to position [22, 241]
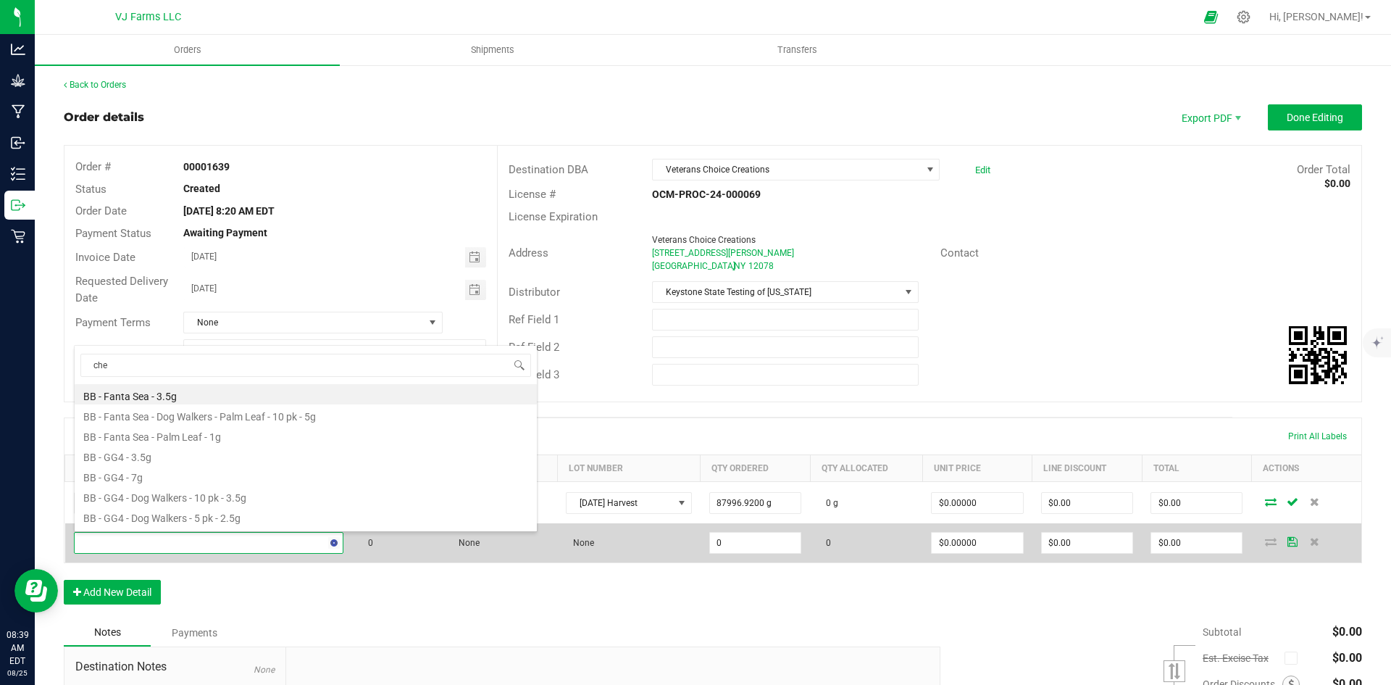
type input "chem"
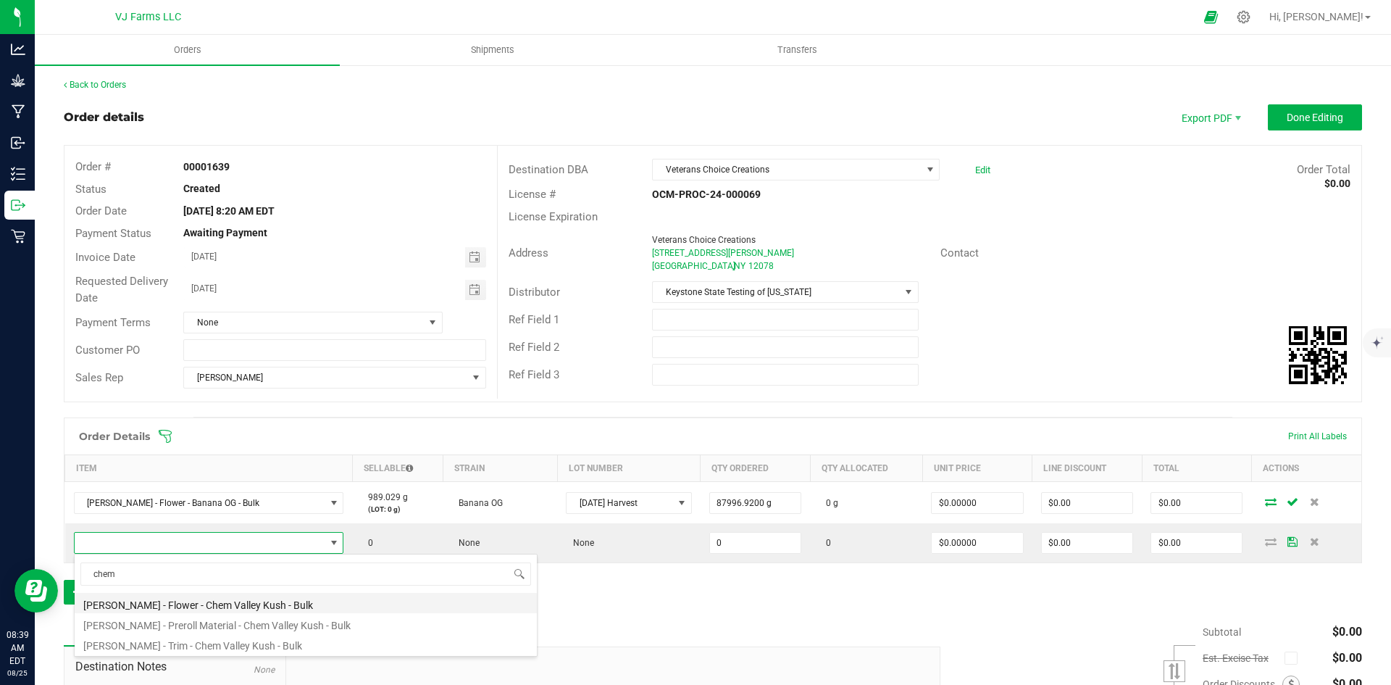
click at [314, 604] on li "[PERSON_NAME] - Flower - Chem Valley Kush - Bulk" at bounding box center [306, 603] width 462 height 20
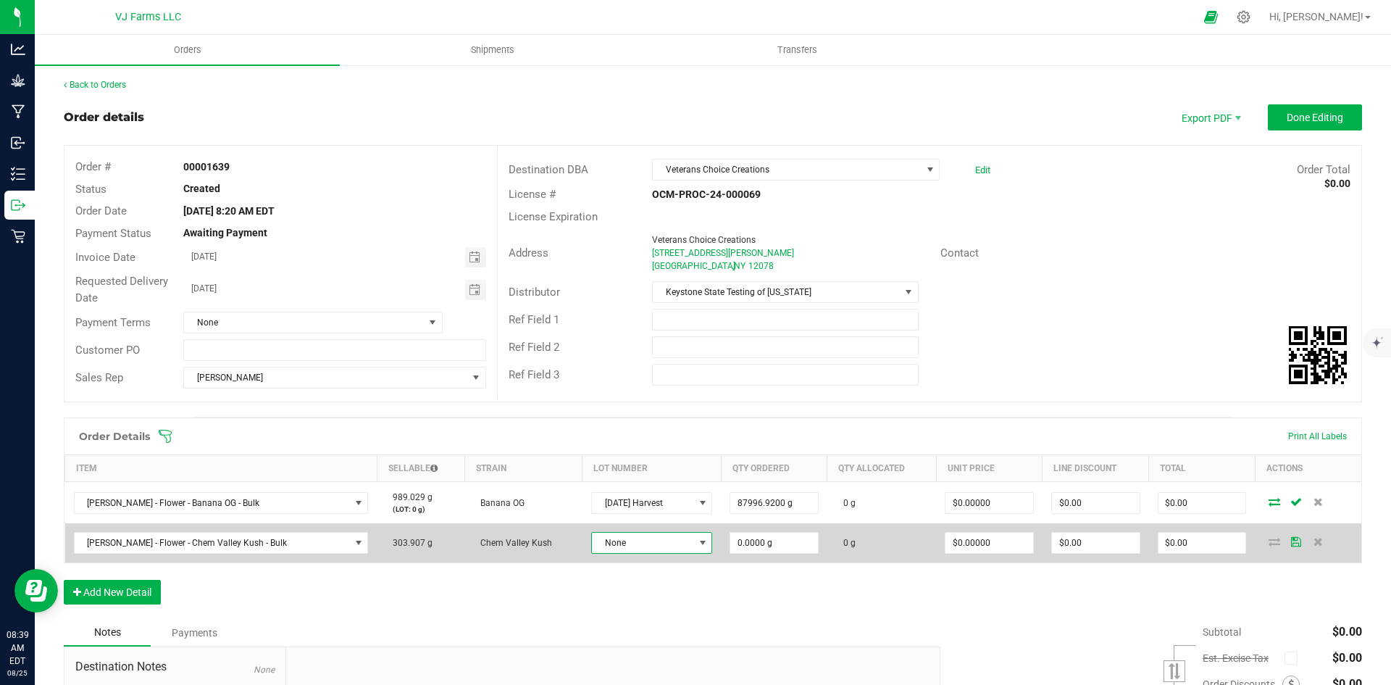
click at [649, 542] on span "None" at bounding box center [642, 543] width 101 height 20
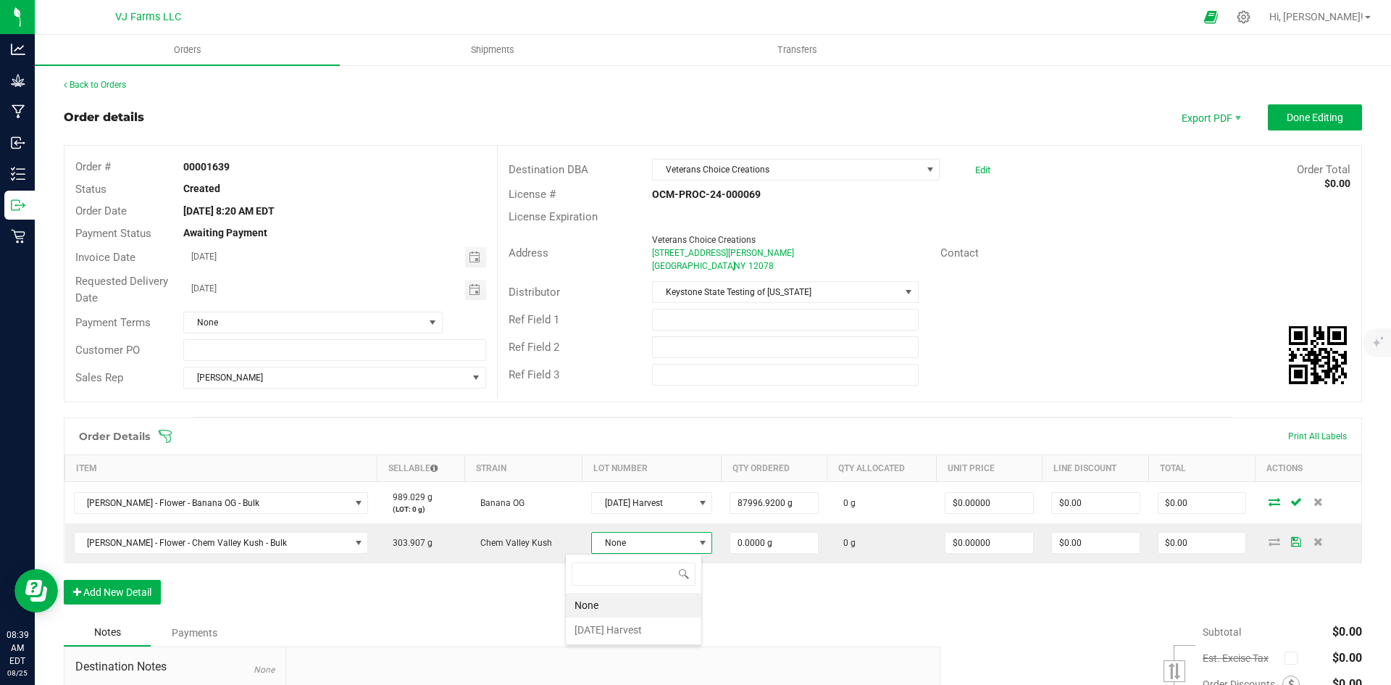
scroll to position [22, 130]
click at [625, 630] on Harvest "[DATE] Harvest" at bounding box center [634, 629] width 136 height 25
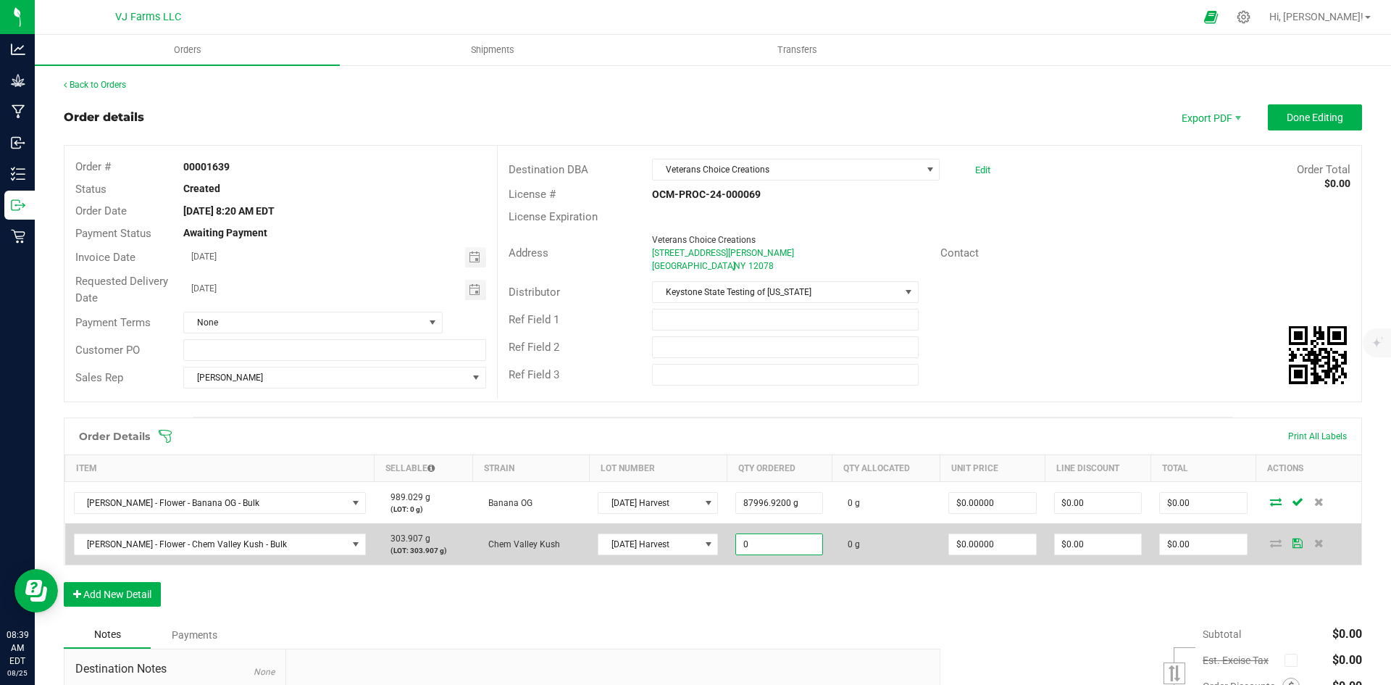
click at [782, 549] on input "0" at bounding box center [779, 544] width 86 height 20
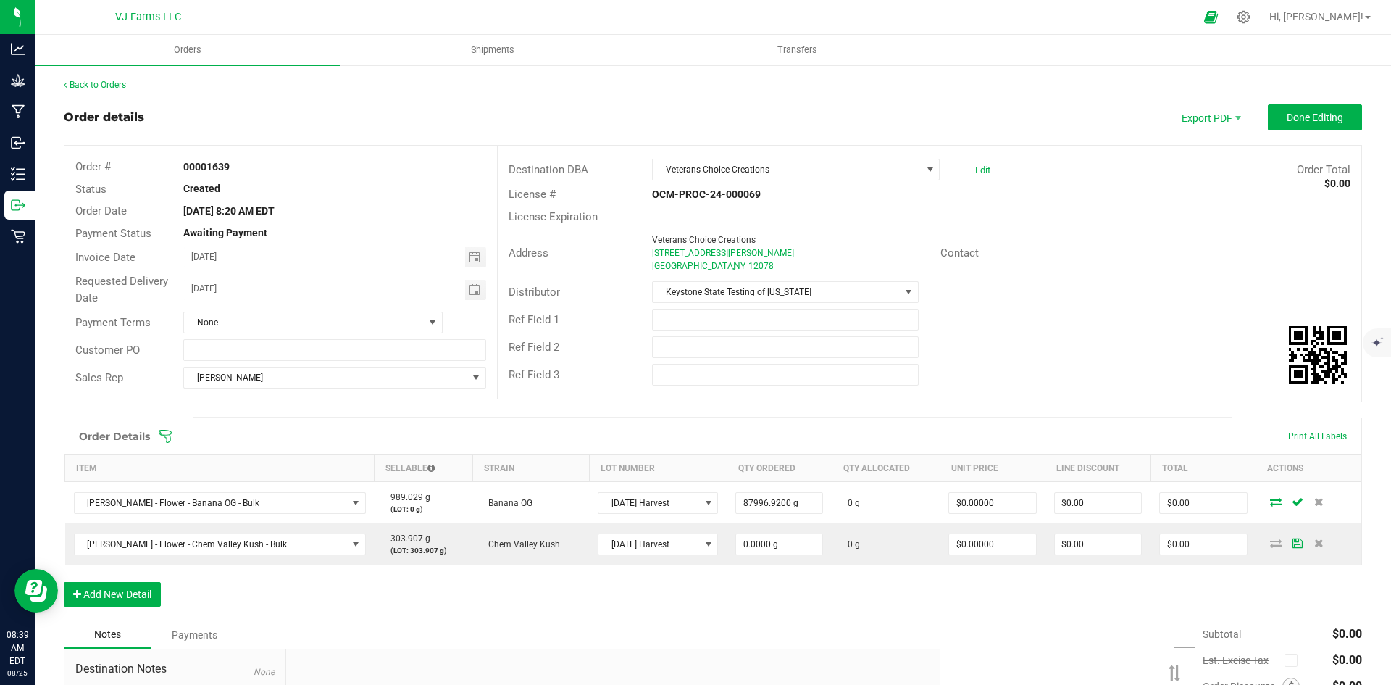
type input "0"
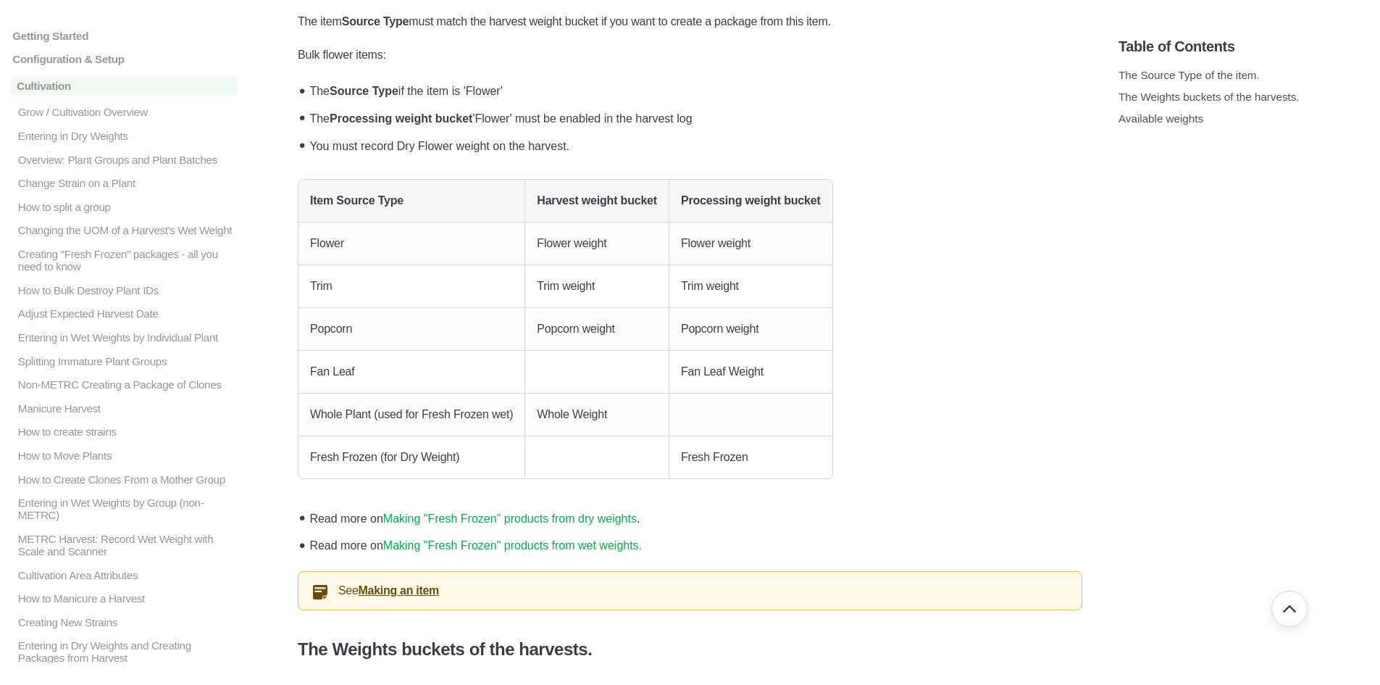
scroll to position [797, 0]
click at [441, 544] on link "Making "Fresh Frozen" products from wet weights." at bounding box center [512, 544] width 259 height 12
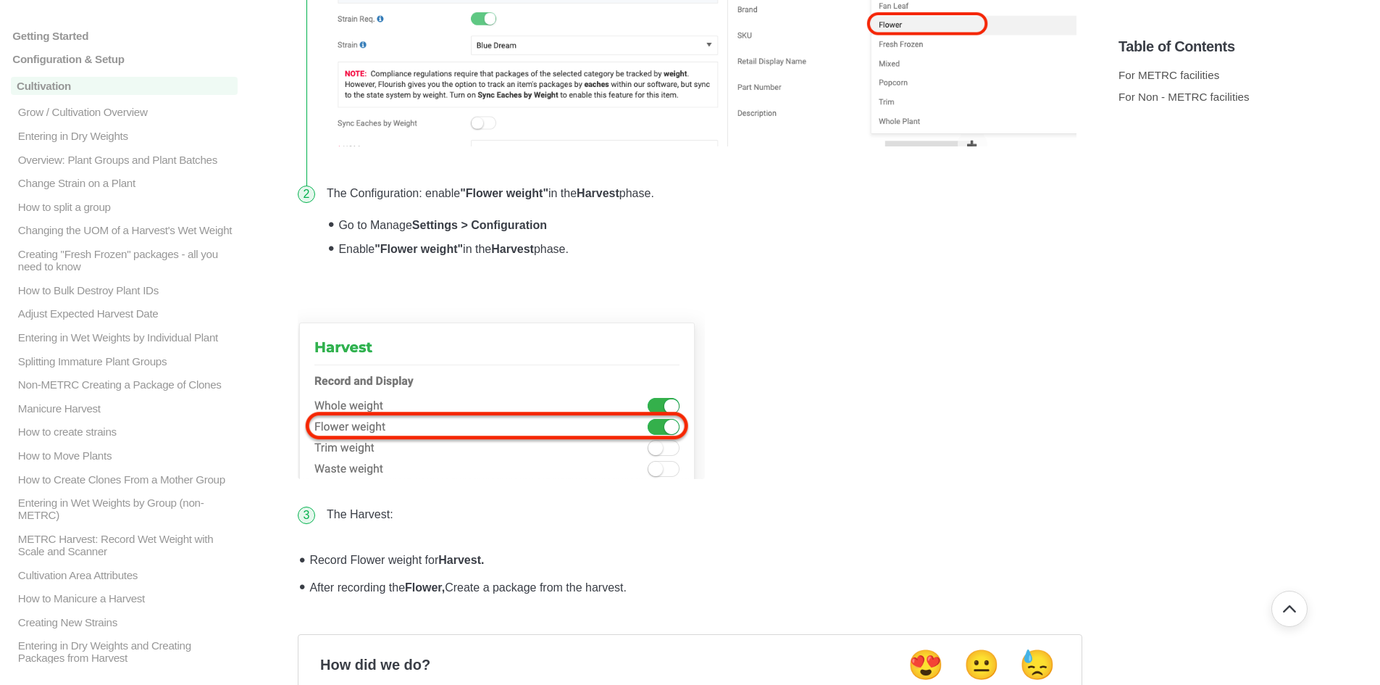
scroll to position [1522, 0]
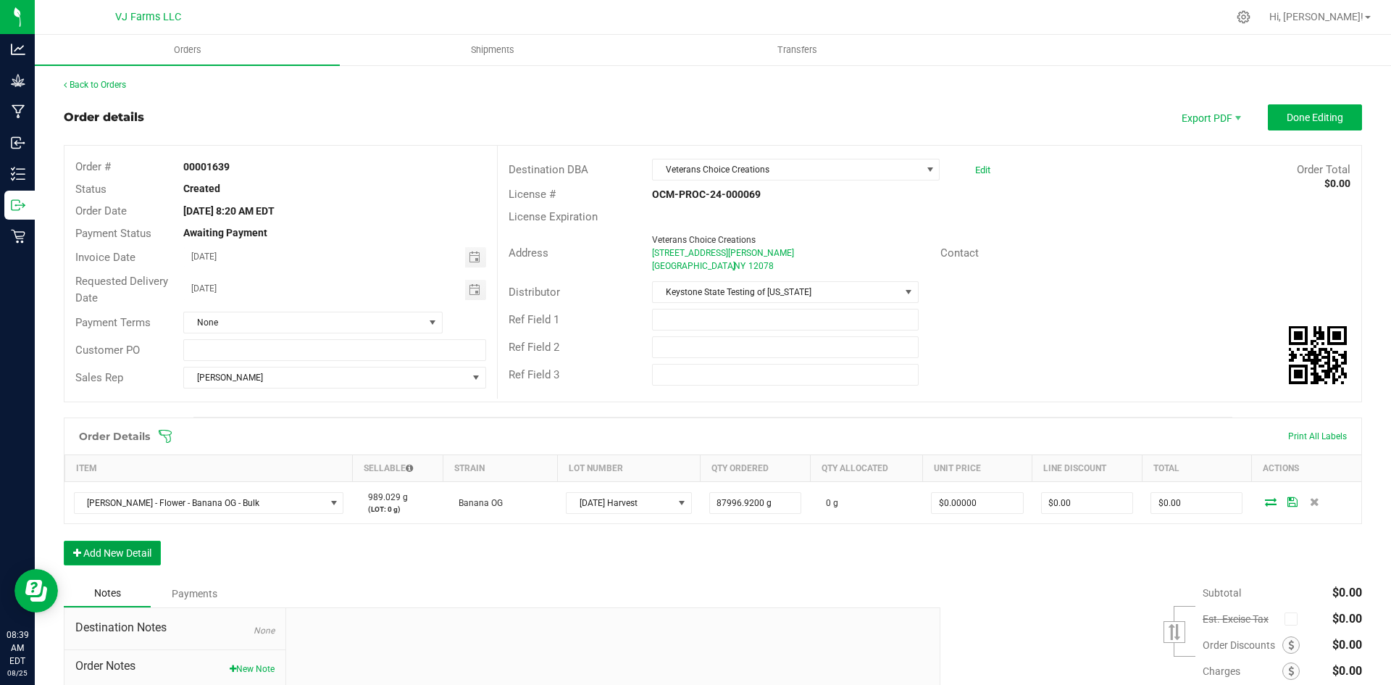
click at [152, 557] on button "Add New Detail" at bounding box center [112, 553] width 97 height 25
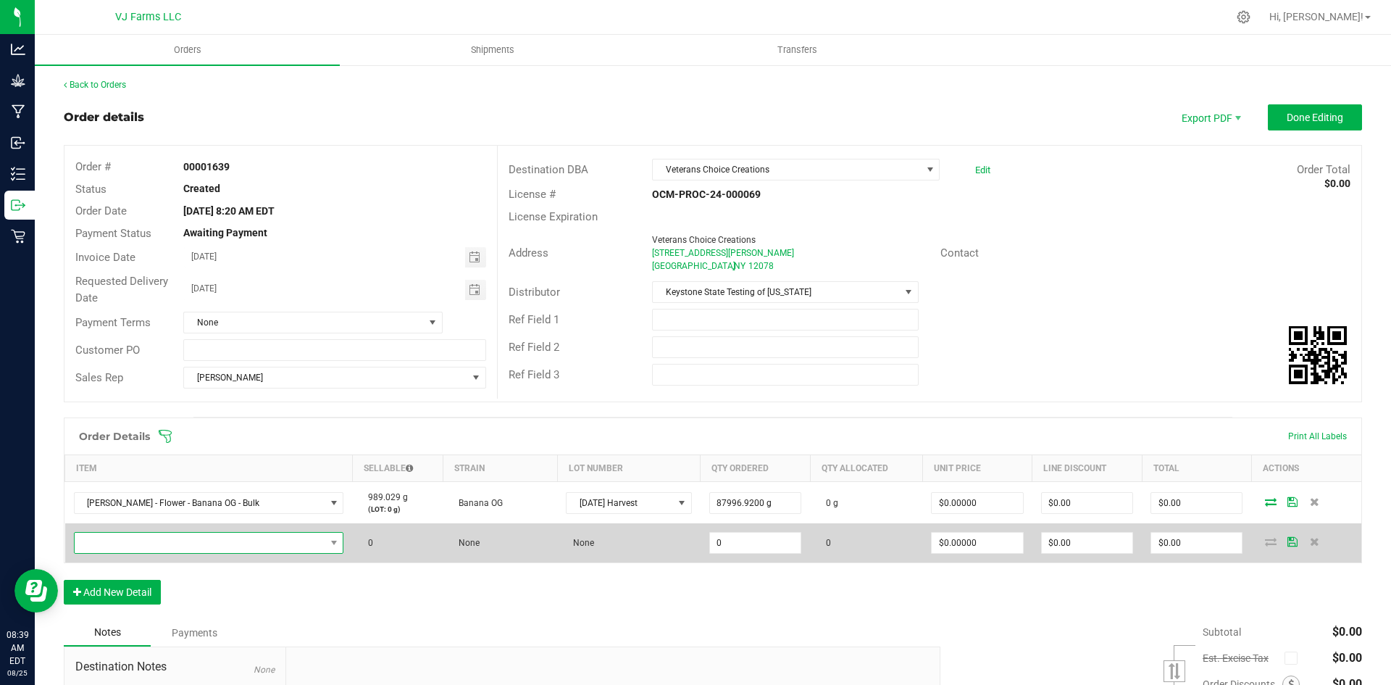
click at [178, 538] on span "NO DATA FOUND" at bounding box center [200, 543] width 251 height 20
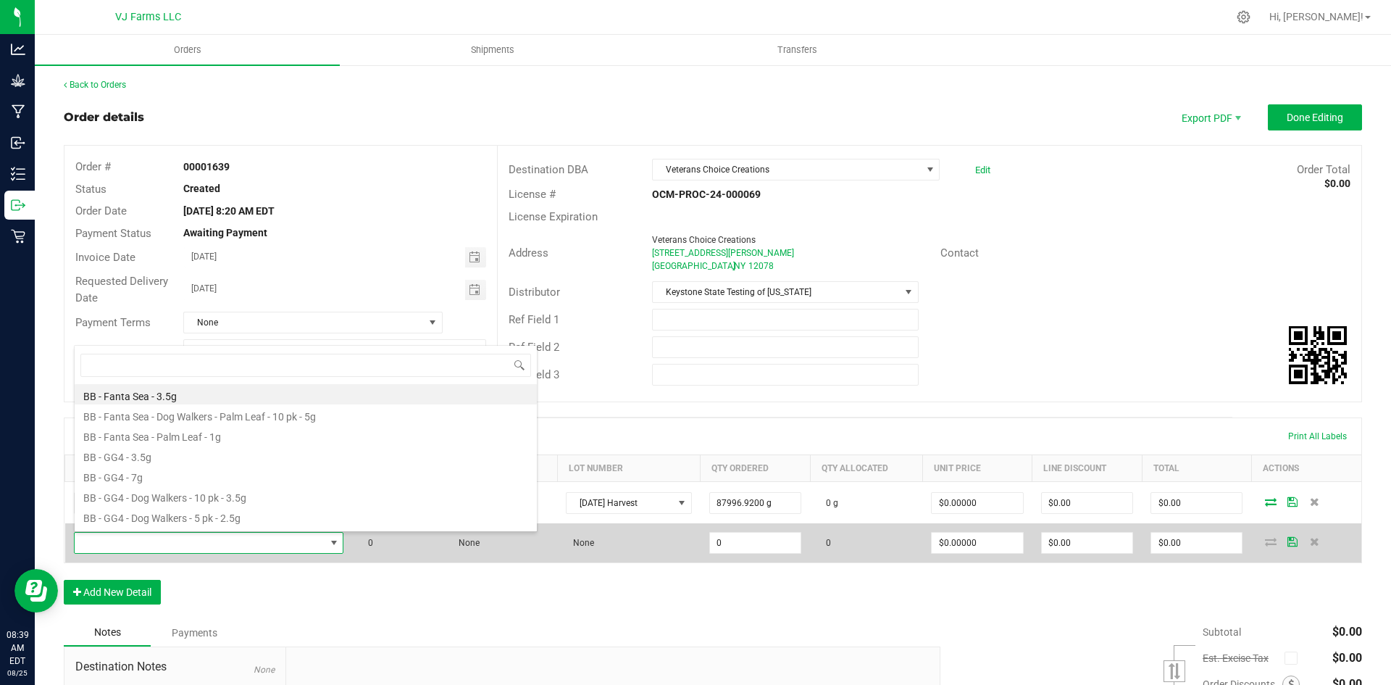
scroll to position [22, 241]
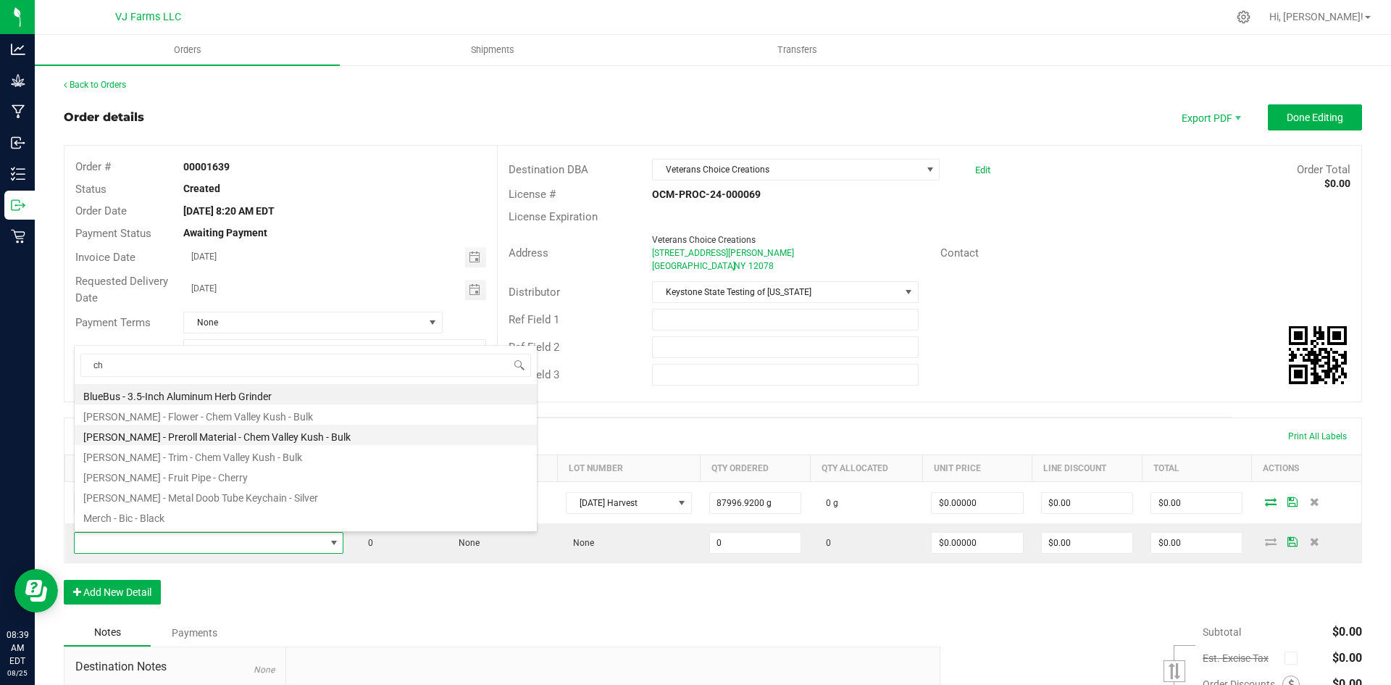
type input "che"
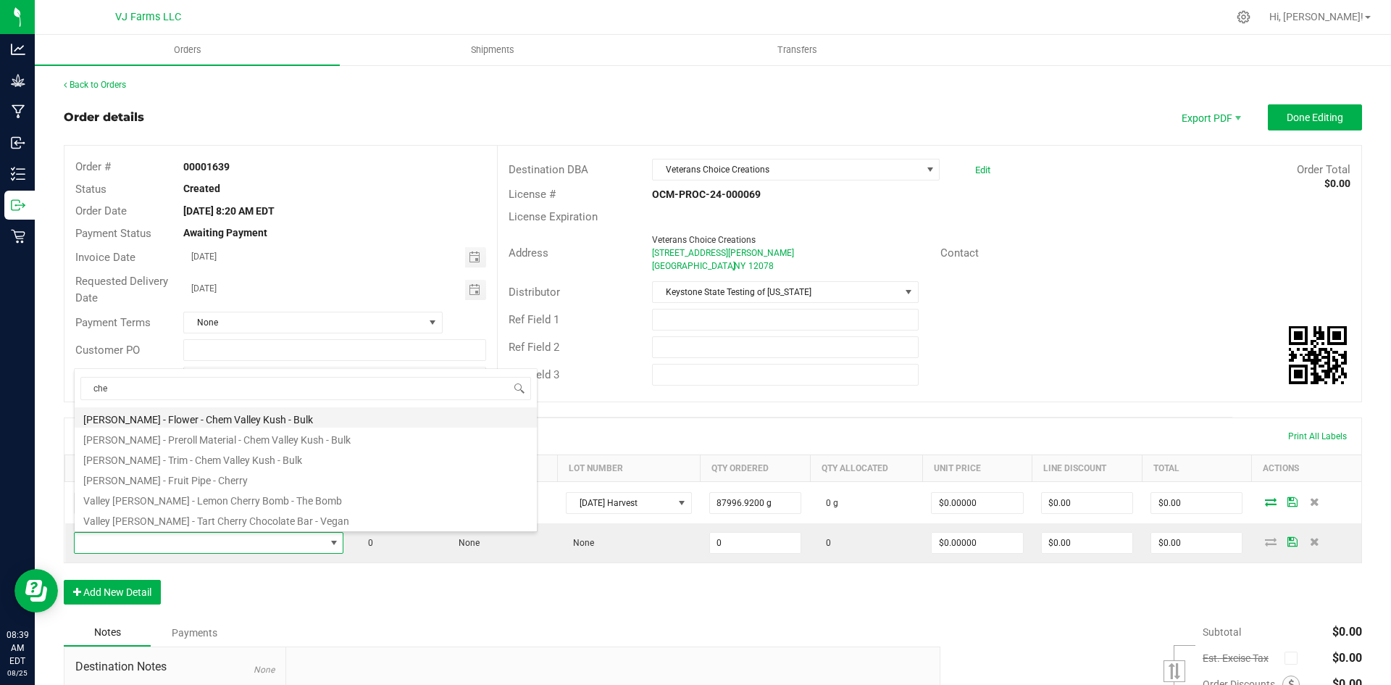
click at [229, 420] on li "[PERSON_NAME] - Flower - Chem Valley Kush - Bulk" at bounding box center [306, 417] width 462 height 20
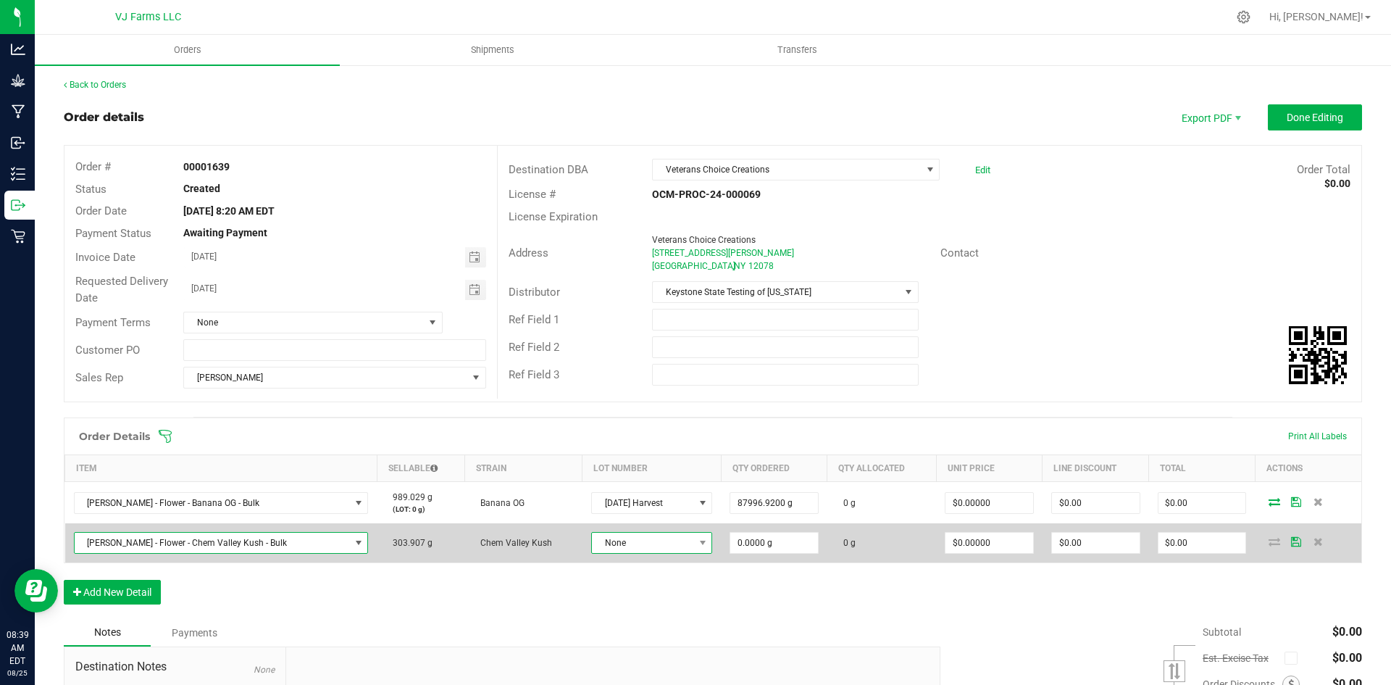
click at [596, 548] on span "None" at bounding box center [642, 543] width 101 height 20
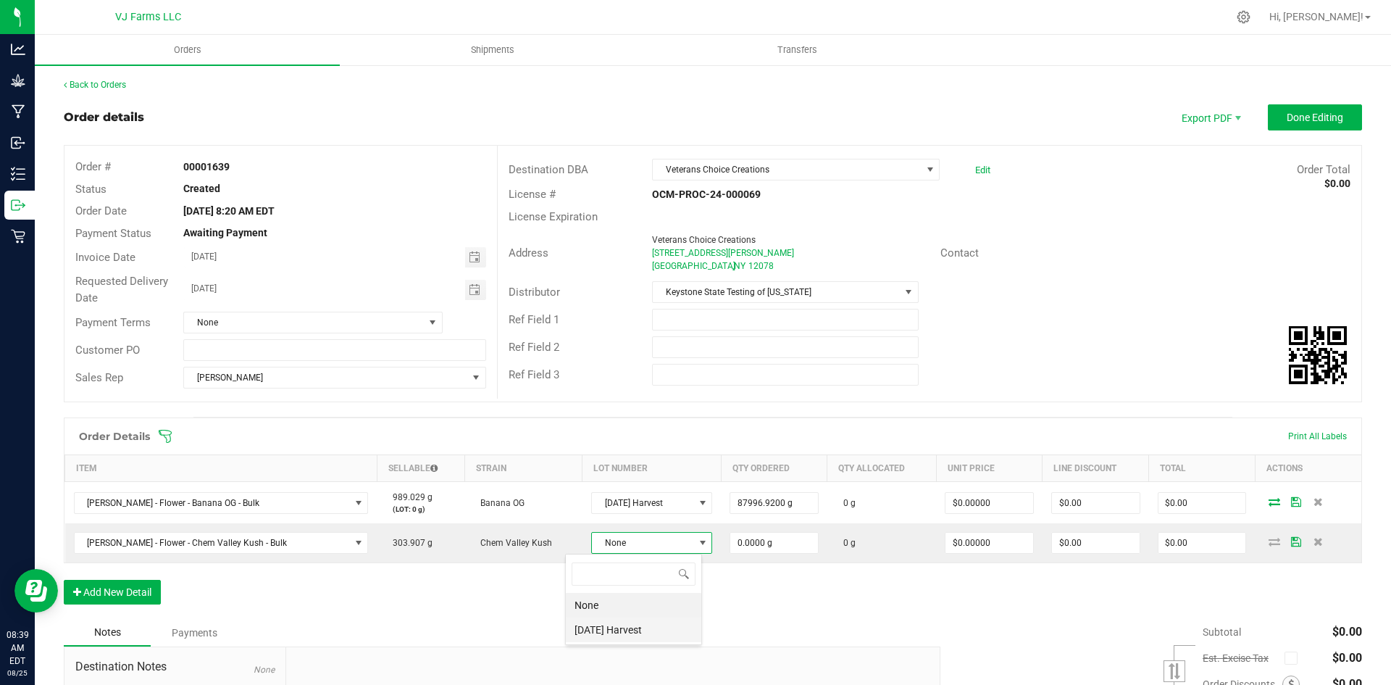
click at [609, 622] on Harvest "[DATE] Harvest" at bounding box center [634, 629] width 136 height 25
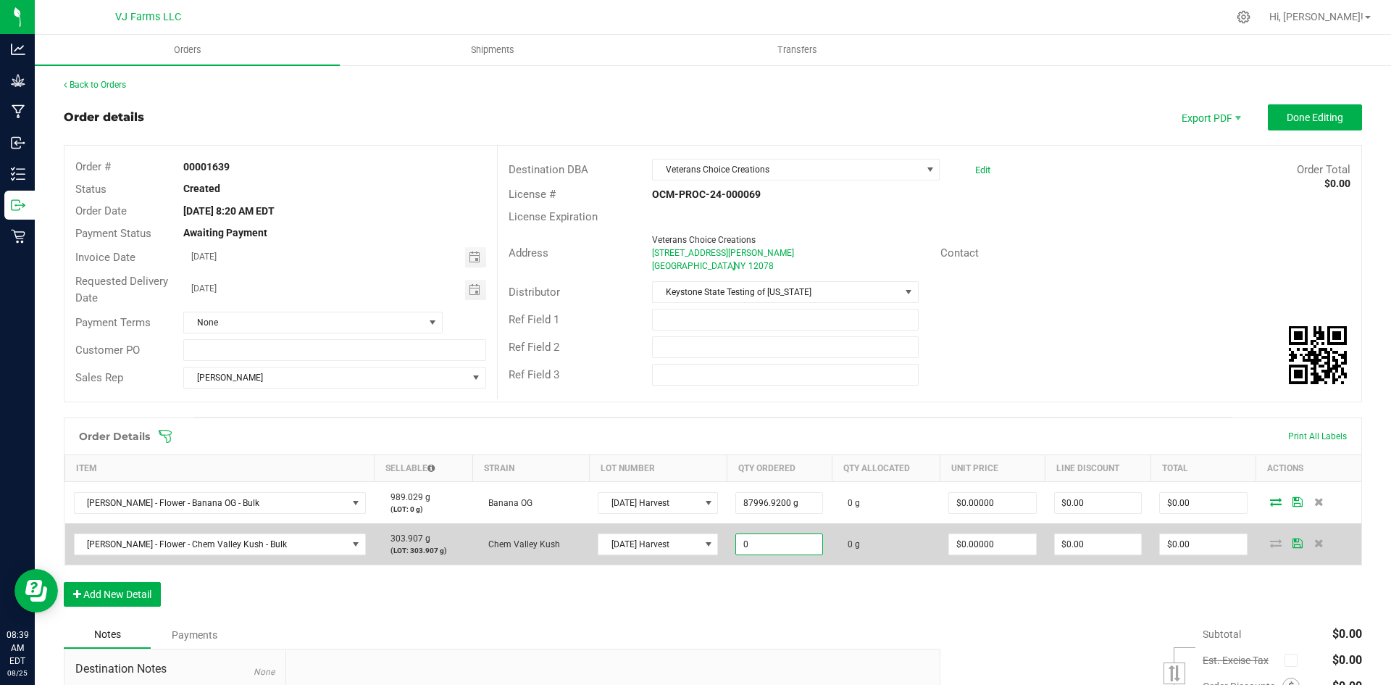
click at [780, 536] on input "0" at bounding box center [779, 544] width 86 height 20
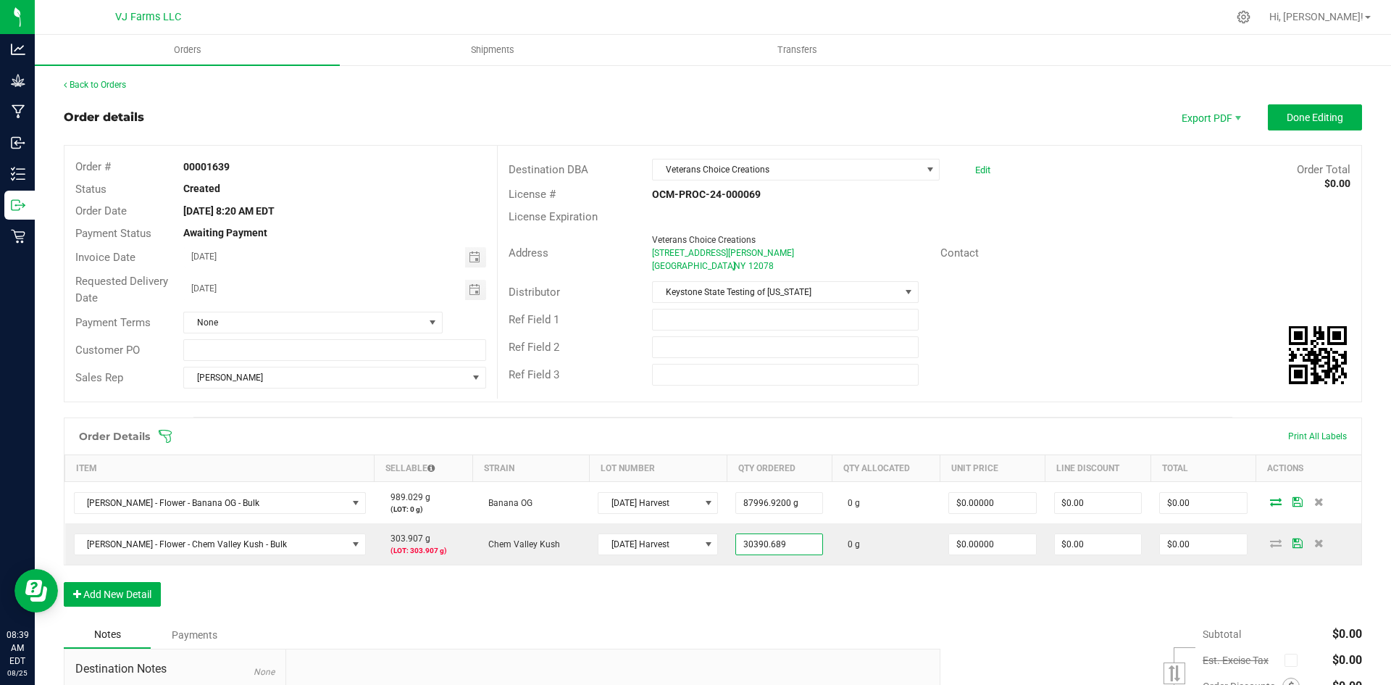
type input "30390.6890 g"
click at [680, 607] on div "Order Details Print All Labels Item Sellable Strain Lot Number Qty Ordered Qty …" at bounding box center [713, 519] width 1299 height 204
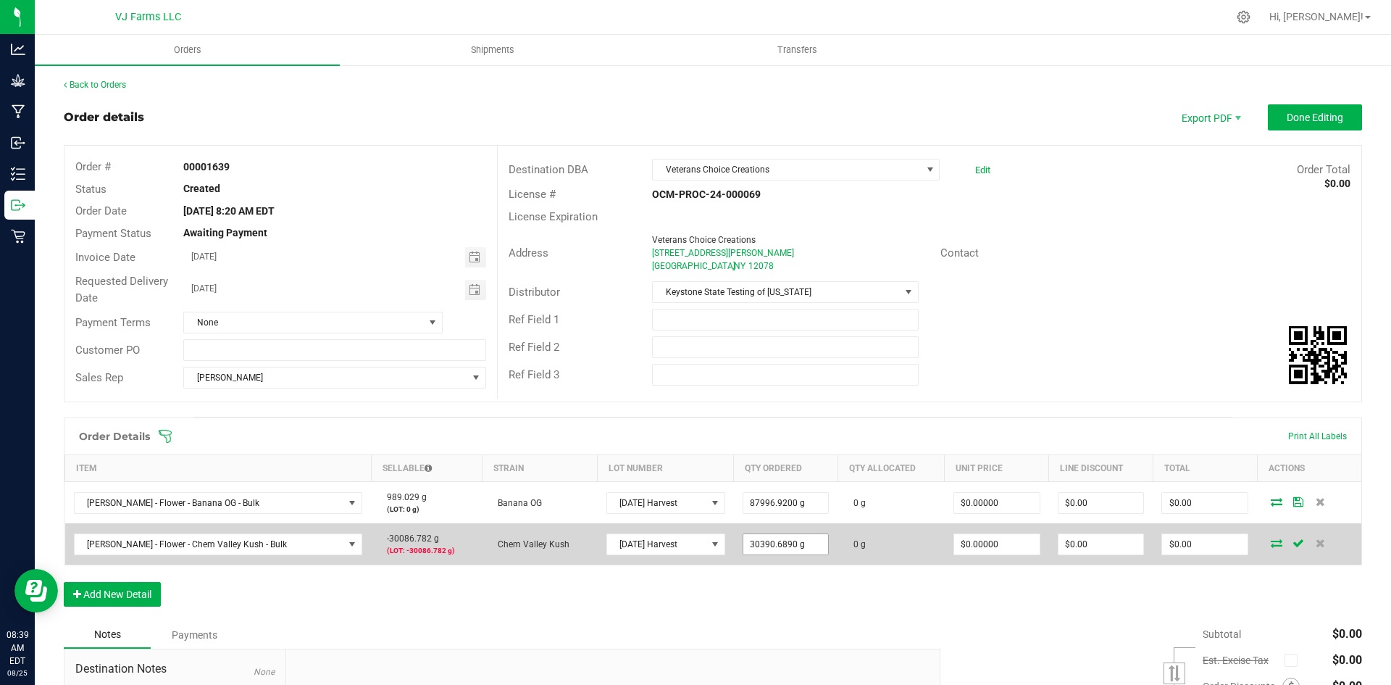
type input "30390.689"
click at [788, 546] on input "30390.689" at bounding box center [786, 544] width 86 height 20
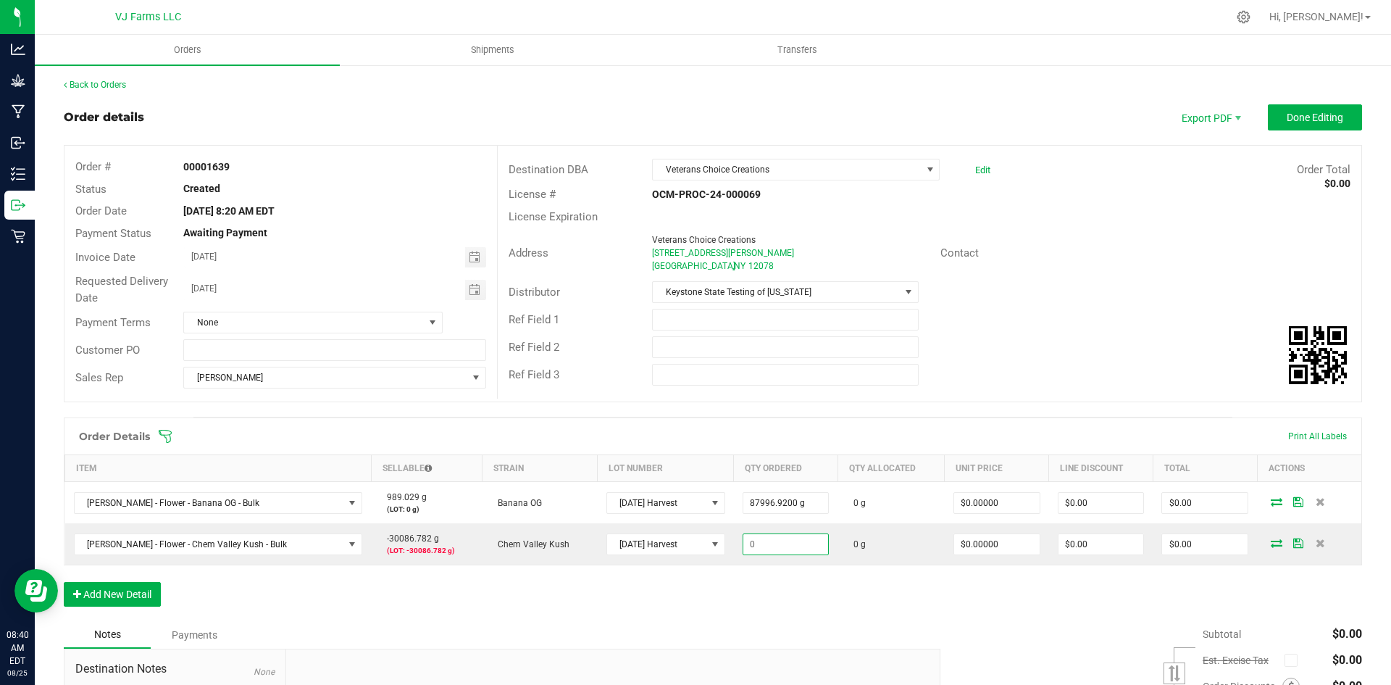
click at [577, 591] on div "Order Details Print All Labels Item Sellable Strain Lot Number Qty Ordered Qty …" at bounding box center [713, 519] width 1299 height 204
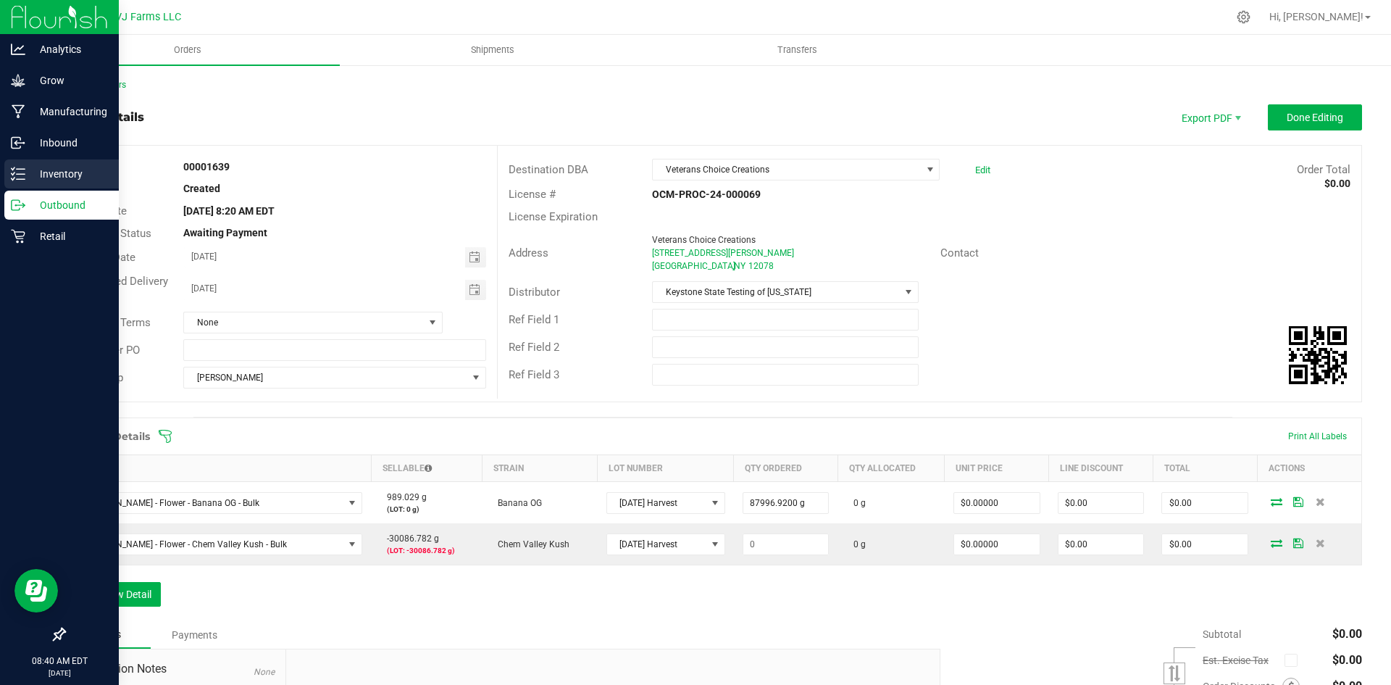
click at [44, 183] on div "Inventory" at bounding box center [61, 173] width 114 height 29
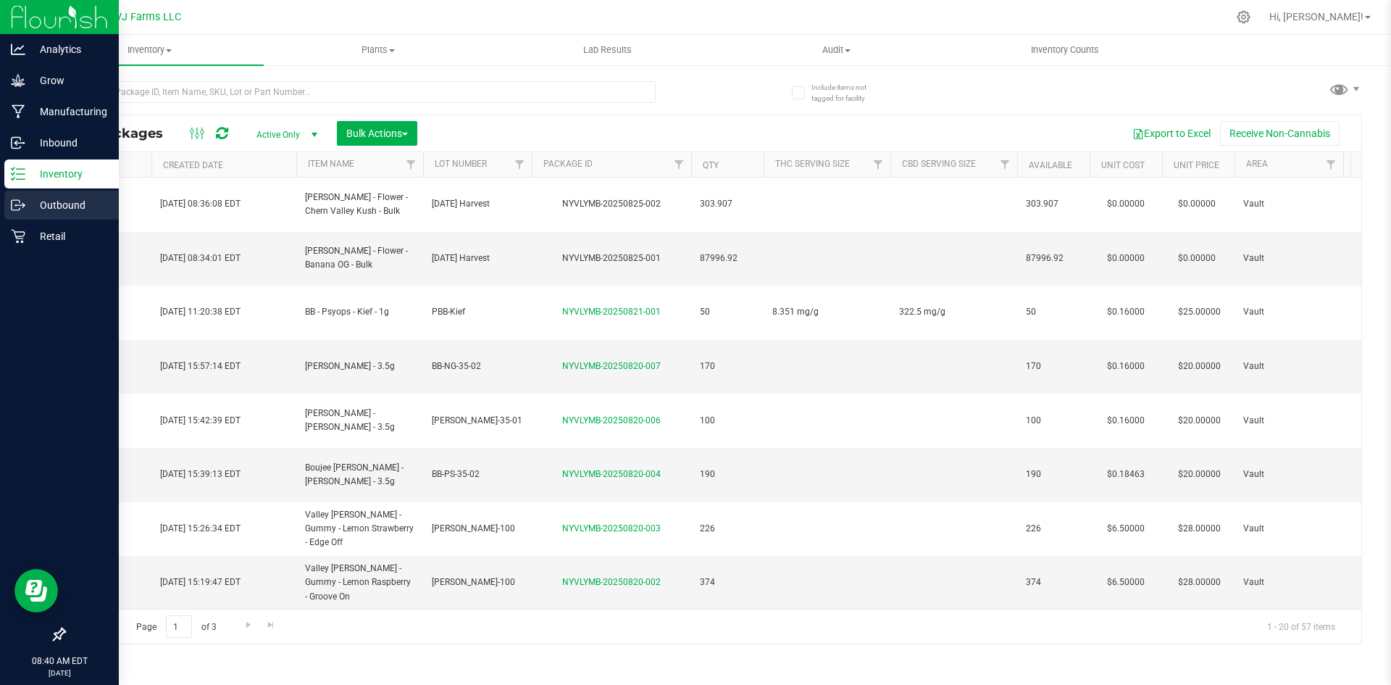
click at [46, 198] on p "Outbound" at bounding box center [68, 204] width 87 height 17
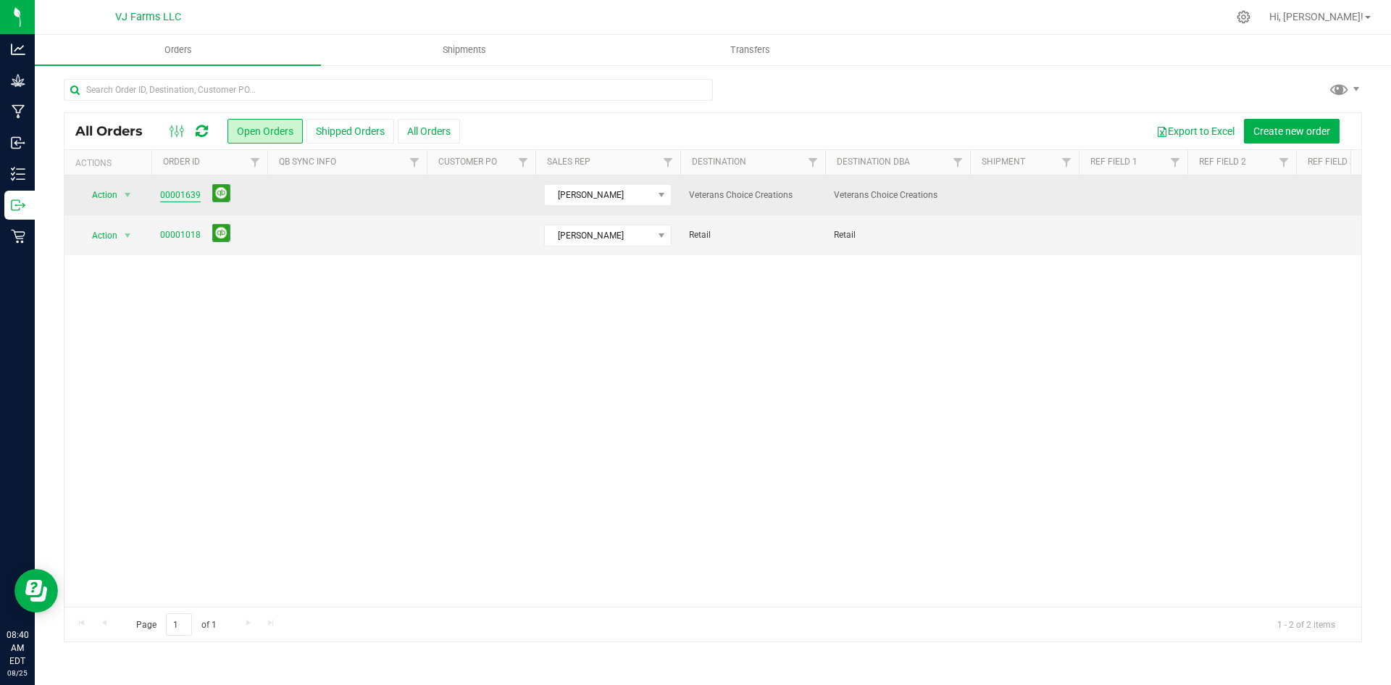
click at [185, 196] on link "00001639" at bounding box center [180, 195] width 41 height 14
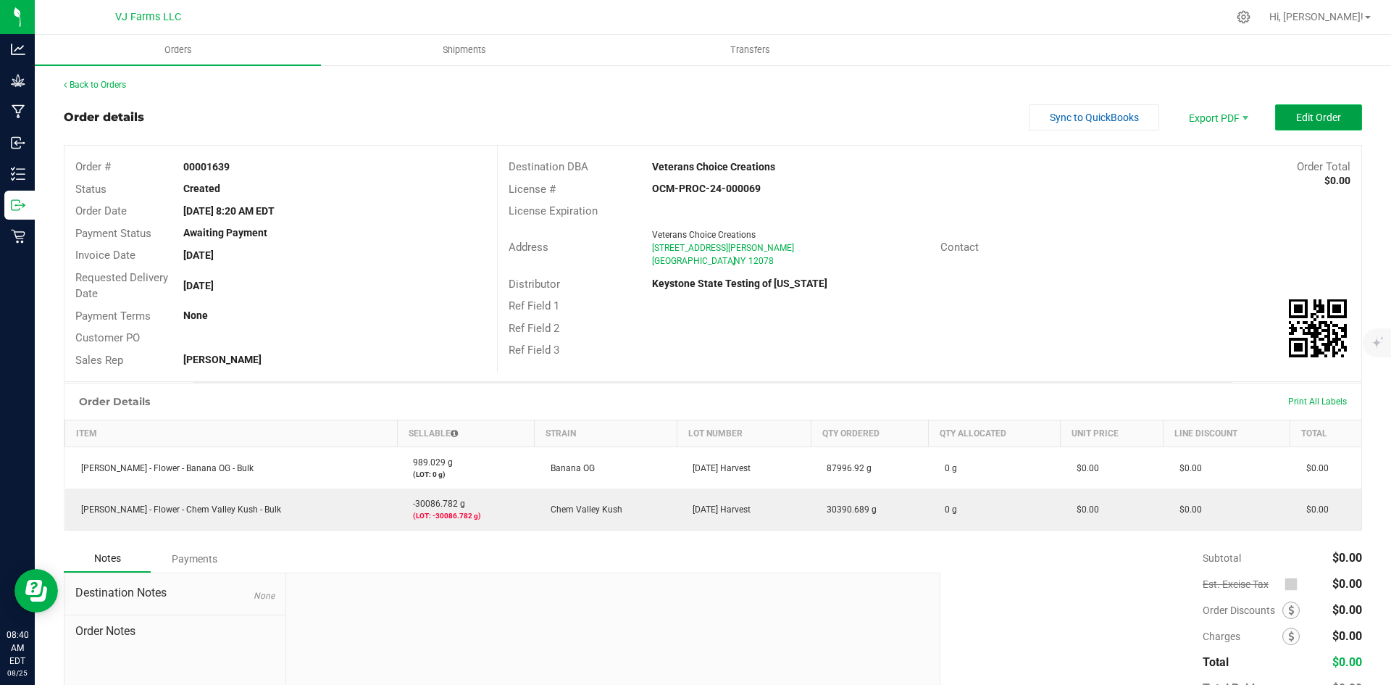
click at [1319, 124] on button "Edit Order" at bounding box center [1318, 117] width 87 height 26
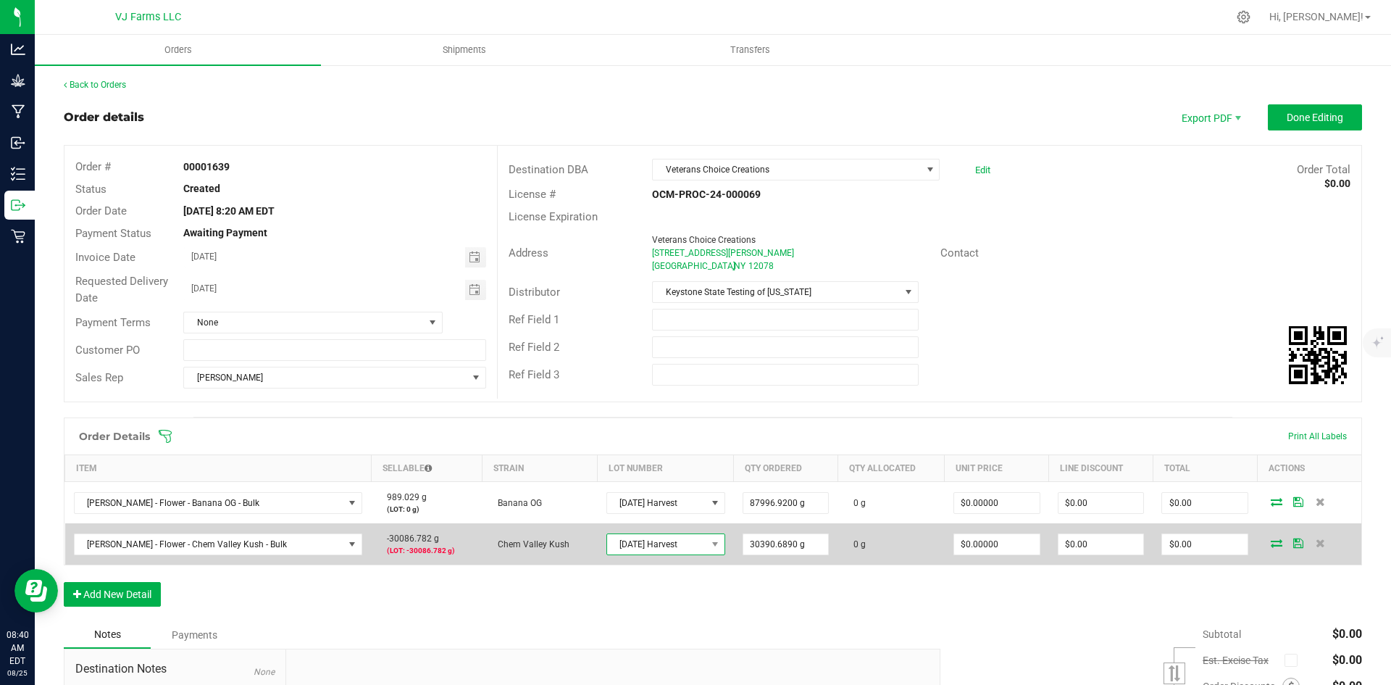
click at [652, 541] on span "[DATE] Harvest" at bounding box center [656, 544] width 99 height 20
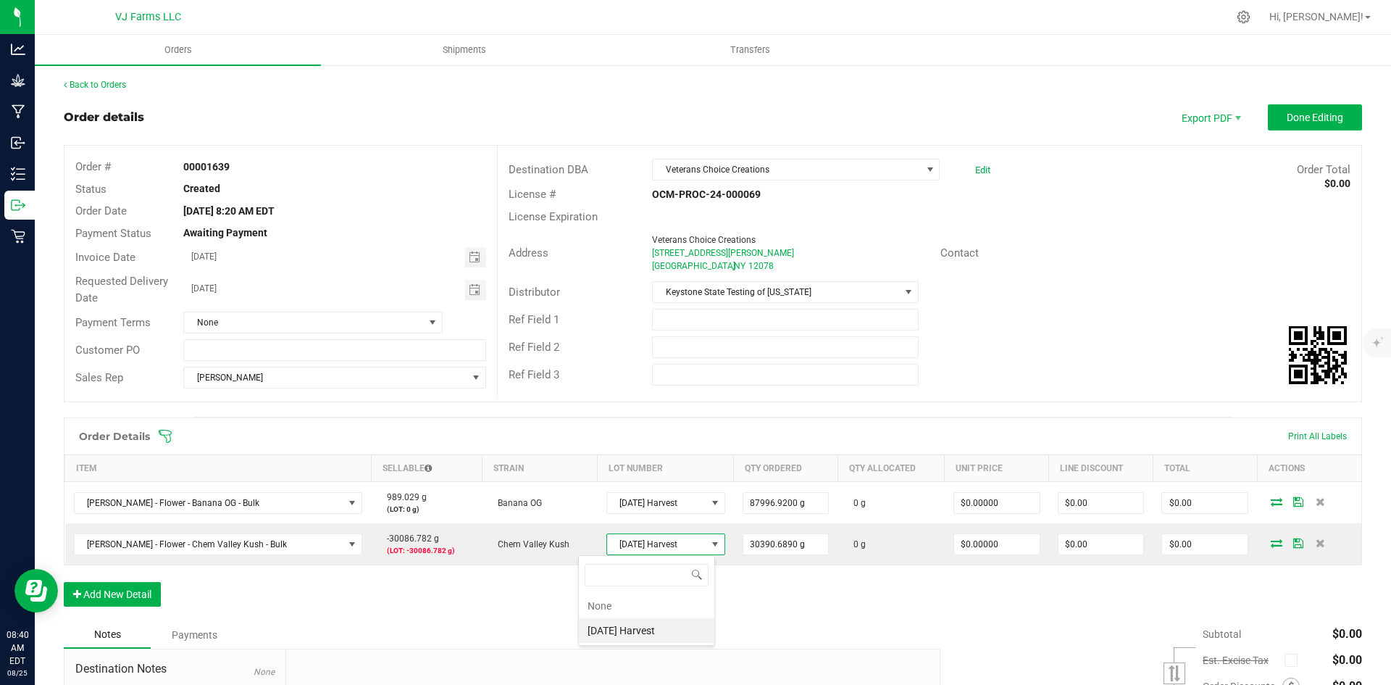
click at [786, 581] on div "Order Details Print All Labels Item Sellable Strain Lot Number Qty Ordered Qty …" at bounding box center [713, 519] width 1299 height 204
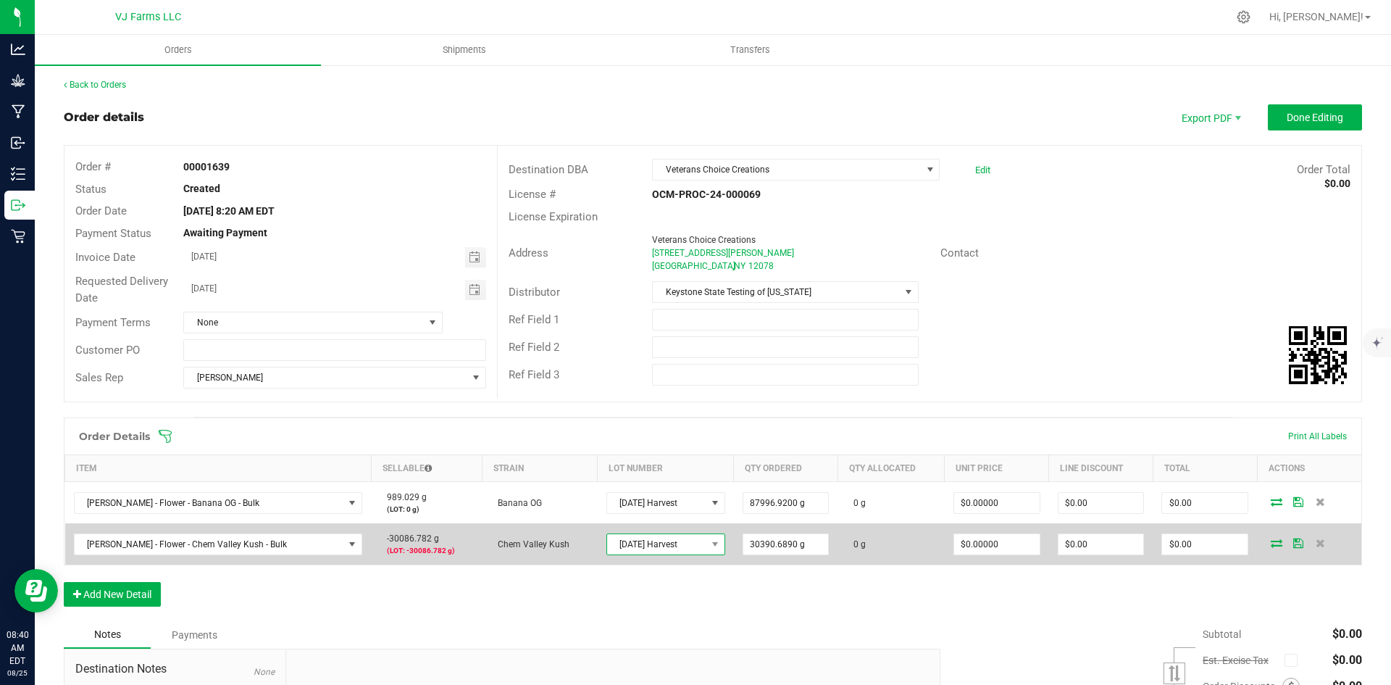
click at [670, 542] on span "[DATE] Harvest" at bounding box center [656, 544] width 99 height 20
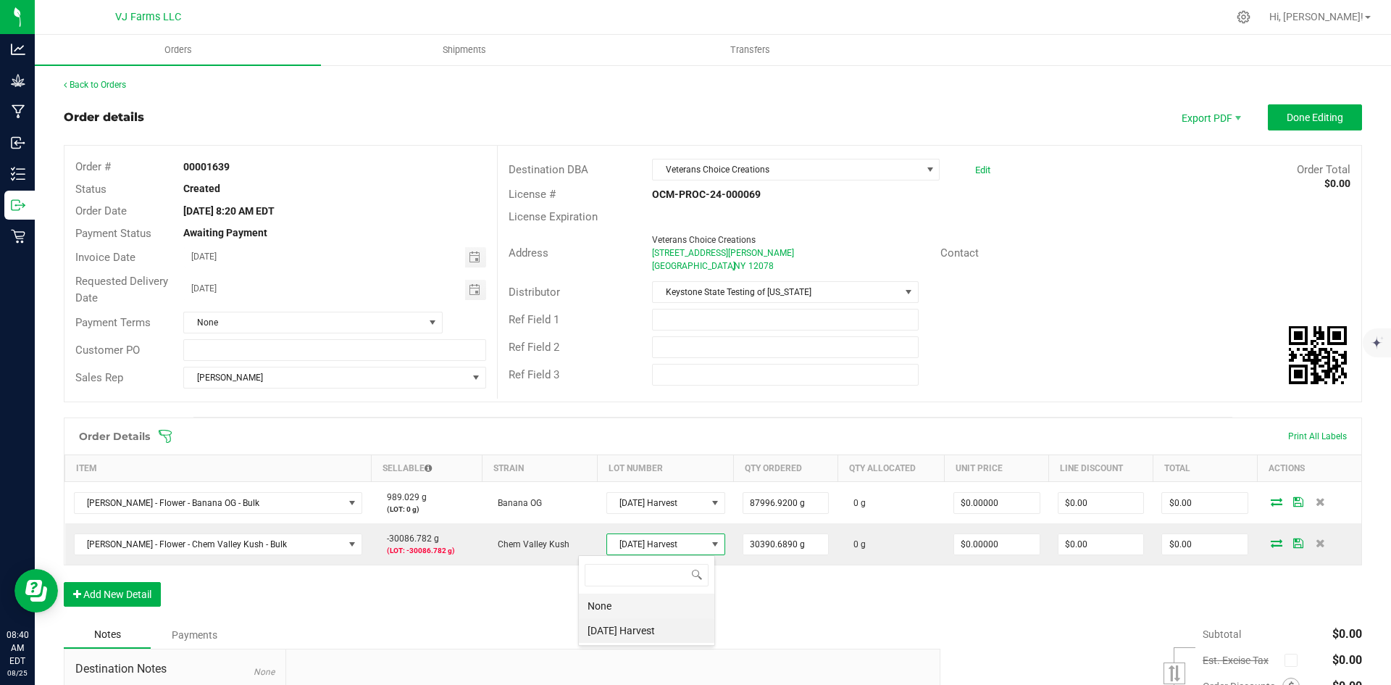
click at [660, 602] on li "None" at bounding box center [647, 605] width 136 height 25
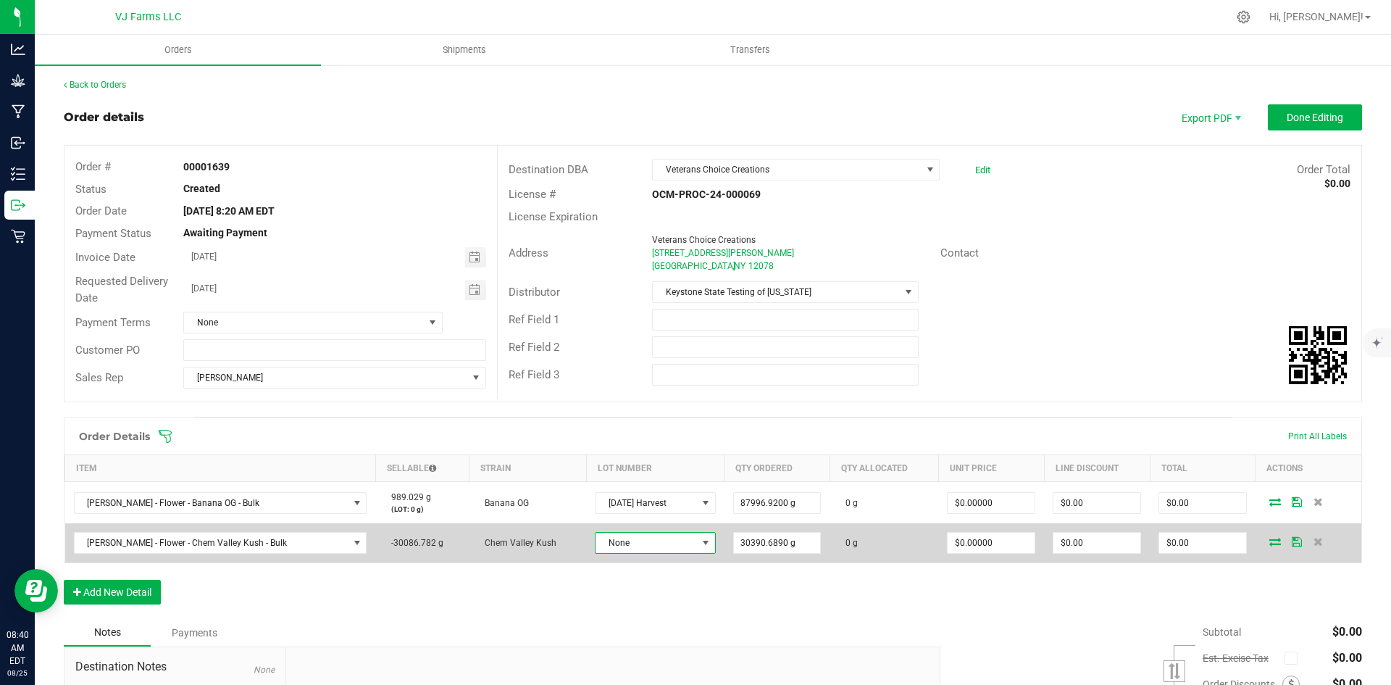
click at [662, 536] on span "None" at bounding box center [646, 543] width 101 height 20
click at [653, 540] on span "None" at bounding box center [646, 543] width 101 height 20
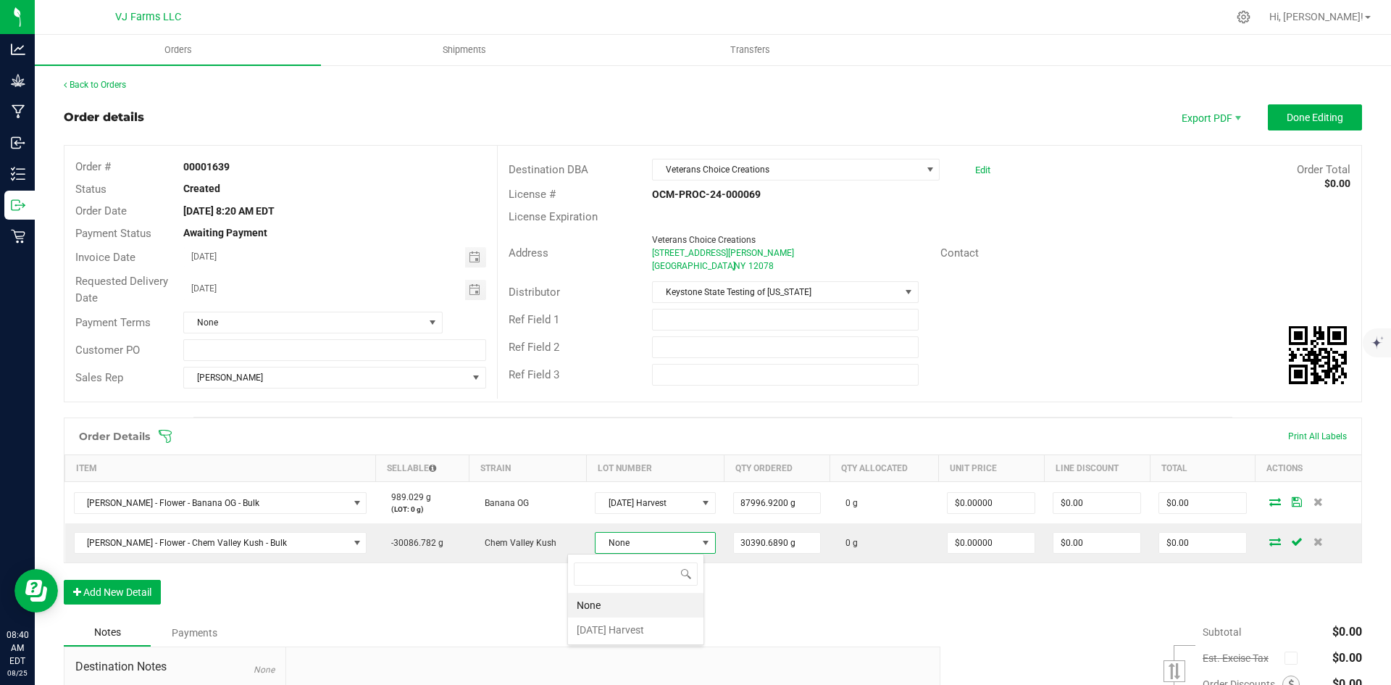
scroll to position [22, 130]
click at [631, 629] on Harvest "[DATE] Harvest" at bounding box center [636, 629] width 136 height 25
click at [741, 607] on div "Order Details Print All Labels Item Sellable Strain Lot Number Qty Ordered Qty …" at bounding box center [713, 519] width 1299 height 204
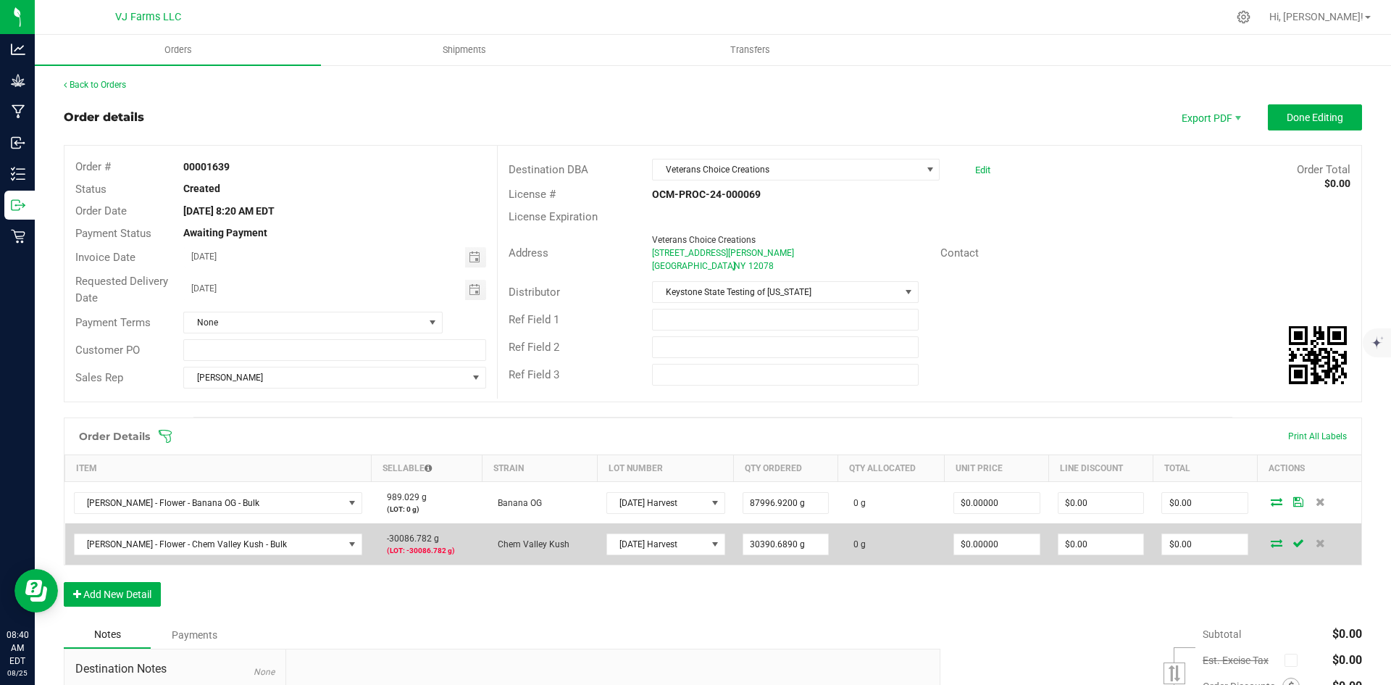
click at [1271, 544] on icon at bounding box center [1277, 542] width 12 height 9
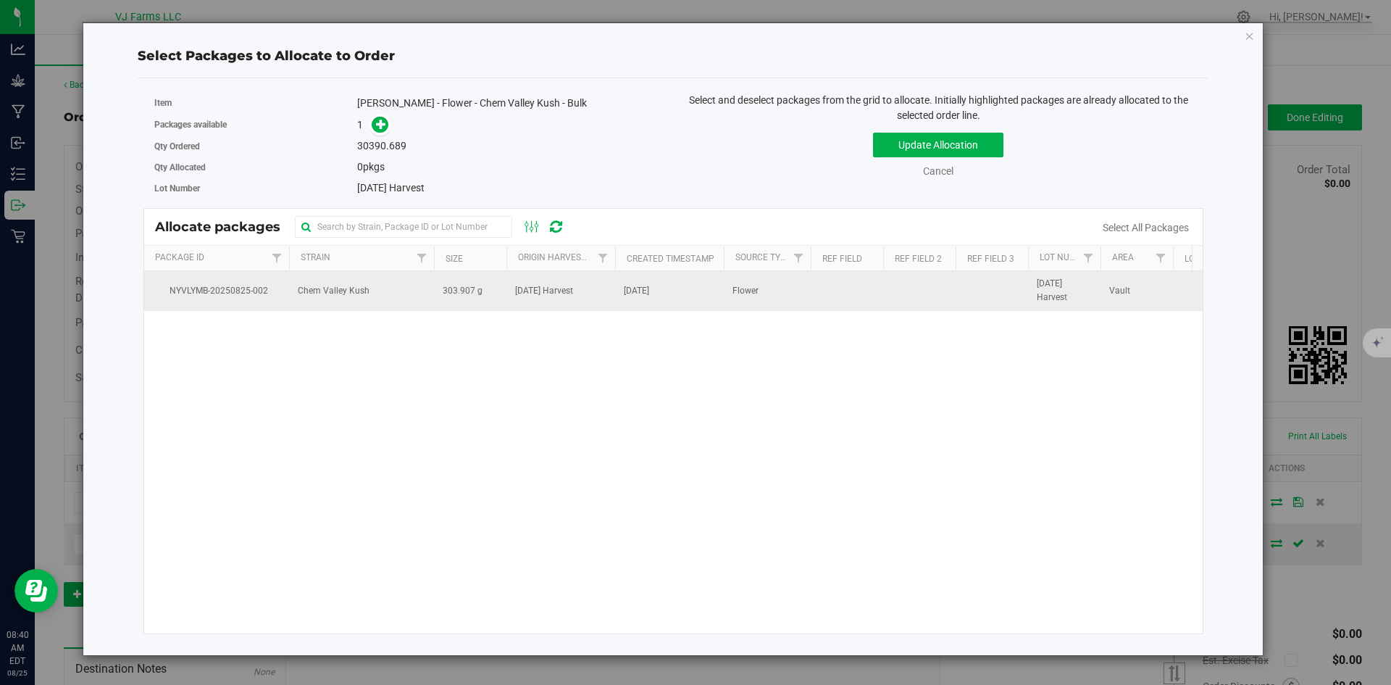
click at [573, 290] on span "[DATE] Harvest" at bounding box center [544, 291] width 58 height 14
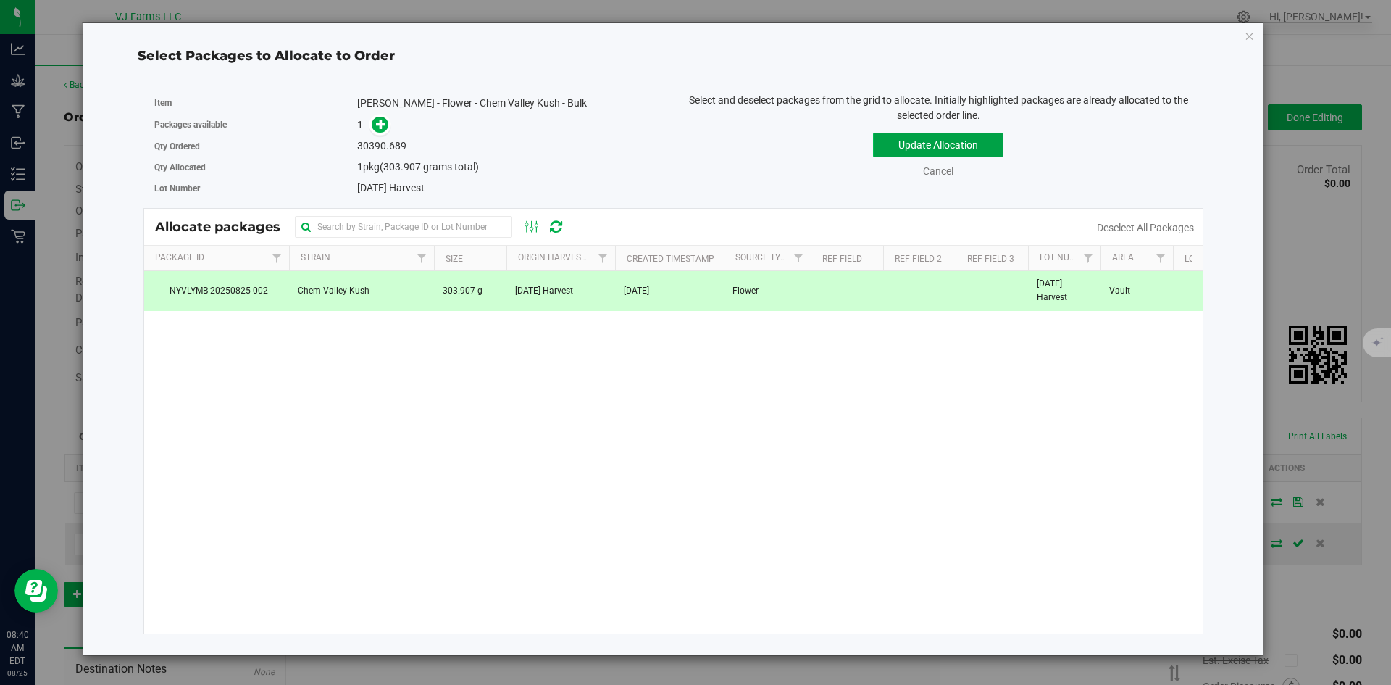
click at [936, 141] on button "Update Allocation" at bounding box center [938, 145] width 130 height 25
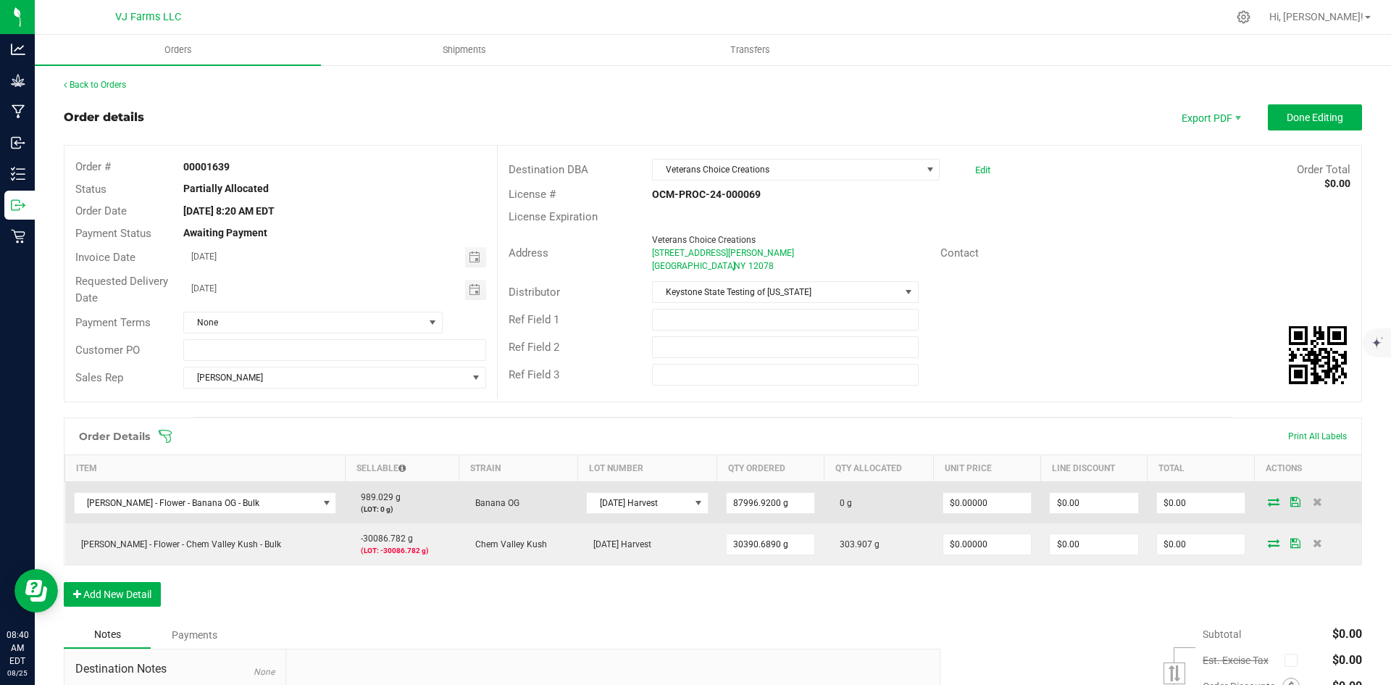
click at [1268, 501] on icon at bounding box center [1274, 501] width 12 height 9
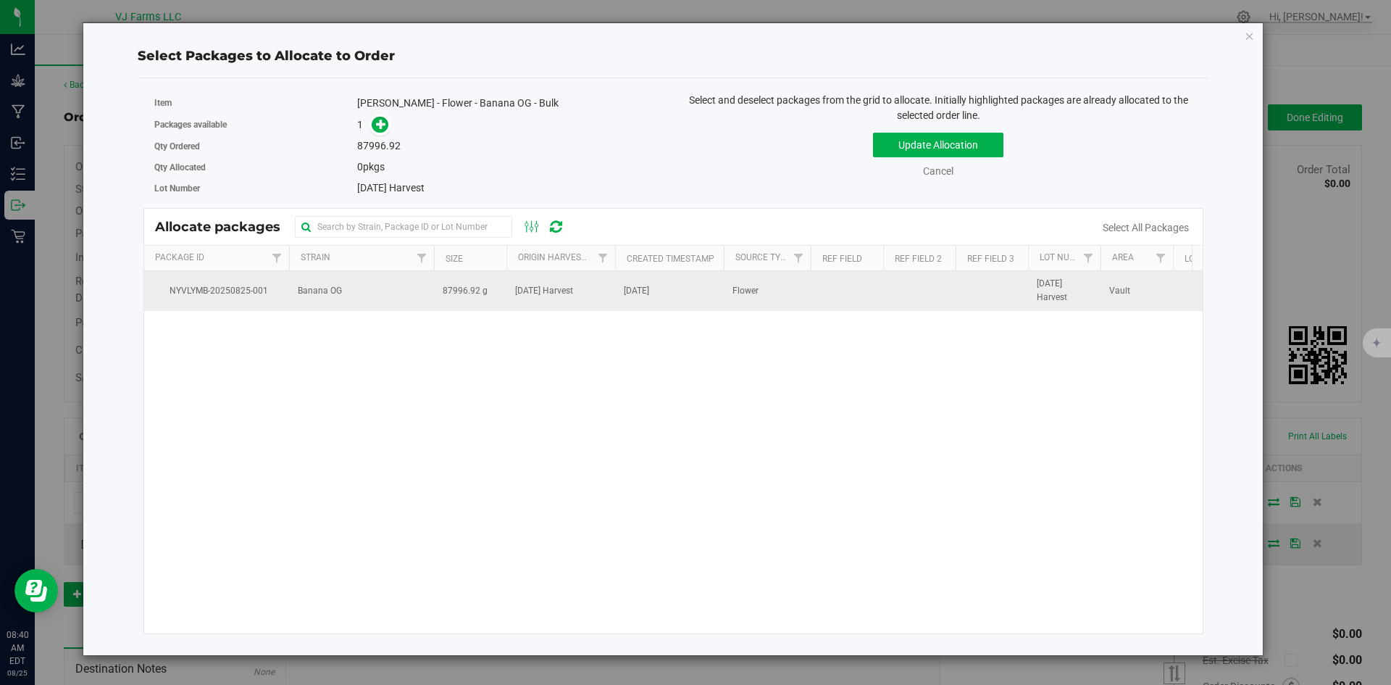
click at [492, 299] on td "87996.92 g" at bounding box center [470, 290] width 72 height 39
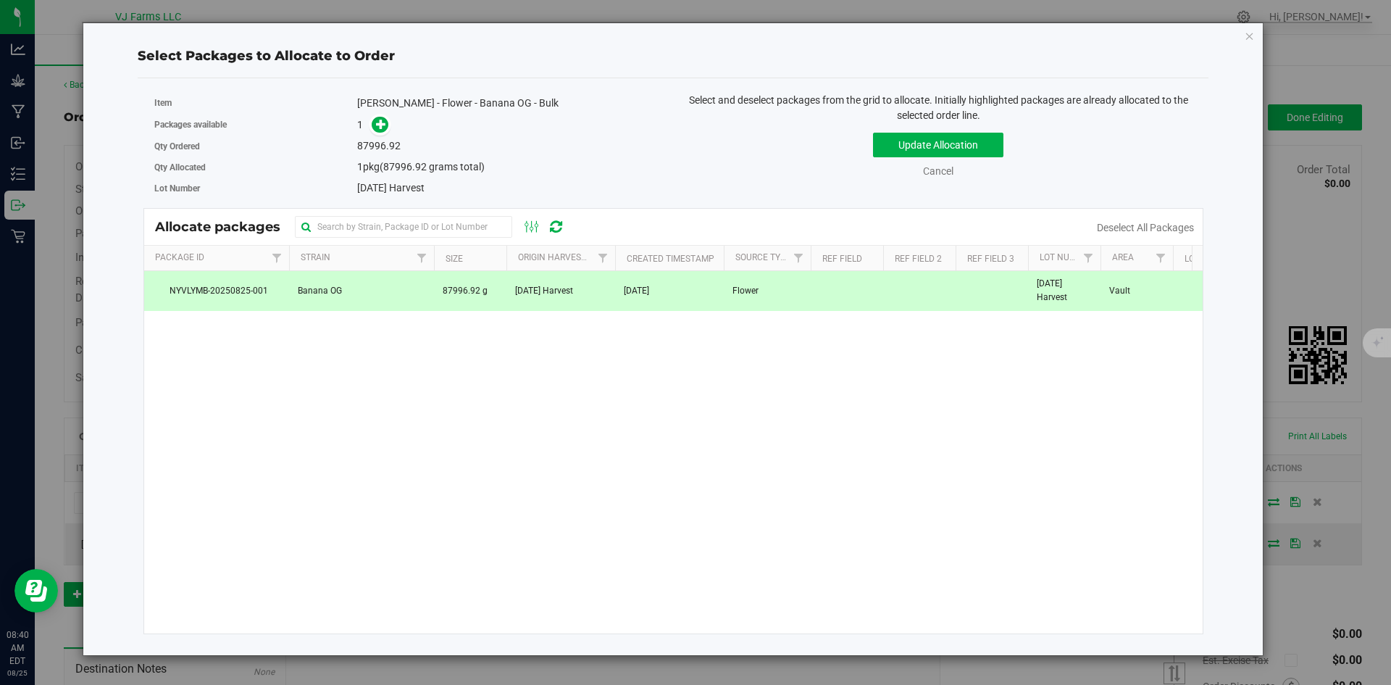
click at [951, 128] on div "Update Allocation Cancel Deselect All Packages" at bounding box center [938, 152] width 509 height 53
click at [951, 138] on button "Update Allocation" at bounding box center [938, 145] width 130 height 25
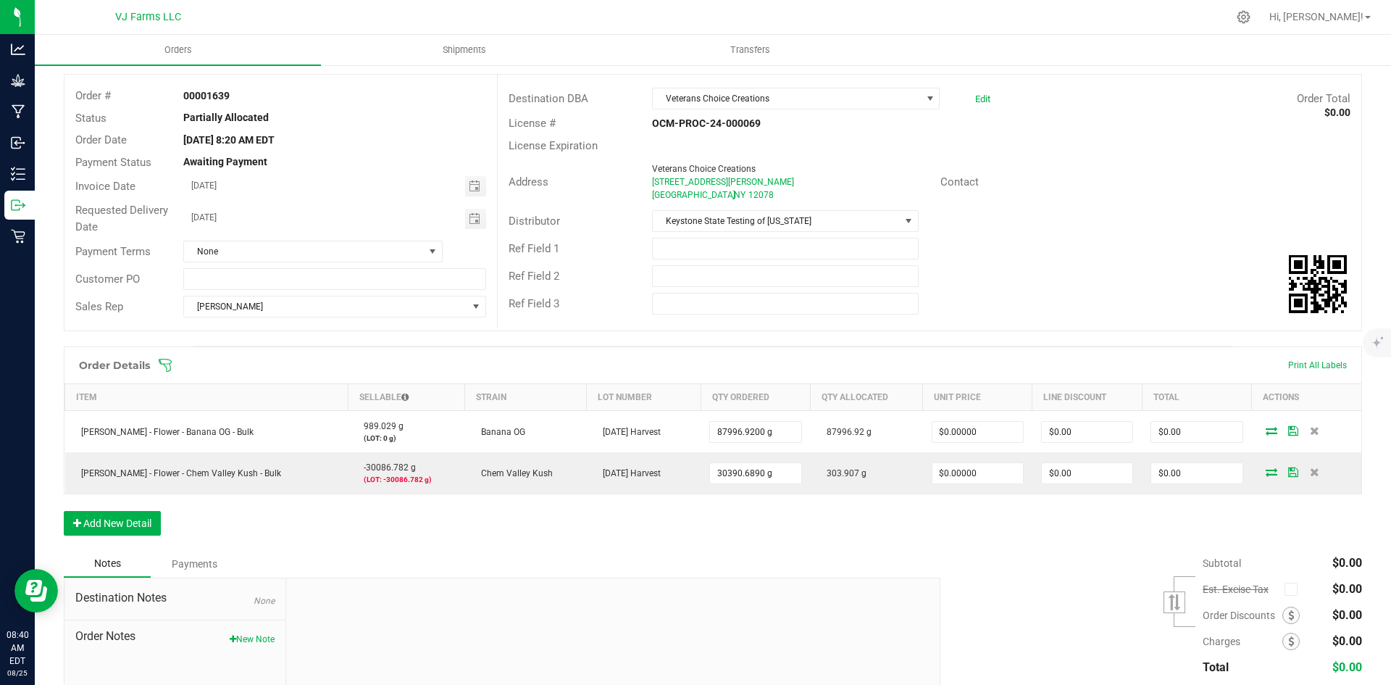
scroll to position [0, 0]
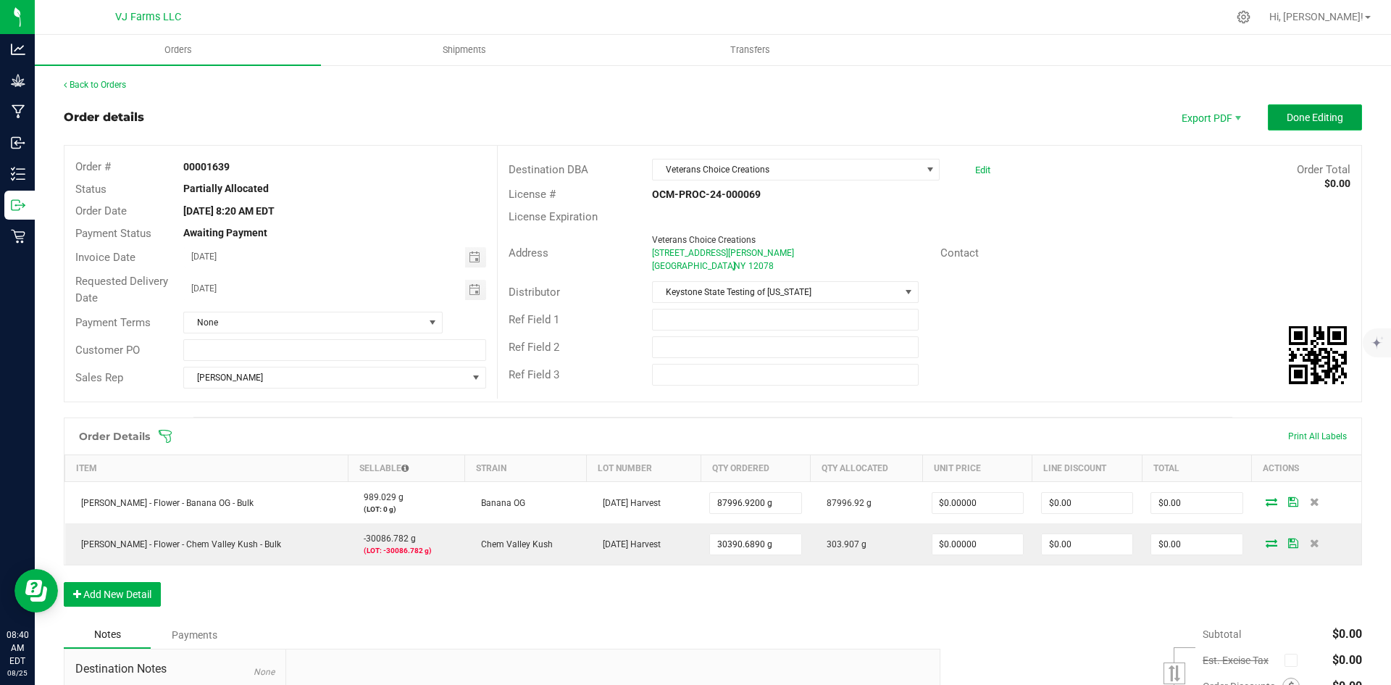
click at [1287, 112] on span "Done Editing" at bounding box center [1315, 118] width 57 height 12
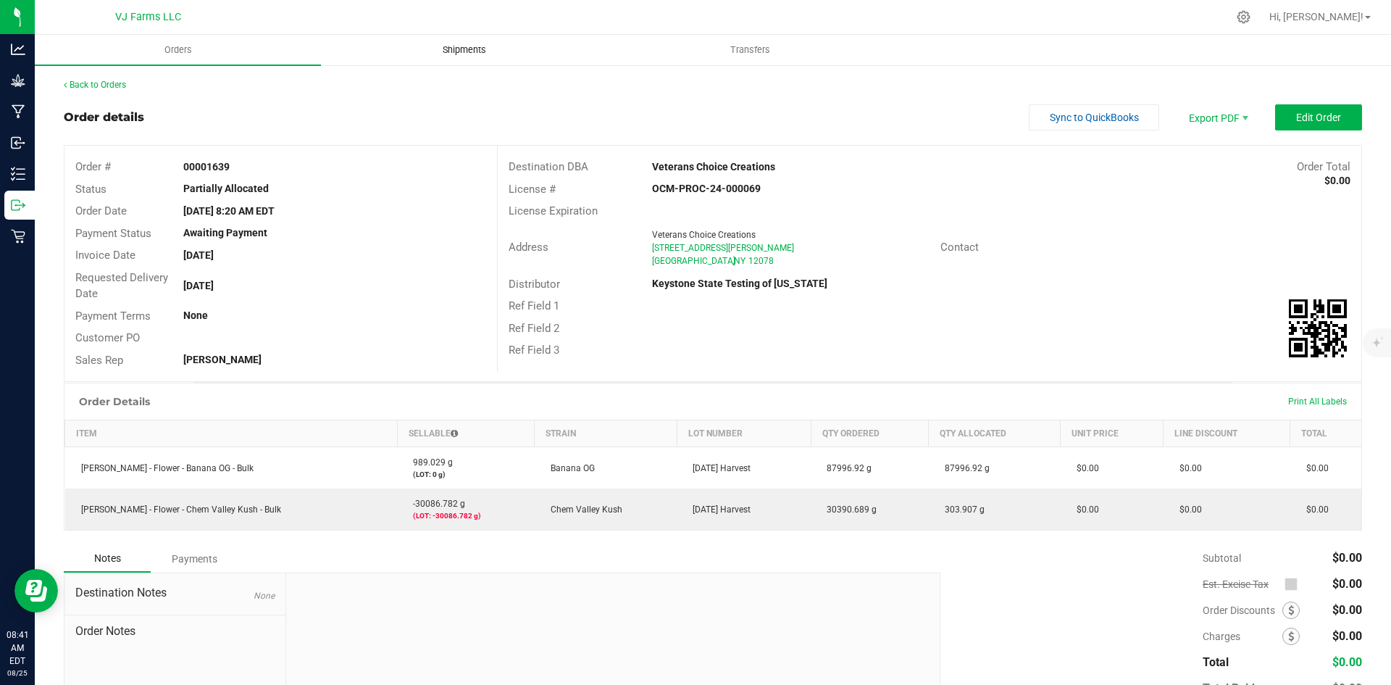
click at [493, 45] on span "Shipments" at bounding box center [464, 49] width 83 height 13
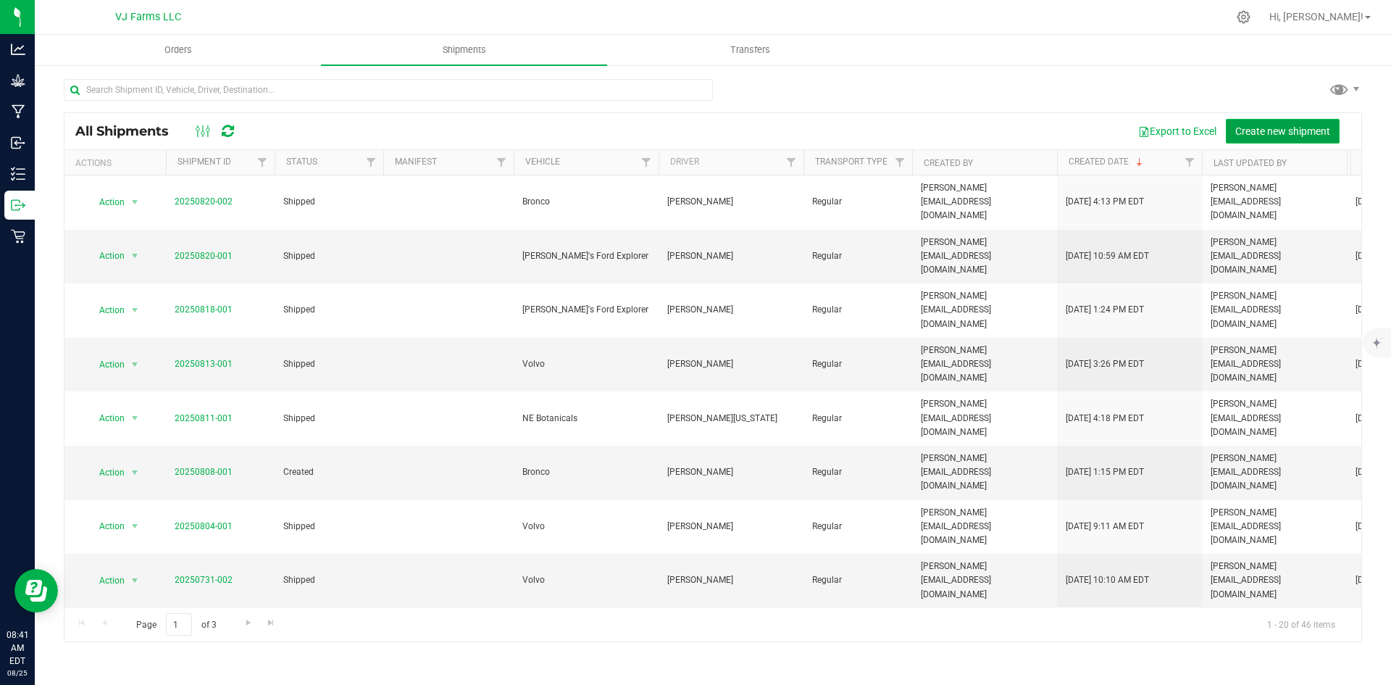
click at [1277, 135] on span "Create new shipment" at bounding box center [1283, 131] width 95 height 12
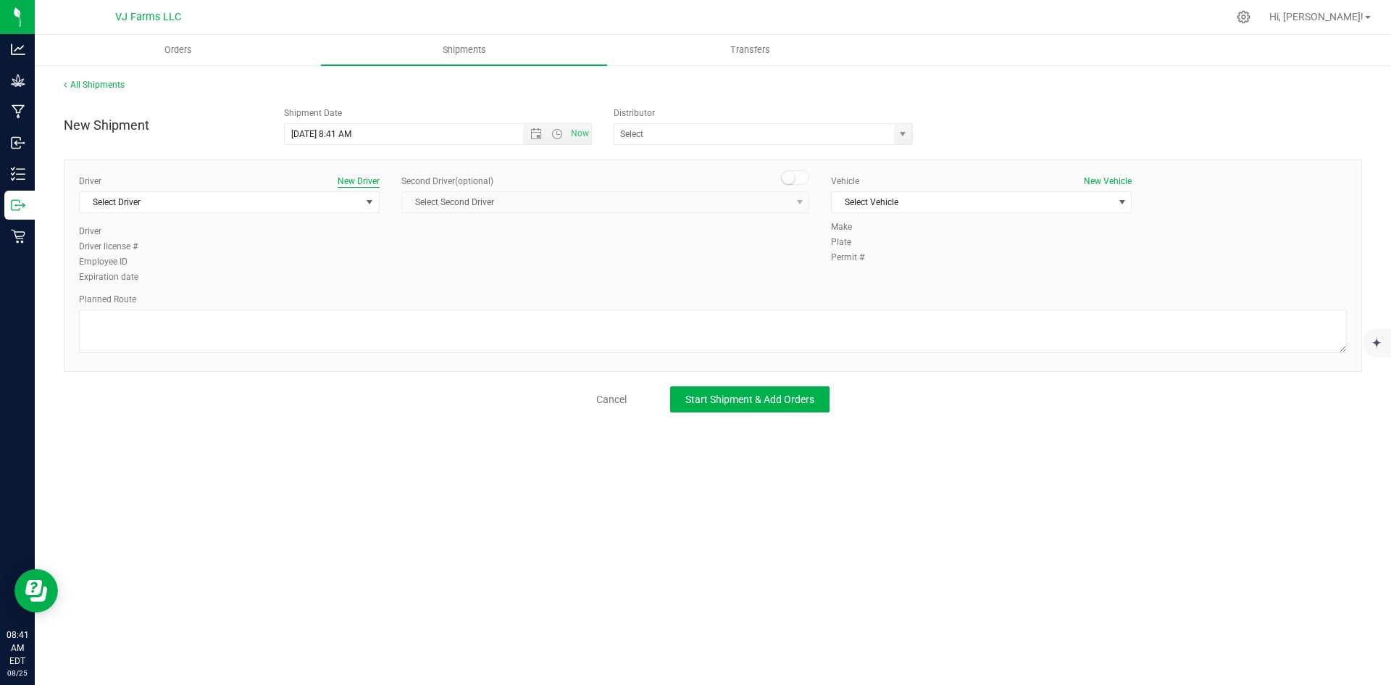
click at [370, 180] on button "New Driver" at bounding box center [359, 181] width 42 height 13
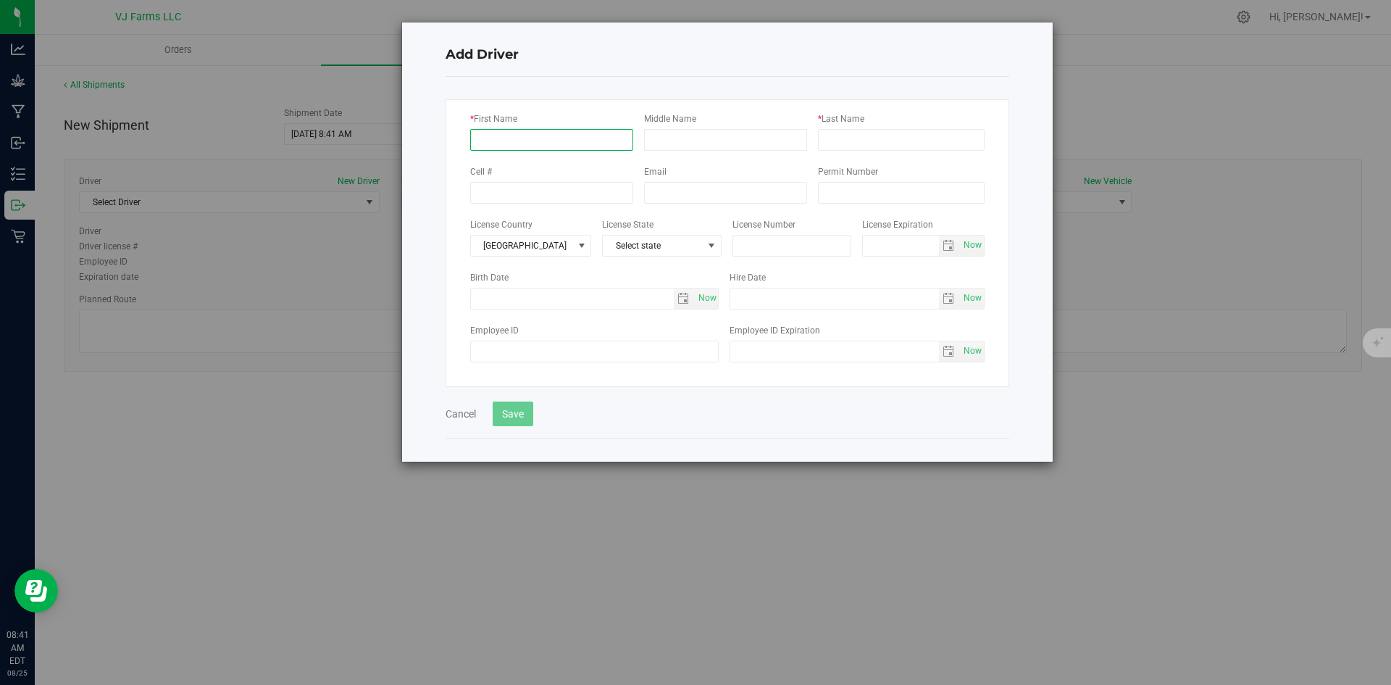
click at [614, 131] on input "* First Name" at bounding box center [551, 140] width 163 height 22
type input "[PERSON_NAME]"
click at [862, 132] on input "* Last Name" at bounding box center [901, 140] width 167 height 22
click at [674, 246] on div "License State Select state" at bounding box center [667, 237] width 130 height 40
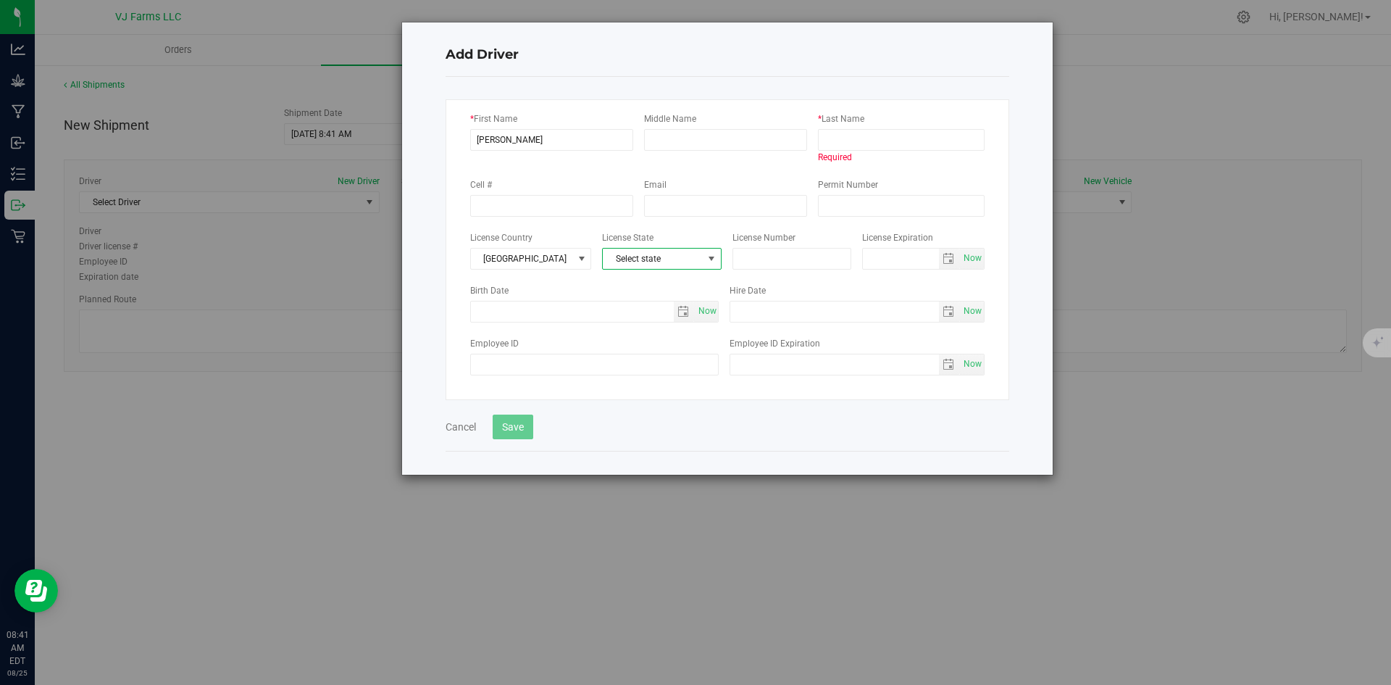
click at [674, 268] on span "Select state" at bounding box center [653, 259] width 100 height 20
click at [635, 414] on li "NY" at bounding box center [660, 421] width 118 height 25
click at [917, 137] on input "* Last Name" at bounding box center [901, 140] width 167 height 22
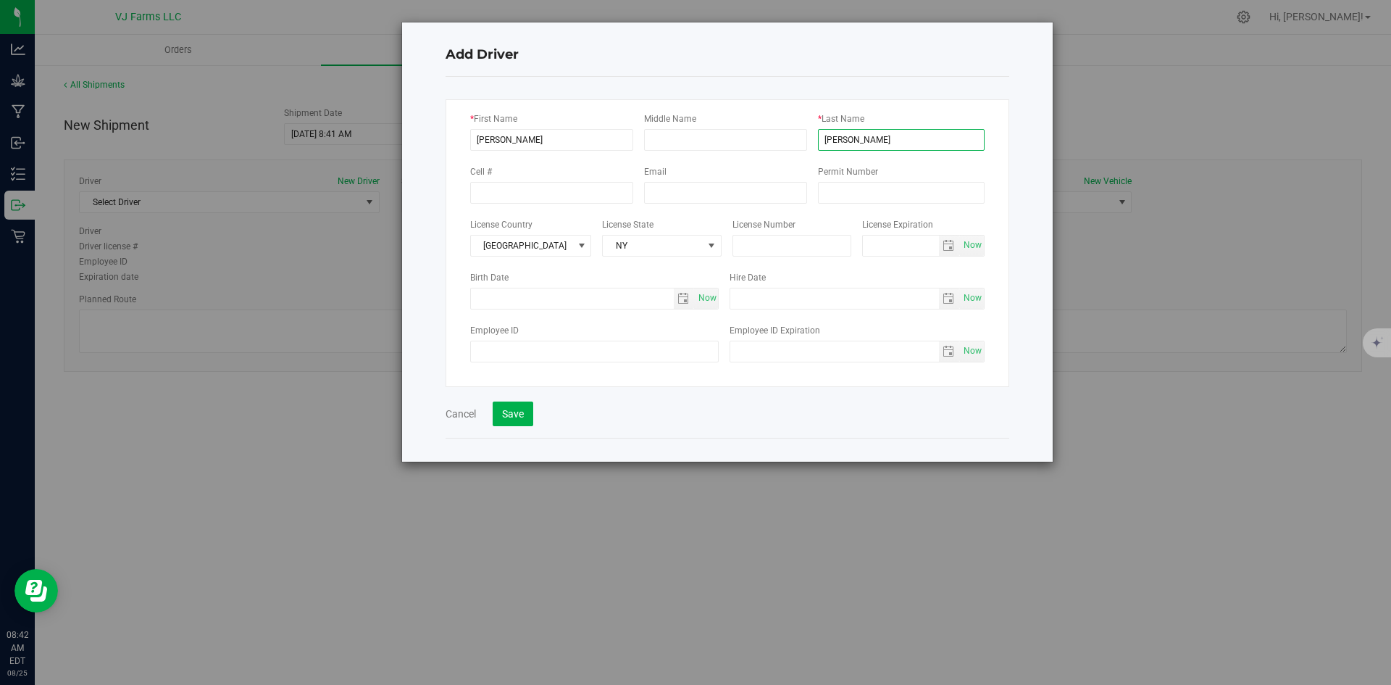
type input "[PERSON_NAME]"
click at [598, 403] on div "Cancel Save" at bounding box center [728, 406] width 564 height 39
click at [522, 415] on button "Save" at bounding box center [513, 413] width 41 height 25
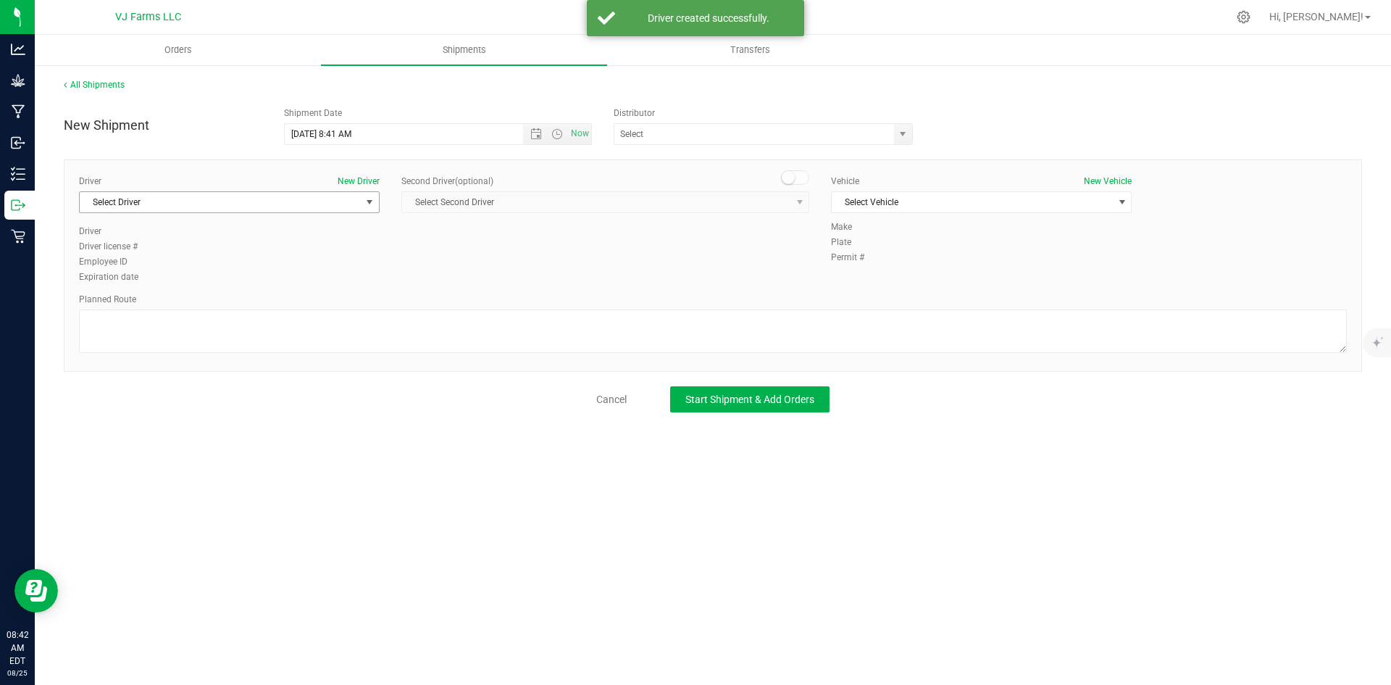
click at [291, 196] on span "Select Driver" at bounding box center [220, 202] width 281 height 20
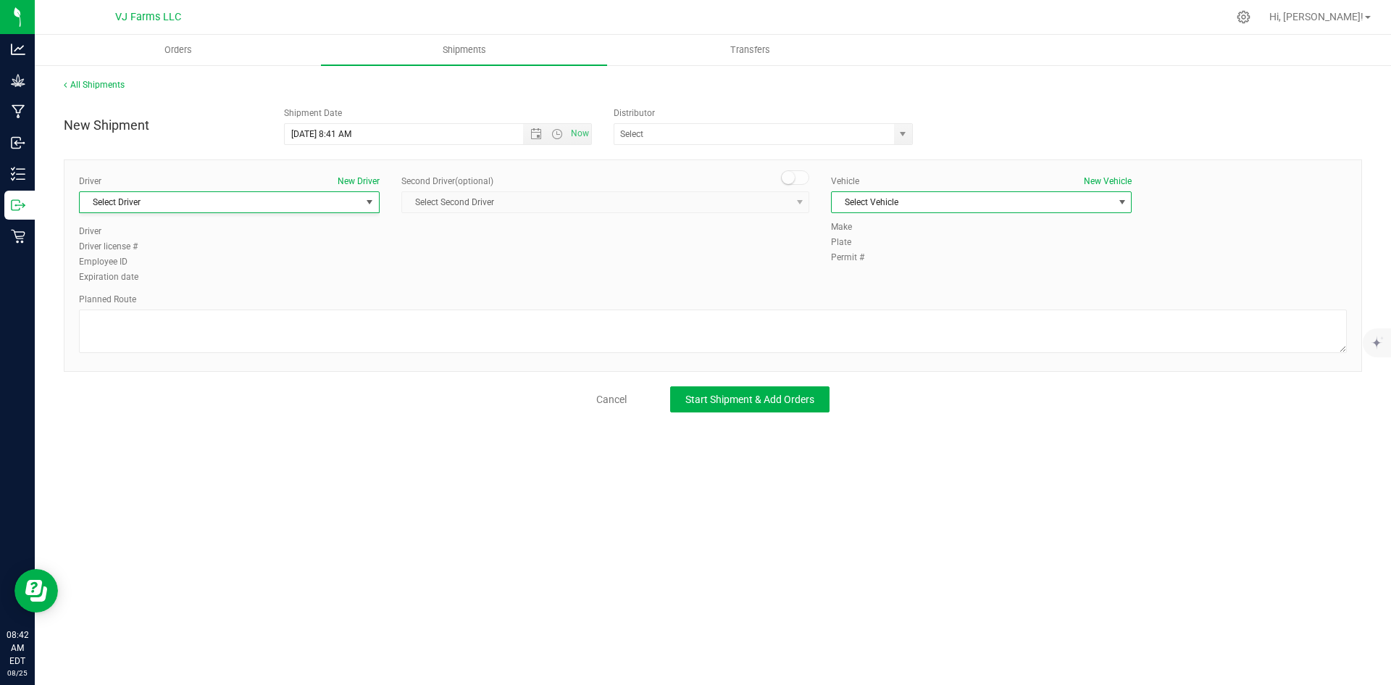
click at [1037, 198] on span "Select Vehicle" at bounding box center [972, 202] width 281 height 20
click at [196, 50] on span "Orders" at bounding box center [178, 49] width 67 height 13
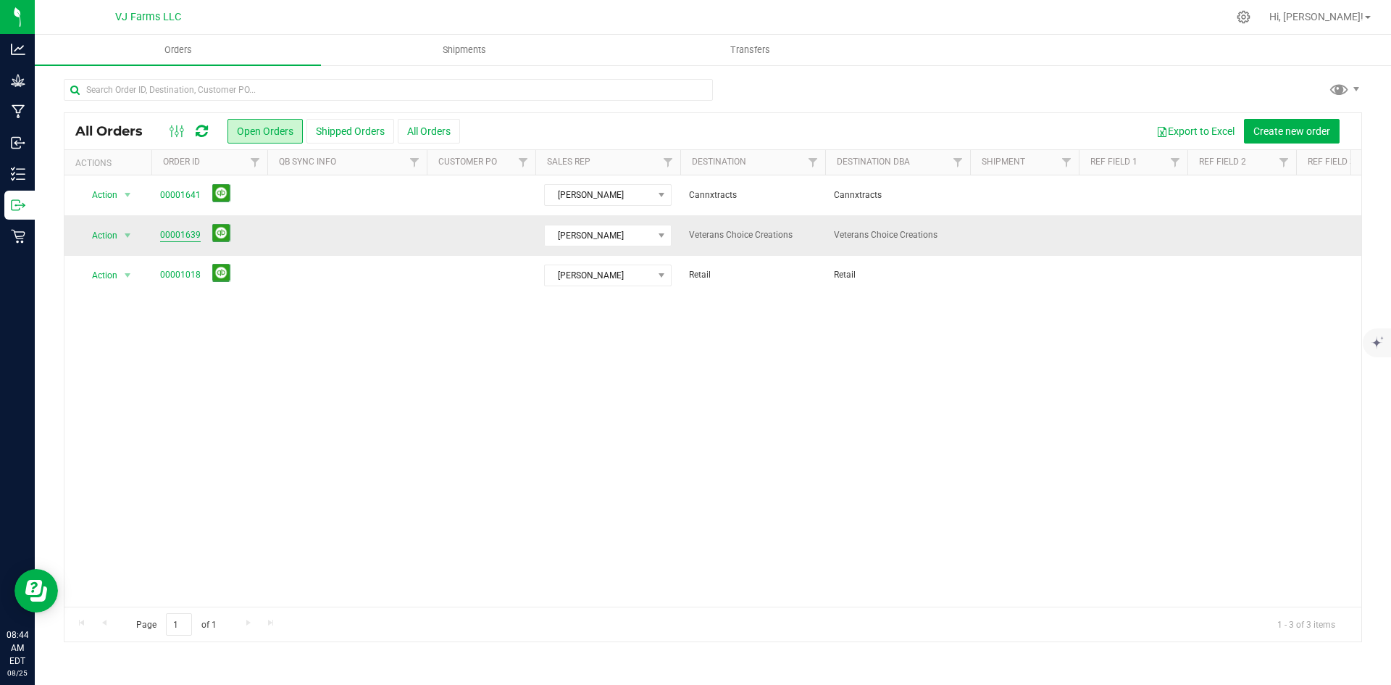
click at [180, 236] on link "00001639" at bounding box center [180, 235] width 41 height 14
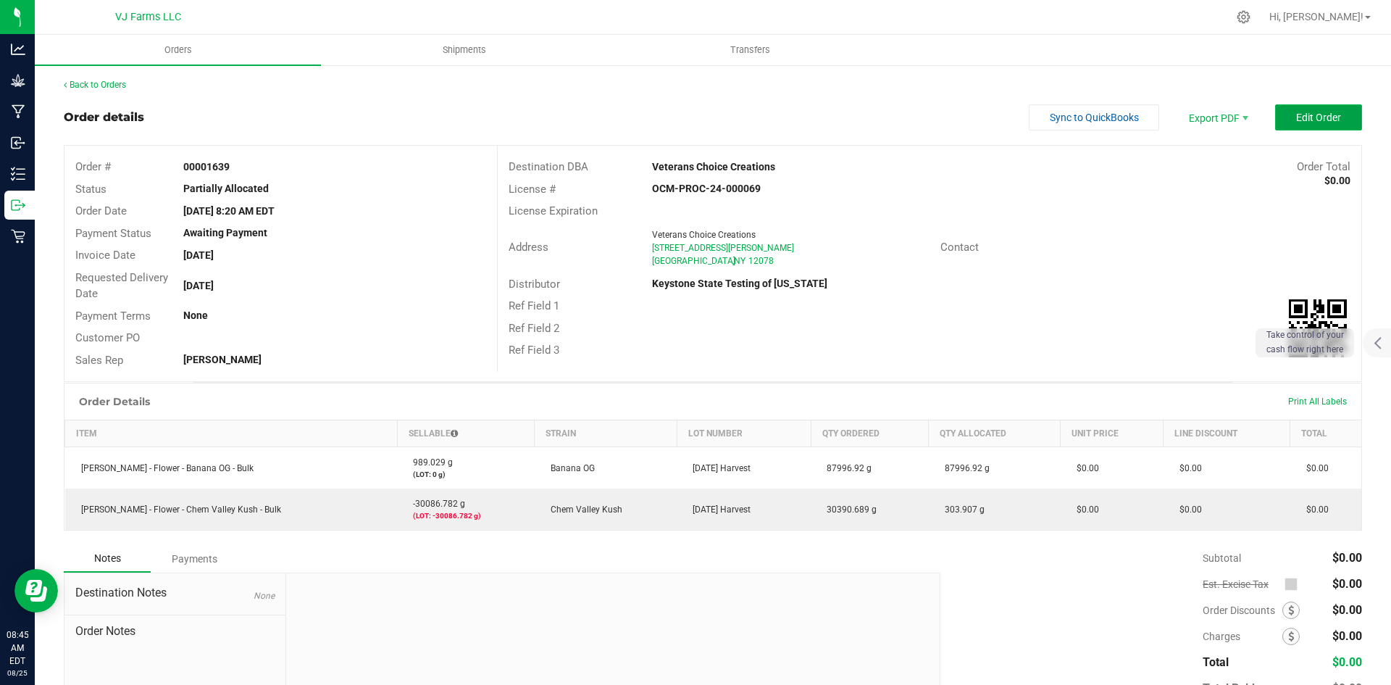
click at [1312, 116] on span "Edit Order" at bounding box center [1318, 118] width 45 height 12
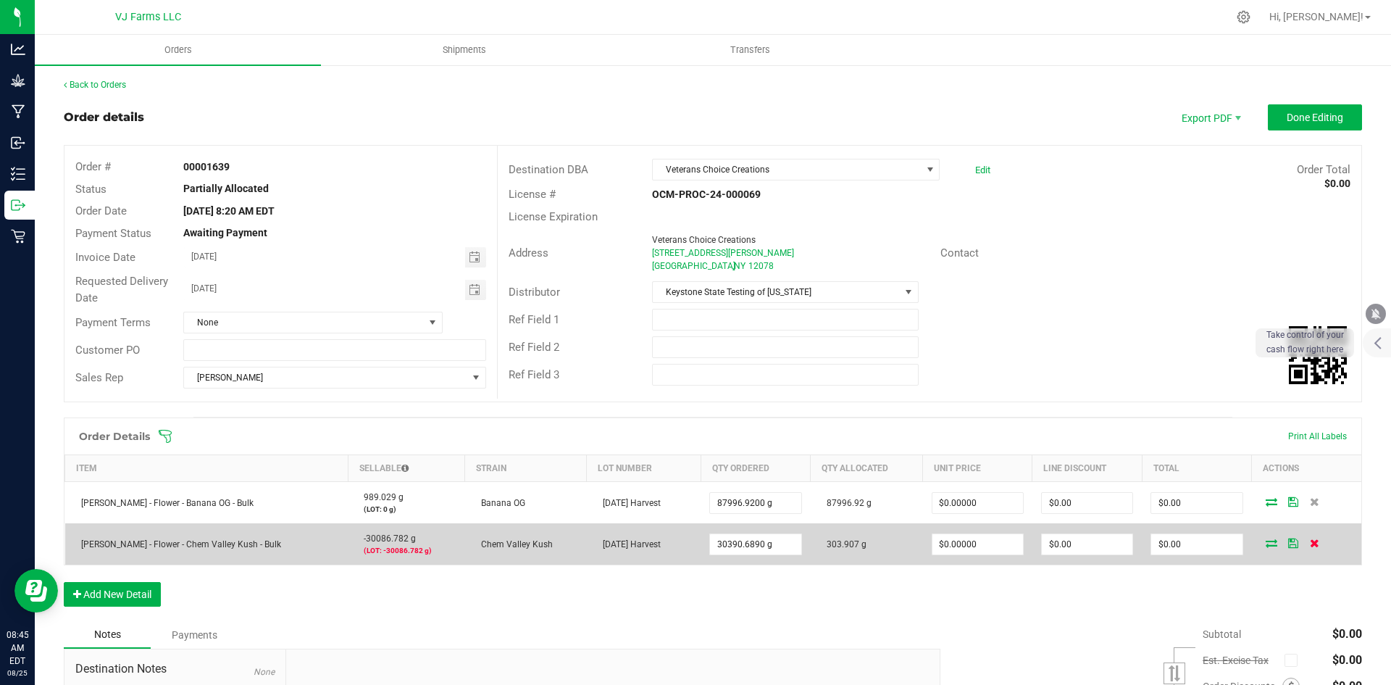
click at [1312, 546] on span at bounding box center [1315, 542] width 22 height 9
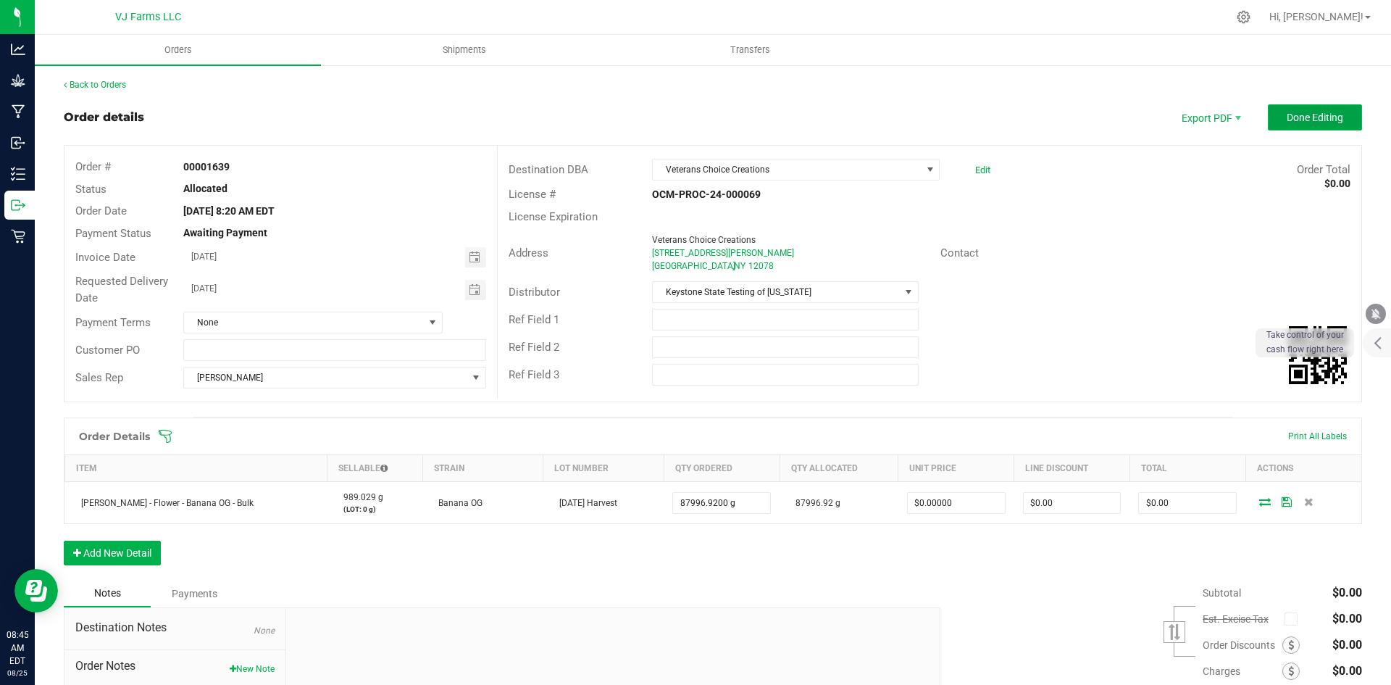
click at [1297, 127] on button "Done Editing" at bounding box center [1315, 117] width 94 height 26
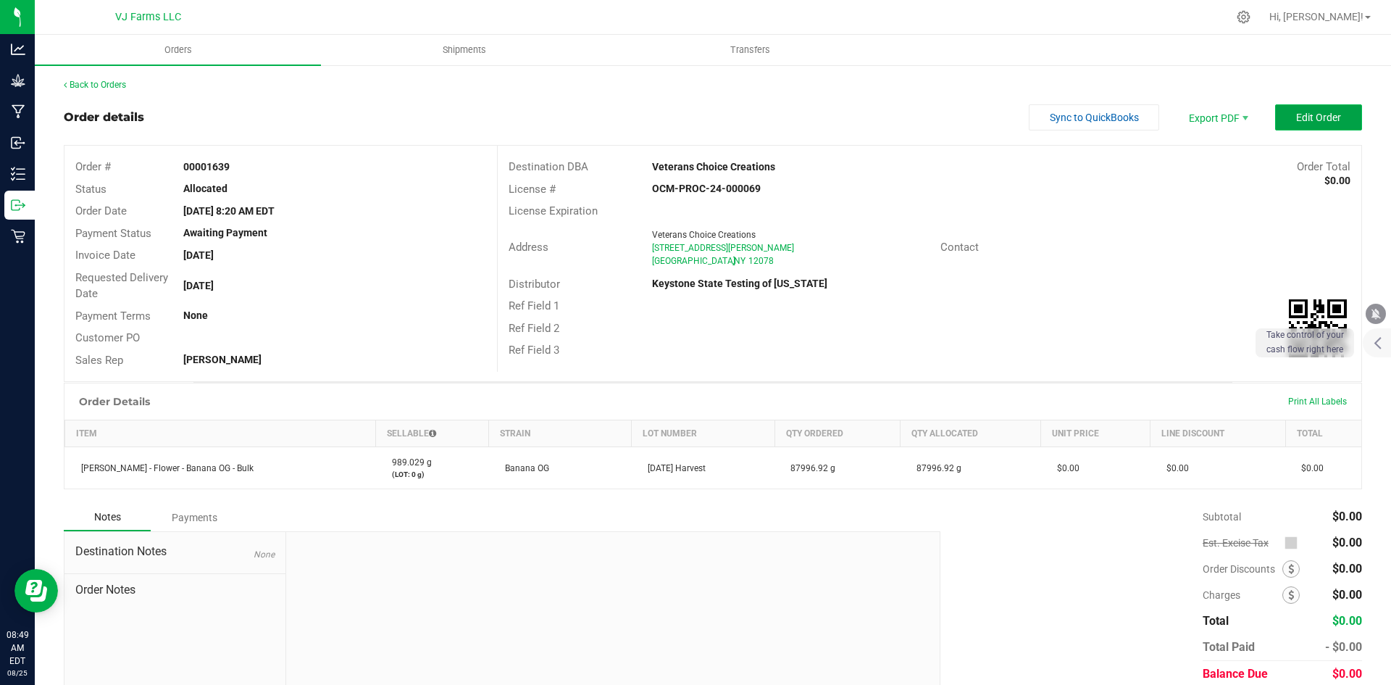
click at [1316, 114] on span "Edit Order" at bounding box center [1318, 118] width 45 height 12
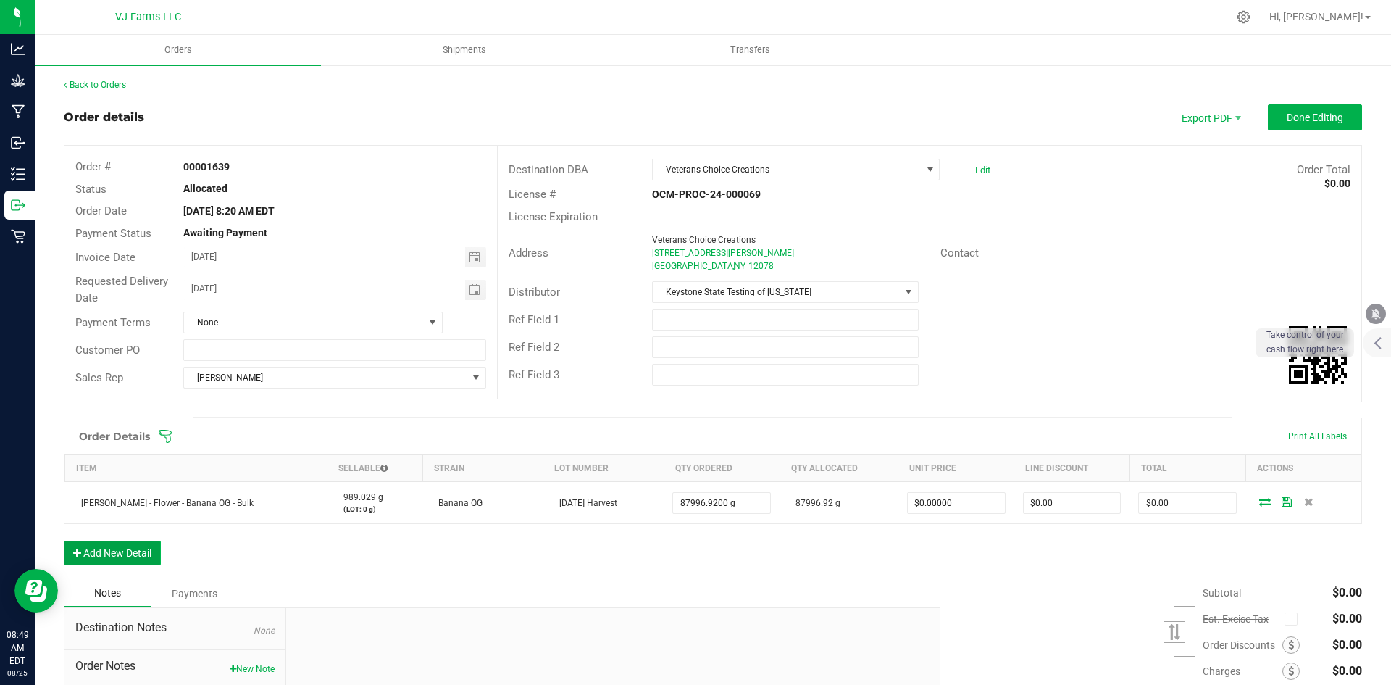
click at [146, 556] on button "Add New Detail" at bounding box center [112, 553] width 97 height 25
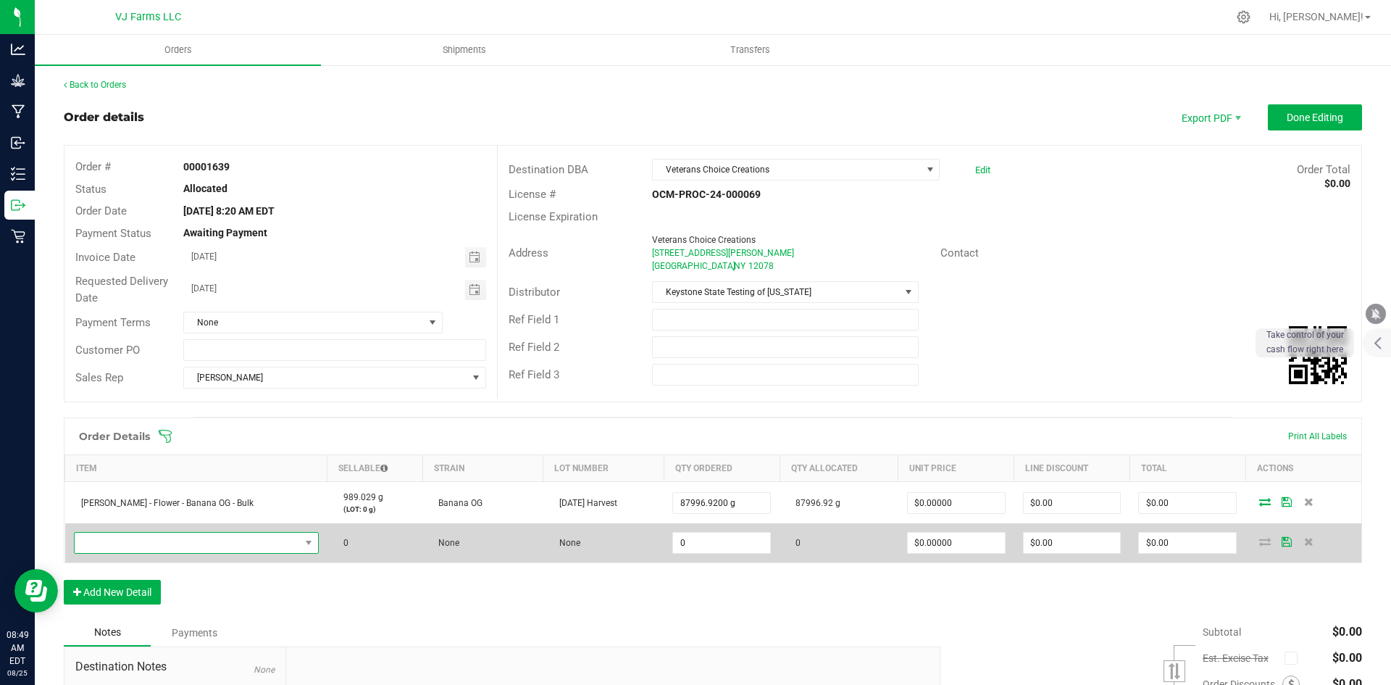
click at [169, 543] on span "NO DATA FOUND" at bounding box center [187, 543] width 225 height 20
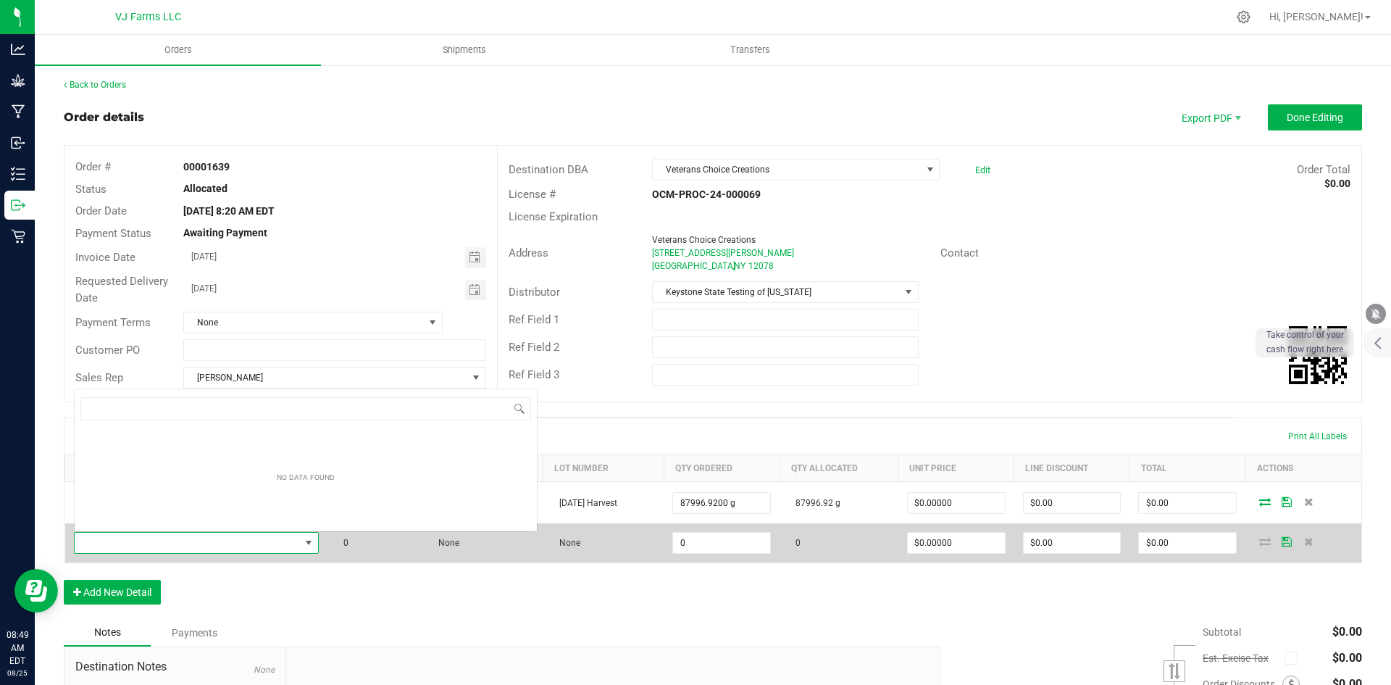
scroll to position [22, 224]
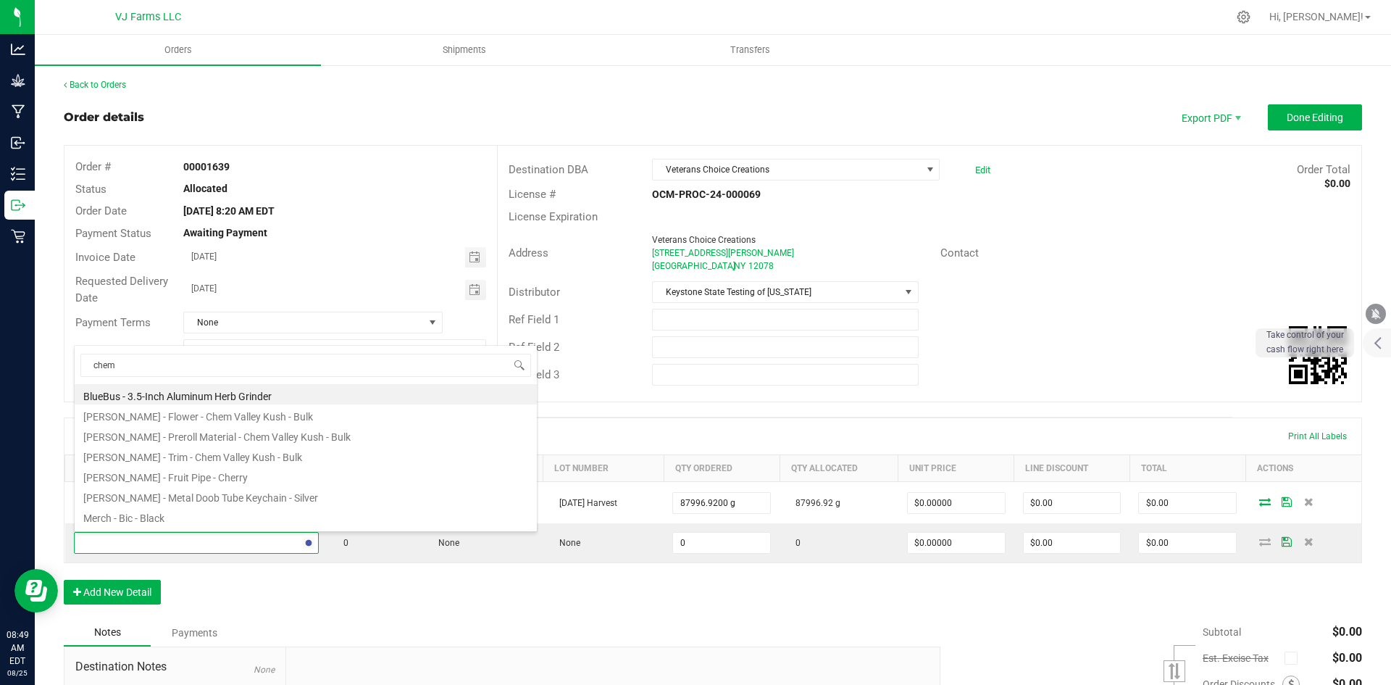
type input "chem v"
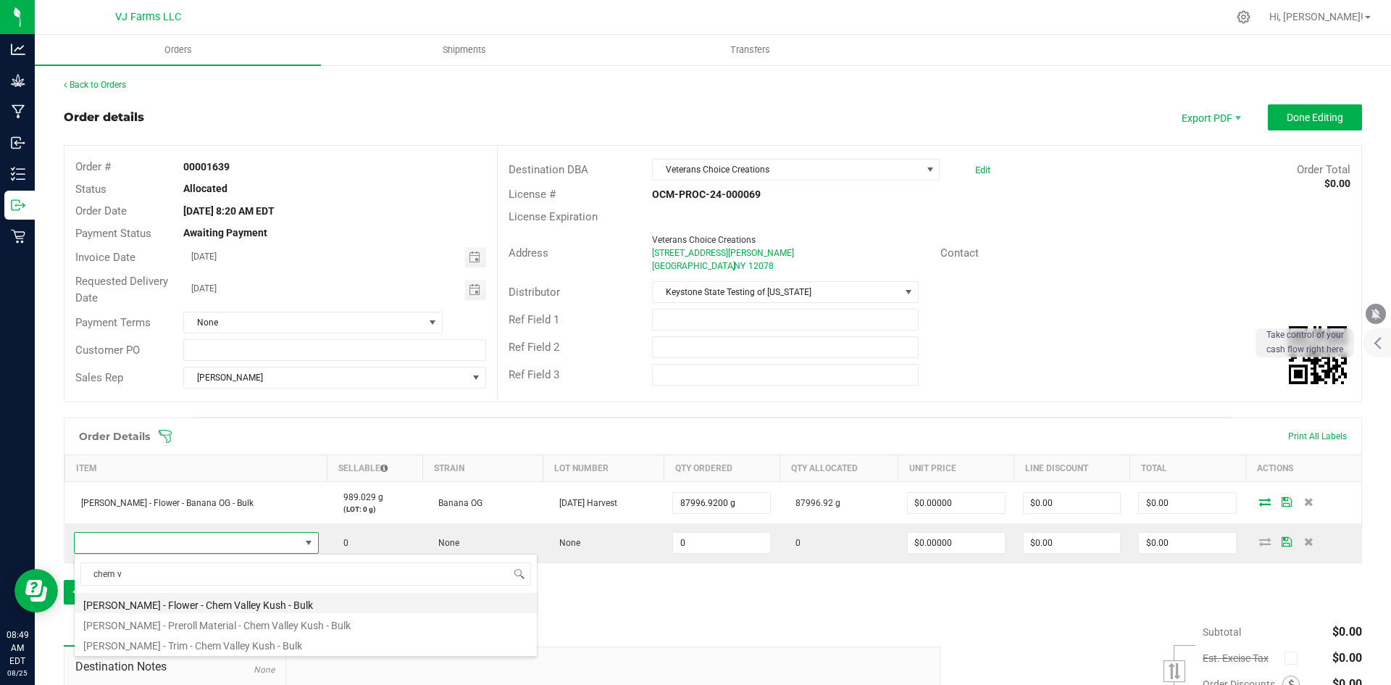
click at [317, 599] on li "[PERSON_NAME] - Flower - Chem Valley Kush - Bulk" at bounding box center [306, 603] width 462 height 20
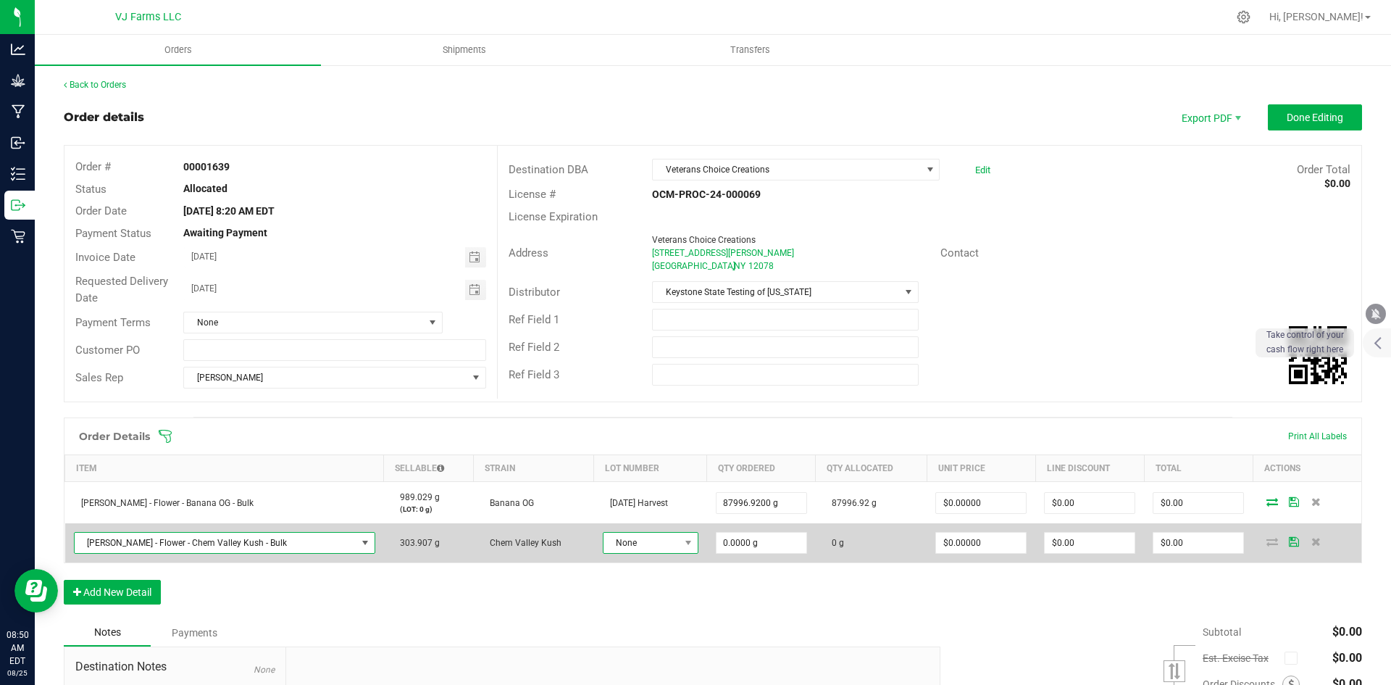
click at [628, 544] on span "None" at bounding box center [642, 543] width 76 height 20
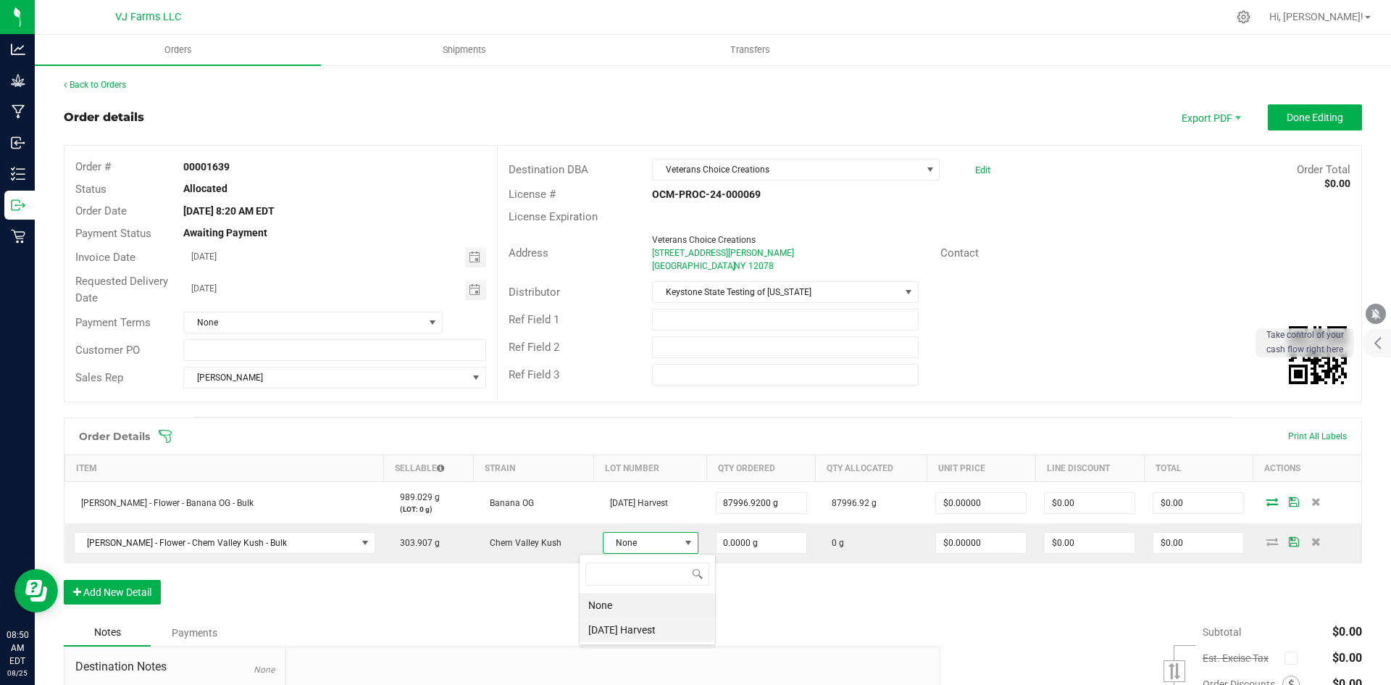
click at [638, 633] on Harvest "[DATE] Harvest" at bounding box center [648, 629] width 136 height 25
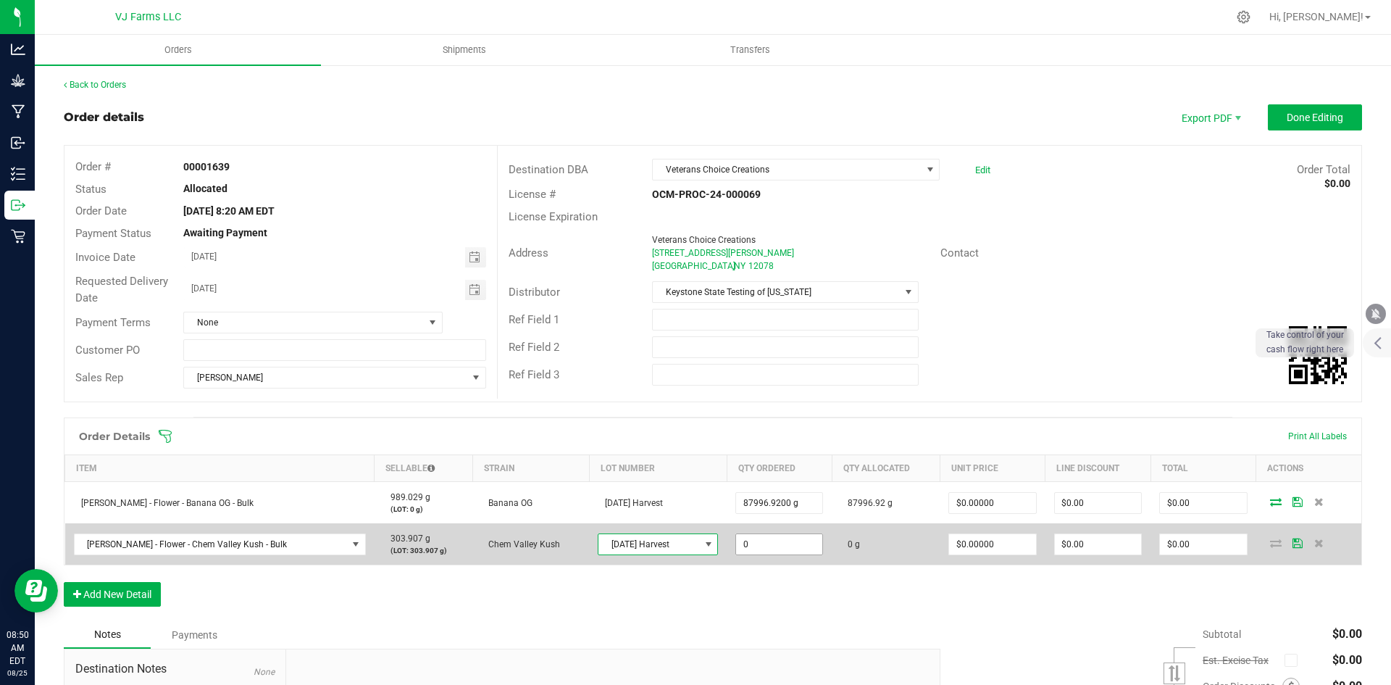
click at [759, 538] on input "0" at bounding box center [779, 544] width 86 height 20
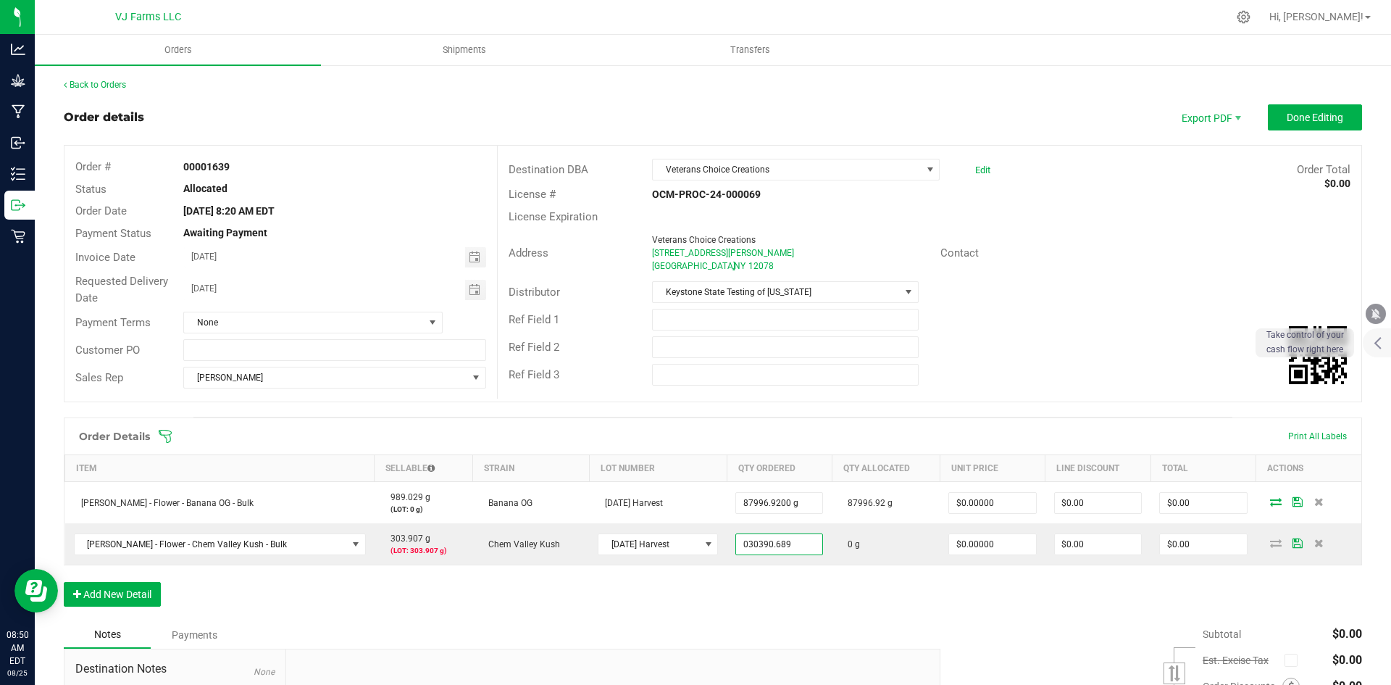
type input "30390.6890 g"
click at [792, 622] on div "Notes Payments" at bounding box center [497, 635] width 866 height 28
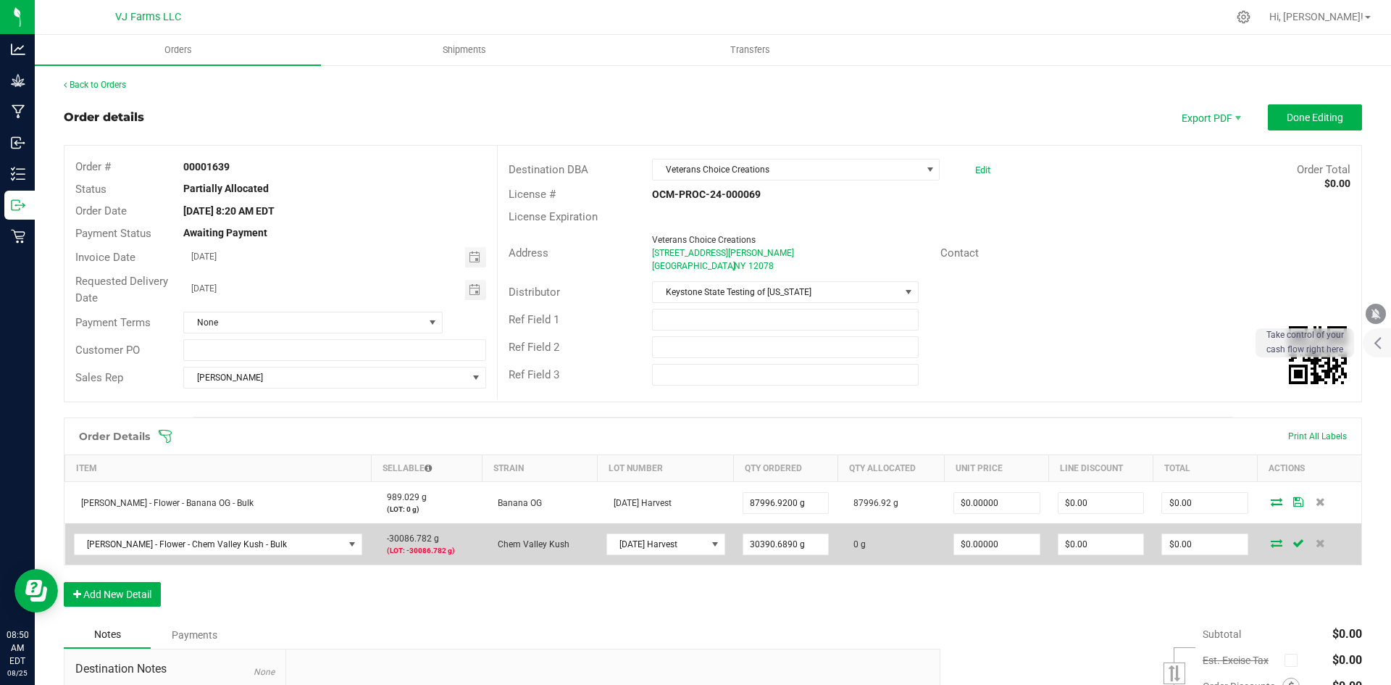
click at [1271, 540] on icon at bounding box center [1277, 542] width 12 height 9
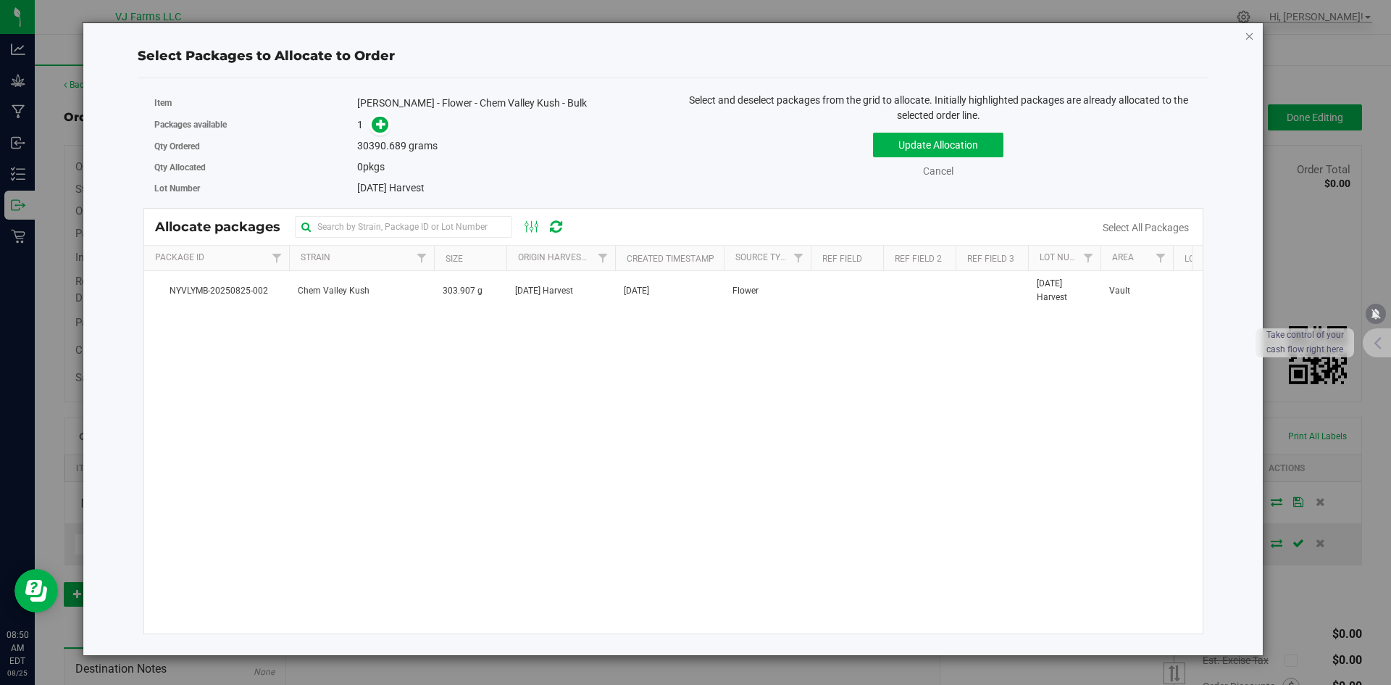
click at [1252, 39] on icon "button" at bounding box center [1250, 35] width 10 height 17
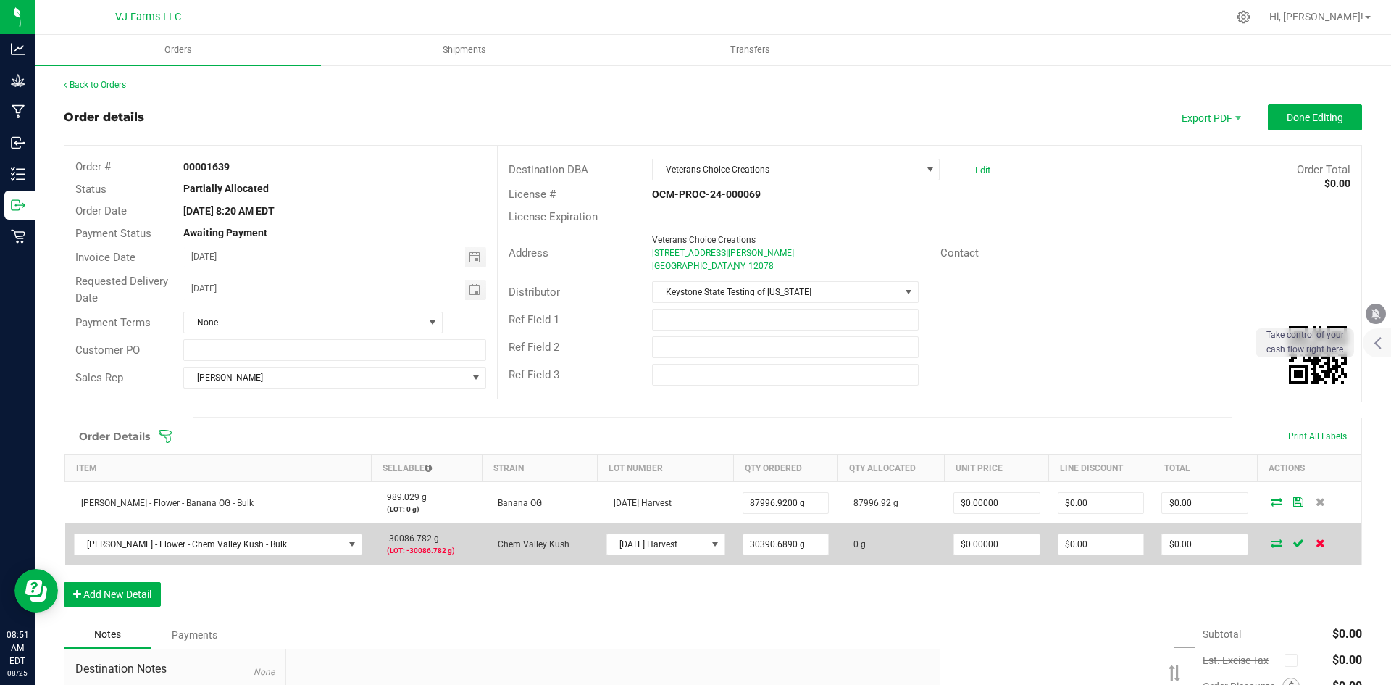
click at [1316, 546] on icon at bounding box center [1320, 542] width 9 height 9
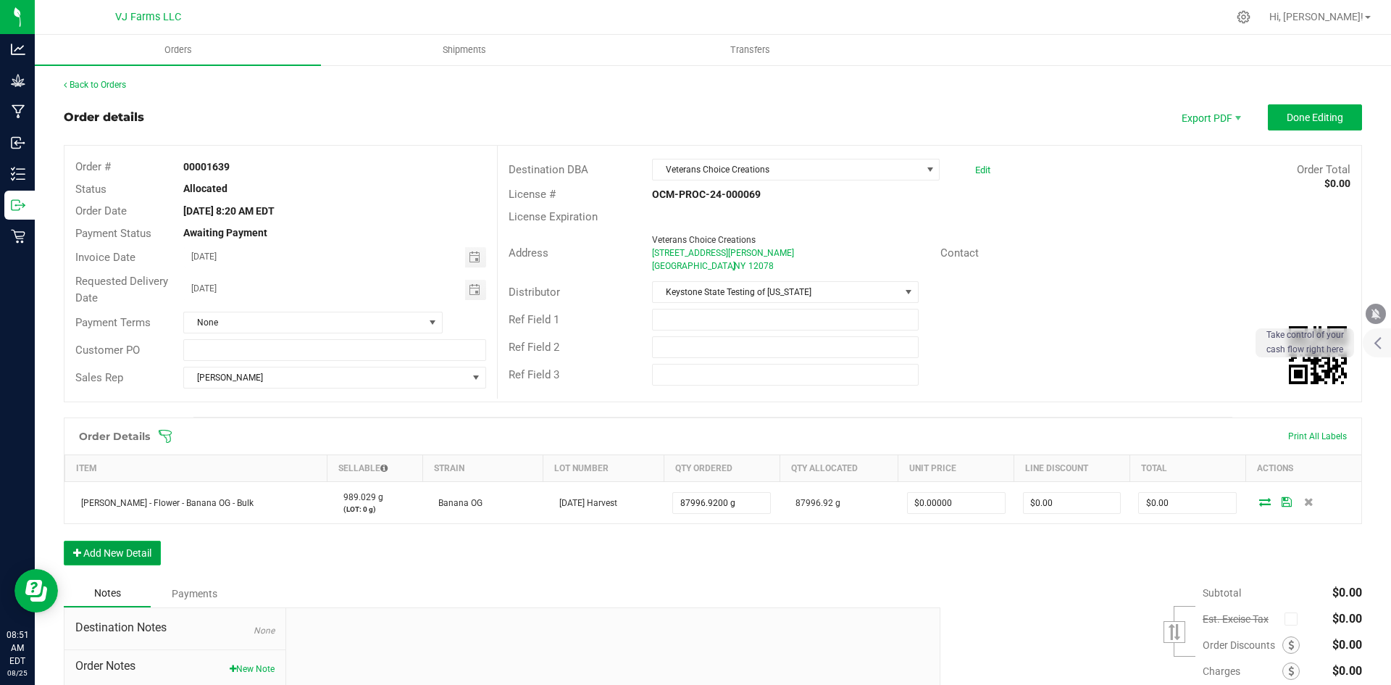
click at [128, 550] on button "Add New Detail" at bounding box center [112, 553] width 97 height 25
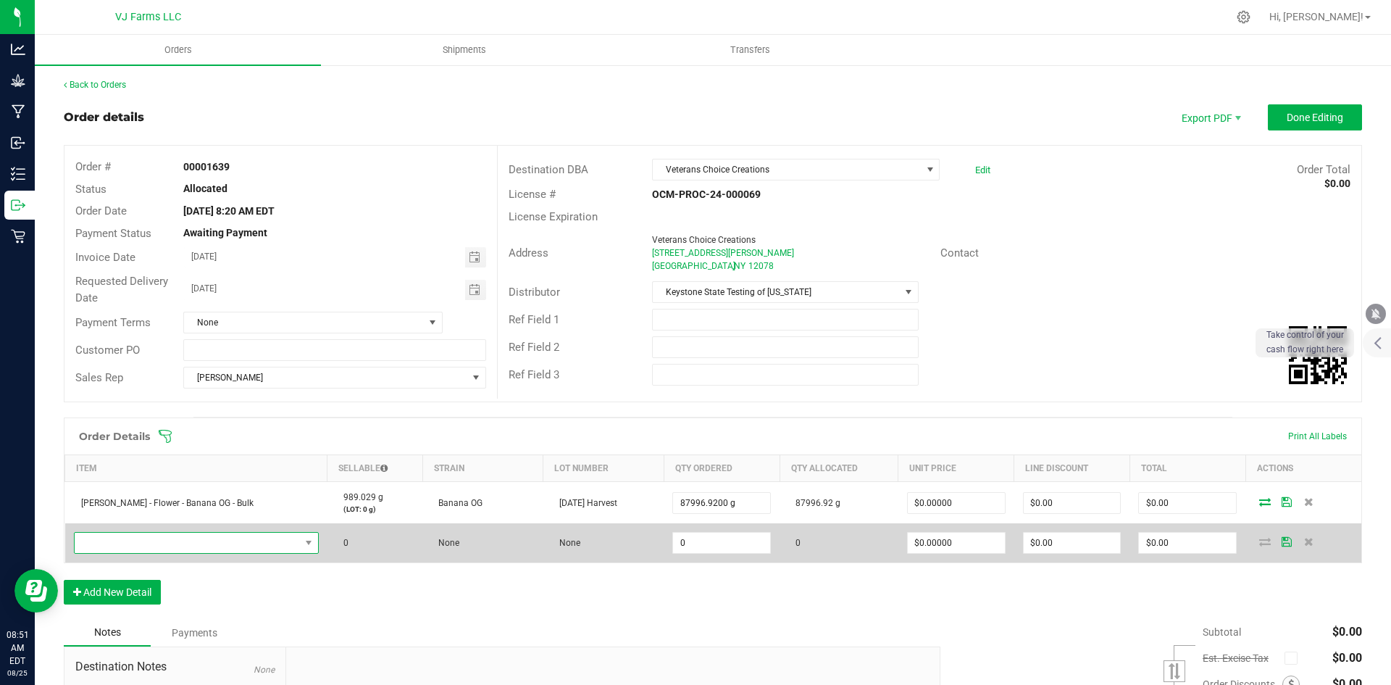
click at [176, 549] on span "NO DATA FOUND" at bounding box center [187, 543] width 225 height 20
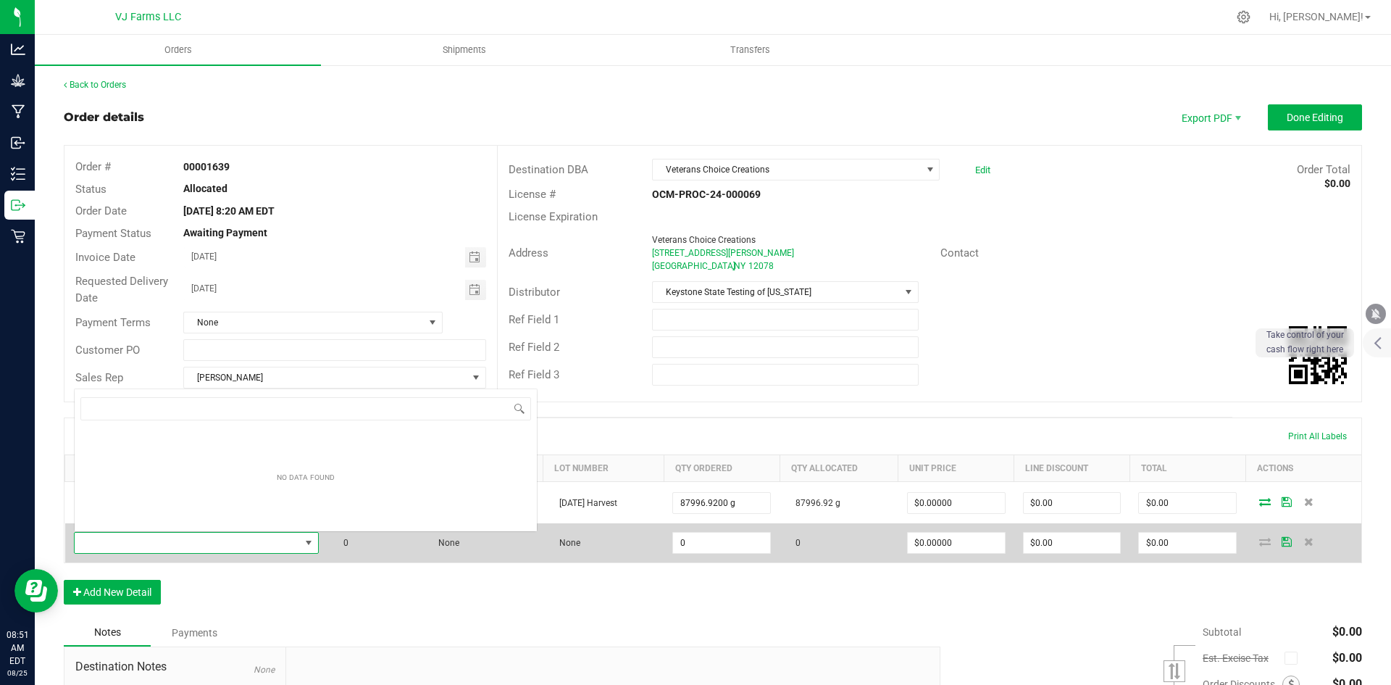
scroll to position [22, 224]
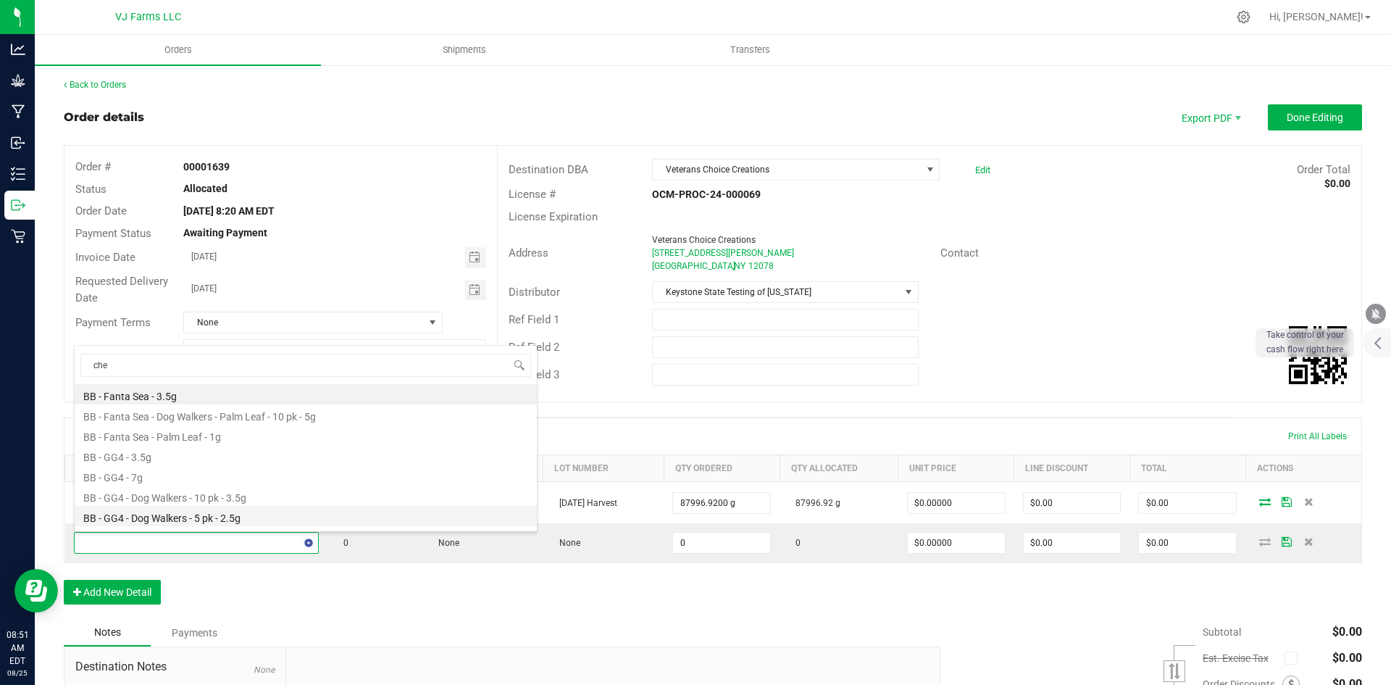
type input "chem"
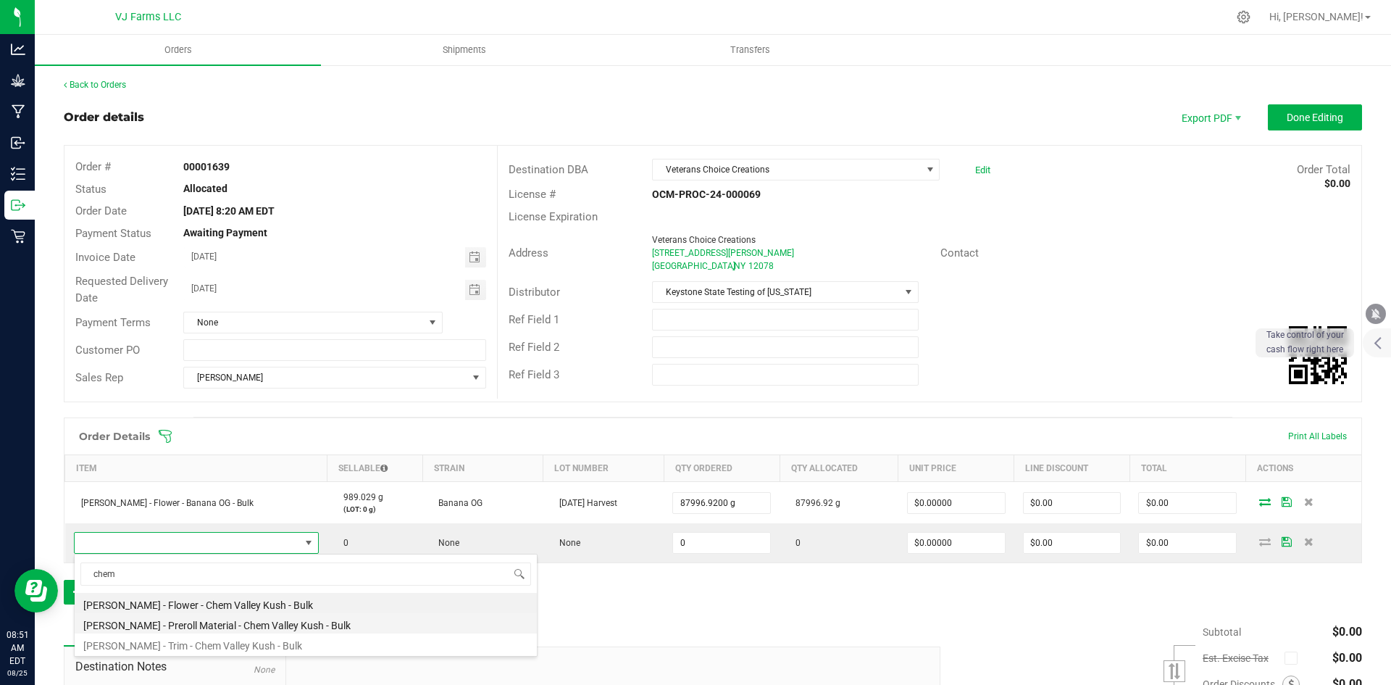
click at [267, 613] on li "[PERSON_NAME] - Preroll Material - Chem Valley Kush - Bulk" at bounding box center [306, 623] width 462 height 20
type input "0.0000 g"
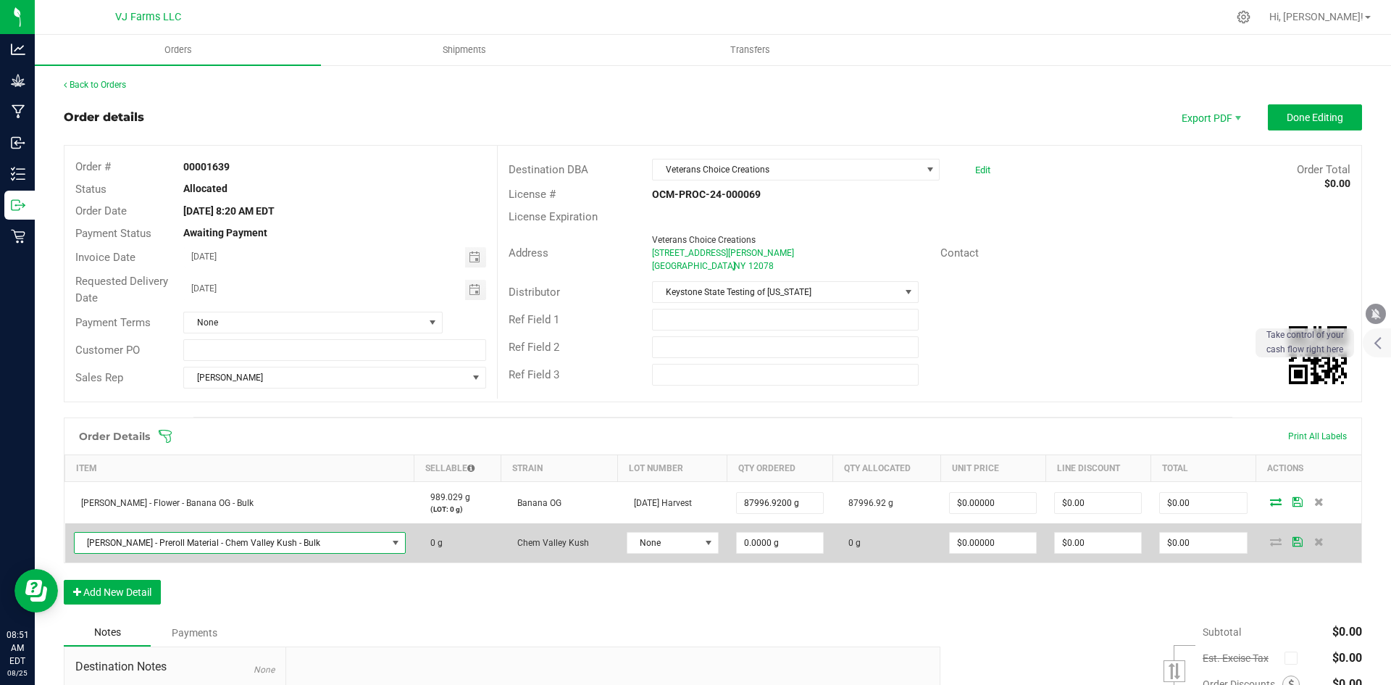
click at [277, 546] on span "[PERSON_NAME] - Preroll Material - Chem Valley Kush - Bulk" at bounding box center [231, 543] width 312 height 20
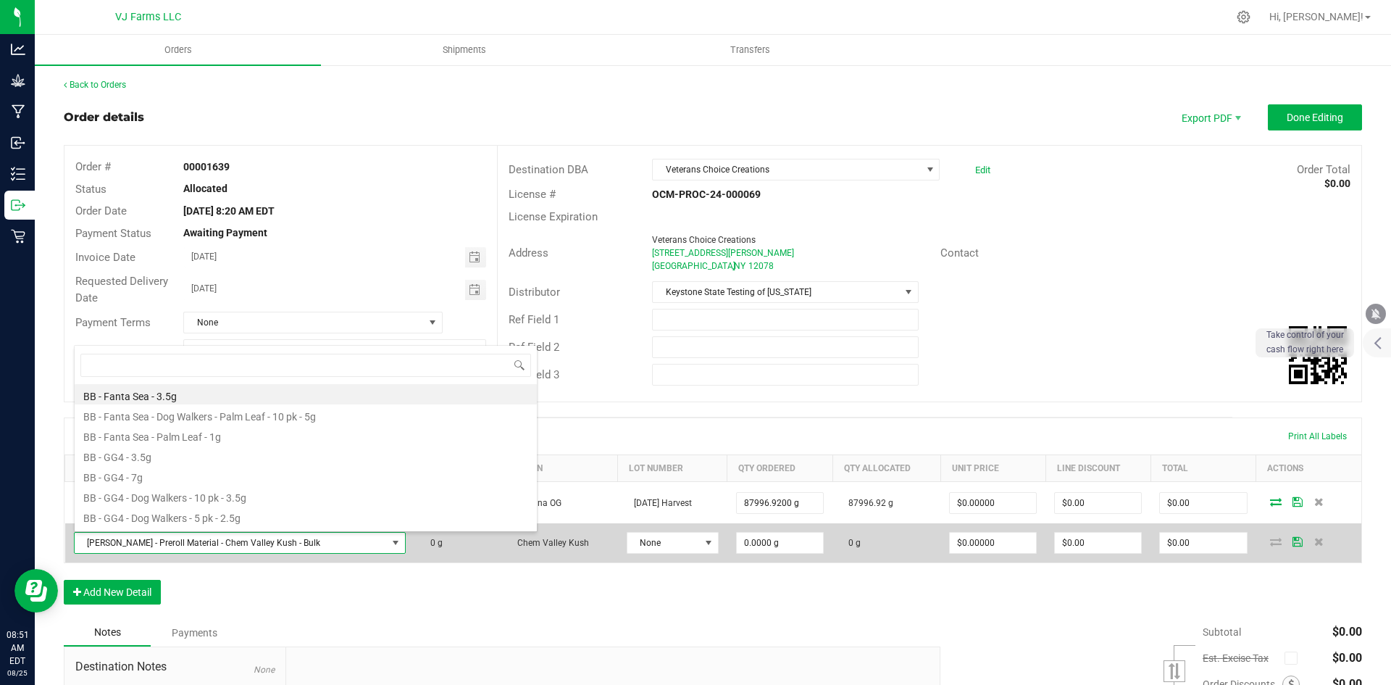
scroll to position [22, 305]
type input "chem"
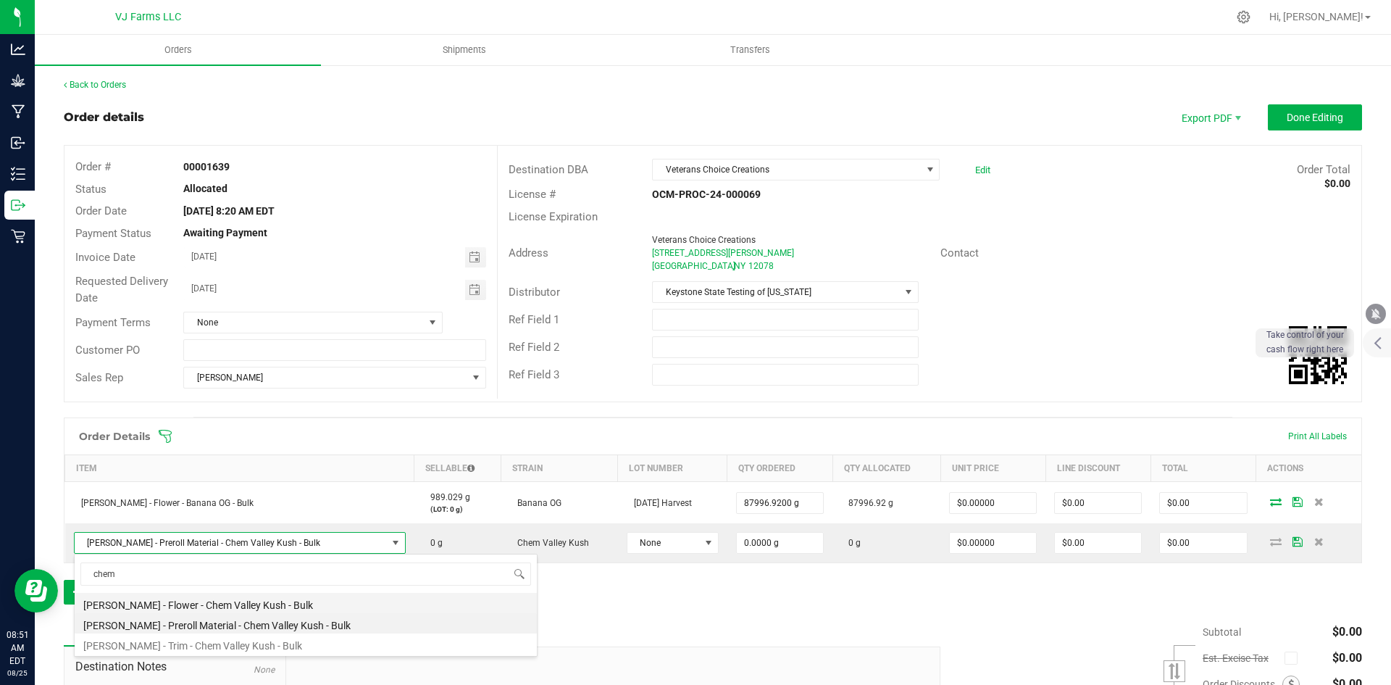
click at [267, 604] on li "[PERSON_NAME] - Flower - Chem Valley Kush - Bulk" at bounding box center [306, 603] width 462 height 20
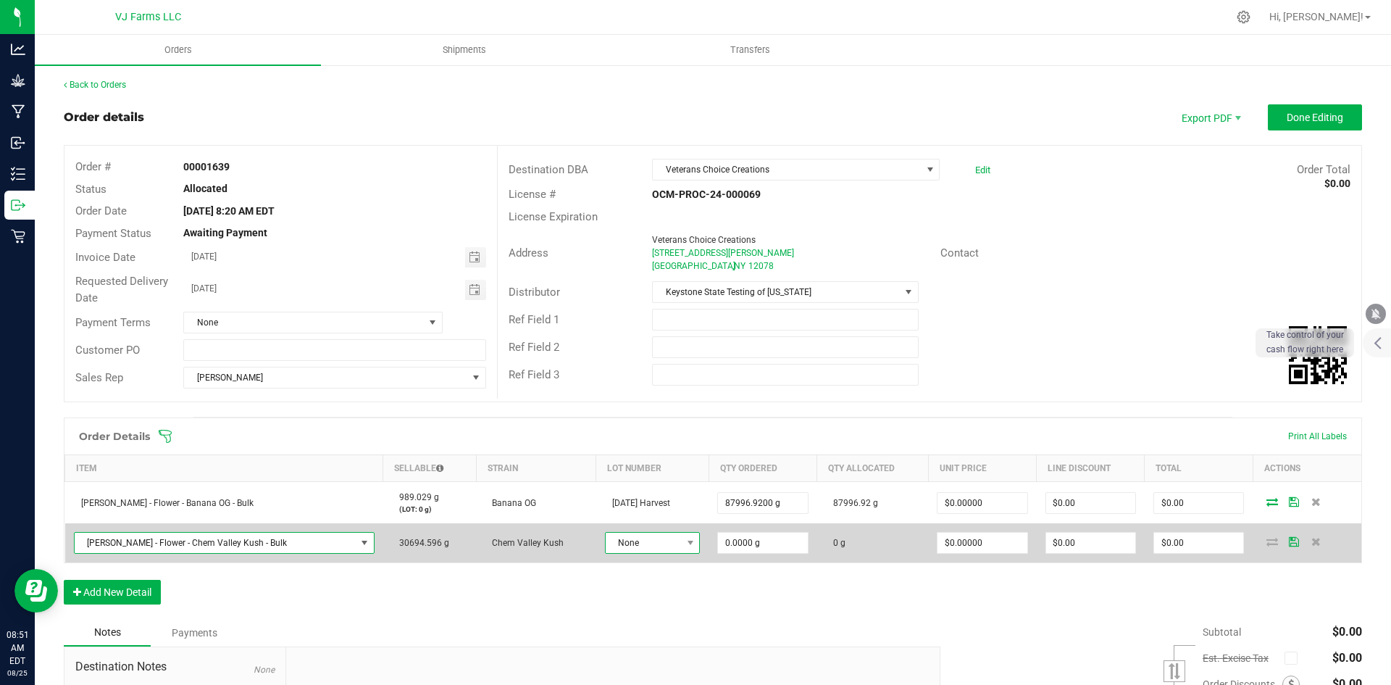
click at [651, 545] on span "None" at bounding box center [644, 543] width 76 height 20
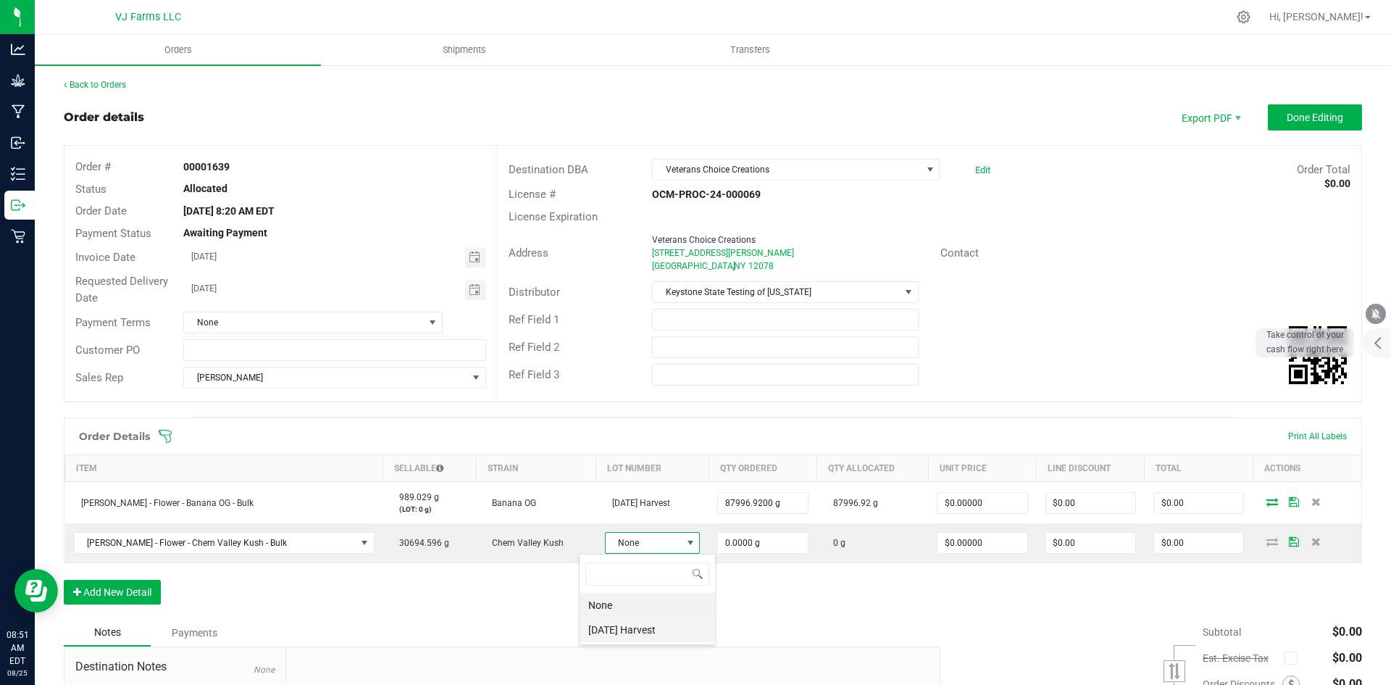
click at [622, 627] on Harvest "[DATE] Harvest" at bounding box center [648, 629] width 136 height 25
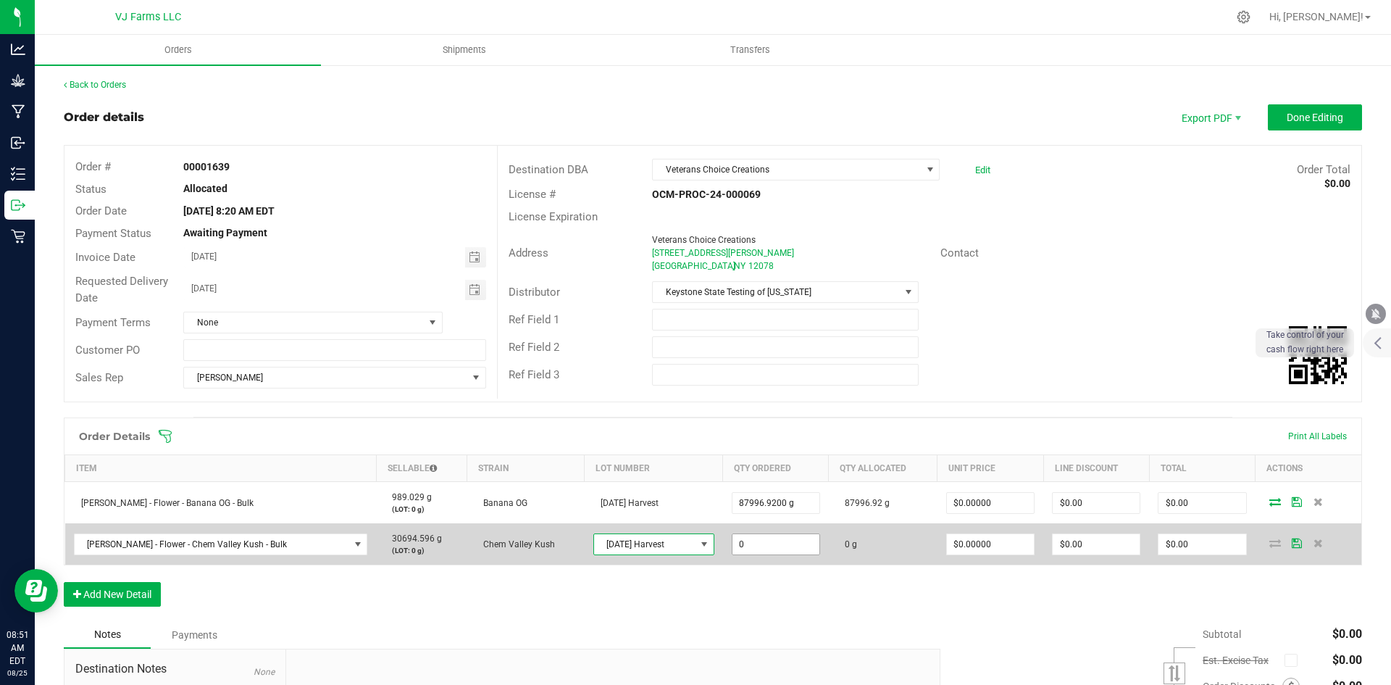
click at [753, 551] on input "0" at bounding box center [776, 544] width 87 height 20
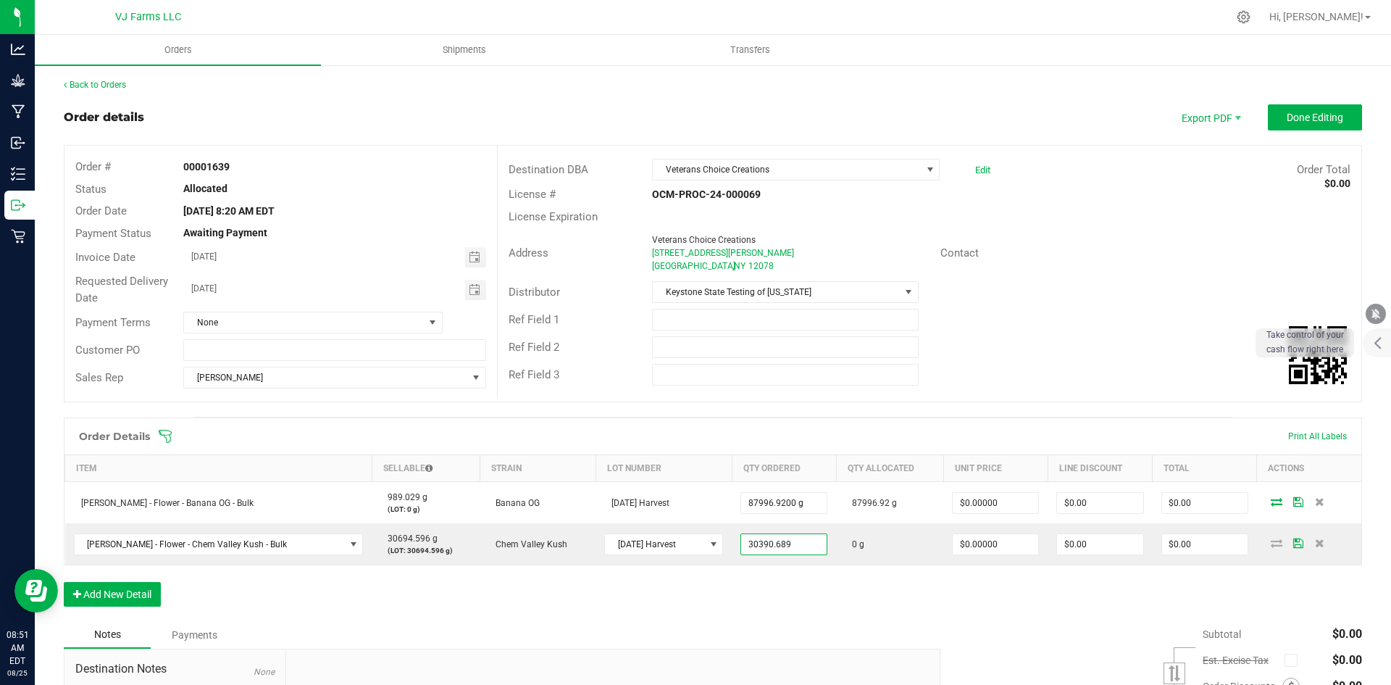
type input "30390.6890 g"
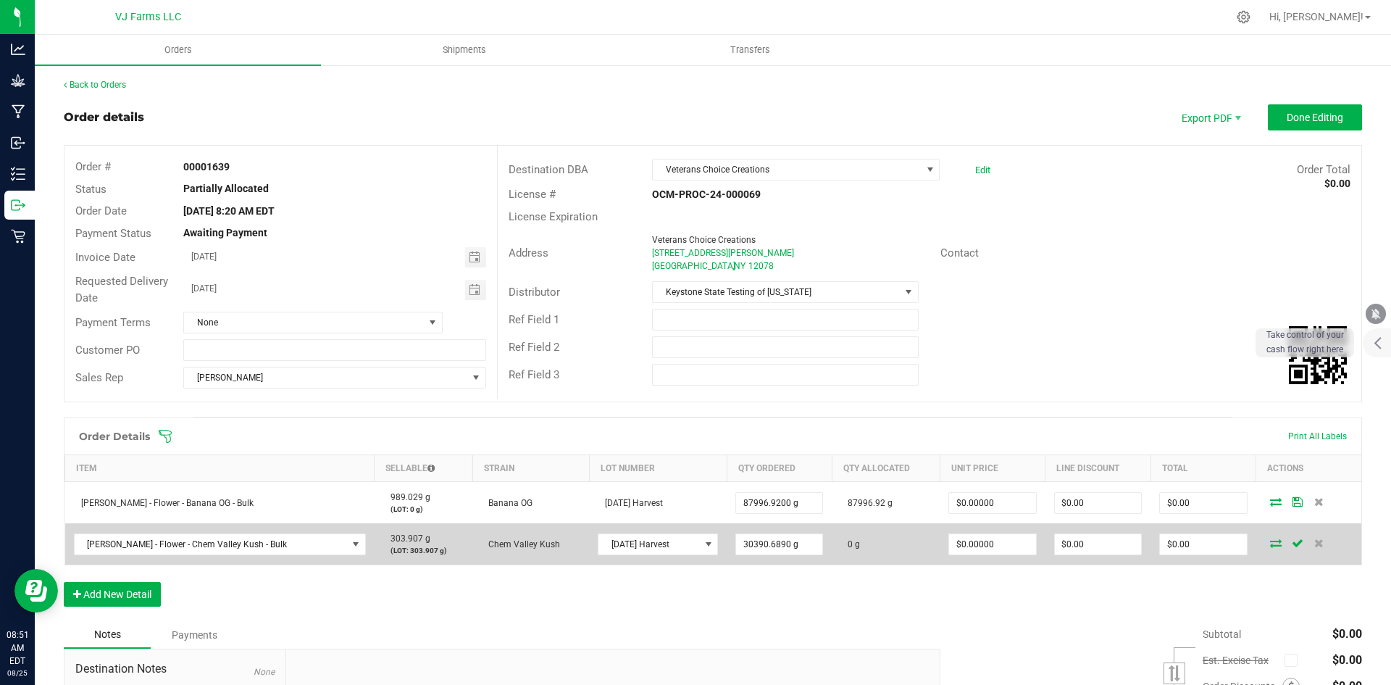
click at [1270, 543] on icon at bounding box center [1276, 542] width 12 height 9
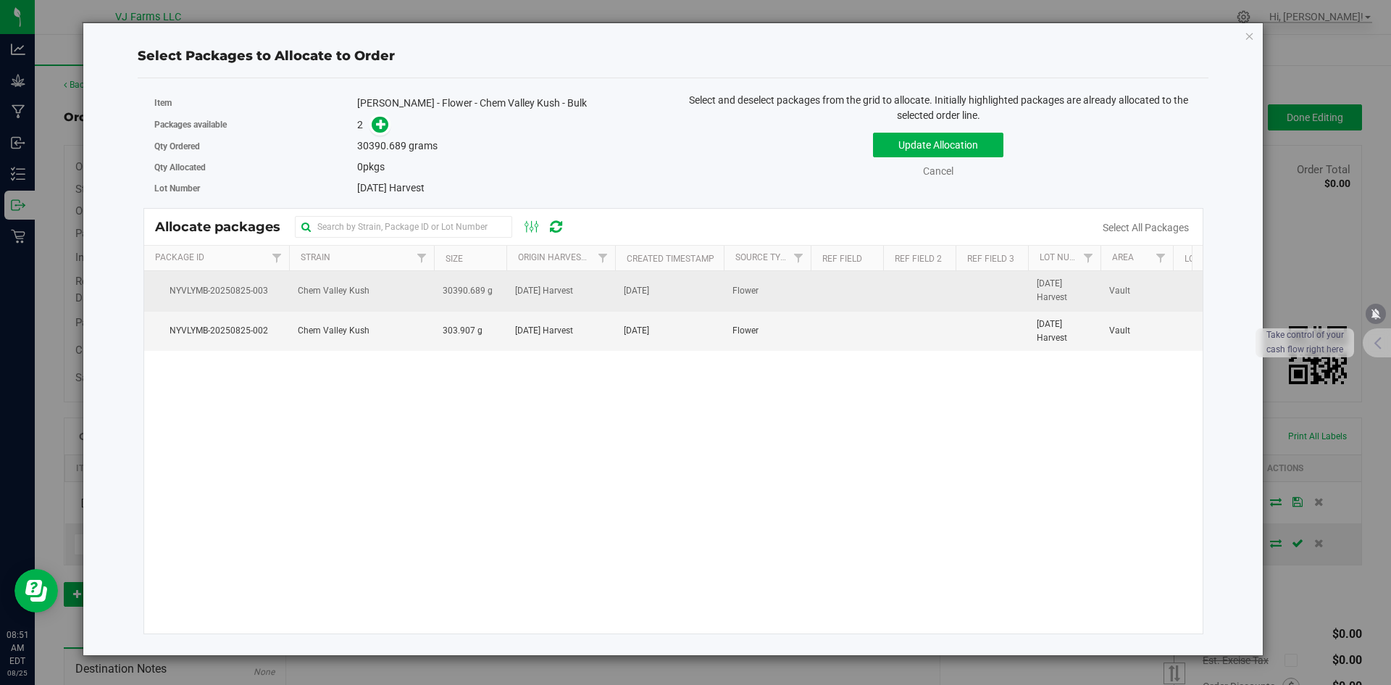
click at [438, 288] on td "30390.689 g" at bounding box center [470, 291] width 72 height 40
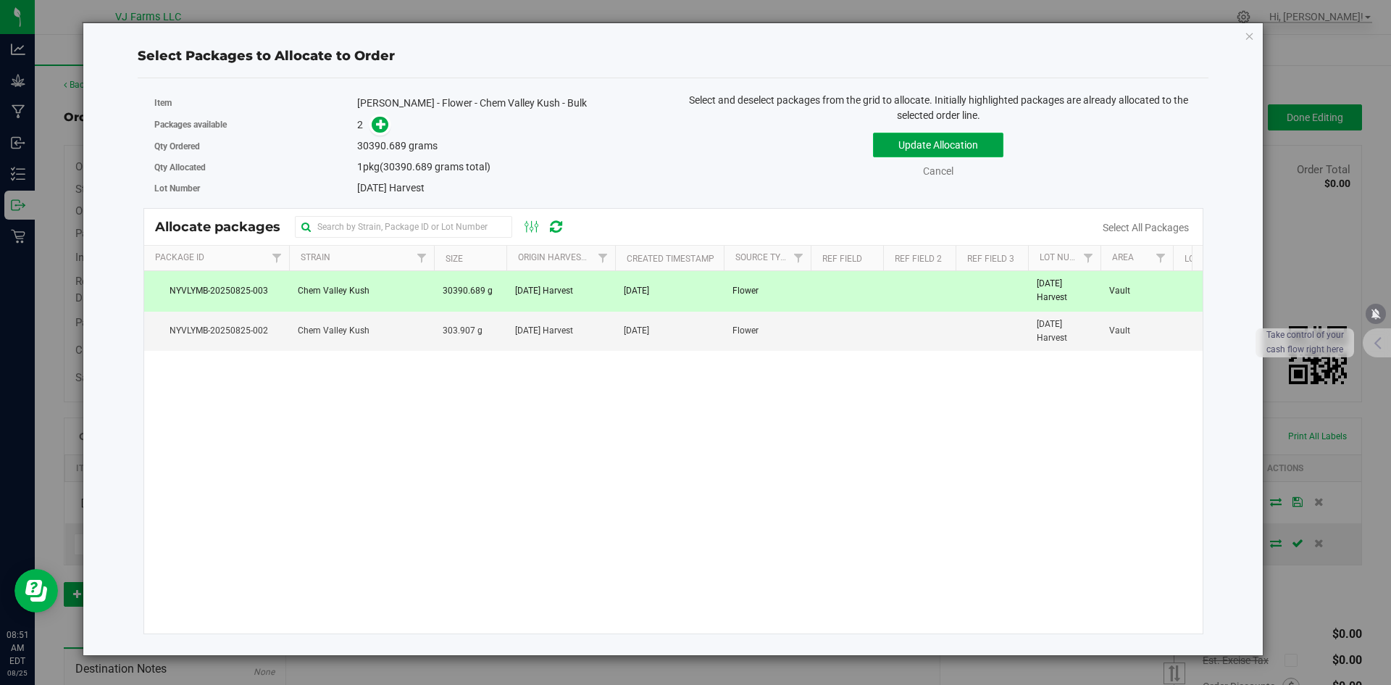
click at [951, 135] on button "Update Allocation" at bounding box center [938, 145] width 130 height 25
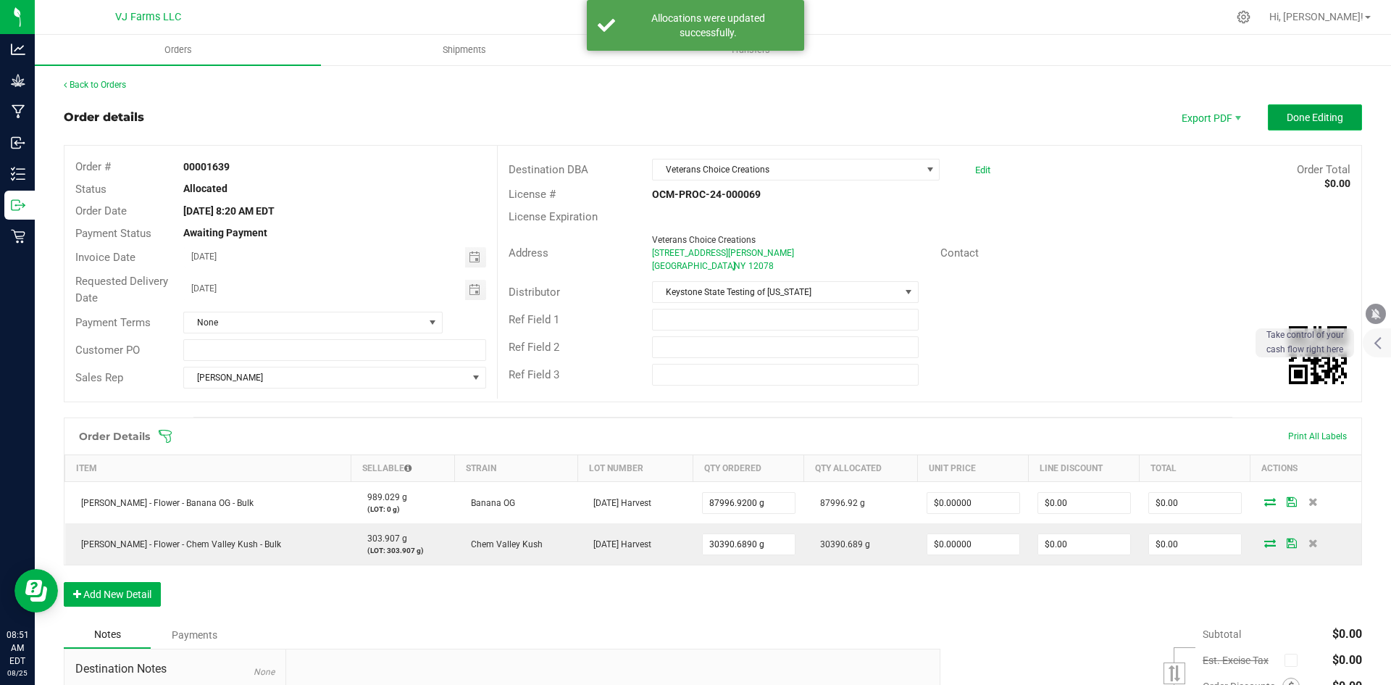
click at [1304, 114] on span "Done Editing" at bounding box center [1315, 118] width 57 height 12
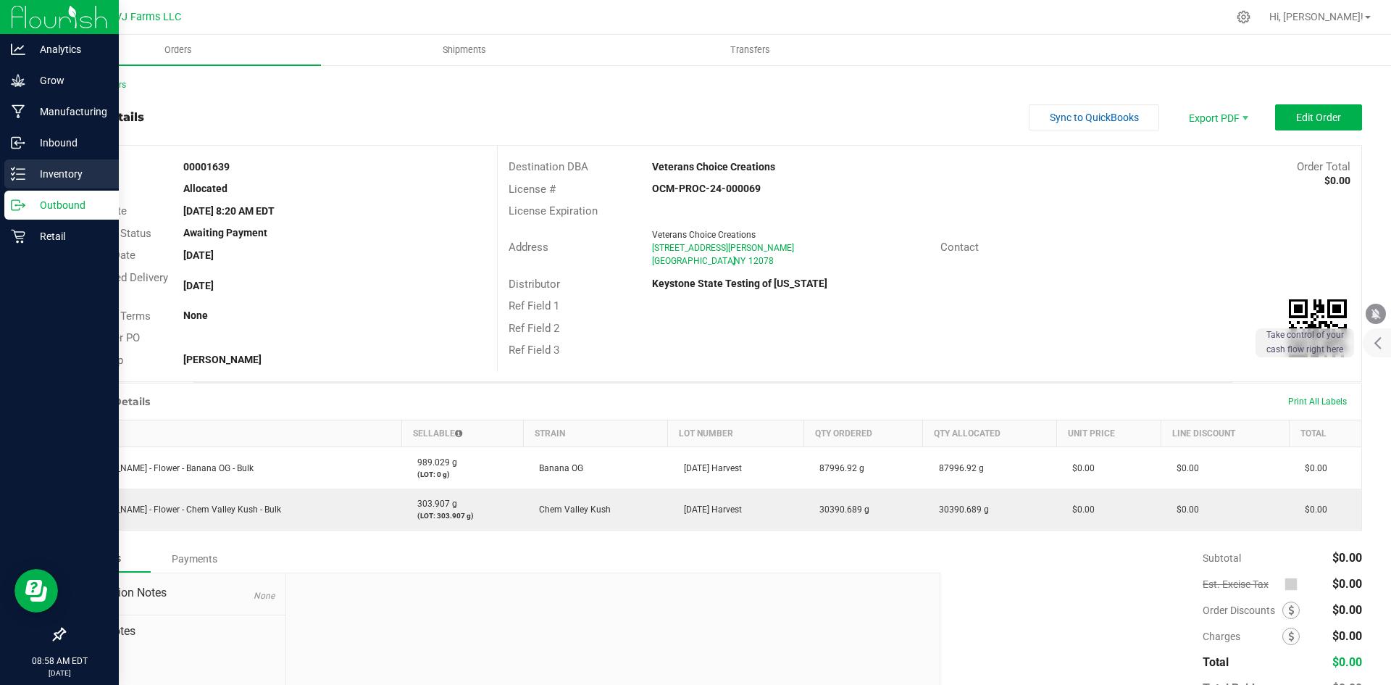
click at [43, 178] on p "Inventory" at bounding box center [68, 173] width 87 height 17
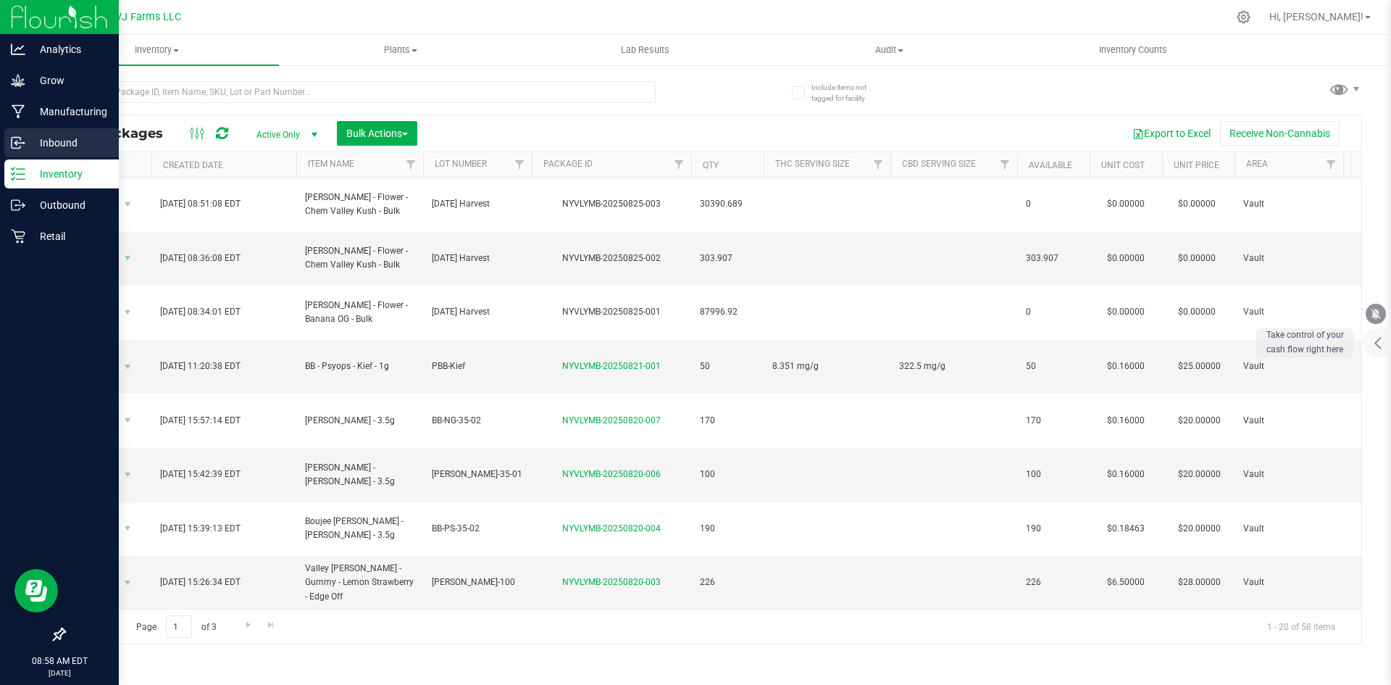
click at [41, 136] on p "Inbound" at bounding box center [68, 142] width 87 height 17
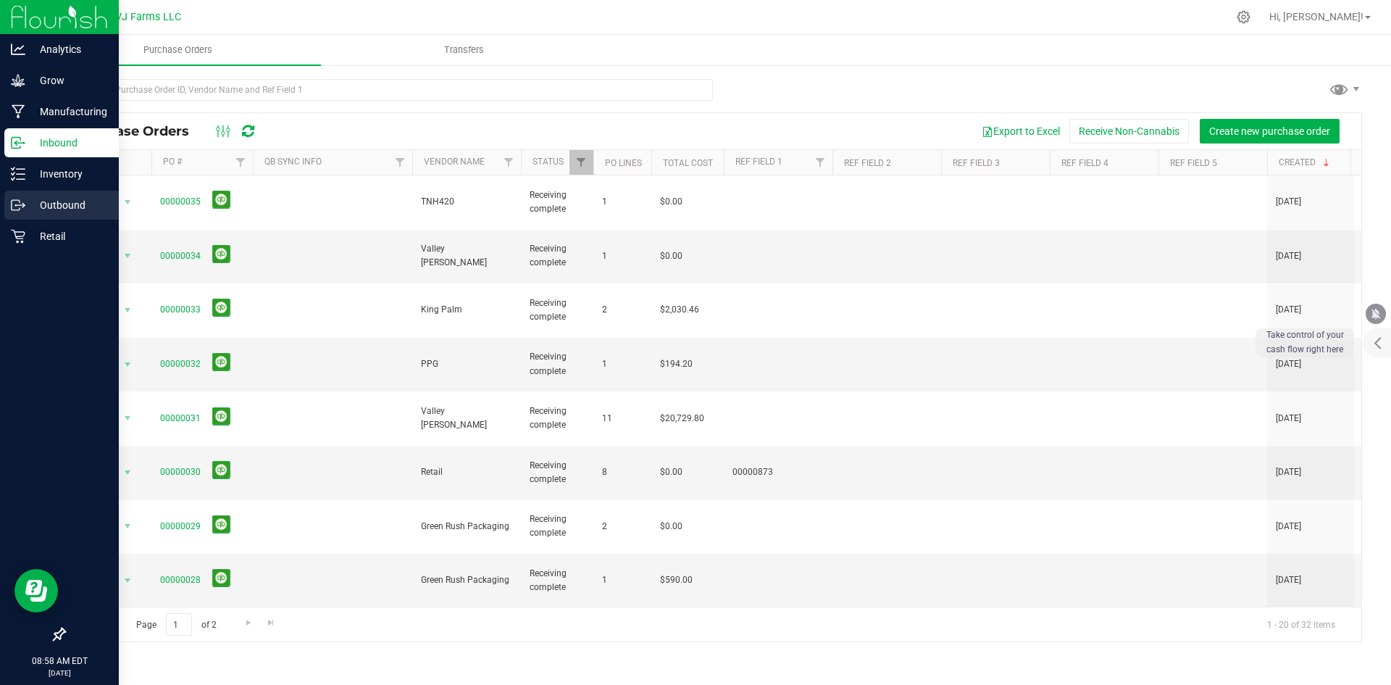
click at [30, 193] on div "Outbound" at bounding box center [61, 205] width 114 height 29
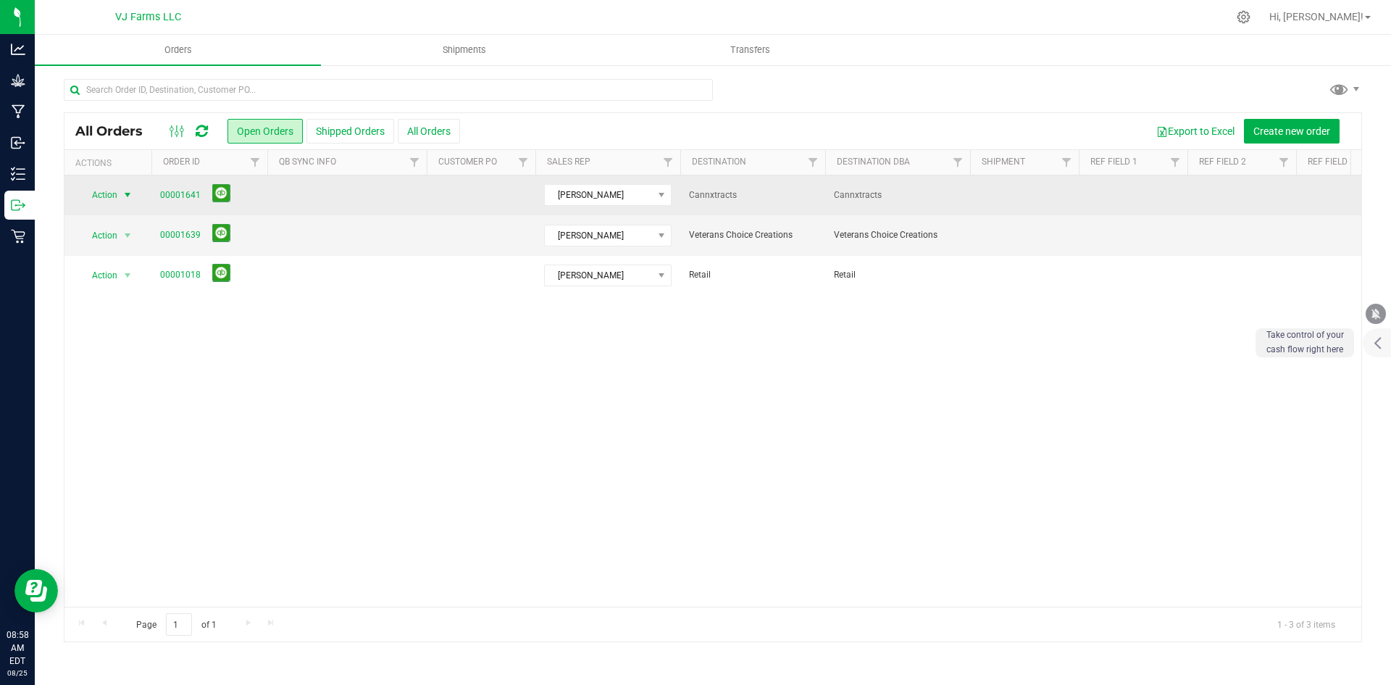
click at [115, 193] on span "Action" at bounding box center [98, 195] width 39 height 20
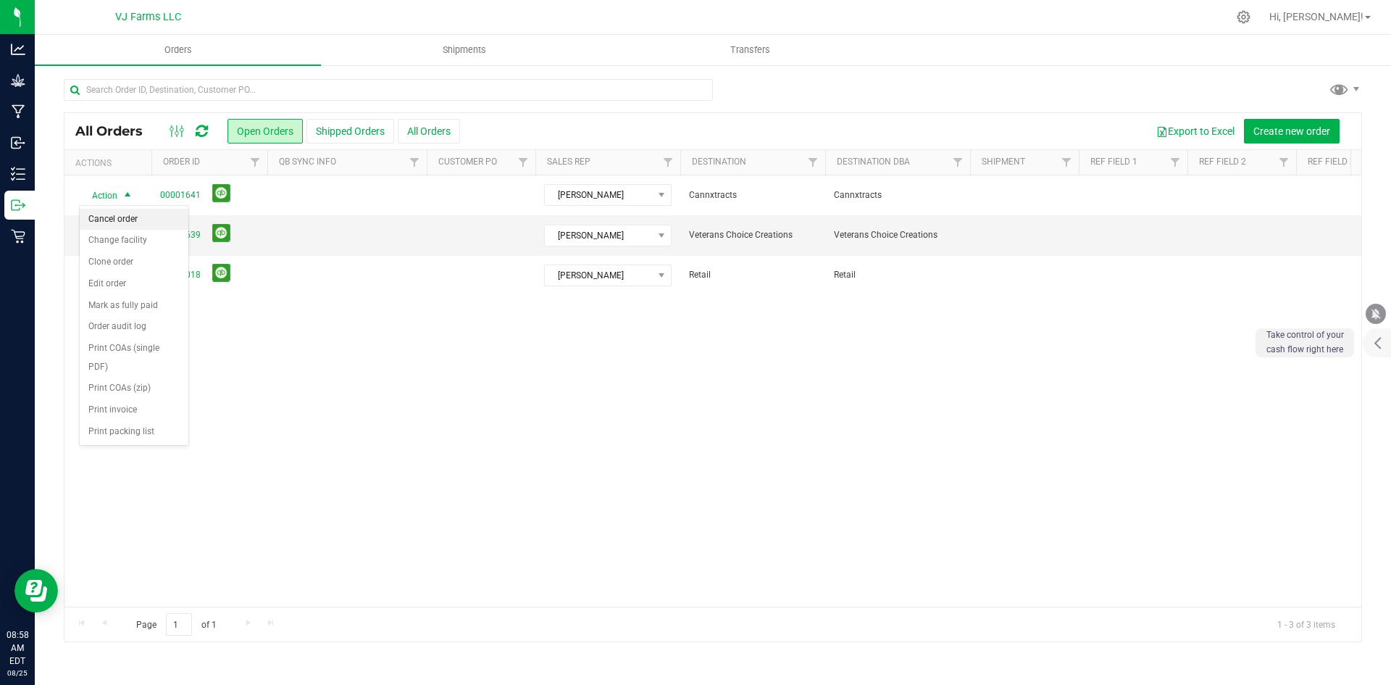
click at [138, 217] on li "Cancel order" at bounding box center [134, 220] width 109 height 22
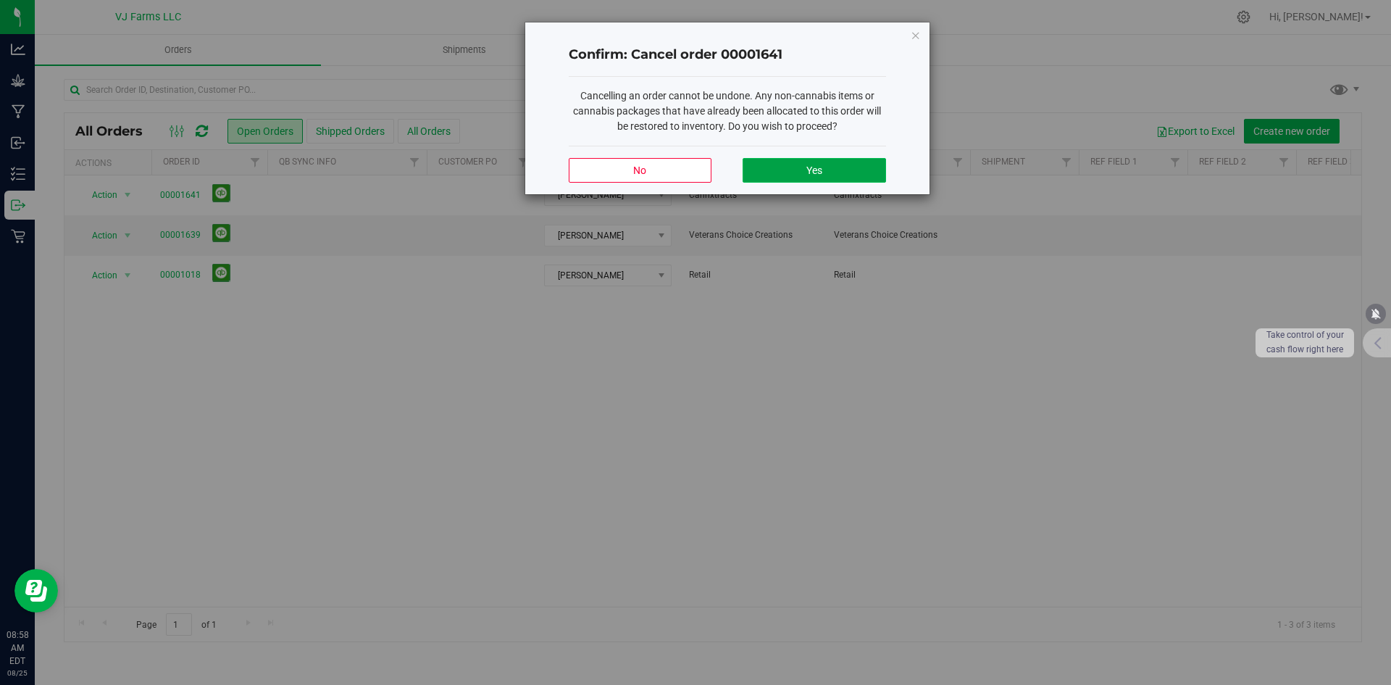
click at [759, 164] on button "Yes" at bounding box center [814, 170] width 143 height 25
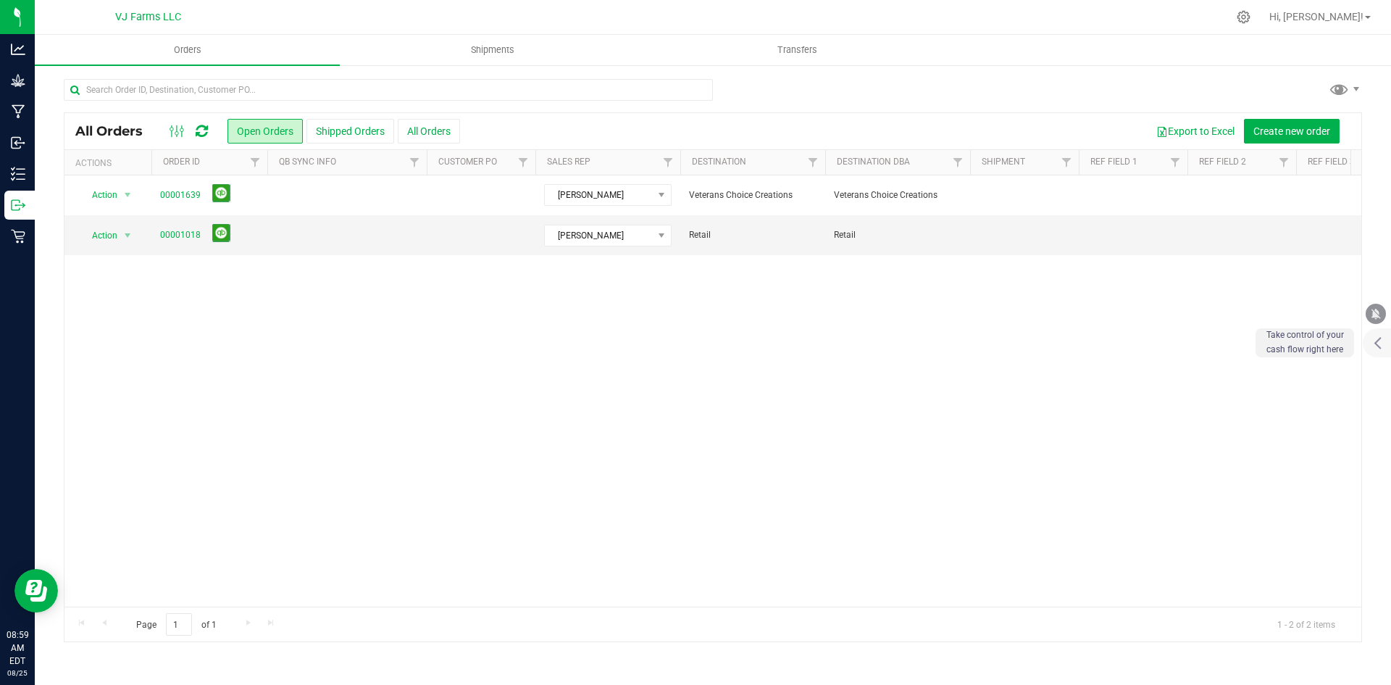
drag, startPoint x: 372, startPoint y: 257, endPoint x: 0, endPoint y: 719, distance: 592.7
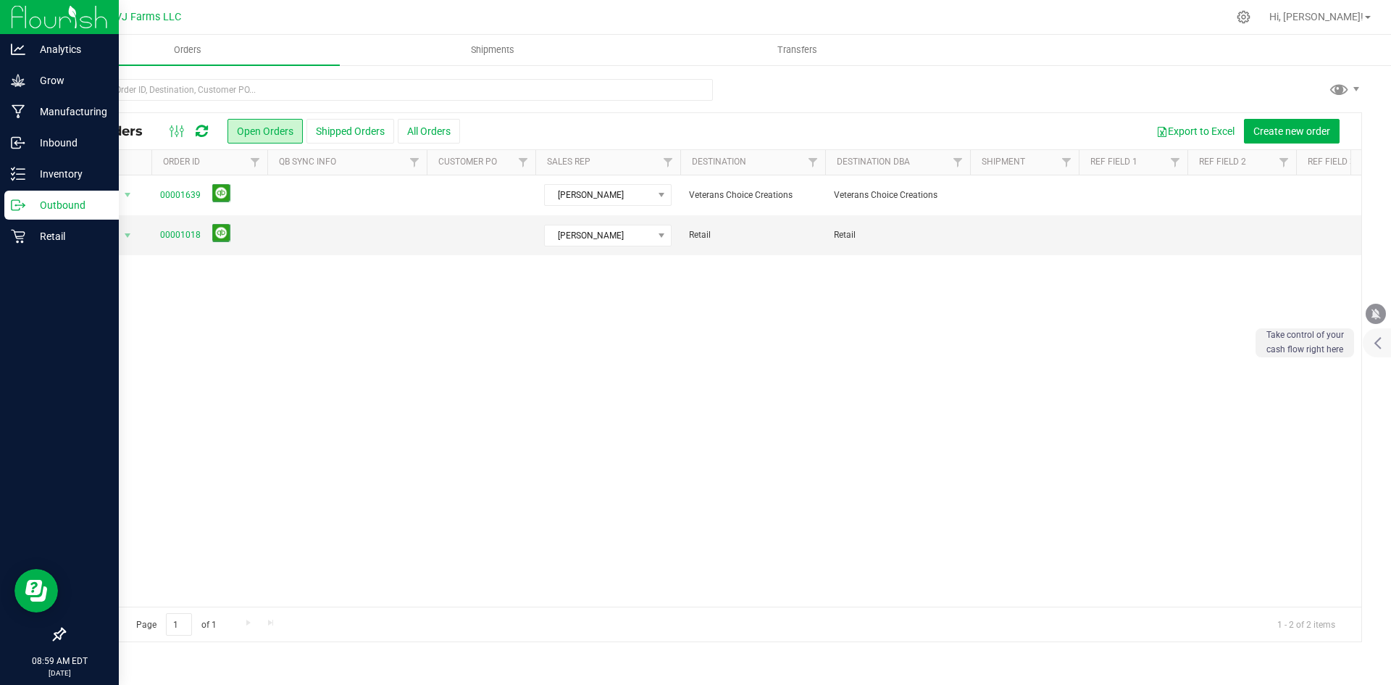
drag, startPoint x: 9, startPoint y: 624, endPoint x: 0, endPoint y: 386, distance: 238.6
click at [2, 624] on div at bounding box center [59, 634] width 119 height 28
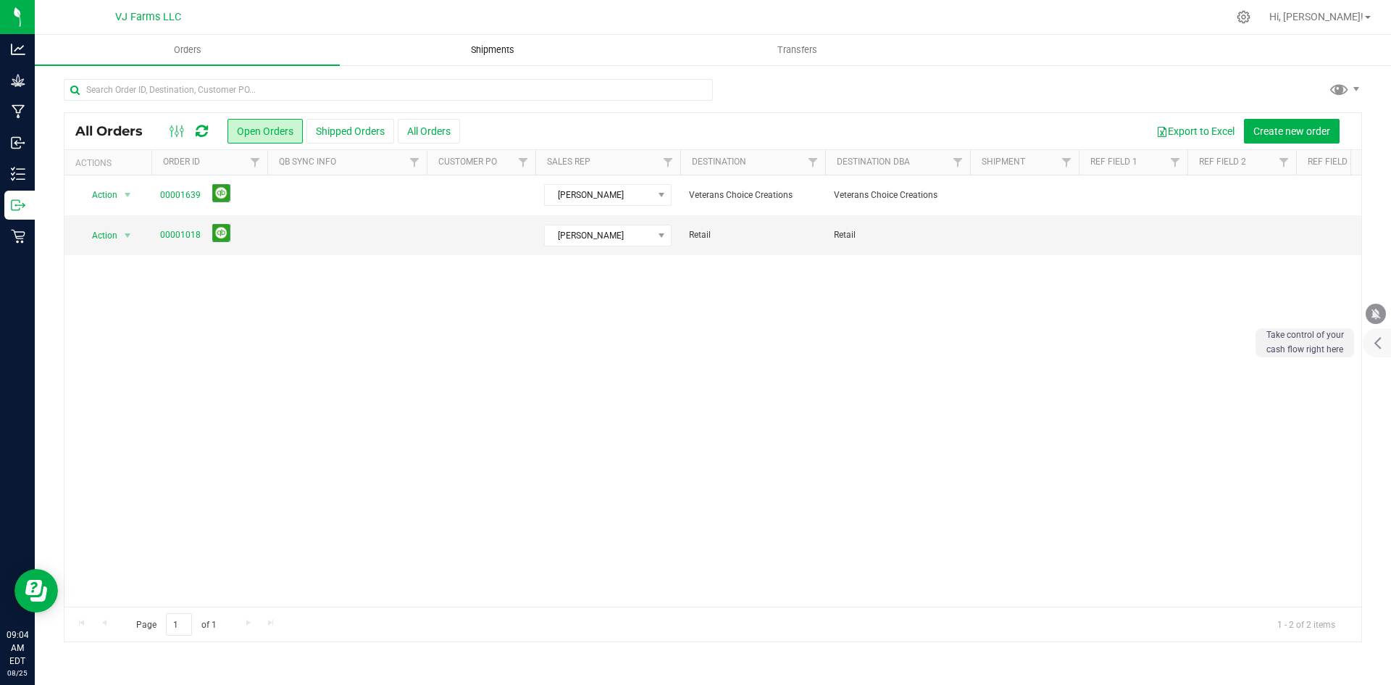
click at [475, 46] on span "Shipments" at bounding box center [492, 49] width 83 height 13
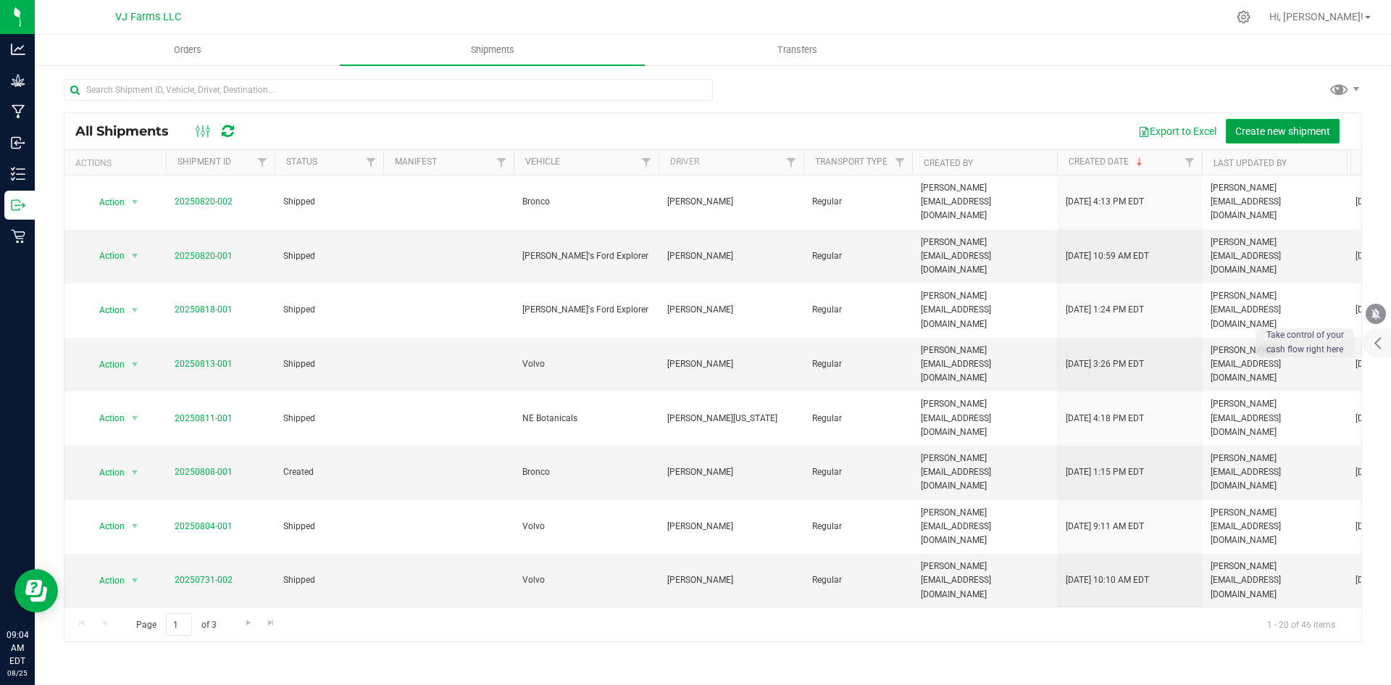
click at [1286, 133] on span "Create new shipment" at bounding box center [1283, 131] width 95 height 12
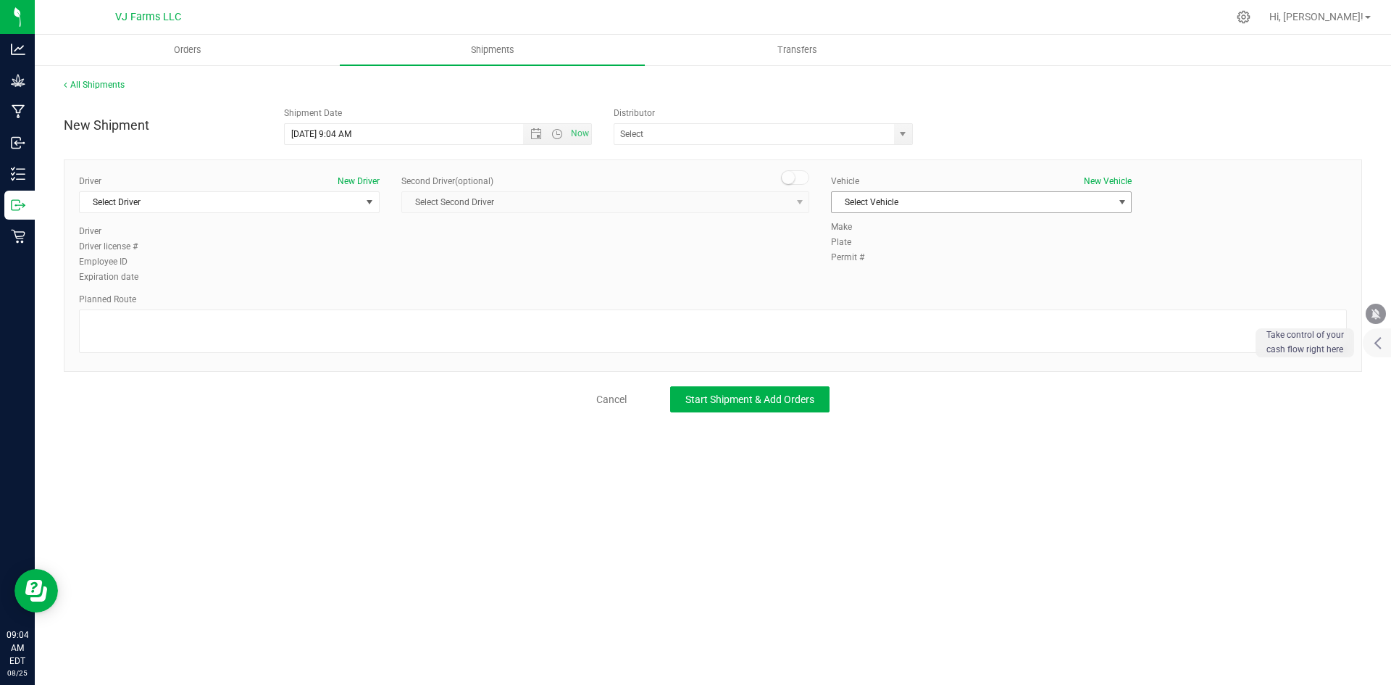
click at [940, 207] on span "Select Vehicle" at bounding box center [972, 202] width 281 height 20
click at [1117, 183] on button "New Vehicle" at bounding box center [1108, 181] width 48 height 13
